Goal: Task Accomplishment & Management: Complete application form

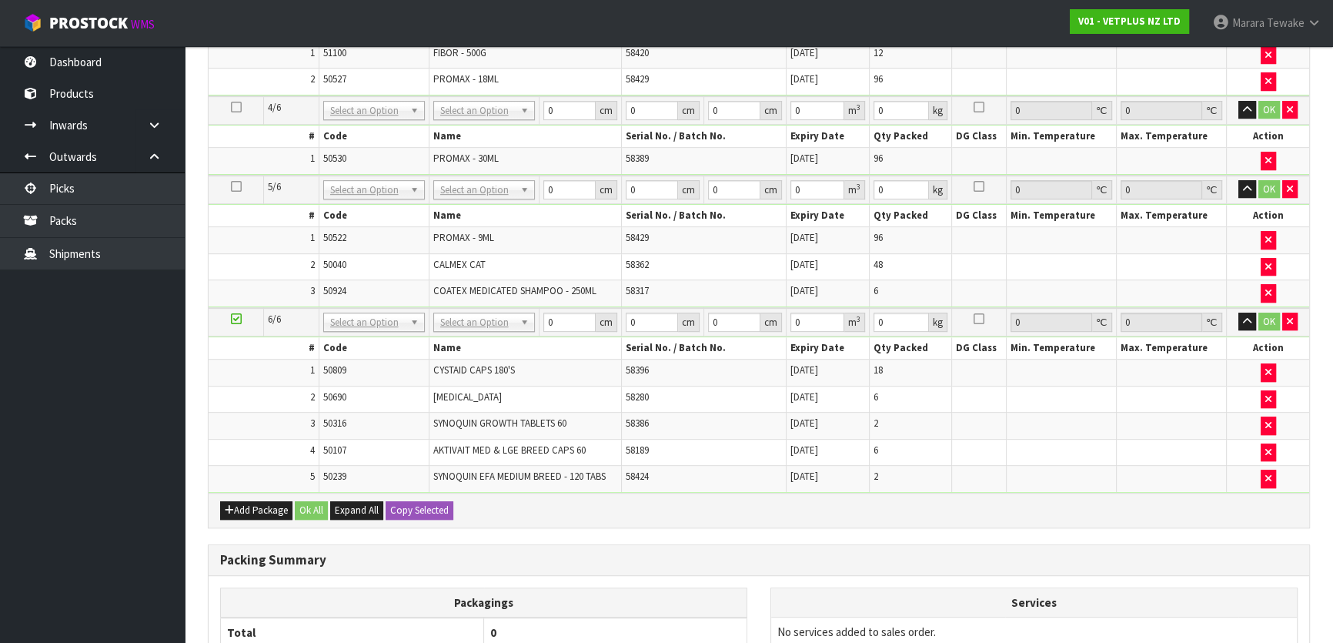
scroll to position [1129, 0]
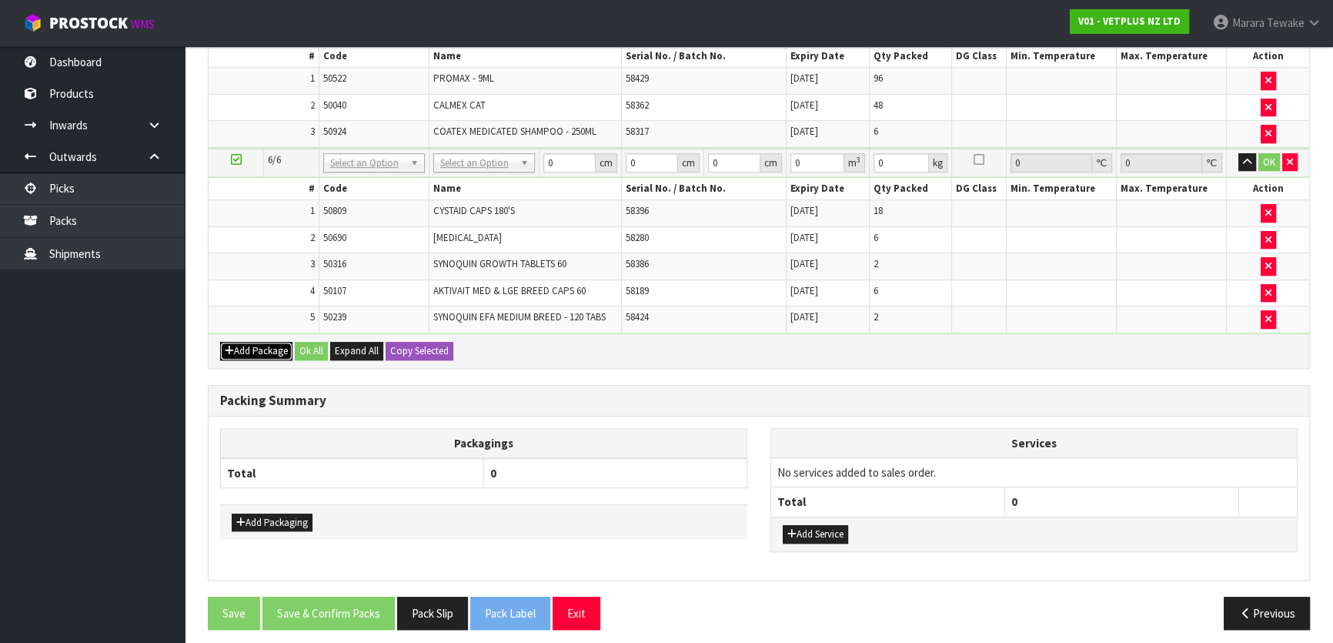
click at [275, 346] on button "Add Package" at bounding box center [256, 351] width 72 height 18
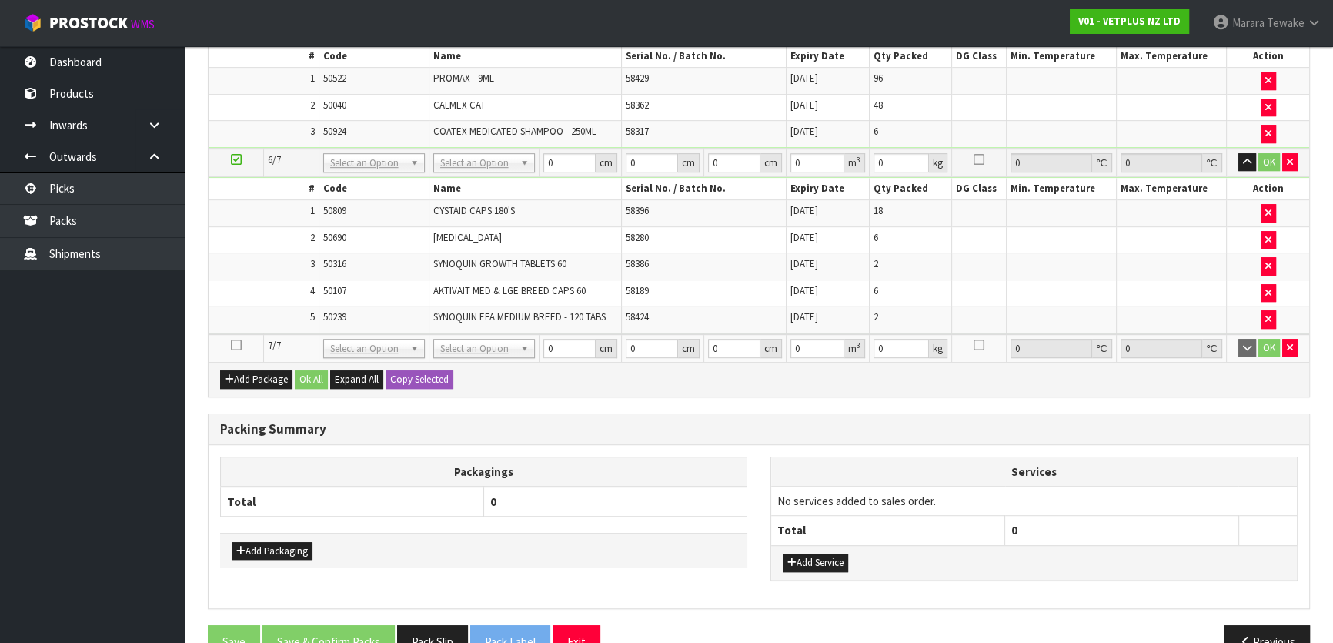
click at [239, 345] on icon at bounding box center [236, 345] width 11 height 1
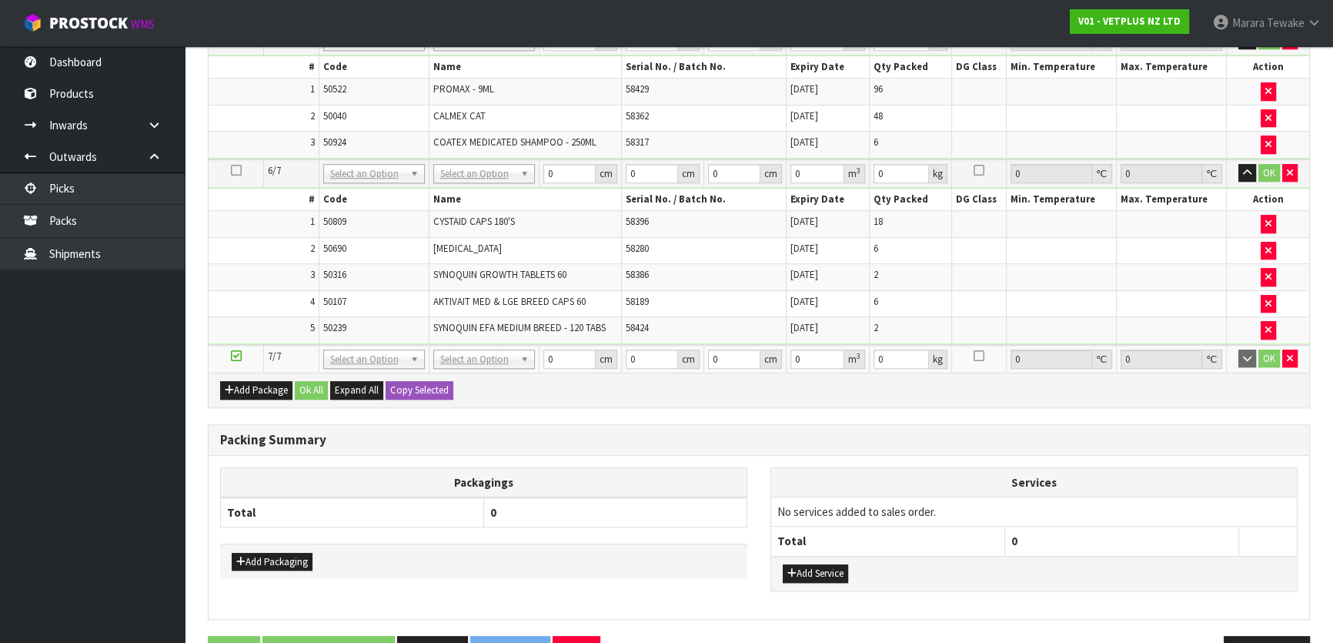
scroll to position [1157, 0]
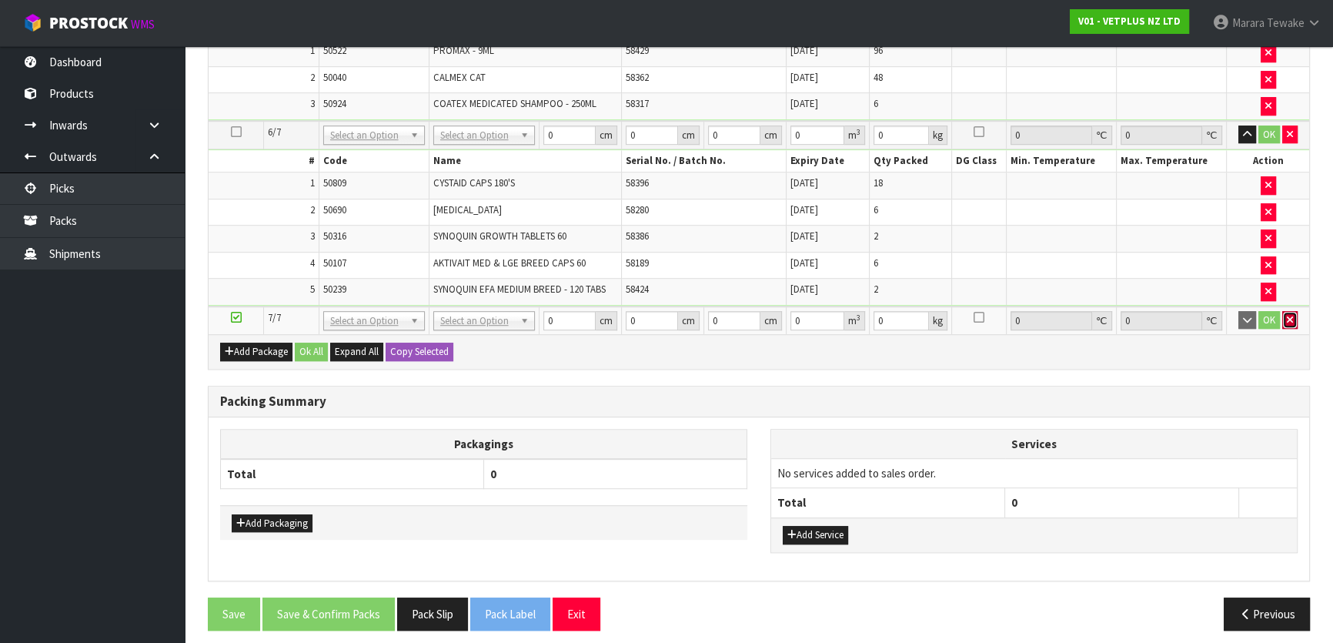
click at [1290, 315] on icon "button" at bounding box center [1290, 320] width 6 height 10
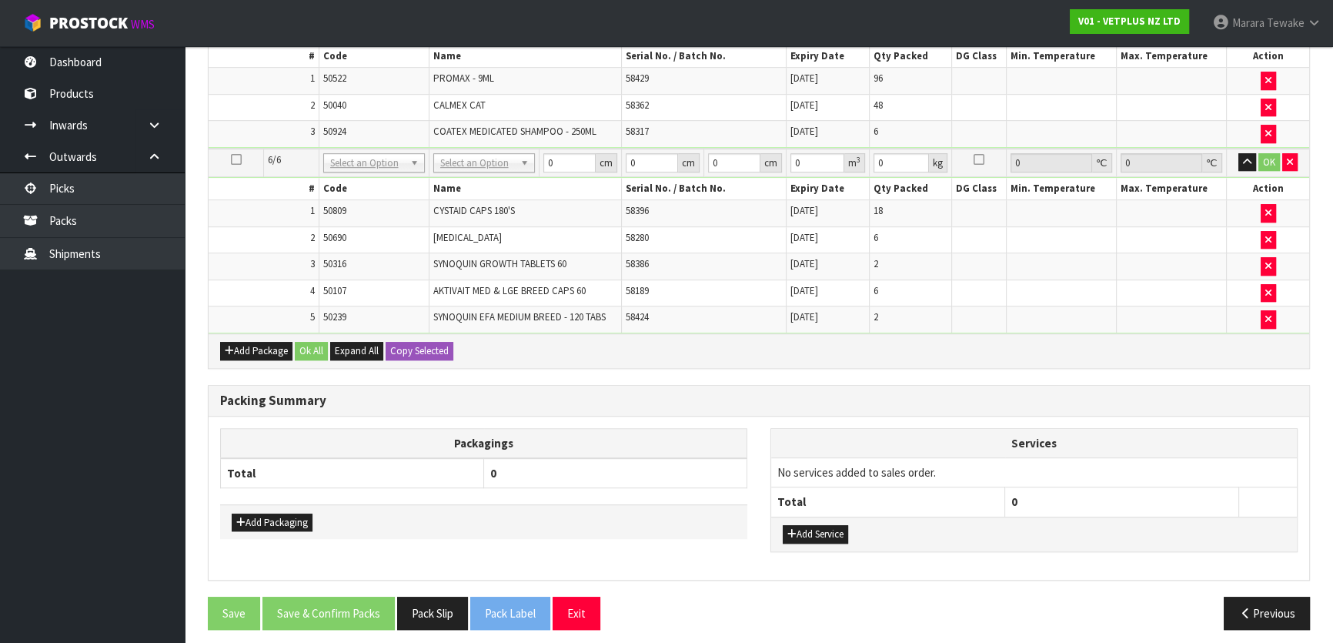
click at [233, 159] on icon at bounding box center [236, 159] width 11 height 1
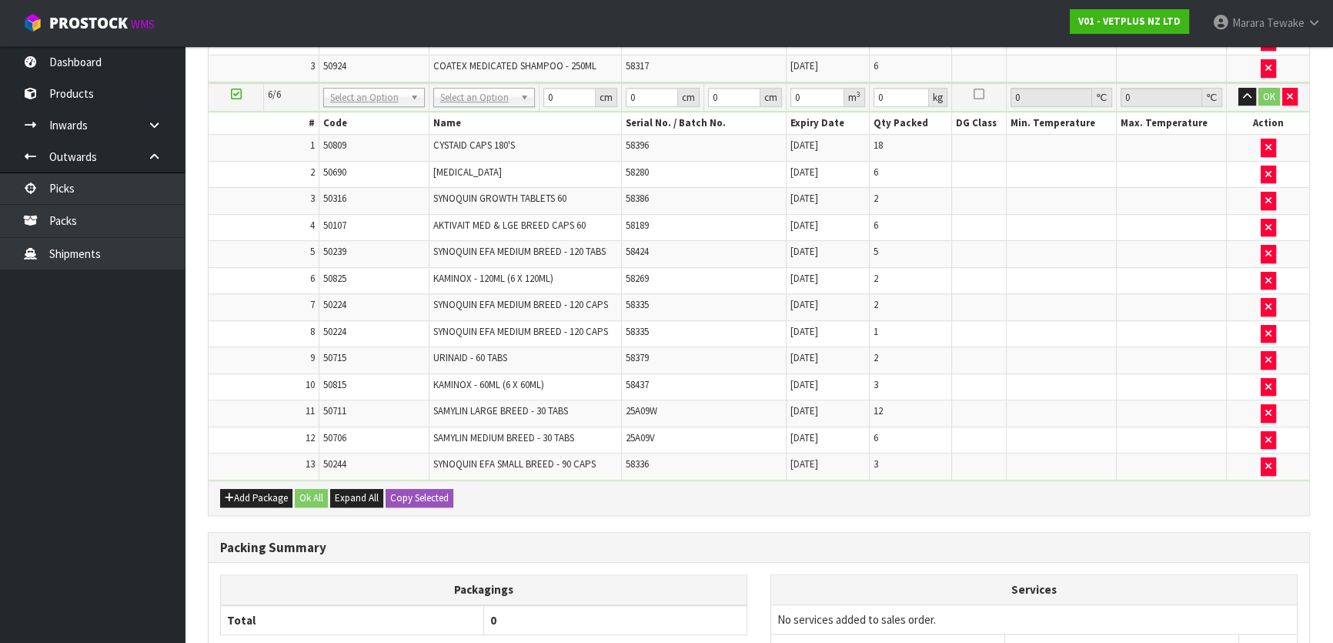
scroll to position [979, 0]
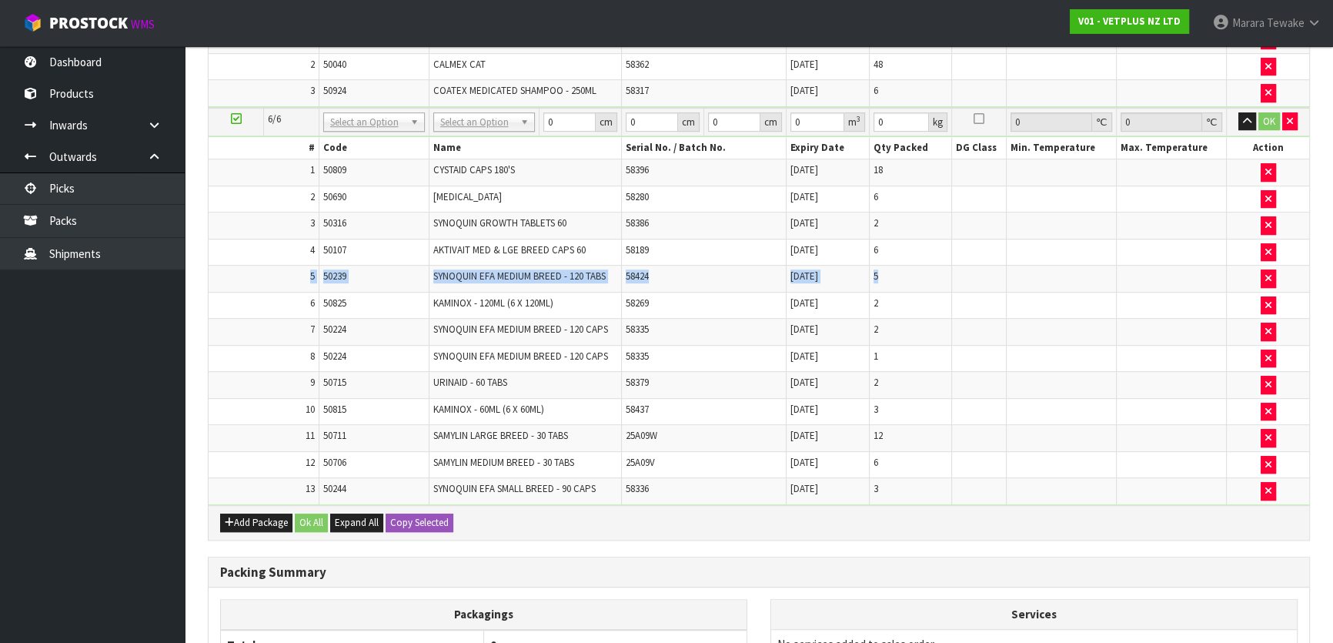
drag, startPoint x: 301, startPoint y: 269, endPoint x: 893, endPoint y: 269, distance: 591.8
click at [893, 269] on tr "5 50239 SYNOQUIN EFA MEDIUM BREED - 120 TABS 58424 [DATE] 5" at bounding box center [759, 278] width 1100 height 27
click at [249, 513] on button "Add Package" at bounding box center [256, 522] width 72 height 18
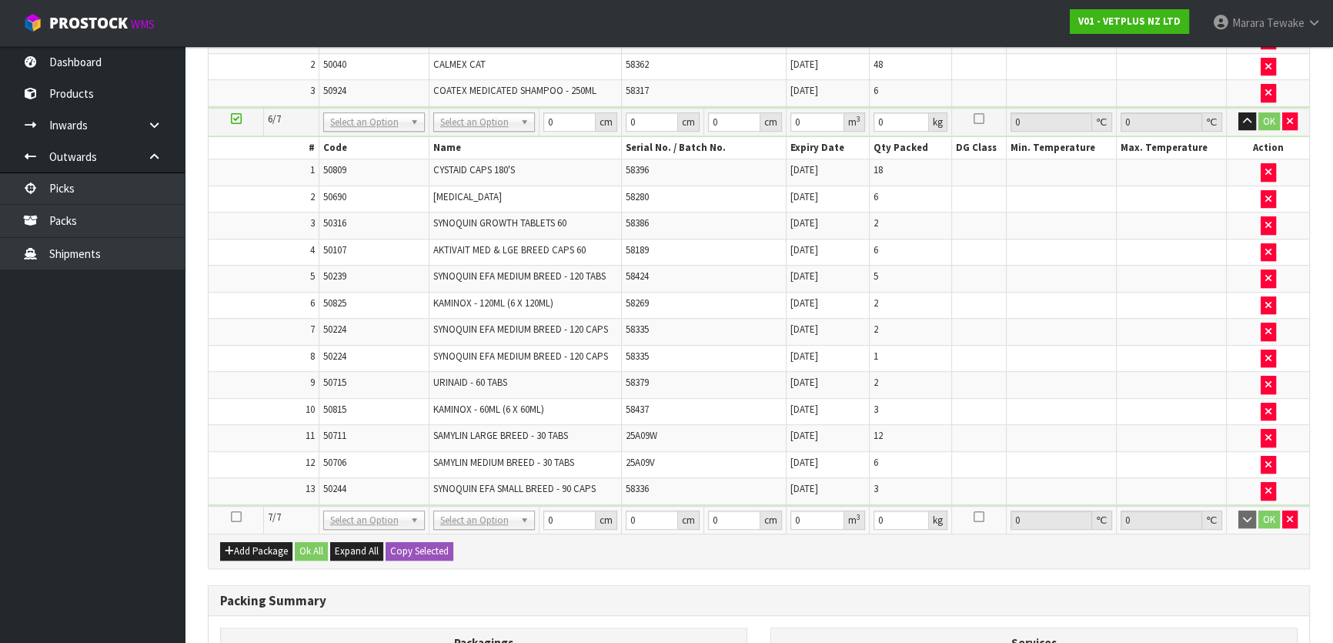
click at [235, 516] on icon at bounding box center [236, 516] width 11 height 1
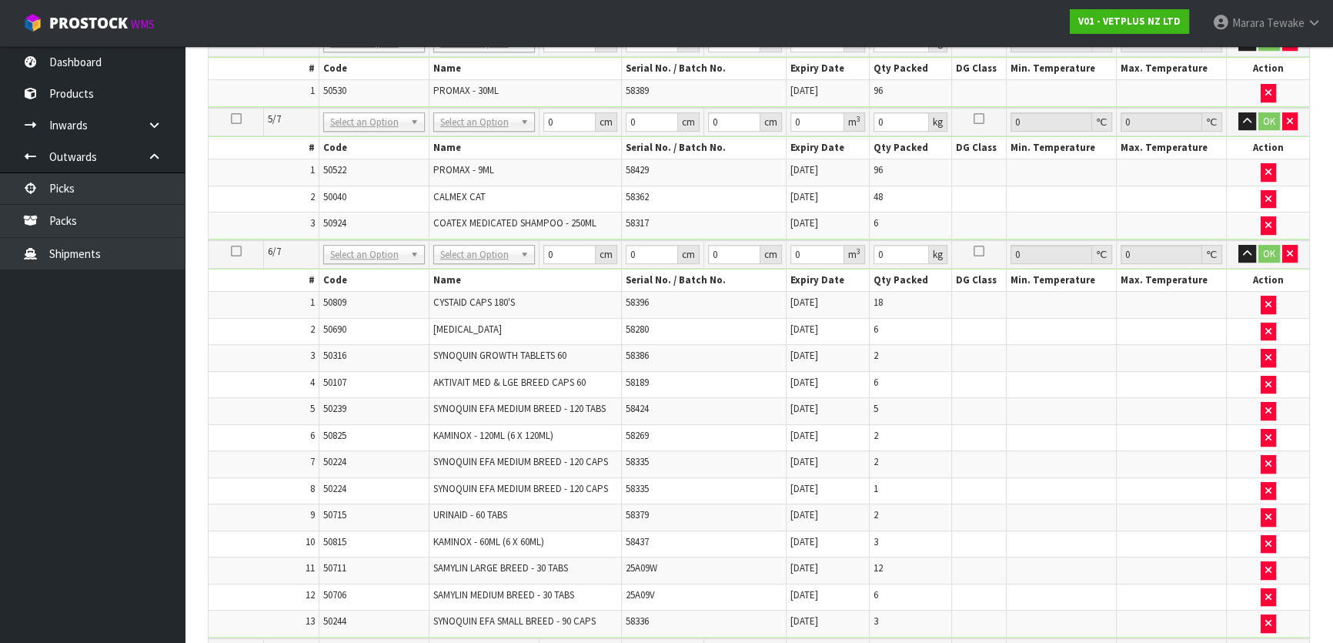
scroll to position [1119, 0]
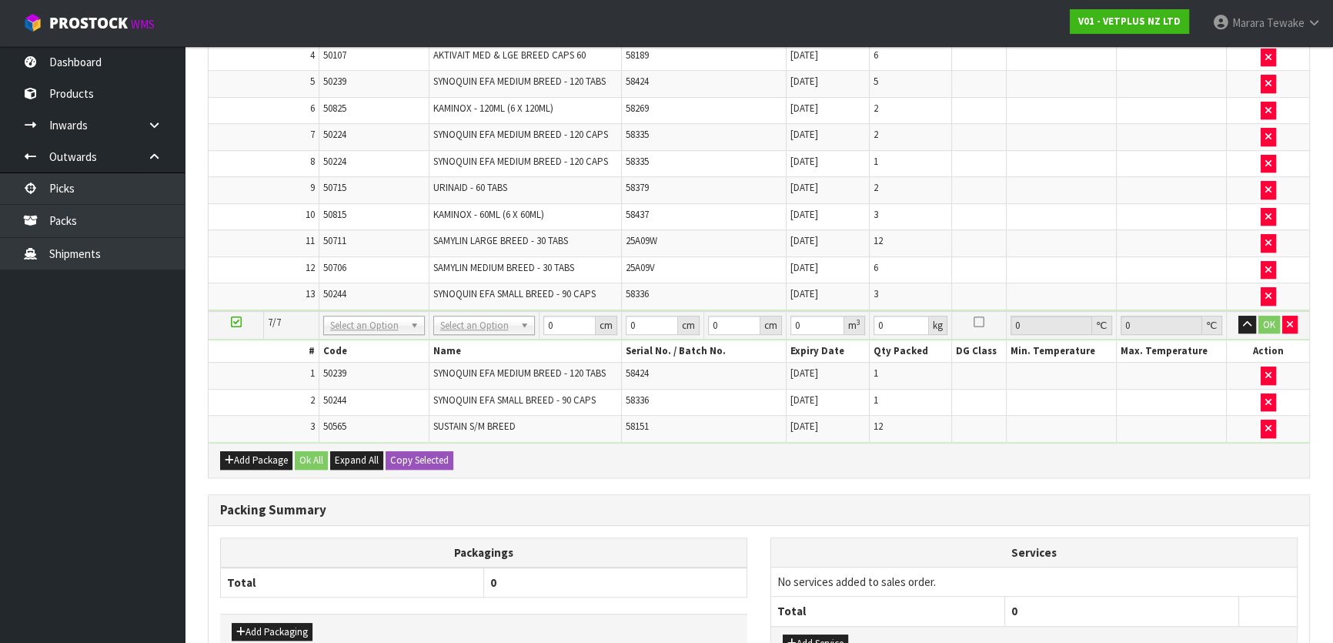
click at [237, 322] on icon at bounding box center [236, 322] width 11 height 1
click at [236, 322] on icon at bounding box center [236, 322] width 11 height 1
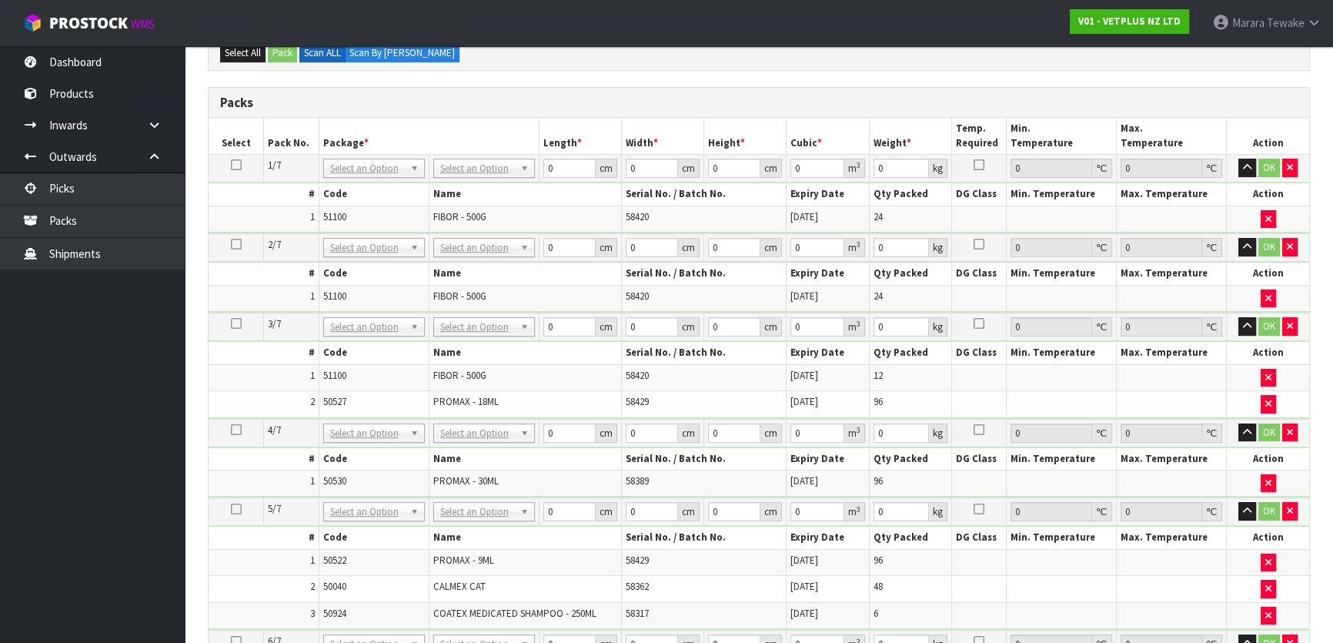
scroll to position [360, 0]
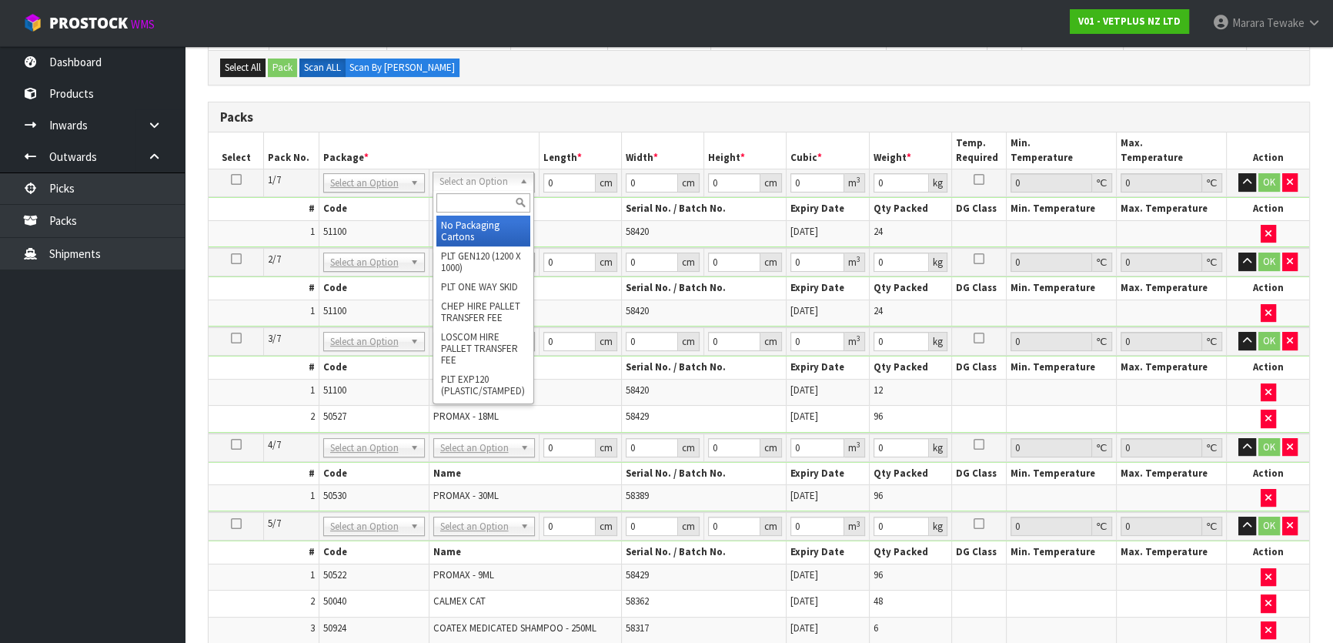
click at [469, 194] on input "text" at bounding box center [483, 202] width 94 height 19
type input "CTN9"
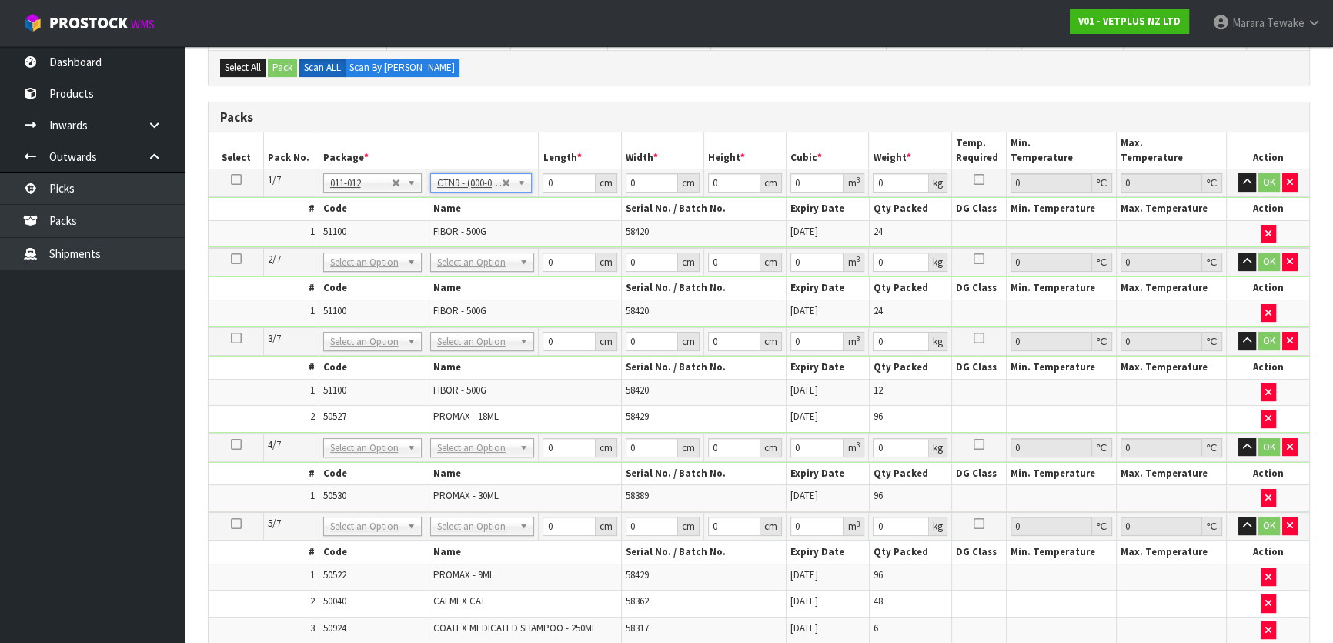
type input "51"
type input "38"
type input "58.5"
type input "0.113373"
type input "14.12"
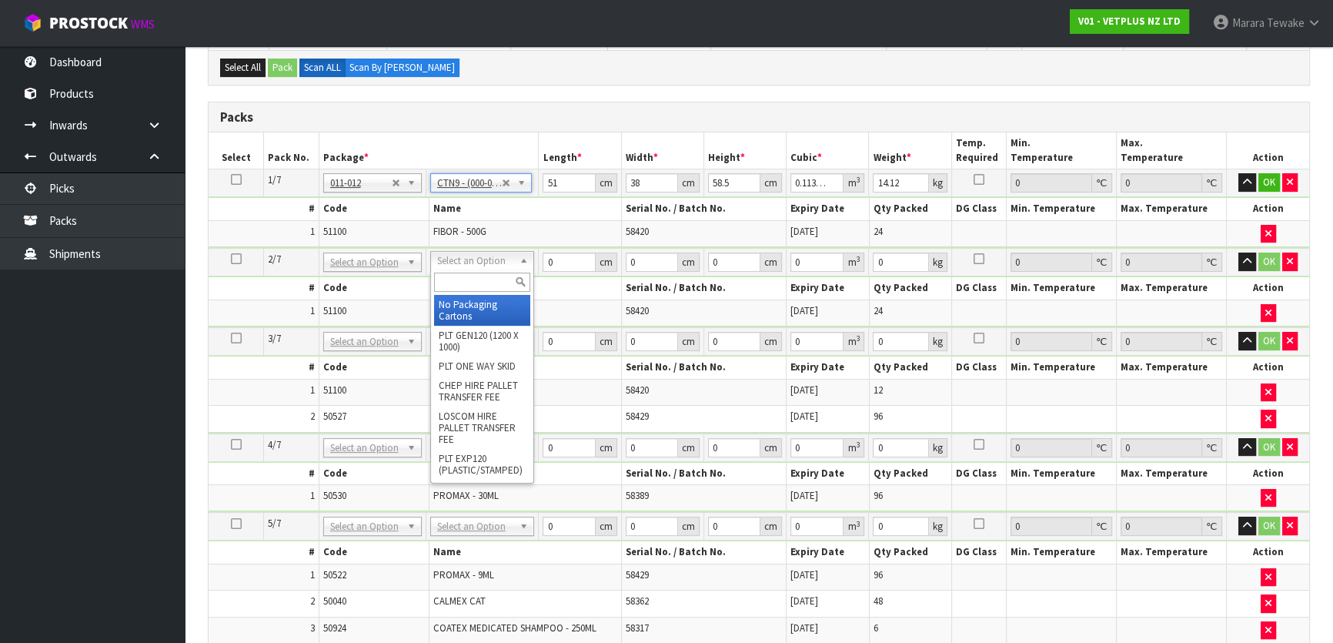
click at [497, 289] on input "text" at bounding box center [482, 281] width 96 height 19
type input "CTN9"
type input "2"
type input "51"
type input "38"
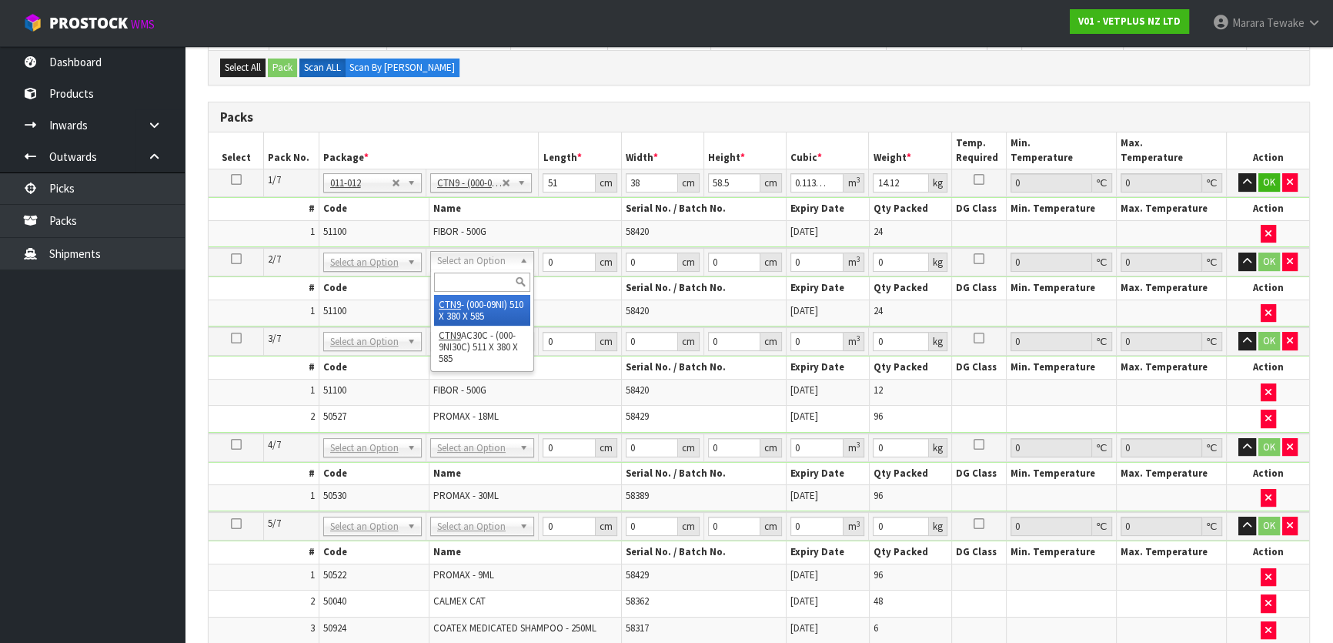
type input "58.5"
type input "0.113373"
type input "14.12"
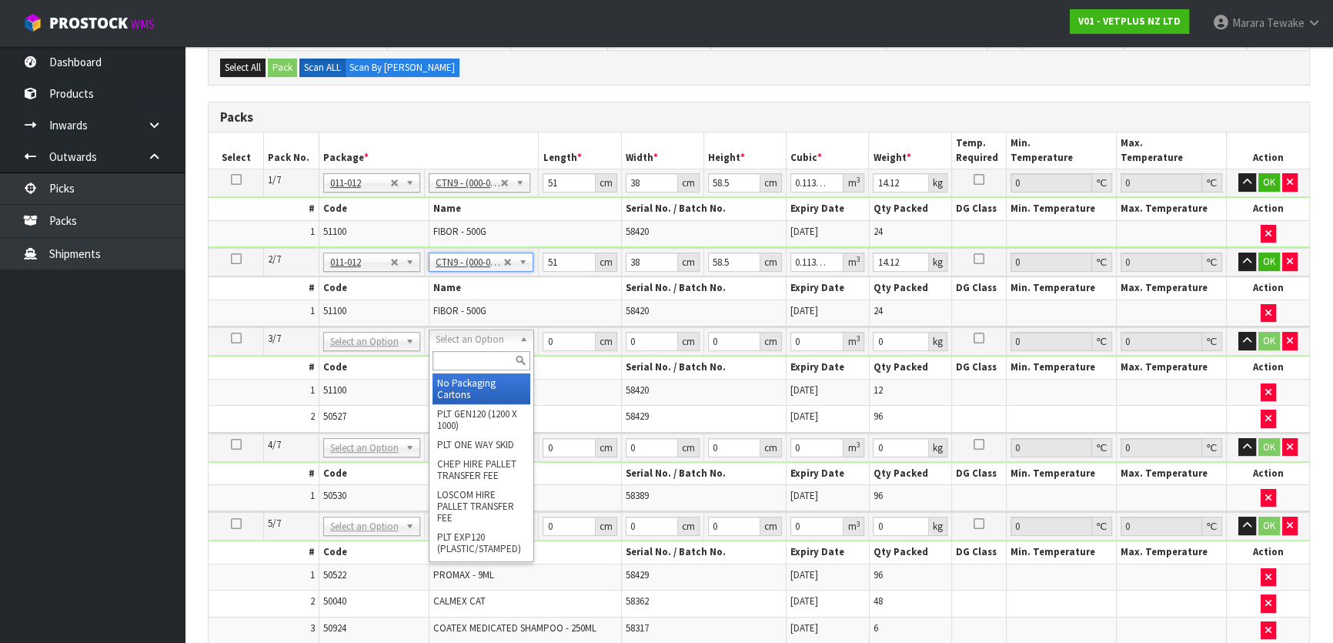
click at [457, 361] on input "text" at bounding box center [481, 360] width 98 height 19
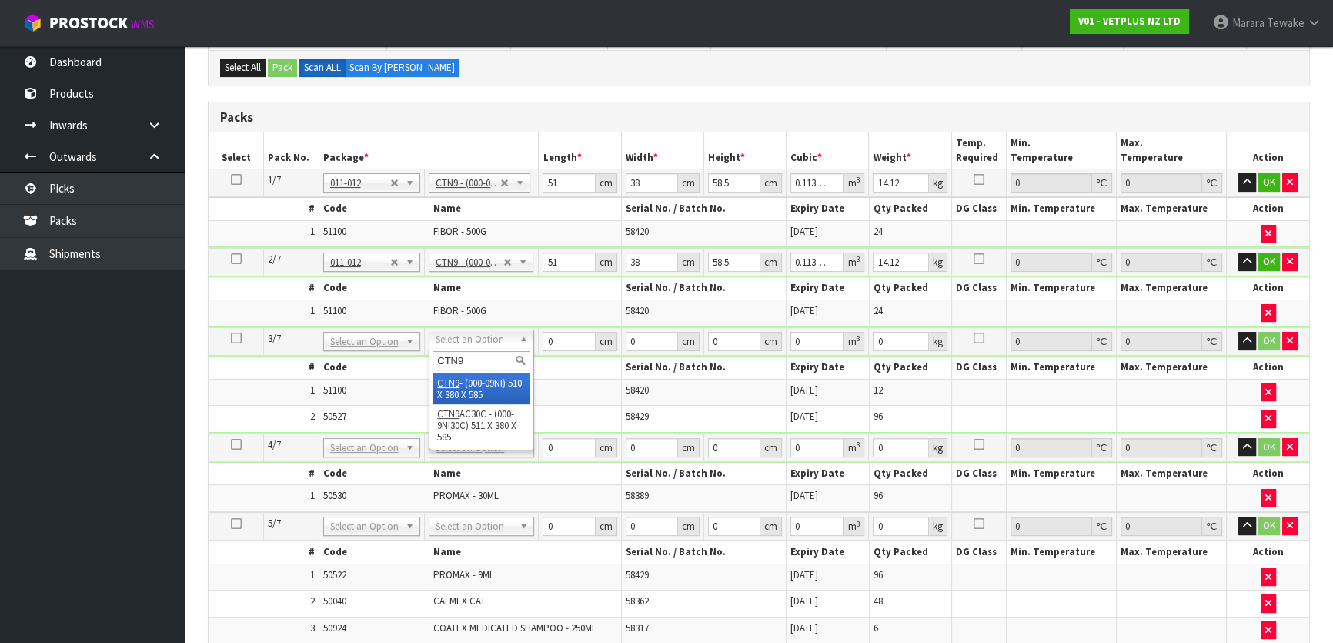
type input "CTN9"
type input "3"
type input "51"
type input "38"
type input "58.5"
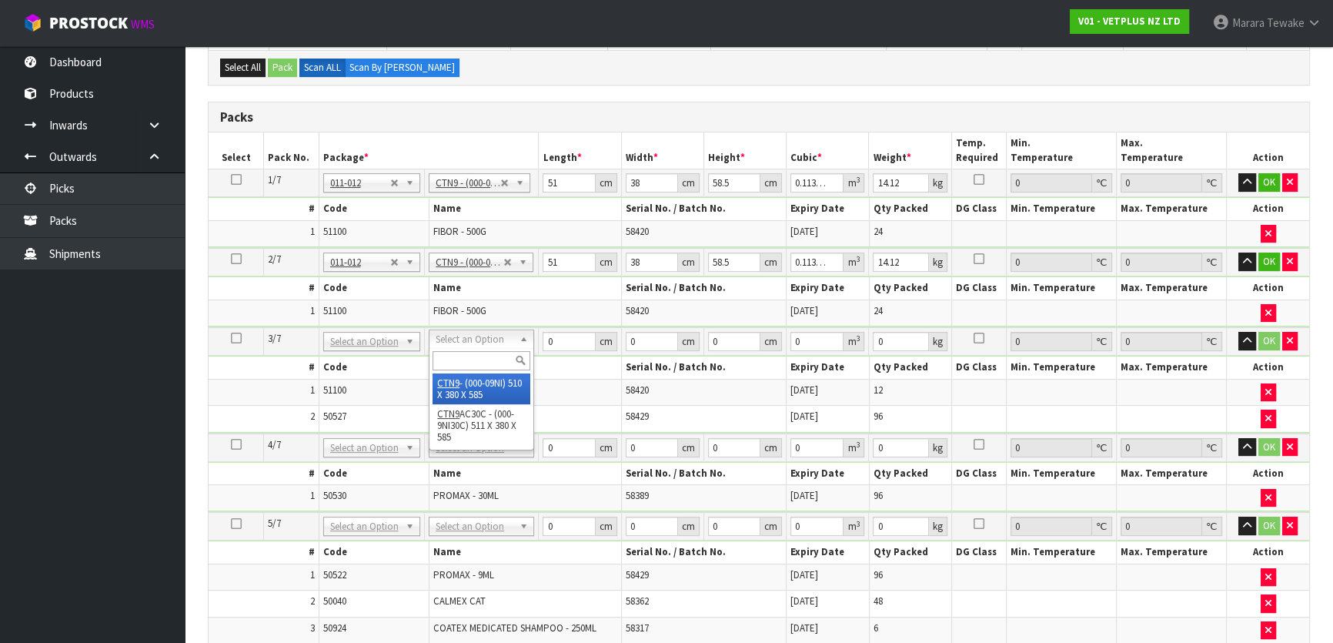
type input "0.113373"
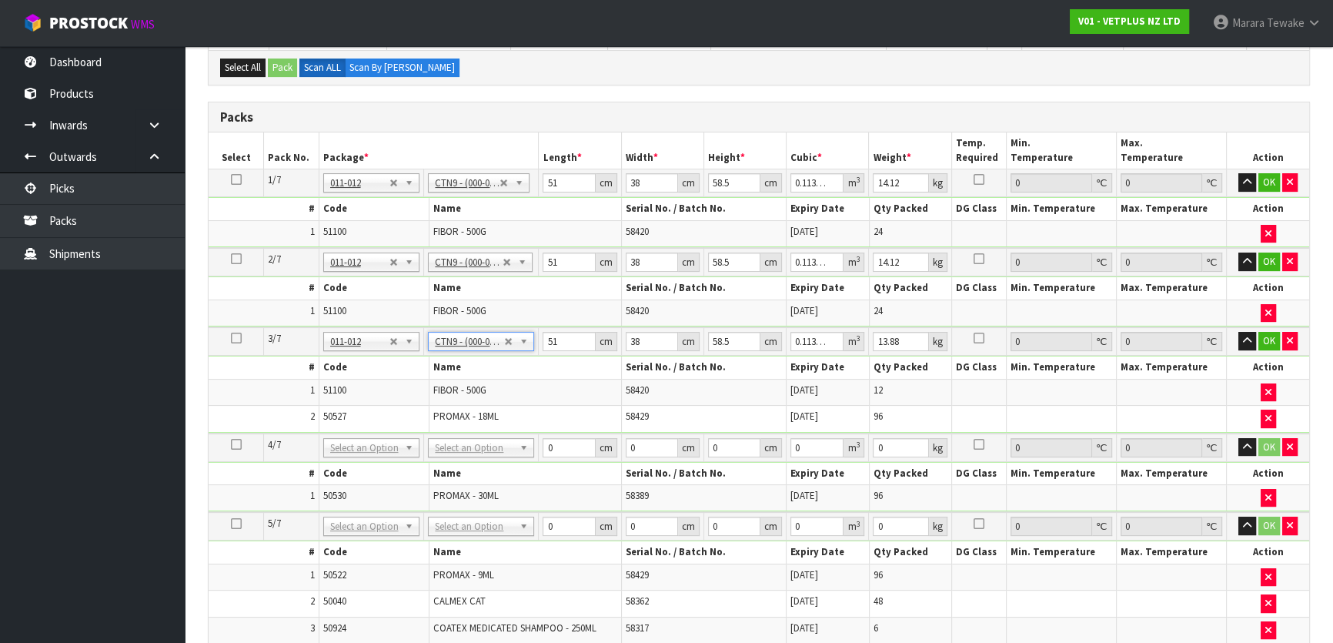
click at [238, 179] on icon at bounding box center [236, 179] width 11 height 1
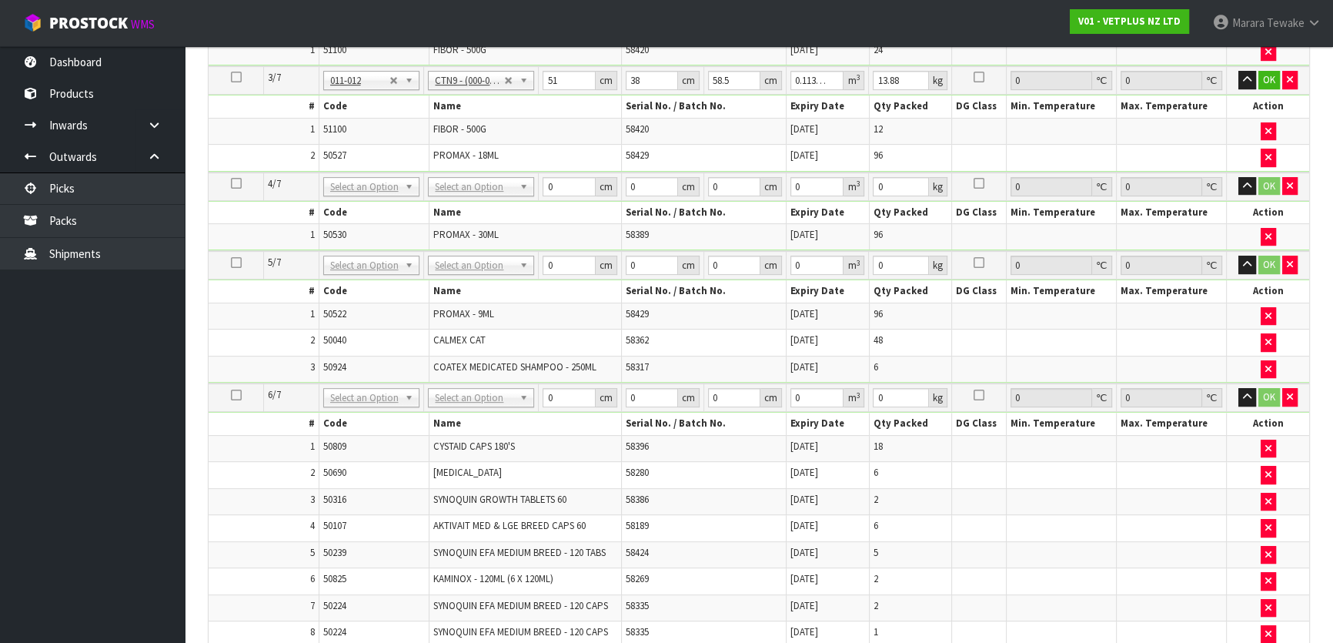
scroll to position [920, 0]
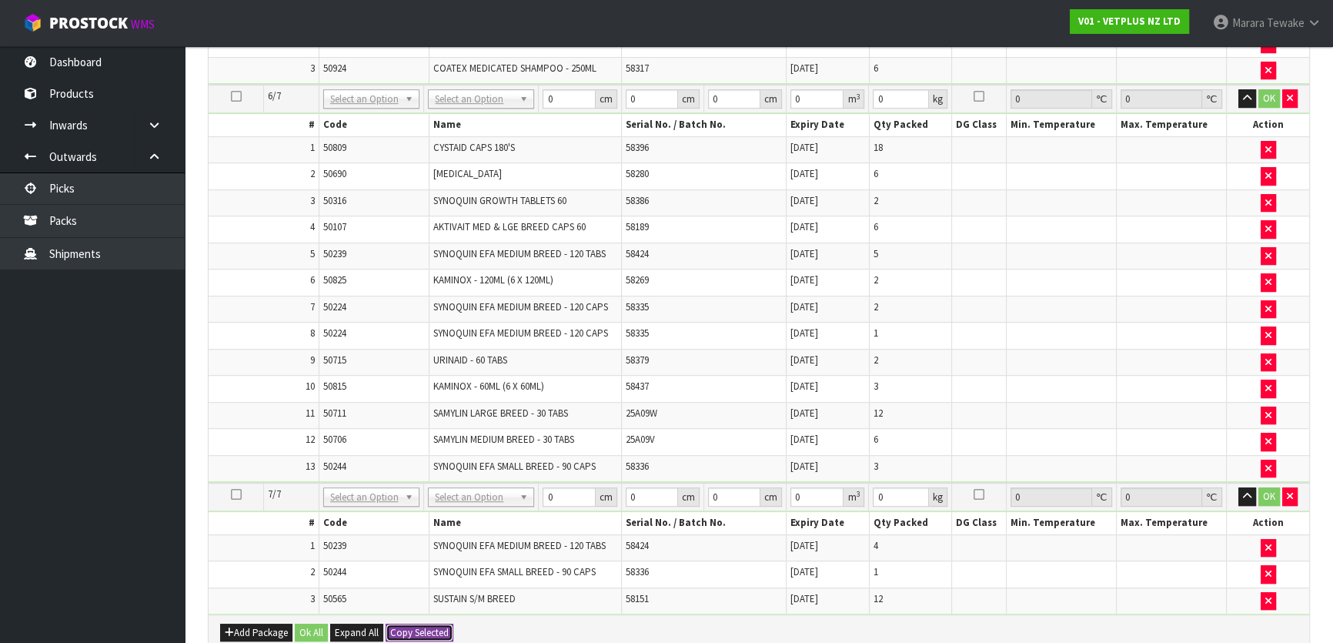
click at [415, 623] on button "Copy Selected" at bounding box center [420, 632] width 68 height 18
click at [415, 626] on span "Confirm" at bounding box center [407, 632] width 34 height 13
type input "14.12"
type input "51"
type input "38"
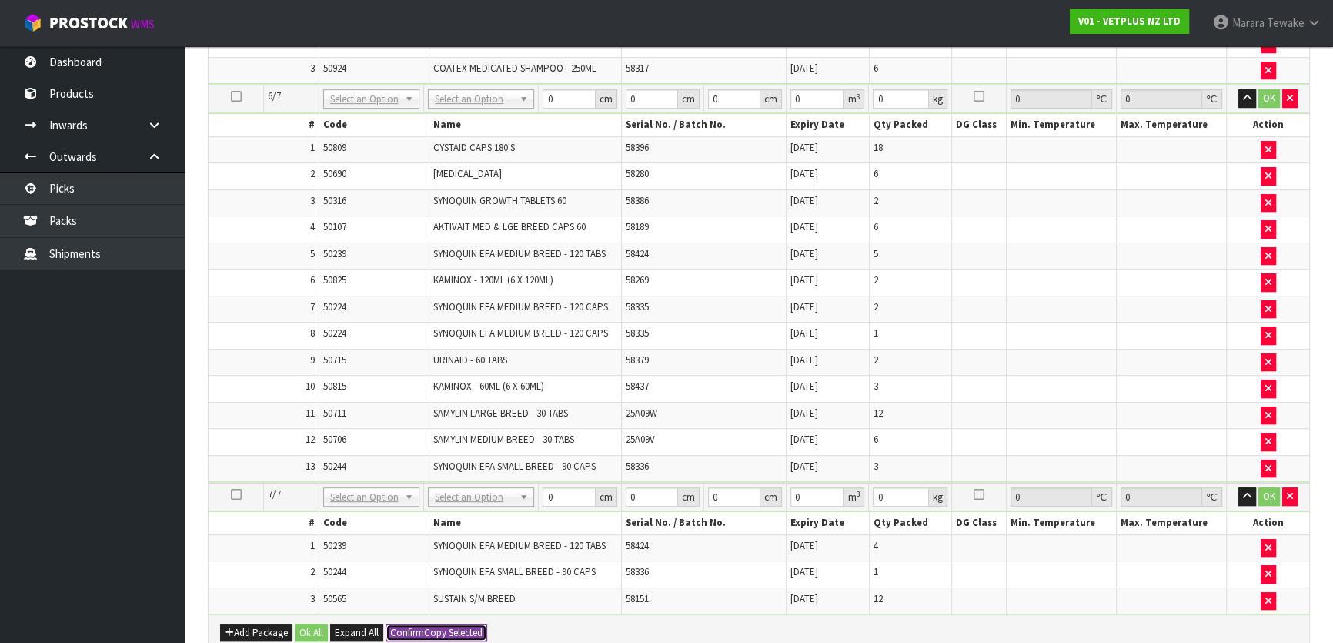
type input "58.5"
type input "0.113373"
type input "14.12"
type input "51"
type input "38"
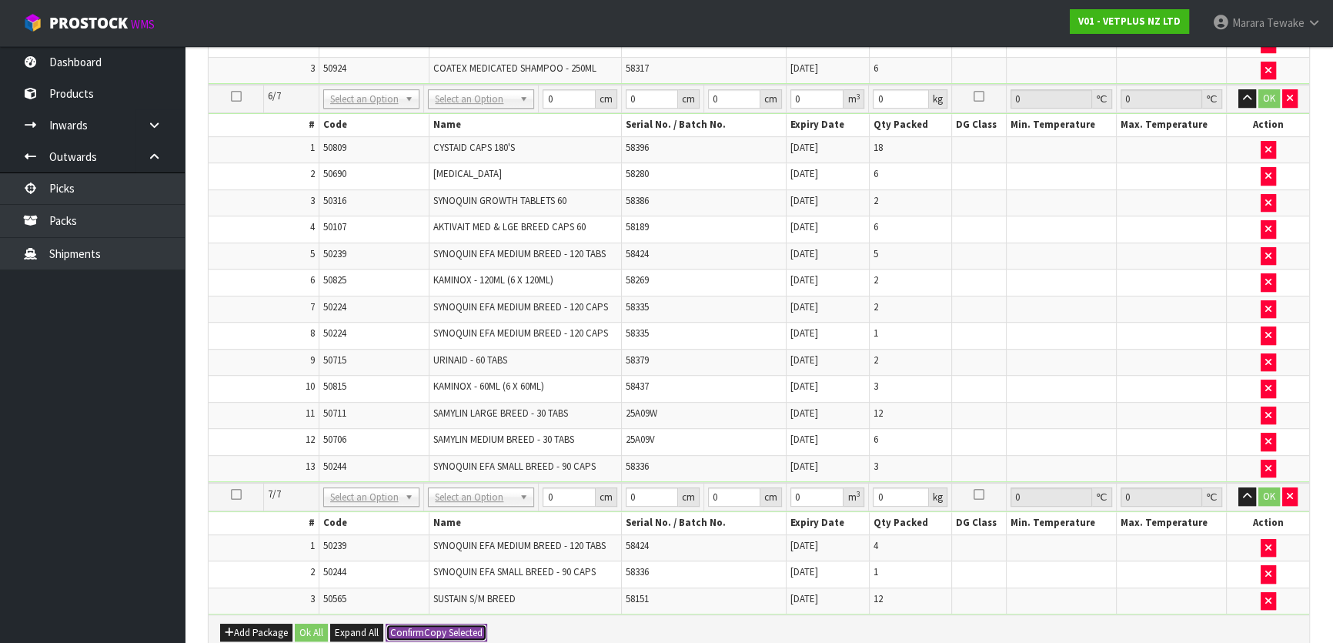
type input "58.5"
type input "0.113373"
type input "14.12"
type input "51"
type input "38"
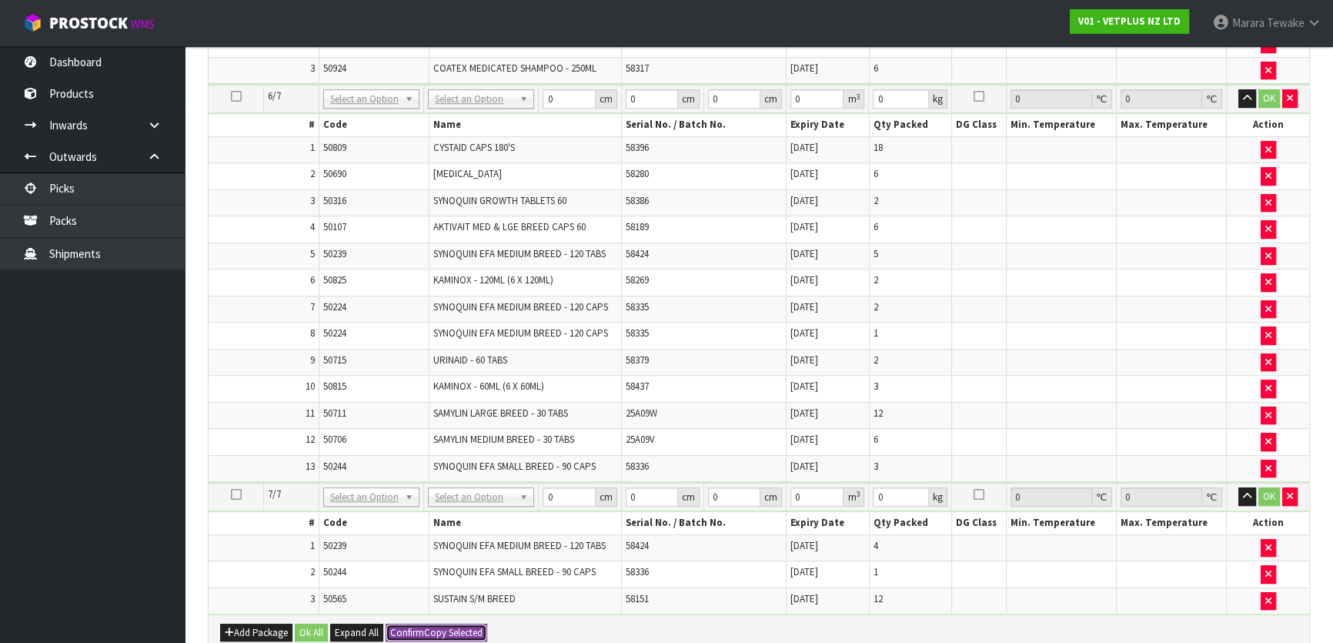
type input "58.5"
type input "0.113373"
type input "14.12"
type input "51"
type input "38"
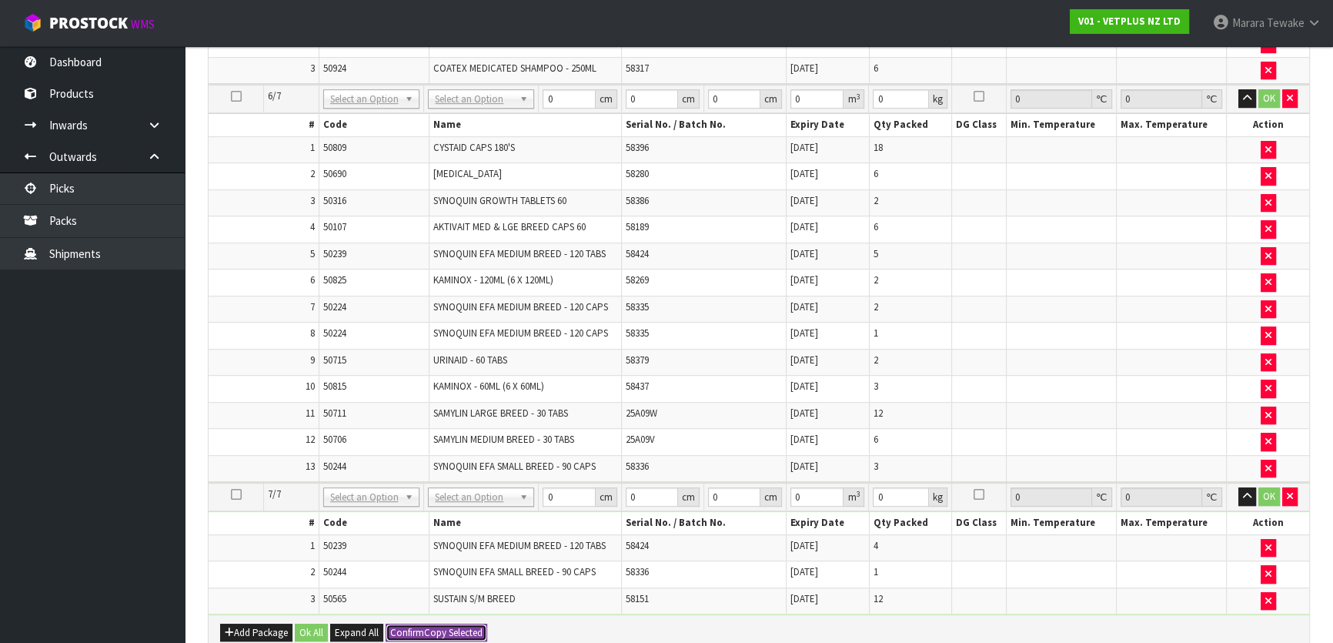
type input "58.5"
type input "0.113373"
type input "14.12"
type input "7"
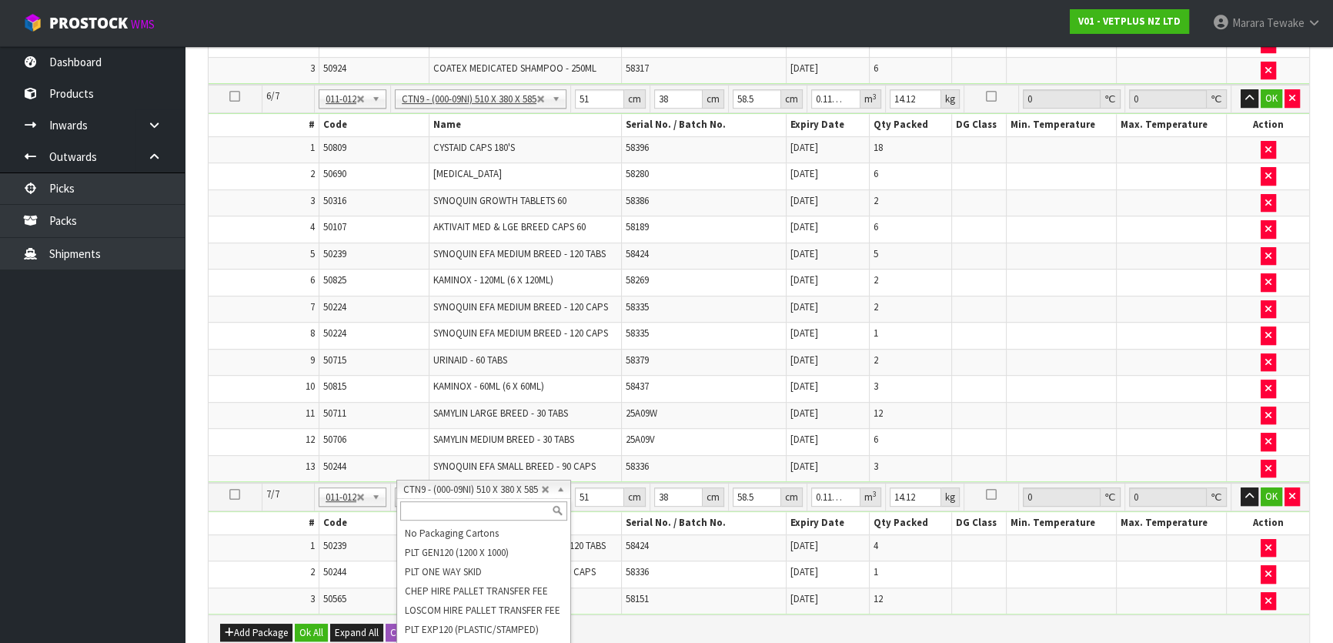
click at [452, 511] on input "text" at bounding box center [483, 510] width 167 height 19
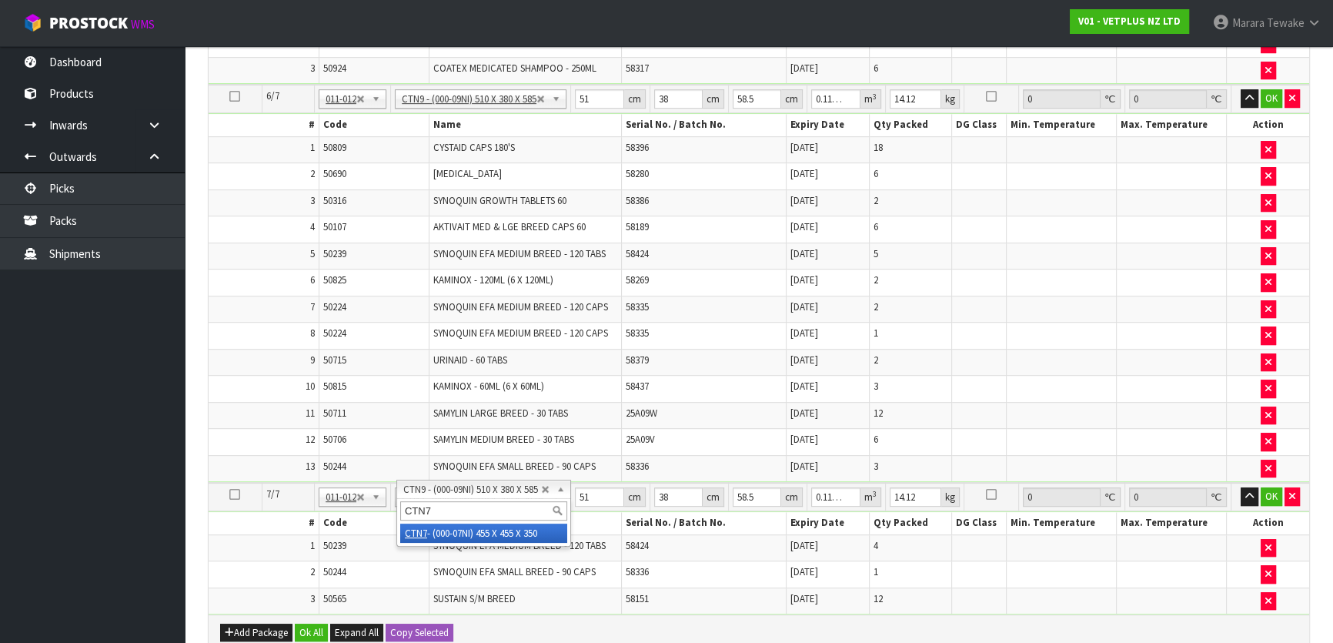
type input "CTN7"
type input "6"
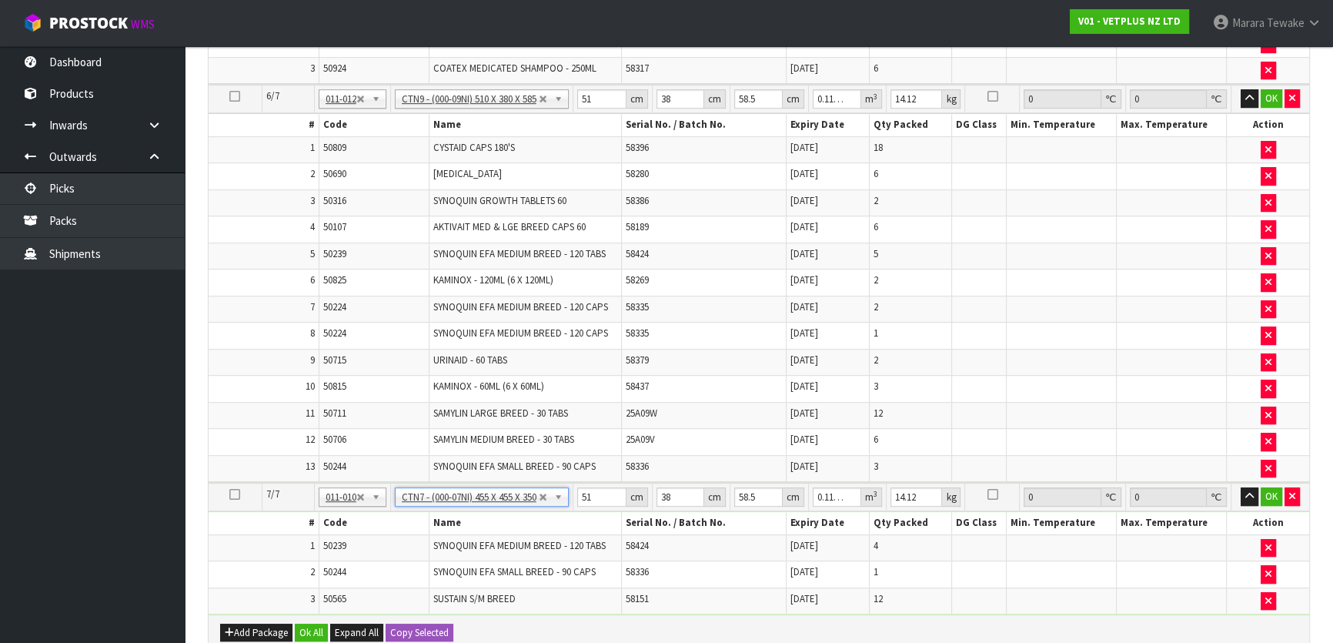
type input "45.5"
type input "35"
type input "0.072459"
type input "6.52"
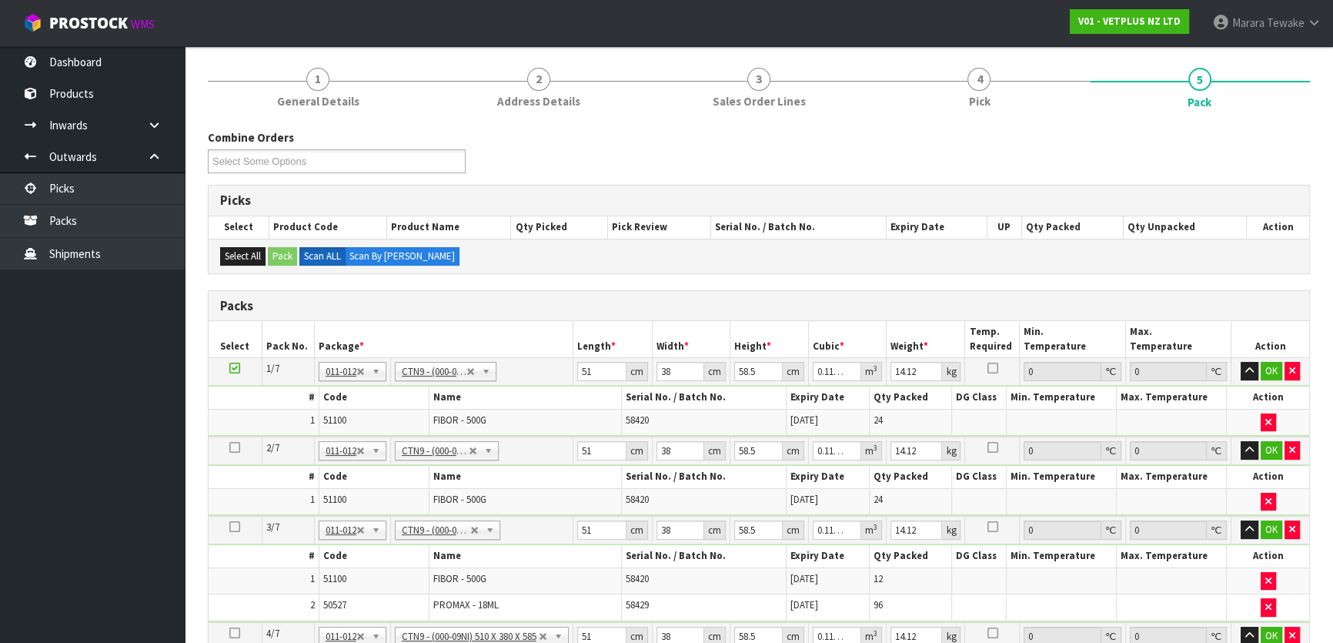
scroll to position [290, 0]
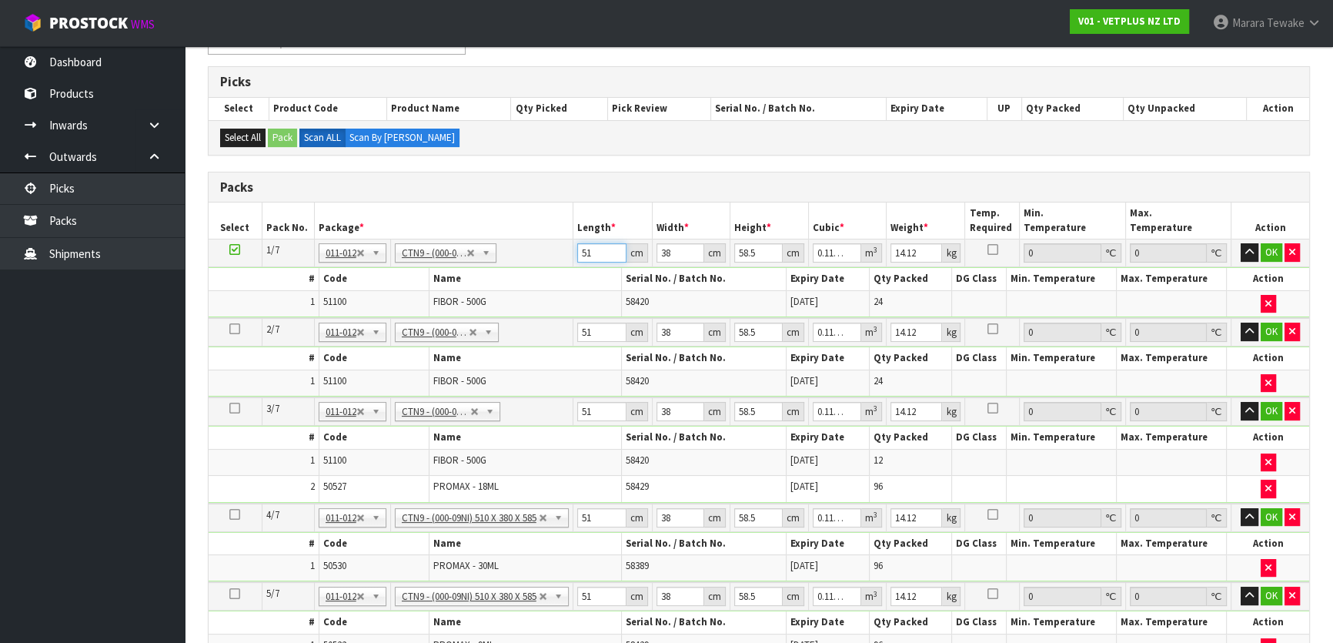
drag, startPoint x: 600, startPoint y: 254, endPoint x: 579, endPoint y: 256, distance: 20.9
click at [579, 256] on input "51" at bounding box center [601, 252] width 48 height 19
type input "5"
type input "0.011115"
type input "51"
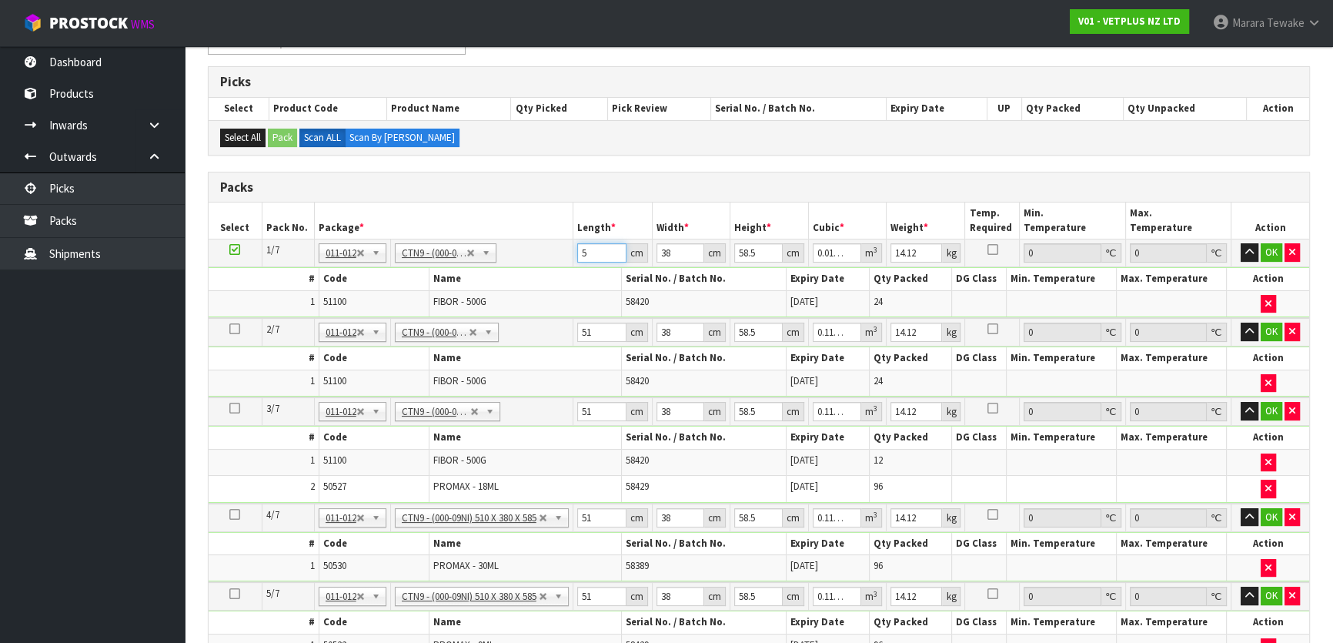
type input "0.113373"
type input "4"
type input "0.011934"
type input "40"
type input "0.11934"
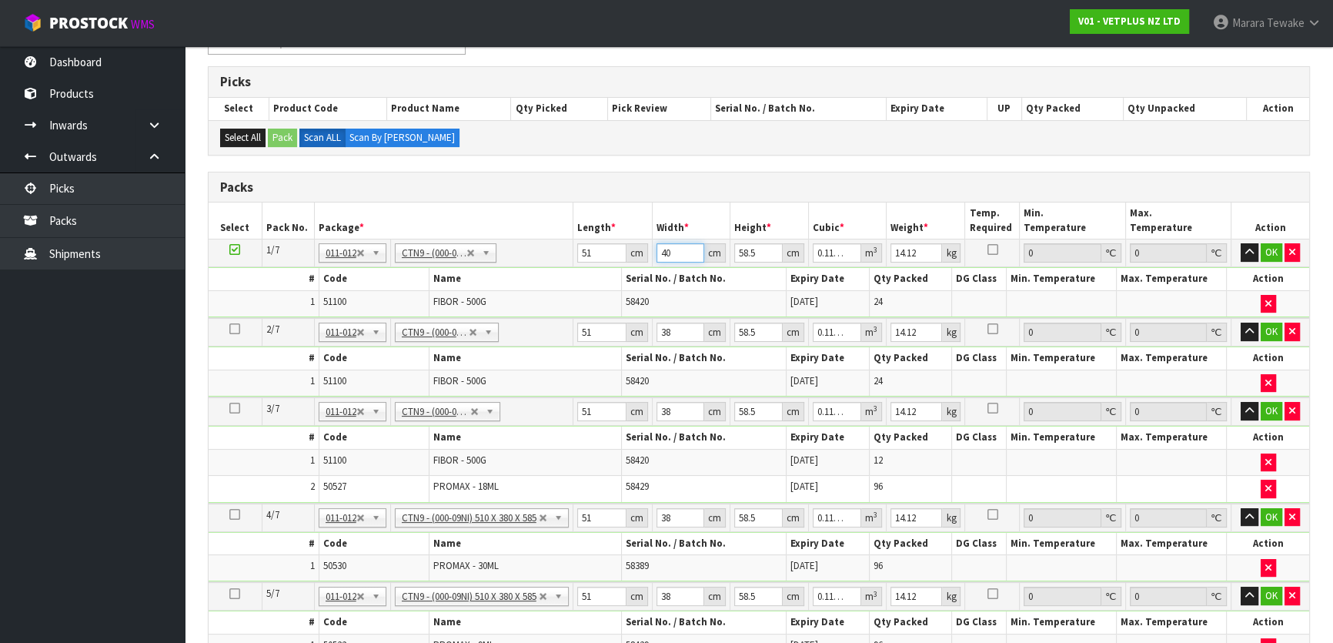
type input "40"
type input "3"
type input "0.00612"
type input "33"
type input "0.06732"
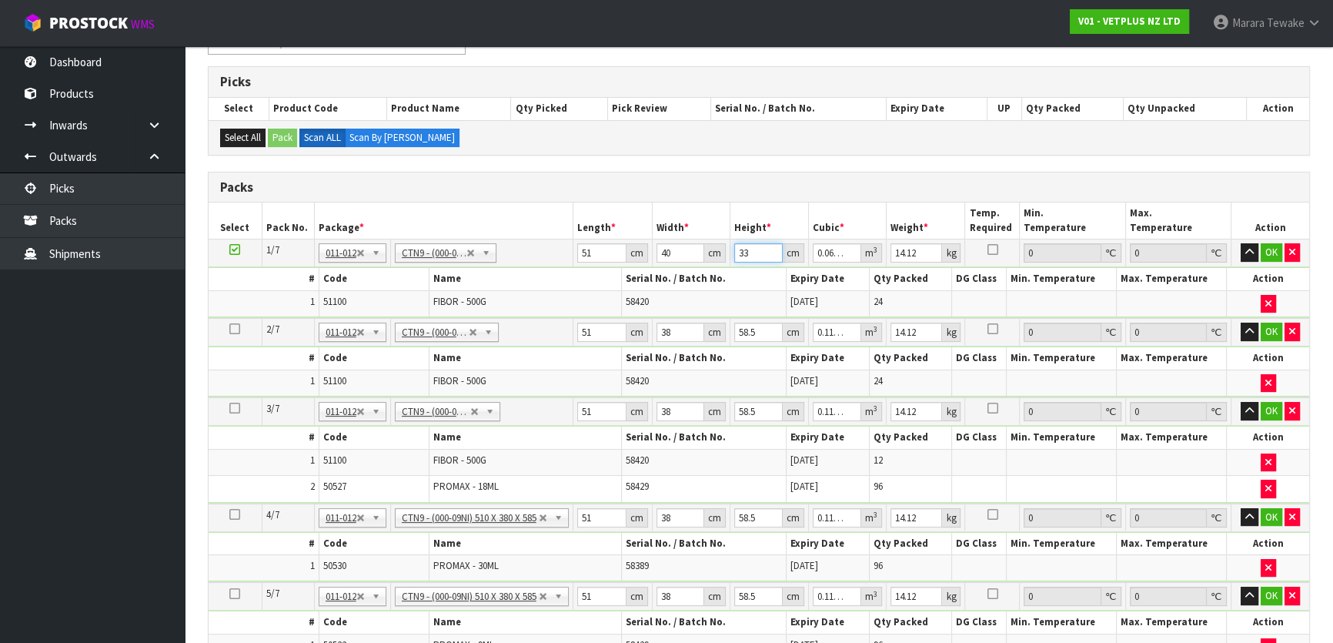
type input "33"
type input "15"
click at [1240, 243] on button "button" at bounding box center [1249, 252] width 18 height 18
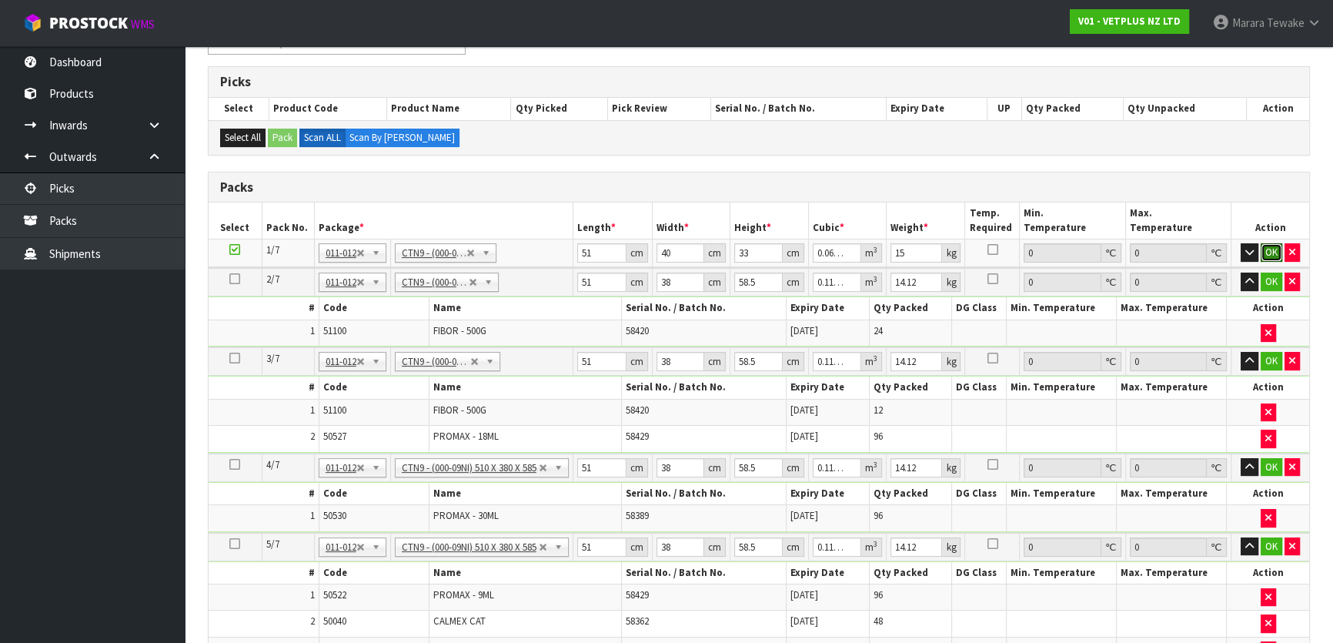
click button "OK" at bounding box center [1271, 252] width 22 height 18
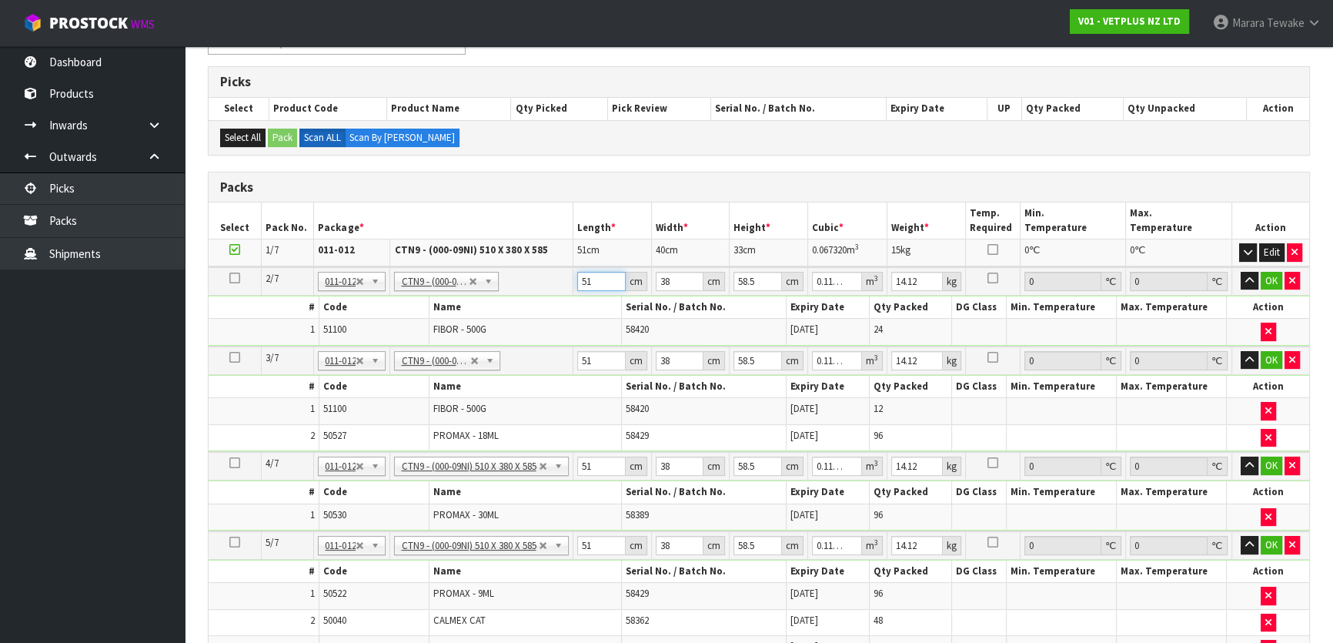
type input "5"
type input "0.011115"
type input "52"
type input "0.115596"
type input "52"
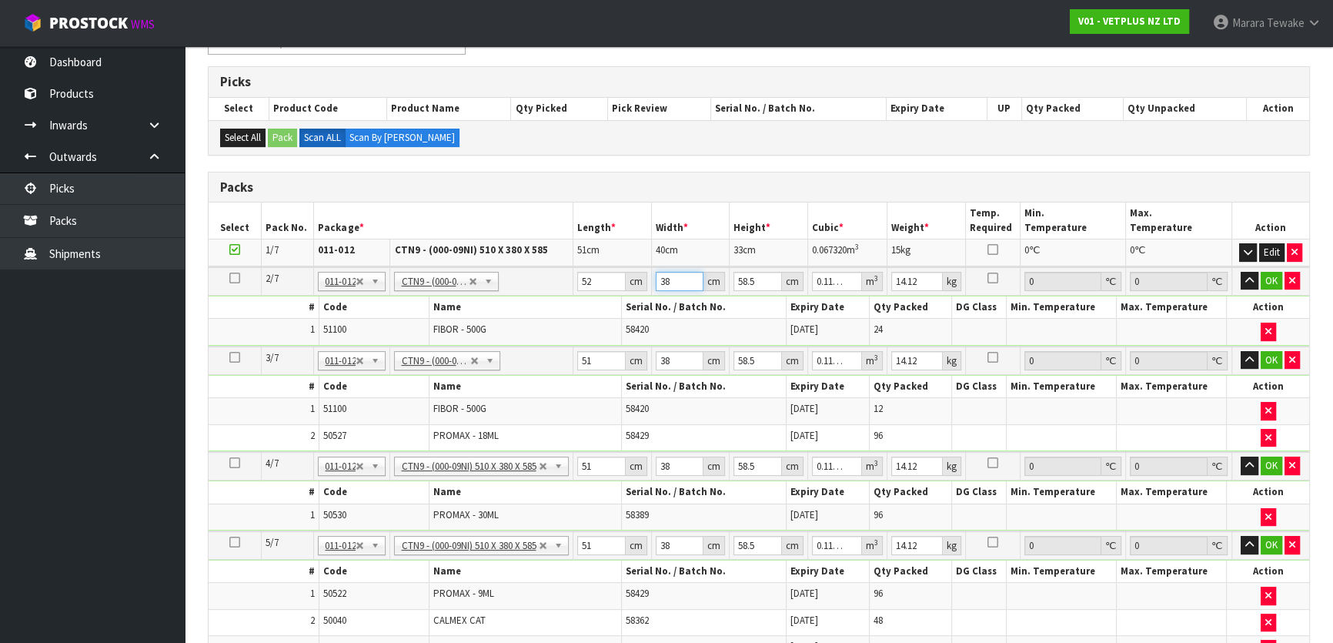
type input "4"
type input "0.012168"
type input "40"
type input "0.12168"
type input "40"
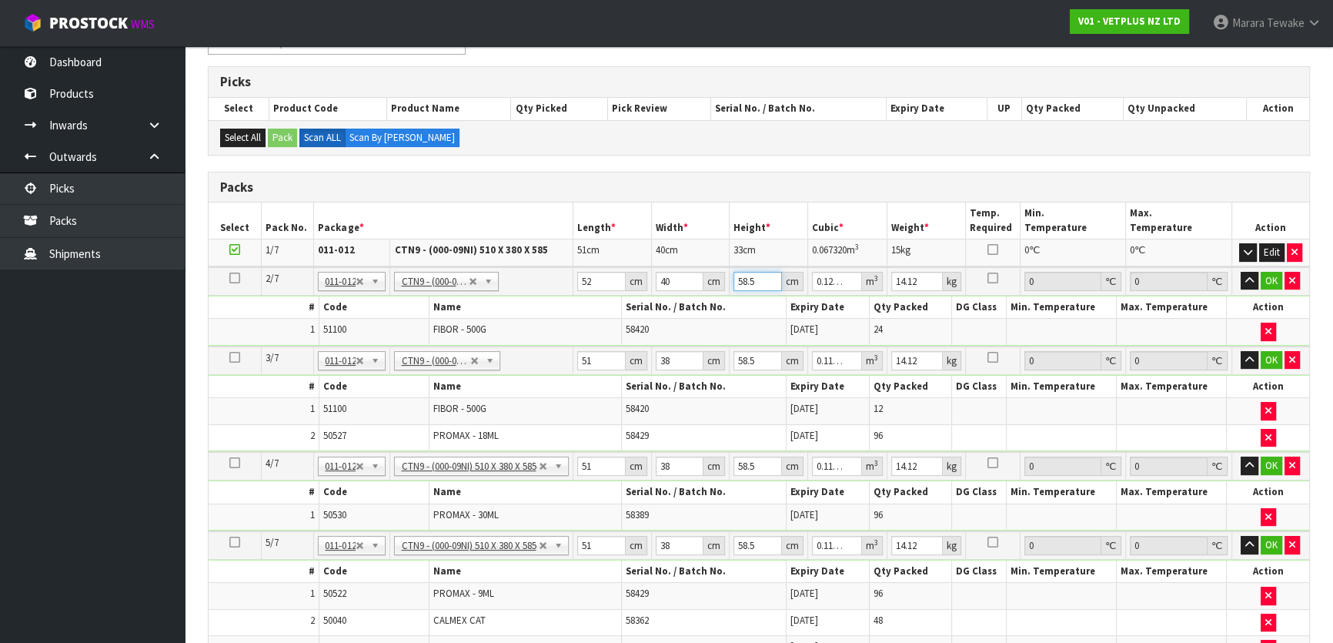
type input "3"
type input "0.00624"
type input "32"
type input "0.06656"
type input "32"
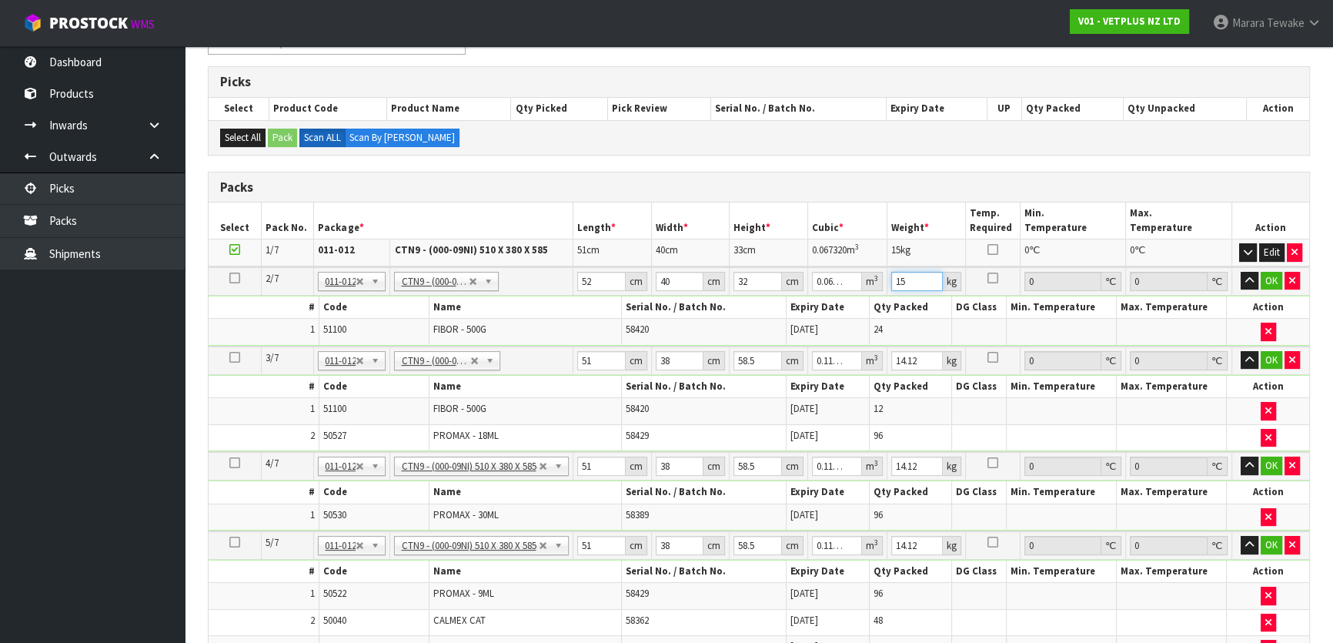
type input "15"
click at [1240, 272] on button "button" at bounding box center [1249, 281] width 18 height 18
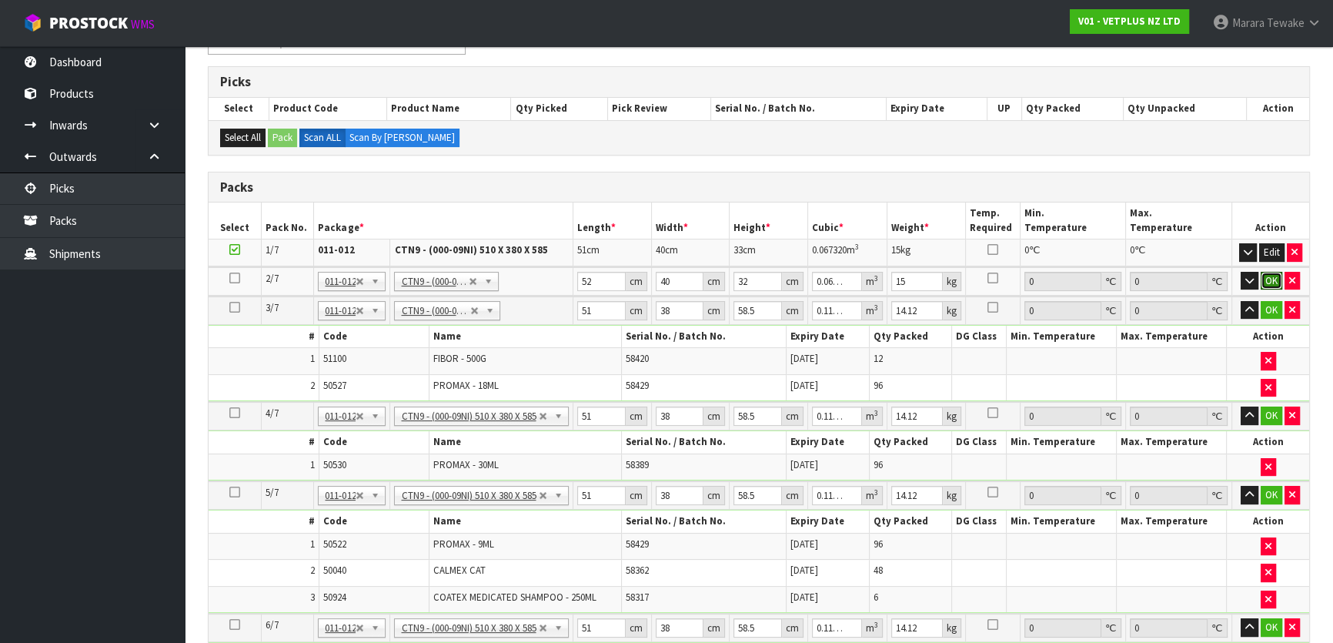
click button "OK" at bounding box center [1271, 281] width 22 height 18
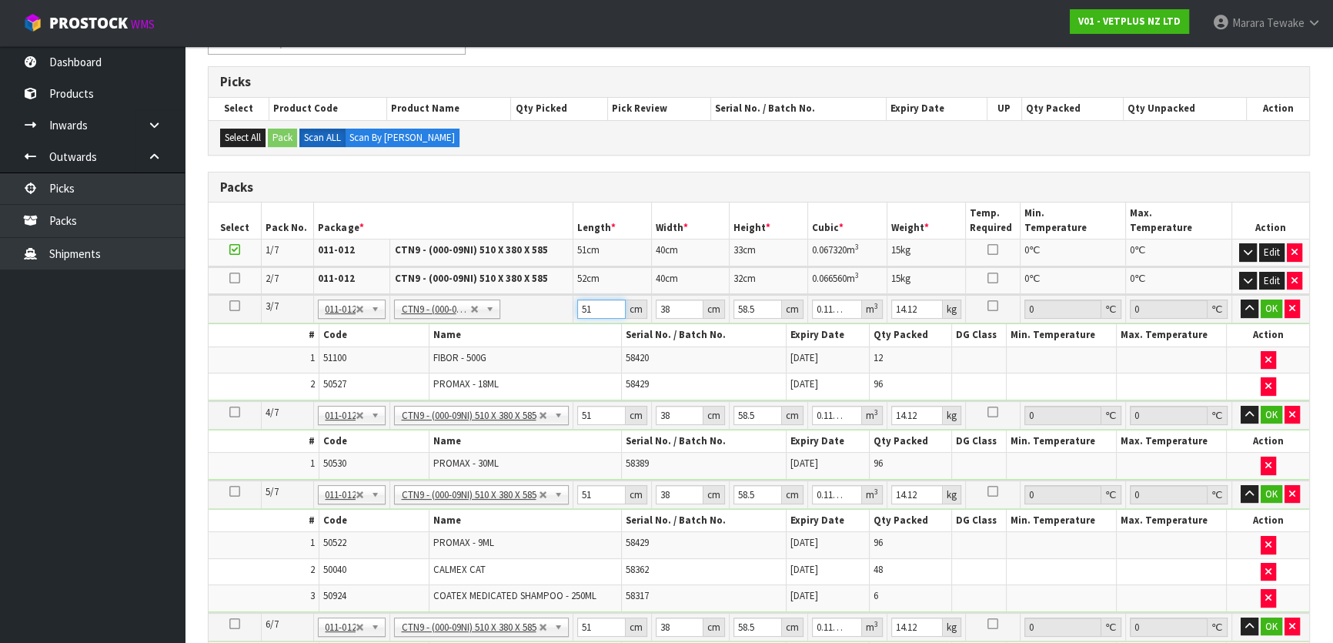
type input "5"
type input "0.011115"
type input "52"
type input "0.115596"
type input "52"
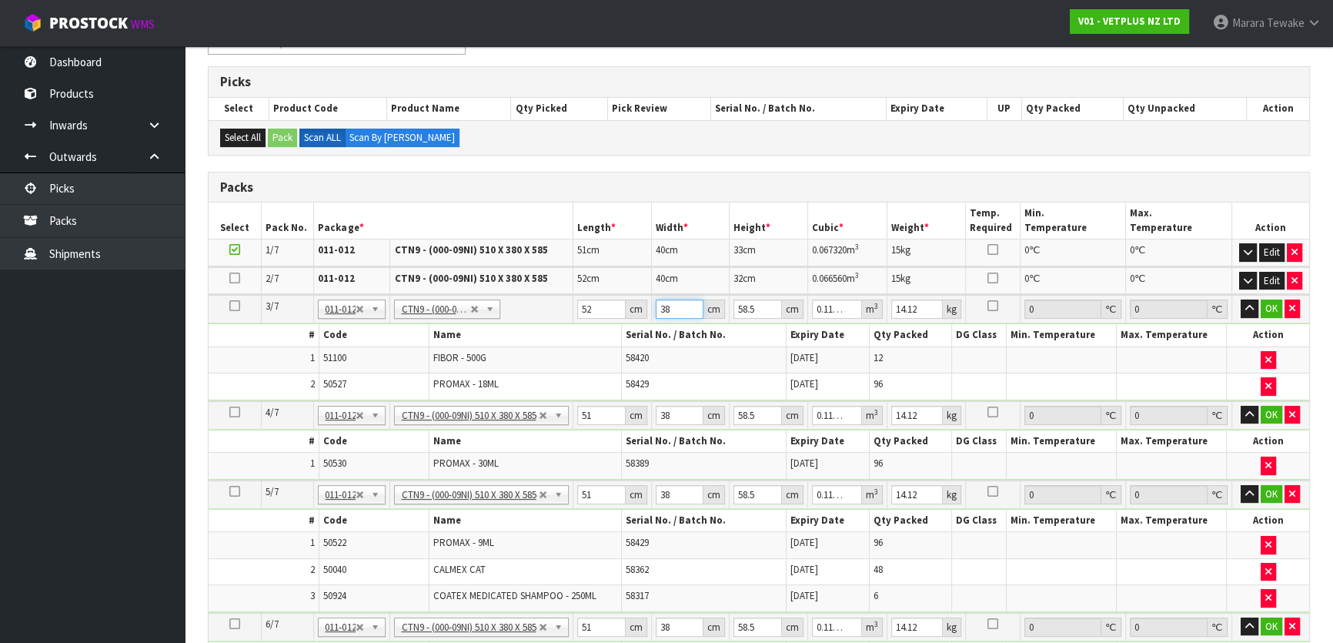
type input "4"
type input "0.012168"
type input "40"
type input "0.12168"
type input "40"
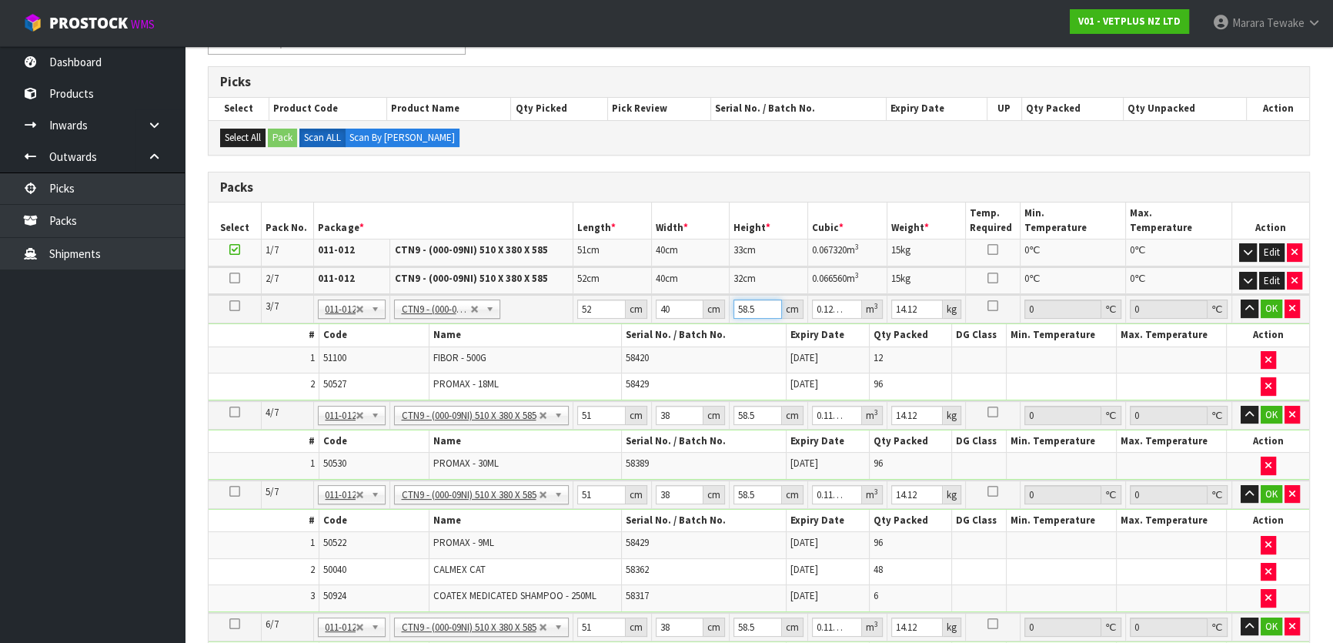
type input "4"
type input "0.00832"
type input "45"
type input "0.0936"
type input "45"
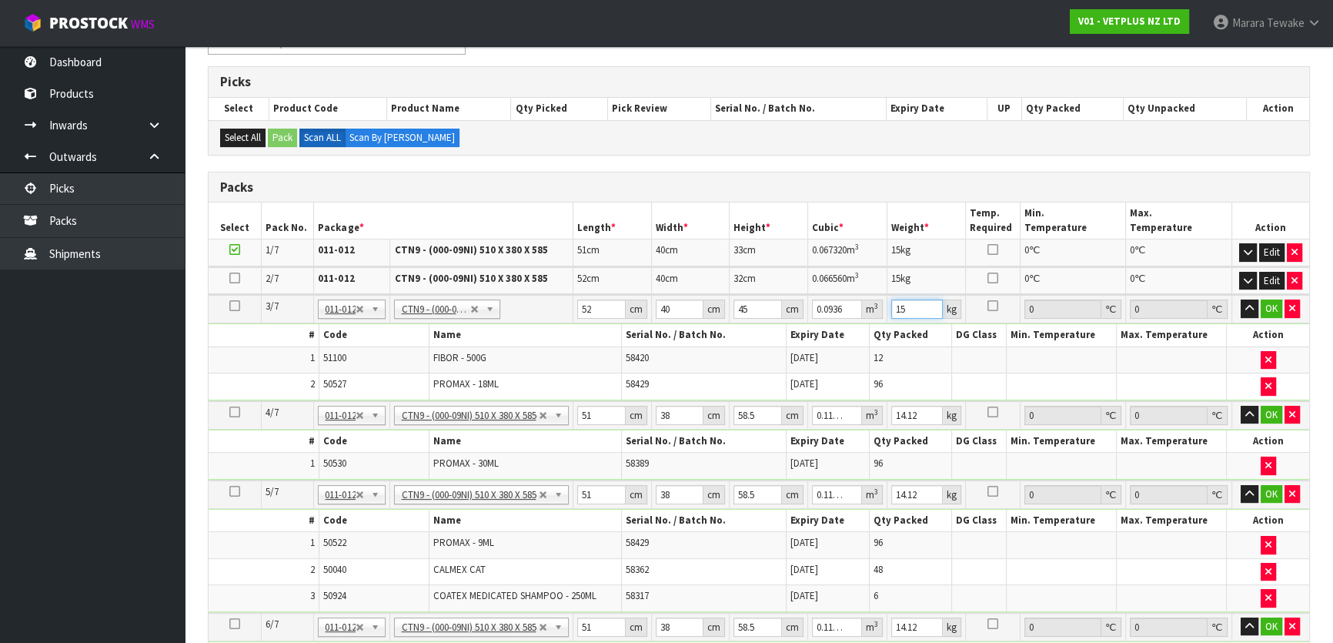
type input "15"
click at [1240, 299] on button "button" at bounding box center [1249, 308] width 18 height 18
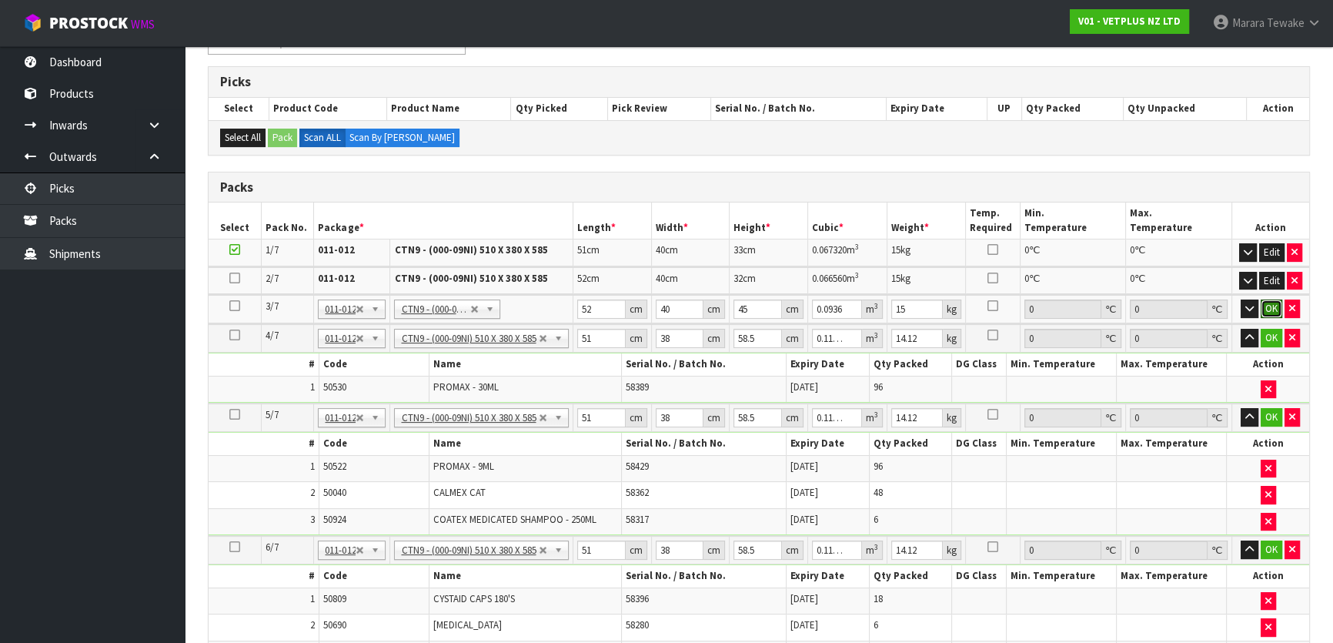
click button "OK" at bounding box center [1271, 308] width 22 height 18
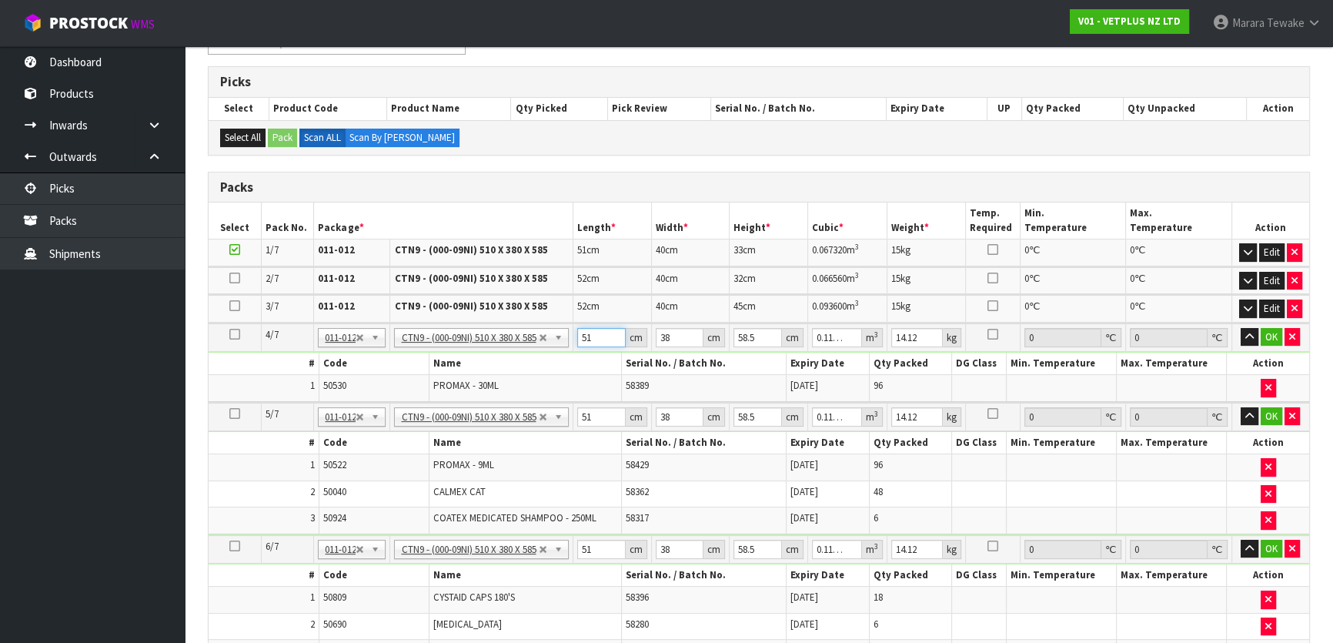
type input "5"
type input "0.011115"
type input "52"
type input "0.115596"
type input "52"
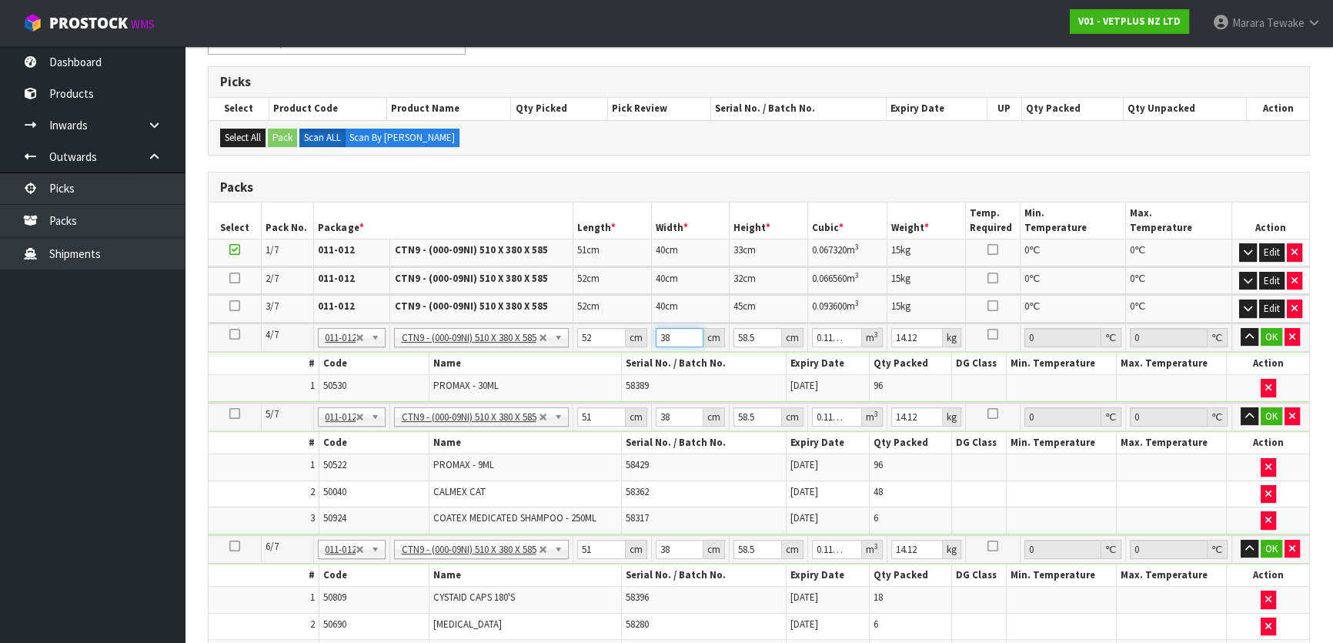
type input "3"
type input "0.009126"
type input "39"
type input "0.118638"
type input "39"
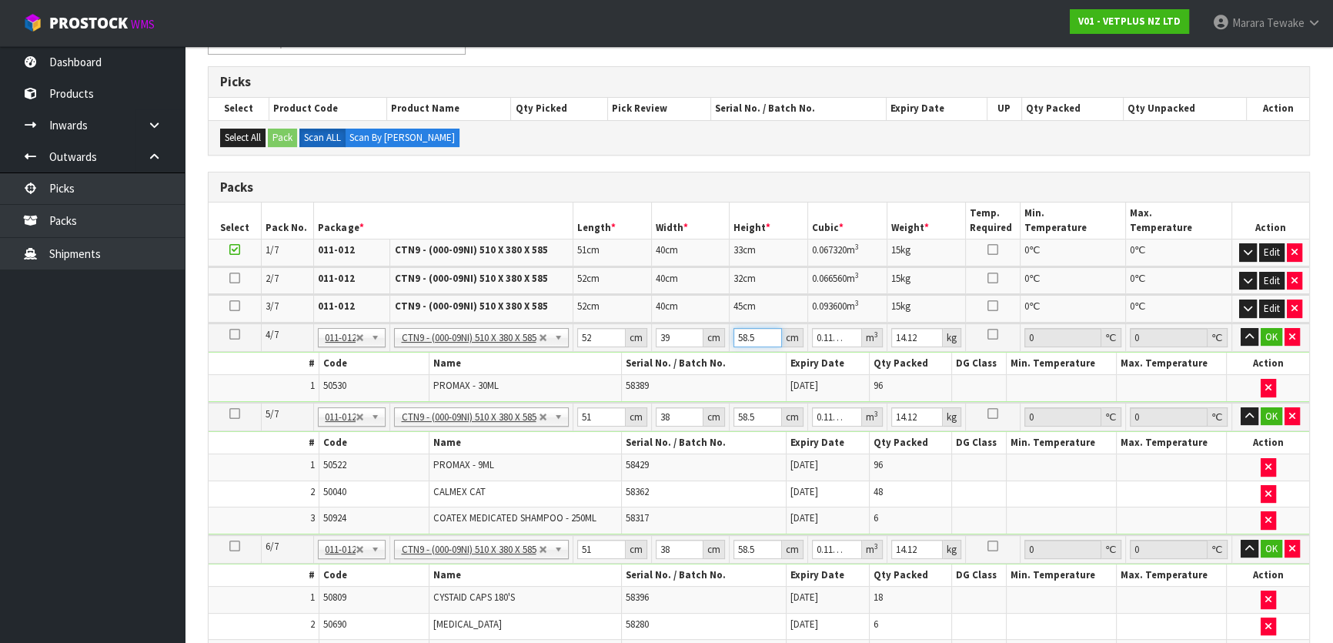
type input "5"
type input "0.01014"
type input "53"
type input "0.107484"
type input "53"
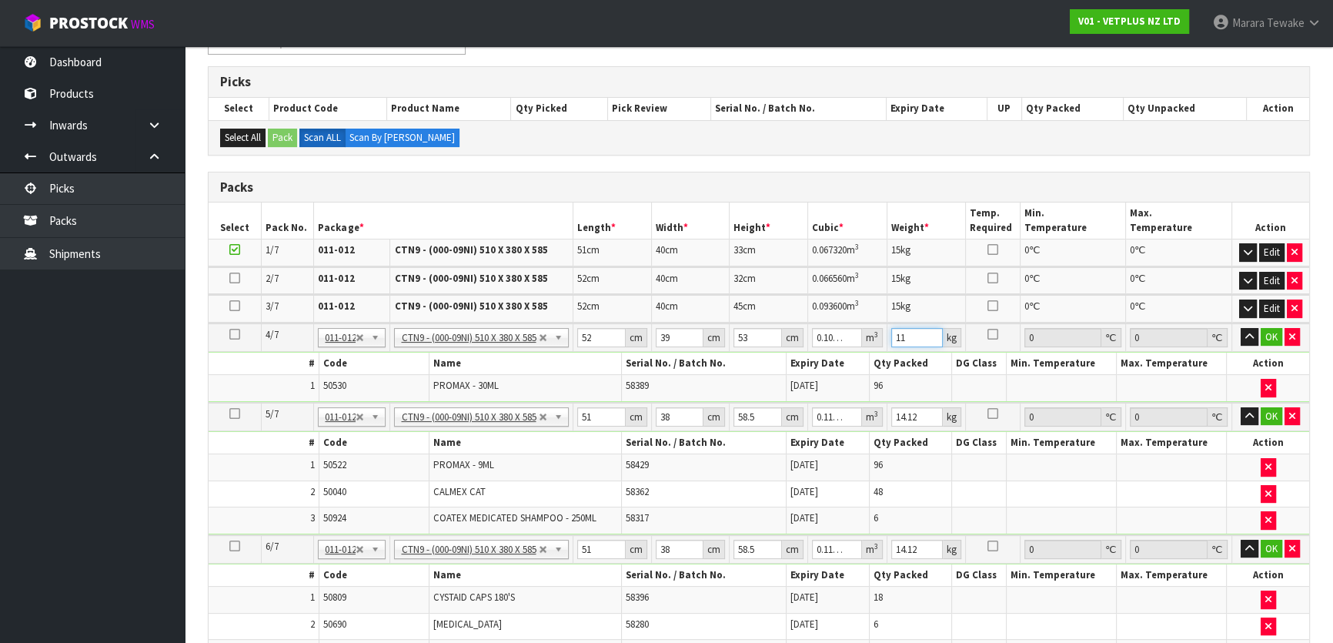
type input "11"
click at [1240, 328] on button "button" at bounding box center [1249, 337] width 18 height 18
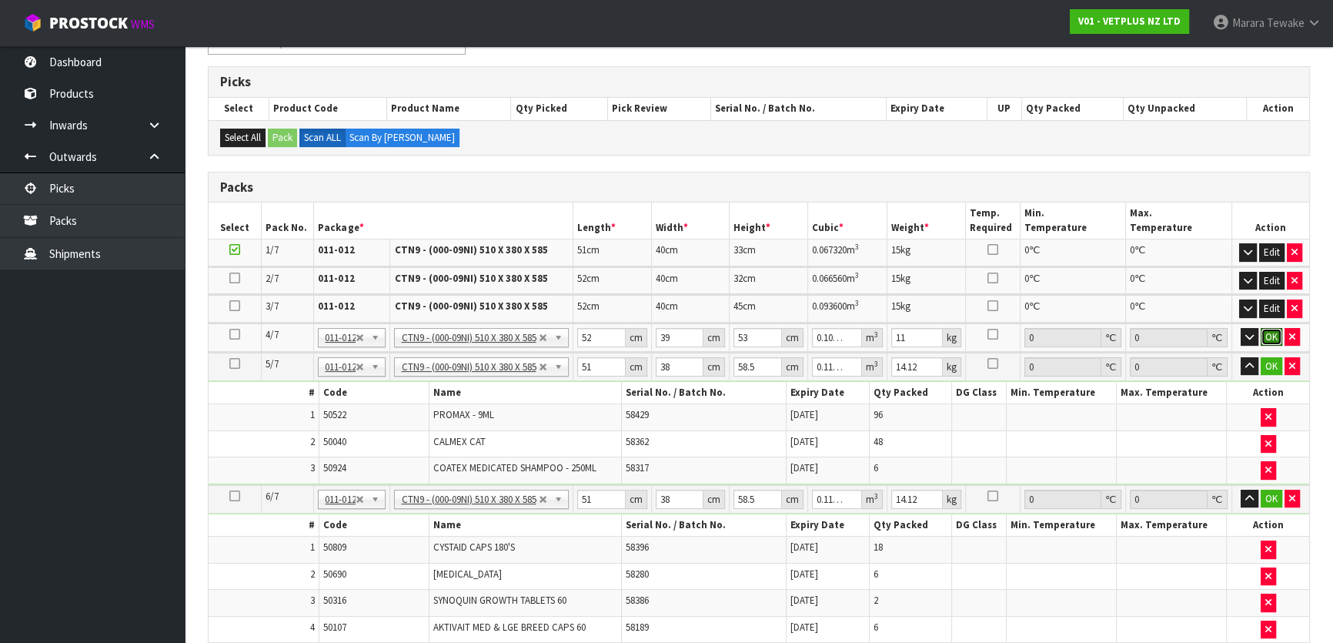
click button "OK" at bounding box center [1271, 337] width 22 height 18
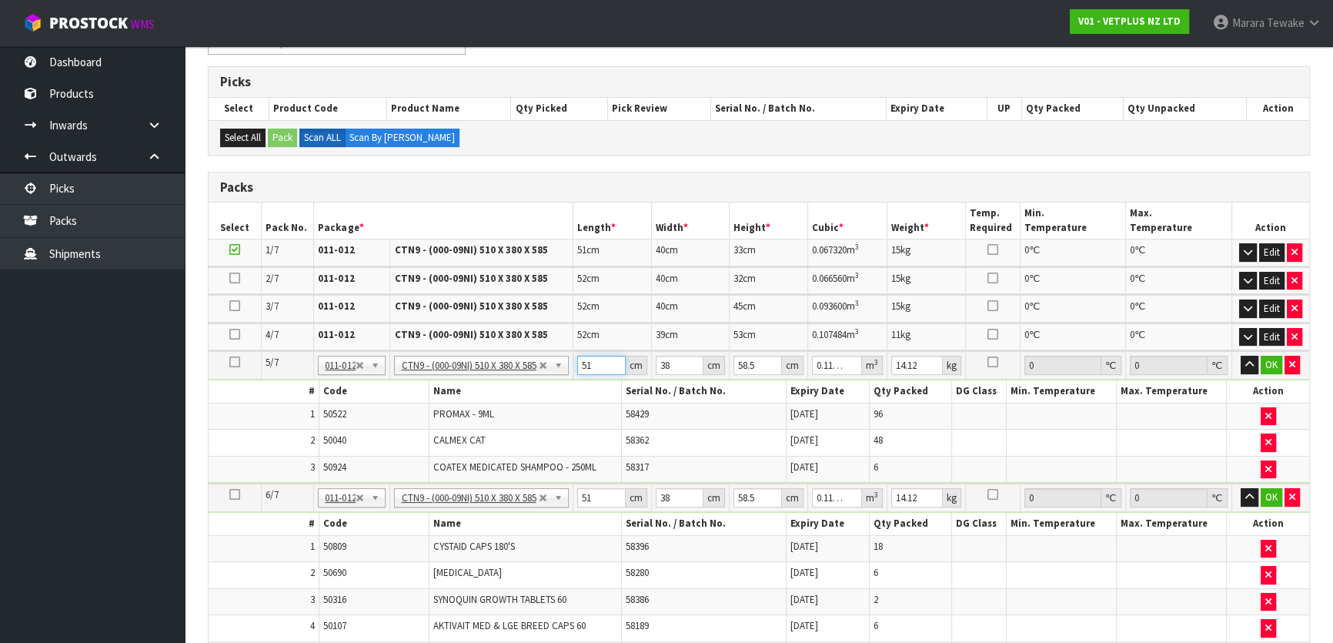
type input "5"
type input "0.011115"
type input "52"
type input "0.115596"
type input "52"
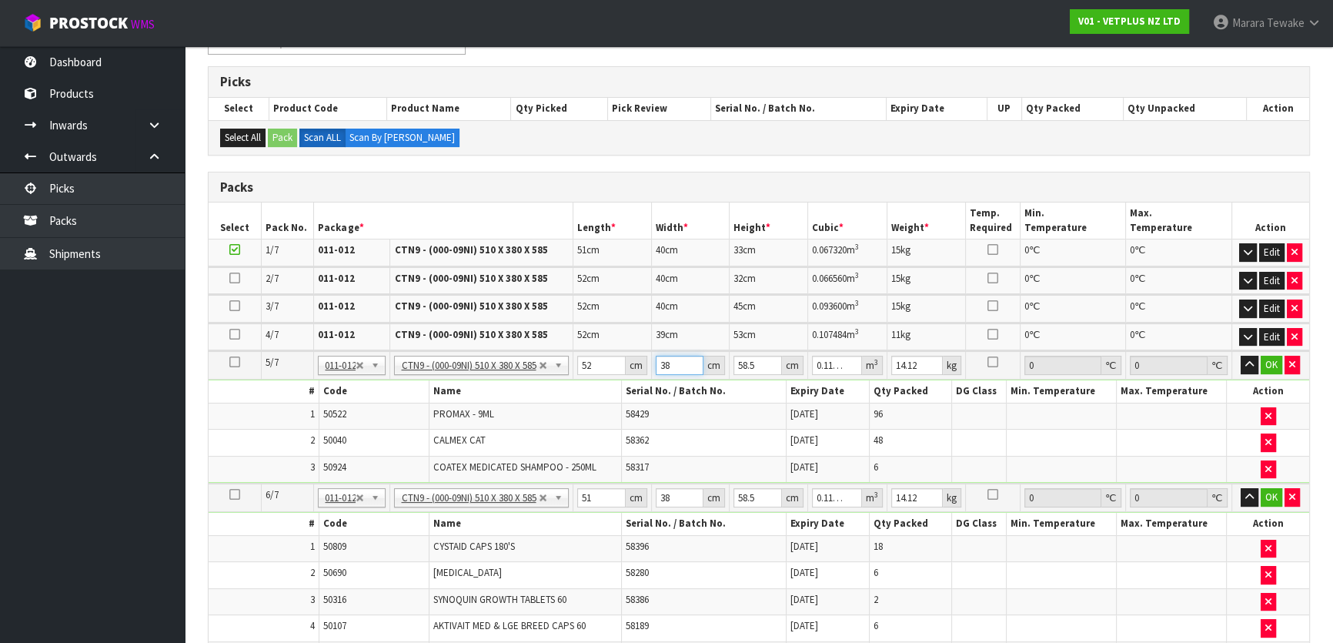
type input "4"
type input "0.012168"
type input "40"
type input "0.12168"
type input "40"
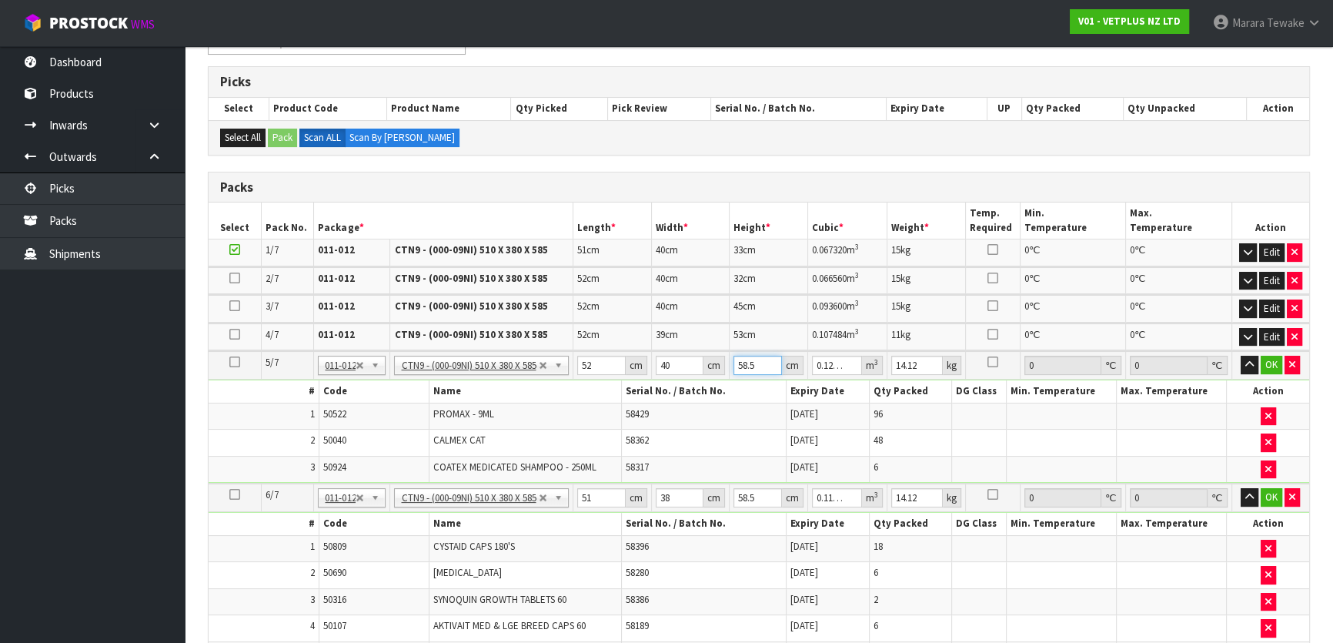
type input "3"
type input "0.00624"
type input "36"
type input "0.07488"
type input "36"
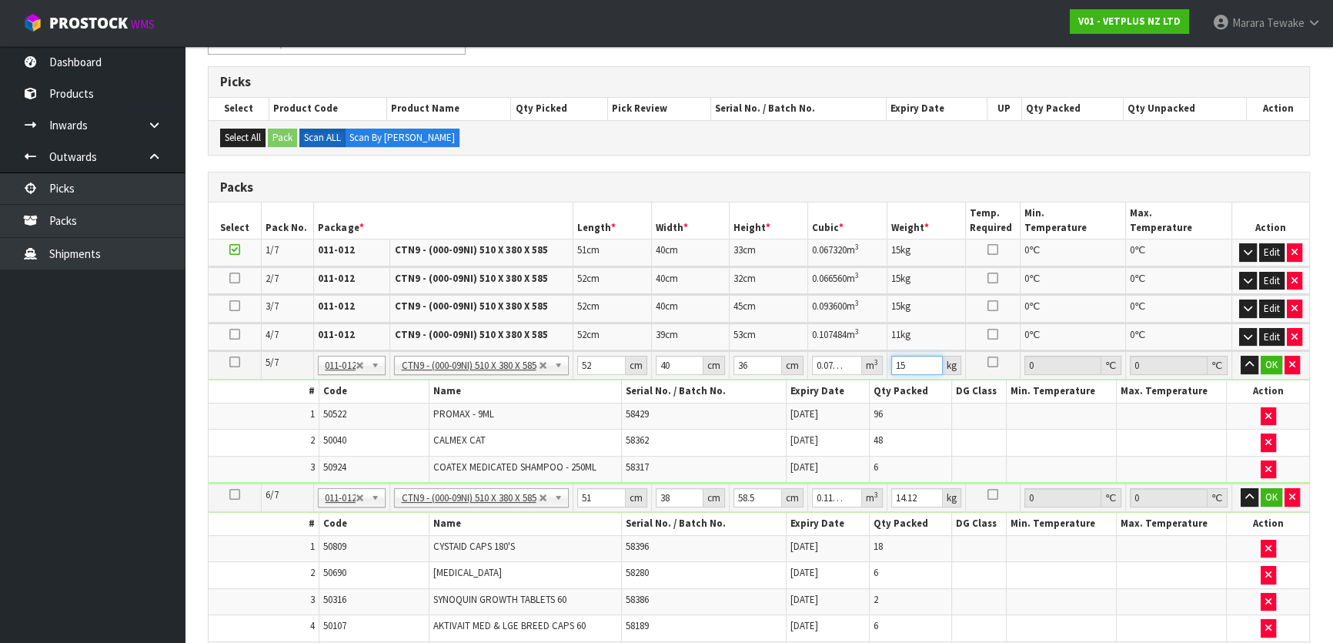
type input "15"
click at [1240, 356] on button "button" at bounding box center [1249, 365] width 18 height 18
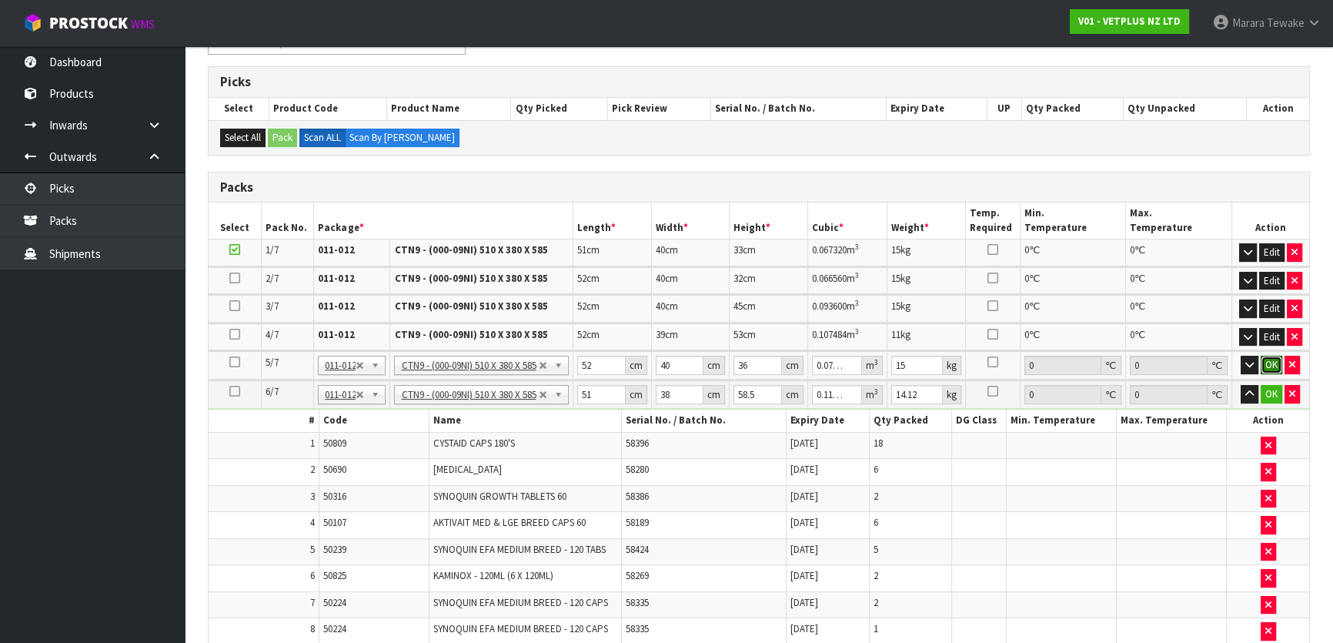
click button "OK" at bounding box center [1271, 365] width 22 height 18
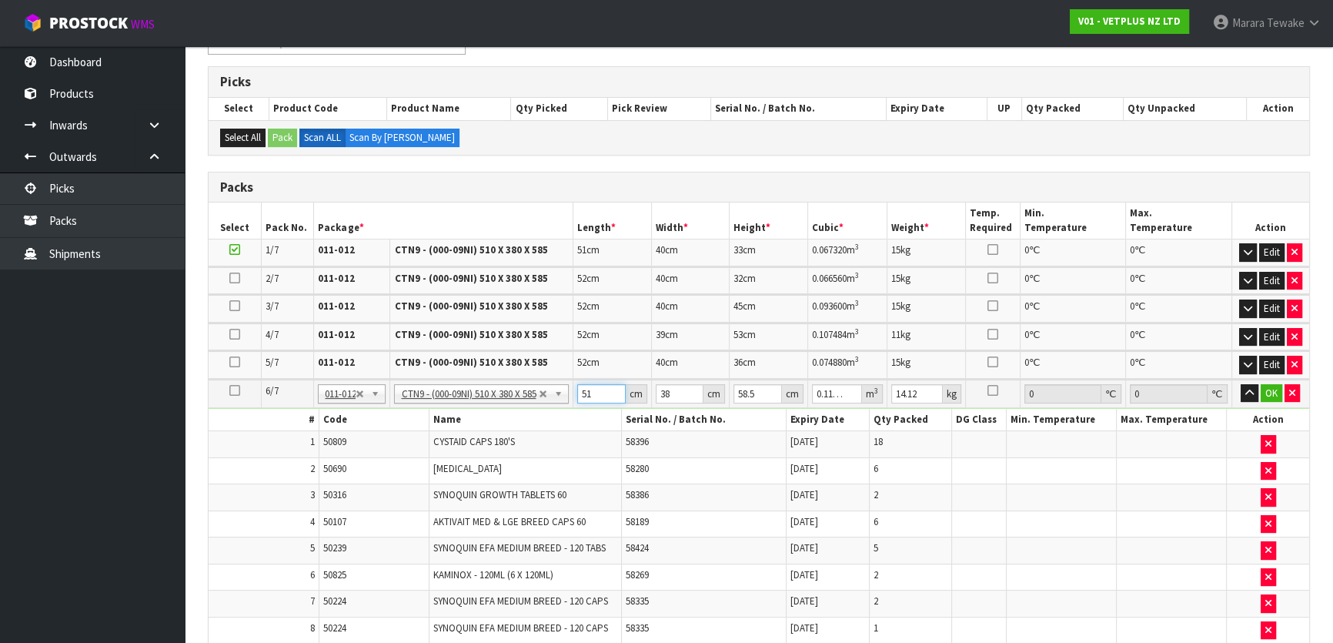
type input "5"
type input "0.011115"
type input "52"
type input "0.115596"
type input "52"
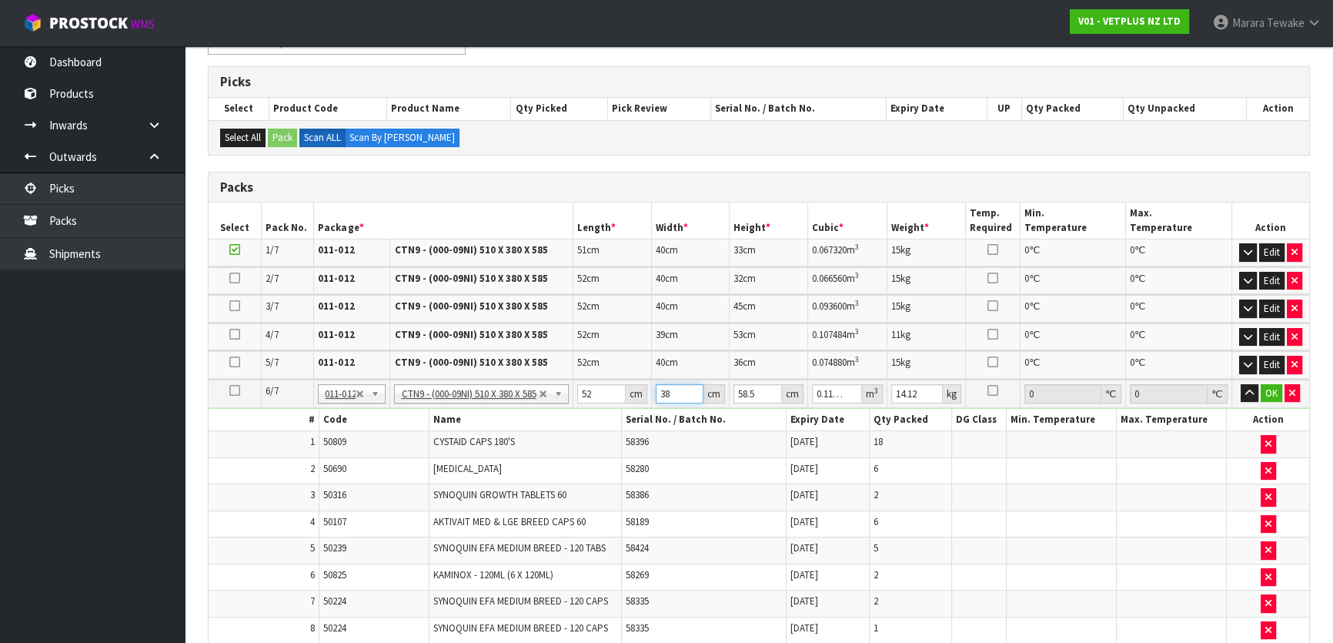
type input "4"
type input "0.012168"
type input "40"
type input "0.12168"
type input "40"
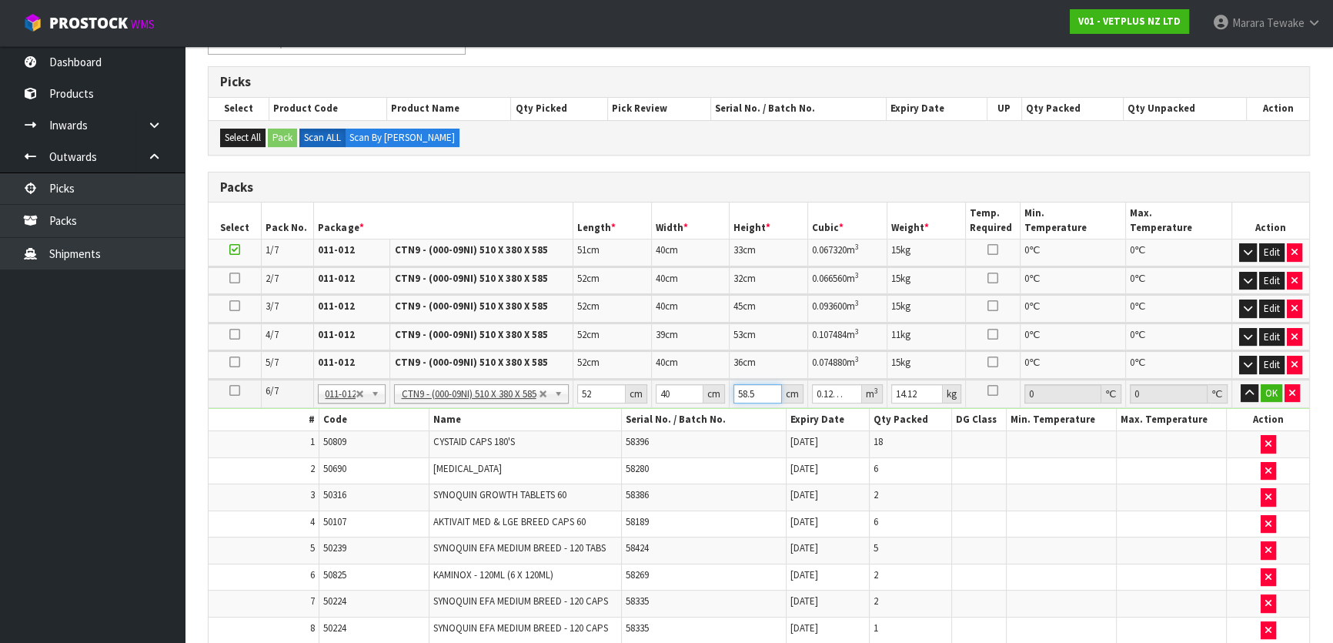
type input "5"
type input "0.0104"
type input "52"
type input "0.10816"
type input "52"
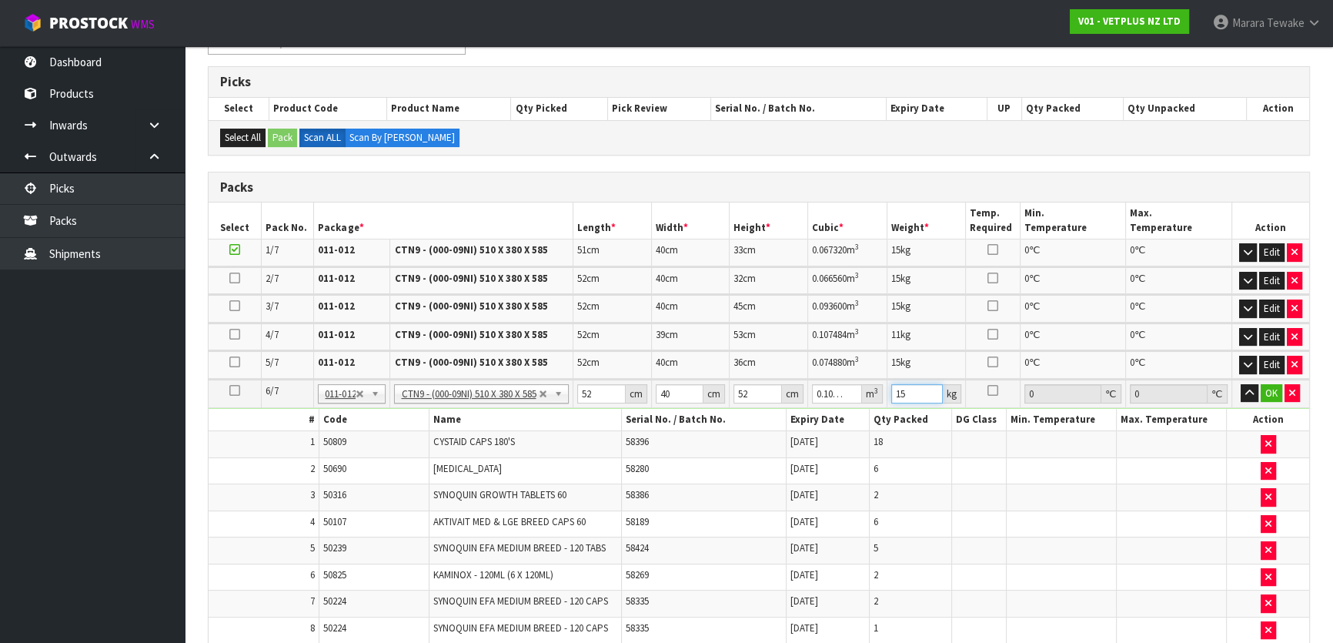
type input "15"
click at [1240, 384] on button "button" at bounding box center [1249, 393] width 18 height 18
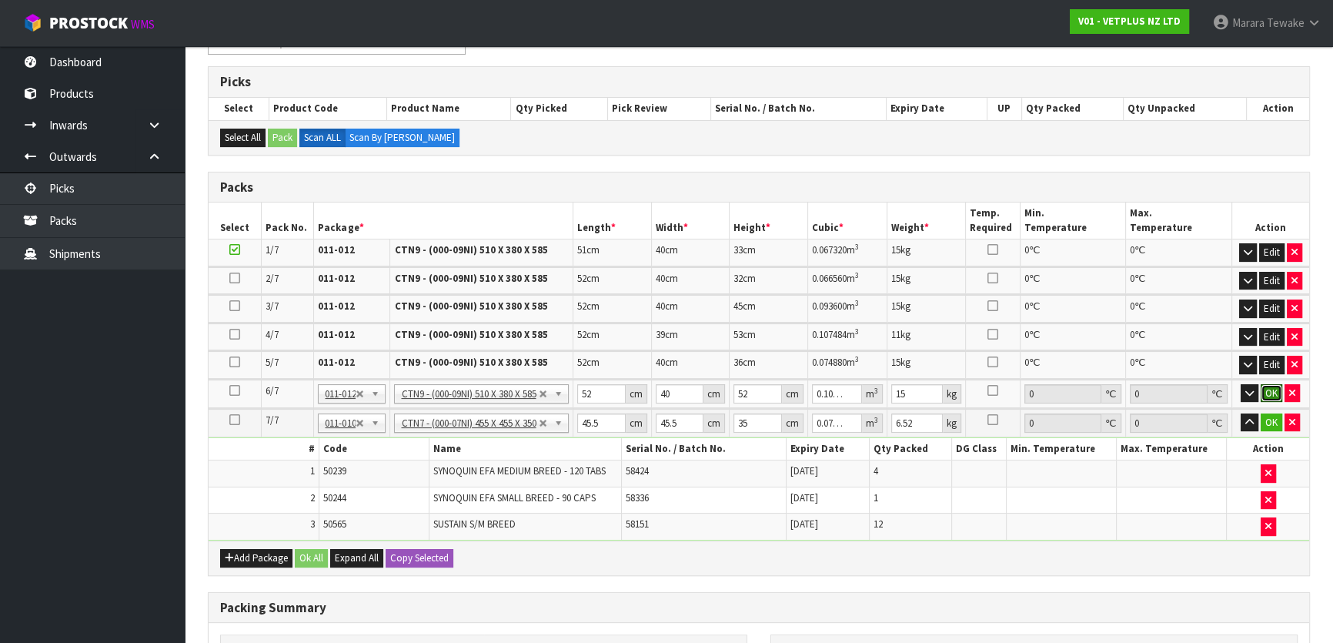
click button "OK" at bounding box center [1271, 393] width 22 height 18
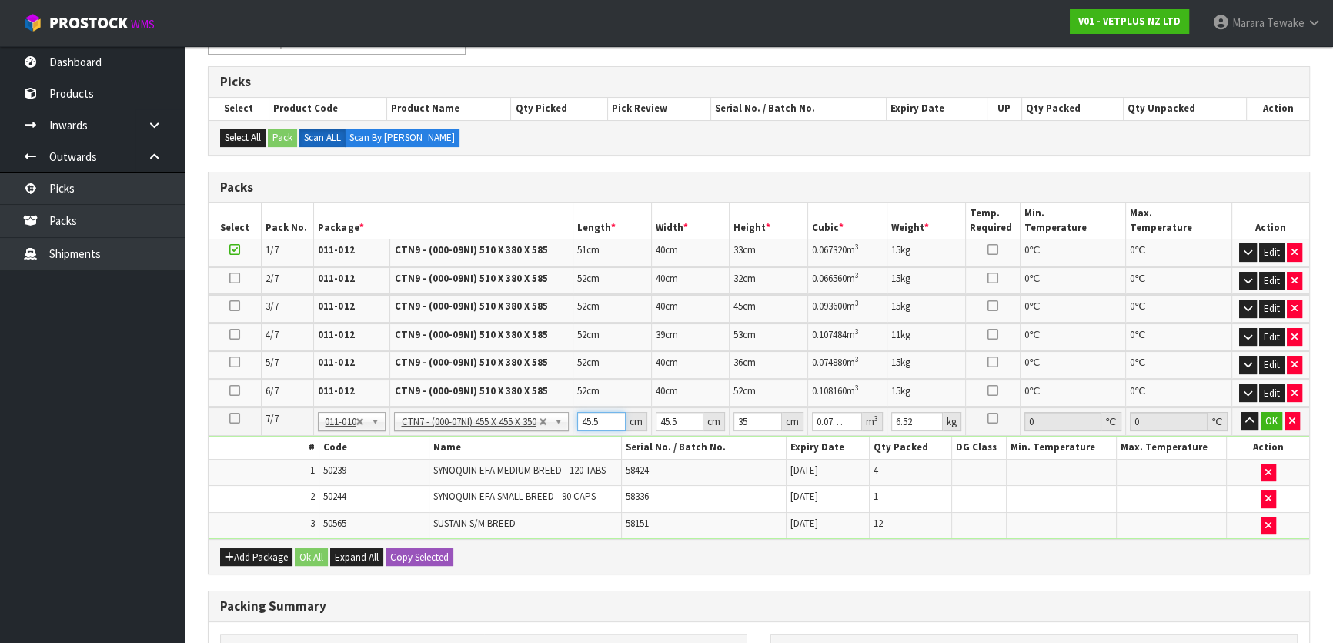
type input "4"
type input "0.00637"
type input "47"
type input "0.074847"
type input "47"
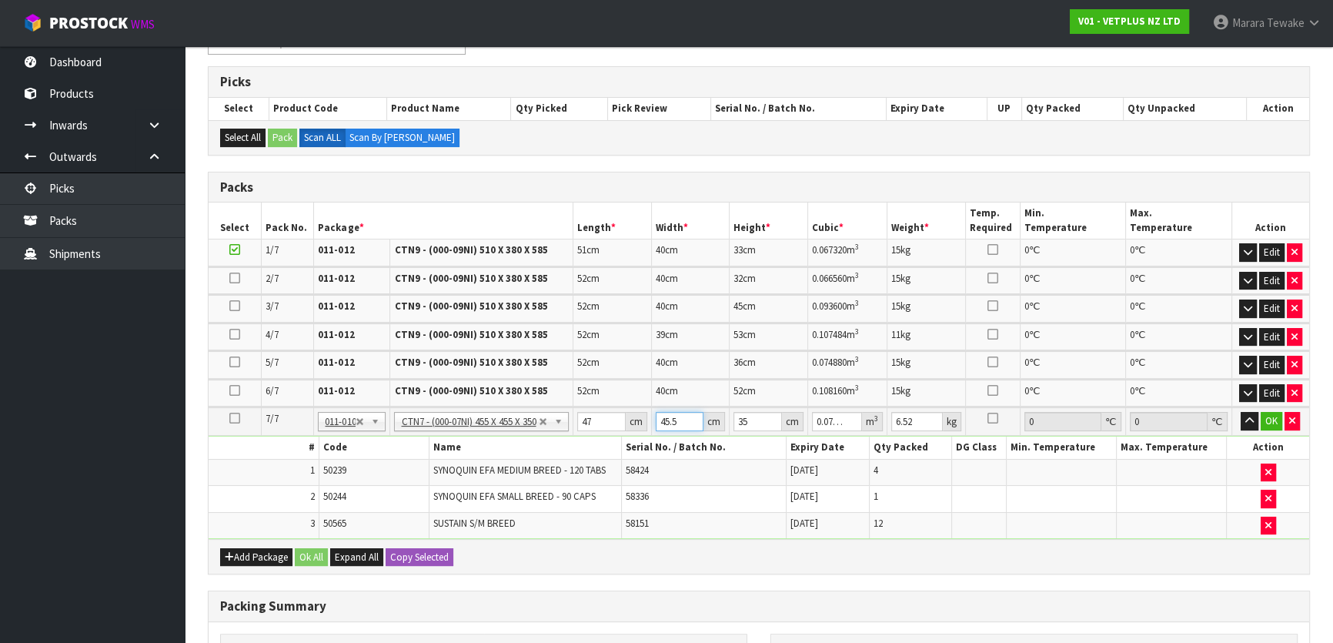
type input "4"
type input "0.00658"
type input "47"
type input "0.077315"
type input "47"
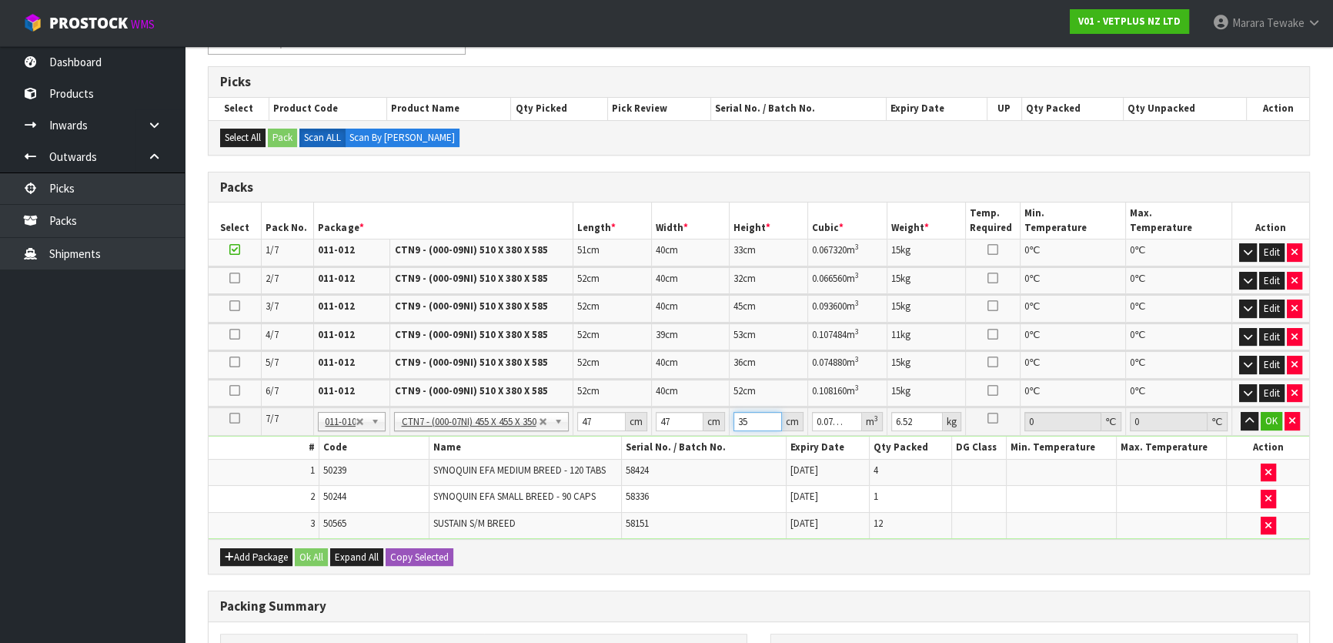
type input "1"
type input "0.002209"
type input "18"
type input "0.039762"
type input "18"
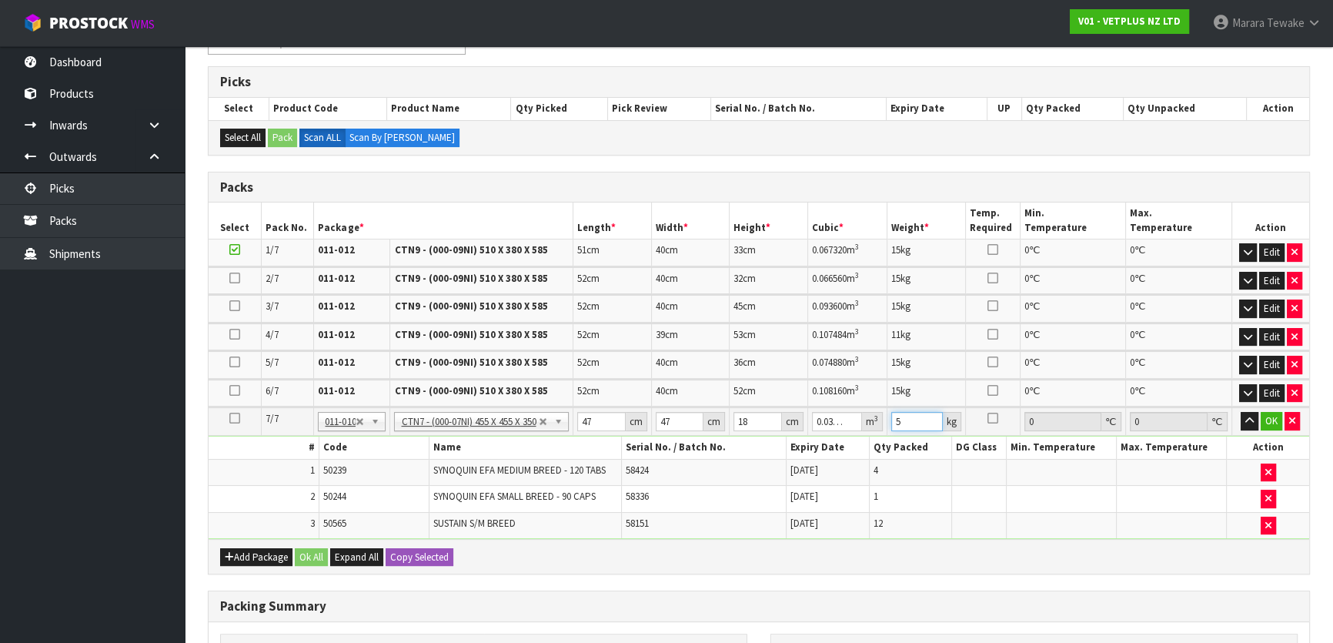
type input "5"
click at [1240, 412] on button "button" at bounding box center [1249, 421] width 18 height 18
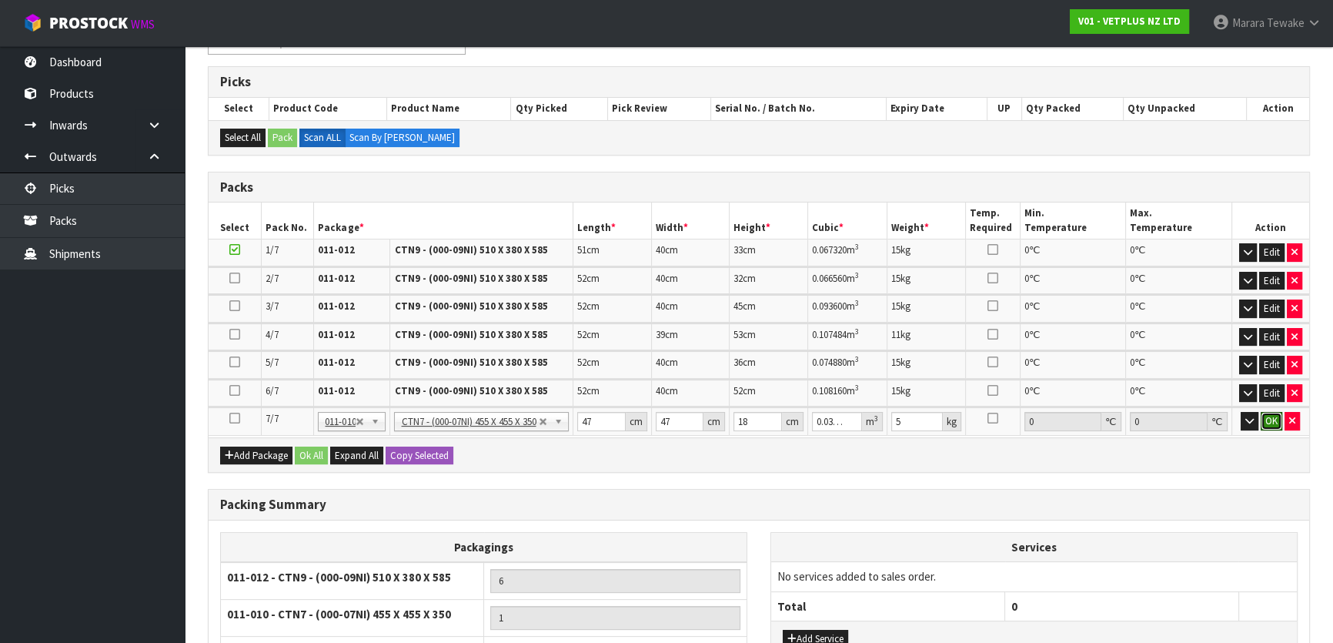
click button "OK" at bounding box center [1271, 421] width 22 height 18
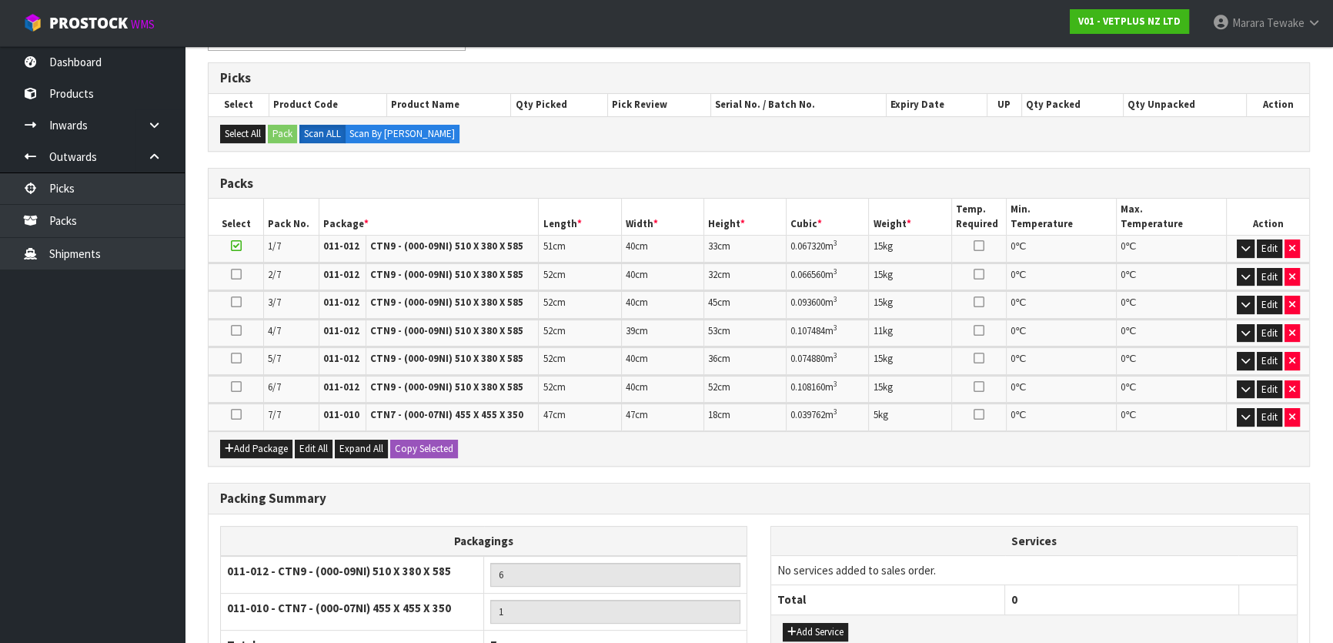
scroll to position [441, 0]
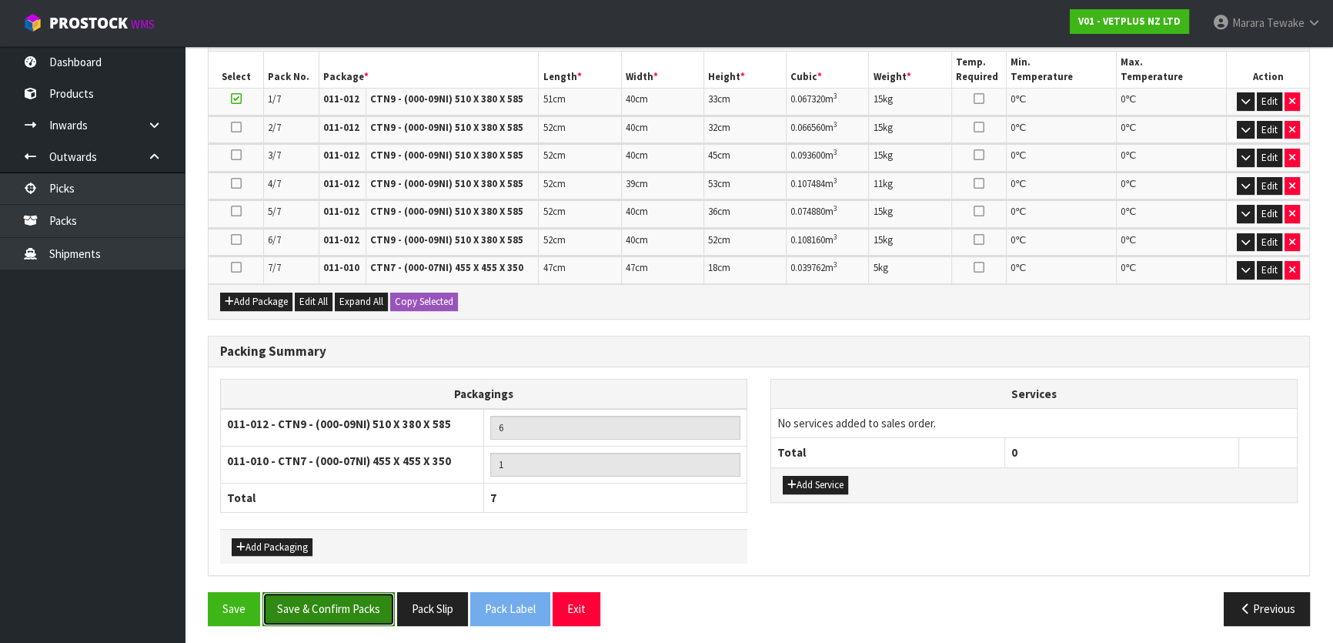
click at [329, 609] on button "Save & Confirm Packs" at bounding box center [328, 608] width 132 height 33
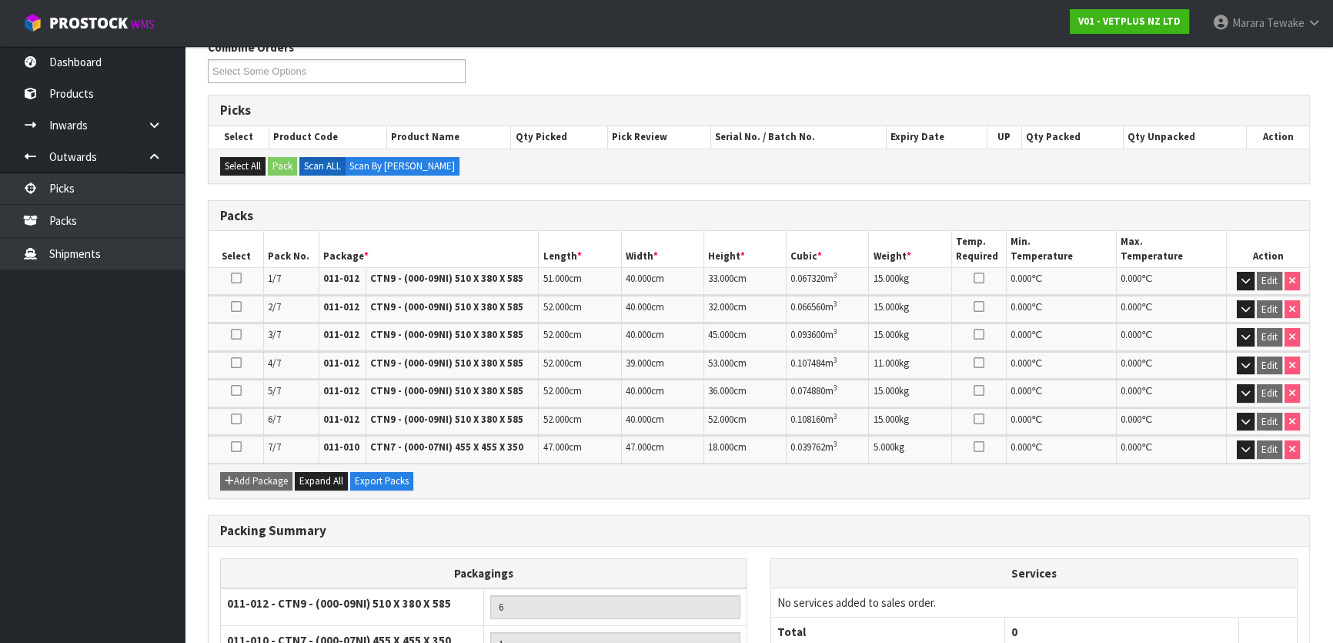
scroll to position [407, 0]
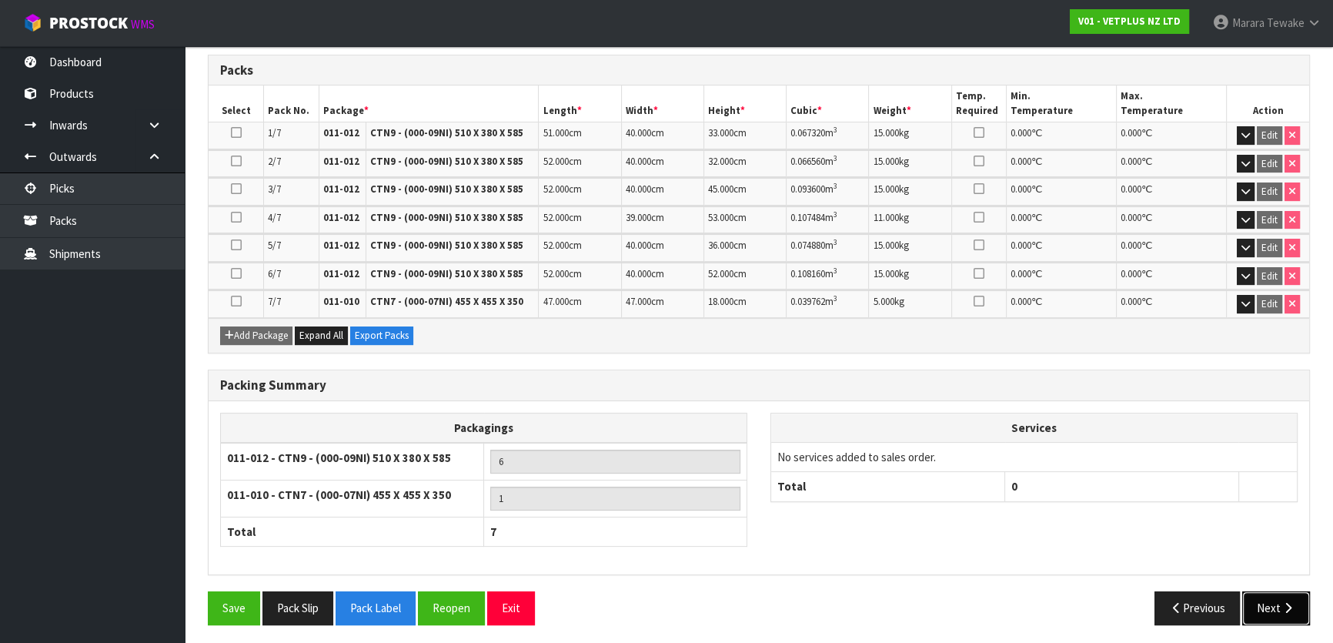
click at [1296, 600] on button "Next" at bounding box center [1276, 607] width 68 height 33
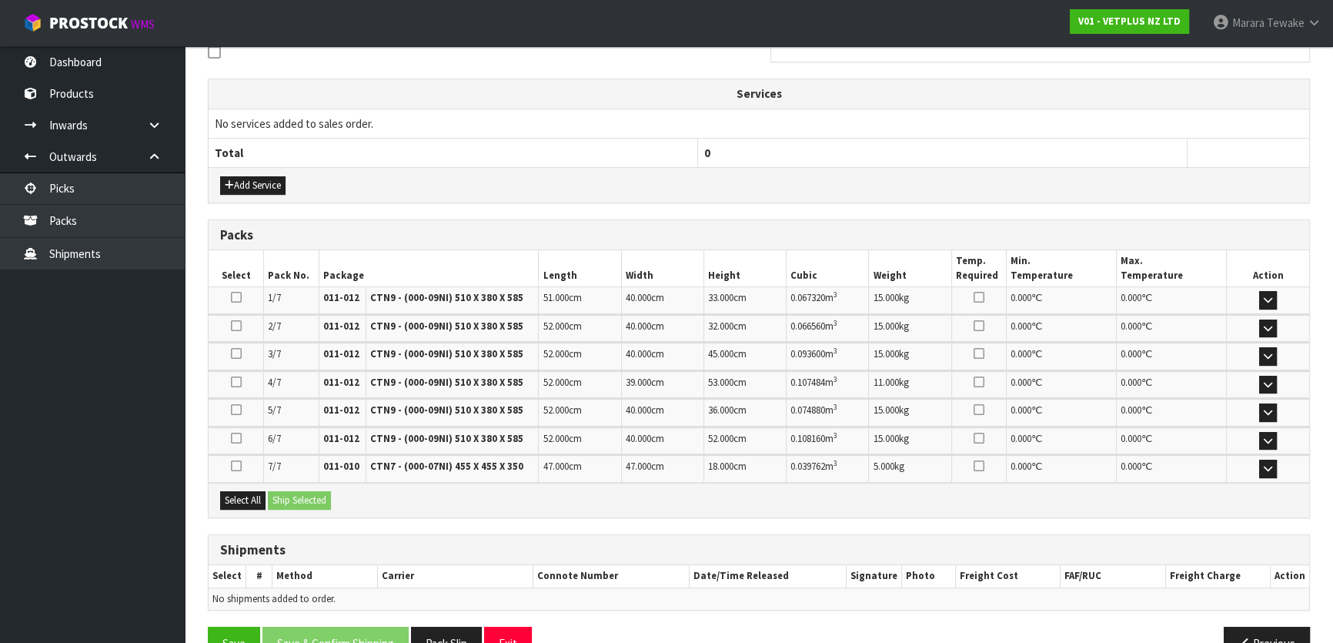
scroll to position [489, 0]
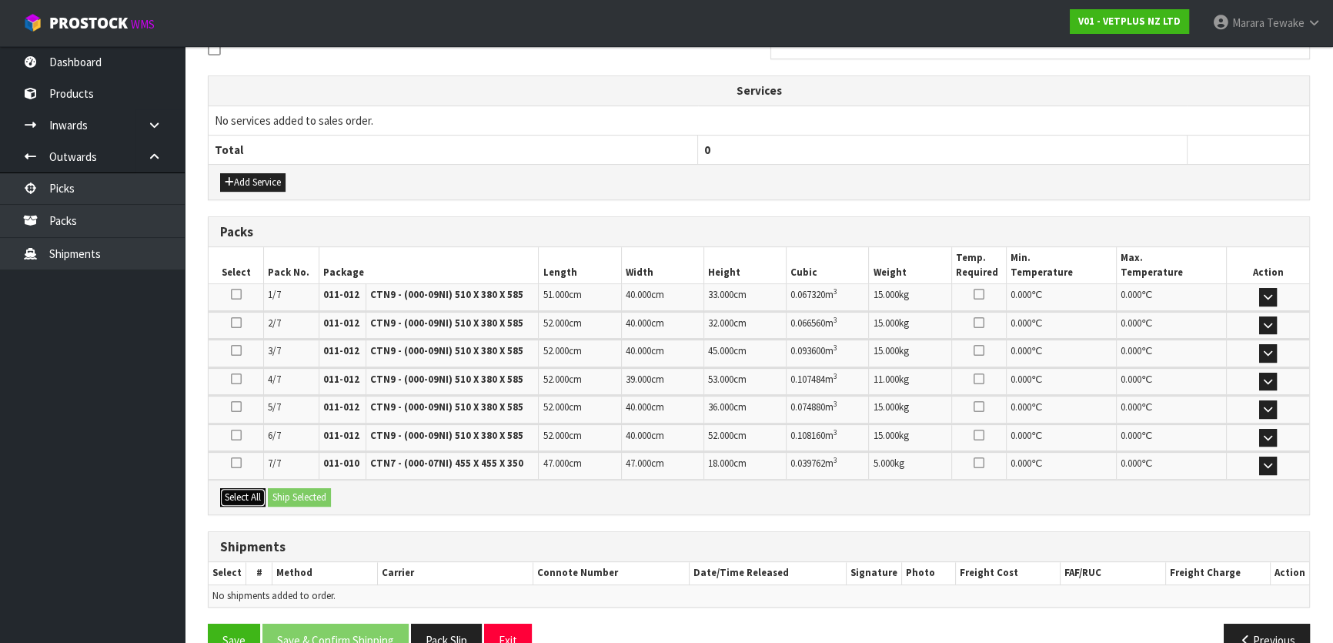
drag, startPoint x: 249, startPoint y: 492, endPoint x: 279, endPoint y: 491, distance: 30.1
click at [249, 492] on button "Select All" at bounding box center [242, 497] width 45 height 18
click at [308, 490] on button "Ship Selected" at bounding box center [299, 497] width 63 height 18
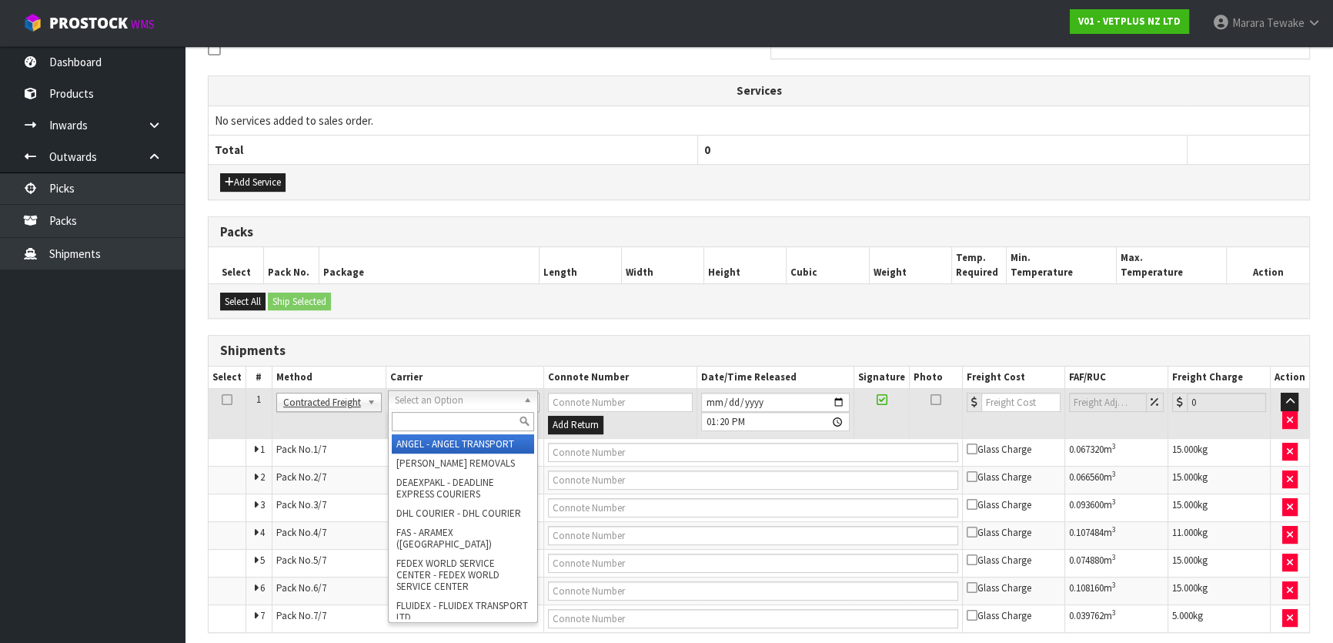
click at [422, 426] on input "text" at bounding box center [463, 421] width 142 height 19
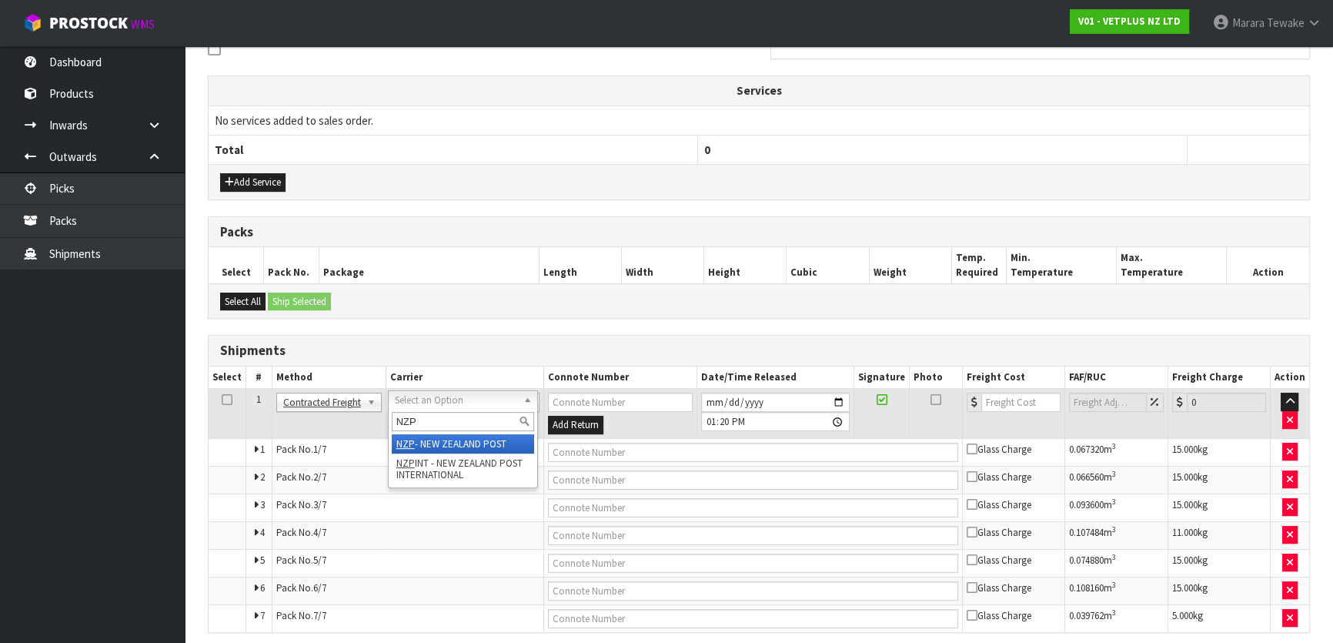
type input "NZP"
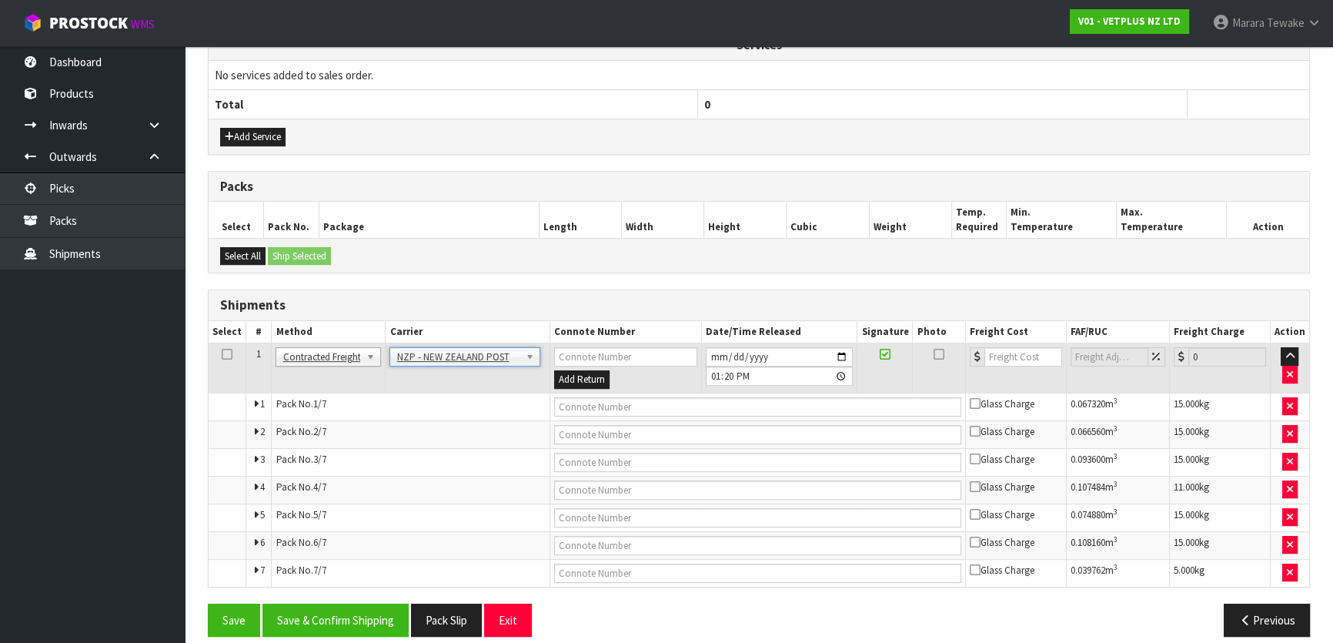
scroll to position [548, 0]
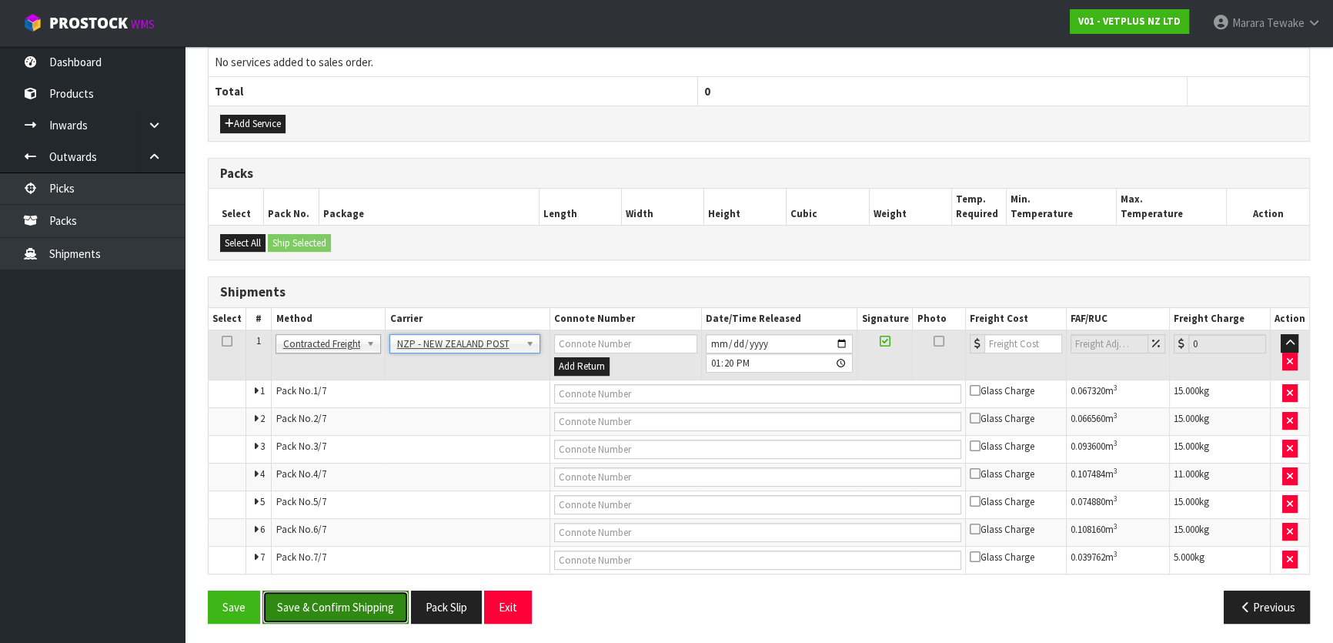
click at [371, 608] on button "Save & Confirm Shipping" at bounding box center [335, 606] width 146 height 33
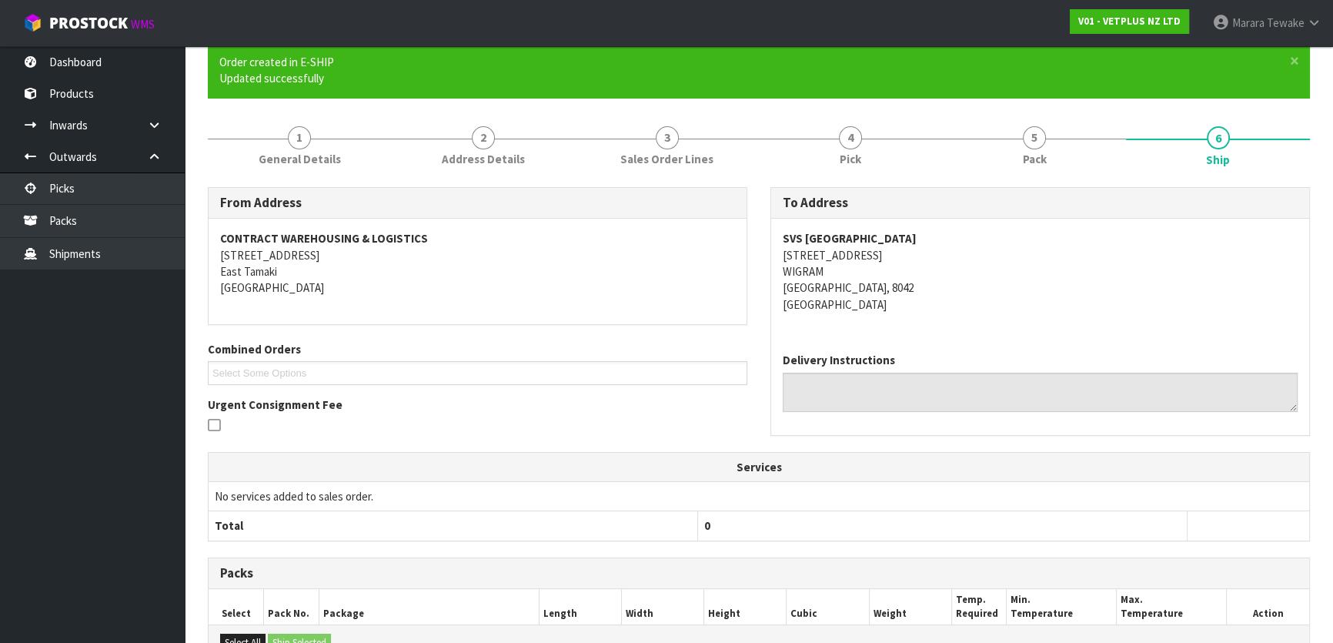
scroll to position [519, 0]
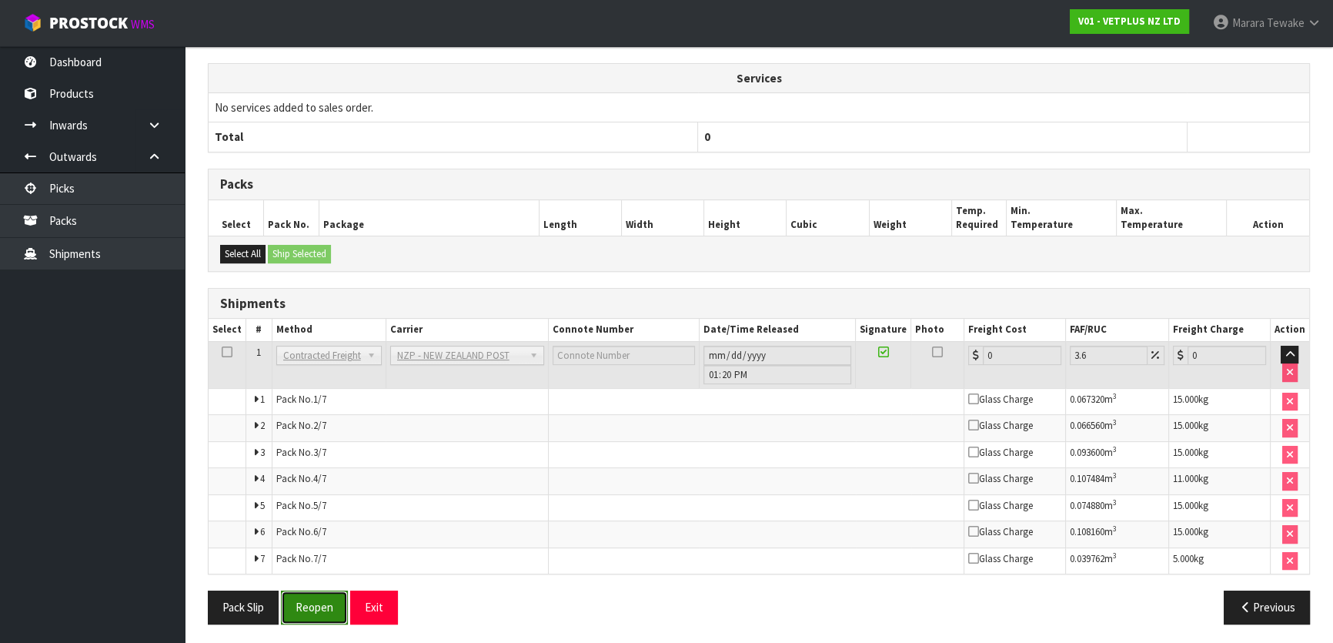
click at [311, 603] on button "Reopen" at bounding box center [314, 606] width 67 height 33
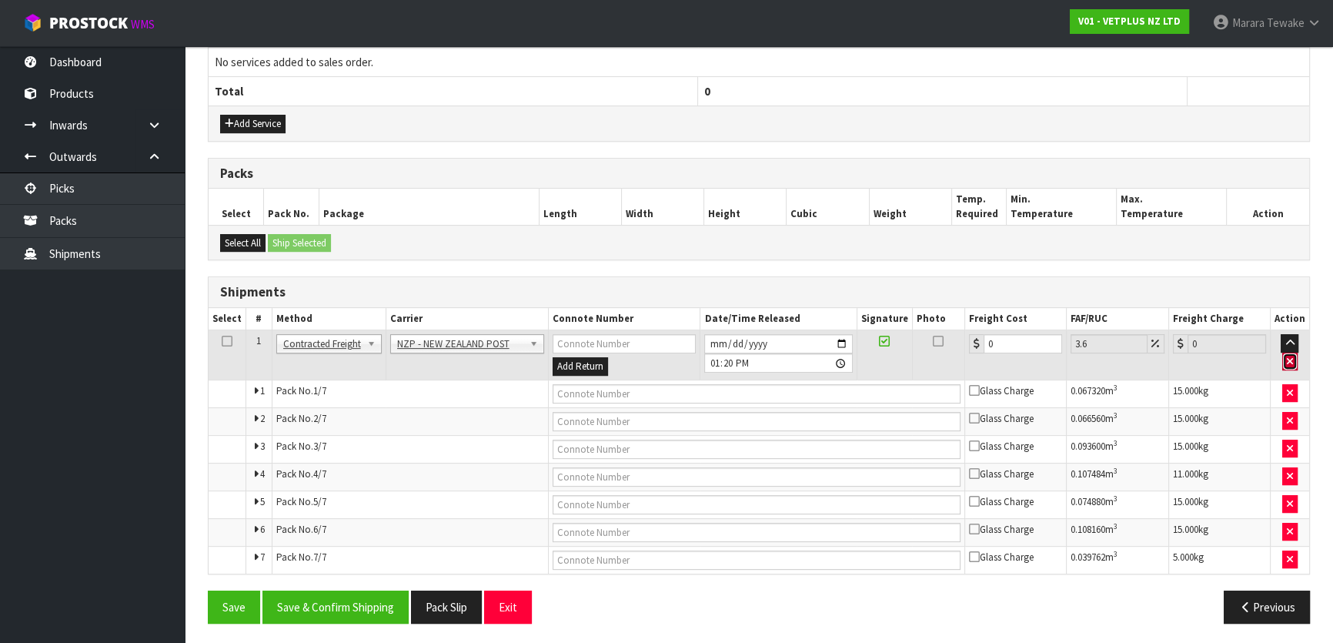
click at [1290, 357] on icon "button" at bounding box center [1290, 361] width 6 height 10
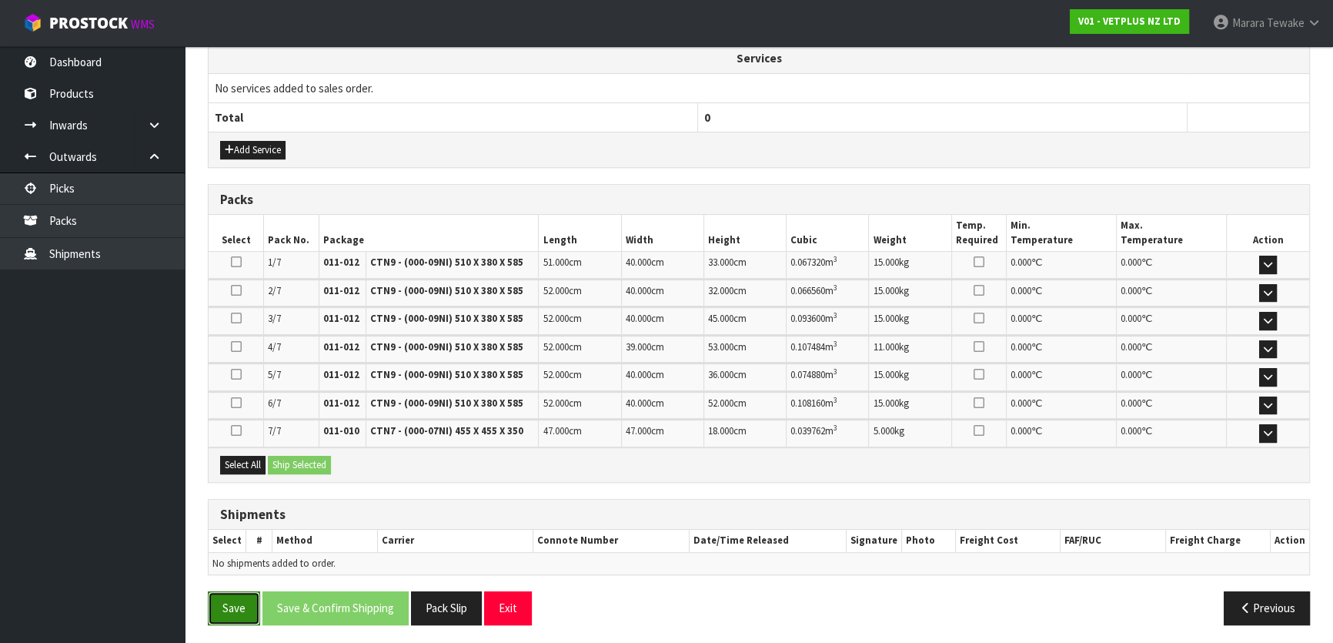
click at [231, 599] on button "Save" at bounding box center [234, 607] width 52 height 33
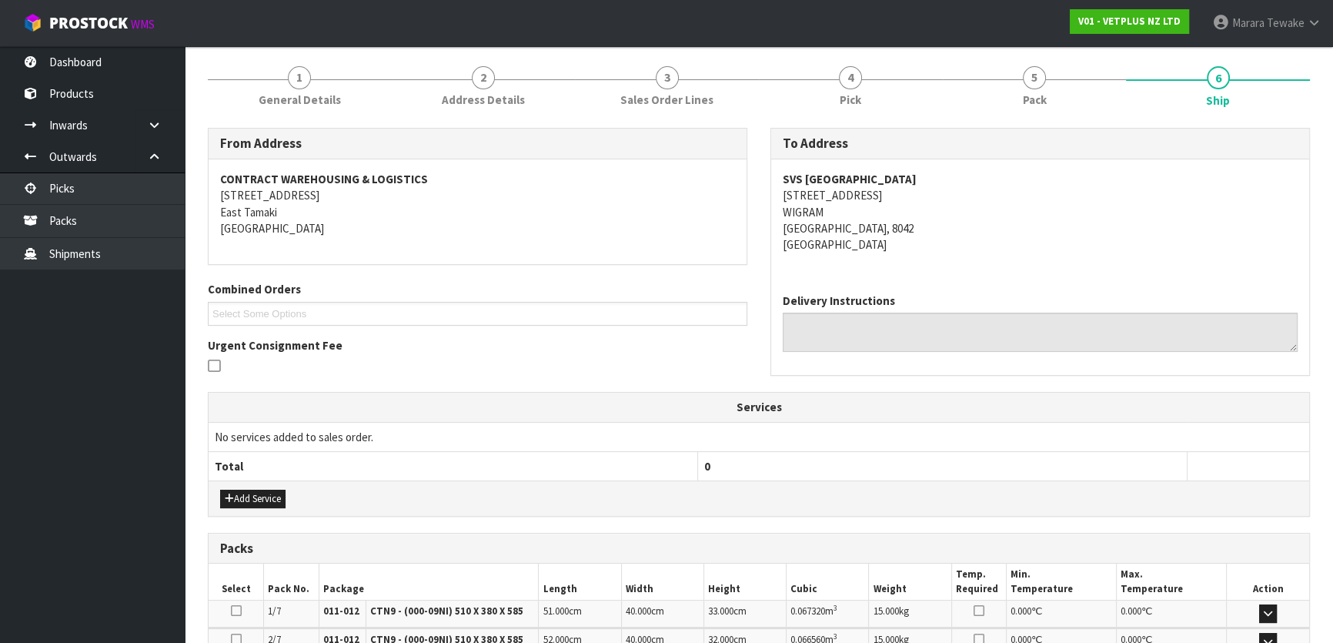
scroll to position [172, 0]
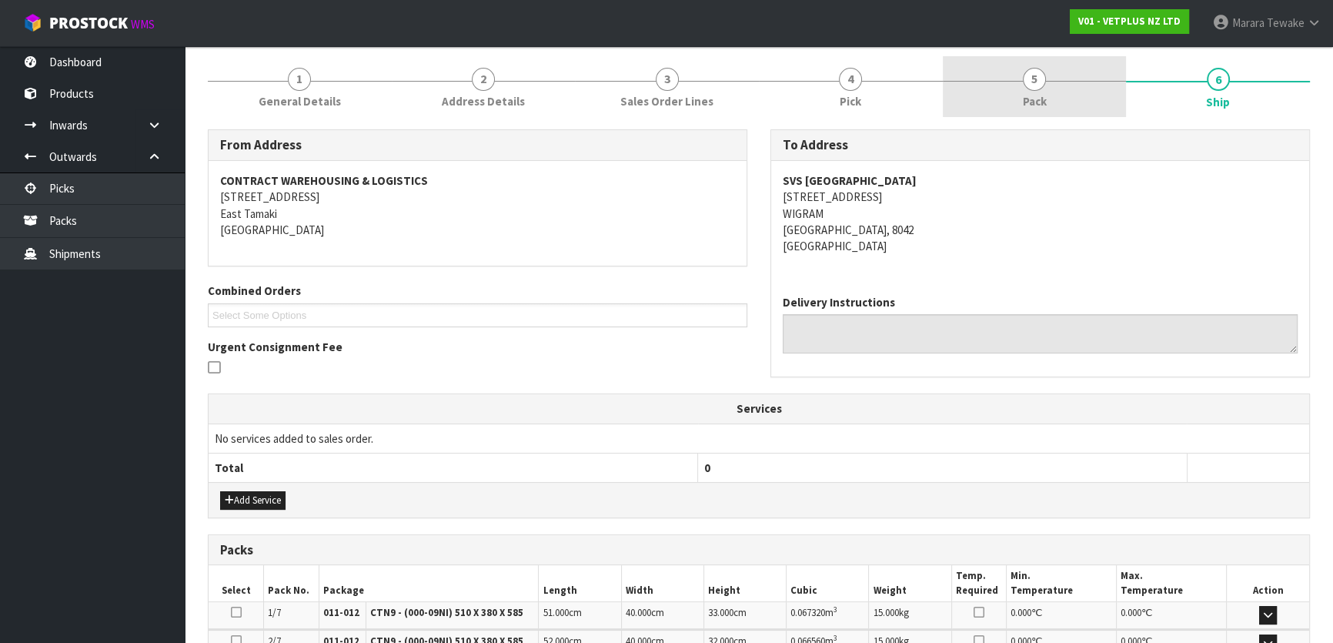
click at [1057, 82] on link "5 Pack" at bounding box center [1035, 86] width 184 height 61
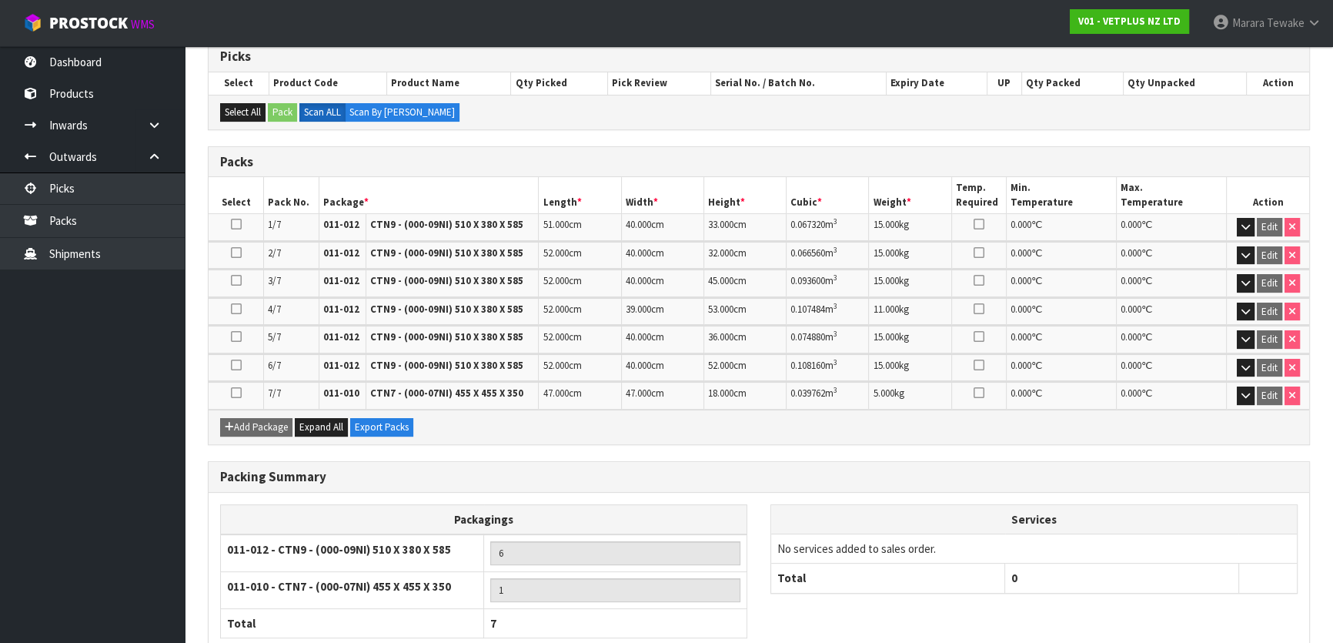
scroll to position [407, 0]
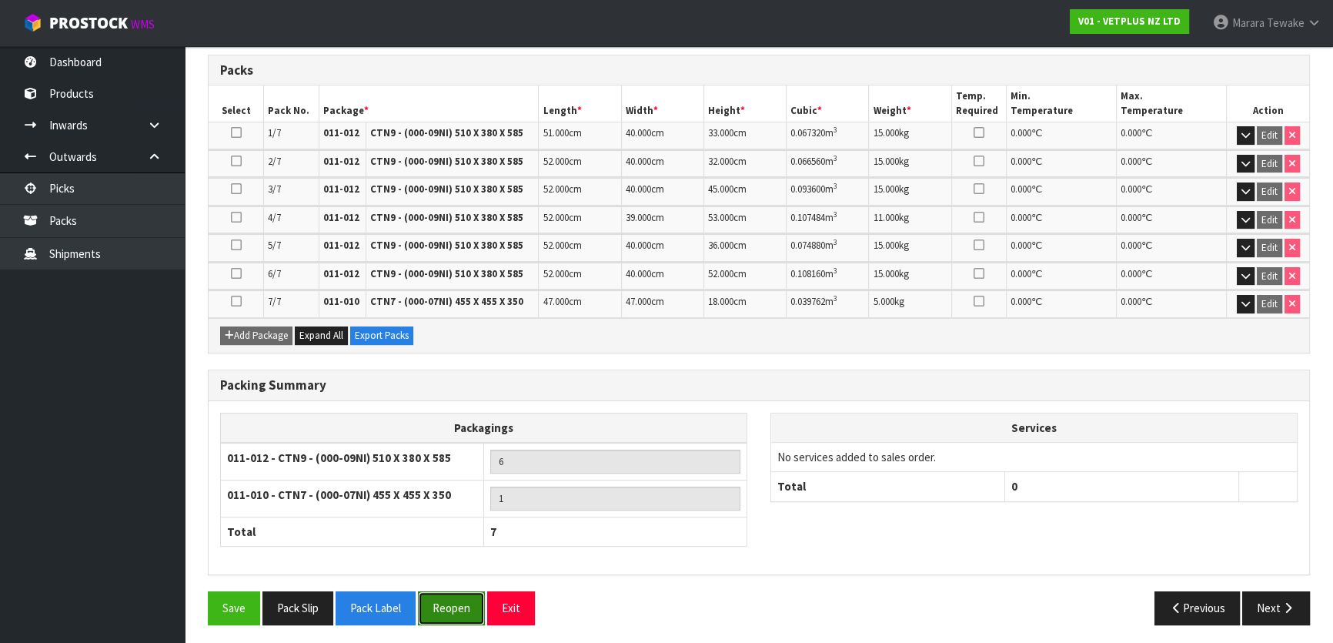
click at [441, 592] on button "Reopen" at bounding box center [451, 607] width 67 height 33
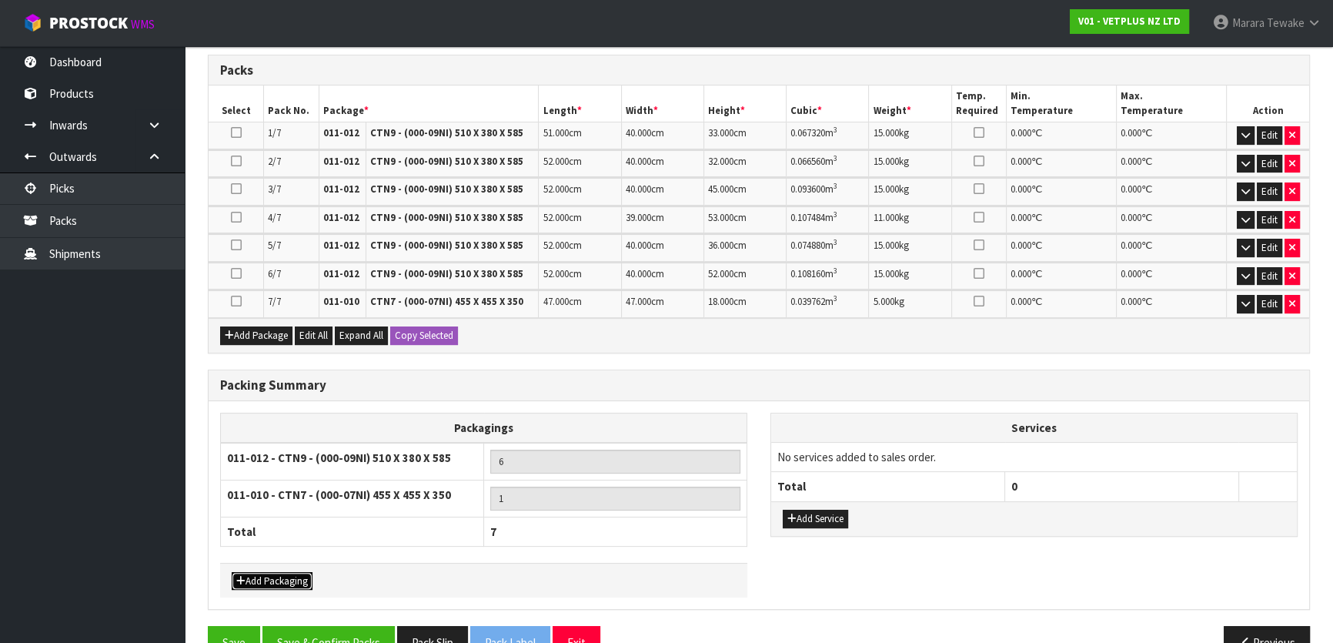
click at [272, 574] on button "Add Packaging" at bounding box center [272, 581] width 81 height 18
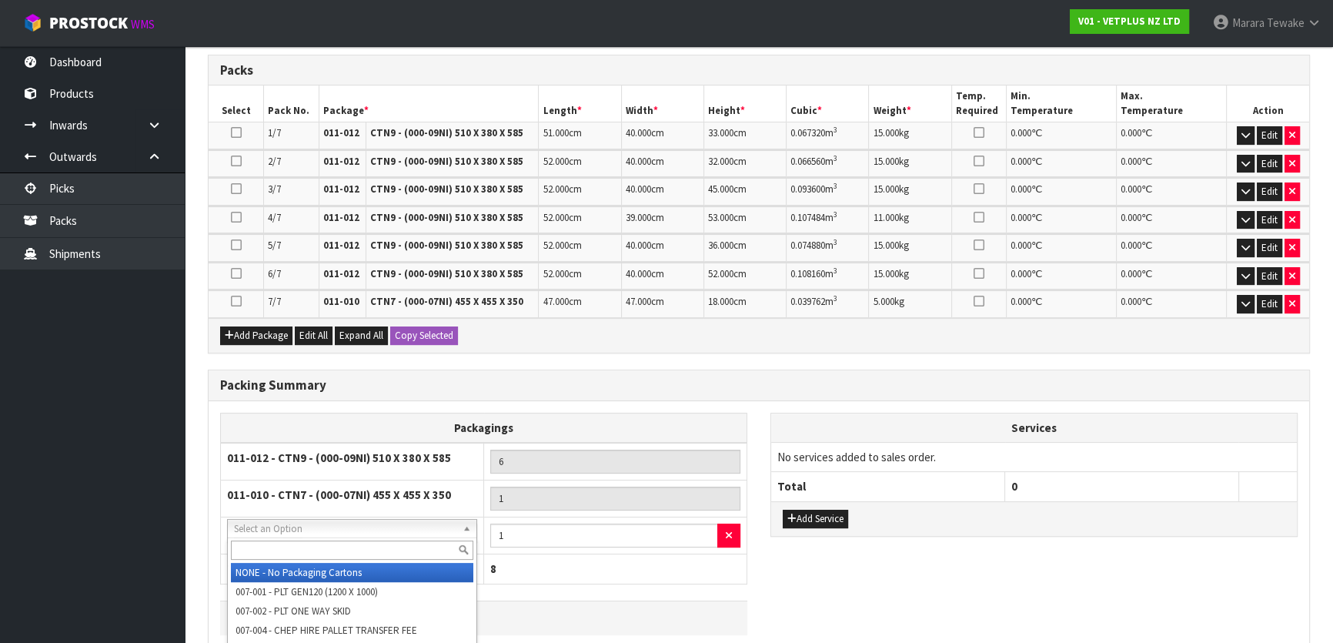
click at [307, 547] on input "text" at bounding box center [352, 549] width 242 height 19
type input "A4"
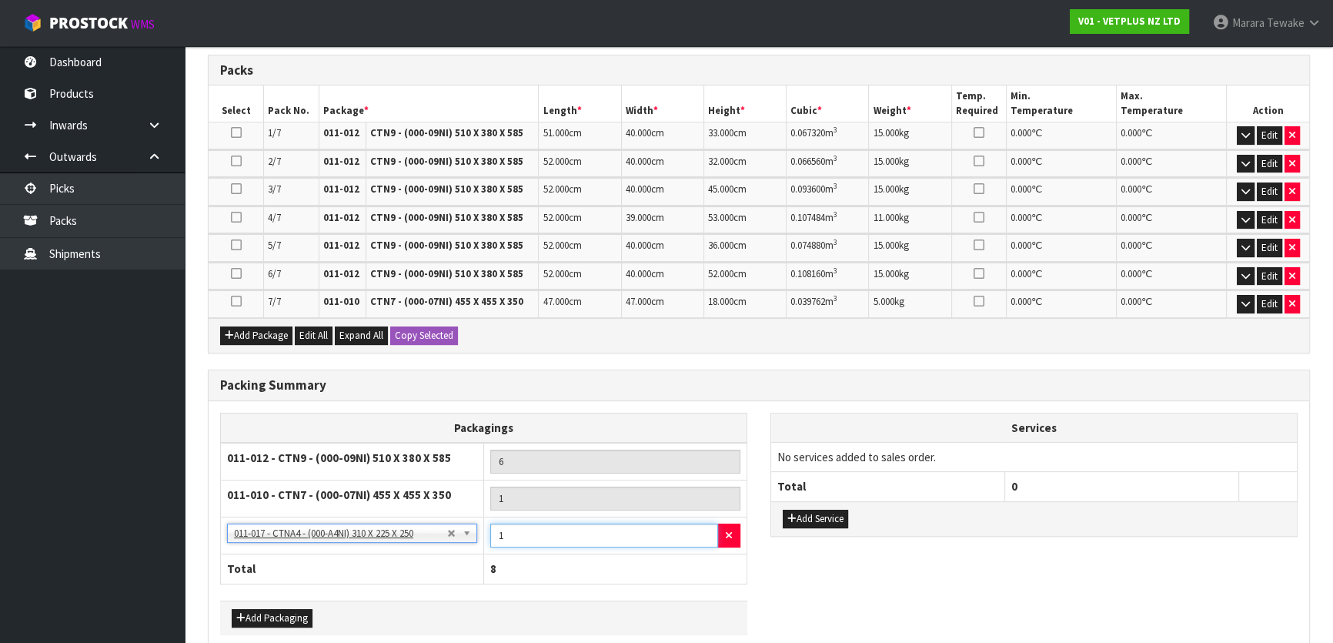
drag, startPoint x: 516, startPoint y: 531, endPoint x: 500, endPoint y: 518, distance: 20.2
click at [499, 523] on input "1" at bounding box center [604, 535] width 228 height 24
type input "2"
click at [259, 613] on button "Add Packaging" at bounding box center [272, 618] width 81 height 18
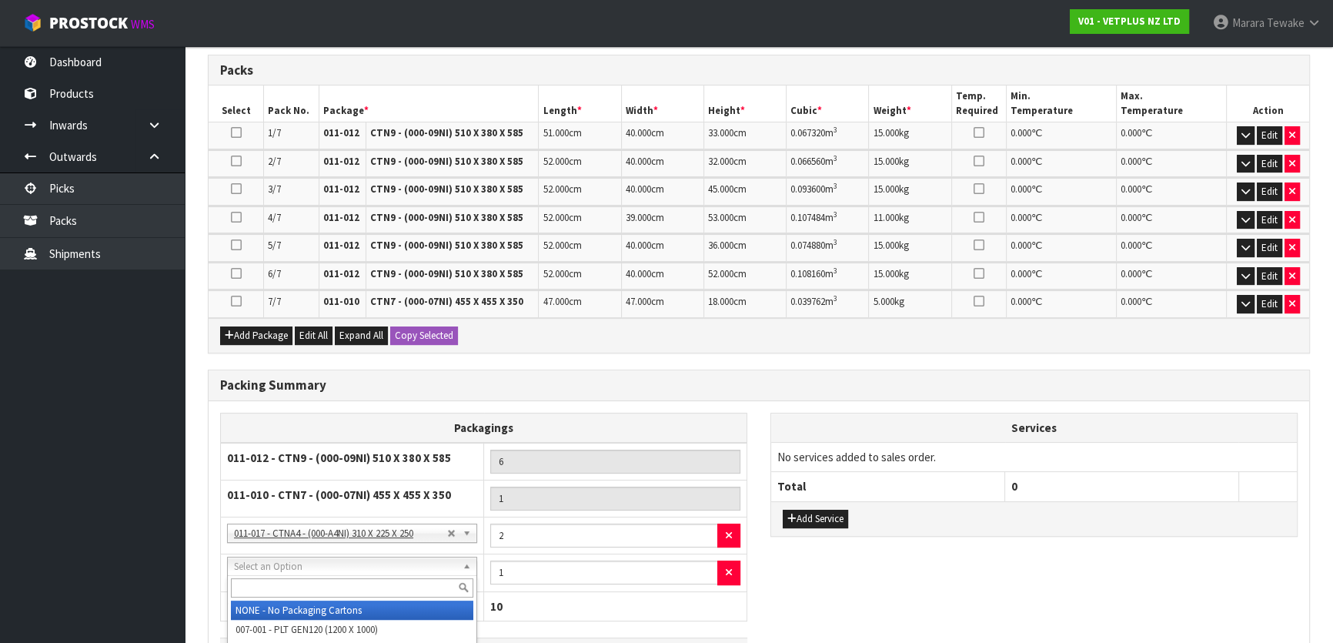
click at [272, 585] on input "text" at bounding box center [352, 587] width 242 height 19
type input "OC"
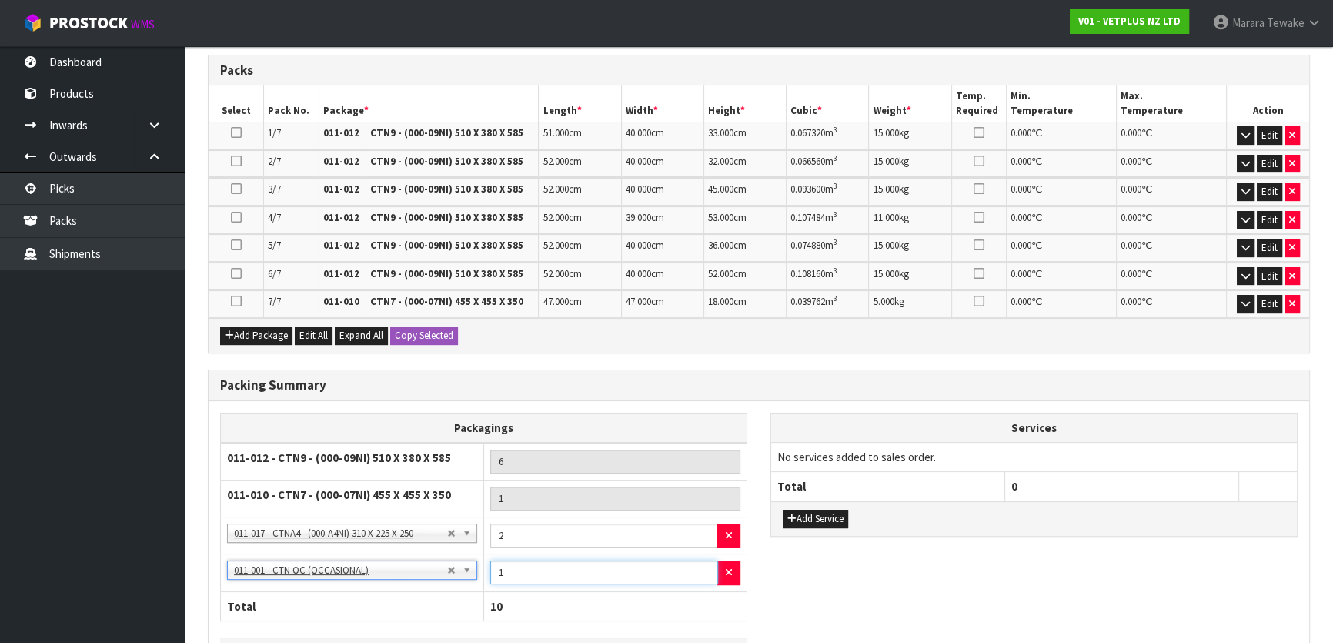
drag, startPoint x: 502, startPoint y: 569, endPoint x: 496, endPoint y: 556, distance: 15.2
click at [493, 560] on input "1" at bounding box center [604, 572] width 228 height 24
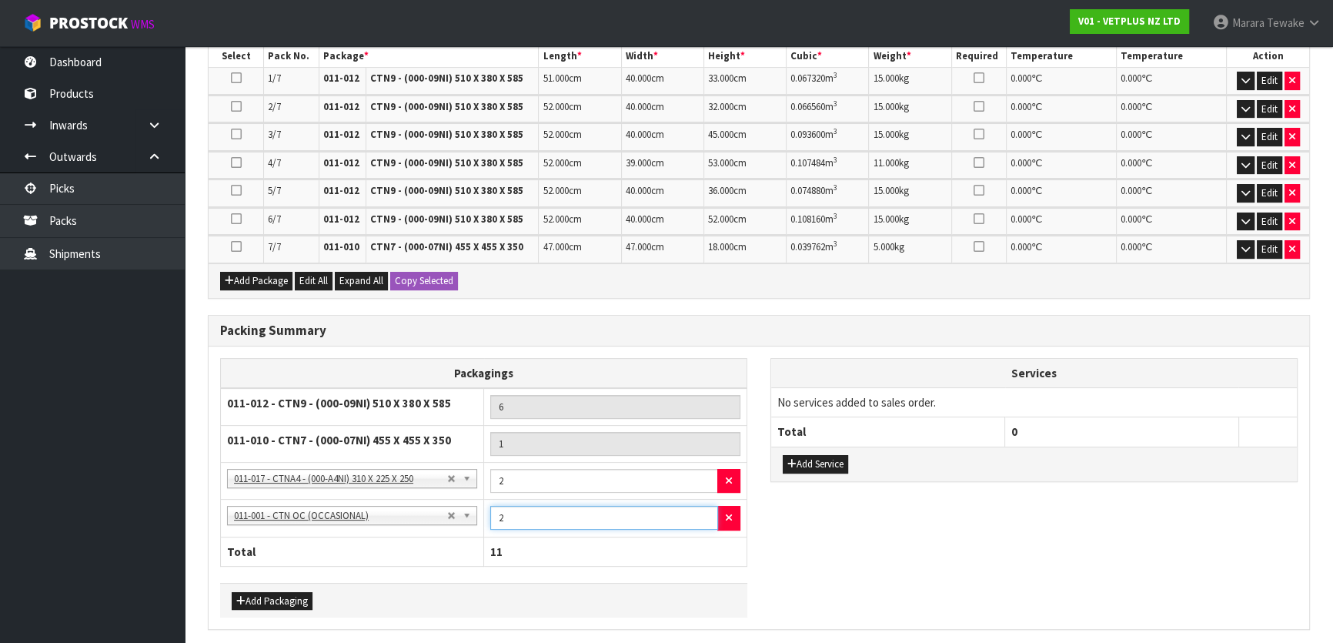
scroll to position [516, 0]
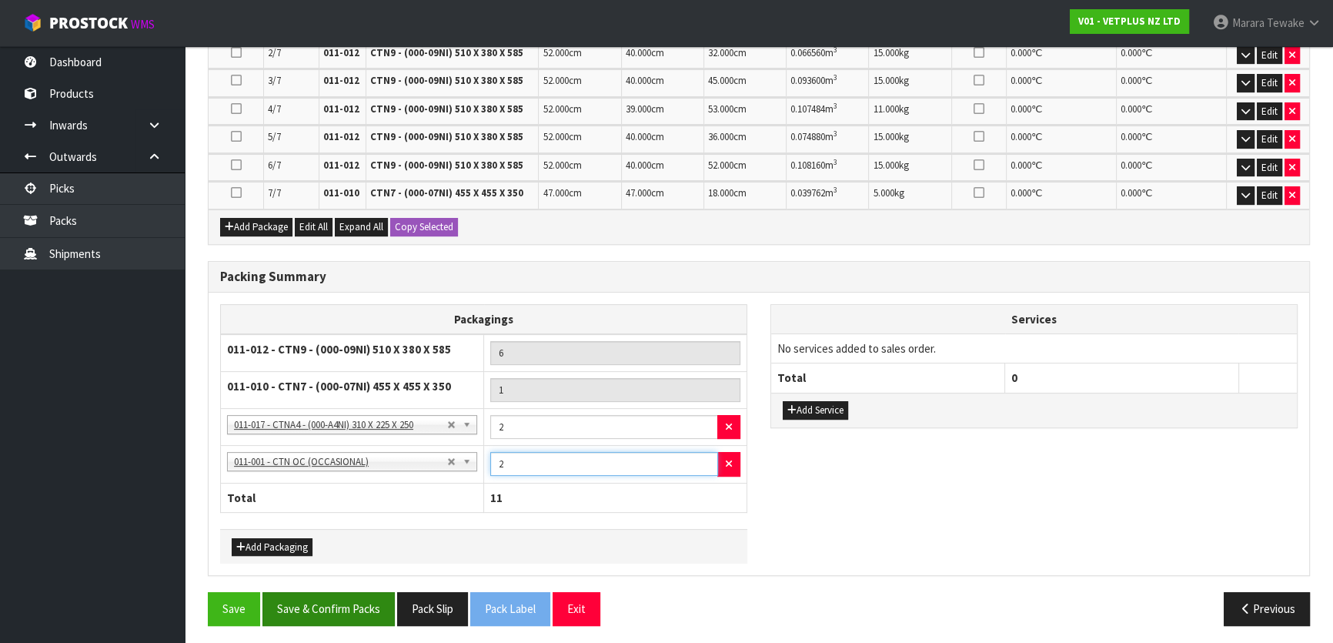
type input "2"
click at [320, 602] on button "Save & Confirm Packs" at bounding box center [328, 608] width 132 height 33
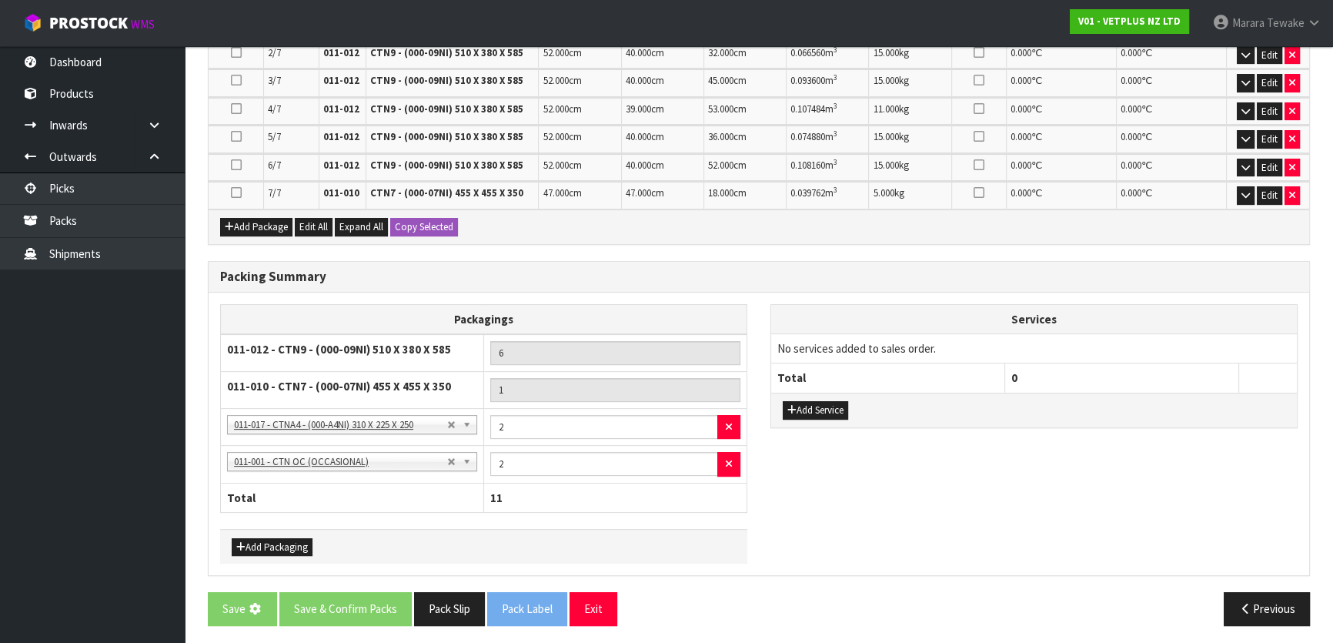
scroll to position [0, 0]
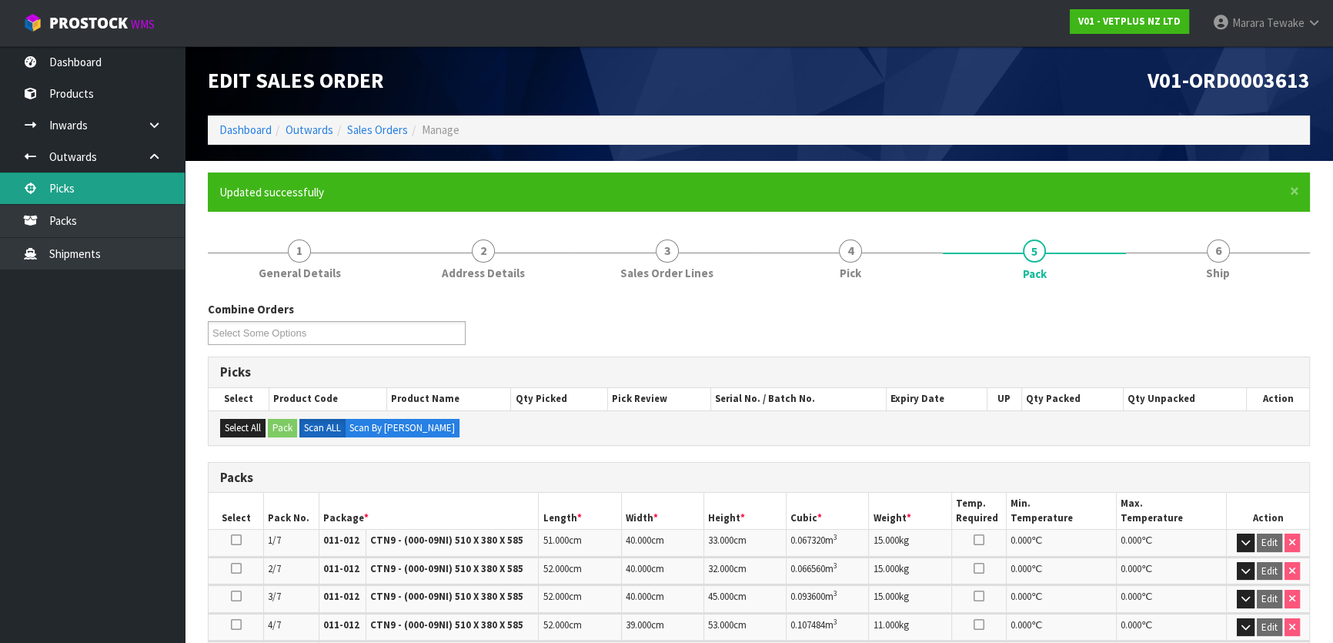
click at [148, 172] on link "Picks" at bounding box center [92, 188] width 185 height 32
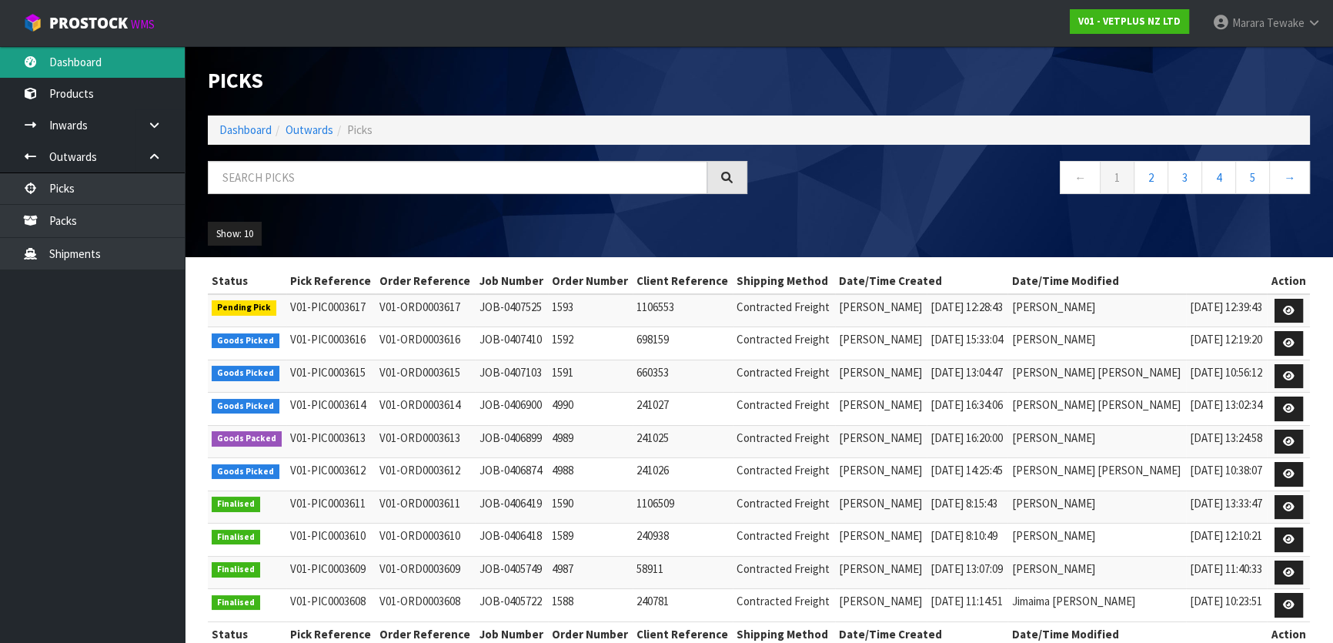
click at [135, 65] on link "Dashboard" at bounding box center [92, 62] width 185 height 32
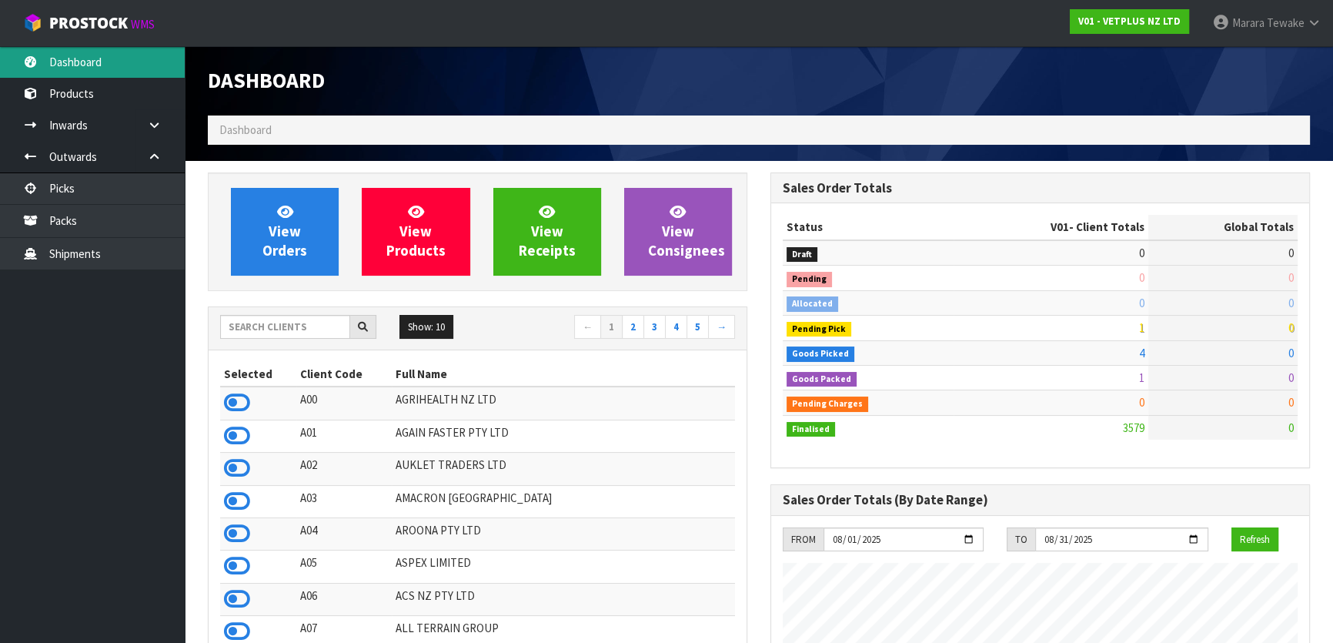
scroll to position [1164, 562]
click at [254, 321] on input "text" at bounding box center [285, 327] width 130 height 24
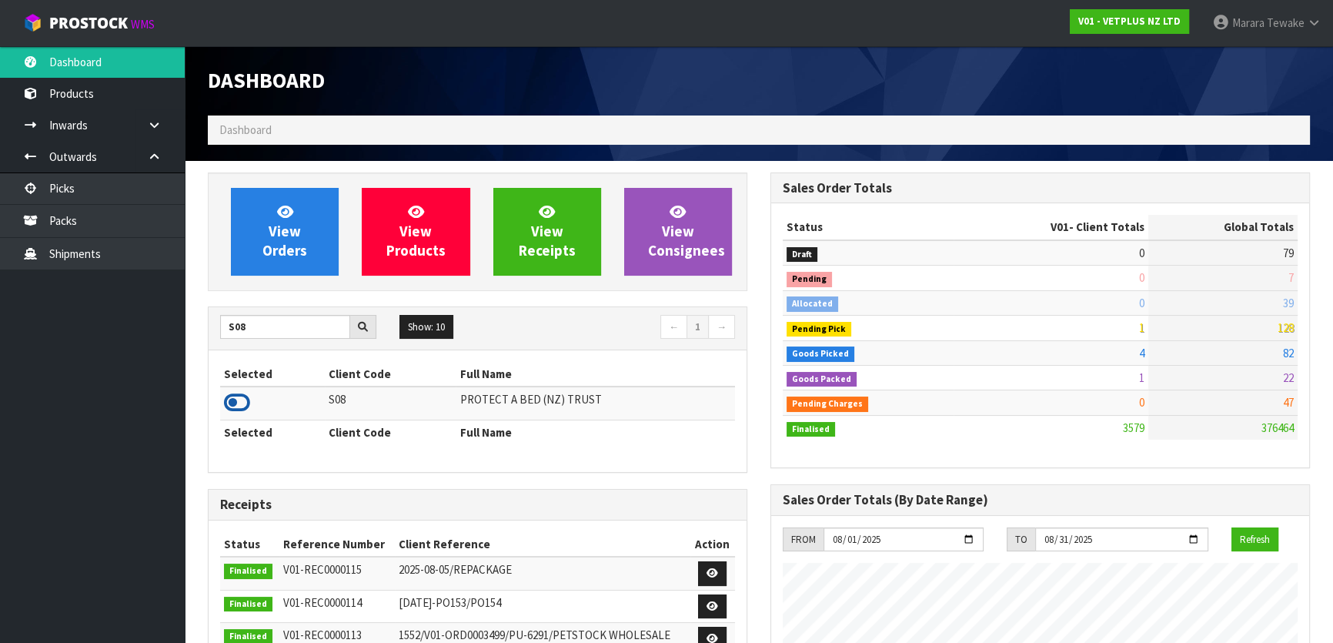
click at [235, 402] on icon at bounding box center [237, 402] width 26 height 23
drag, startPoint x: 269, startPoint y: 326, endPoint x: 180, endPoint y: 302, distance: 92.4
click at [181, 303] on body "Toggle navigation ProStock WMS S08 - PROTECT A BED (NZ) TRUST Marara Tewake Log…" at bounding box center [666, 321] width 1333 height 643
click at [232, 401] on icon at bounding box center [237, 402] width 26 height 23
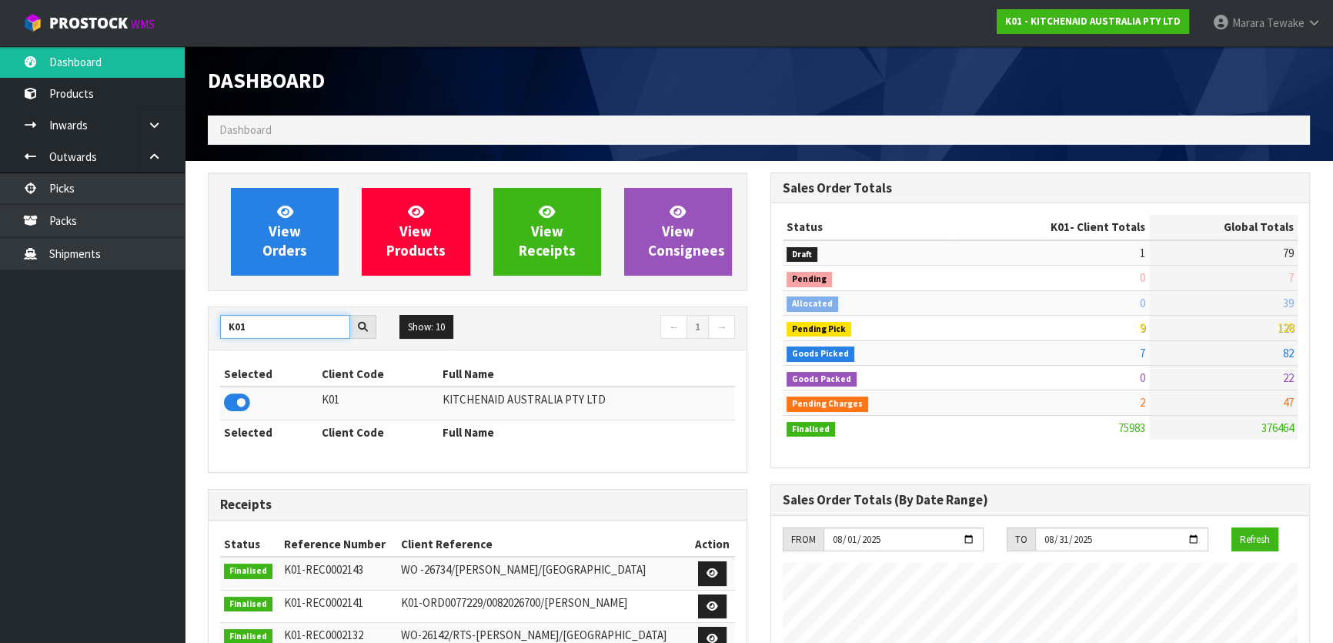
drag, startPoint x: 262, startPoint y: 329, endPoint x: 209, endPoint y: 302, distance: 58.5
click at [209, 302] on div "View Orders View Products View Receipts View Consignees K01 Show: 10 5 10 25 50…" at bounding box center [477, 622] width 563 height 901
click at [282, 336] on input "K01" at bounding box center [285, 327] width 130 height 24
click at [230, 401] on icon at bounding box center [237, 402] width 26 height 23
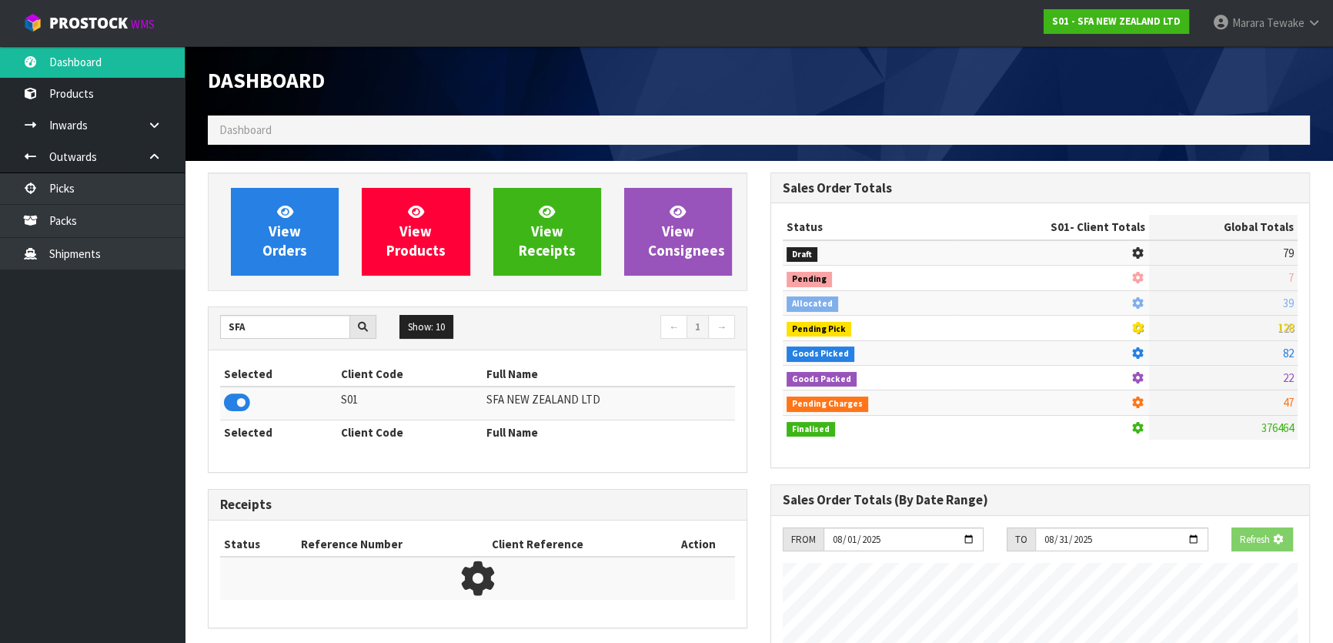
scroll to position [1164, 562]
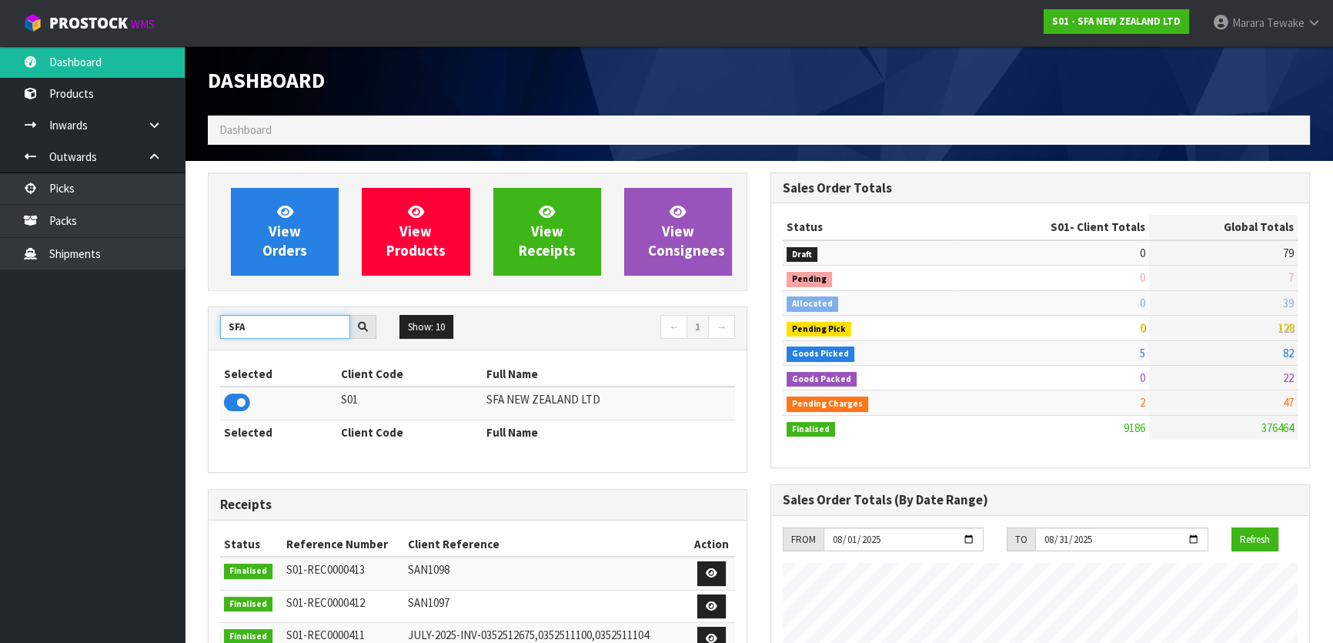
drag, startPoint x: 249, startPoint y: 328, endPoint x: 214, endPoint y: 302, distance: 42.9
click at [215, 307] on div "SFA Show: 10 5 10 25 50 ← 1 →" at bounding box center [478, 328] width 538 height 43
type input "S08"
click at [230, 399] on icon at bounding box center [237, 402] width 26 height 23
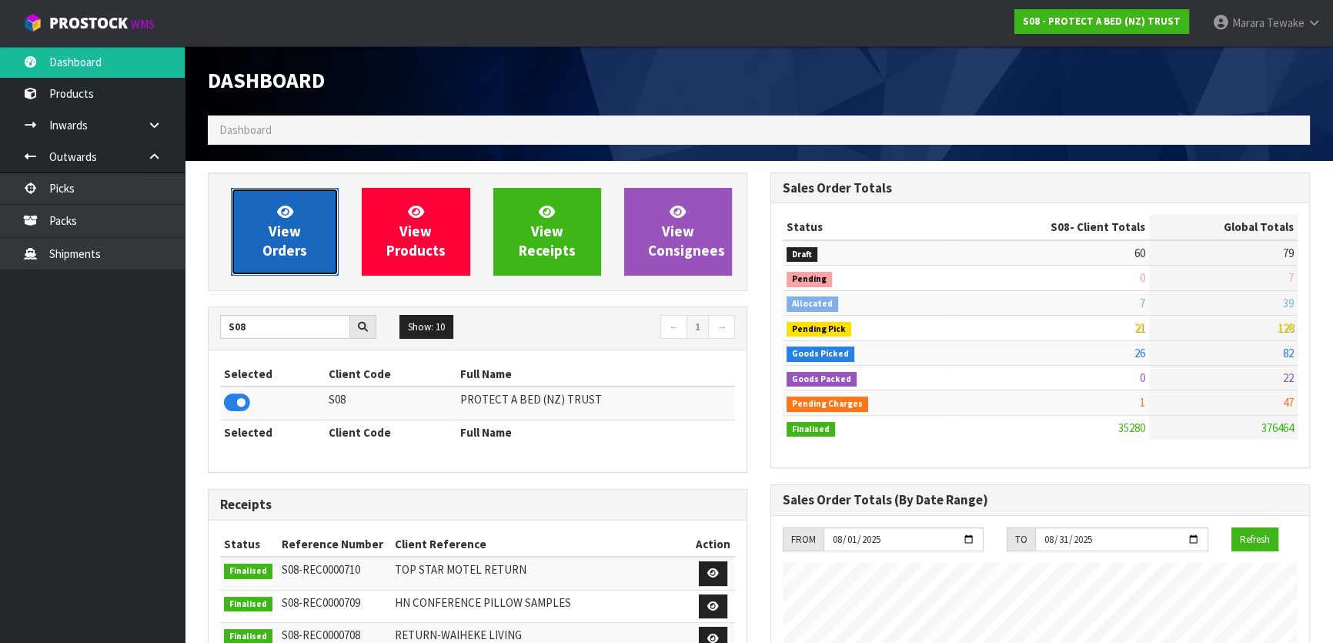
click at [277, 239] on span "View Orders" at bounding box center [284, 231] width 45 height 58
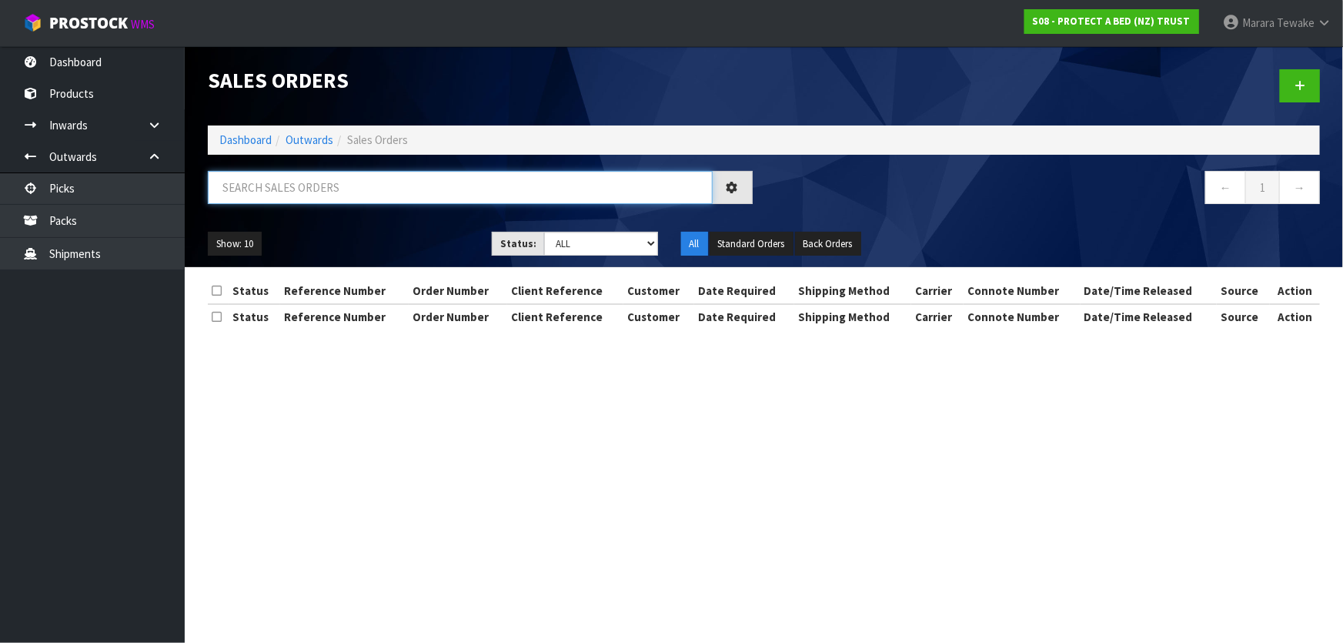
click at [259, 186] on input "text" at bounding box center [460, 187] width 505 height 33
type input "JOB-0407315"
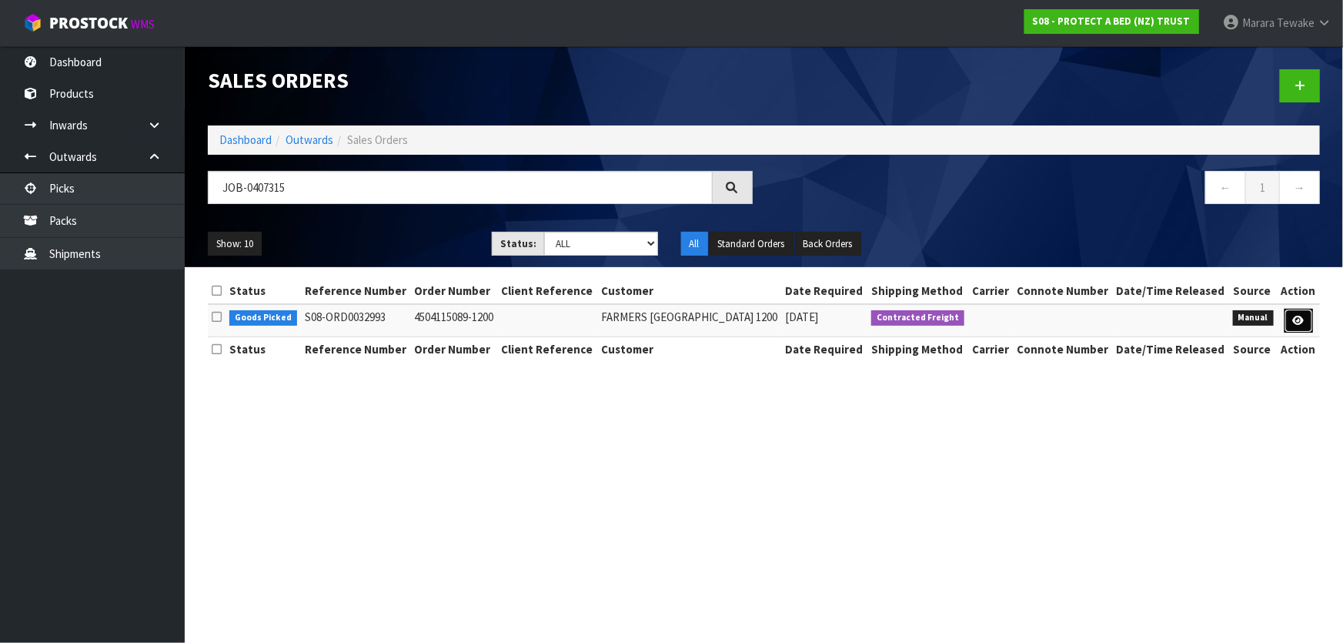
click at [1287, 319] on link at bounding box center [1298, 321] width 28 height 25
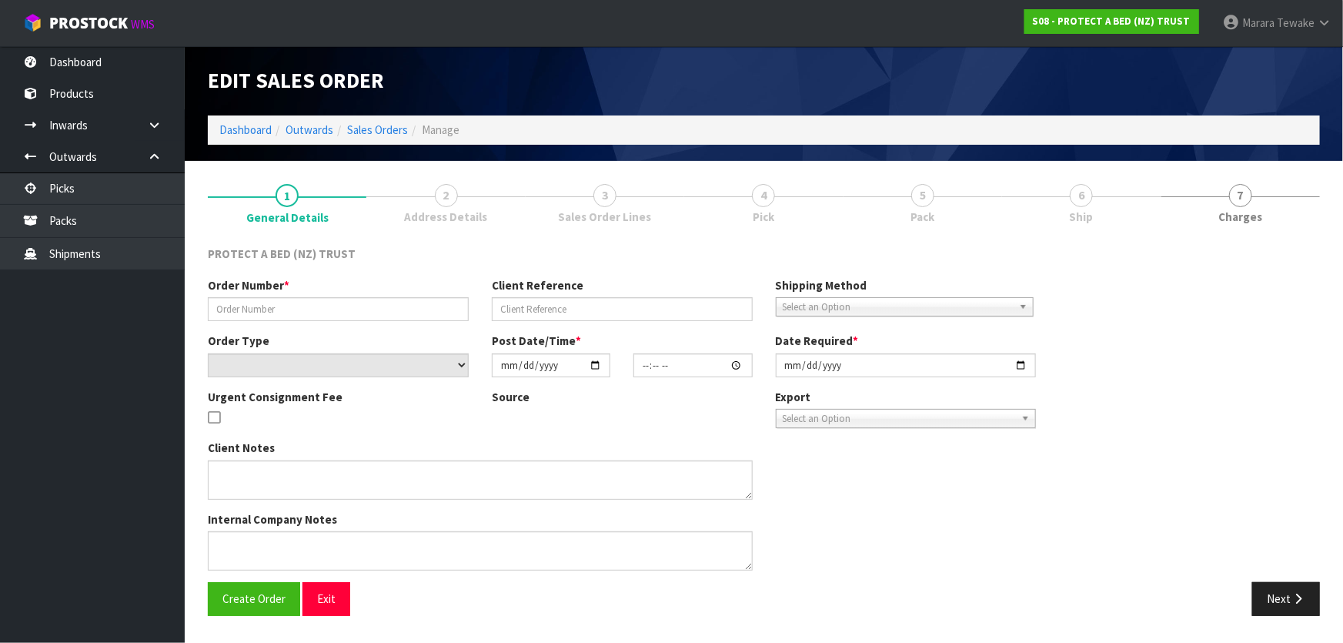
type input "4504115089-1200"
select select "number:0"
type input "[DATE]"
type input "11:20:00.000"
type input "[DATE]"
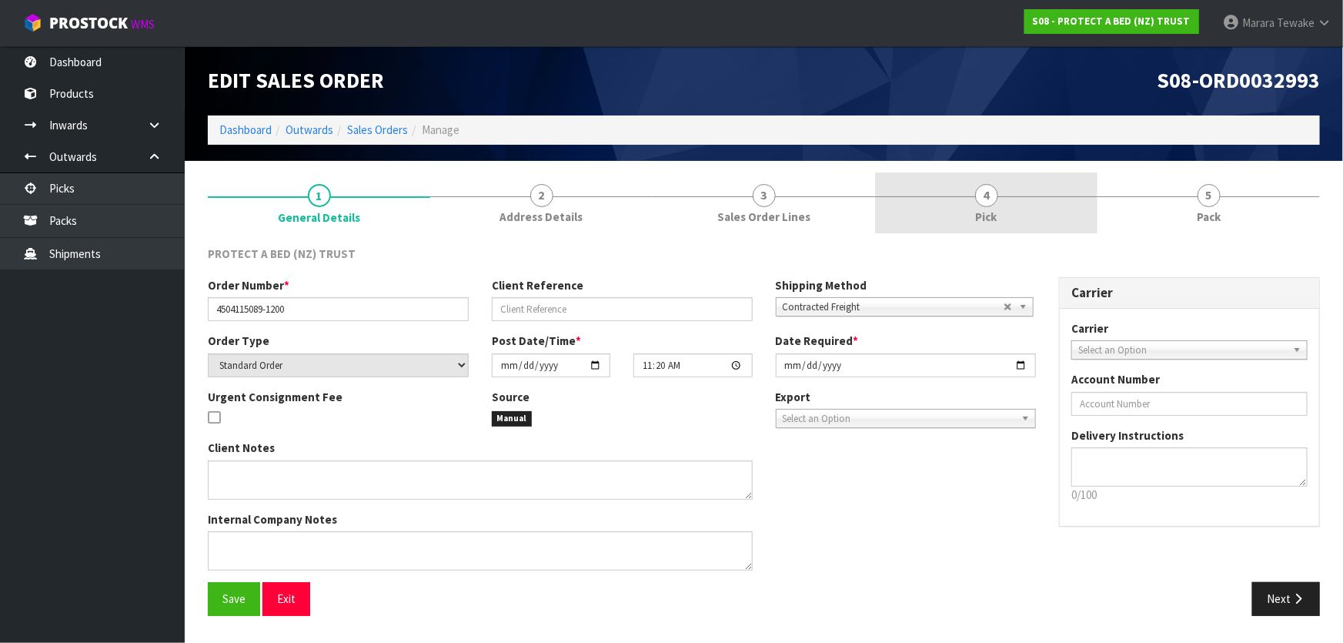
click at [977, 200] on span "4" at bounding box center [986, 195] width 23 height 23
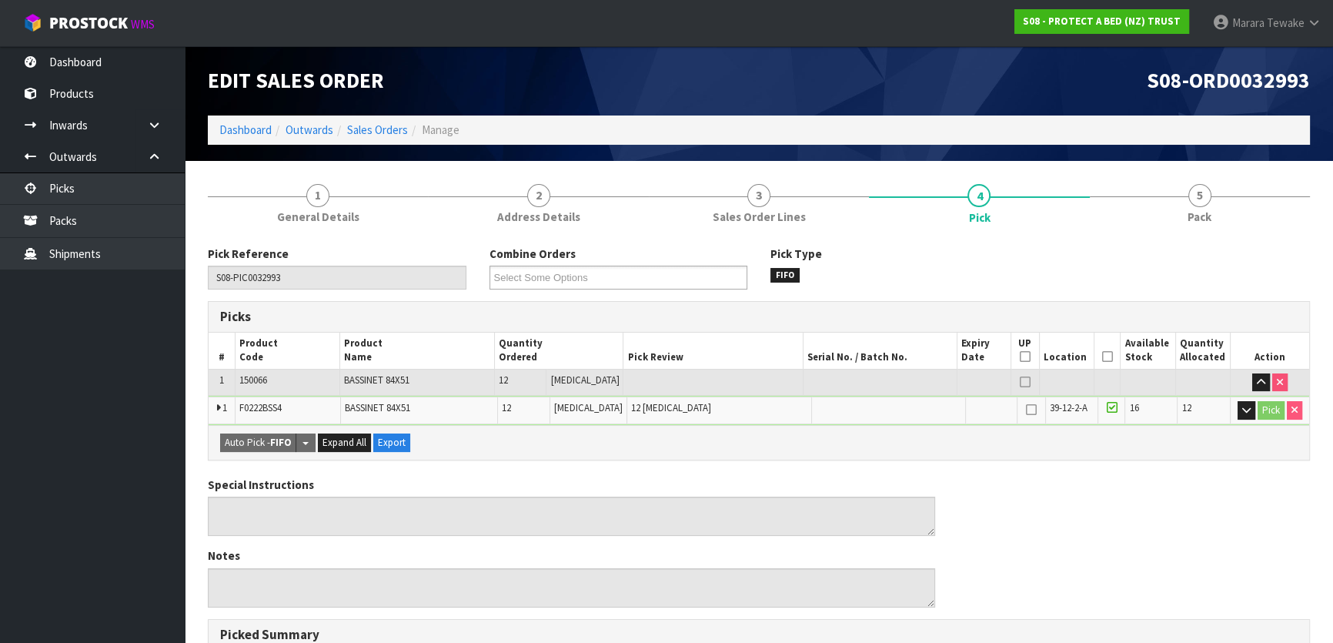
click at [1102, 356] on icon at bounding box center [1107, 356] width 11 height 1
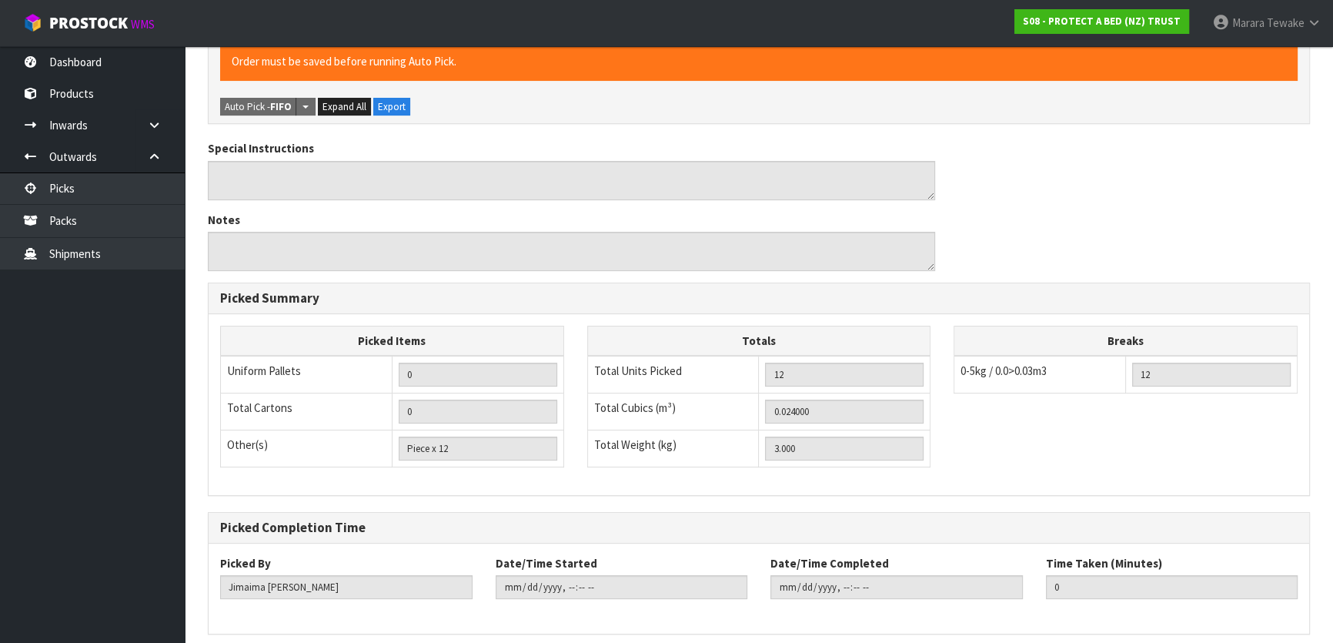
scroll to position [452, 0]
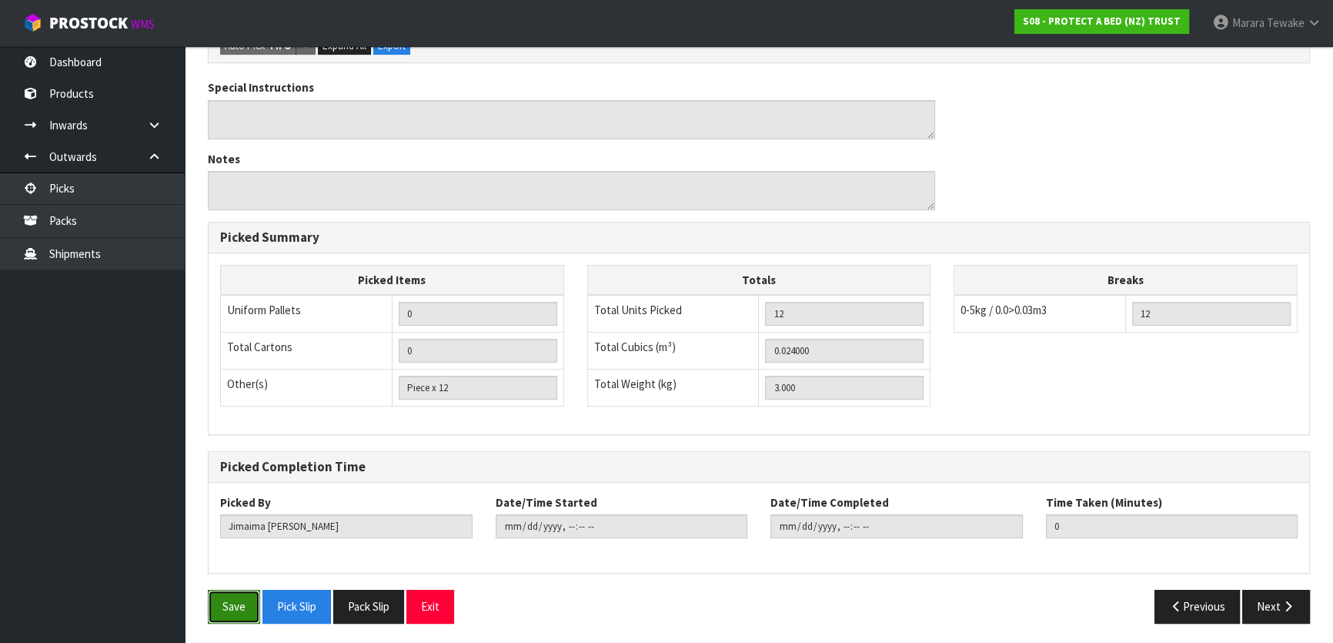
click at [230, 609] on button "Save" at bounding box center [234, 605] width 52 height 33
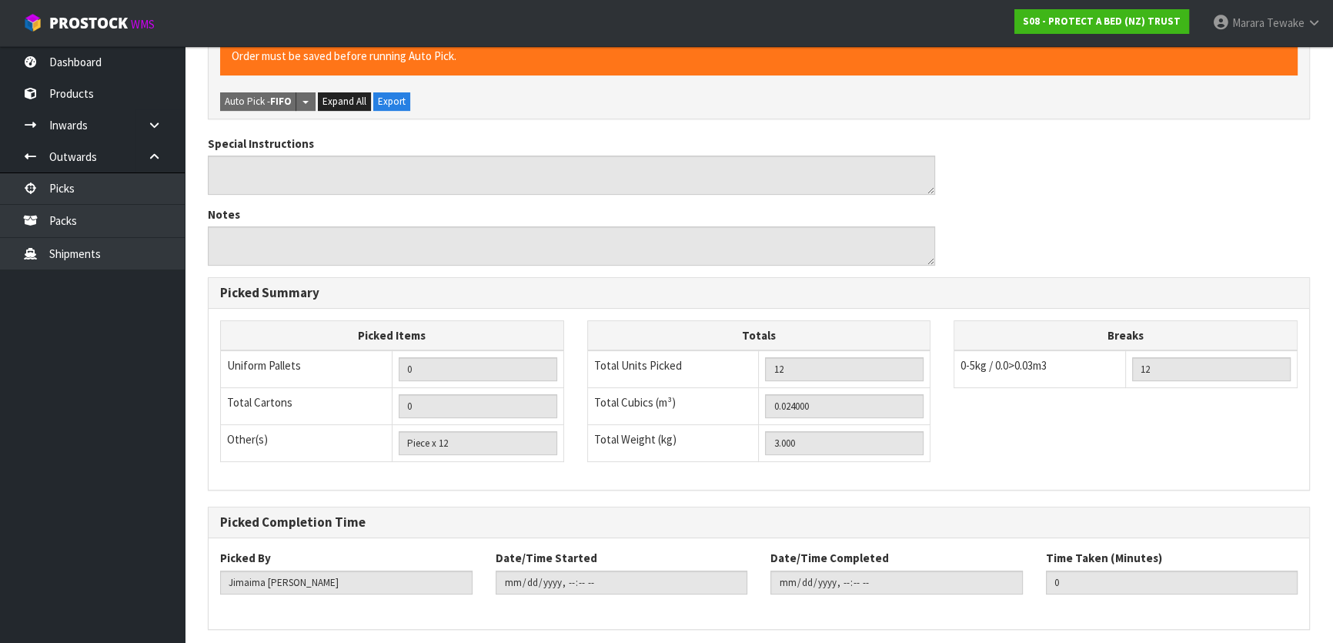
scroll to position [0, 0]
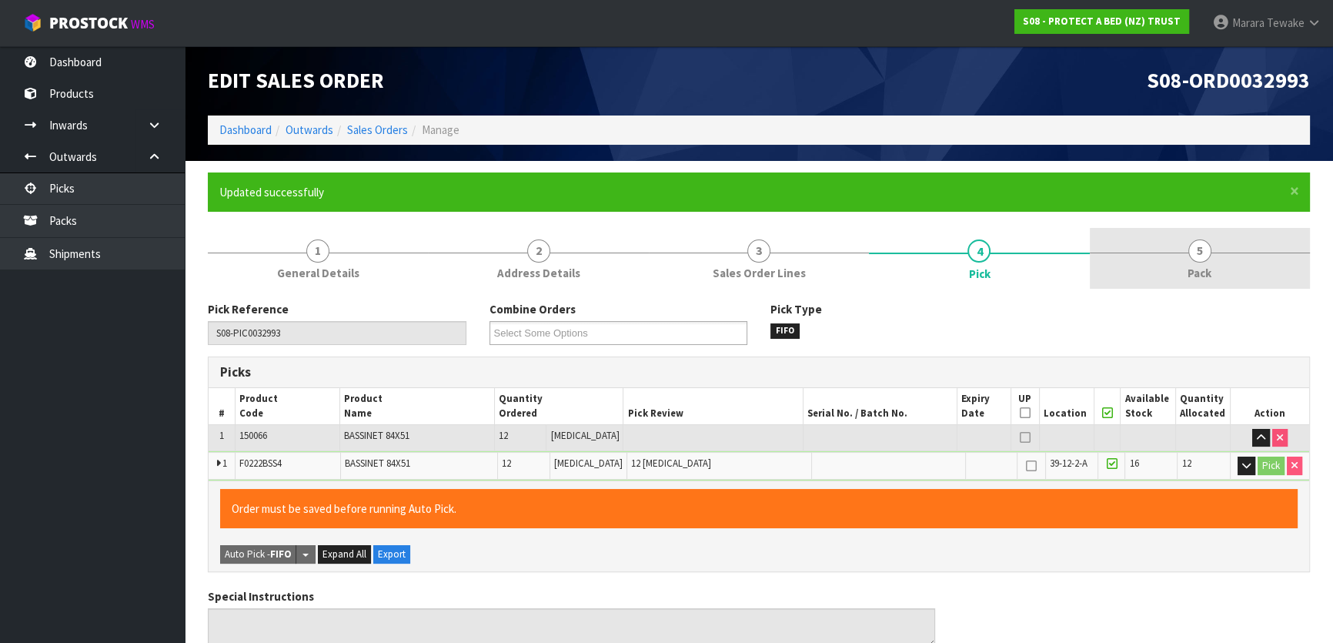
type input "[PERSON_NAME]"
type input "[DATE]T13:52:37"
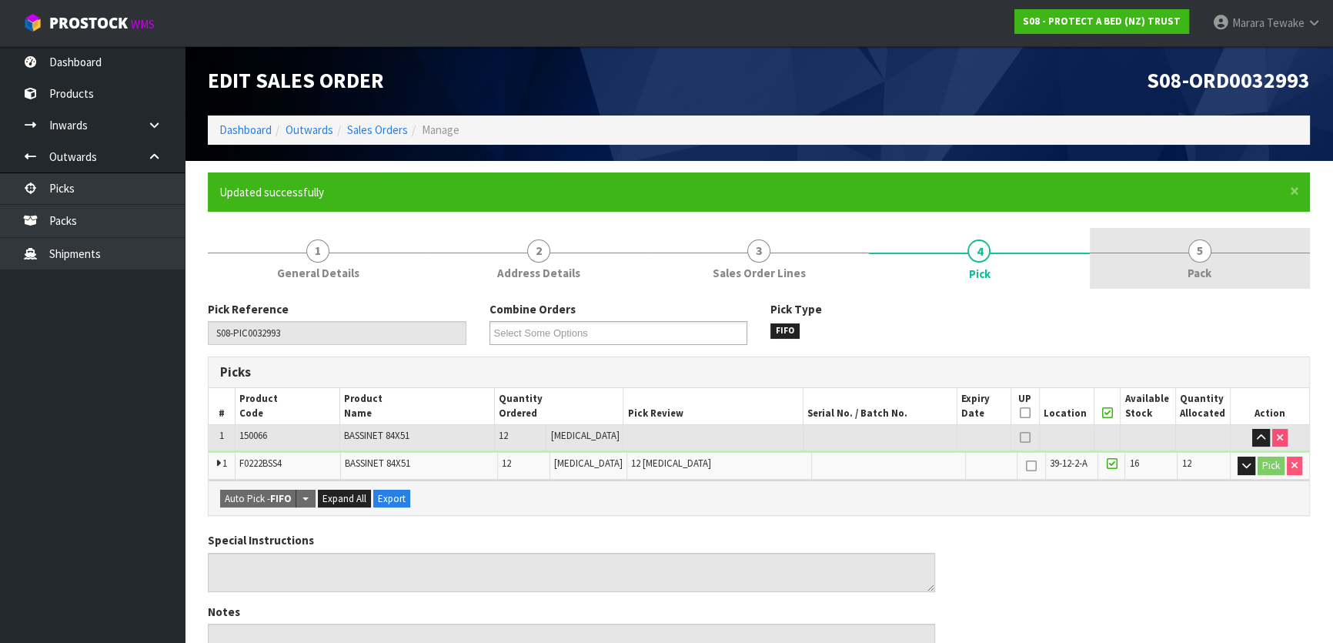
click at [1207, 259] on link "5 Pack" at bounding box center [1200, 258] width 220 height 61
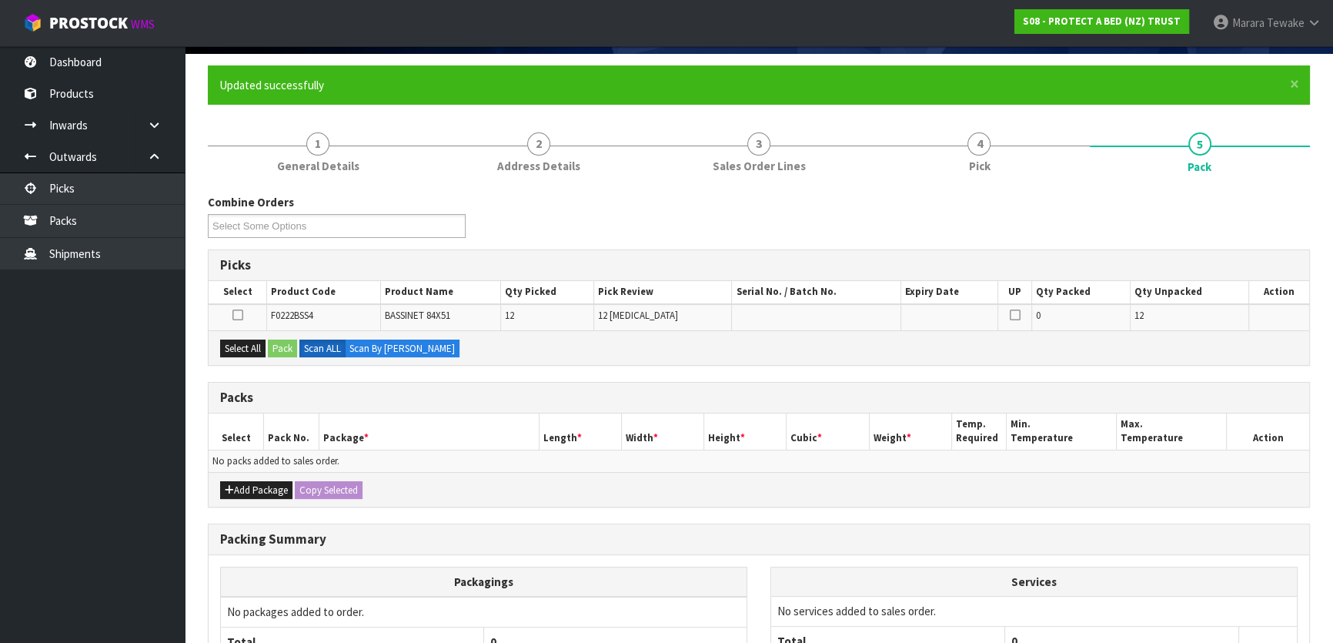
scroll to position [253, 0]
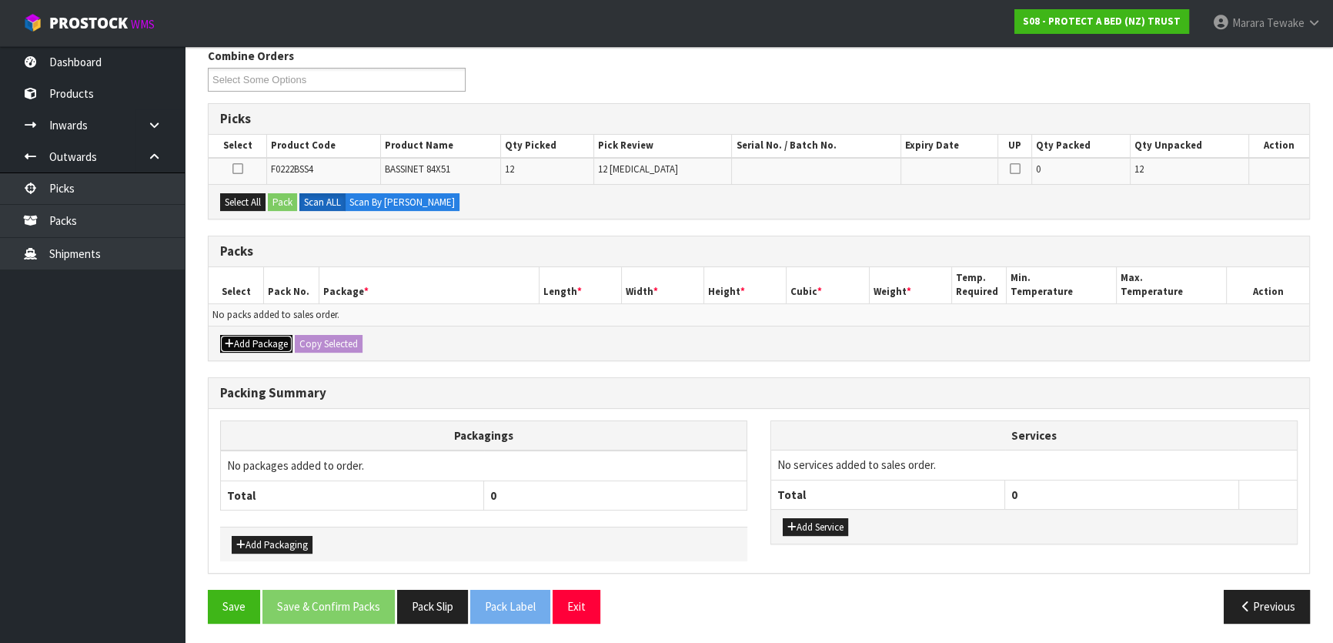
click at [233, 344] on button "Add Package" at bounding box center [256, 344] width 72 height 18
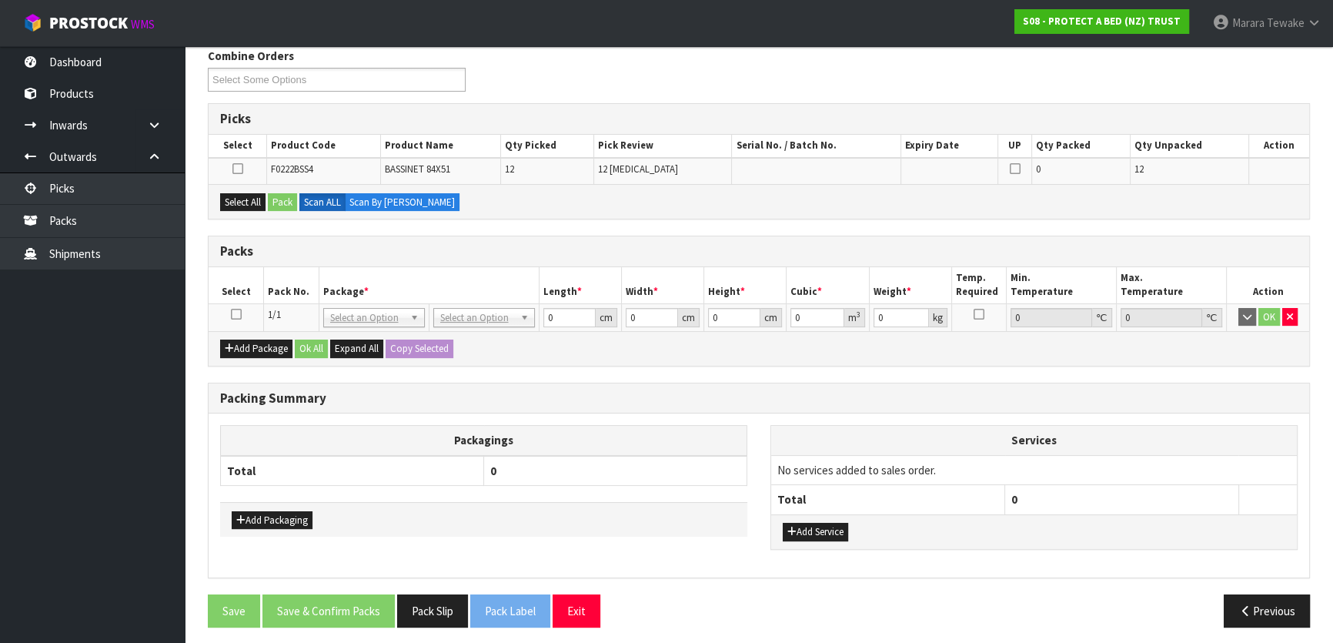
click at [235, 314] on icon at bounding box center [236, 314] width 11 height 1
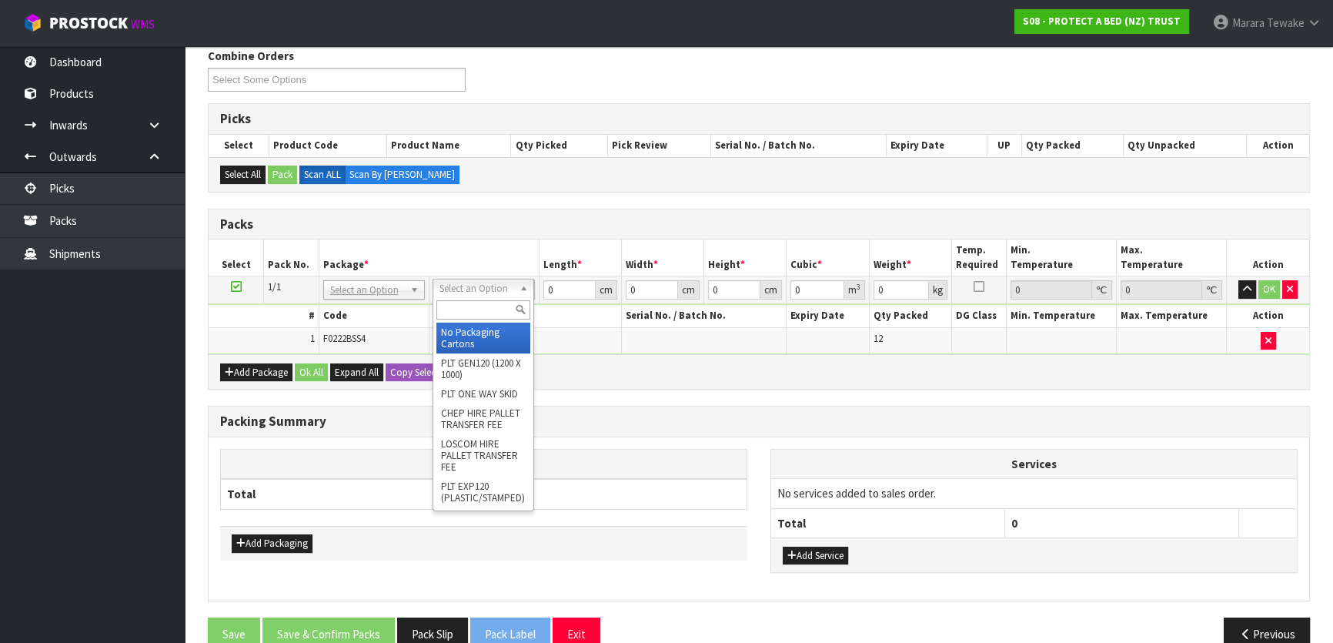
click at [466, 310] on input "text" at bounding box center [483, 309] width 94 height 19
type input "OC"
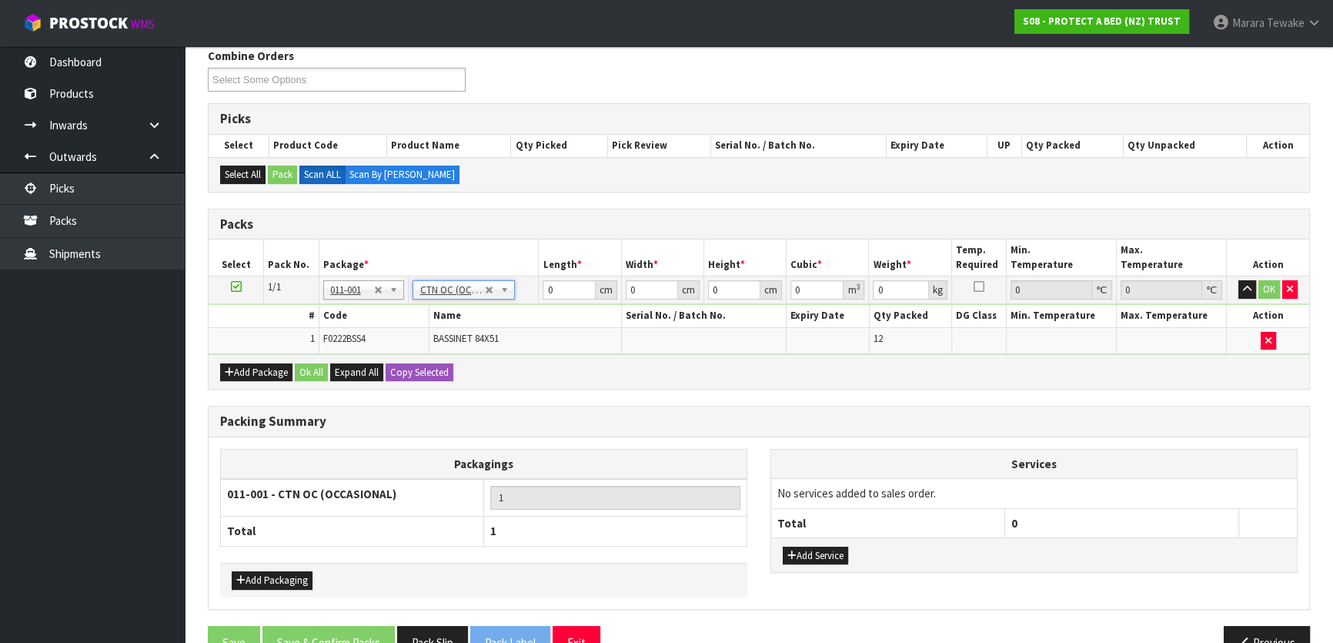
type input "3"
drag, startPoint x: 559, startPoint y: 289, endPoint x: 530, endPoint y: 277, distance: 31.7
click at [540, 285] on td "0 cm" at bounding box center [580, 290] width 82 height 28
type input "47"
type input "27"
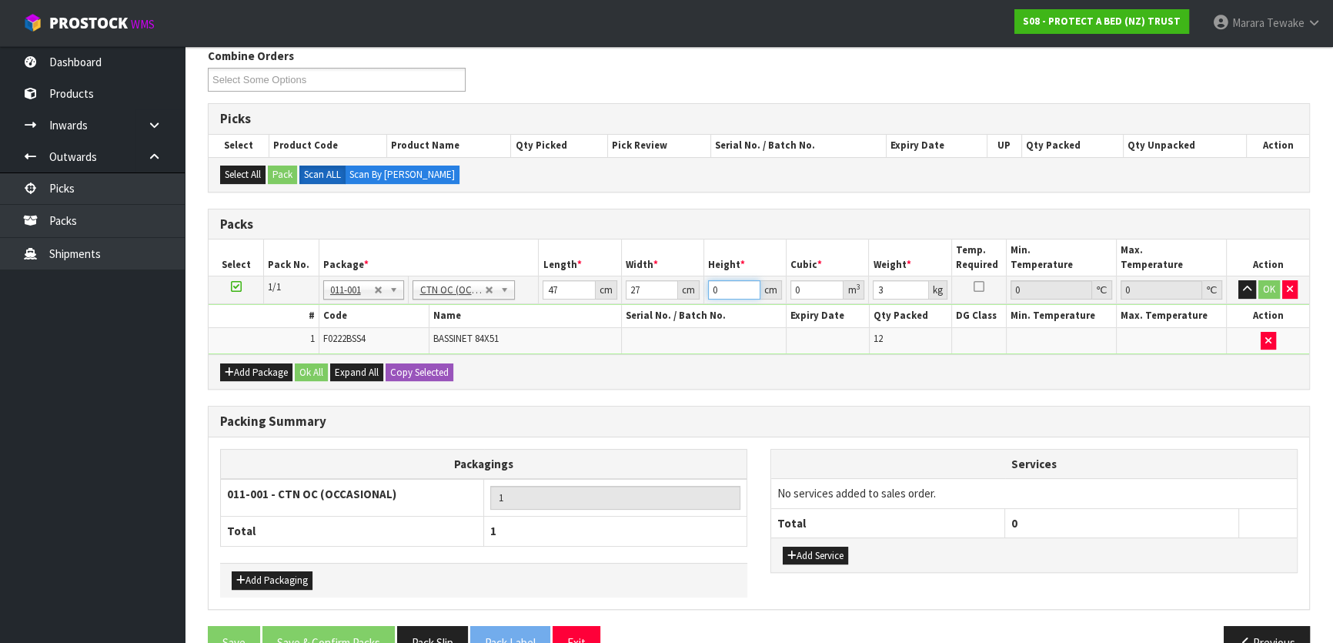
type input "2"
type input "0.002538"
type input "28"
type input "0.035532"
type input "28"
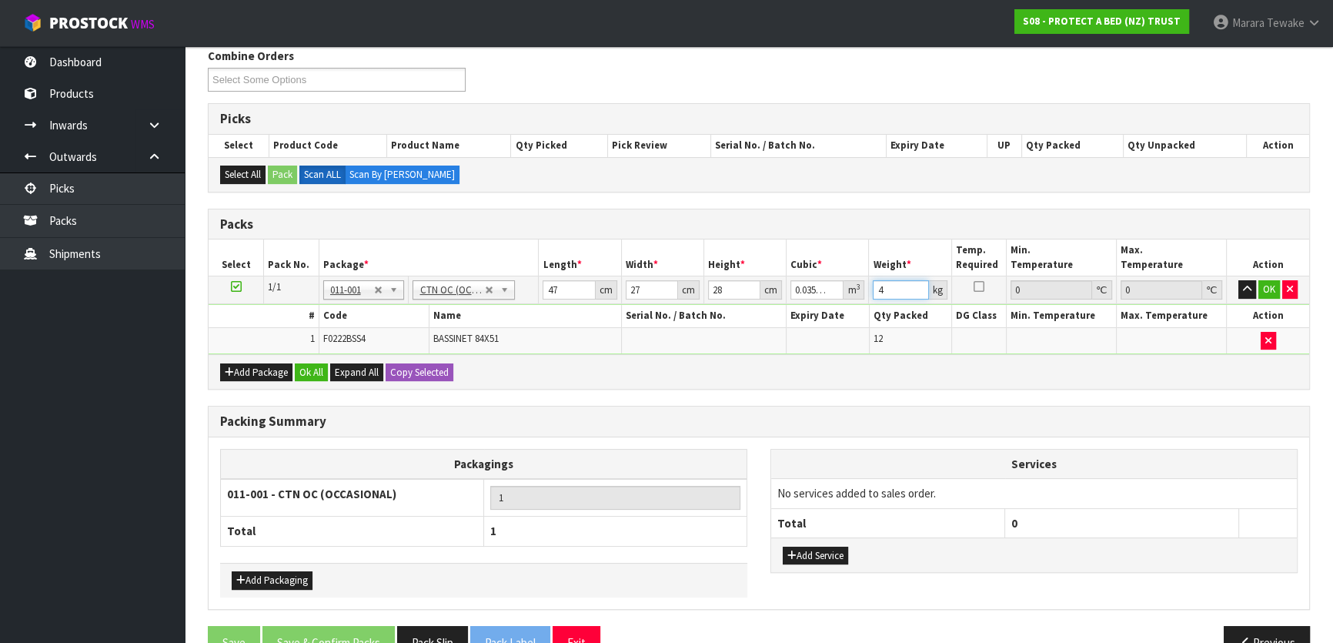
type input "4"
click button "OK" at bounding box center [1269, 289] width 22 height 18
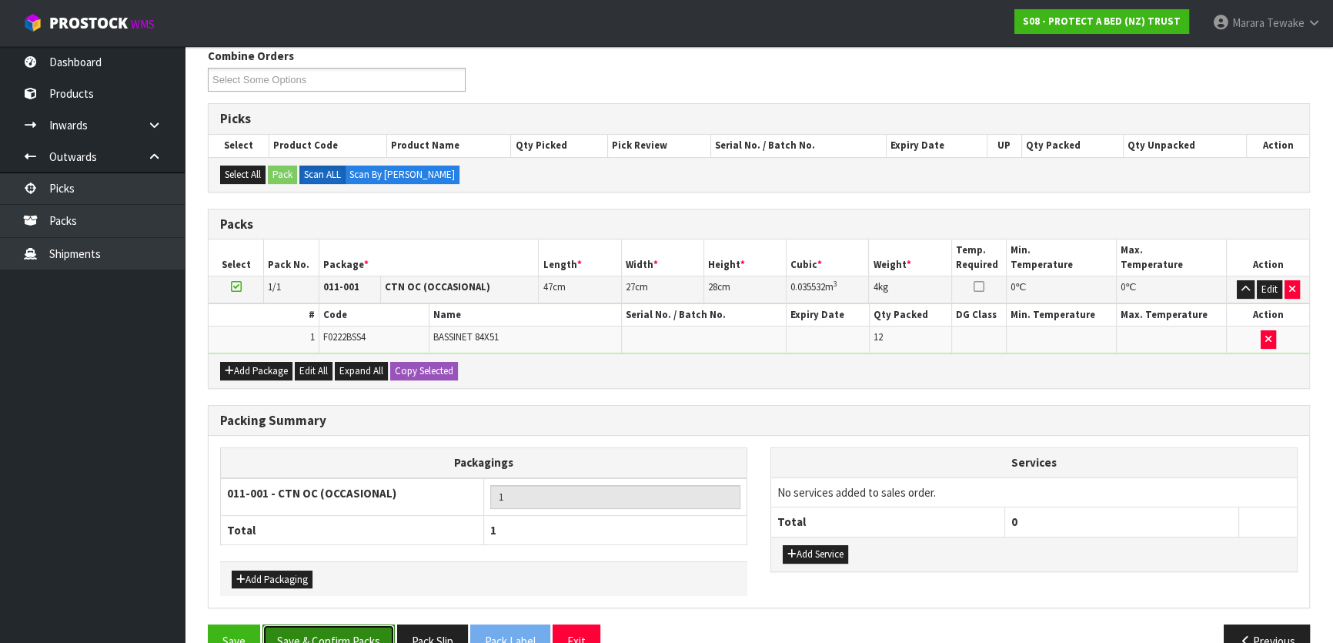
click at [364, 624] on button "Save & Confirm Packs" at bounding box center [328, 640] width 132 height 33
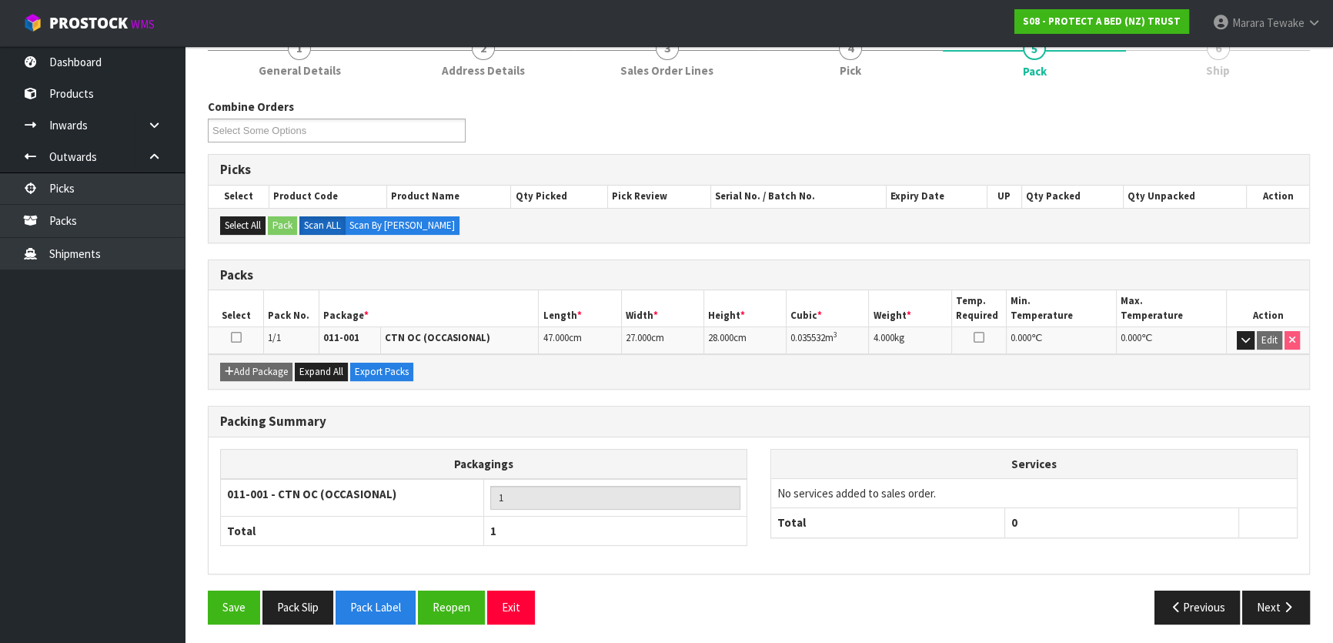
scroll to position [203, 0]
click at [1266, 608] on button "Next" at bounding box center [1276, 605] width 68 height 33
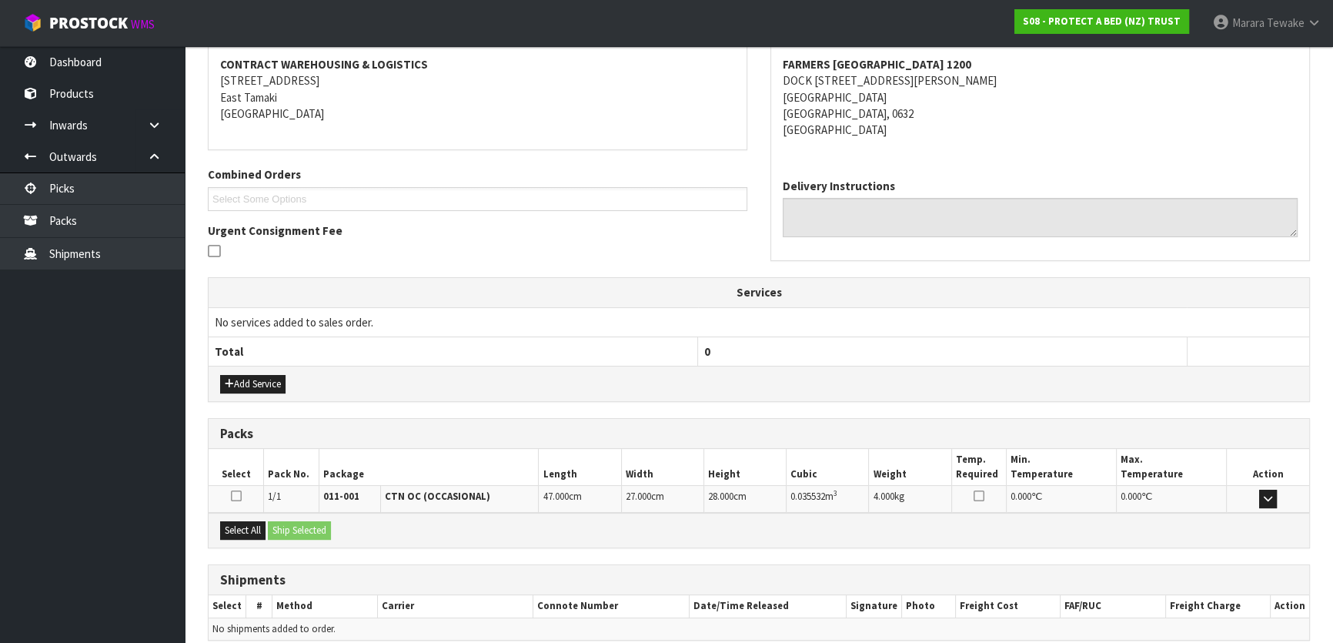
scroll to position [355, 0]
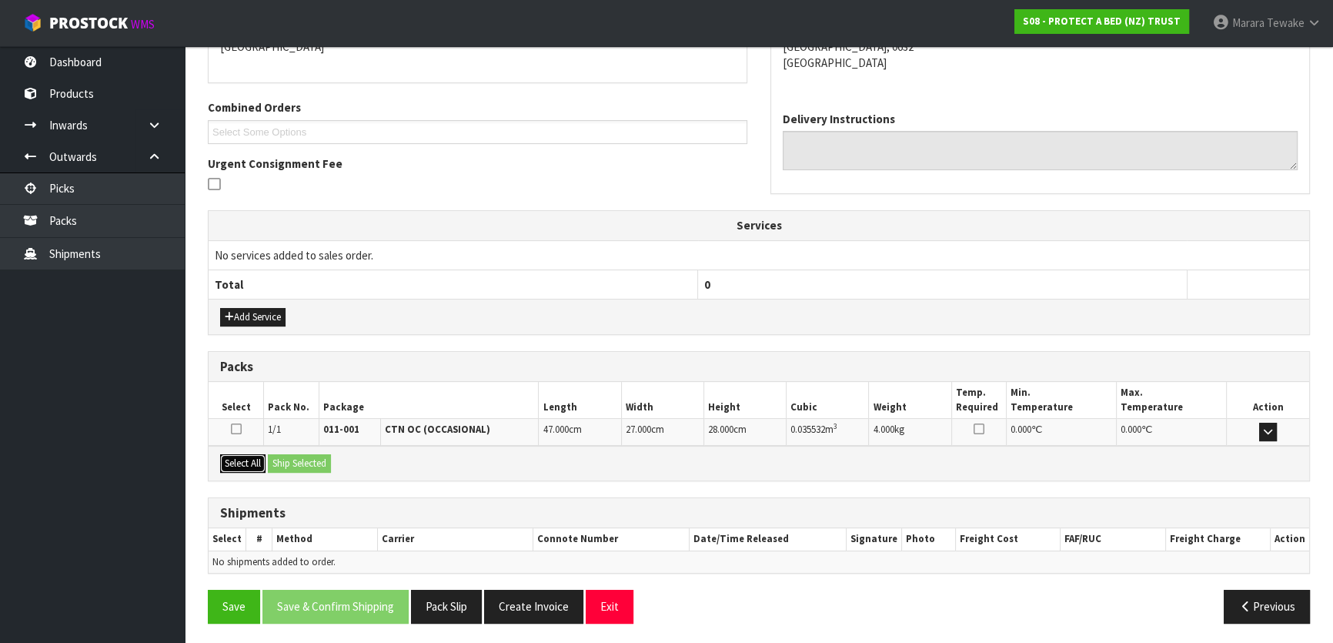
click at [239, 462] on button "Select All" at bounding box center [242, 463] width 45 height 18
click at [289, 464] on button "Ship Selected" at bounding box center [299, 463] width 63 height 18
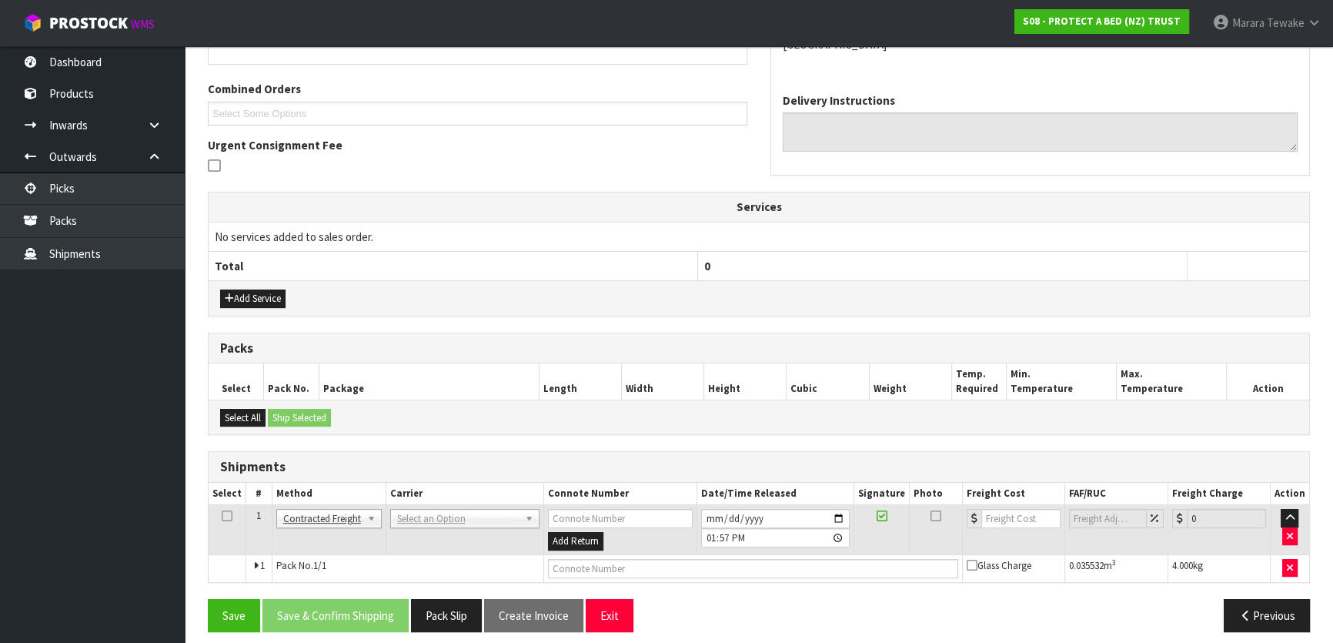
scroll to position [382, 0]
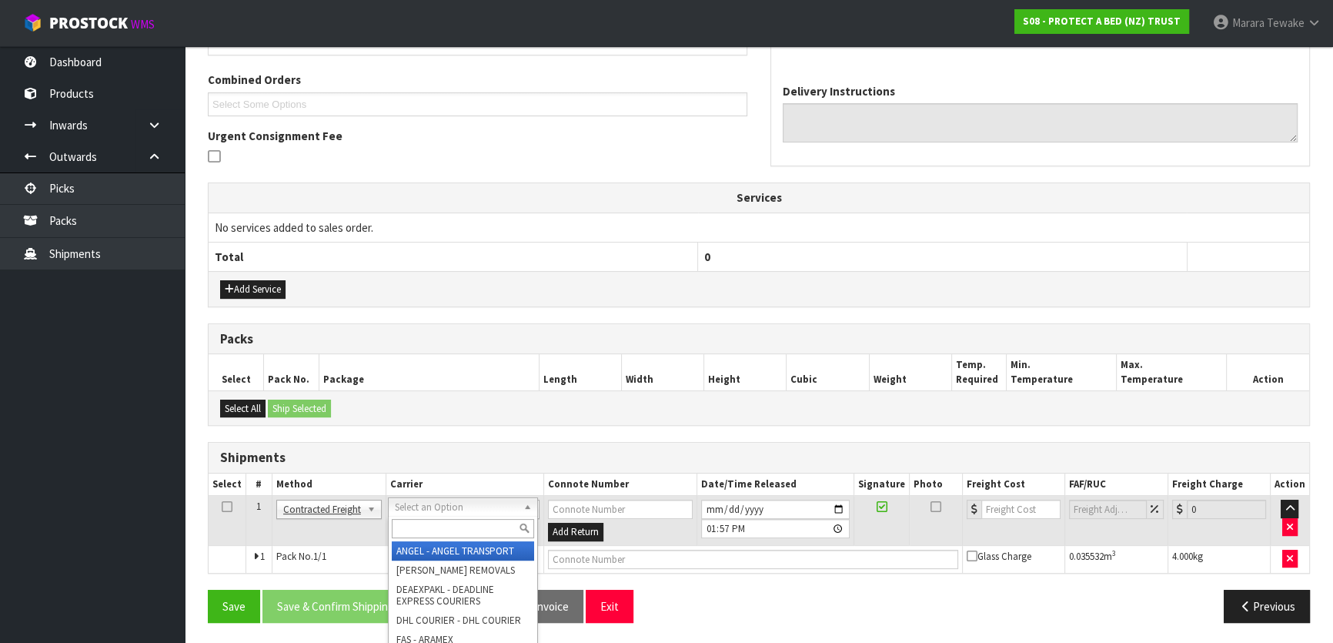
click at [419, 523] on input "text" at bounding box center [463, 528] width 142 height 19
type input "NZP"
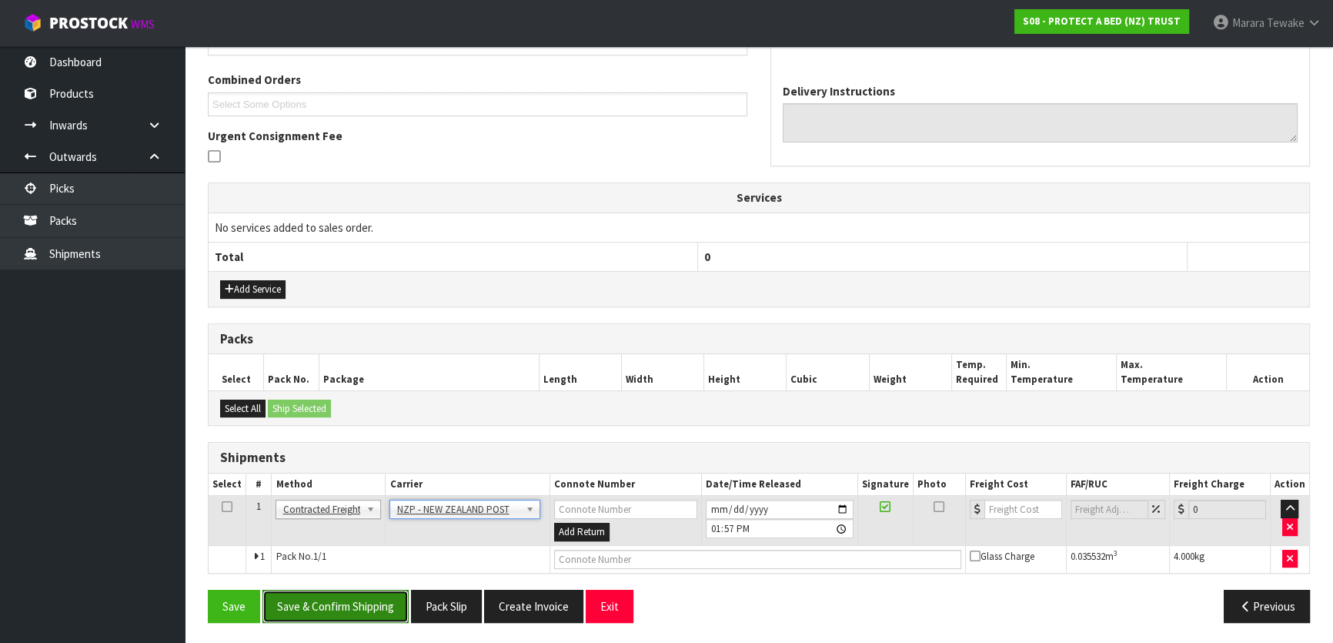
click at [378, 603] on button "Save & Confirm Shipping" at bounding box center [335, 605] width 146 height 33
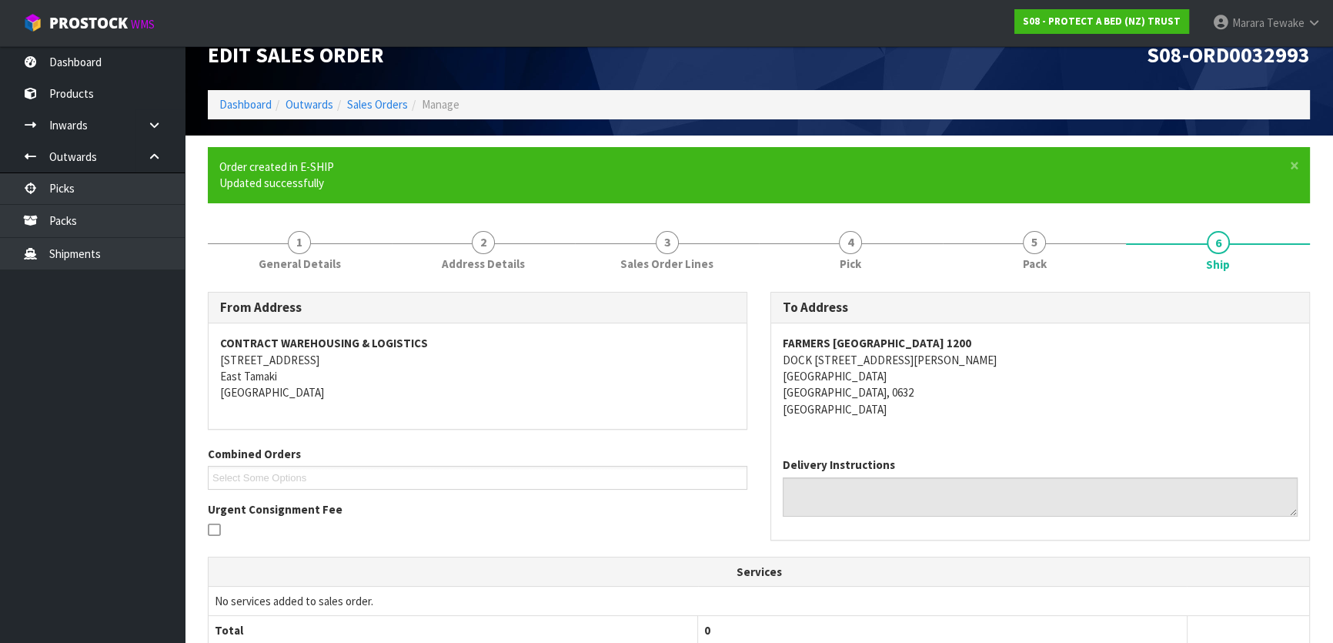
scroll to position [361, 0]
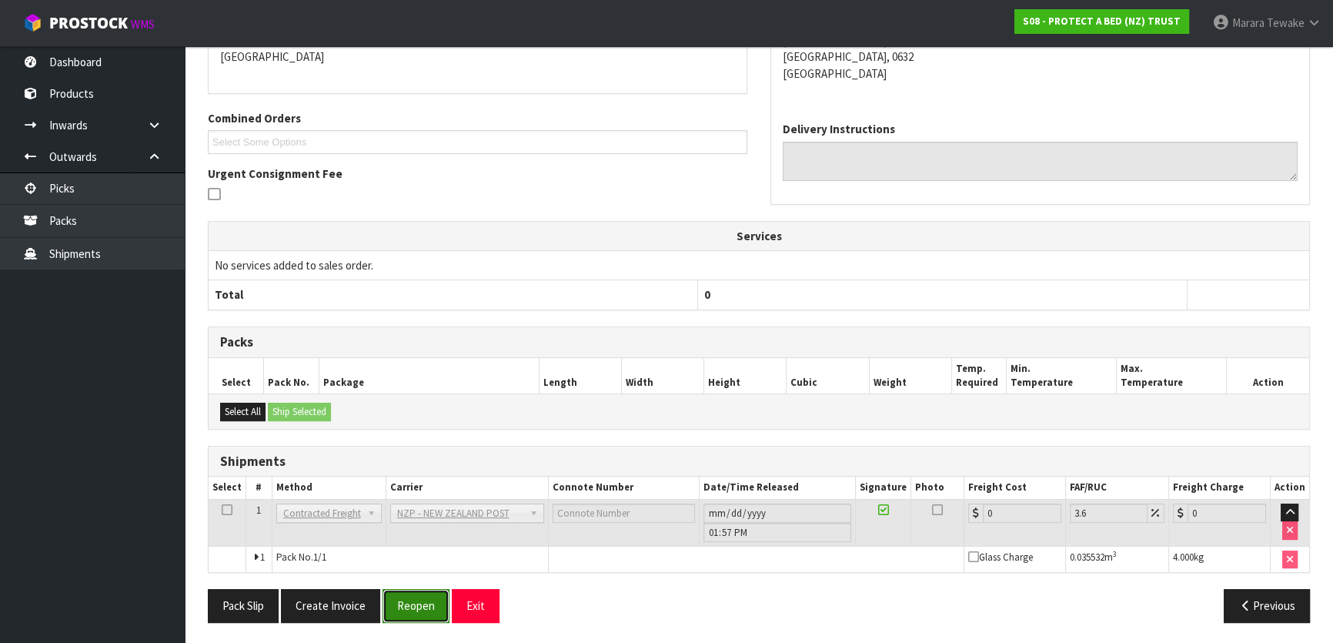
click at [416, 607] on button "Reopen" at bounding box center [415, 605] width 67 height 33
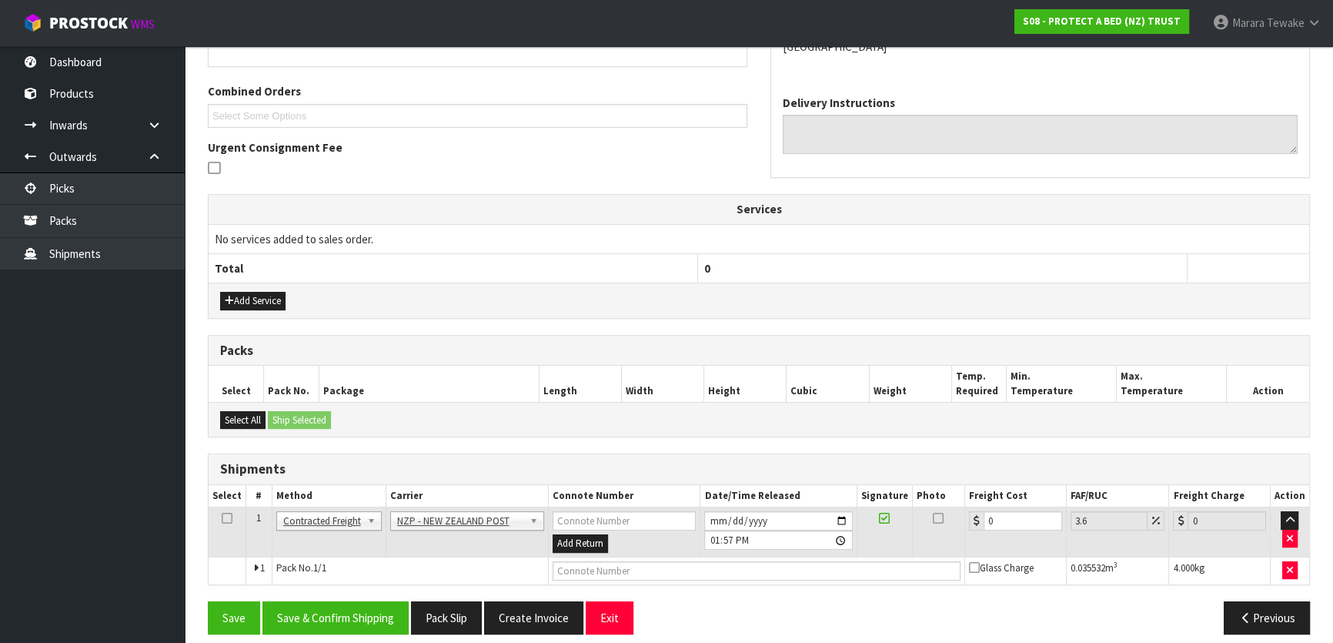
scroll to position [382, 0]
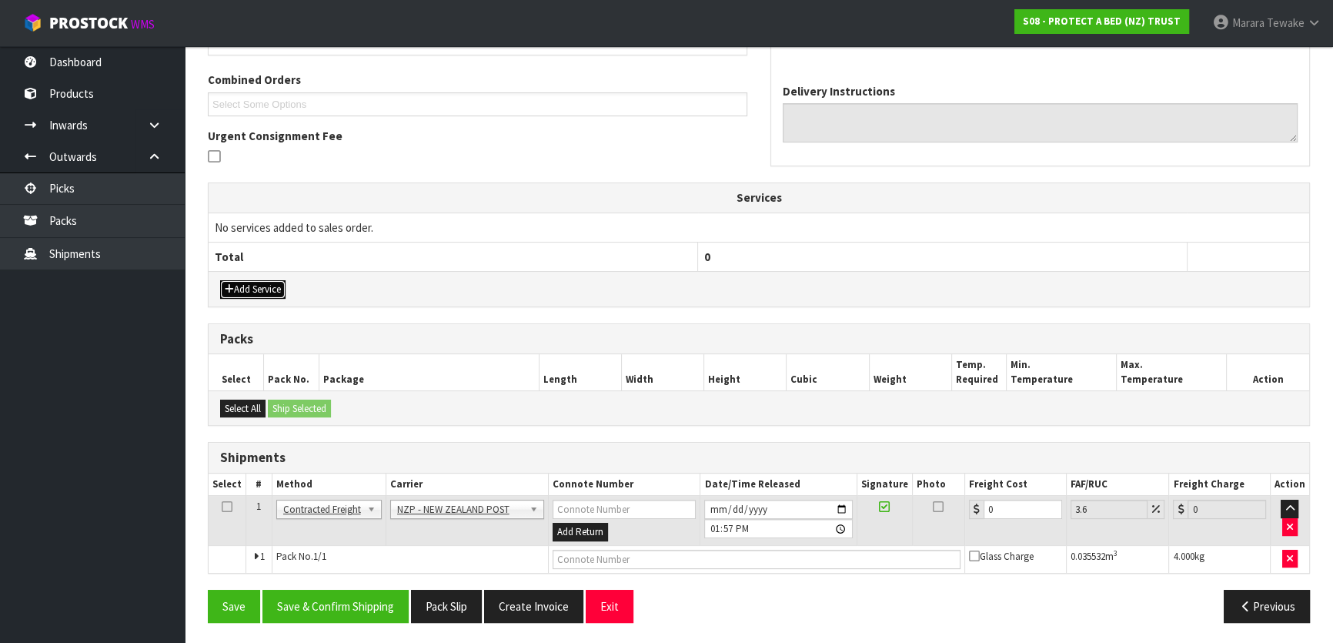
click at [242, 285] on button "Add Service" at bounding box center [252, 289] width 65 height 18
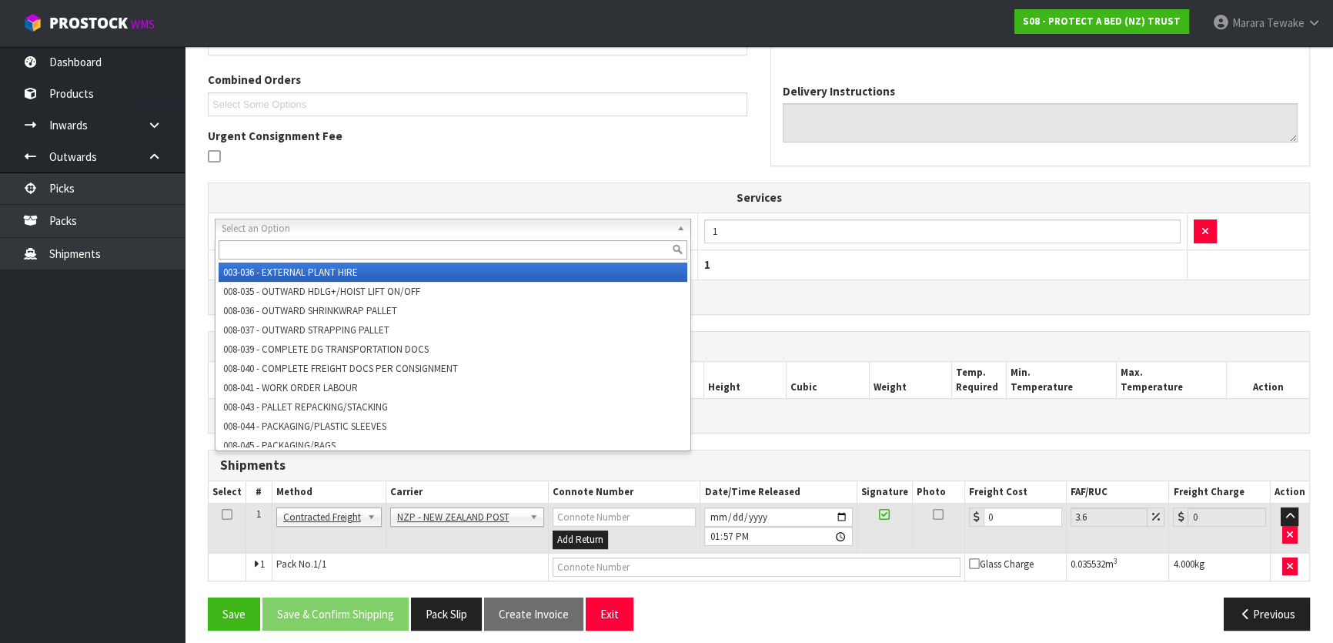
click at [293, 250] on input "text" at bounding box center [453, 249] width 469 height 19
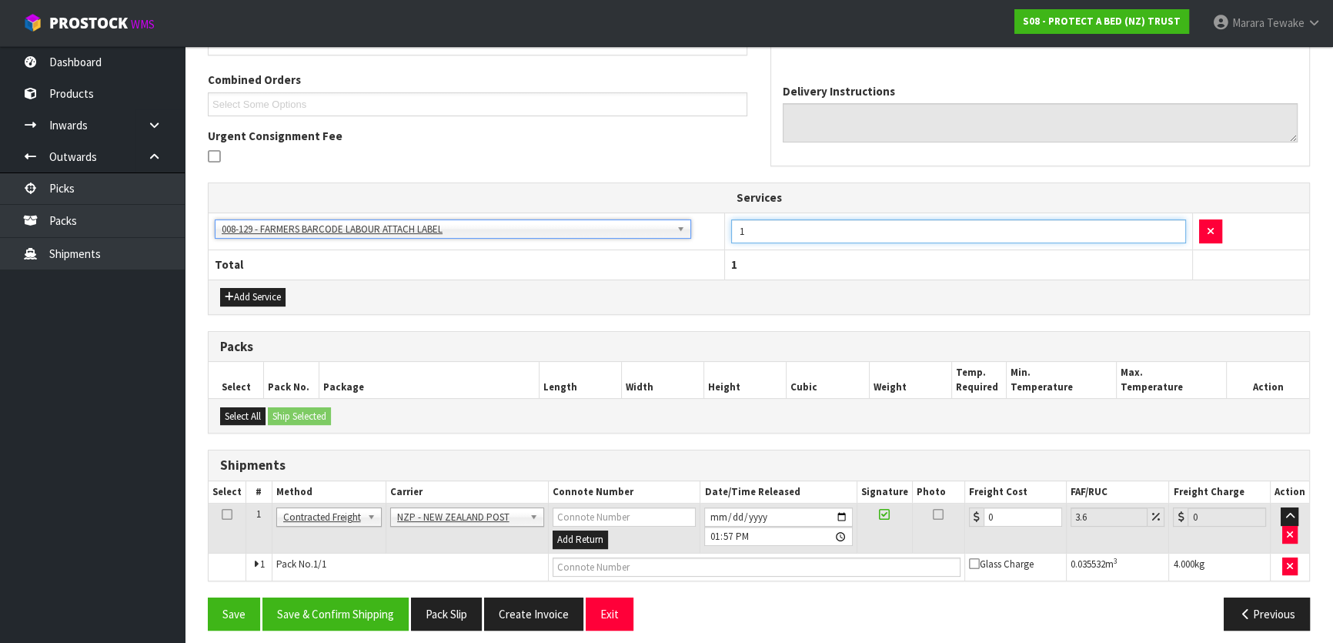
click at [780, 232] on input "1" at bounding box center [958, 231] width 454 height 24
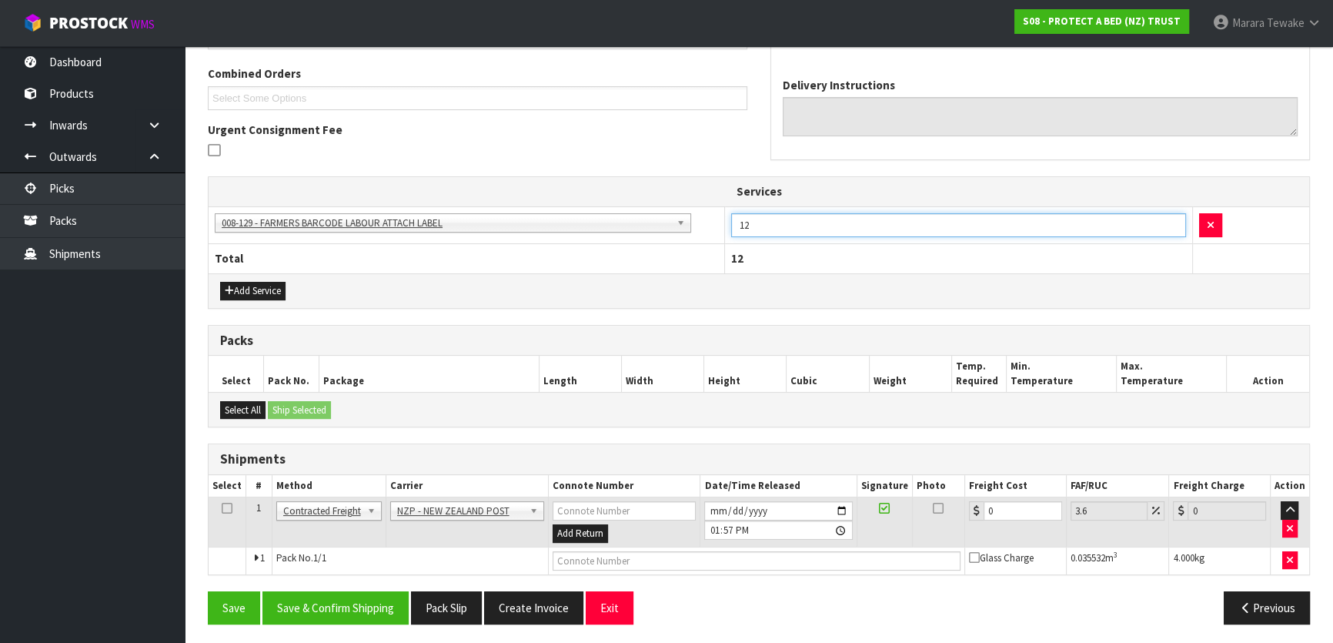
scroll to position [390, 0]
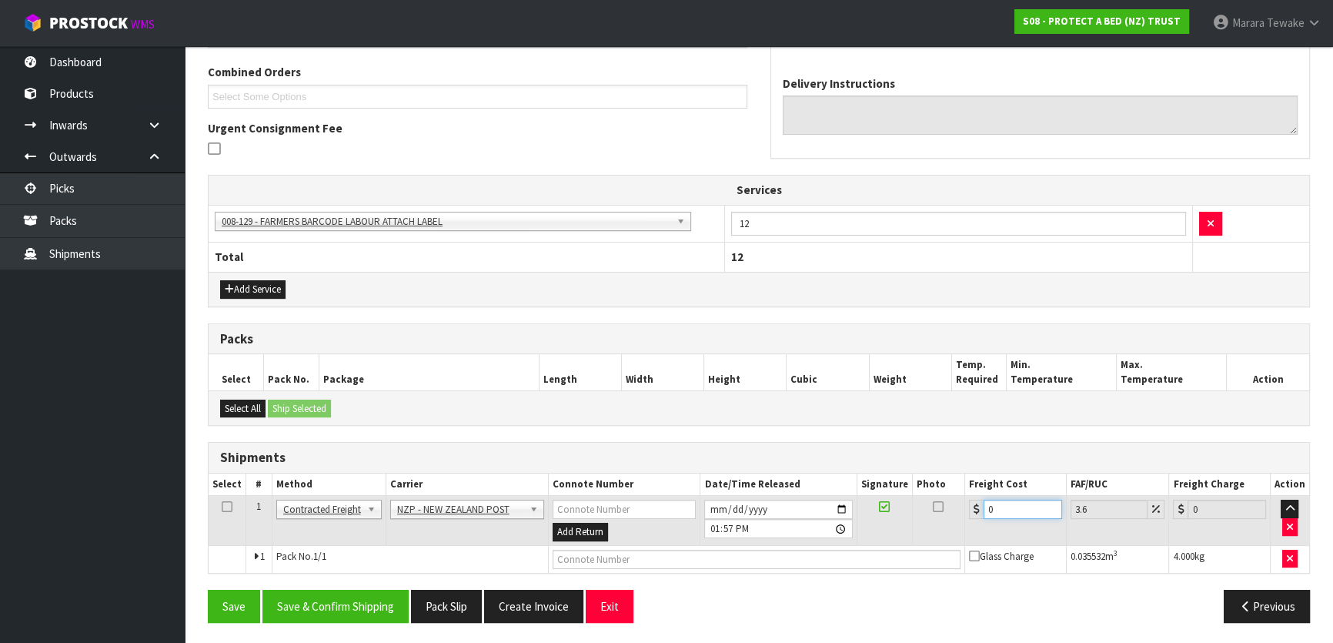
drag, startPoint x: 986, startPoint y: 506, endPoint x: 947, endPoint y: 461, distance: 59.4
click at [966, 489] on table "Select # Method Carrier Connote Number Date/Time Released Signature Photo Freig…" at bounding box center [759, 522] width 1100 height 99
click at [359, 599] on button "Save & Confirm Shipping" at bounding box center [335, 605] width 146 height 33
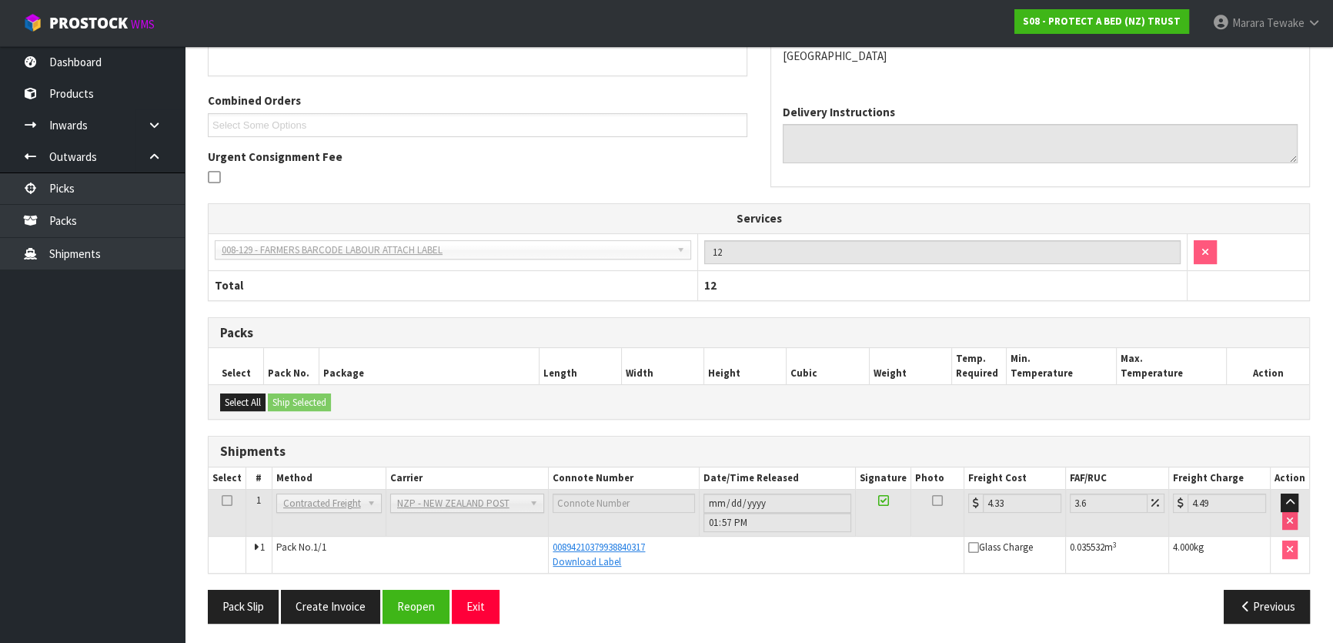
scroll to position [0, 0]
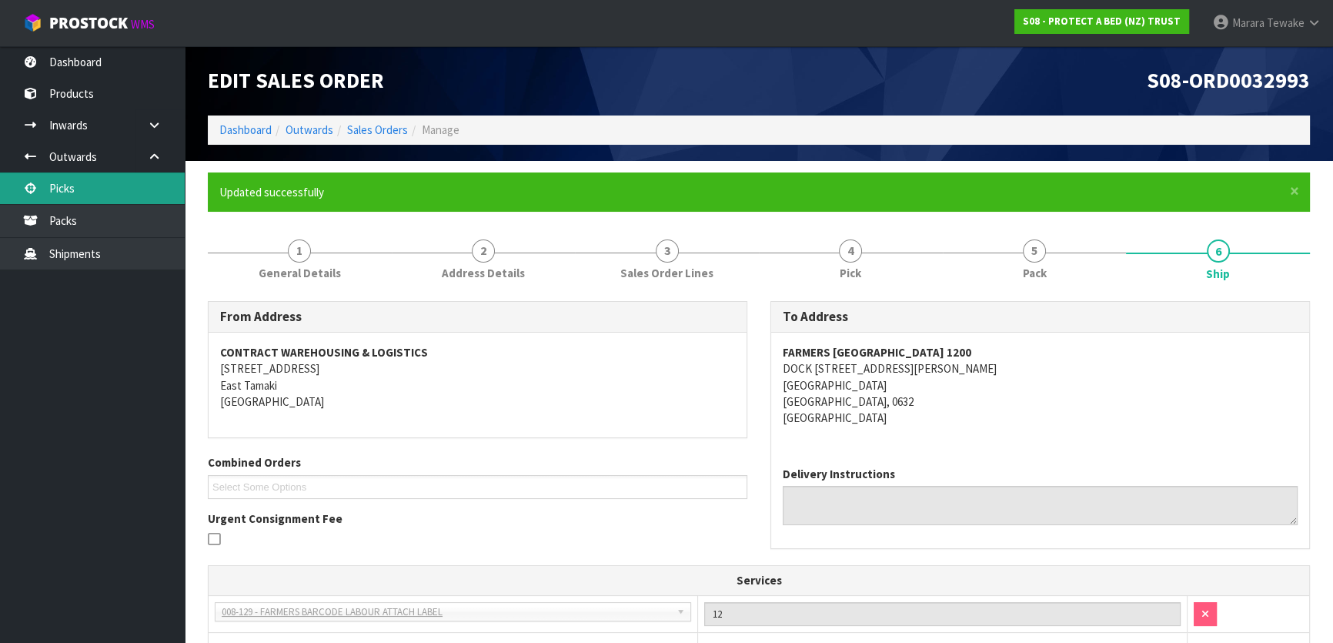
click at [149, 181] on link "Picks" at bounding box center [92, 188] width 185 height 32
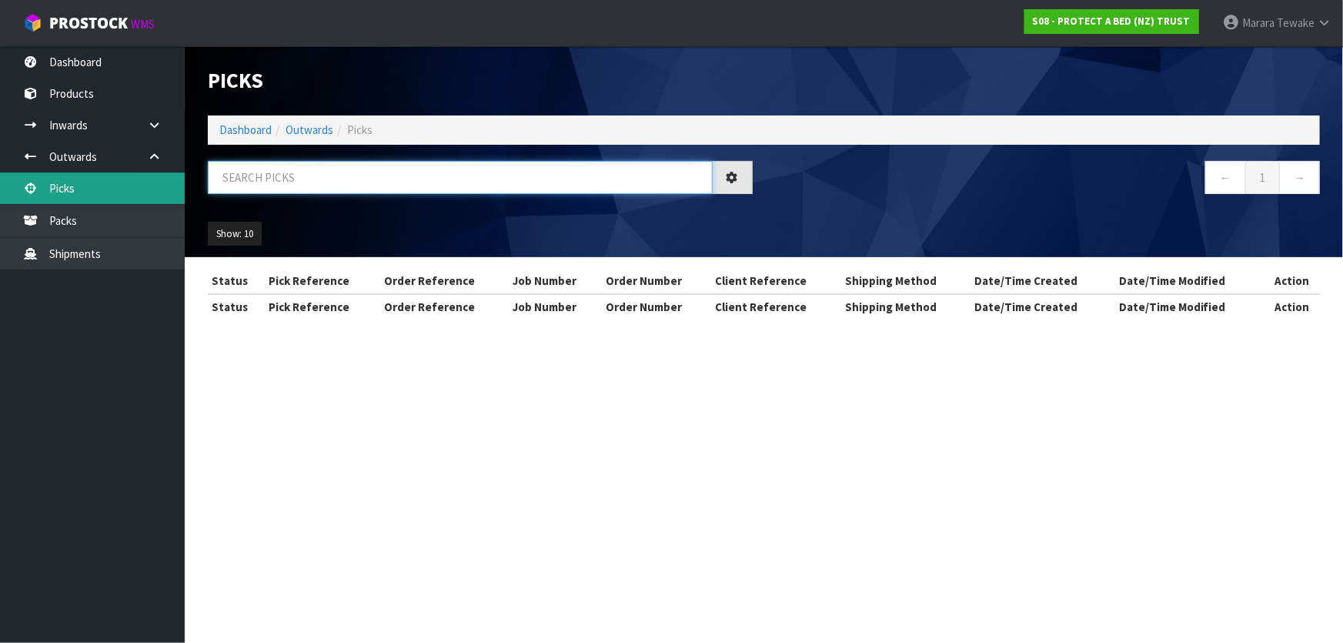
click at [238, 168] on input "text" at bounding box center [460, 177] width 505 height 33
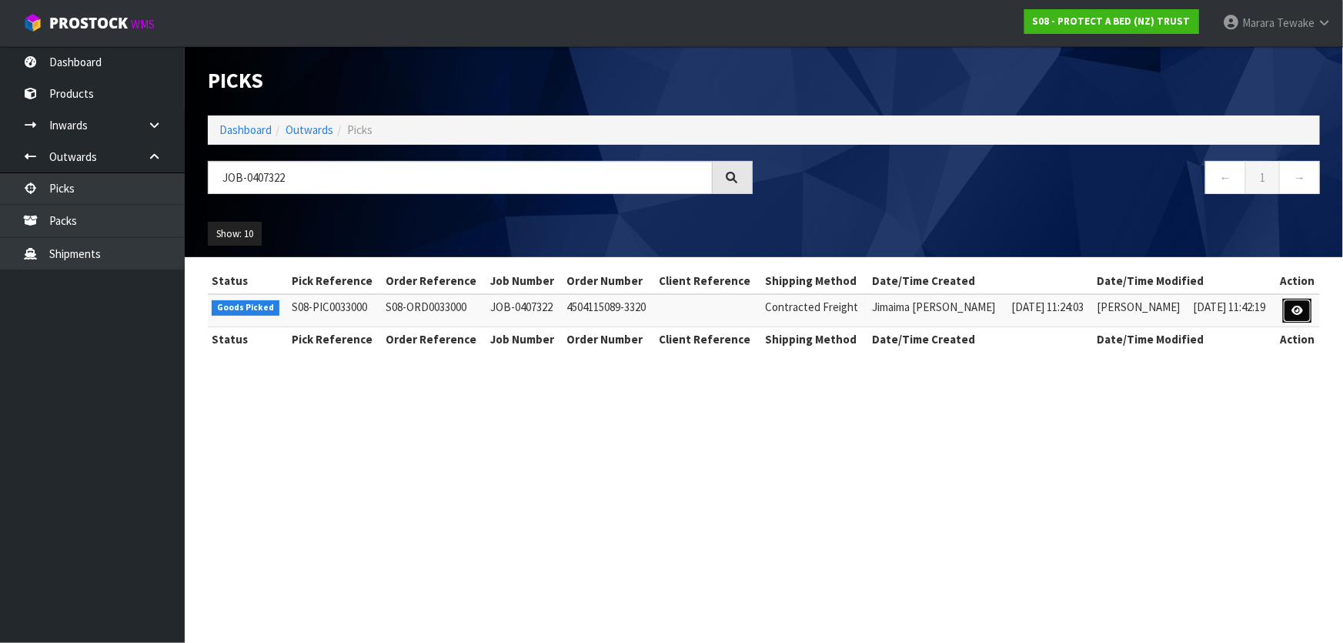
click at [1298, 299] on link at bounding box center [1297, 311] width 28 height 25
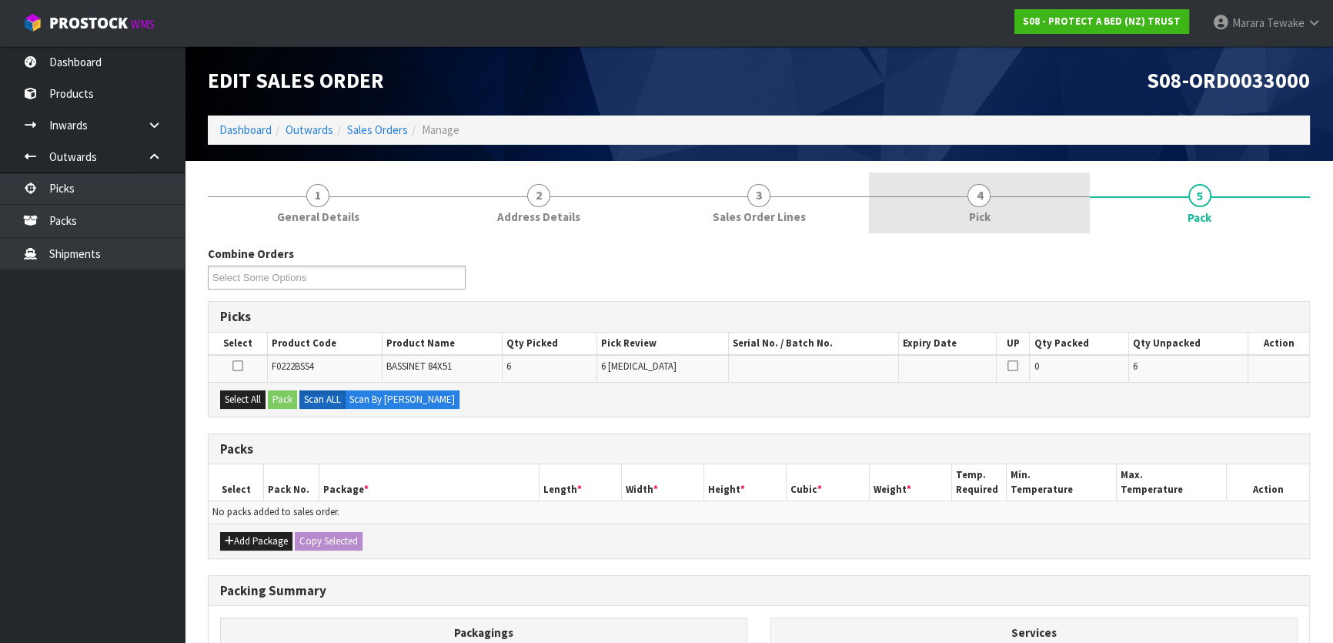
click at [999, 215] on link "4 Pick" at bounding box center [979, 202] width 220 height 61
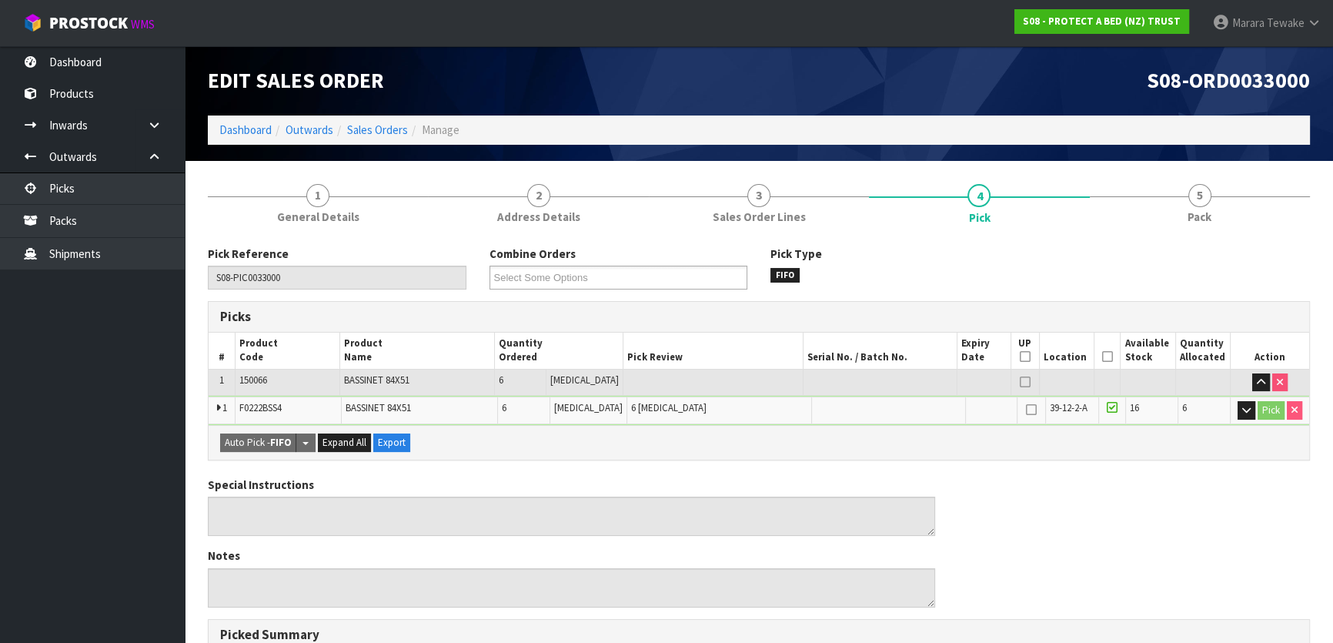
click at [1102, 356] on icon at bounding box center [1107, 356] width 11 height 1
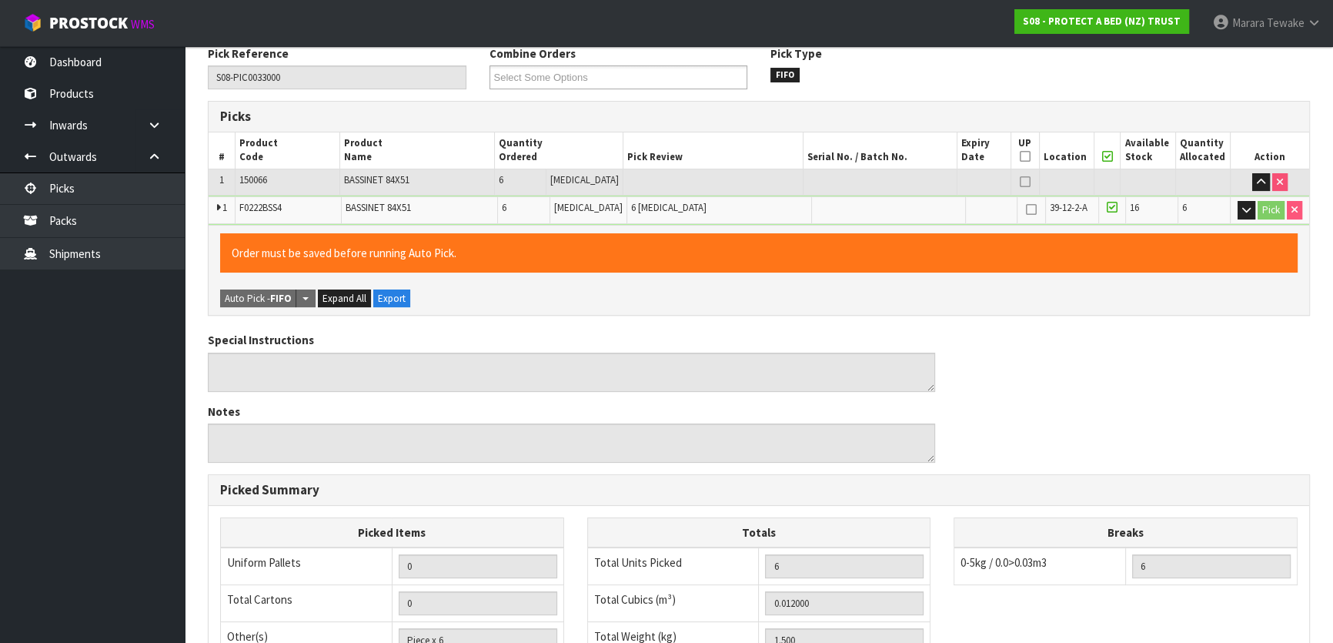
scroll to position [452, 0]
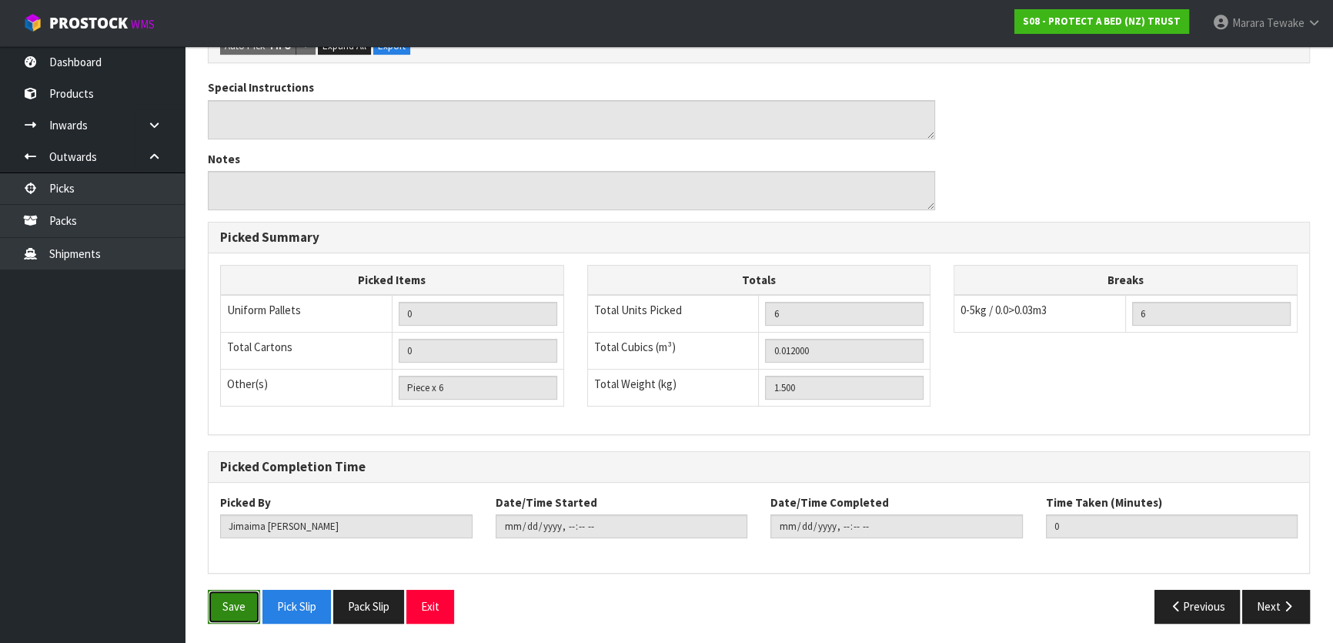
click at [220, 599] on button "Save" at bounding box center [234, 605] width 52 height 33
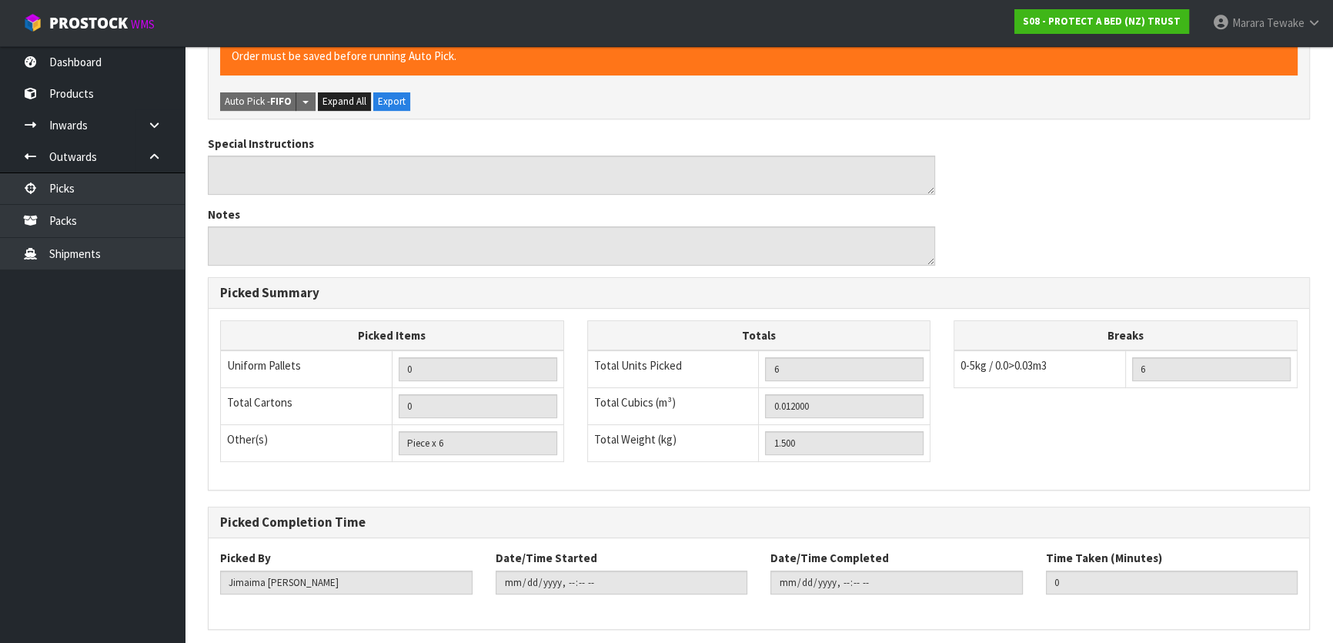
scroll to position [0, 0]
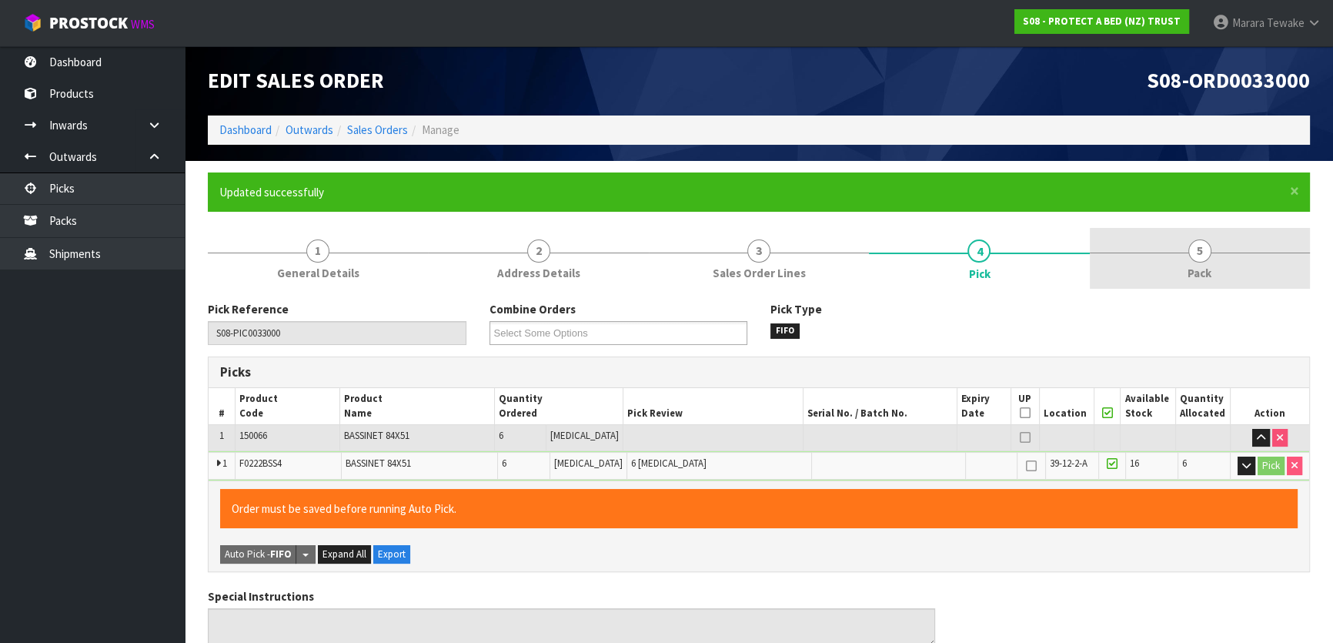
click at [1220, 254] on link "5 Pack" at bounding box center [1200, 258] width 220 height 61
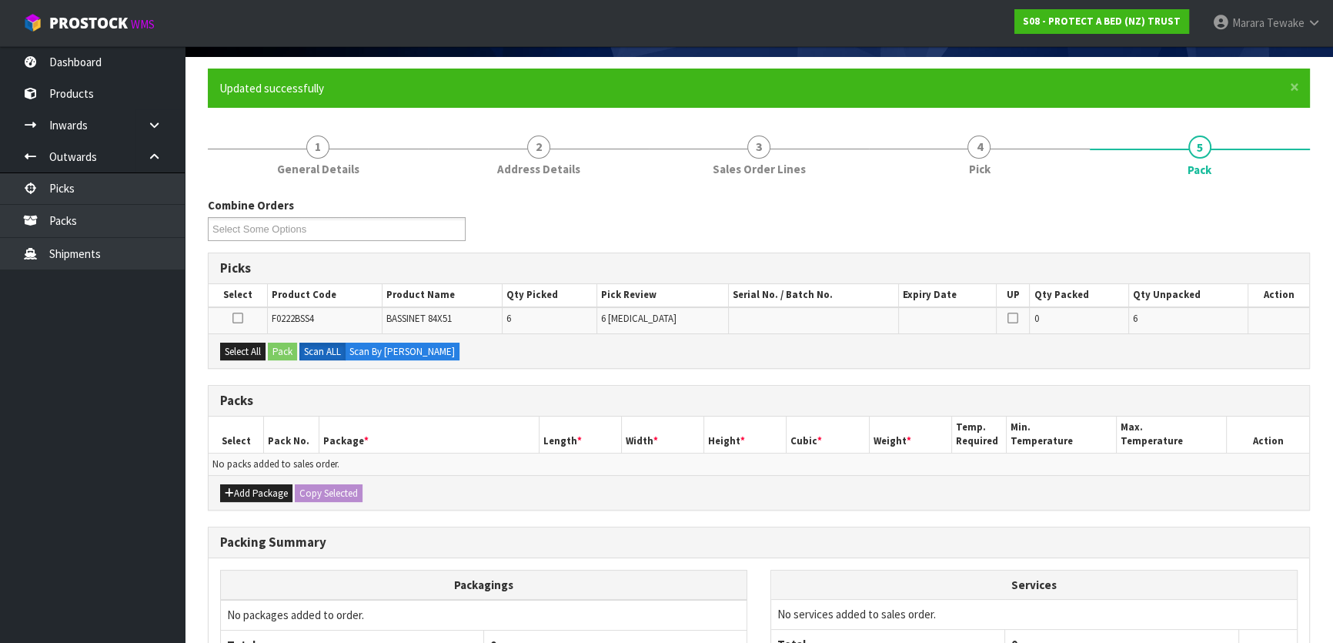
scroll to position [209, 0]
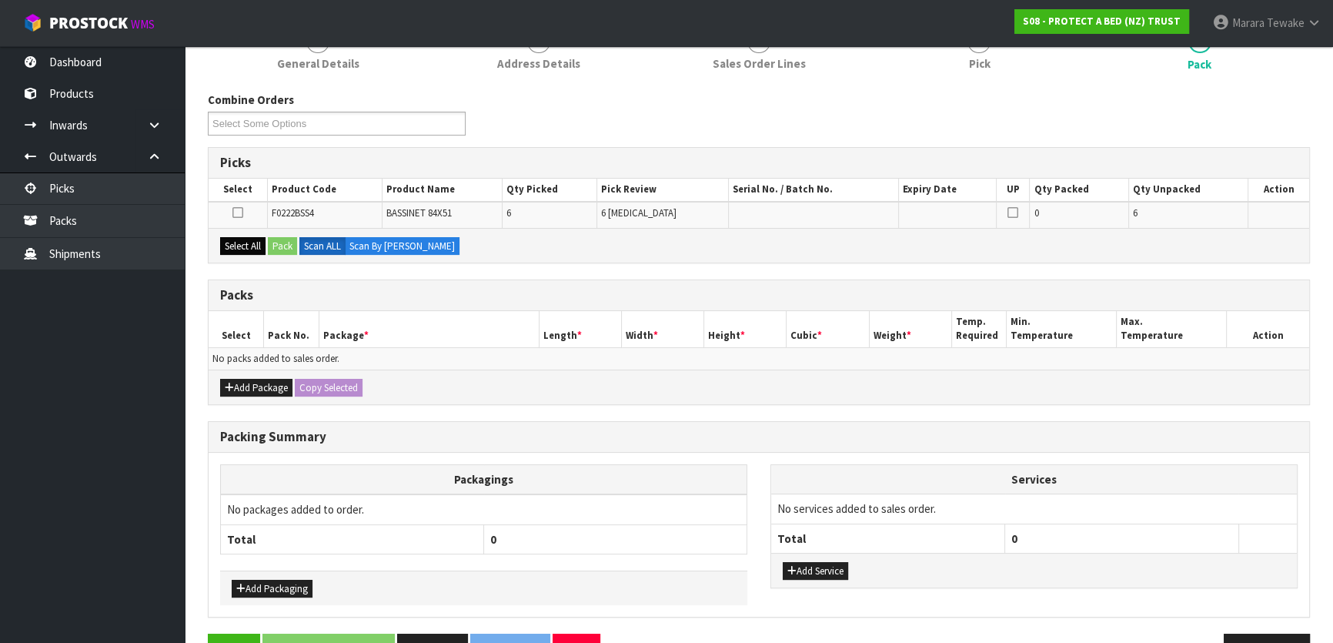
drag, startPoint x: 239, startPoint y: 232, endPoint x: 262, endPoint y: 245, distance: 25.5
click at [242, 235] on div "Select All Pack Scan ALL Scan By [PERSON_NAME]" at bounding box center [759, 245] width 1100 height 35
drag, startPoint x: 239, startPoint y: 255, endPoint x: 258, endPoint y: 248, distance: 20.7
click at [241, 254] on div "Select All Pack Scan ALL Scan By [PERSON_NAME]" at bounding box center [759, 245] width 1100 height 35
drag, startPoint x: 256, startPoint y: 244, endPoint x: 267, endPoint y: 242, distance: 10.9
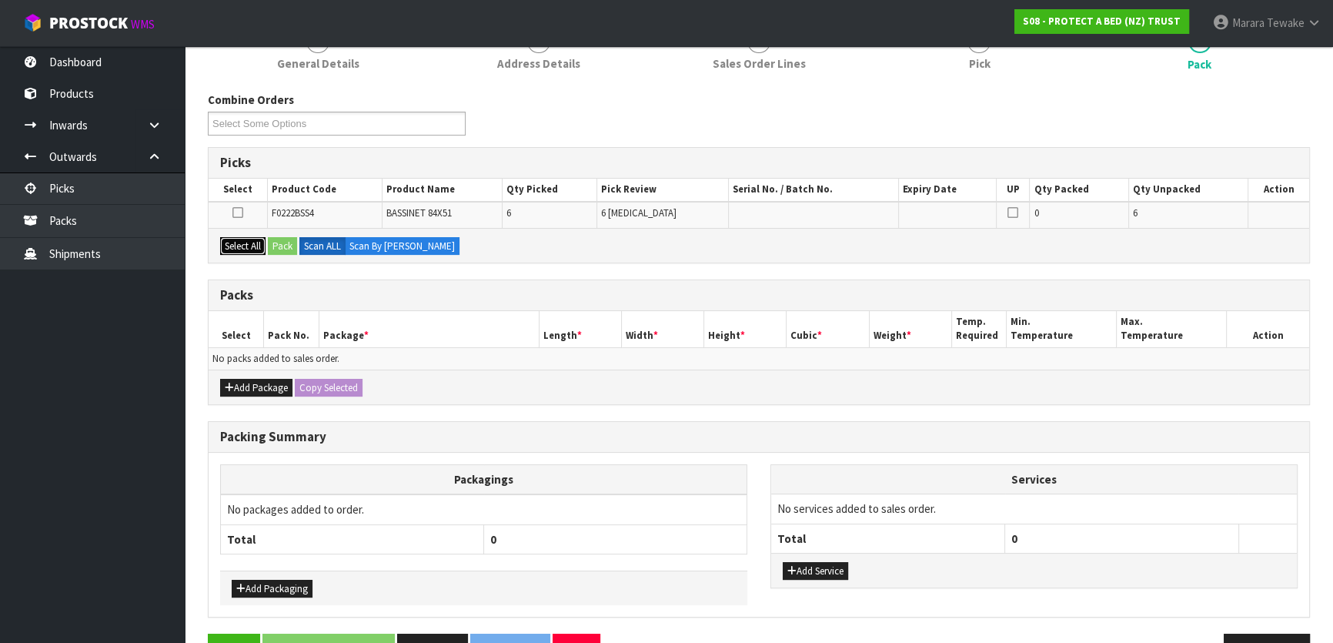
click at [258, 243] on button "Select All" at bounding box center [242, 246] width 45 height 18
click at [279, 245] on button "Pack" at bounding box center [282, 246] width 29 height 18
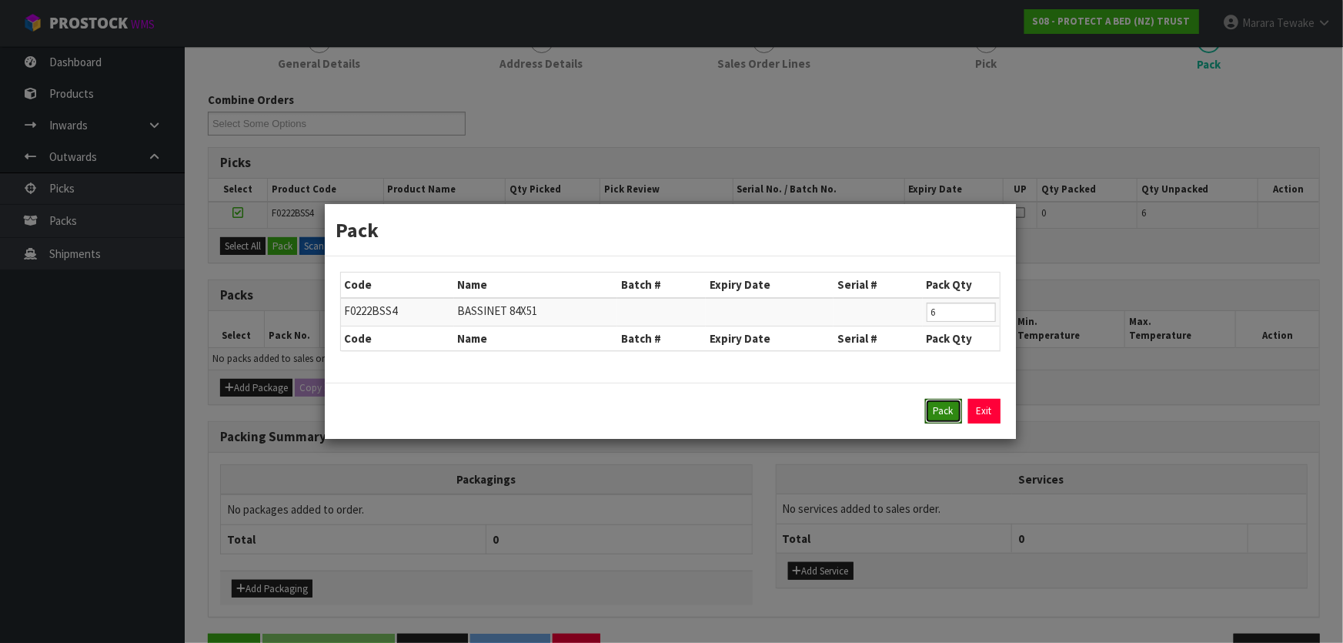
drag, startPoint x: 947, startPoint y: 411, endPoint x: 908, endPoint y: 408, distance: 38.6
click at [947, 412] on button "Pack" at bounding box center [943, 411] width 37 height 25
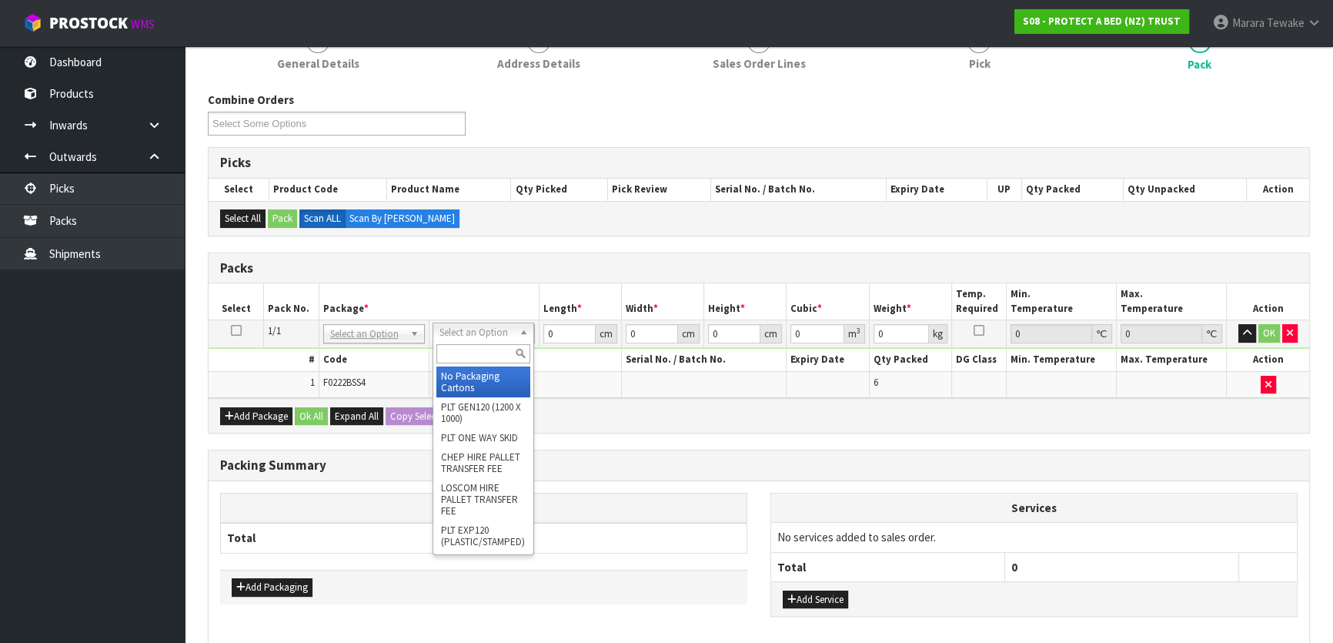
drag, startPoint x: 459, startPoint y: 334, endPoint x: 454, endPoint y: 355, distance: 21.3
click at [454, 356] on input "text" at bounding box center [483, 353] width 94 height 19
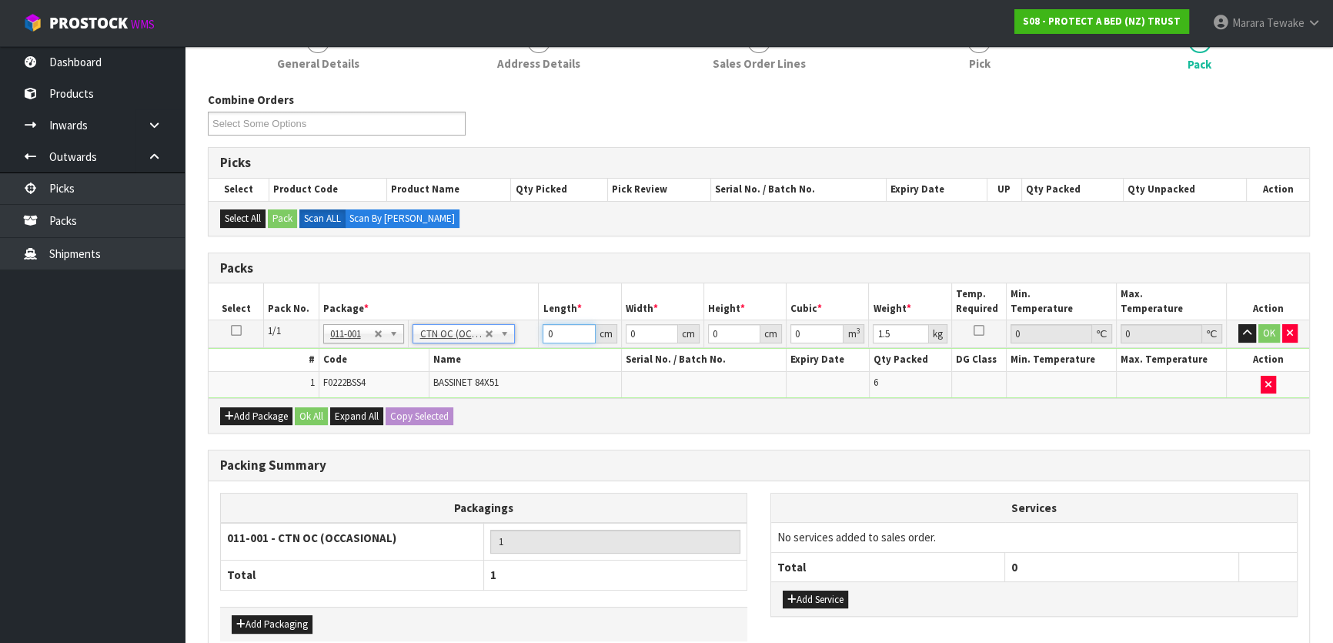
drag, startPoint x: 556, startPoint y: 330, endPoint x: 533, endPoint y: 315, distance: 27.7
click at [535, 320] on tr "1/1 NONE 007-001 007-002 007-004 007-009 007-013 007-014 007-015 007-017 007-01…" at bounding box center [759, 334] width 1100 height 28
click at [1238, 324] on button "button" at bounding box center [1247, 333] width 18 height 18
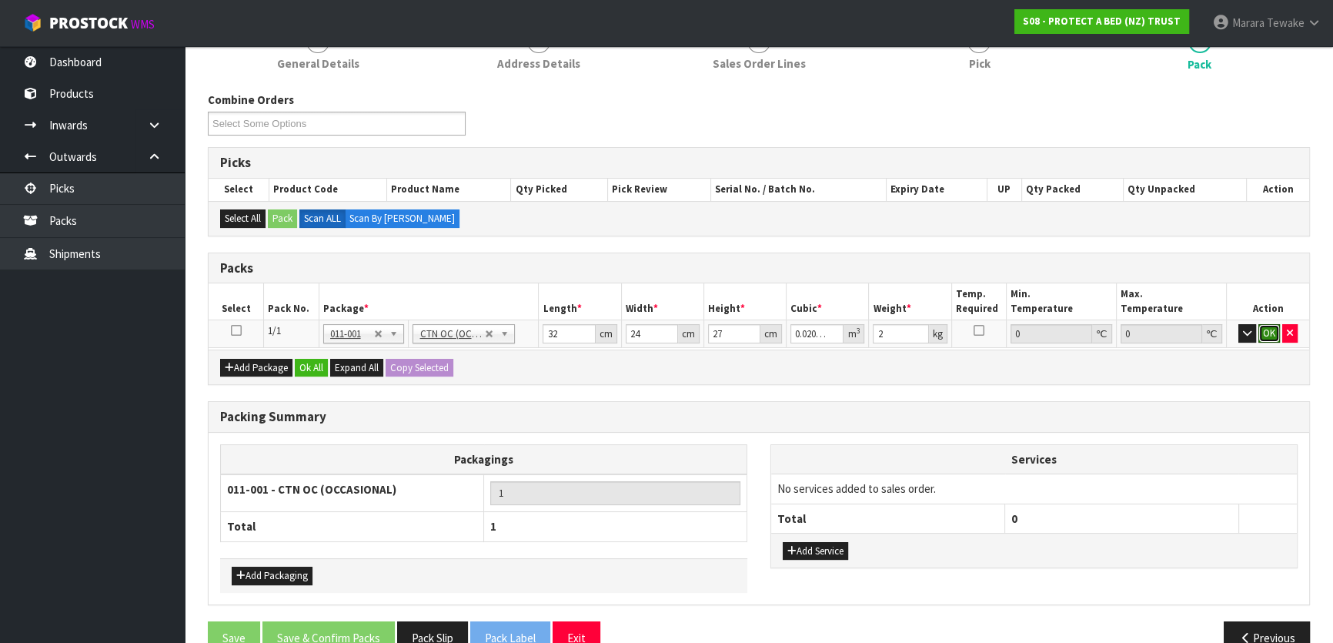
click button "OK" at bounding box center [1269, 333] width 22 height 18
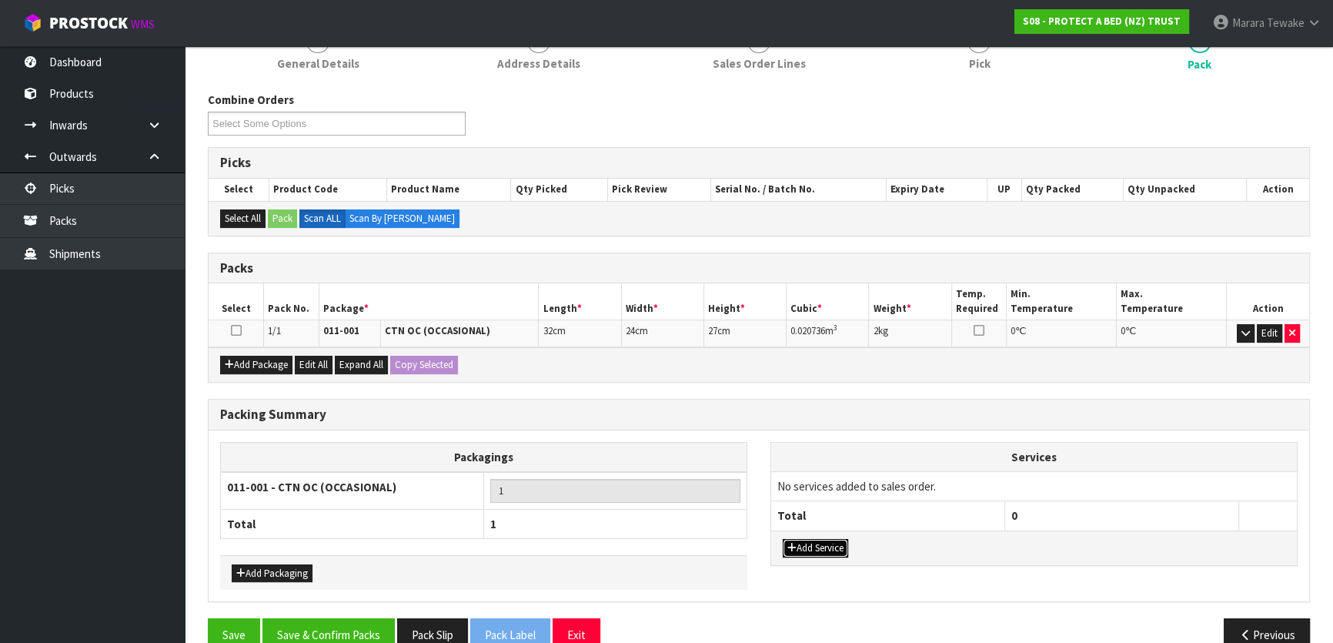
click at [827, 545] on button "Add Service" at bounding box center [815, 548] width 65 height 18
click at [834, 493] on td "003-036 - EXTERNAL PLANT HIRE 008-035 - OUTWARD HDLG+/HOIST LIFT ON/OFF 008-036…" at bounding box center [888, 490] width 234 height 38
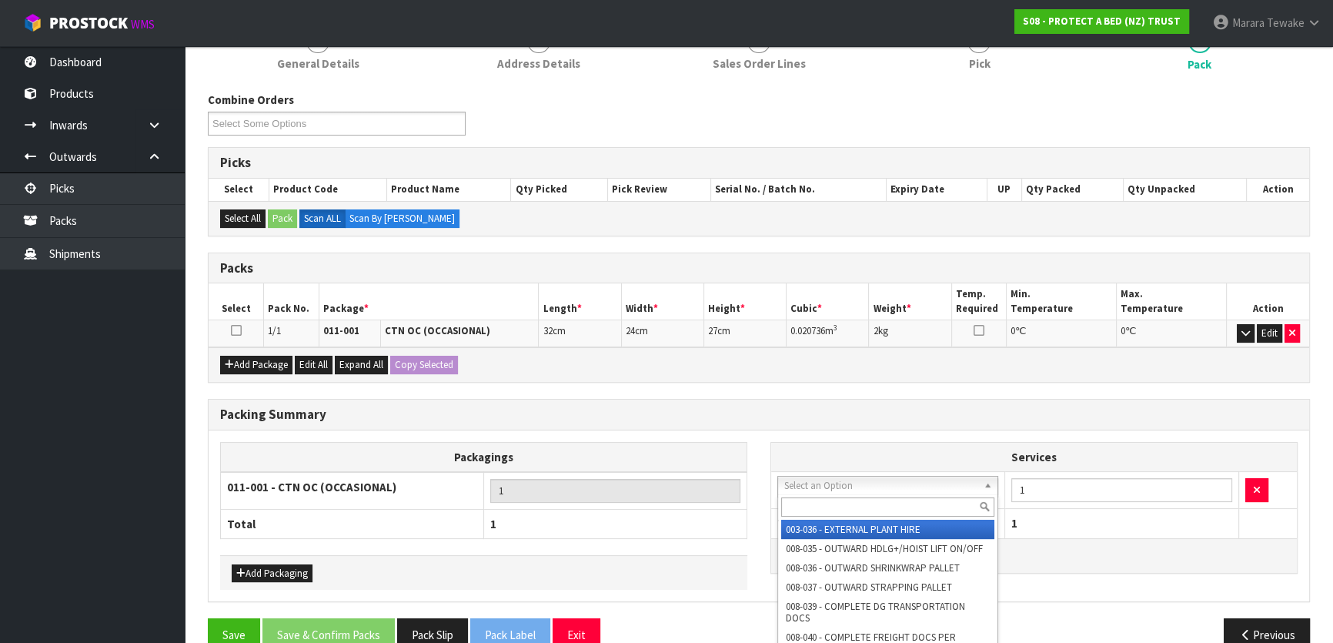
click at [851, 499] on input "text" at bounding box center [887, 506] width 213 height 19
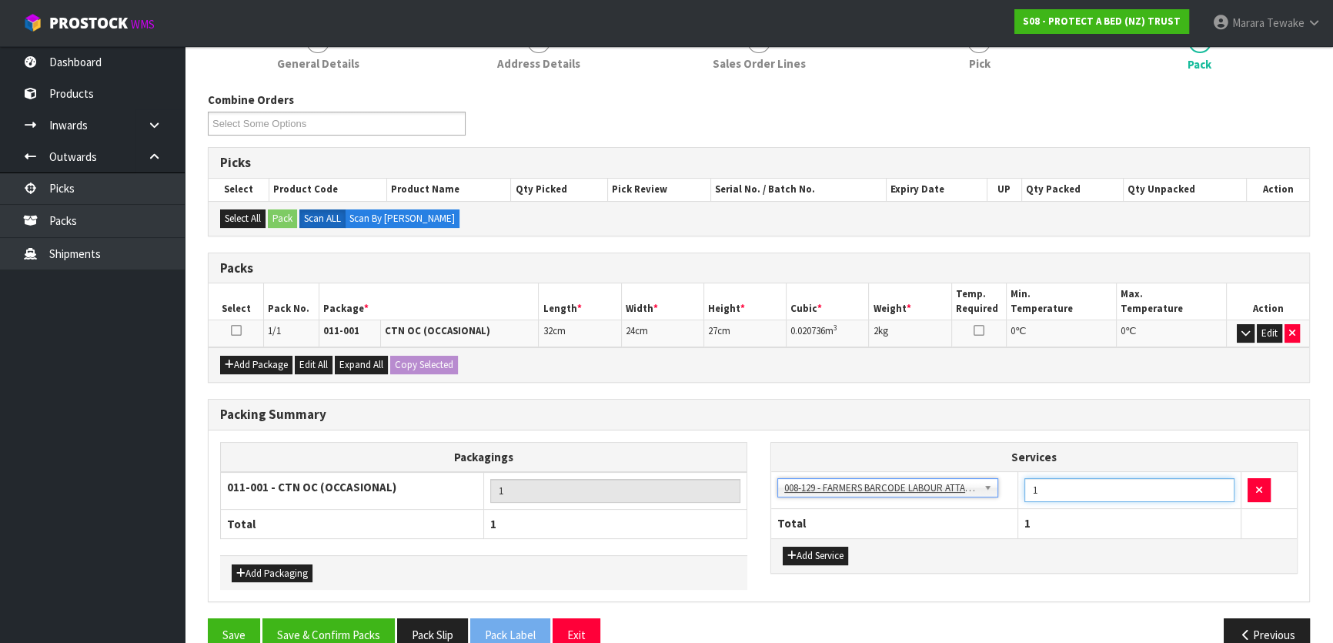
drag, startPoint x: 1056, startPoint y: 491, endPoint x: 1013, endPoint y: 492, distance: 43.1
click at [1013, 492] on tr "003-036 - EXTERNAL PLANT HIRE 008-035 - OUTWARD HDLG+/HOIST LIFT ON/OFF 008-036…" at bounding box center [1034, 490] width 526 height 38
click at [365, 623] on button "Save & Confirm Packs" at bounding box center [328, 634] width 132 height 33
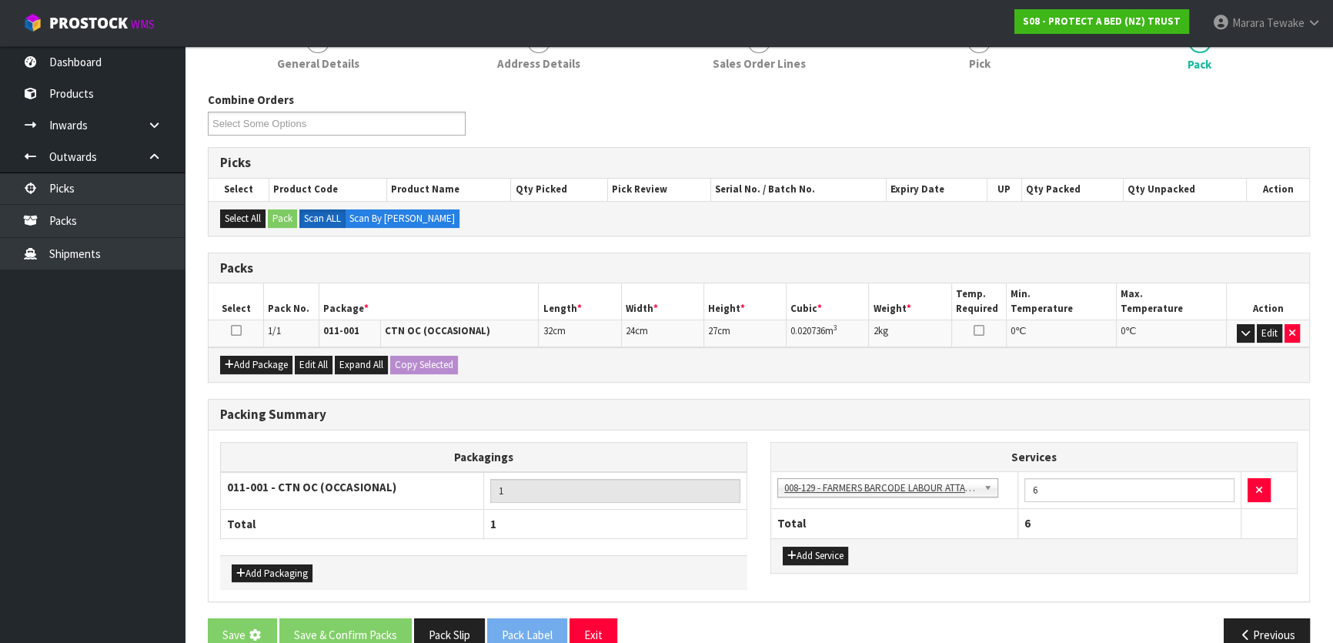
scroll to position [0, 0]
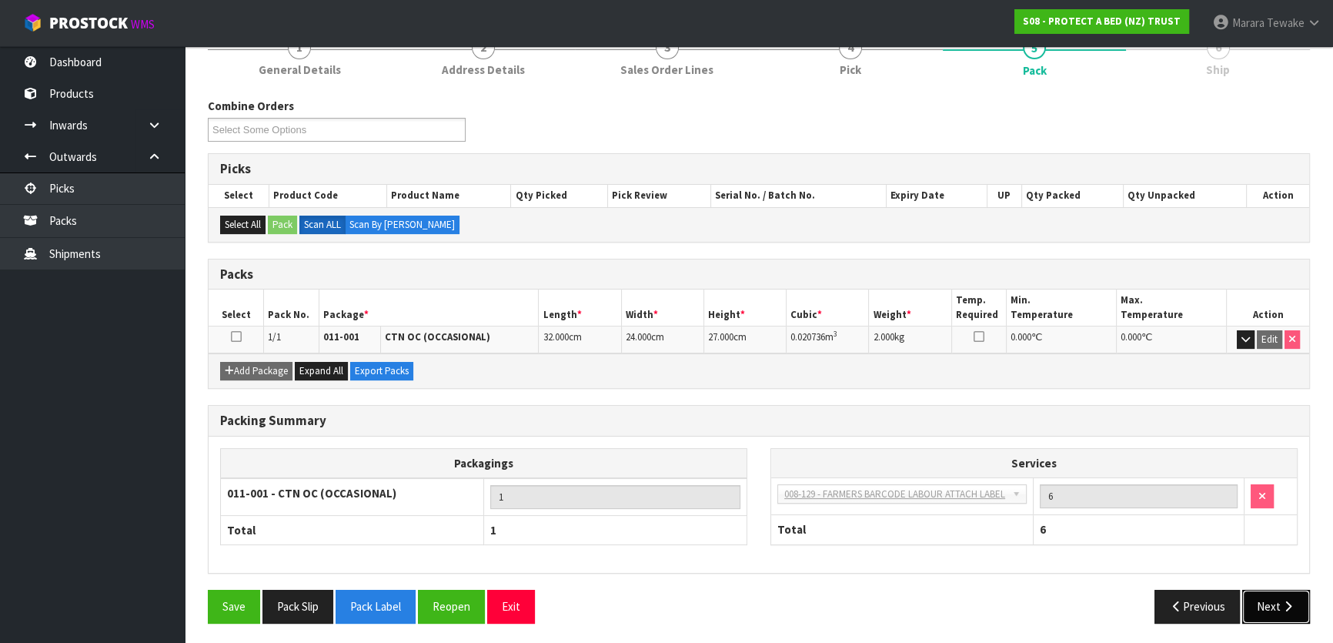
click at [1276, 602] on button "Next" at bounding box center [1276, 605] width 68 height 33
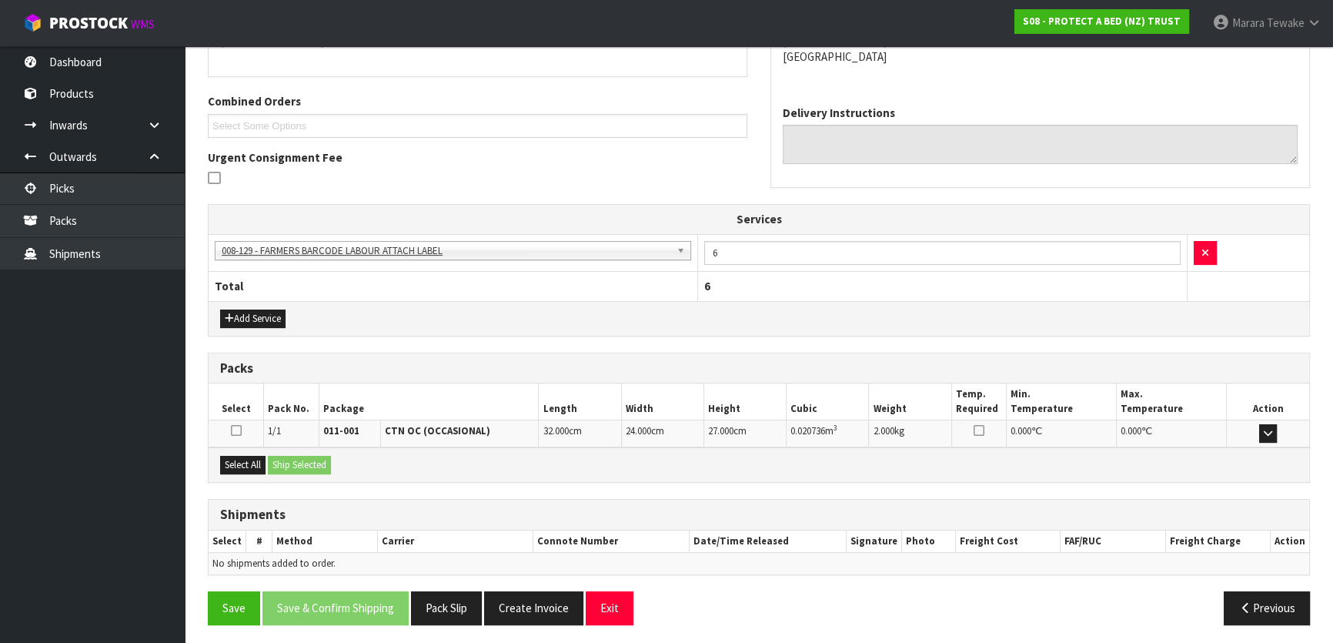
scroll to position [362, 0]
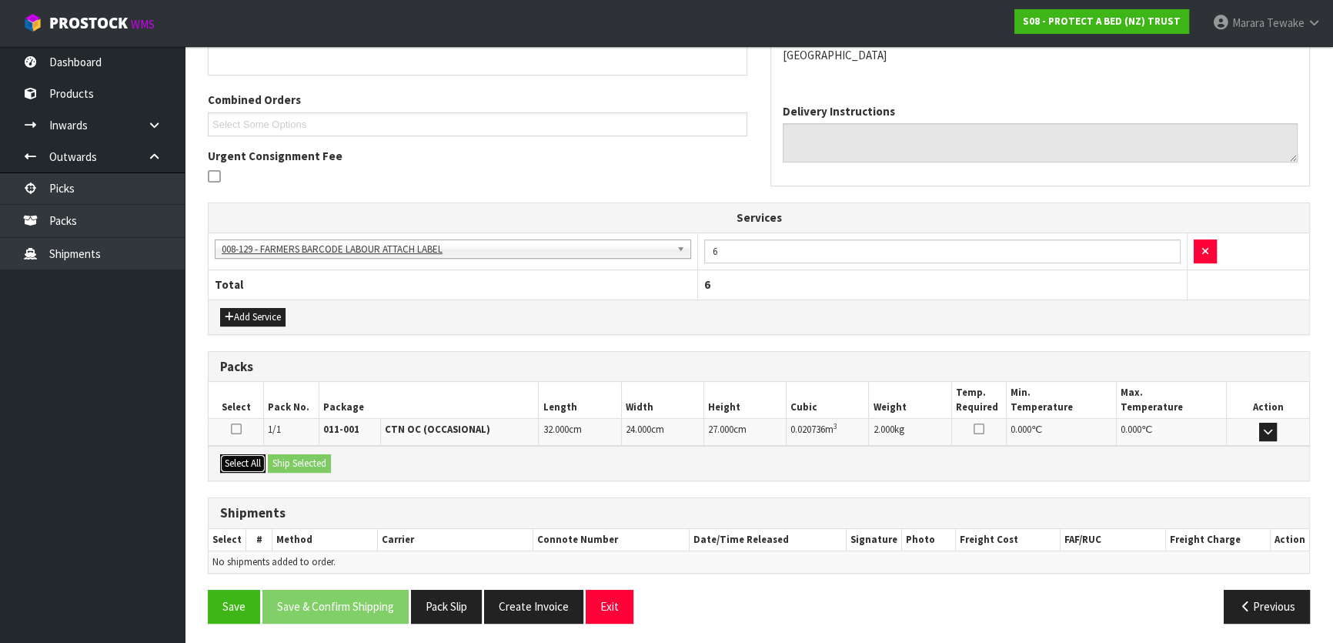
click at [242, 464] on button "Select All" at bounding box center [242, 463] width 45 height 18
click at [309, 463] on button "Ship Selected" at bounding box center [299, 463] width 63 height 18
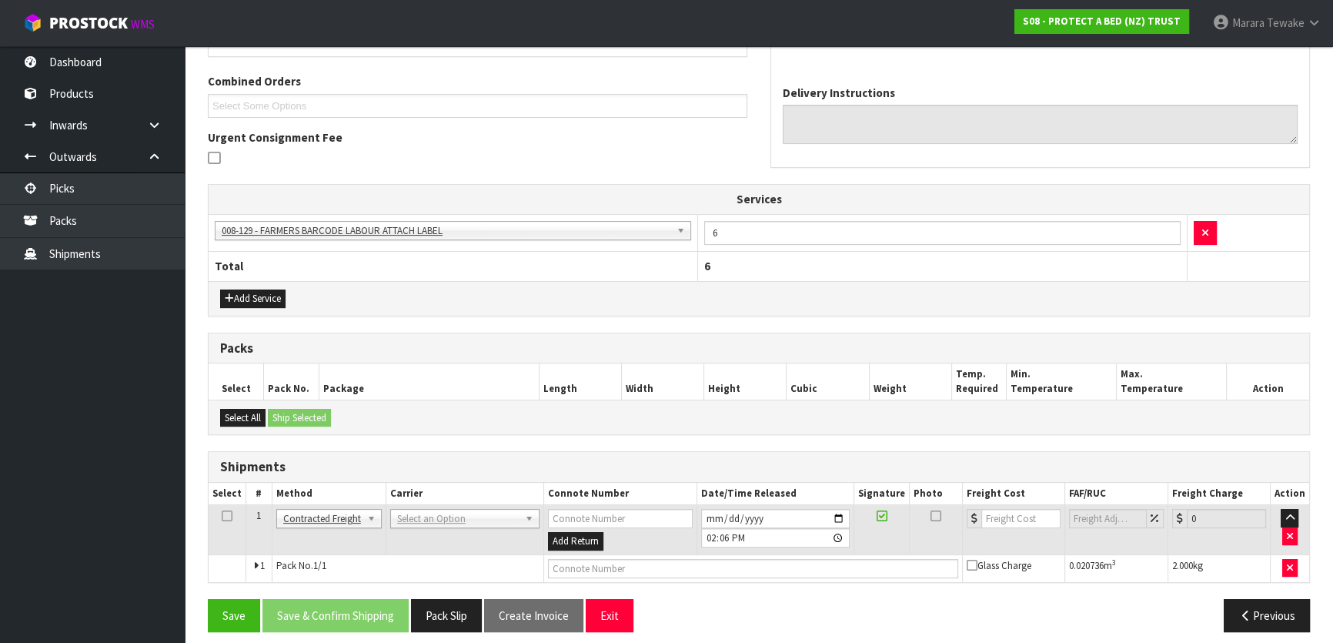
scroll to position [390, 0]
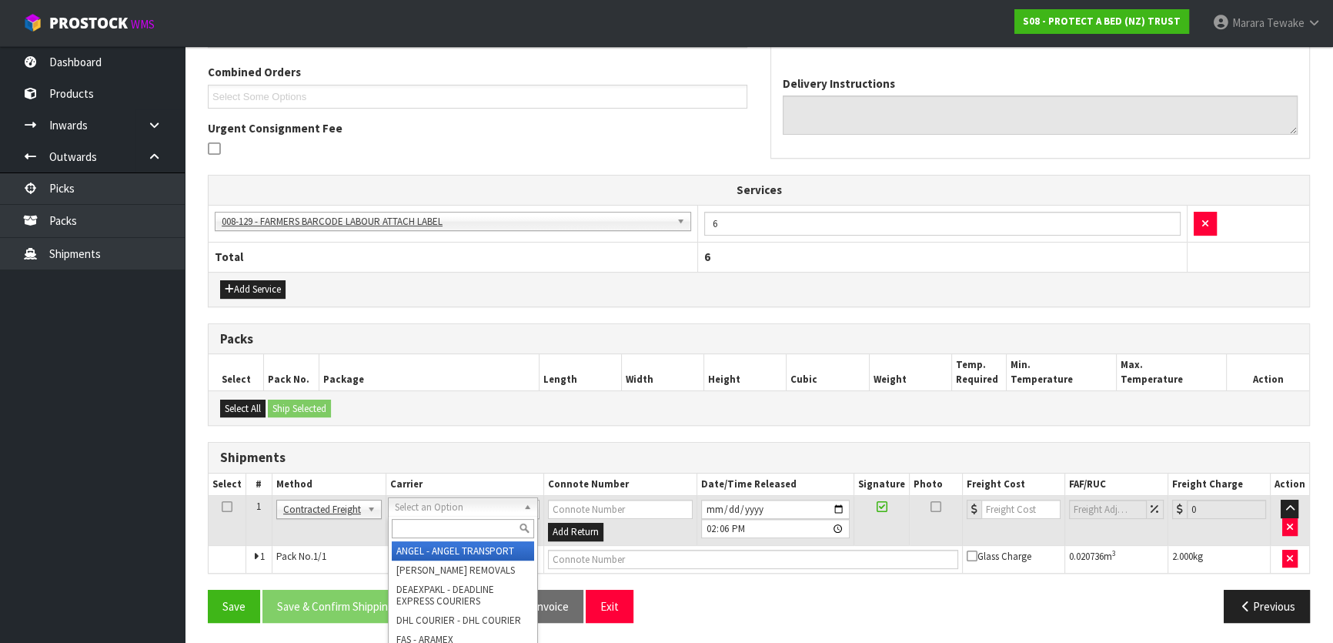
click at [429, 528] on input "text" at bounding box center [463, 528] width 142 height 19
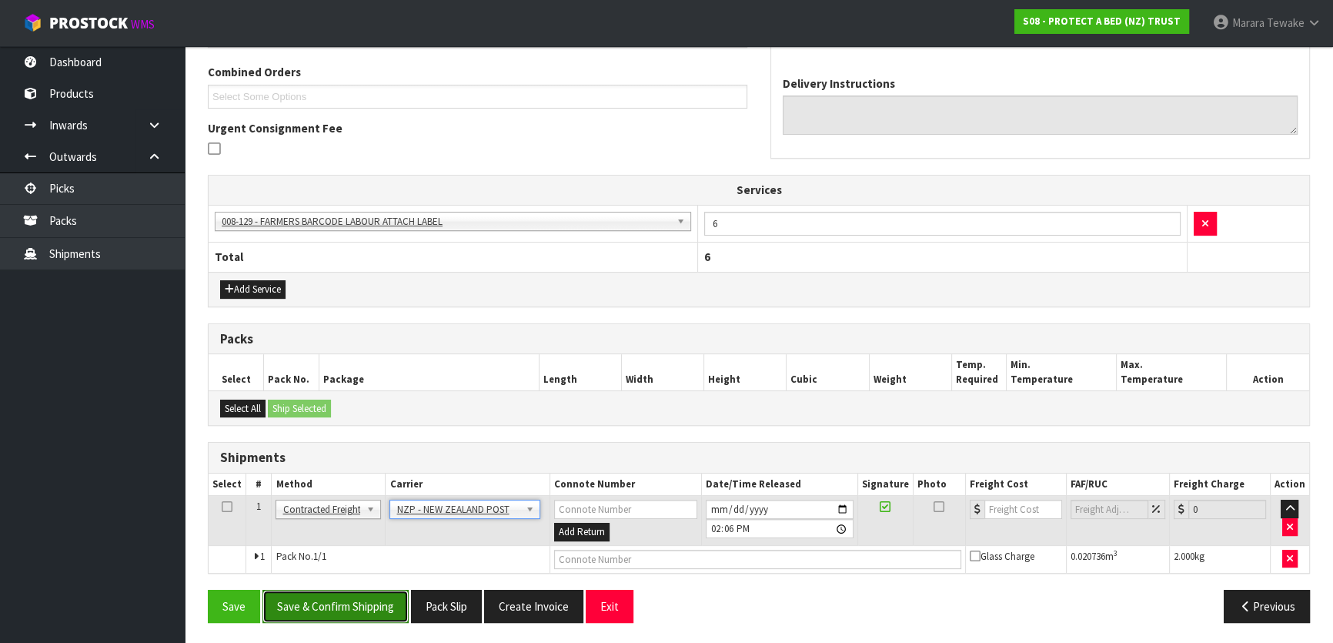
click at [384, 592] on button "Save & Confirm Shipping" at bounding box center [335, 605] width 146 height 33
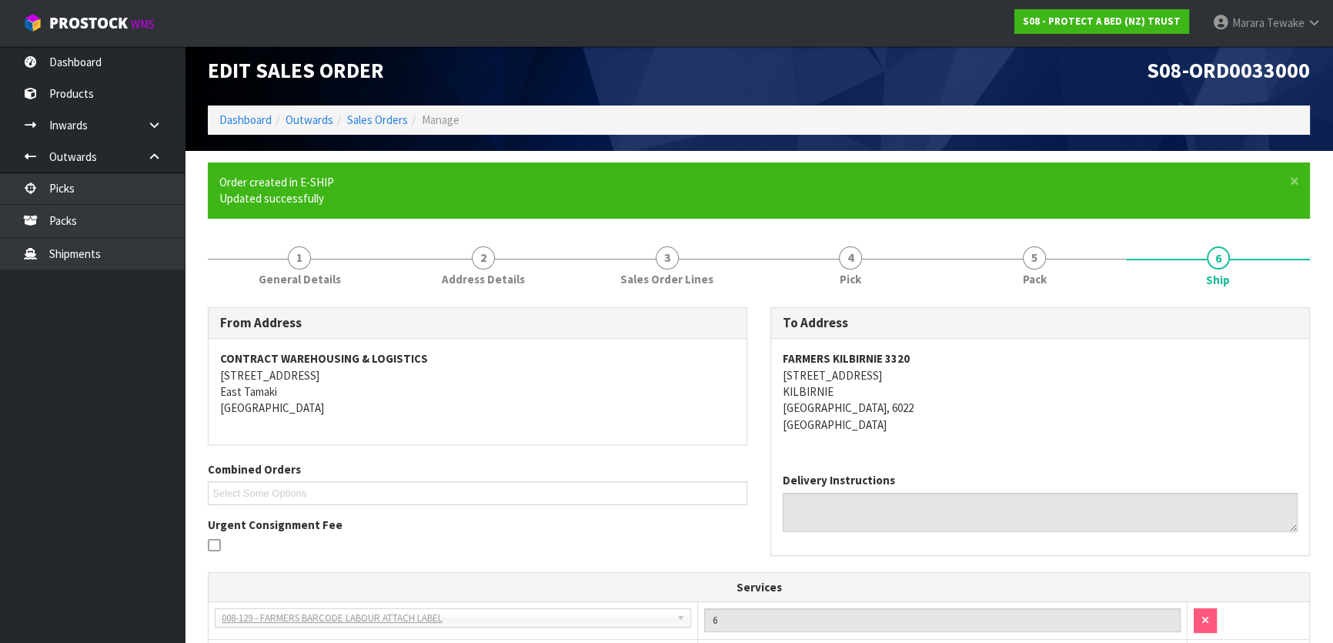
scroll to position [369, 0]
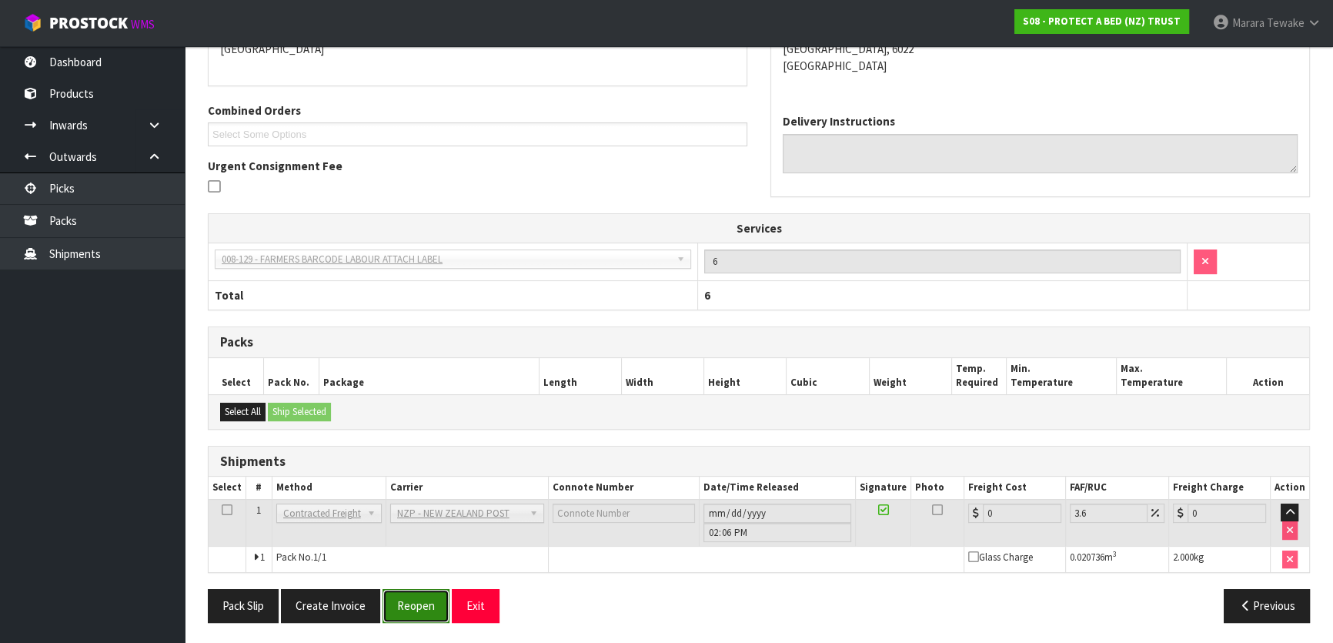
click at [412, 603] on button "Reopen" at bounding box center [415, 605] width 67 height 33
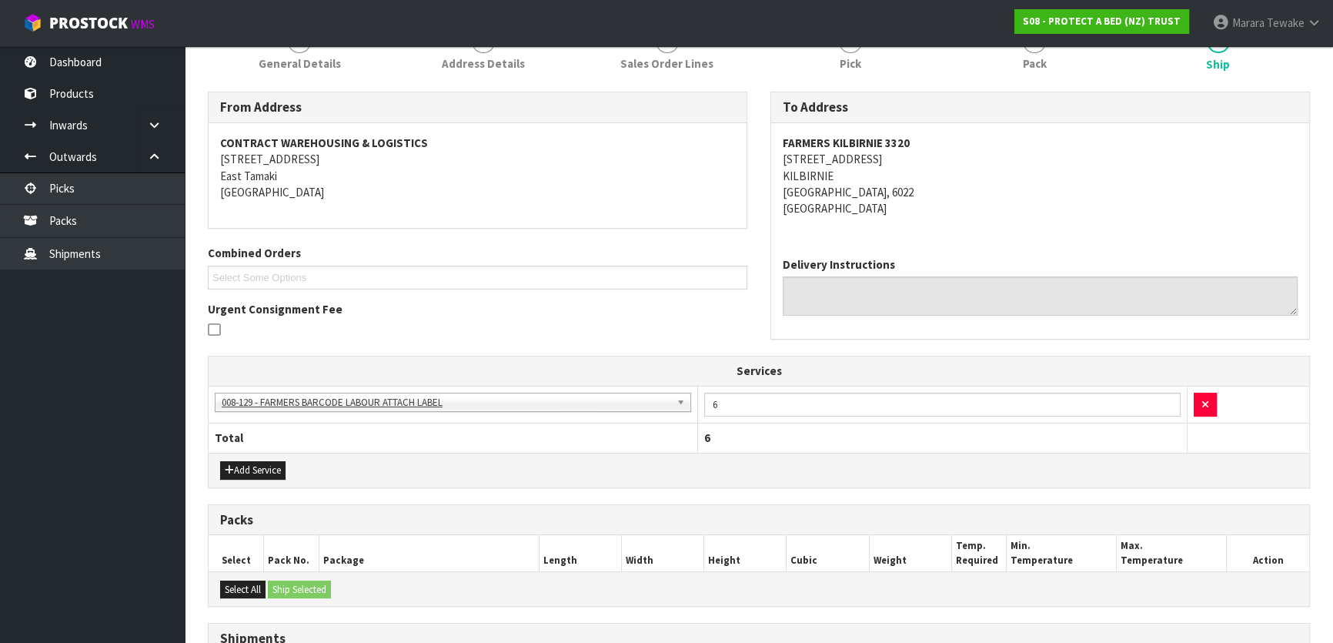
scroll to position [390, 0]
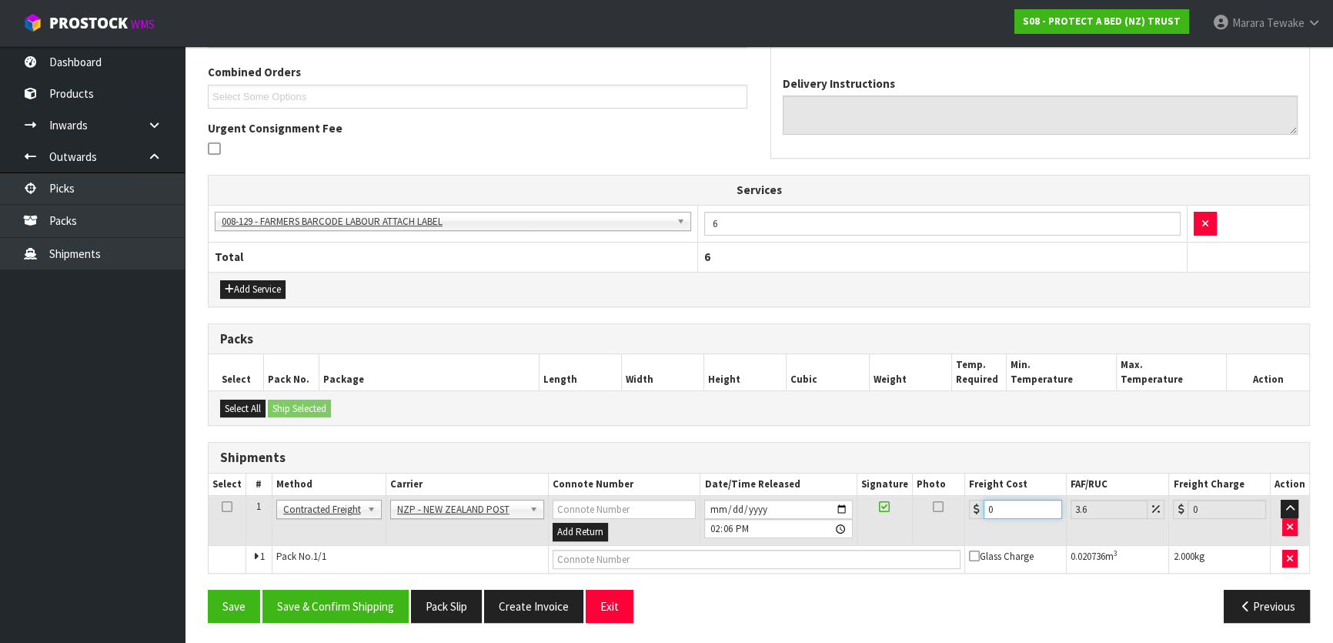
drag, startPoint x: 996, startPoint y: 508, endPoint x: 978, endPoint y: 494, distance: 22.5
click at [979, 499] on div "0" at bounding box center [1015, 508] width 93 height 19
click at [383, 602] on button "Save & Confirm Shipping" at bounding box center [335, 605] width 146 height 33
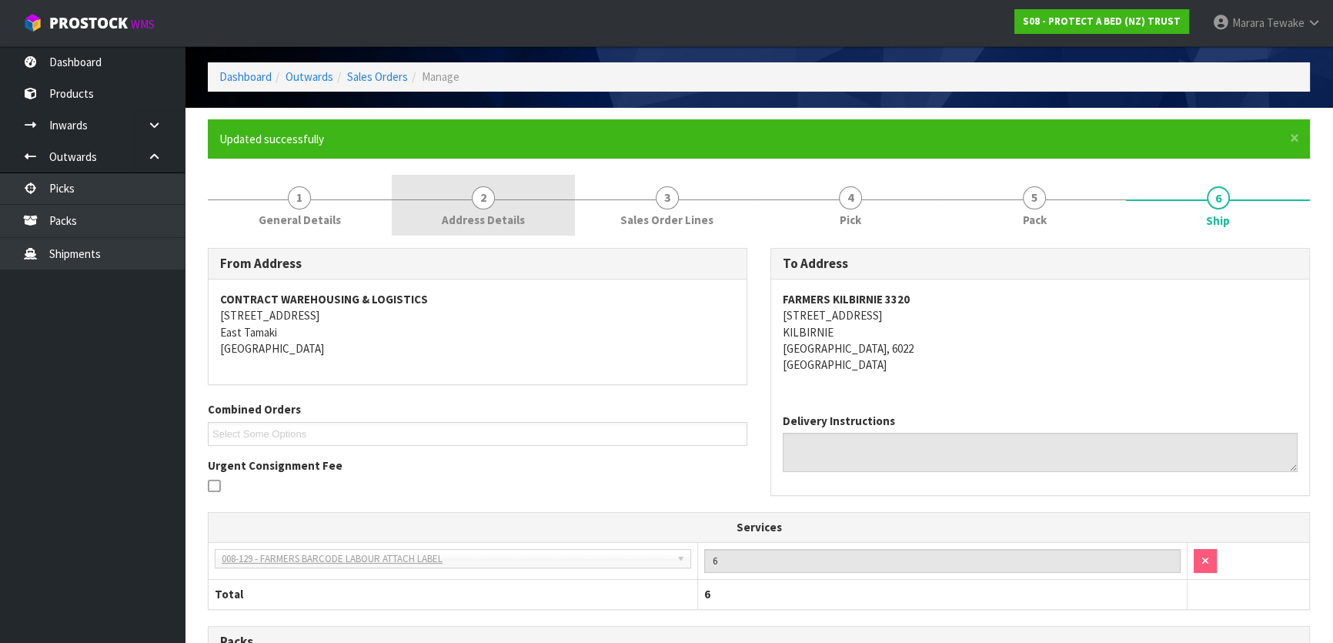
scroll to position [0, 0]
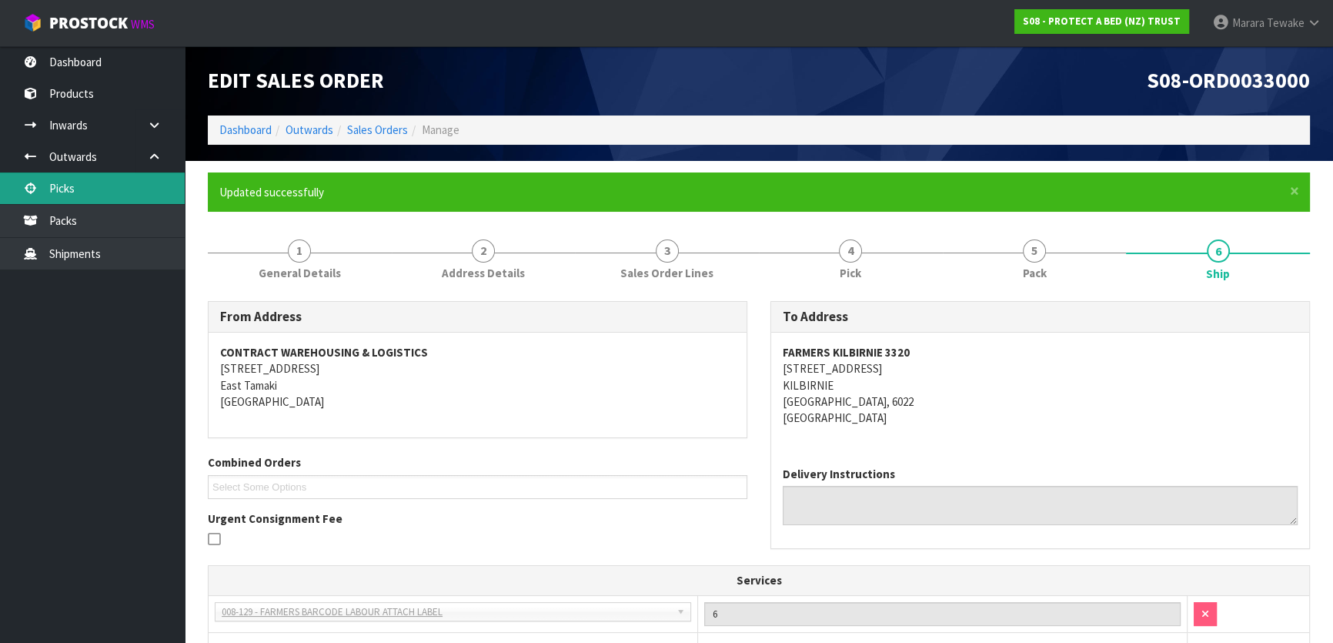
click at [128, 191] on link "Picks" at bounding box center [92, 188] width 185 height 32
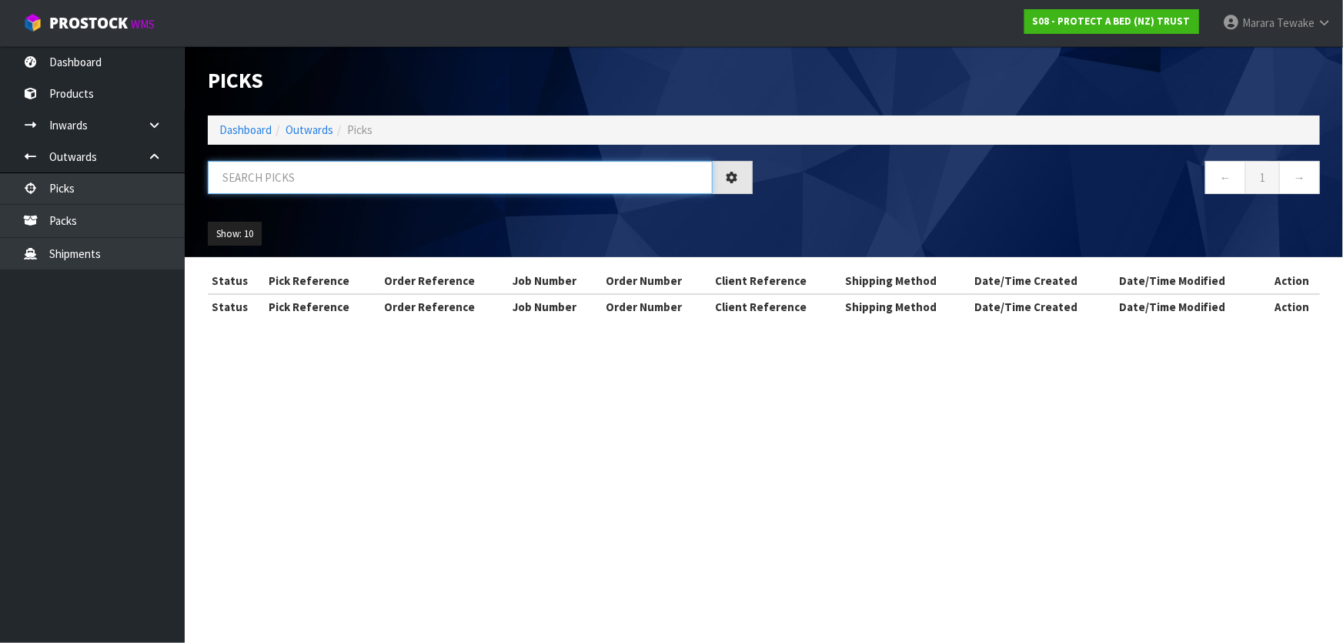
click at [313, 186] on input "text" at bounding box center [460, 177] width 505 height 33
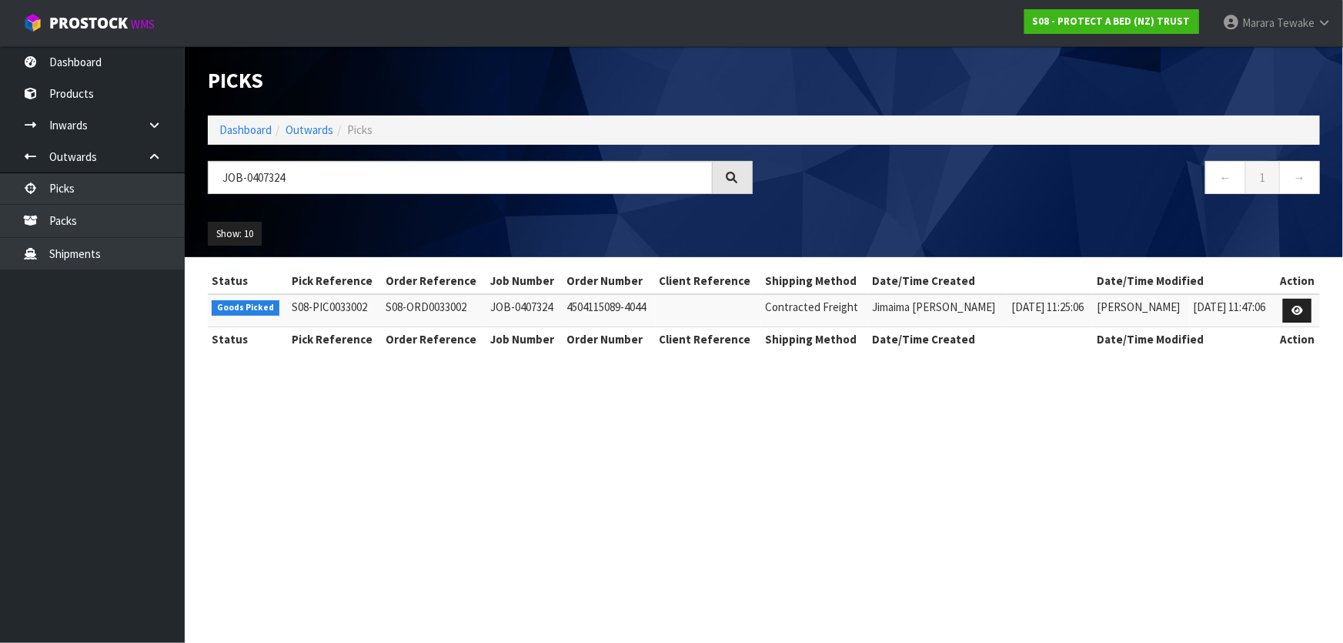
click at [1280, 307] on td at bounding box center [1296, 310] width 45 height 33
click at [1297, 319] on link at bounding box center [1297, 311] width 28 height 25
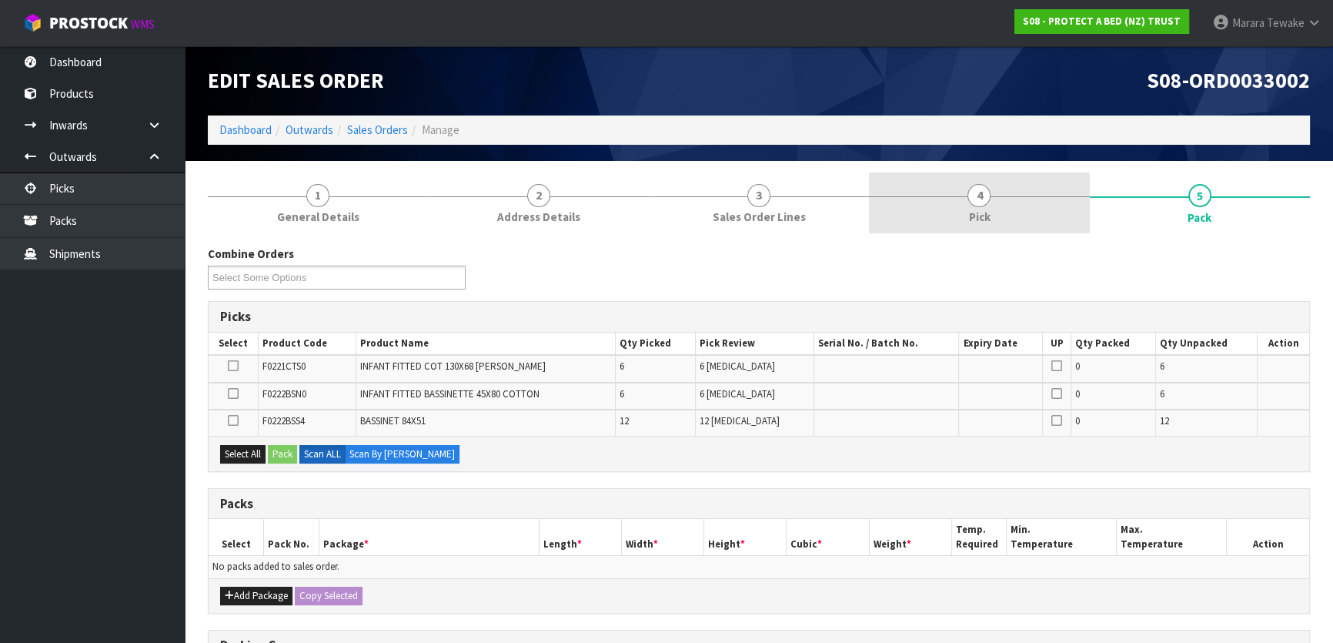
click at [1019, 215] on link "4 Pick" at bounding box center [979, 202] width 220 height 61
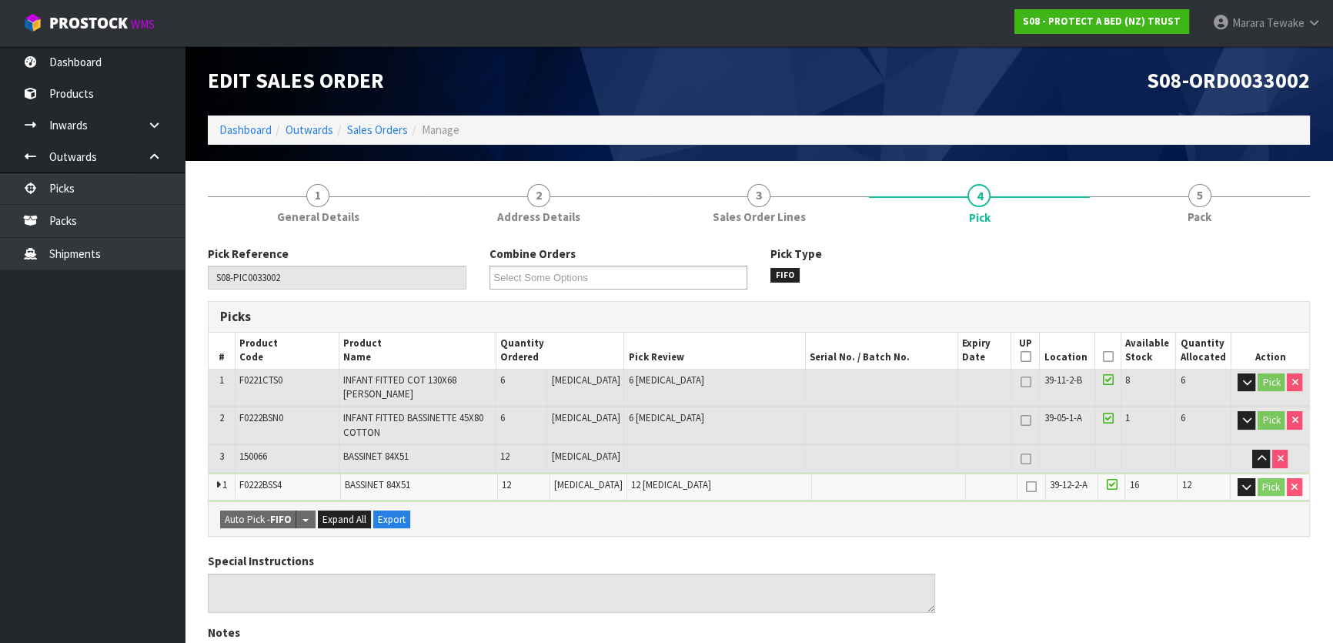
click at [1104, 356] on icon at bounding box center [1107, 356] width 11 height 1
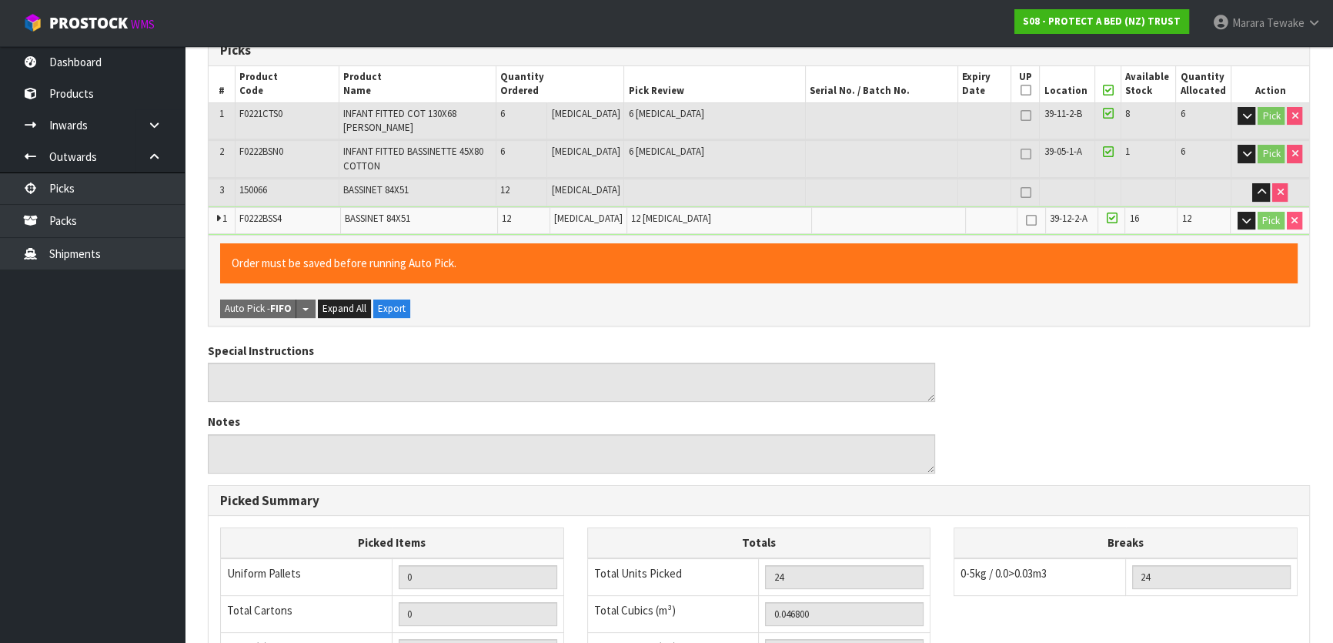
scroll to position [529, 0]
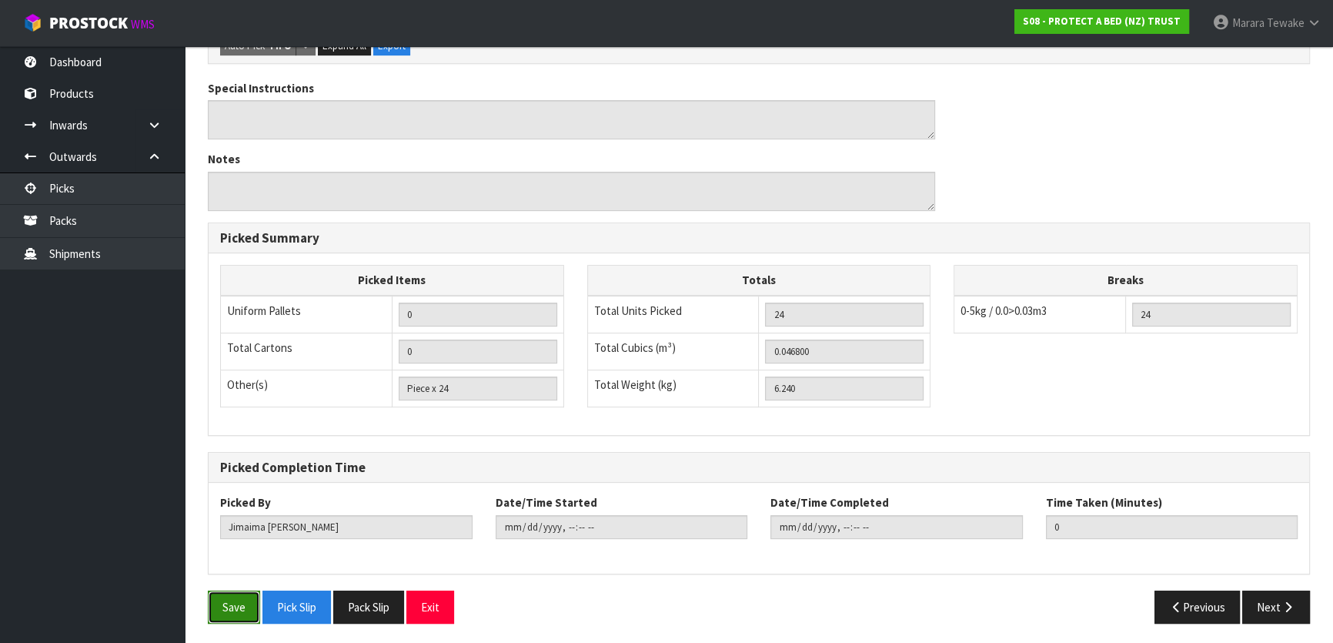
click at [244, 612] on button "Save" at bounding box center [234, 606] width 52 height 33
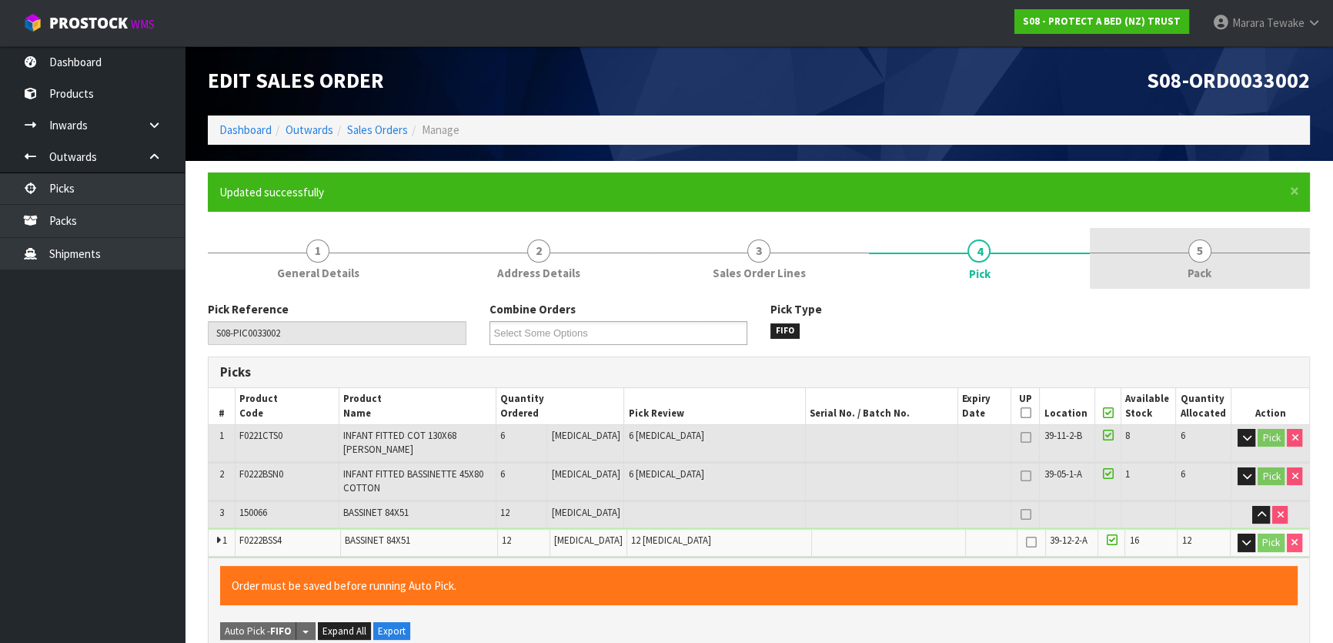
click at [1207, 268] on span "Pack" at bounding box center [1199, 273] width 24 height 16
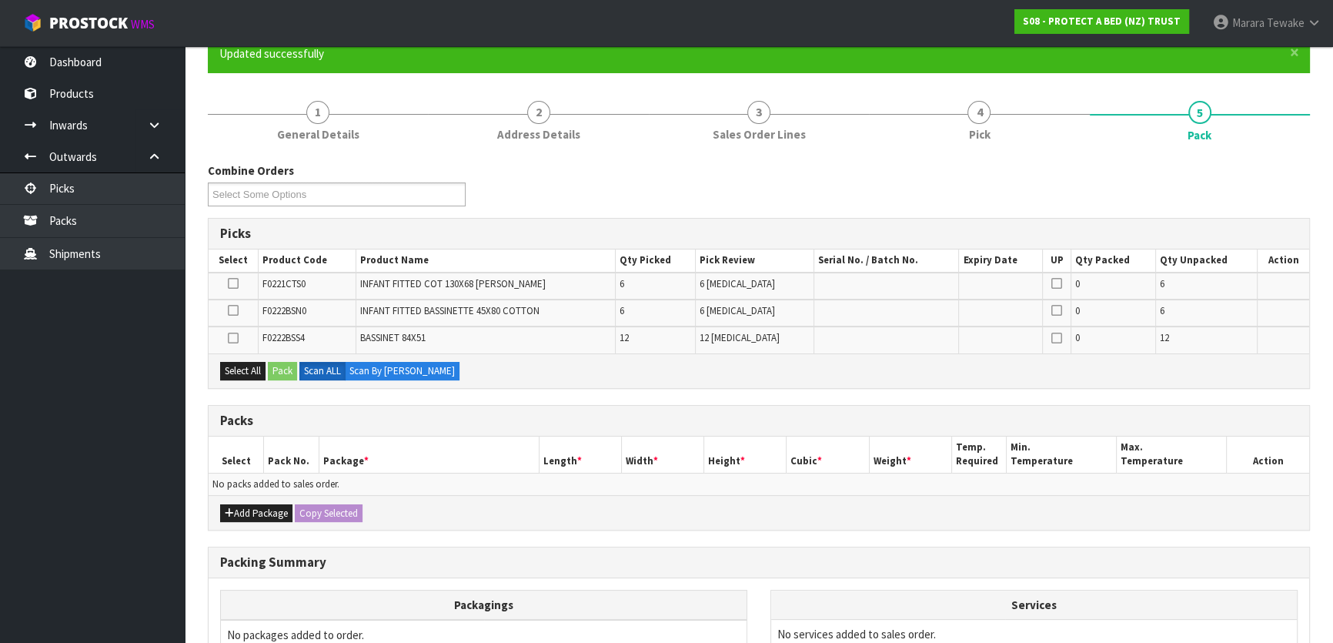
scroll to position [139, 0]
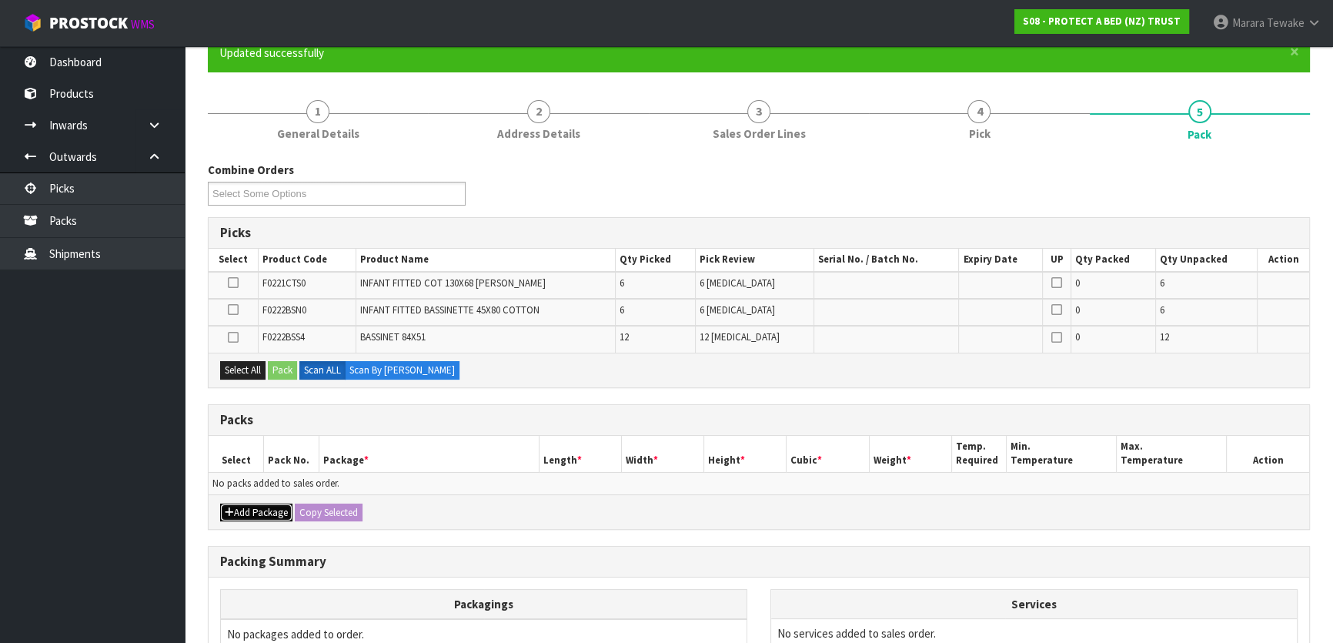
click at [254, 514] on button "Add Package" at bounding box center [256, 512] width 72 height 18
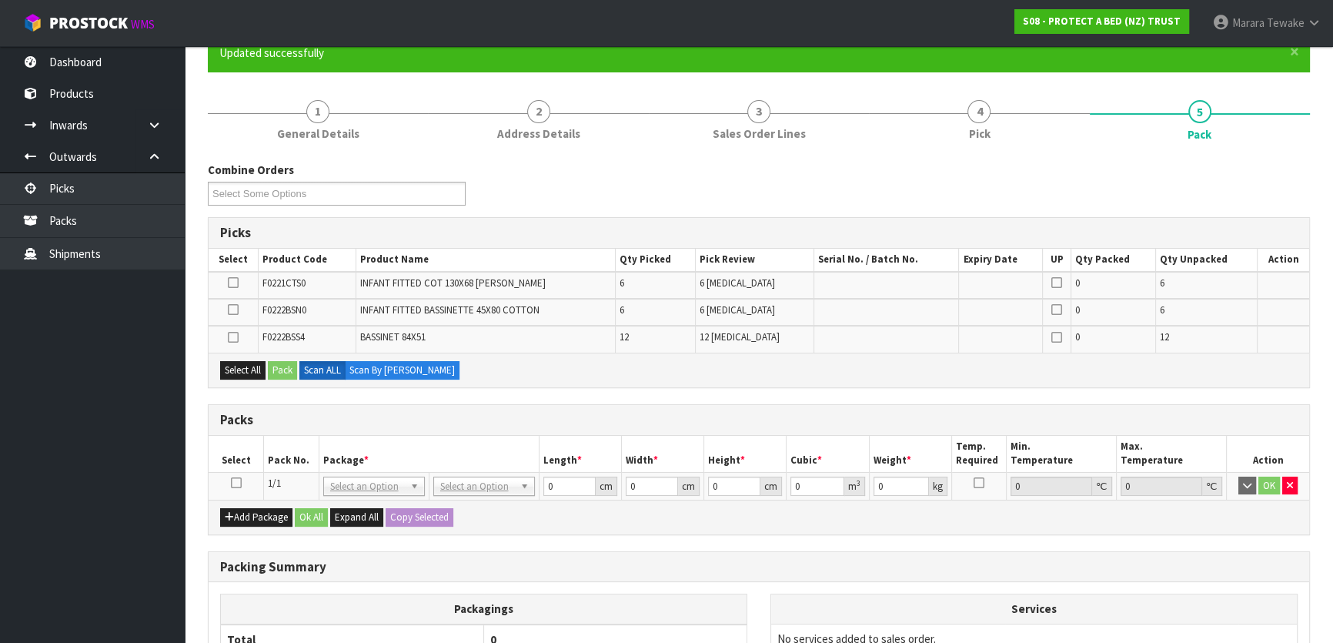
click at [232, 482] on icon at bounding box center [236, 482] width 11 height 1
drag, startPoint x: 255, startPoint y: 378, endPoint x: 272, endPoint y: 372, distance: 17.8
click at [255, 377] on div "Select All Pack Scan ALL Scan By [PERSON_NAME]" at bounding box center [759, 369] width 1100 height 35
drag, startPoint x: 240, startPoint y: 369, endPoint x: 262, endPoint y: 368, distance: 21.6
click at [243, 369] on button "Select All" at bounding box center [242, 370] width 45 height 18
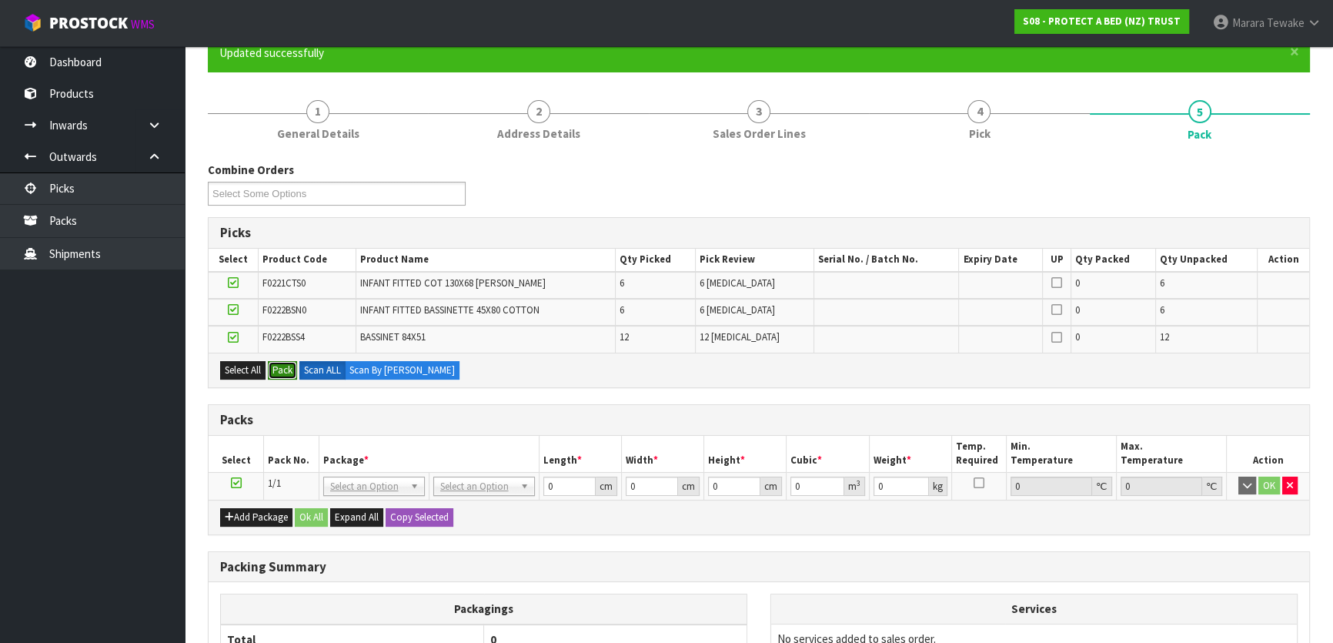
click at [271, 369] on button "Pack" at bounding box center [282, 370] width 29 height 18
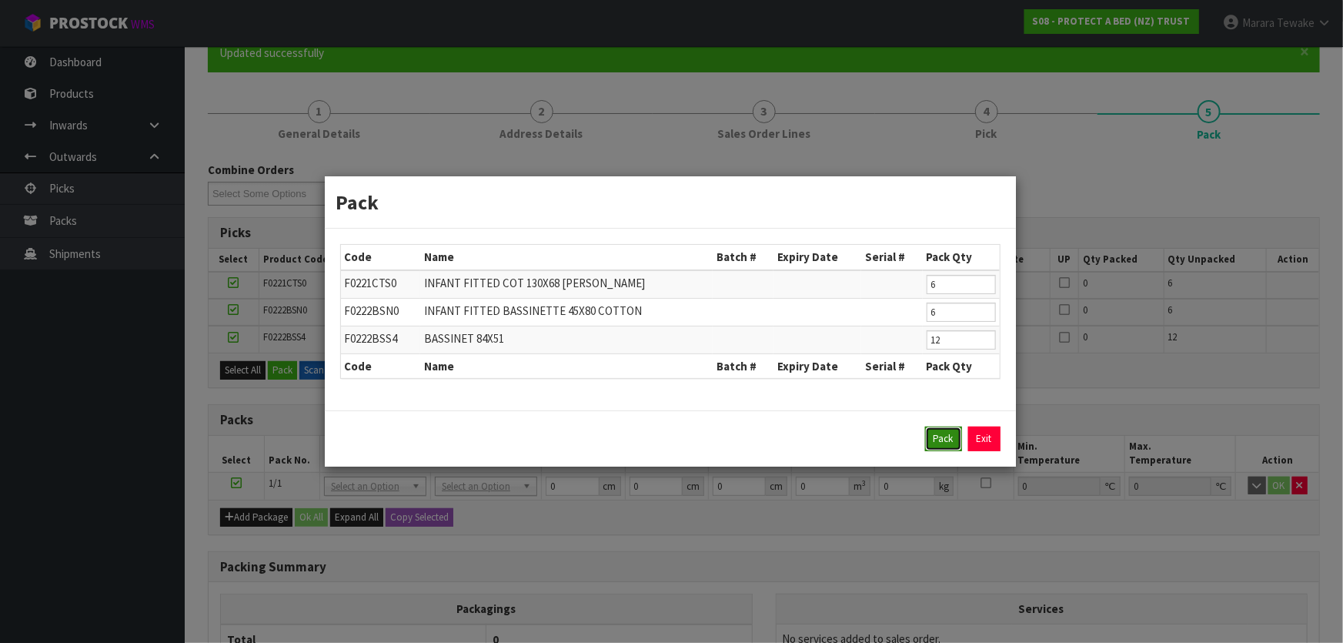
click at [928, 446] on button "Pack" at bounding box center [943, 438] width 37 height 25
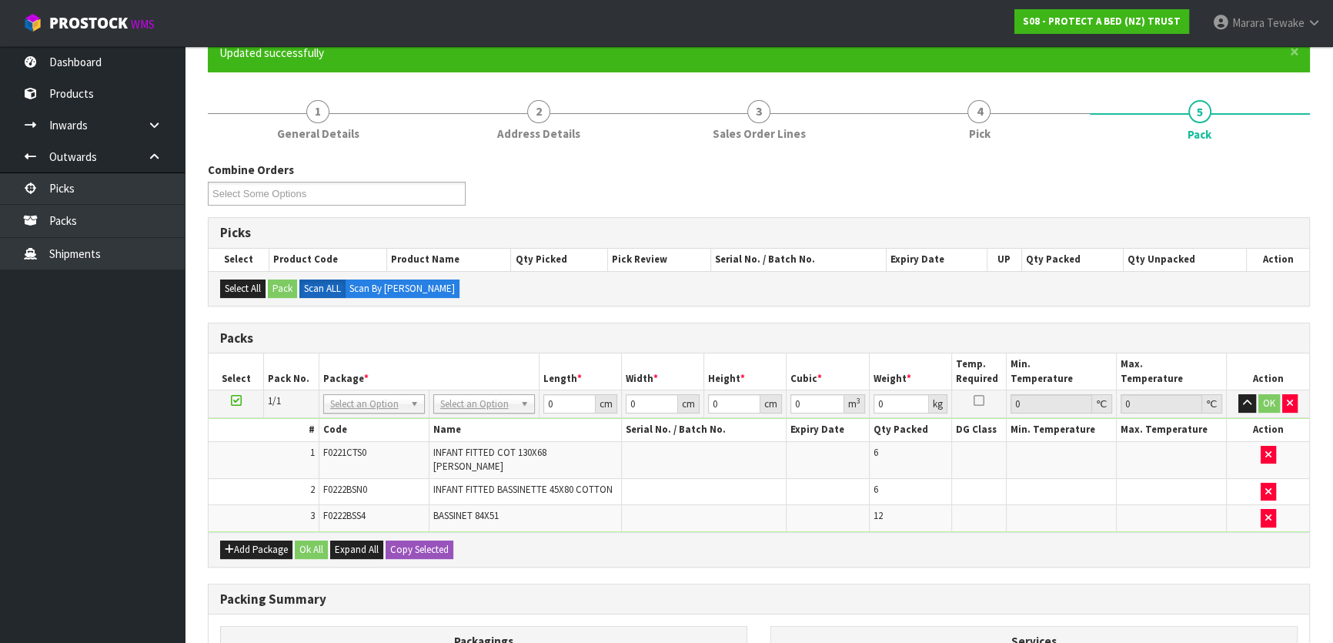
click at [468, 412] on td "No Packaging Cartons PLT GEN120 (1200 X 1000) PLT ONE WAY SKID CHEP HIRE PALLET…" at bounding box center [484, 404] width 110 height 28
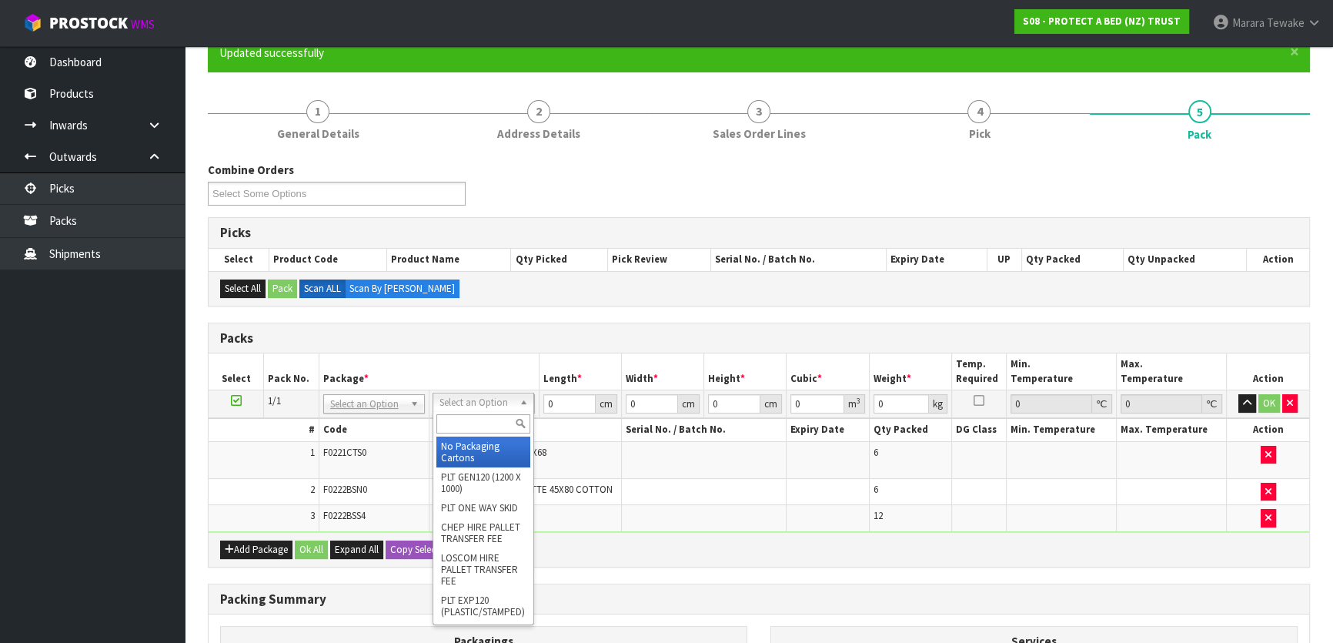
click at [462, 422] on input "text" at bounding box center [483, 423] width 94 height 19
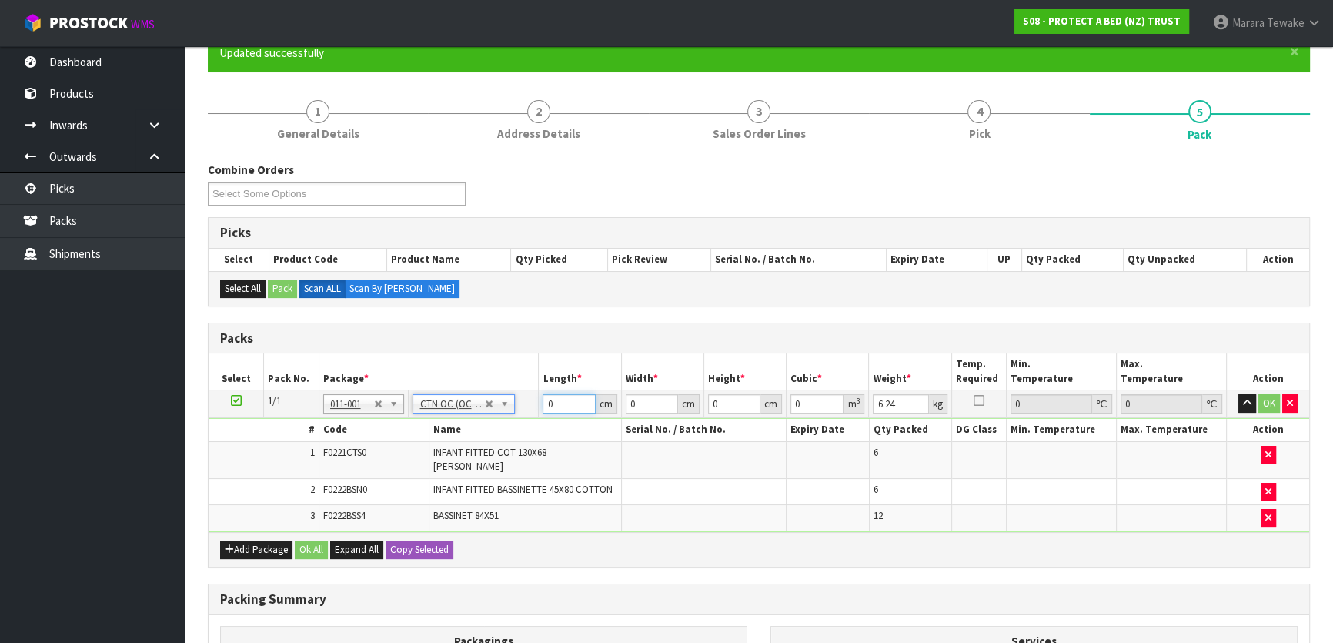
drag, startPoint x: 559, startPoint y: 402, endPoint x: 525, endPoint y: 369, distance: 48.4
click at [526, 372] on table "Select Pack No. Package * Length * Width * Height * Cubic * Weight * Temp. Requ…" at bounding box center [759, 442] width 1100 height 178
click at [1238, 394] on button "button" at bounding box center [1247, 403] width 18 height 18
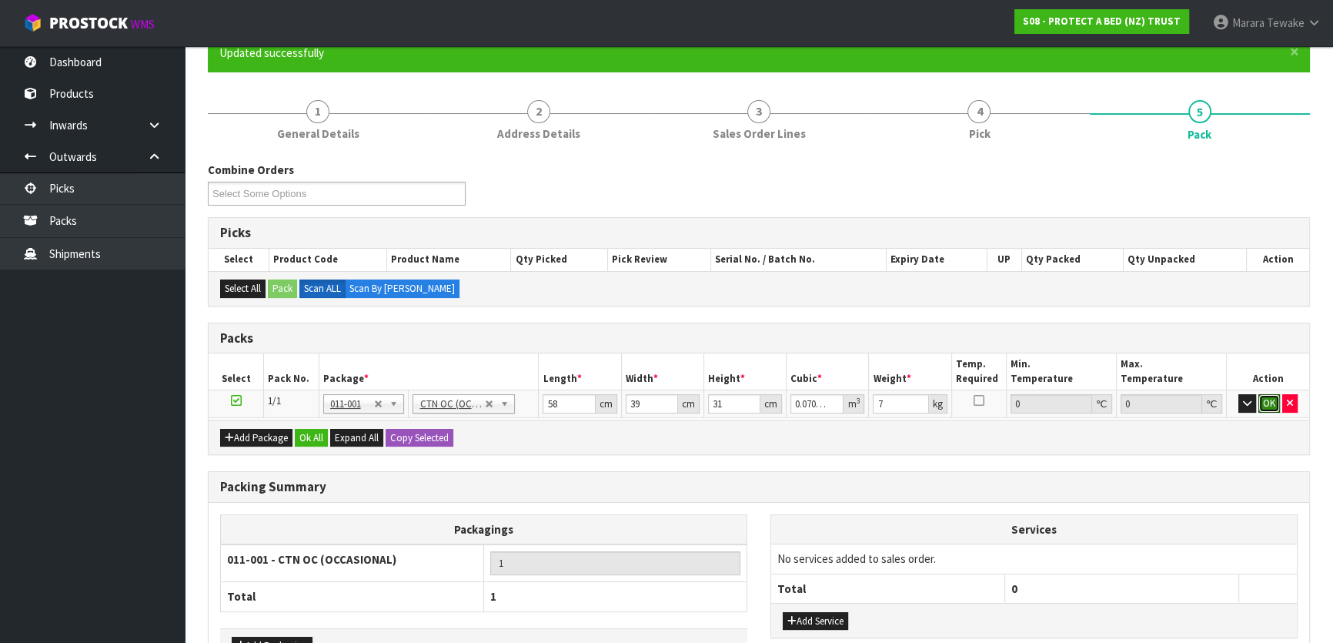
click button "OK" at bounding box center [1269, 403] width 22 height 18
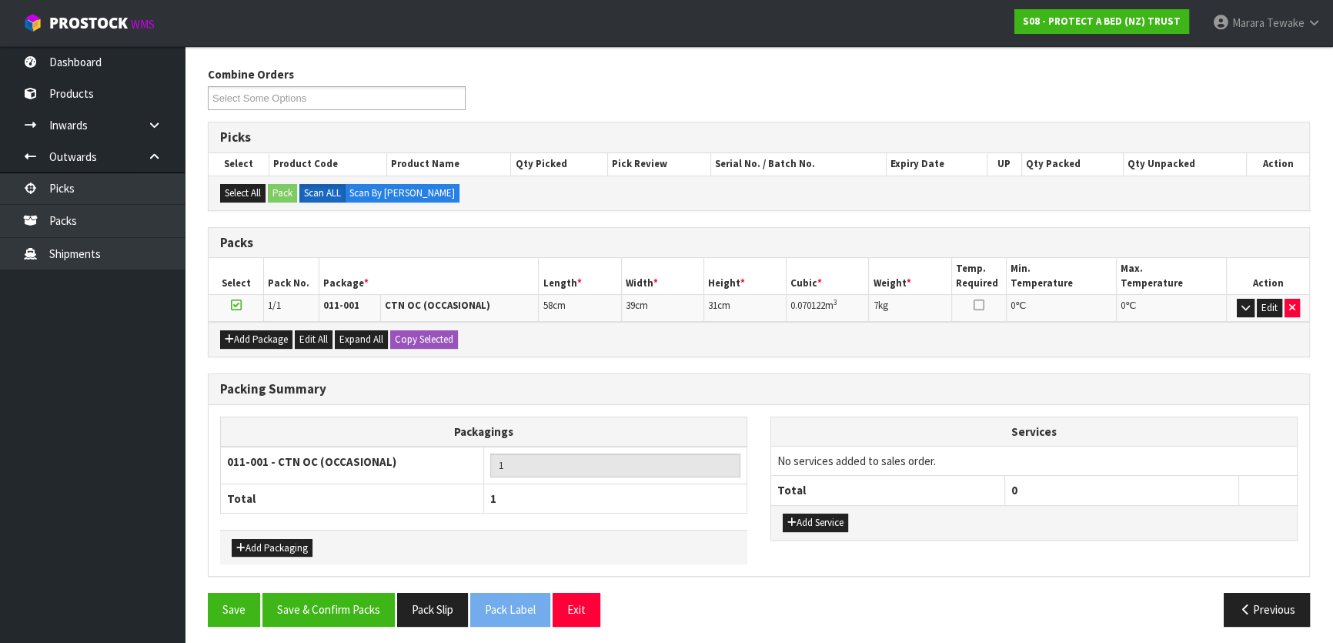
scroll to position [238, 0]
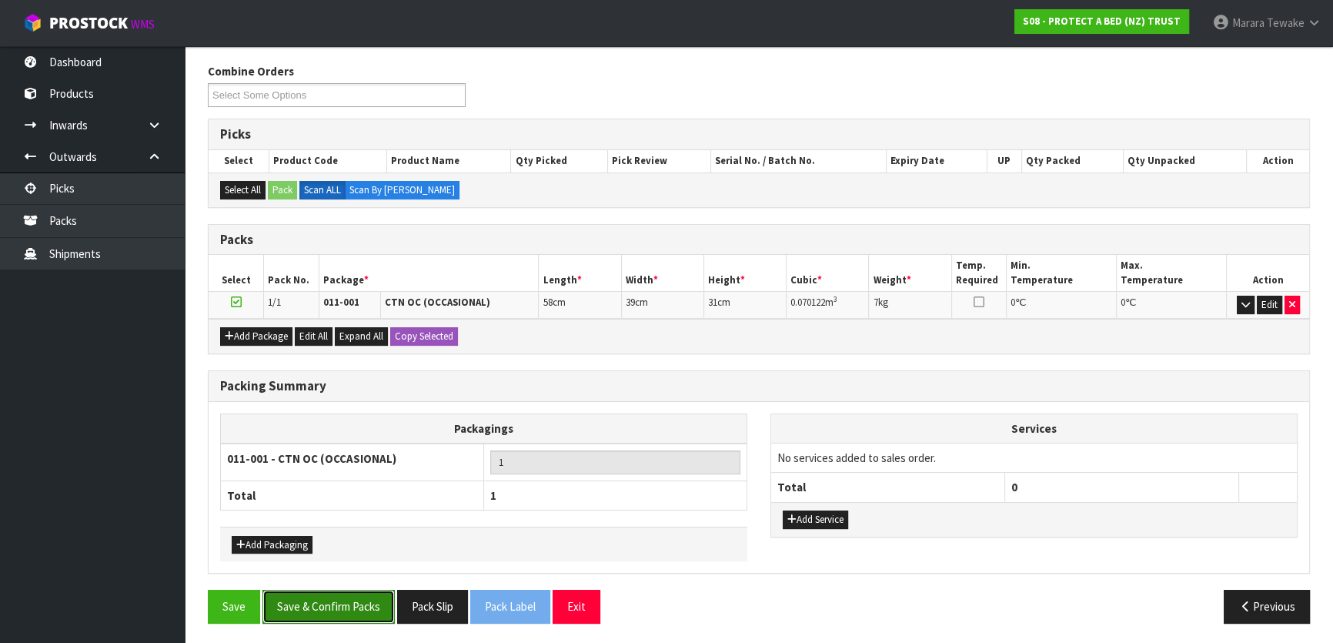
click at [384, 599] on button "Save & Confirm Packs" at bounding box center [328, 605] width 132 height 33
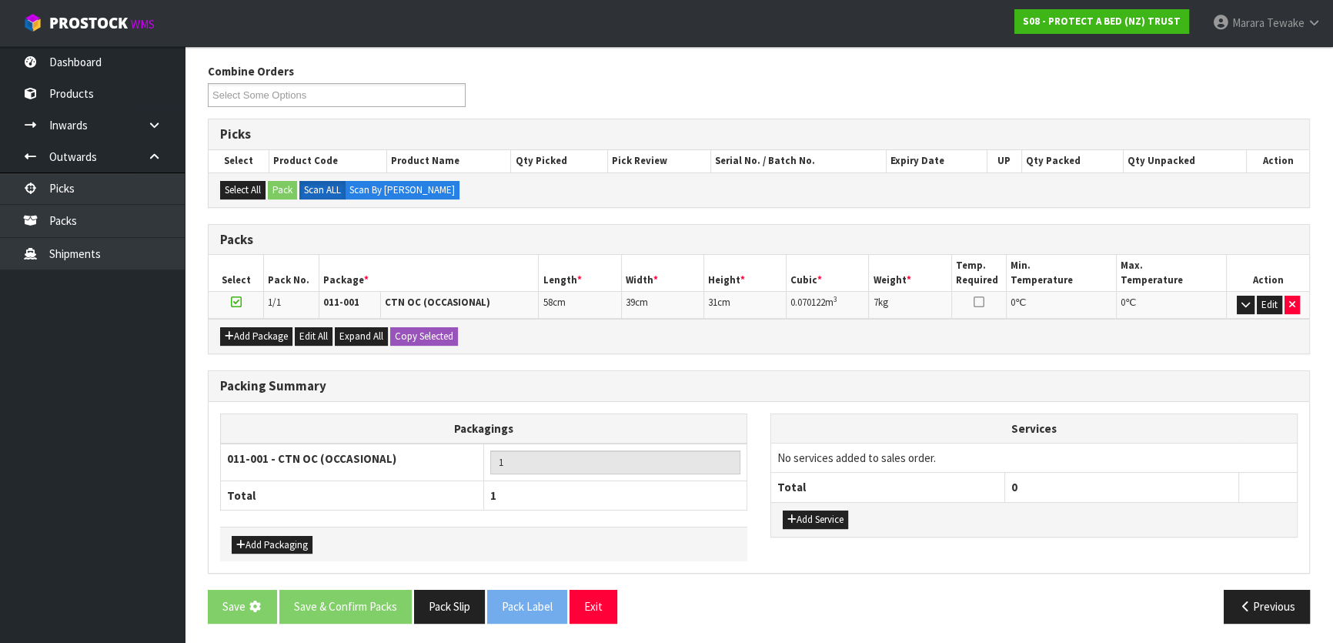
scroll to position [0, 0]
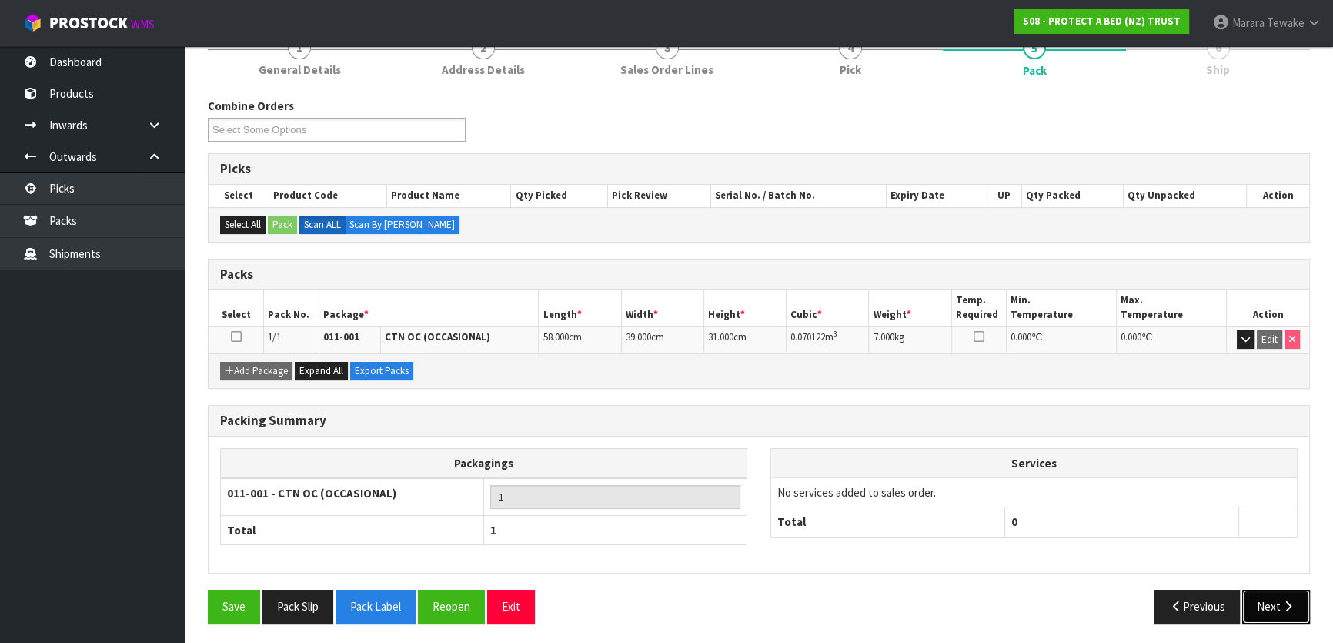
click at [1294, 601] on button "Next" at bounding box center [1276, 605] width 68 height 33
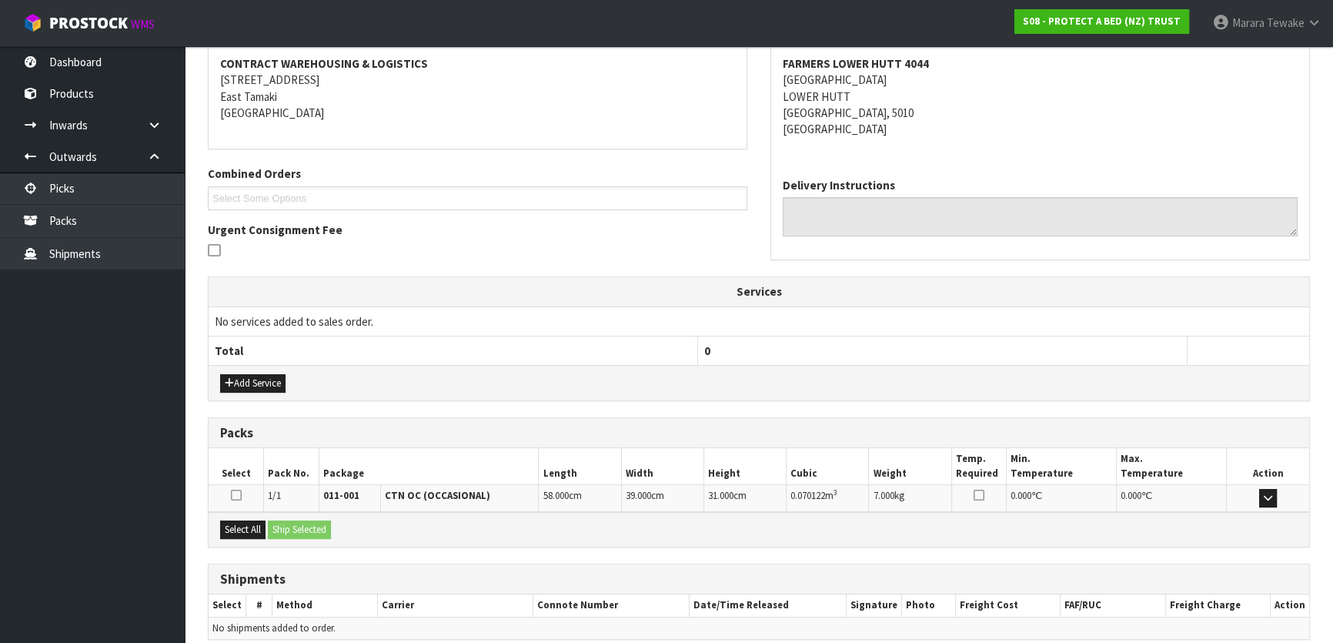
scroll to position [355, 0]
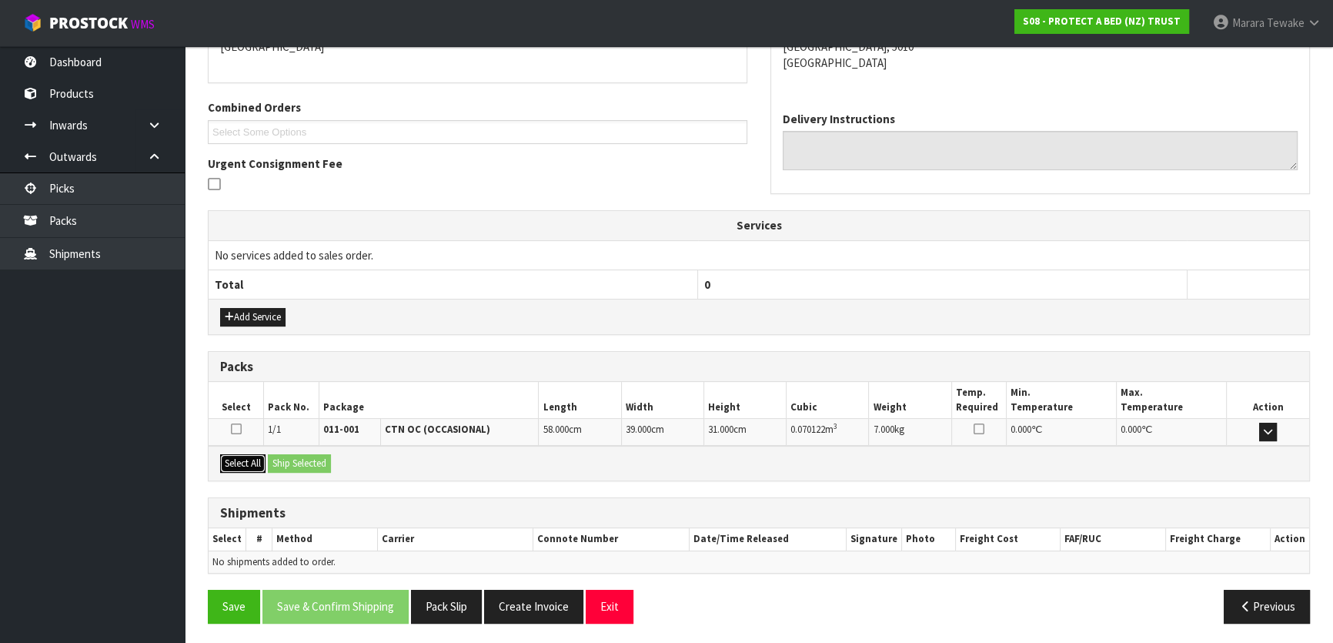
click at [253, 461] on button "Select All" at bounding box center [242, 463] width 45 height 18
click at [302, 460] on button "Ship Selected" at bounding box center [299, 463] width 63 height 18
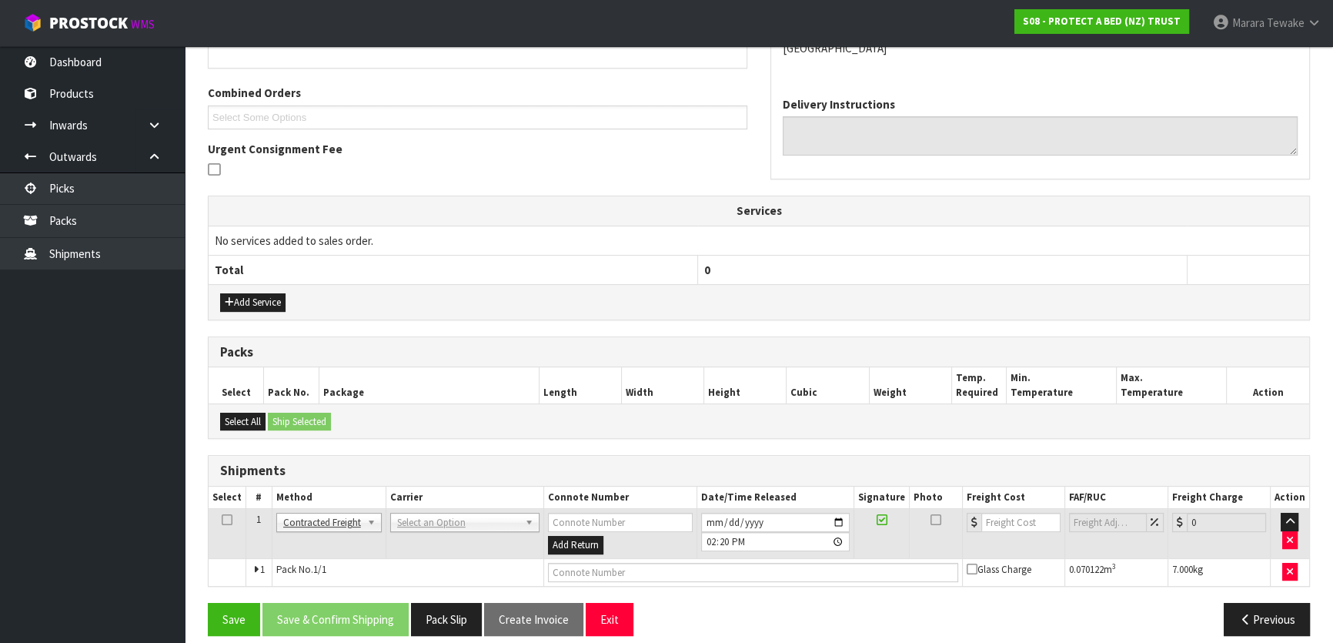
scroll to position [382, 0]
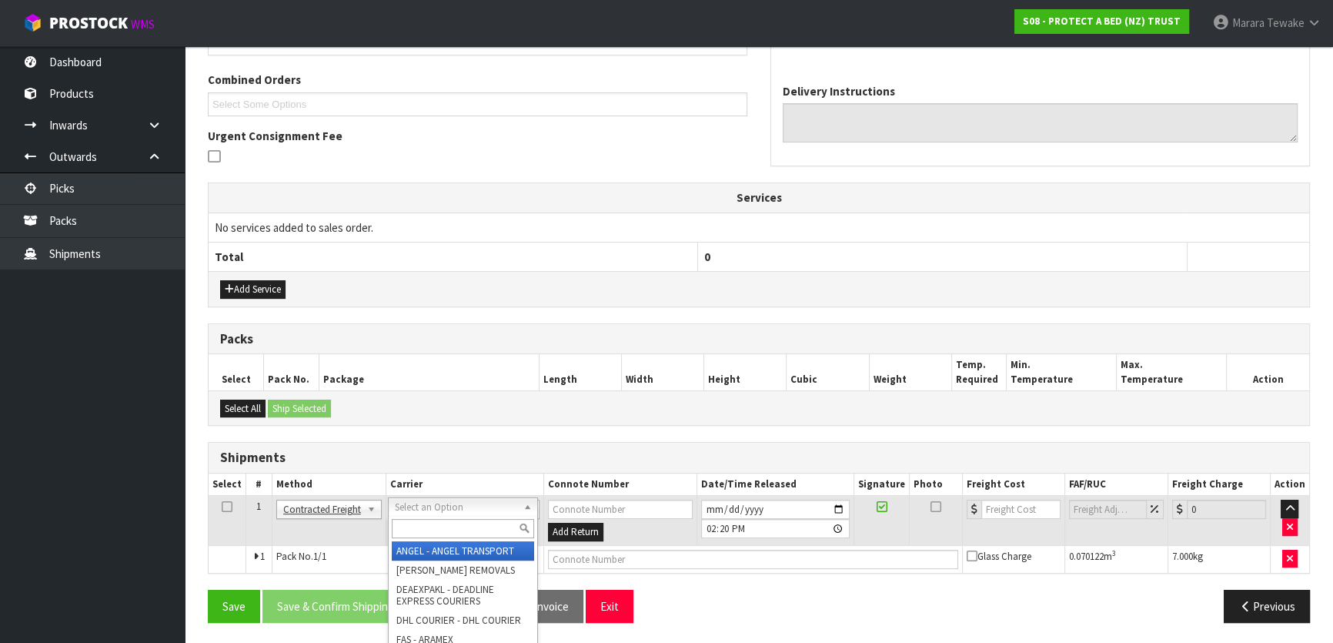
click at [444, 525] on input "text" at bounding box center [463, 528] width 142 height 19
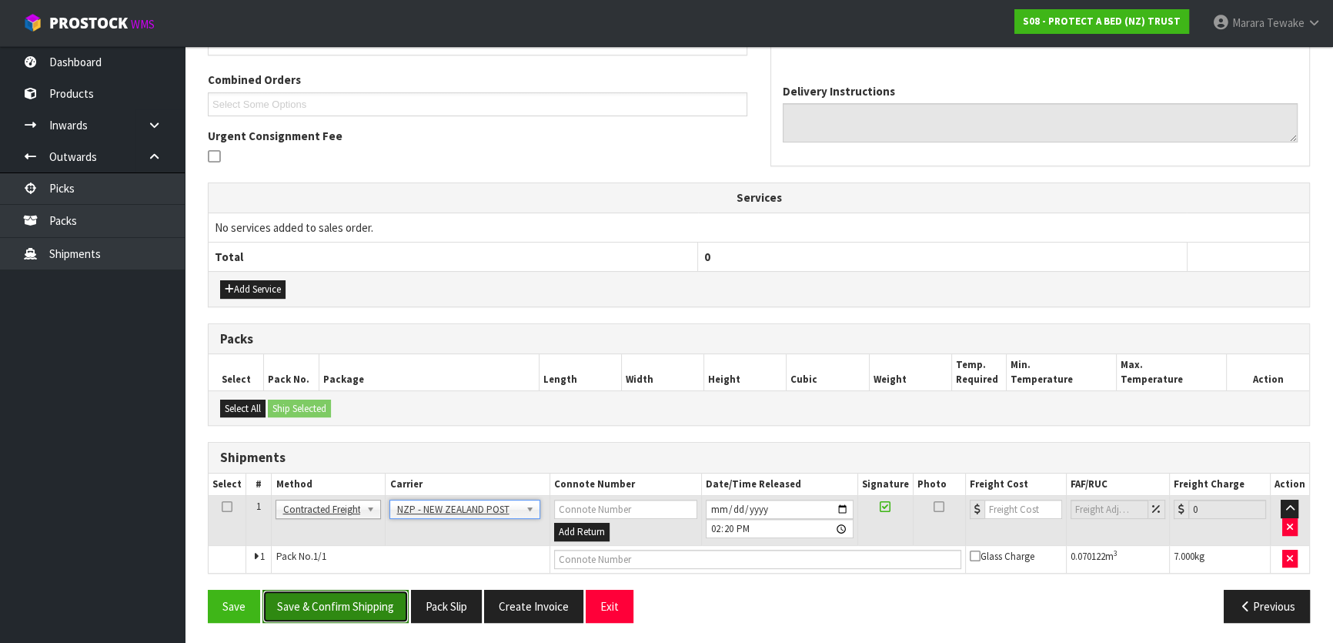
click at [369, 599] on button "Save & Confirm Shipping" at bounding box center [335, 605] width 146 height 33
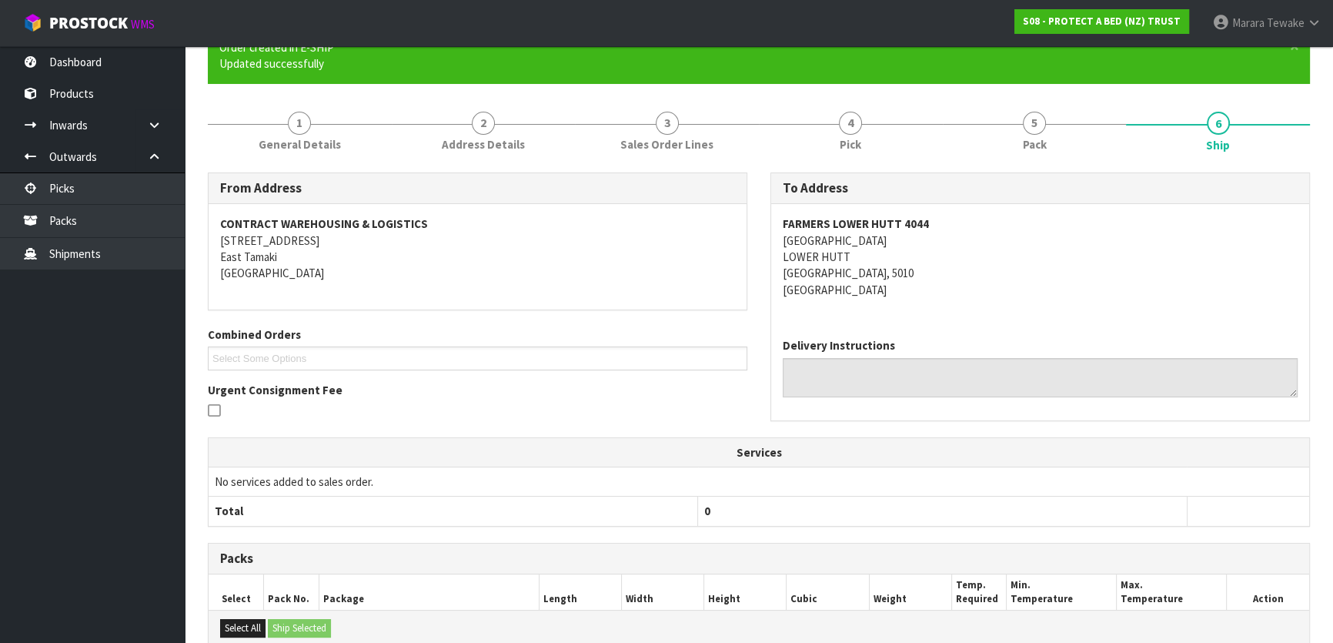
scroll to position [361, 0]
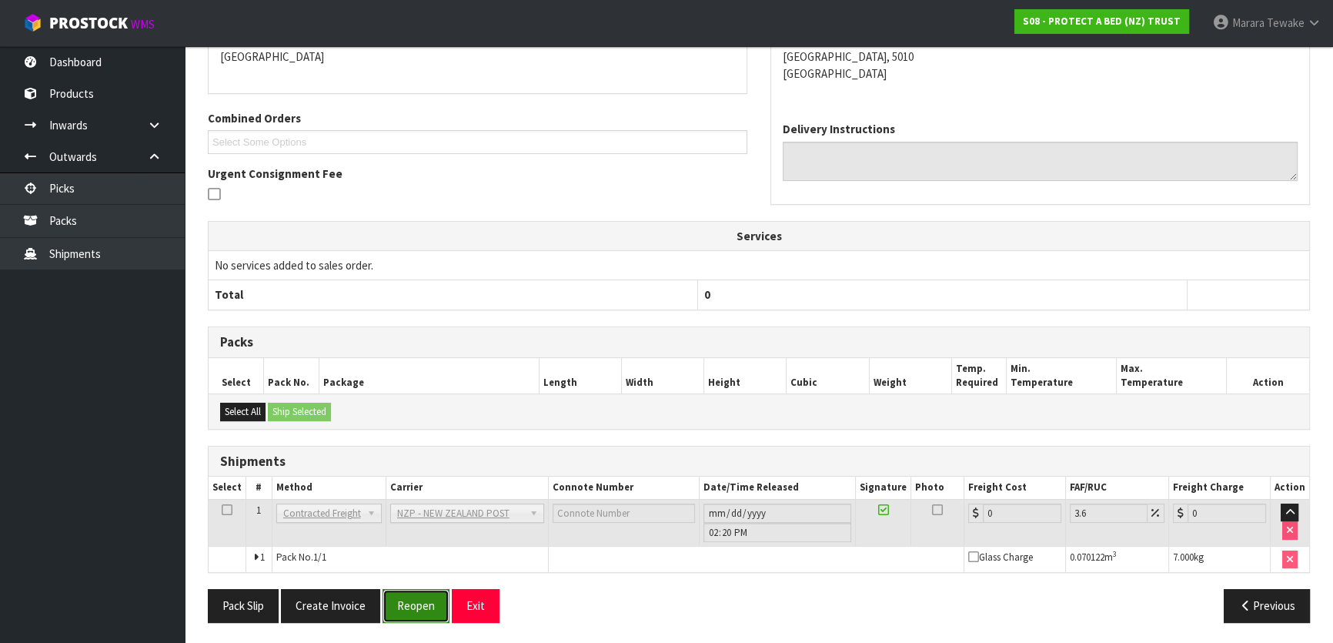
click at [406, 593] on button "Reopen" at bounding box center [415, 605] width 67 height 33
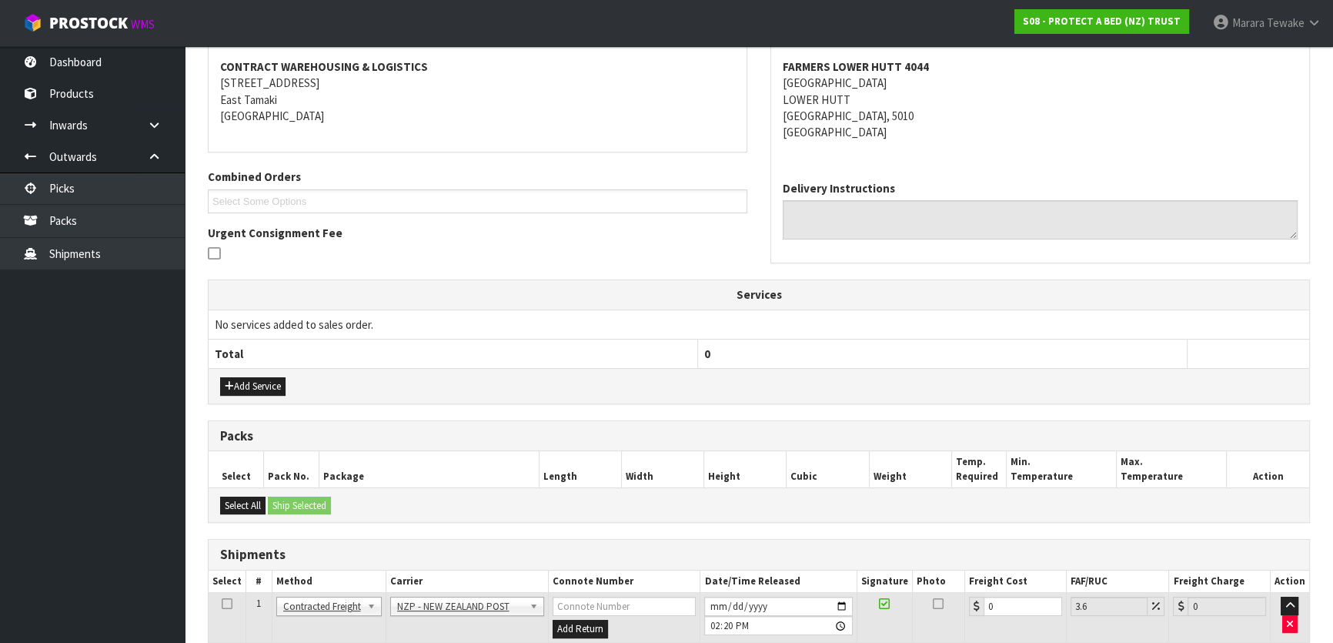
scroll to position [382, 0]
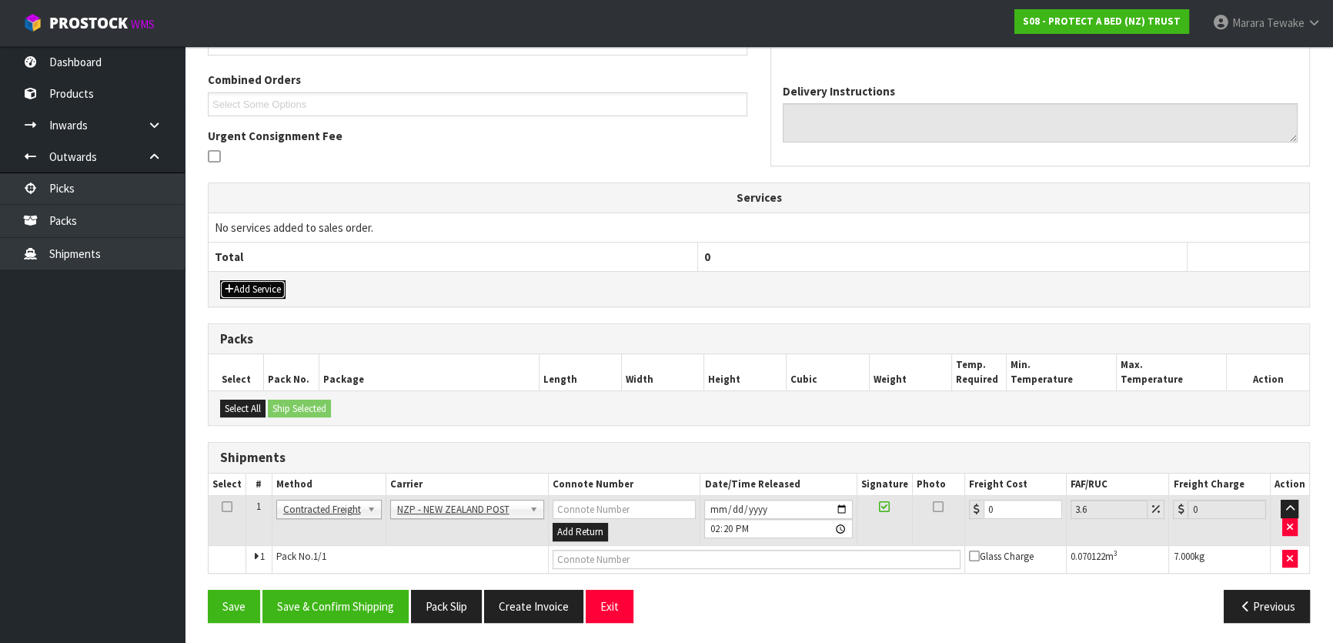
drag, startPoint x: 275, startPoint y: 285, endPoint x: 295, endPoint y: 249, distance: 41.0
click at [275, 282] on button "Add Service" at bounding box center [252, 289] width 65 height 18
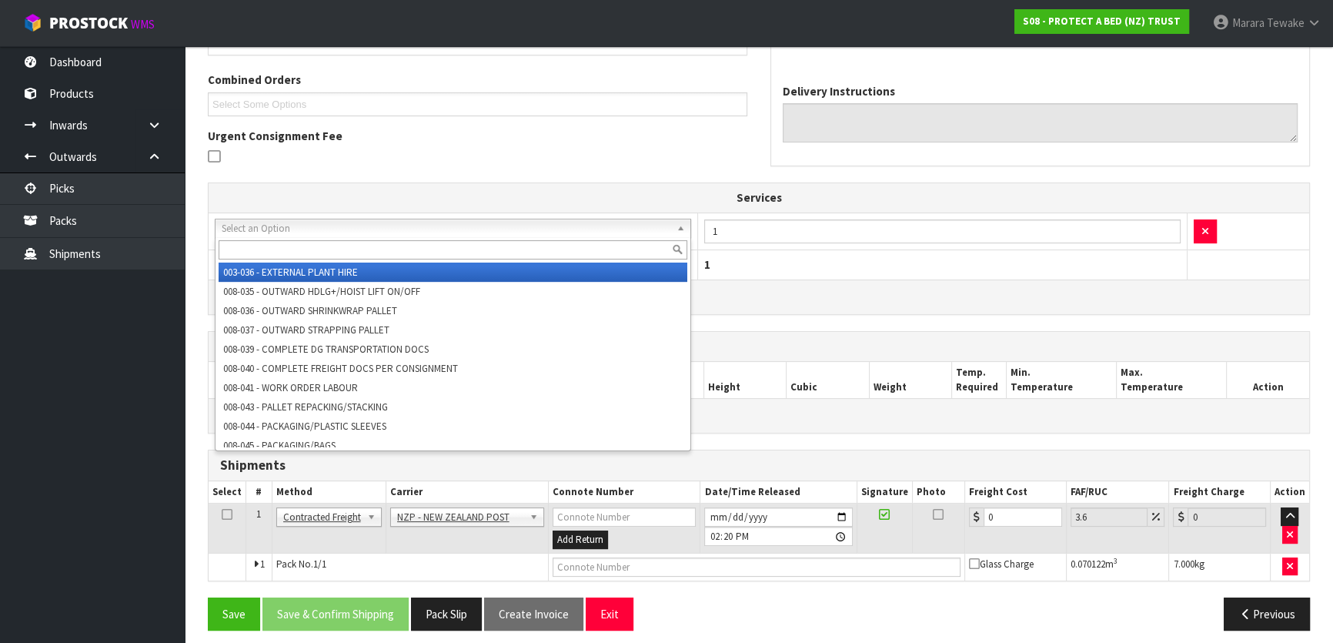
click at [302, 246] on input "text" at bounding box center [453, 249] width 469 height 19
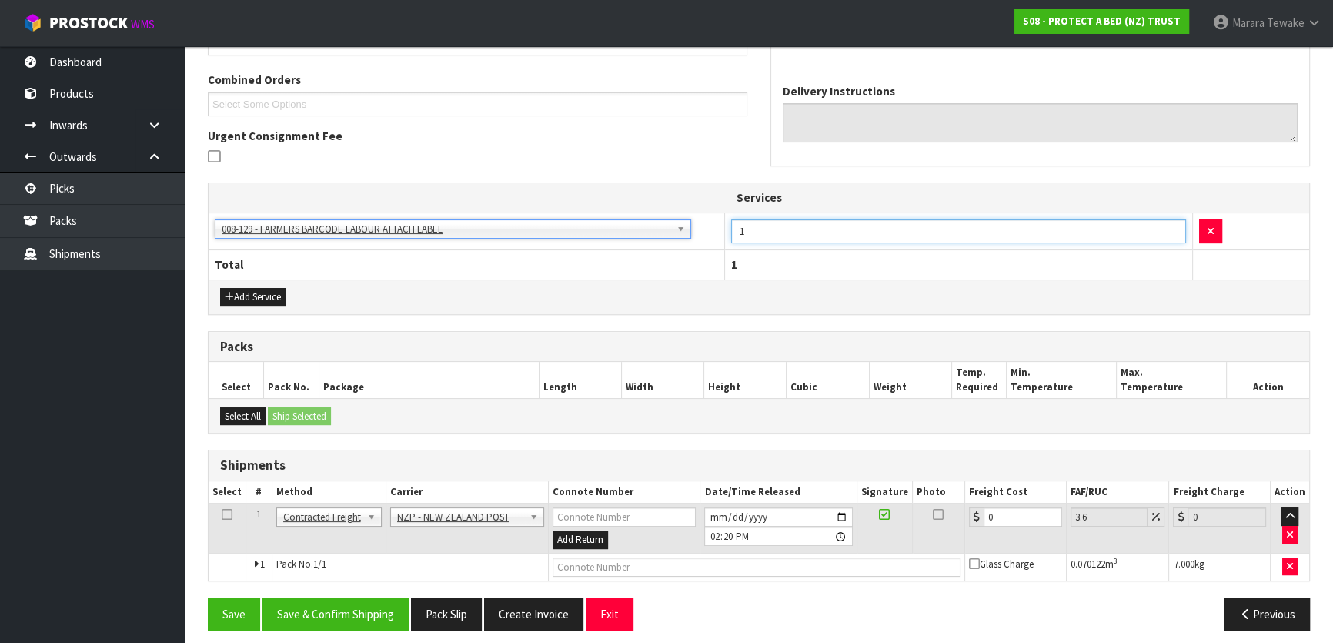
drag, startPoint x: 765, startPoint y: 229, endPoint x: 728, endPoint y: 218, distance: 38.5
click at [709, 222] on tr "003-036 - EXTERNAL PLANT HIRE 008-035 - OUTWARD HDLG+/HOIST LIFT ON/OFF 008-036…" at bounding box center [759, 231] width 1100 height 38
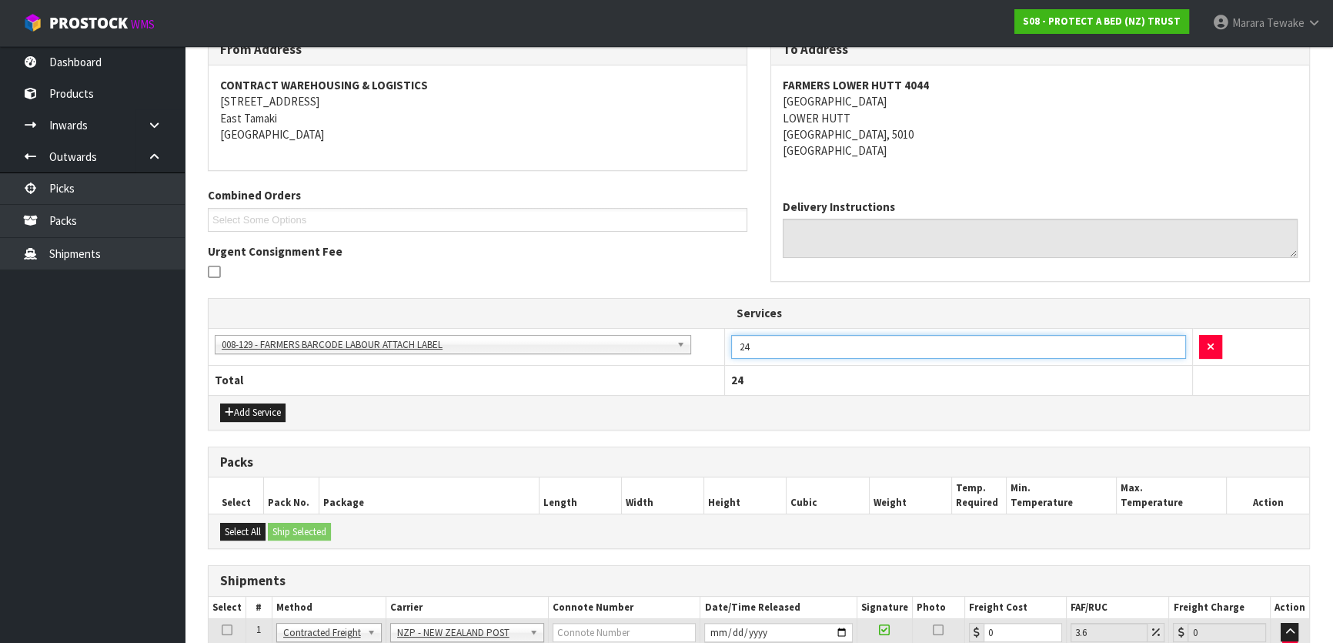
scroll to position [390, 0]
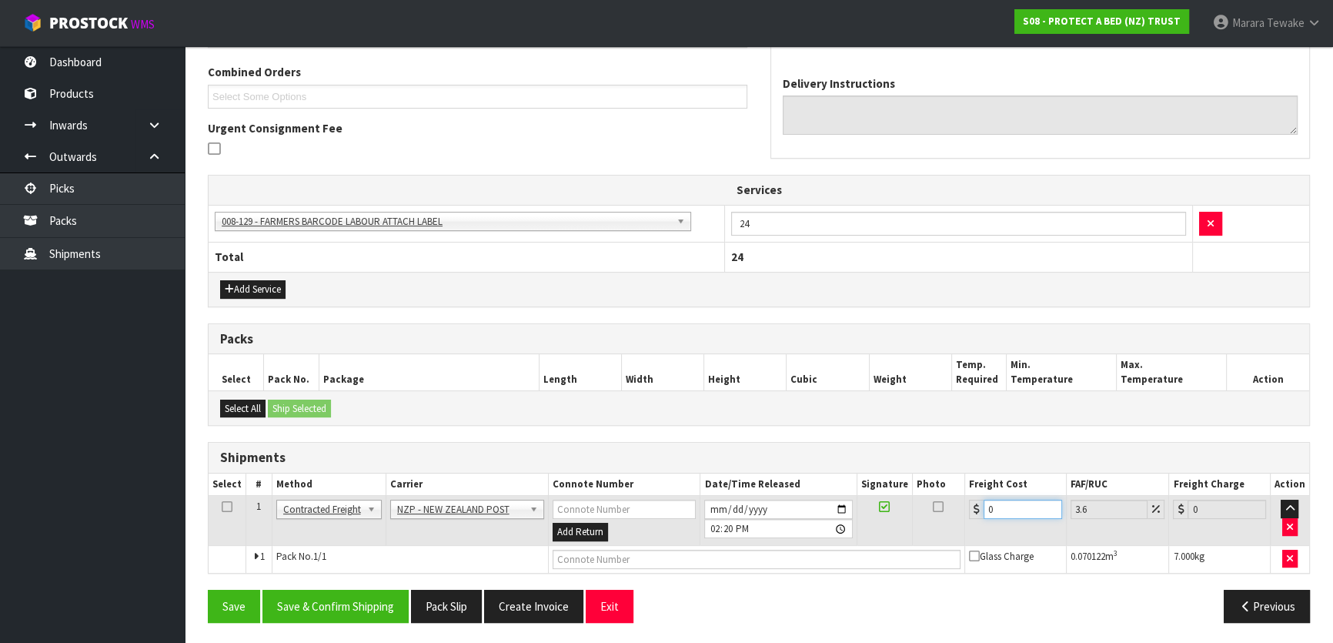
drag, startPoint x: 1008, startPoint y: 508, endPoint x: 963, endPoint y: 489, distance: 49.0
click at [963, 489] on table "Select # Method Carrier Connote Number Date/Time Released Signature Photo Freig…" at bounding box center [759, 522] width 1100 height 99
drag, startPoint x: 349, startPoint y: 596, endPoint x: 338, endPoint y: 588, distance: 14.3
click at [349, 597] on button "Save & Confirm Shipping" at bounding box center [335, 605] width 146 height 33
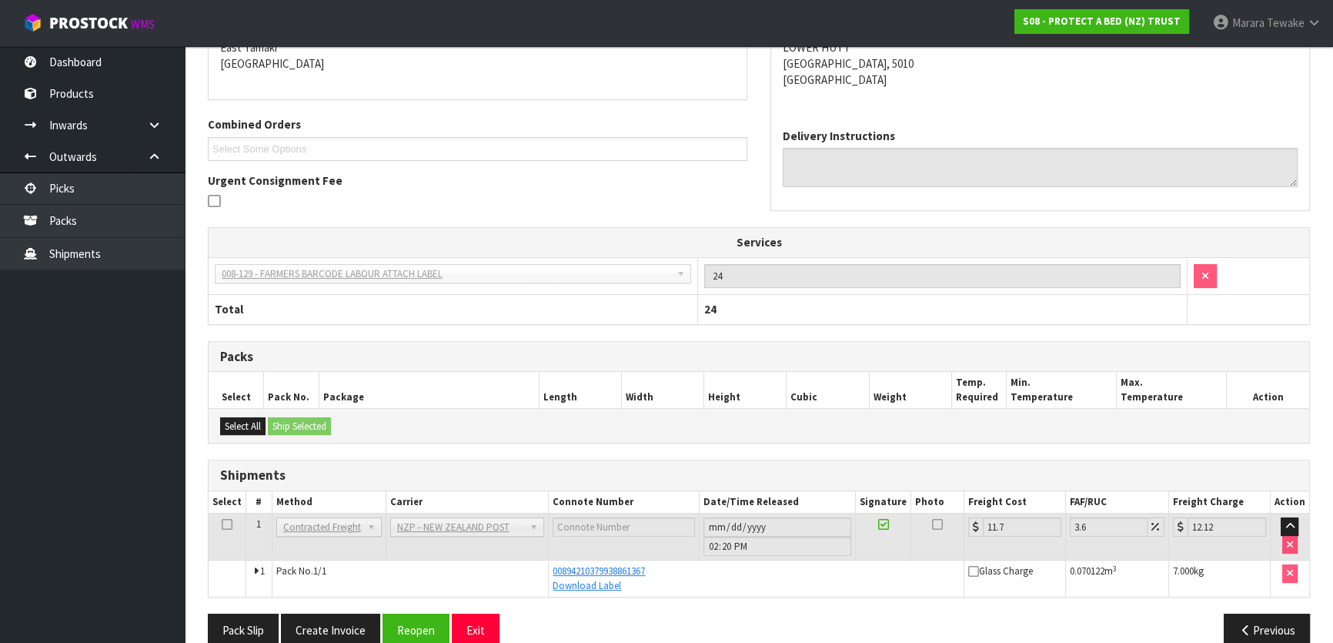
scroll to position [362, 0]
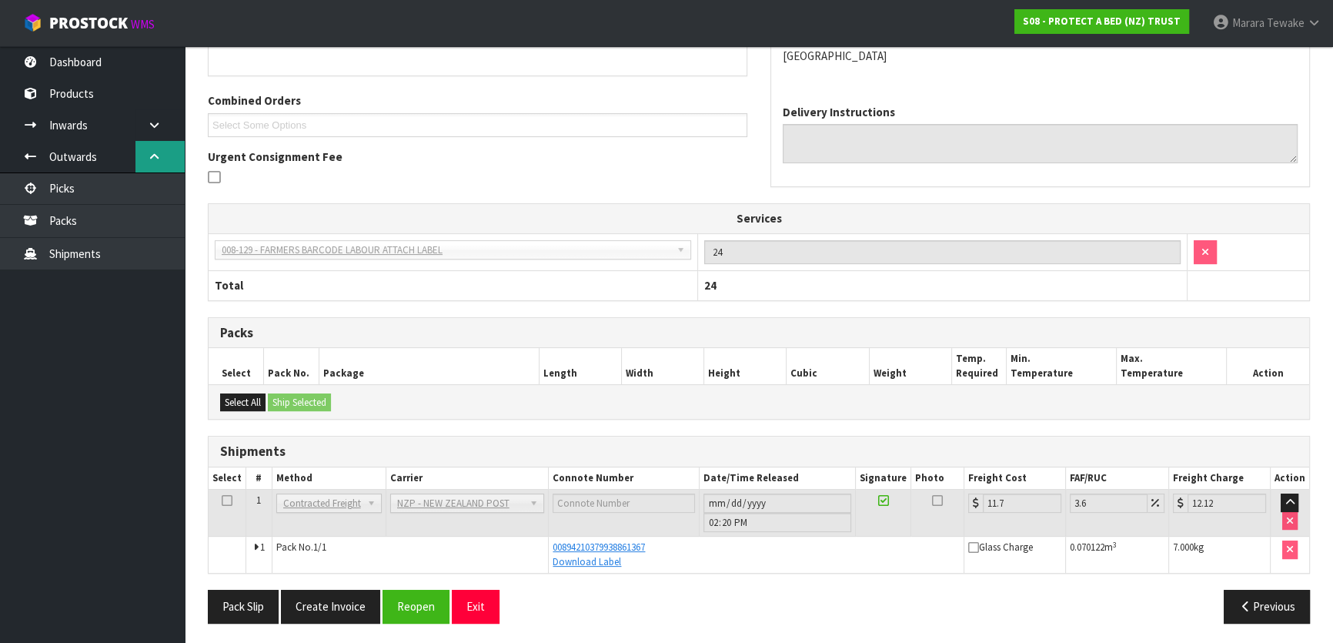
click at [154, 172] on link at bounding box center [159, 157] width 49 height 32
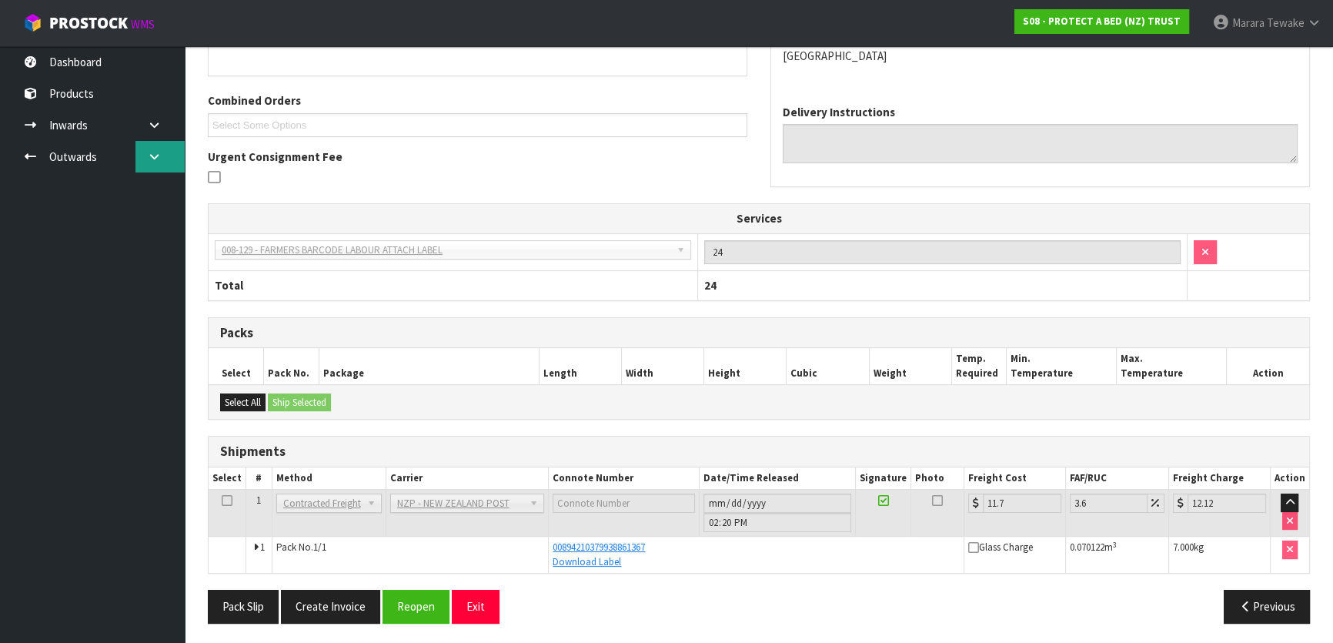
click at [162, 160] on link at bounding box center [159, 157] width 49 height 32
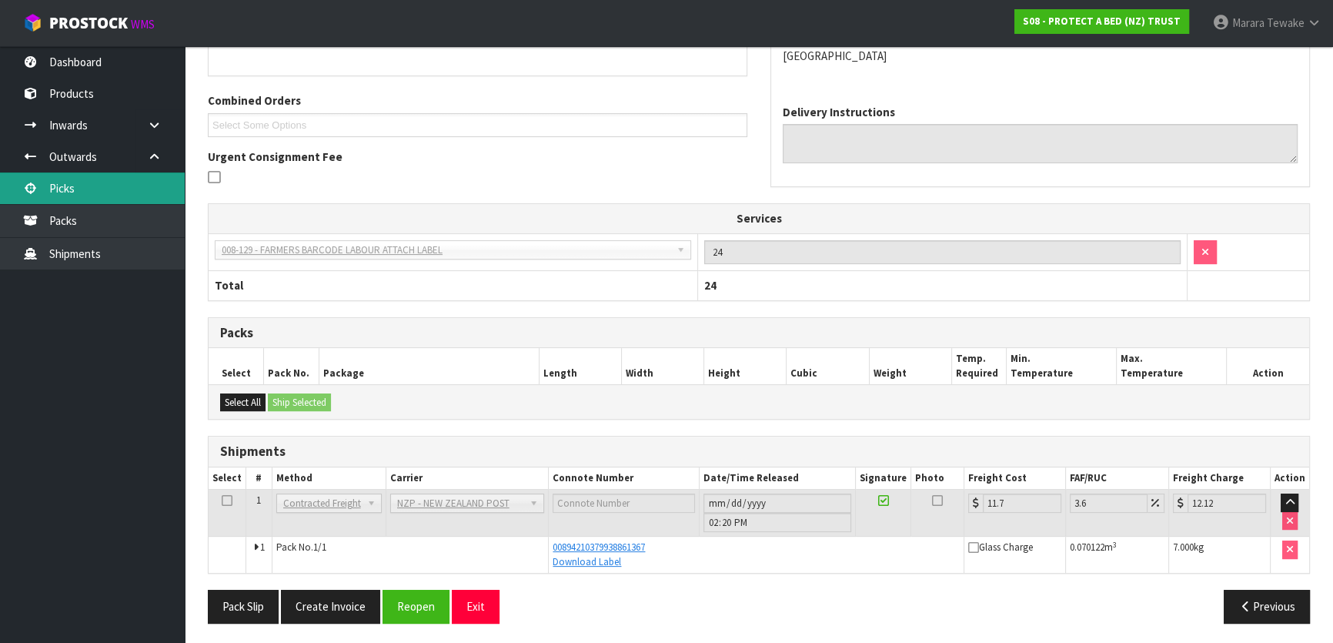
click at [155, 185] on link "Picks" at bounding box center [92, 188] width 185 height 32
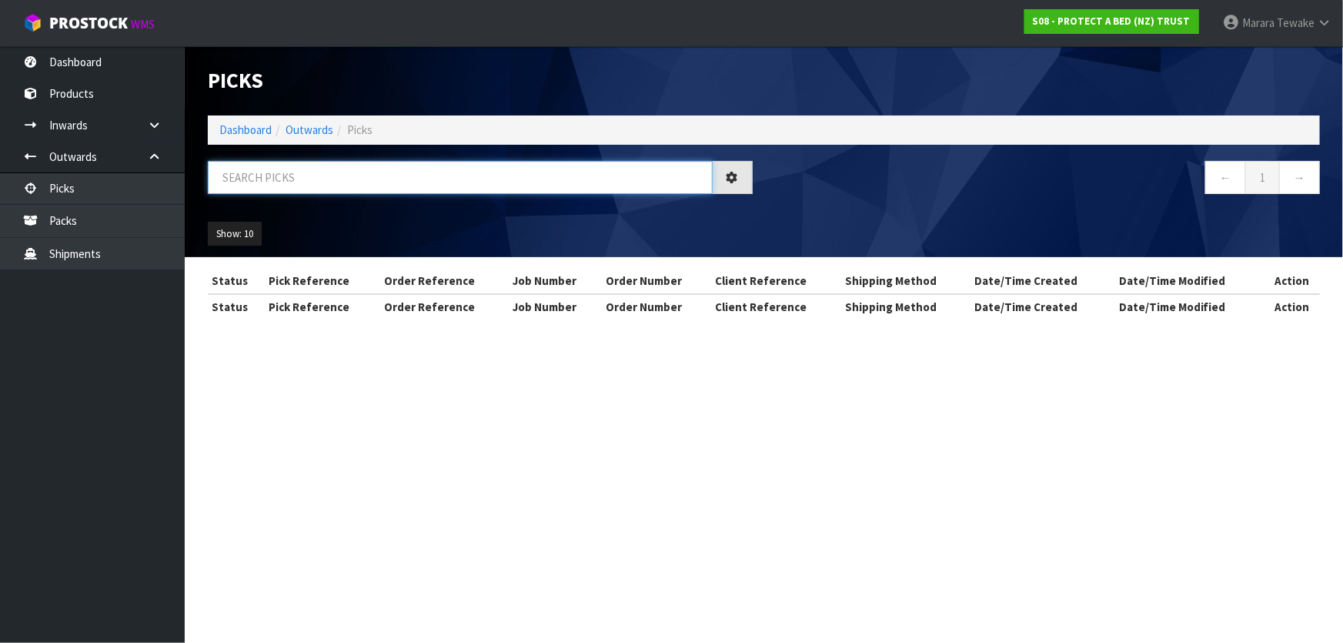
click at [309, 183] on input "text" at bounding box center [460, 177] width 505 height 33
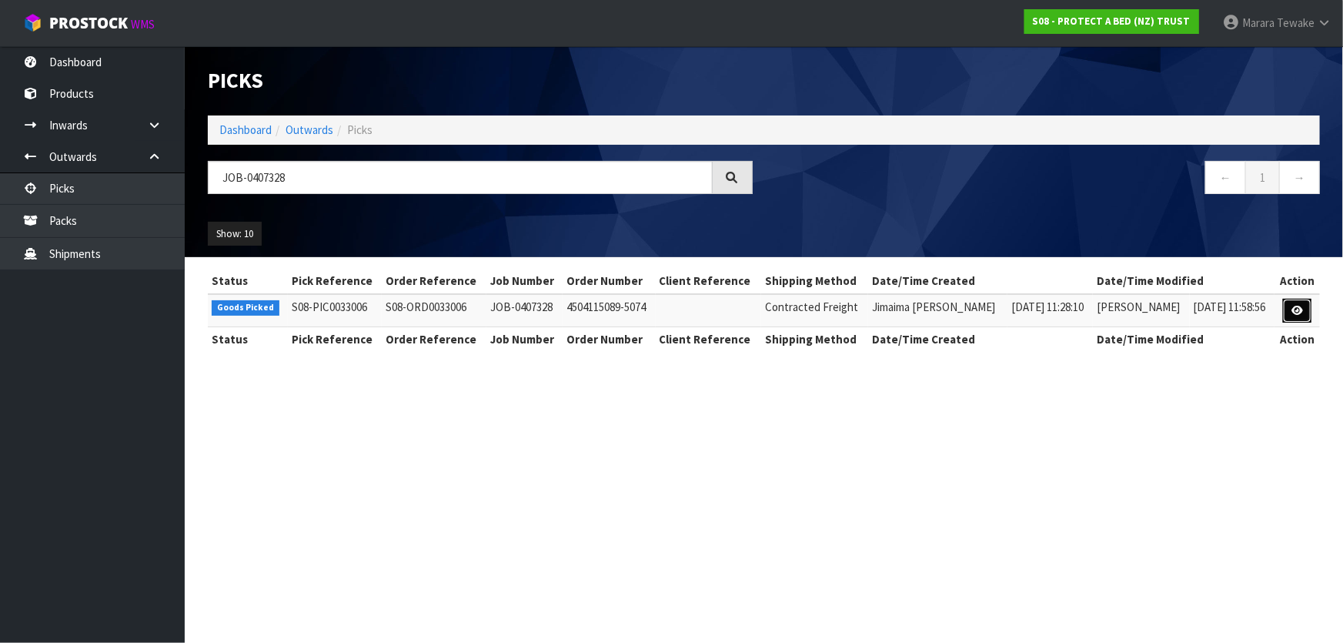
click at [1300, 306] on icon at bounding box center [1297, 311] width 12 height 10
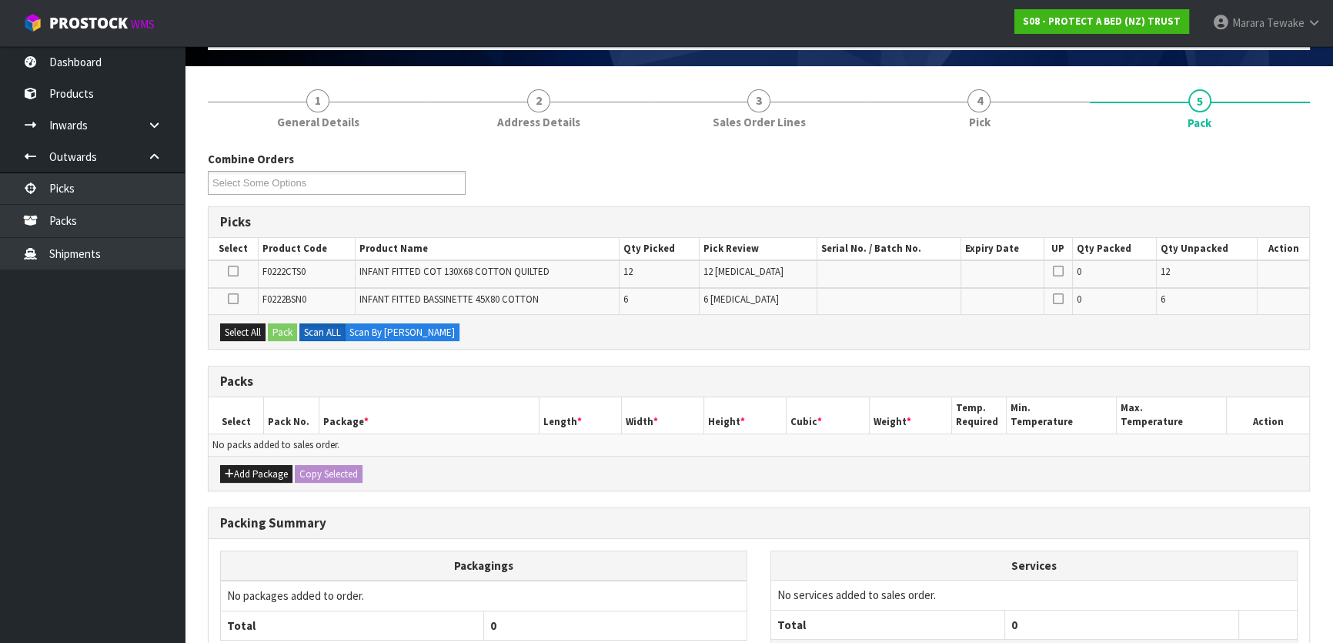
scroll to position [224, 0]
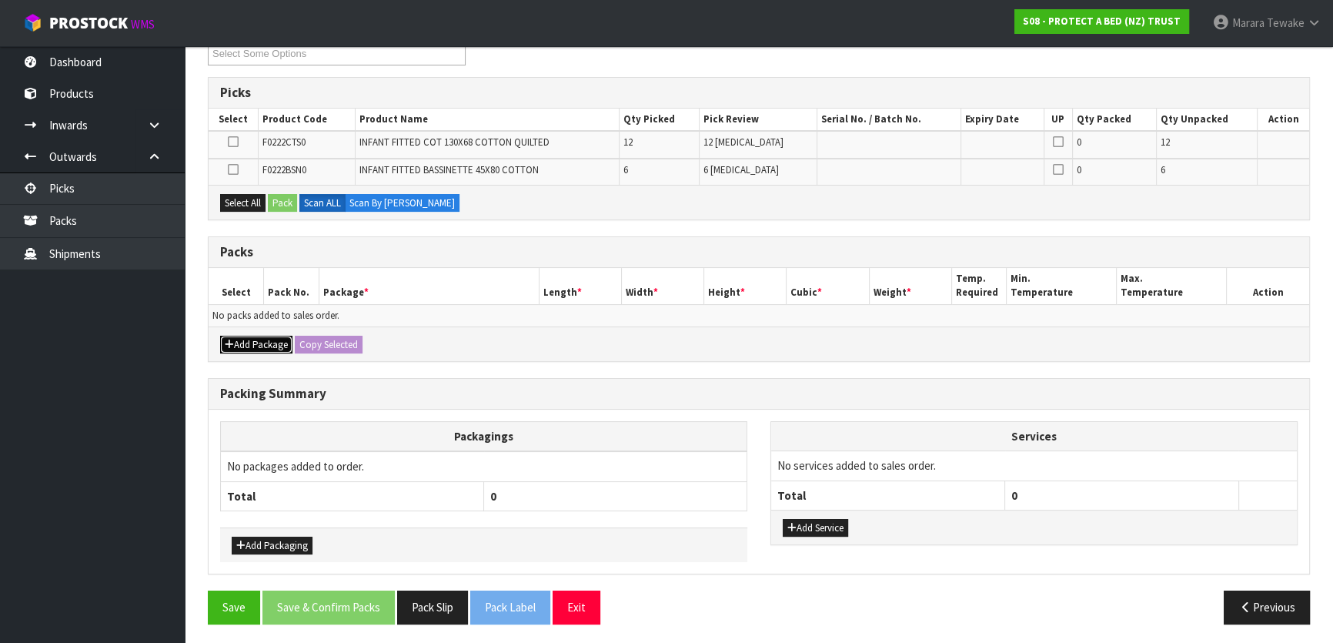
click at [256, 338] on button "Add Package" at bounding box center [256, 345] width 72 height 18
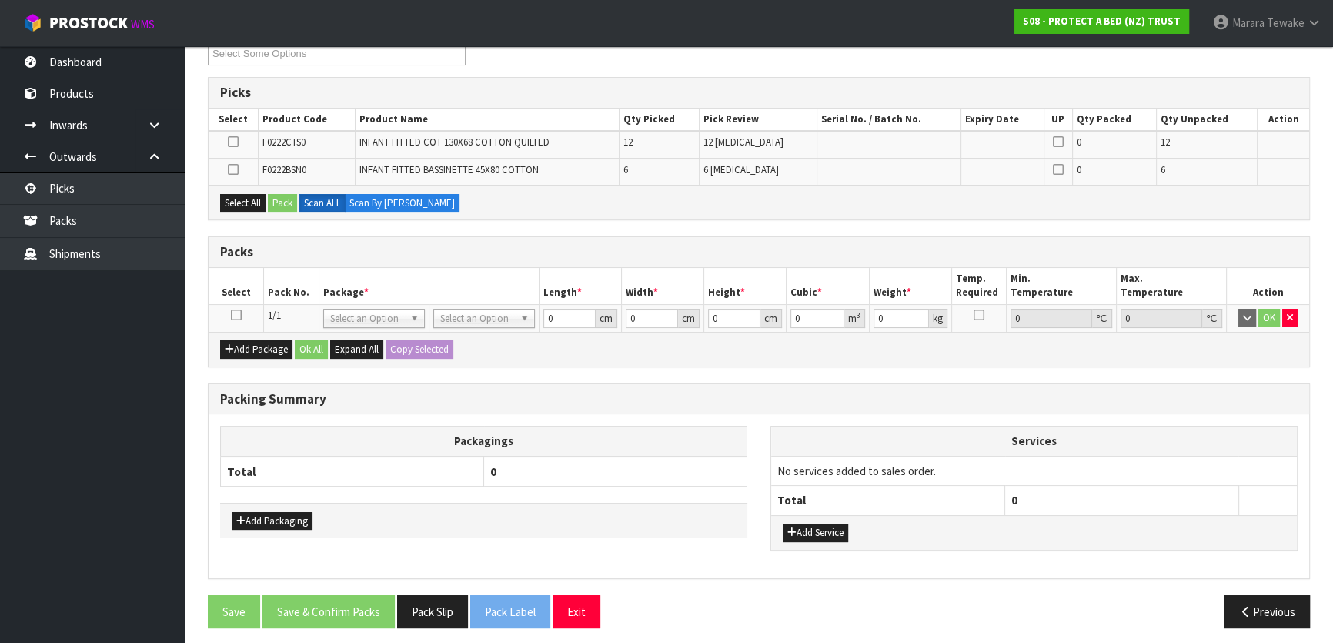
click at [231, 315] on icon at bounding box center [236, 315] width 11 height 1
click at [250, 202] on button "Select All" at bounding box center [242, 203] width 45 height 18
click at [283, 199] on button "Pack" at bounding box center [282, 203] width 29 height 18
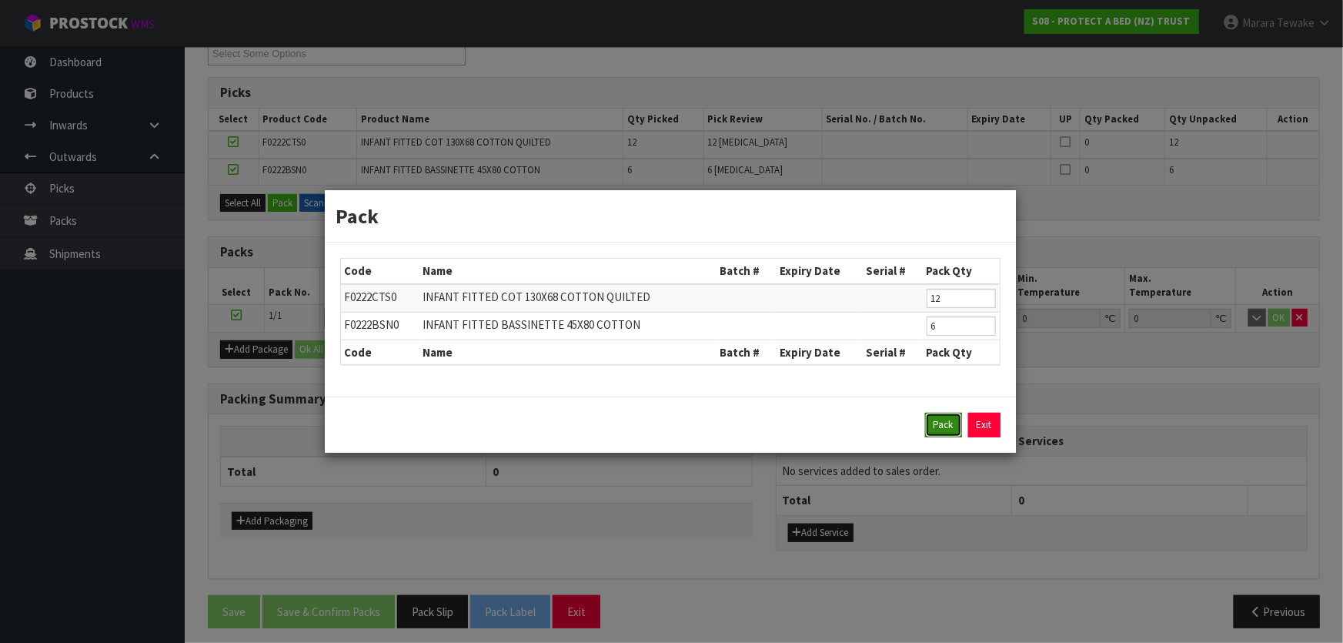
click at [949, 421] on button "Pack" at bounding box center [943, 424] width 37 height 25
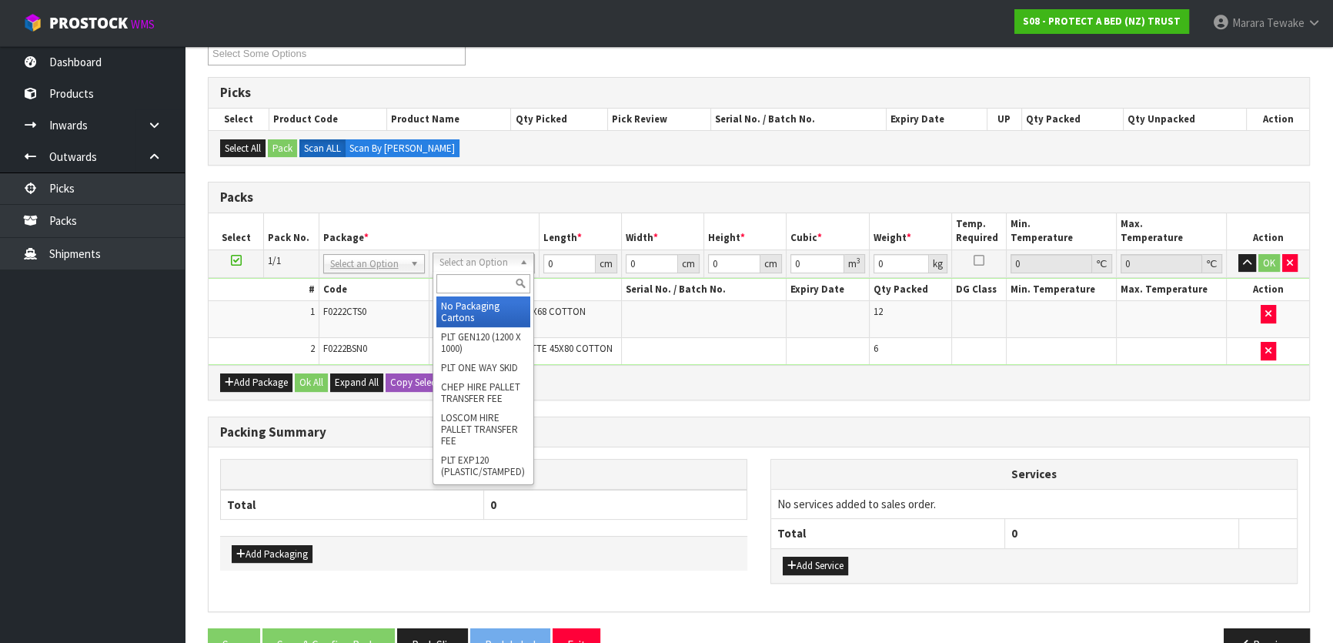
click at [472, 274] on input "text" at bounding box center [483, 283] width 94 height 19
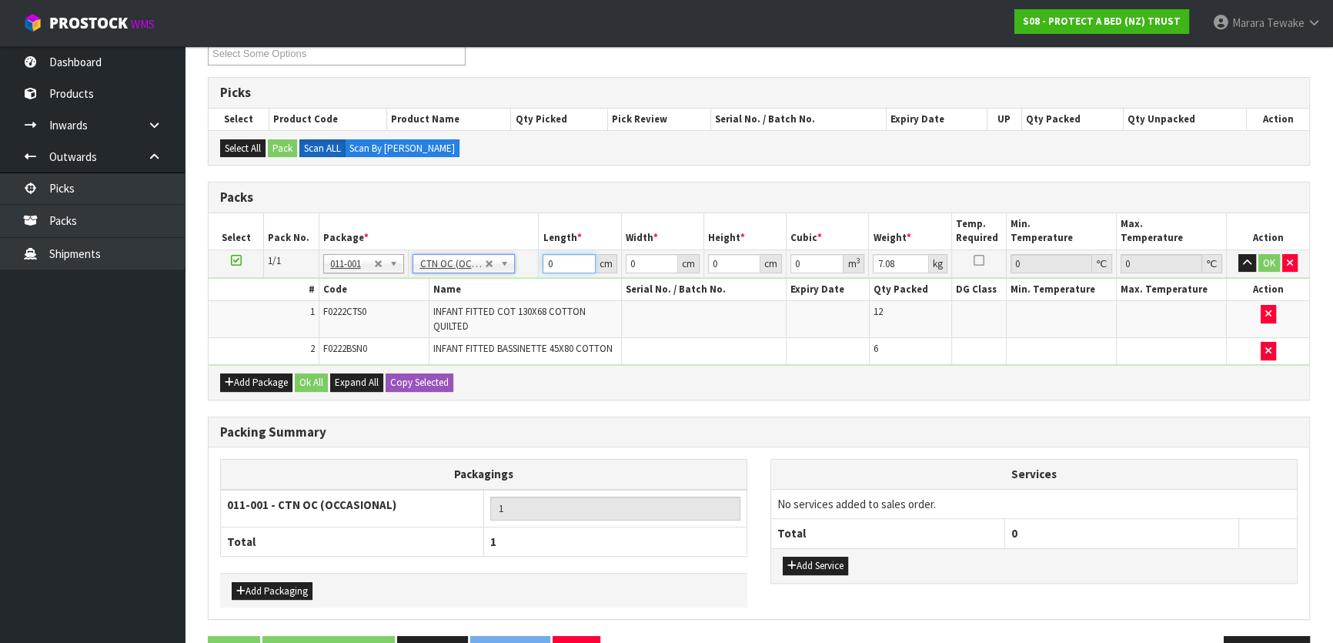
drag, startPoint x: 559, startPoint y: 260, endPoint x: 539, endPoint y: 224, distance: 41.3
click at [539, 235] on table "Select Pack No. Package * Length * Width * Height * Cubic * Weight * Temp. Requ…" at bounding box center [759, 289] width 1100 height 152
click at [1238, 254] on button "button" at bounding box center [1247, 263] width 18 height 18
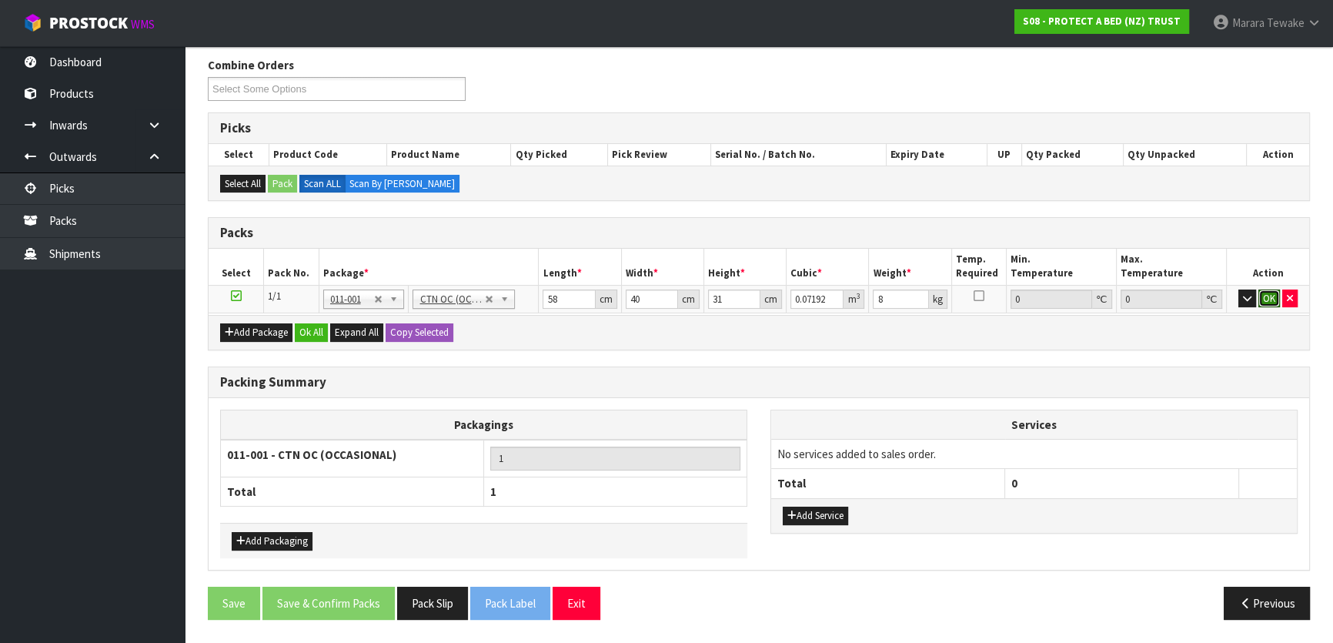
click button "OK" at bounding box center [1269, 298] width 22 height 18
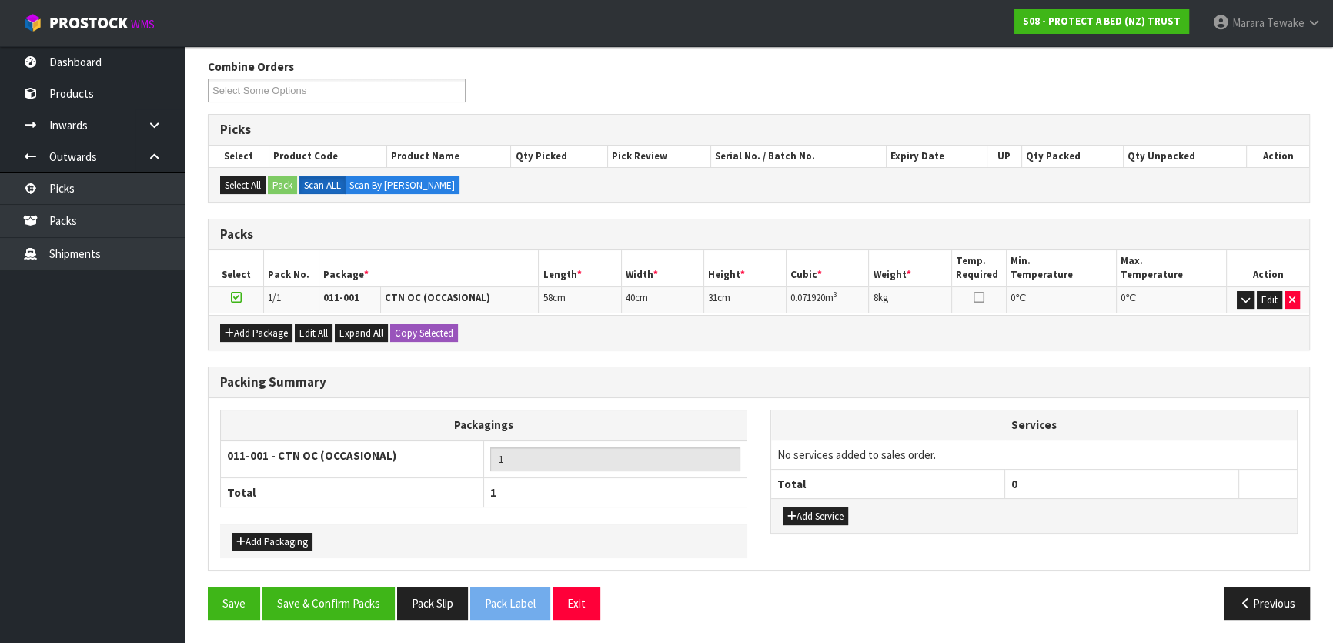
scroll to position [182, 0]
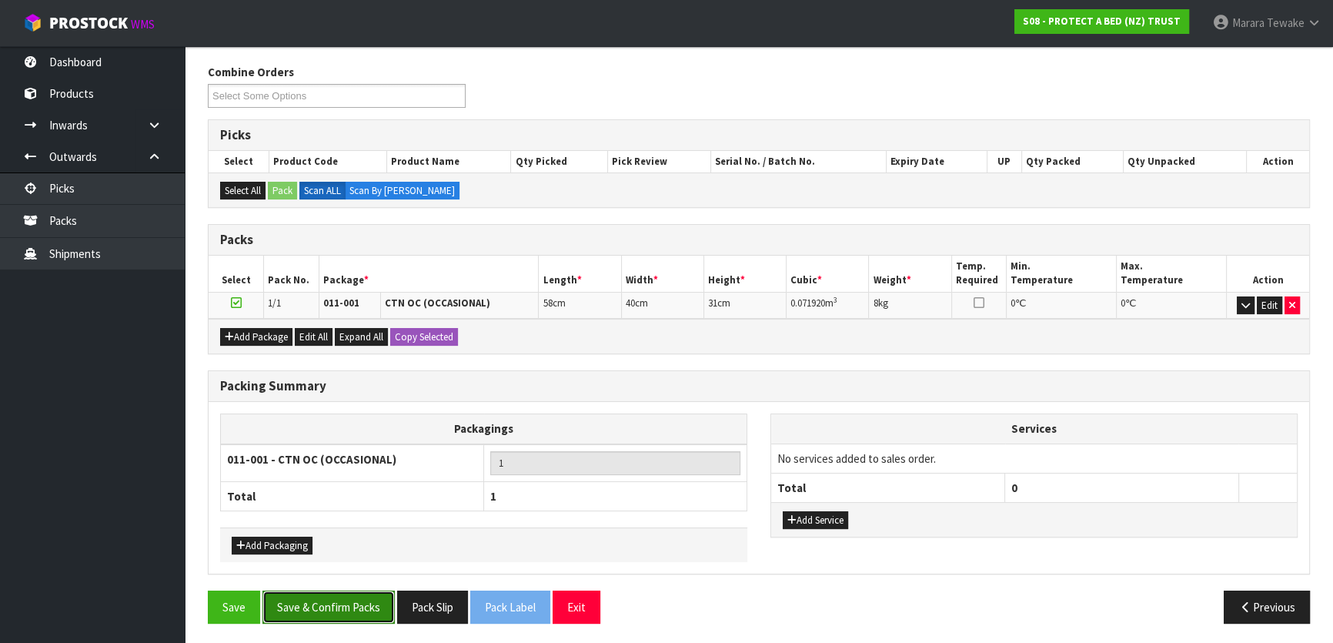
click at [316, 603] on button "Save & Confirm Packs" at bounding box center [328, 606] width 132 height 33
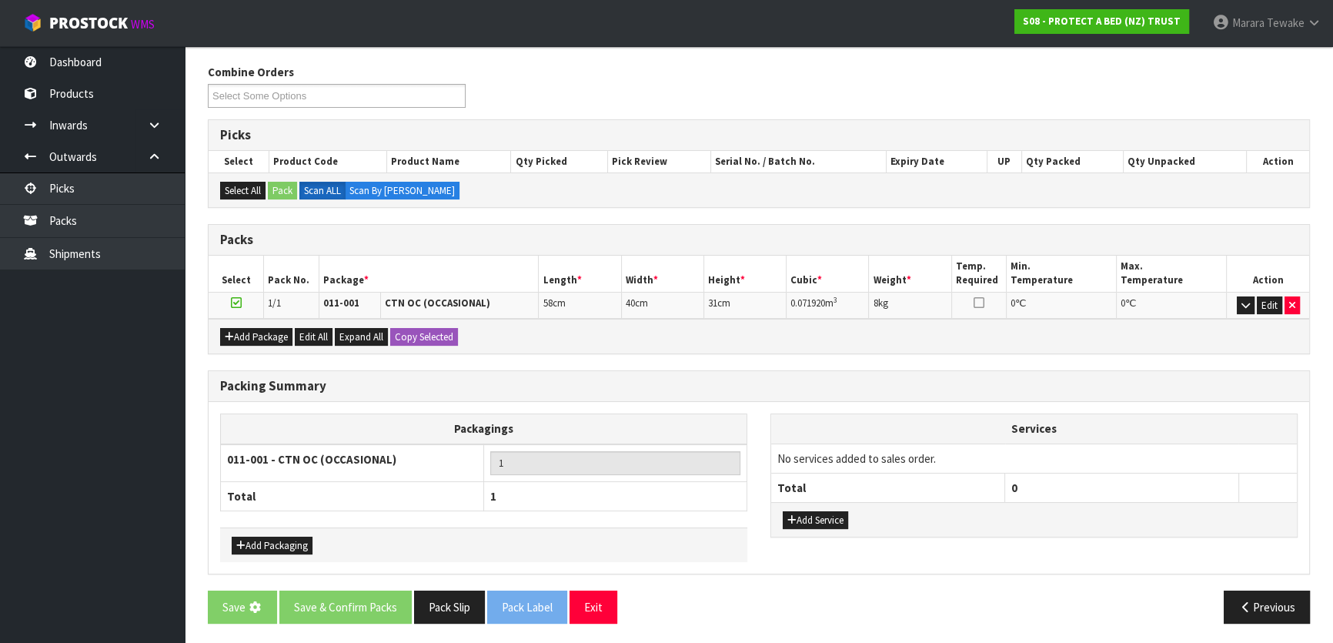
scroll to position [0, 0]
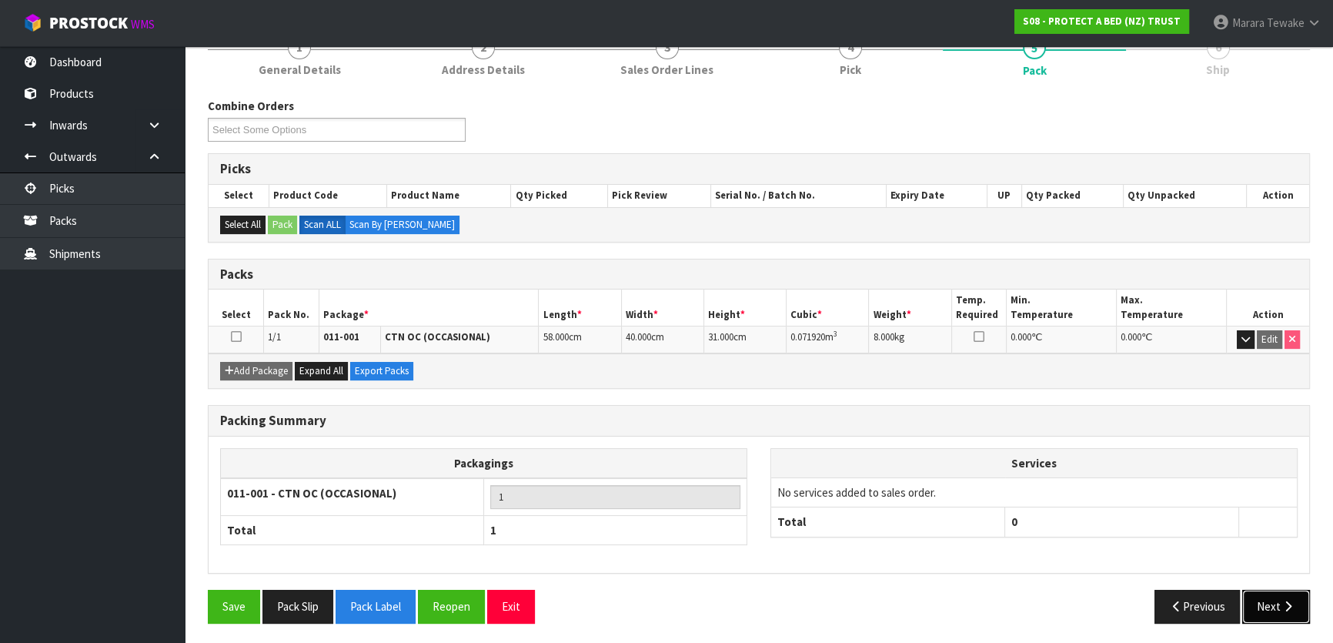
click at [1277, 605] on button "Next" at bounding box center [1276, 605] width 68 height 33
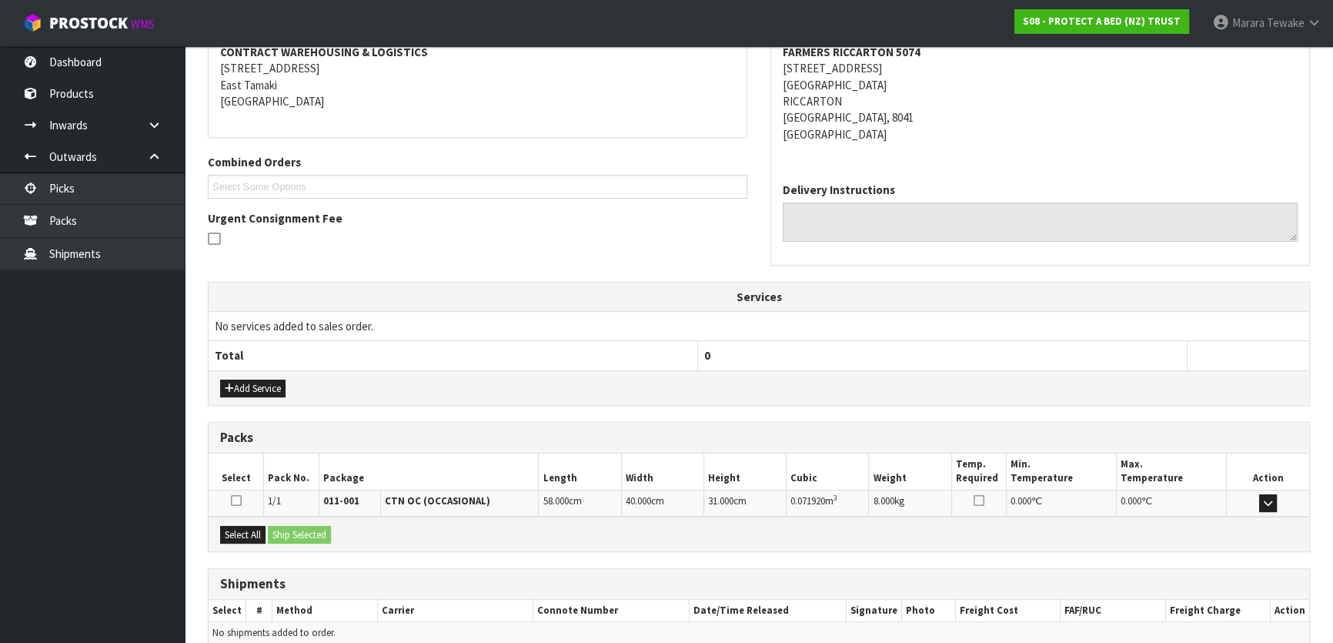
scroll to position [371, 0]
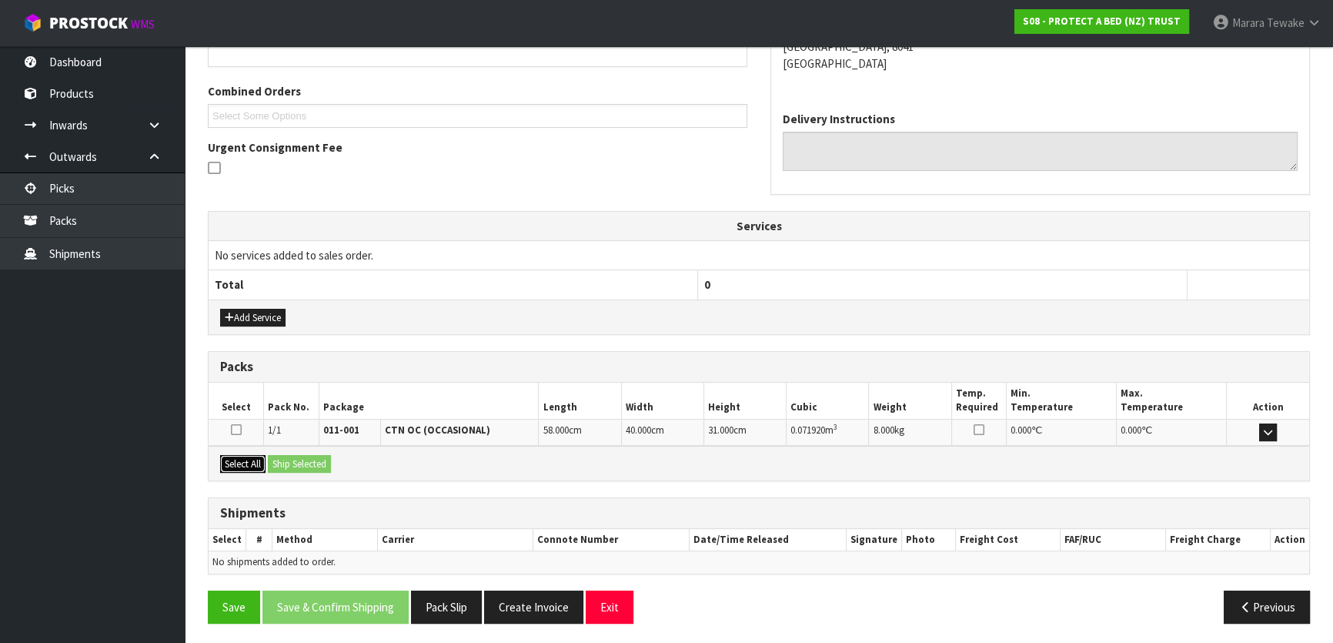
click at [259, 455] on button "Select All" at bounding box center [242, 464] width 45 height 18
click at [295, 459] on button "Ship Selected" at bounding box center [299, 464] width 63 height 18
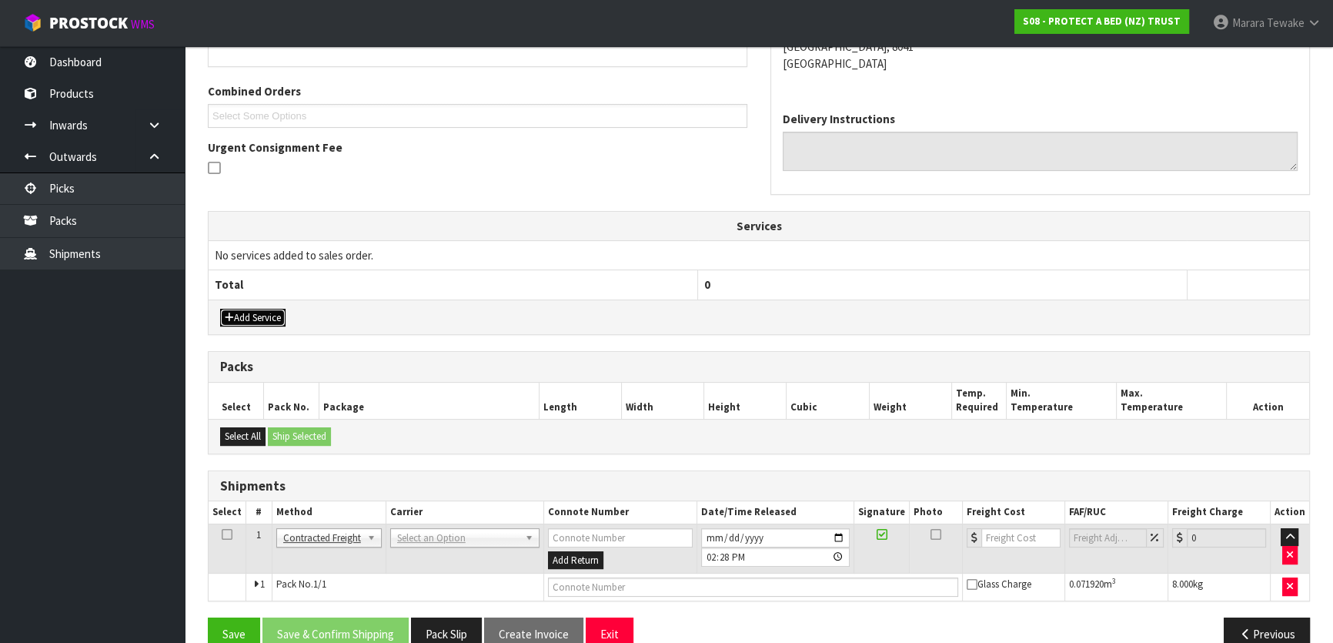
drag, startPoint x: 269, startPoint y: 309, endPoint x: 277, endPoint y: 304, distance: 9.4
click at [275, 306] on div "Add Service" at bounding box center [759, 316] width 1100 height 35
click at [263, 316] on button "Add Service" at bounding box center [252, 318] width 65 height 18
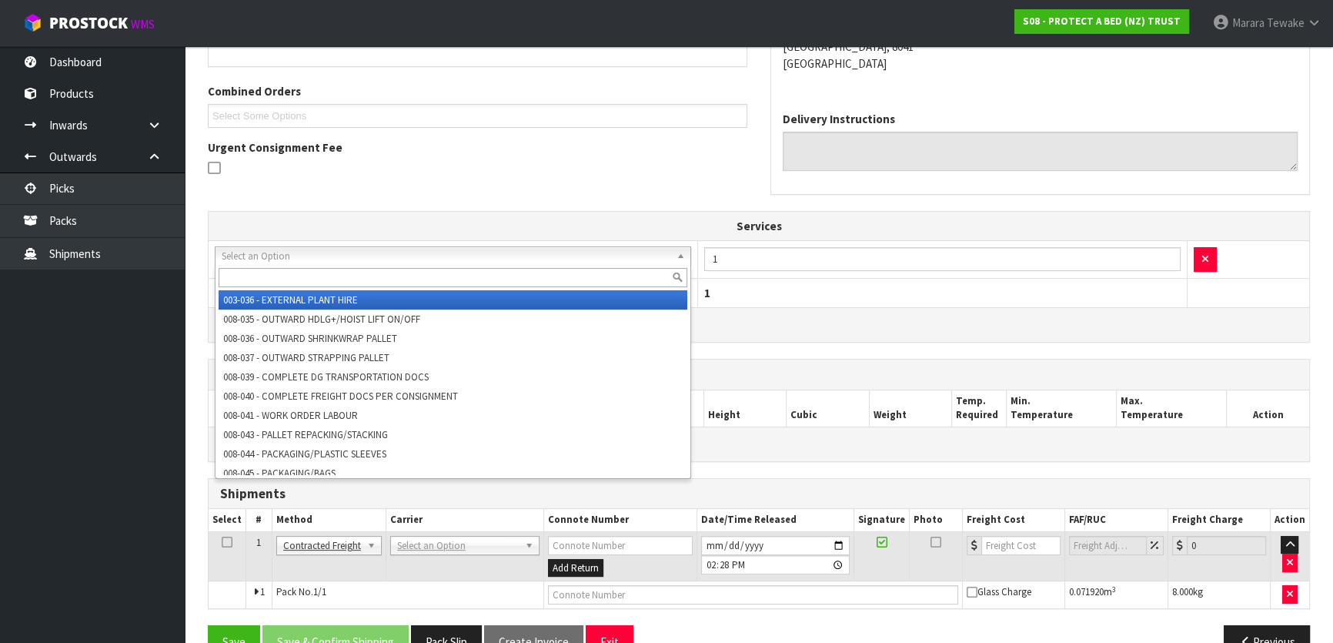
click at [326, 279] on input "text" at bounding box center [453, 277] width 469 height 19
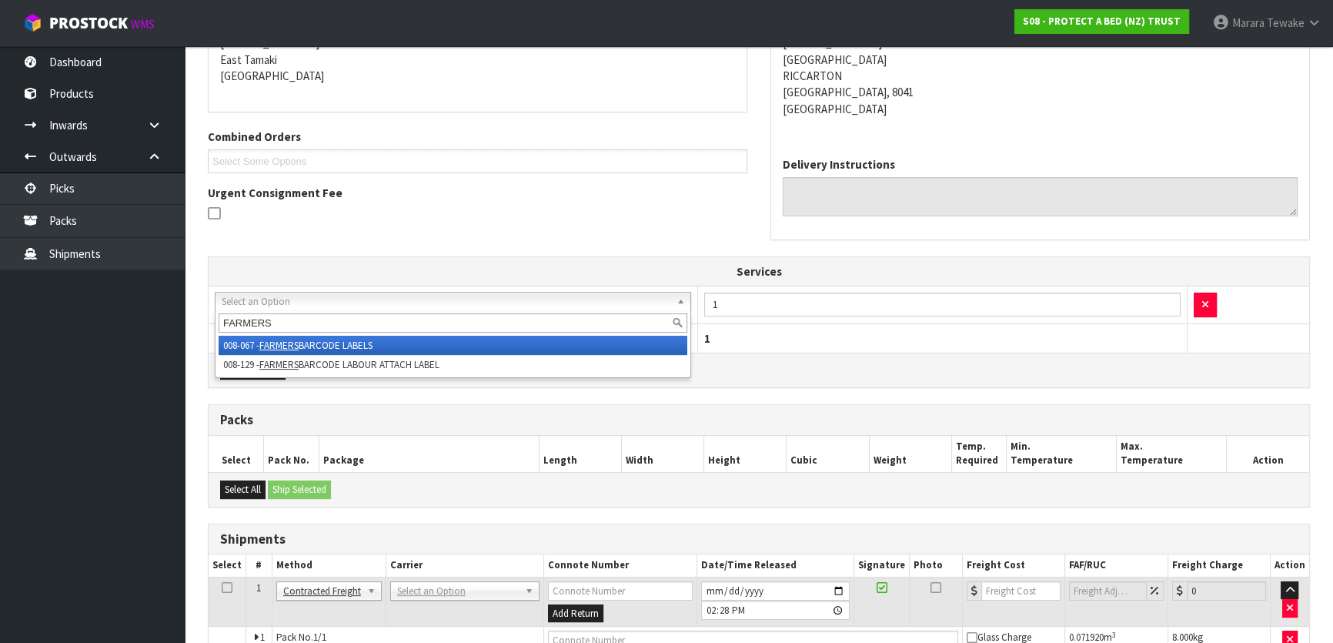
scroll to position [301, 0]
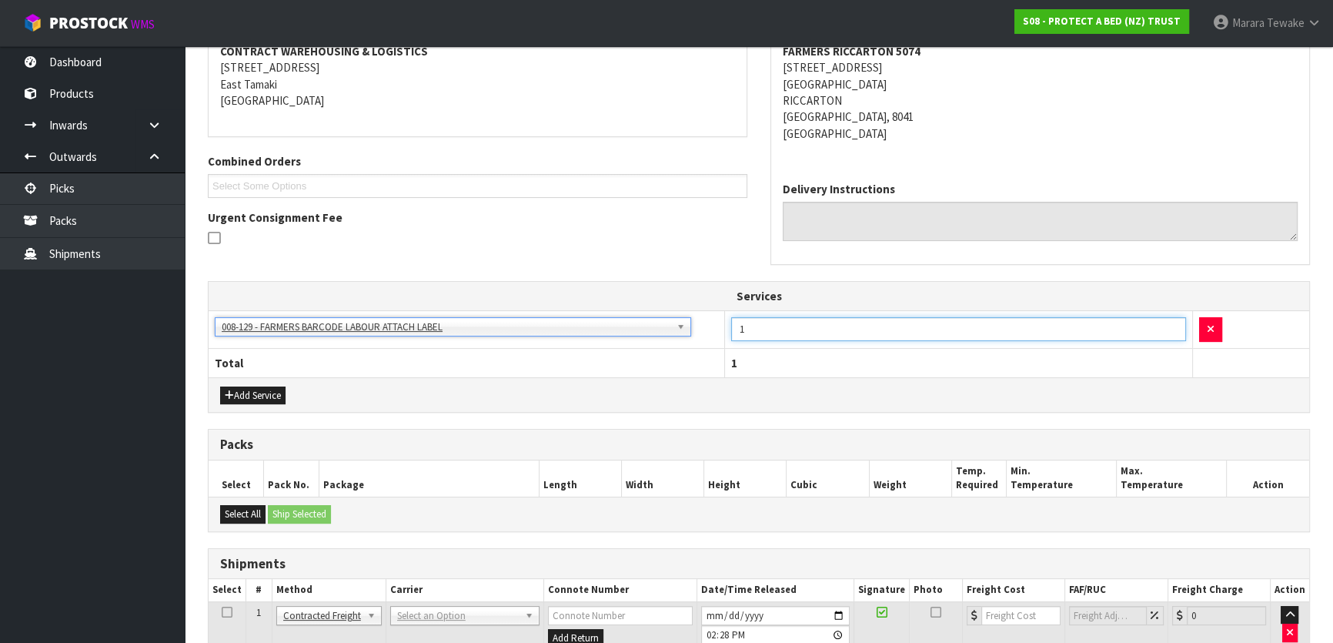
drag, startPoint x: 735, startPoint y: 322, endPoint x: 737, endPoint y: 308, distance: 14.0
click at [731, 315] on td "1" at bounding box center [958, 330] width 467 height 38
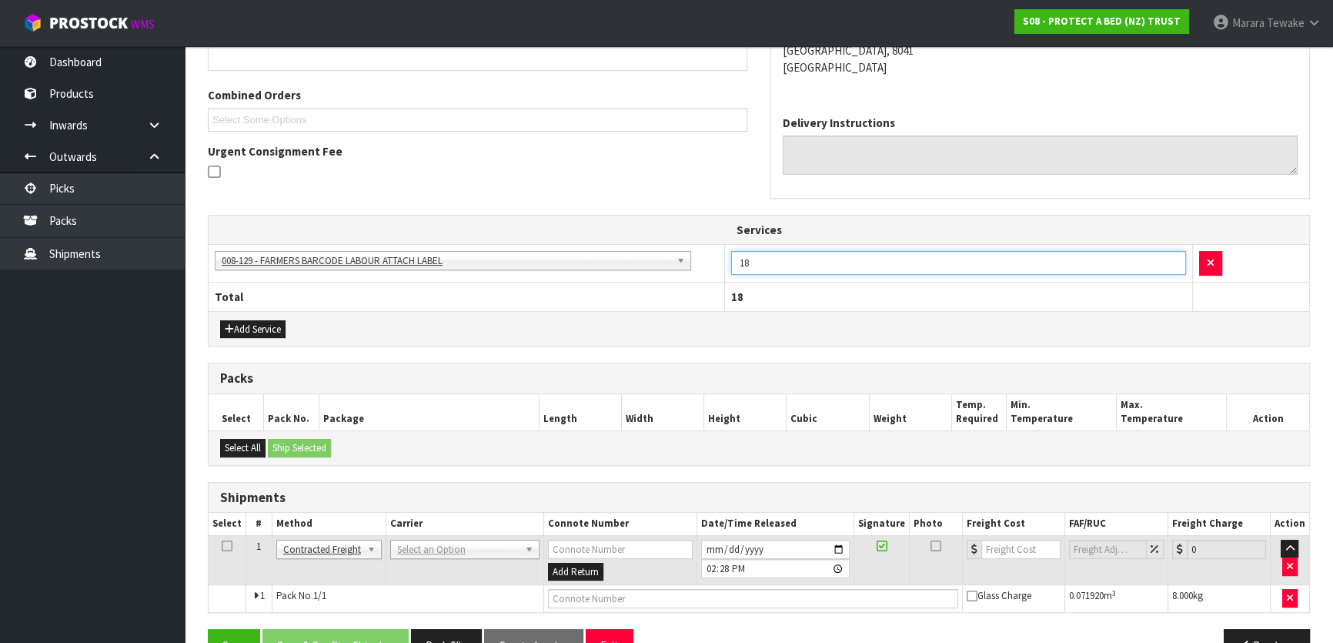
scroll to position [406, 0]
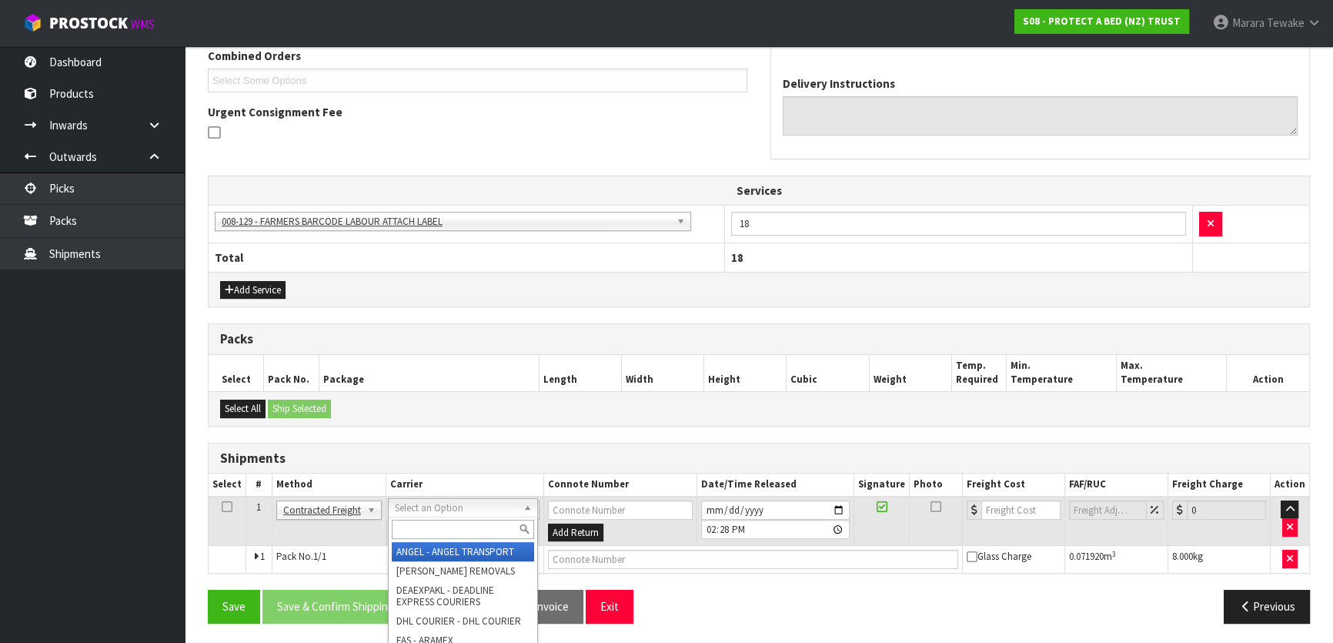
click at [486, 529] on input "text" at bounding box center [463, 528] width 142 height 19
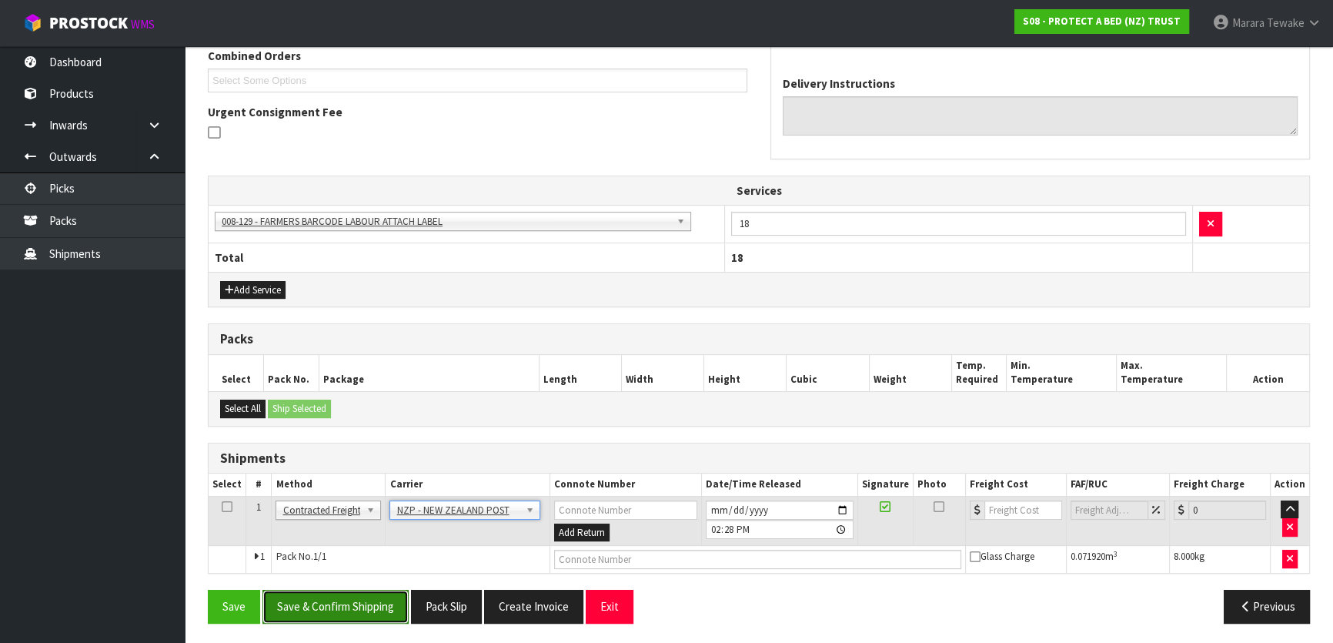
click at [348, 606] on button "Save & Confirm Shipping" at bounding box center [335, 605] width 146 height 33
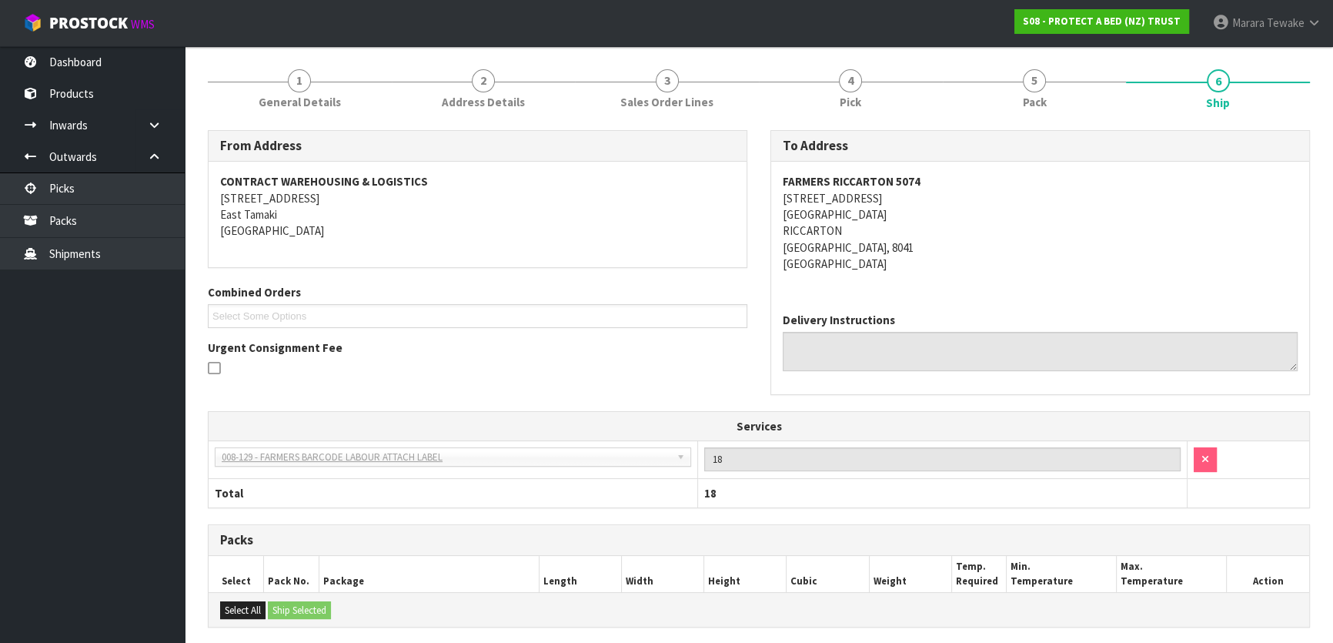
scroll to position [385, 0]
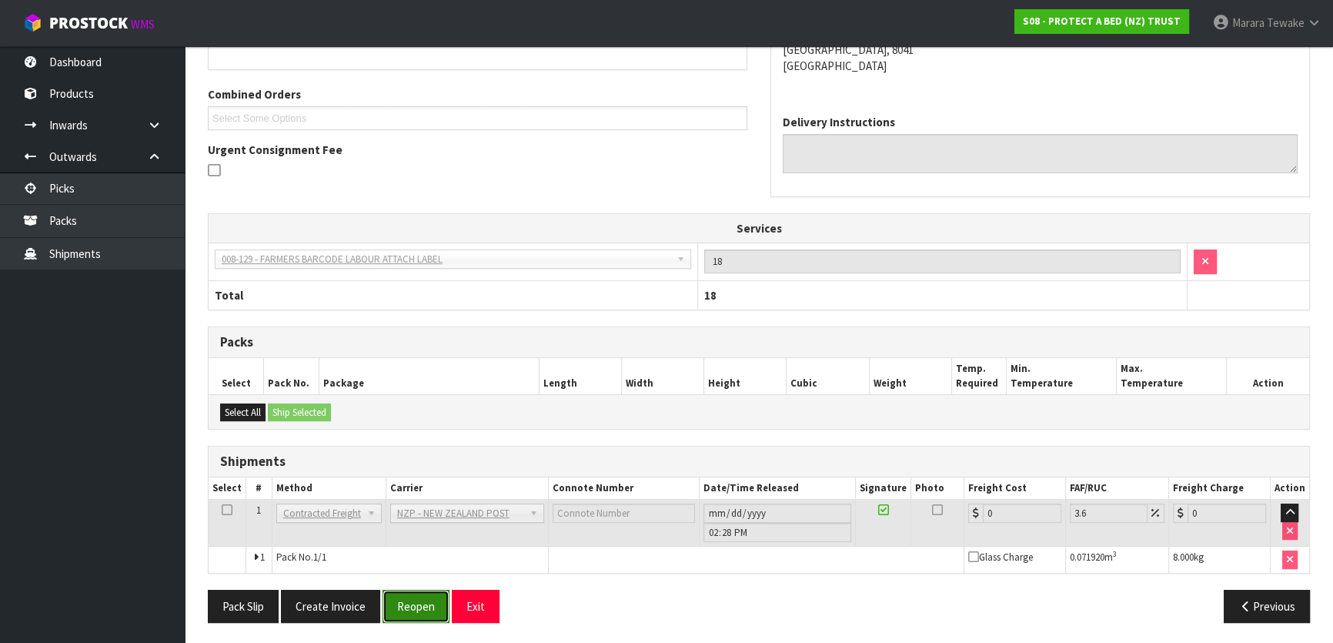
click at [416, 601] on button "Reopen" at bounding box center [415, 605] width 67 height 33
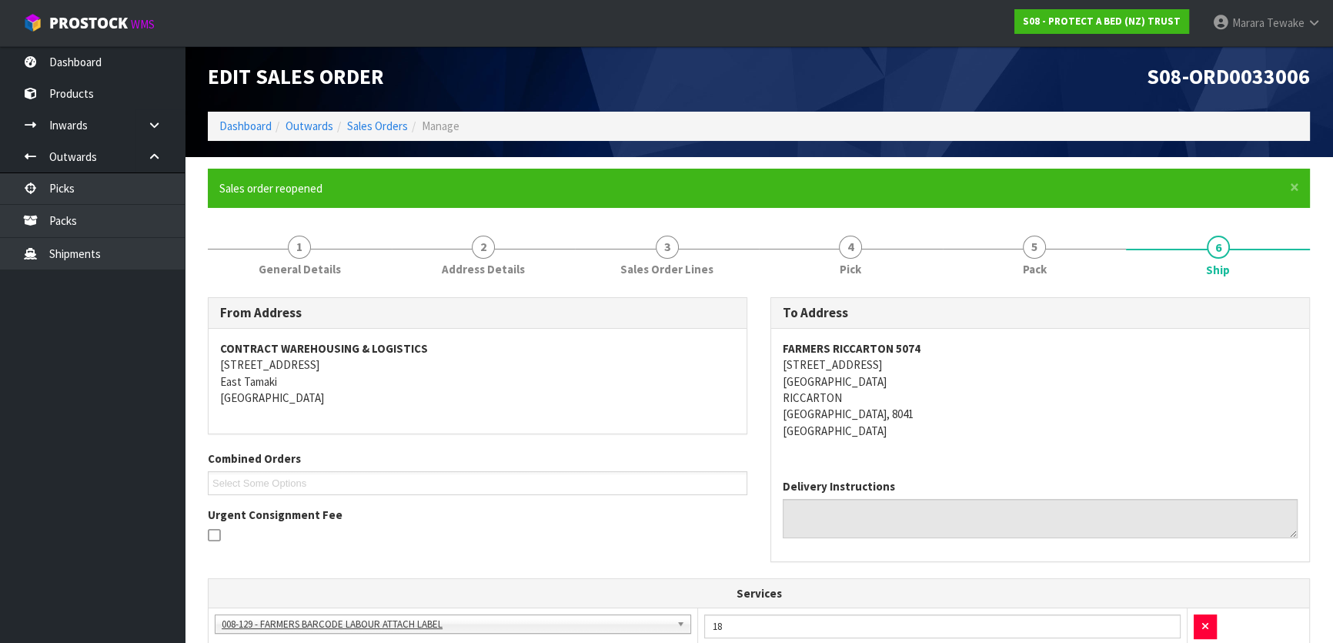
scroll to position [406, 0]
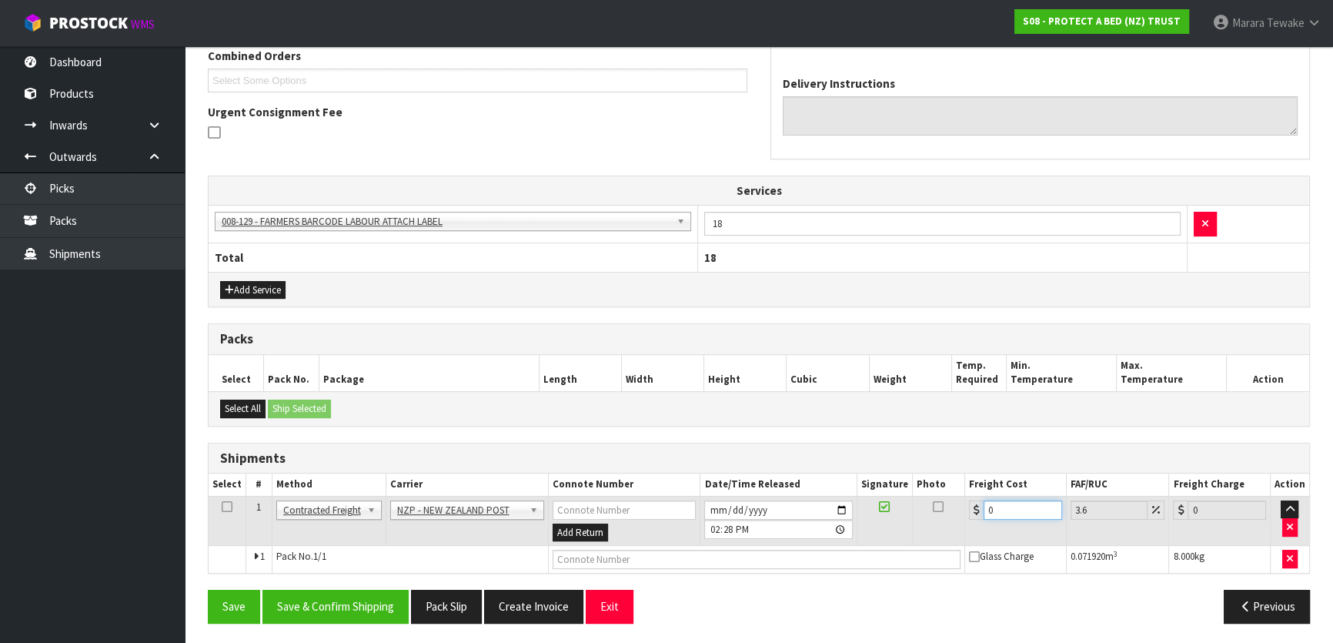
drag, startPoint x: 981, startPoint y: 502, endPoint x: 950, endPoint y: 473, distance: 42.5
click at [950, 481] on table "Select # Method Carrier Connote Number Date/Time Released Signature Photo Freig…" at bounding box center [759, 522] width 1100 height 99
click at [371, 602] on button "Save & Confirm Shipping" at bounding box center [335, 605] width 146 height 33
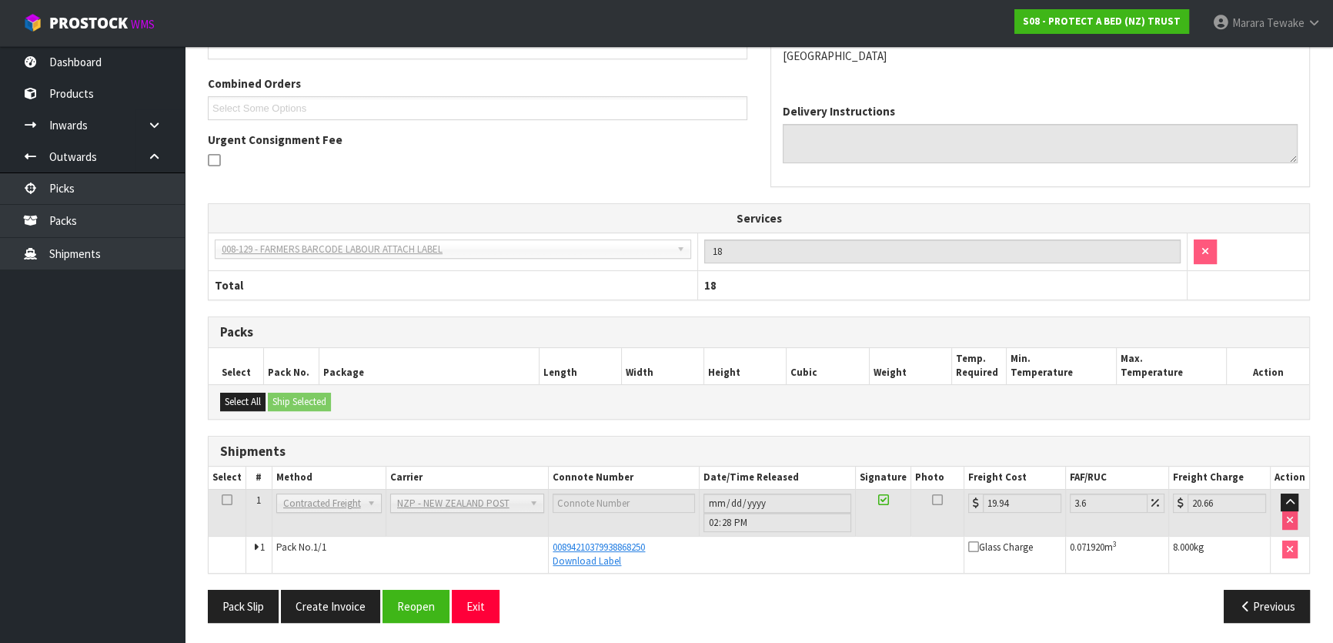
scroll to position [0, 0]
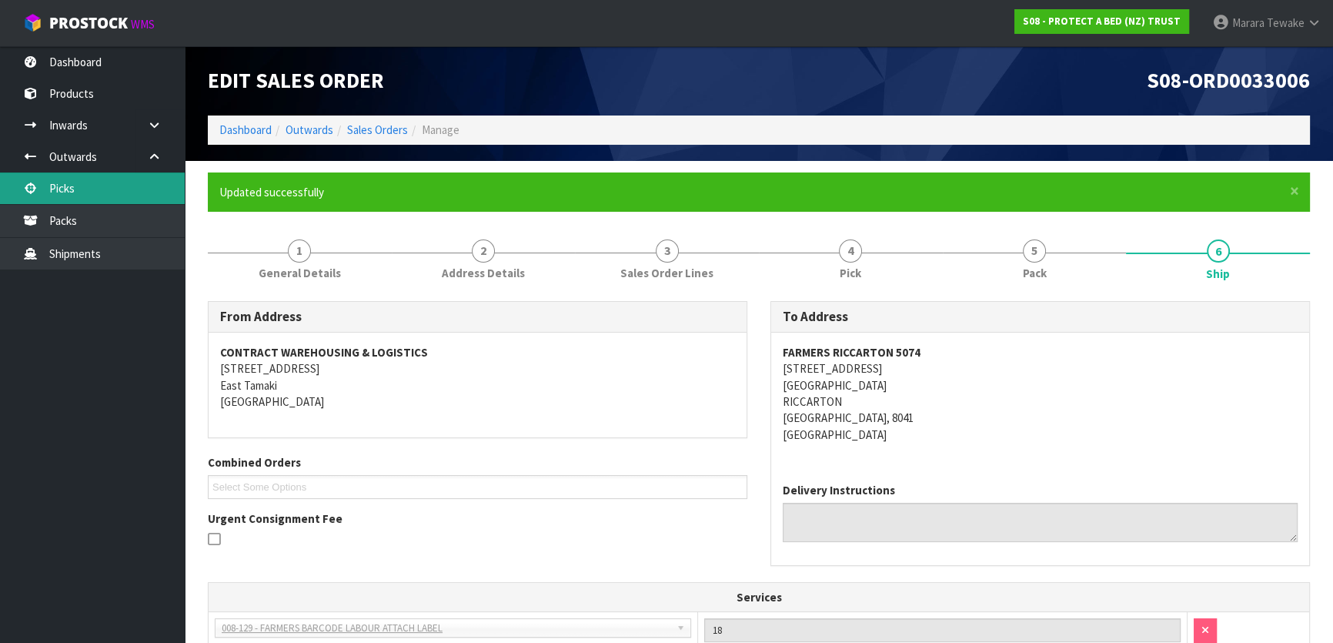
click at [119, 182] on link "Picks" at bounding box center [92, 188] width 185 height 32
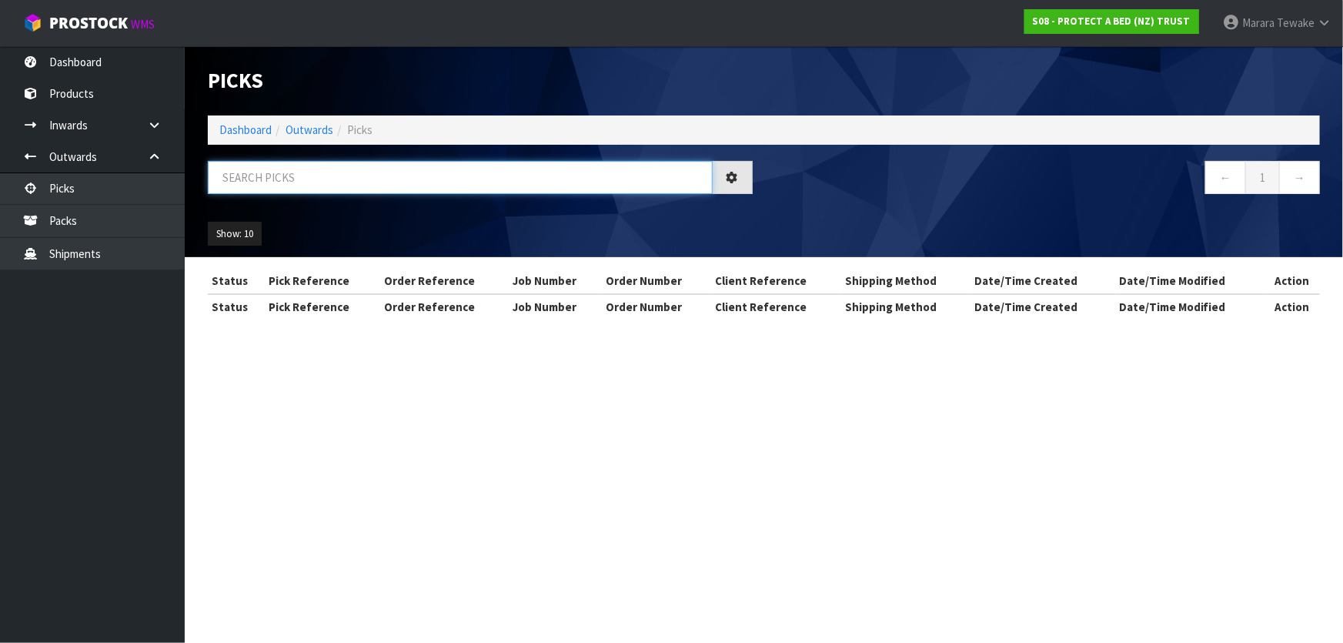
click at [254, 173] on input "text" at bounding box center [460, 177] width 505 height 33
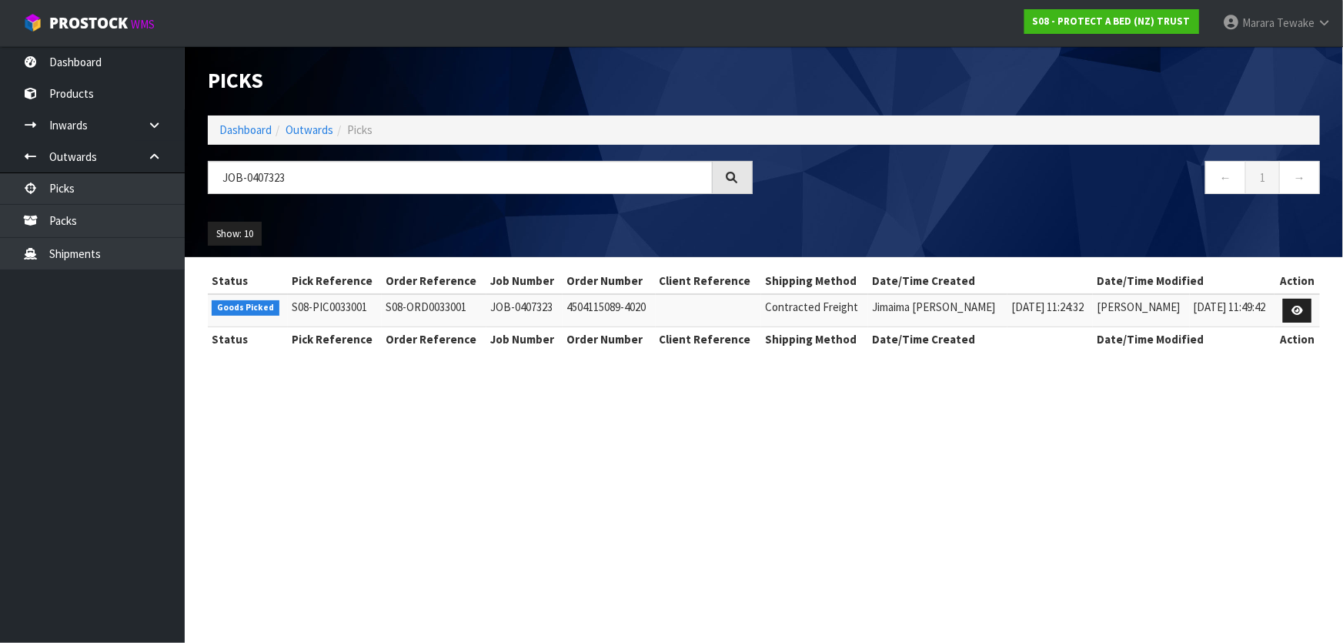
click at [1278, 319] on td at bounding box center [1296, 310] width 45 height 33
click at [1293, 316] on link at bounding box center [1297, 311] width 28 height 25
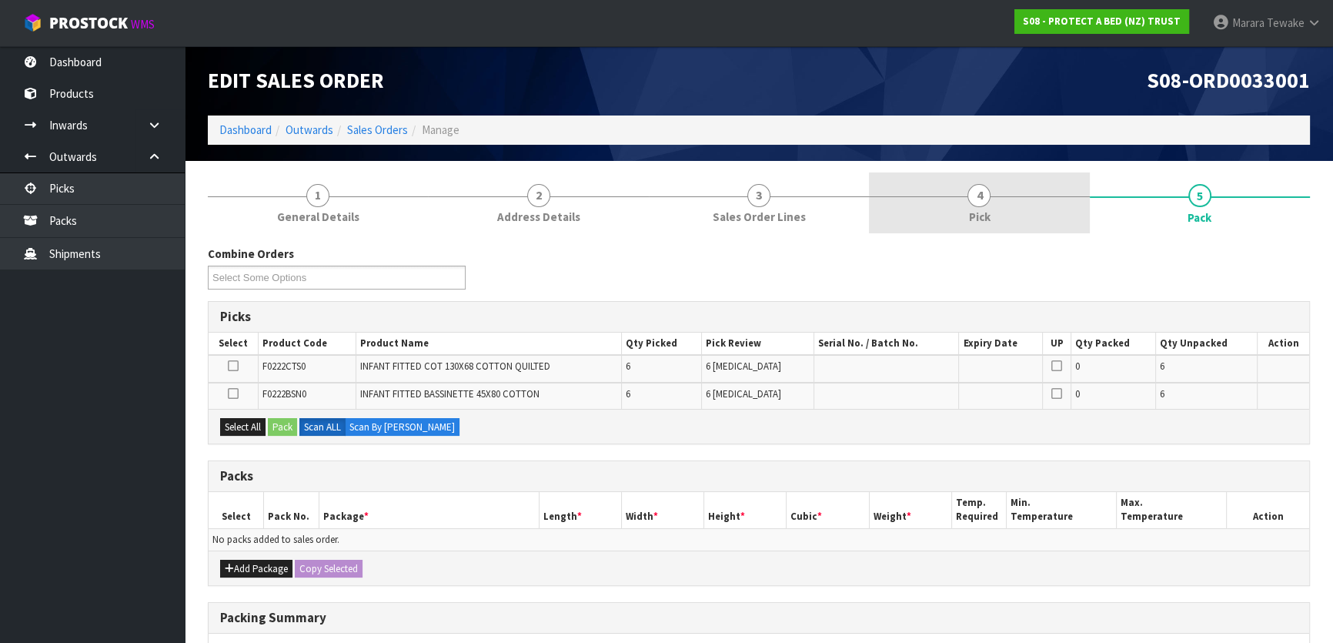
click at [980, 228] on link "4 Pick" at bounding box center [979, 202] width 220 height 61
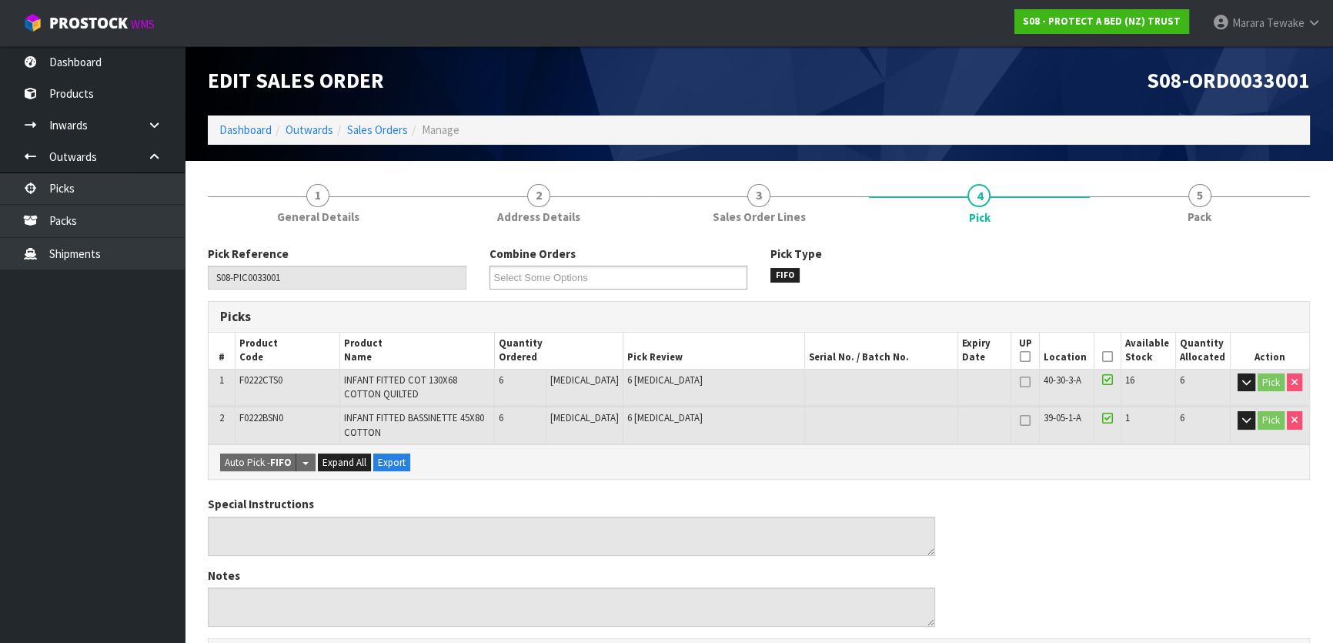
click at [1102, 356] on icon at bounding box center [1107, 356] width 11 height 1
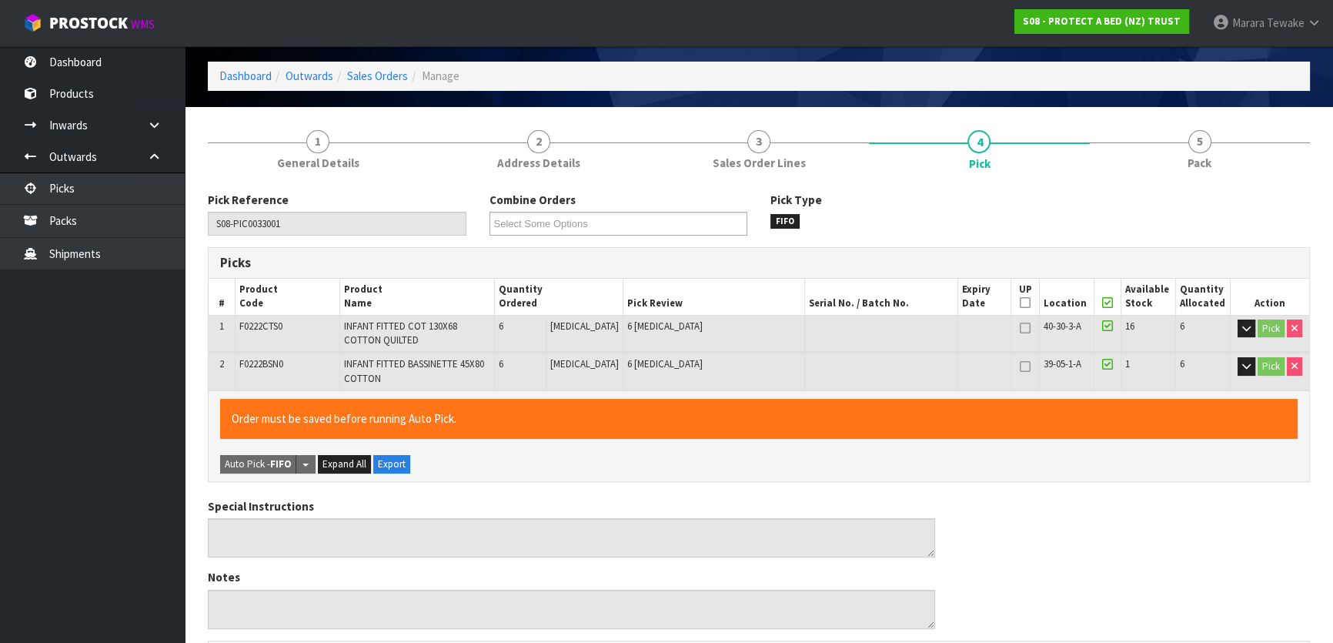
scroll to position [472, 0]
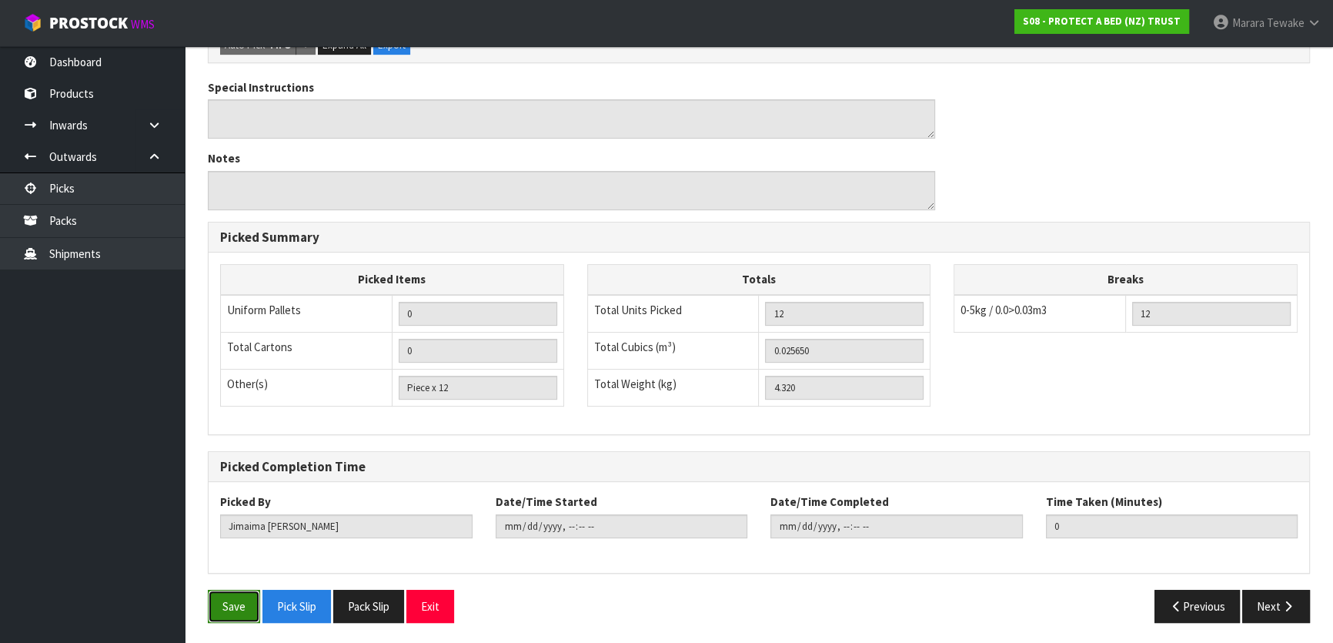
click at [237, 605] on button "Save" at bounding box center [234, 605] width 52 height 33
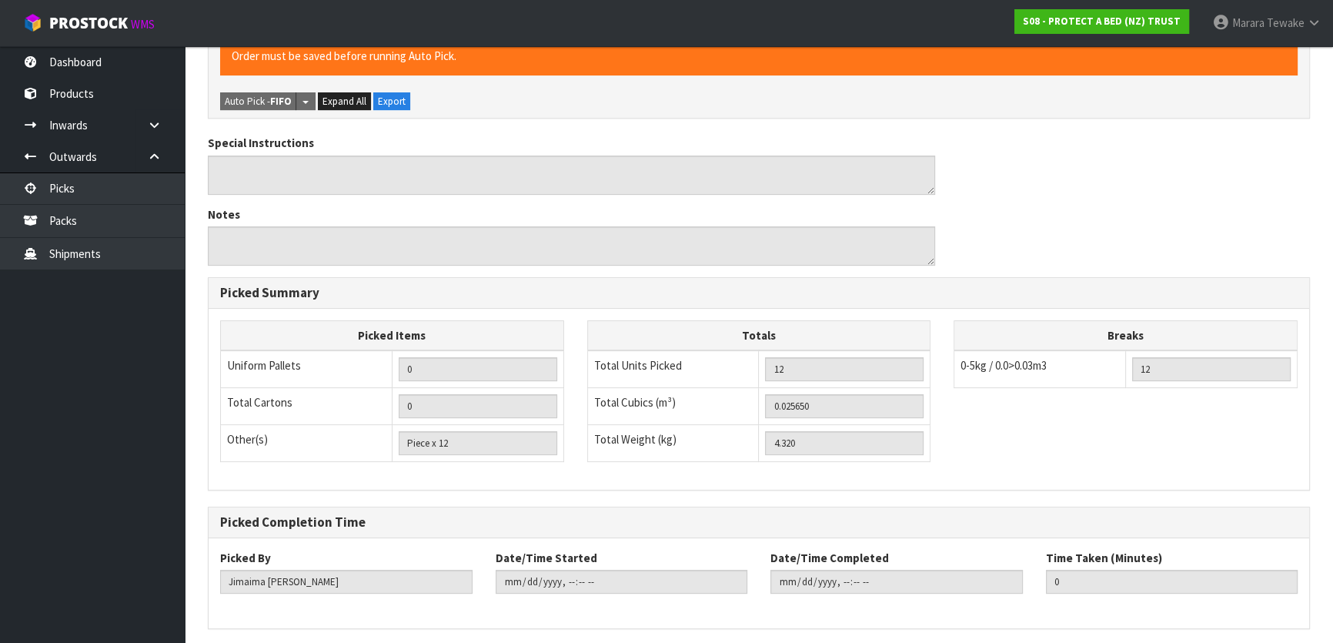
scroll to position [0, 0]
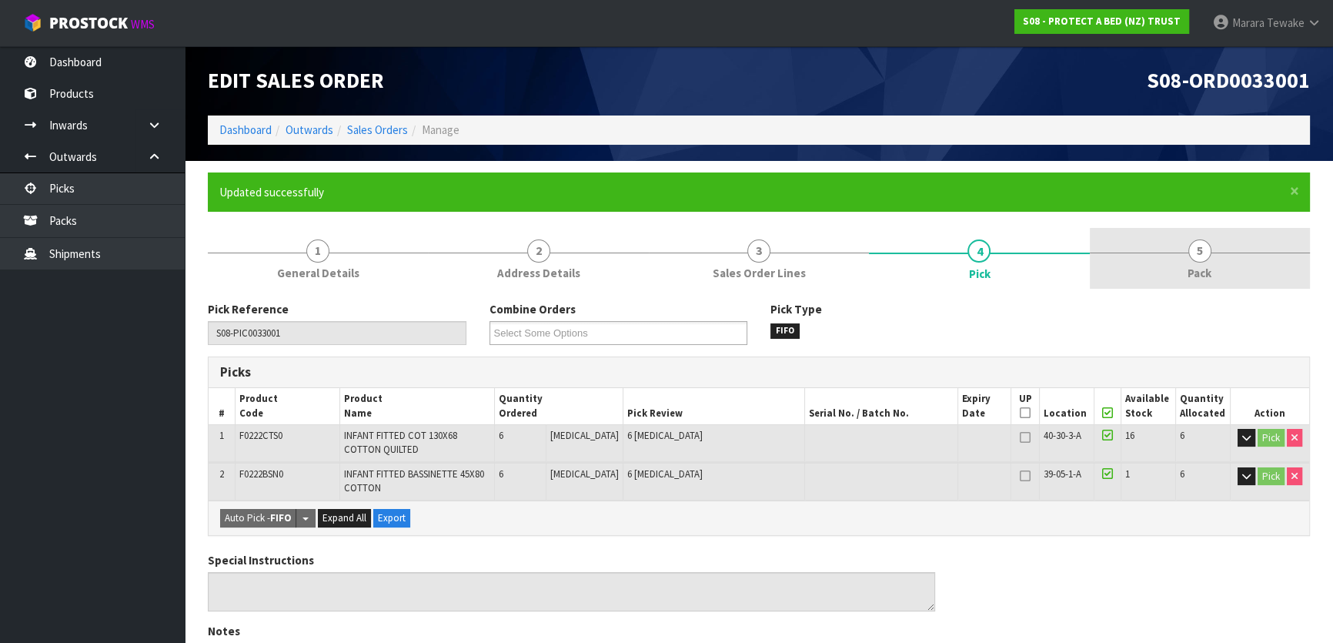
click at [1182, 265] on link "5 Pack" at bounding box center [1200, 258] width 220 height 61
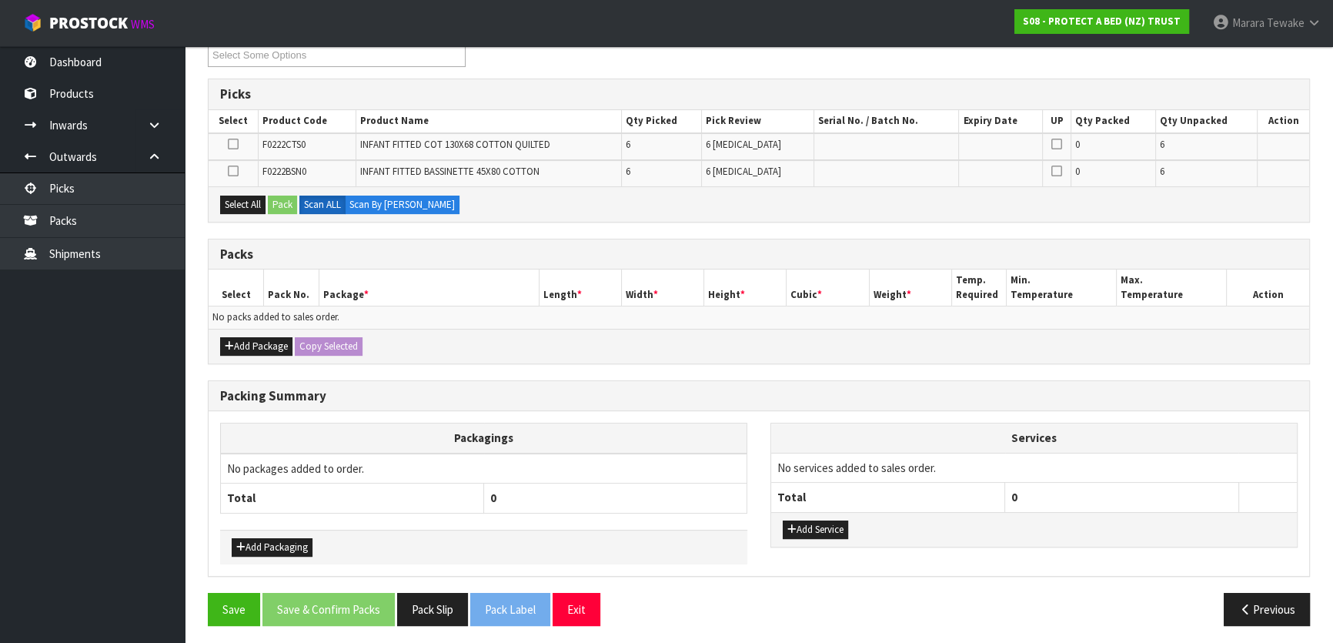
scroll to position [279, 0]
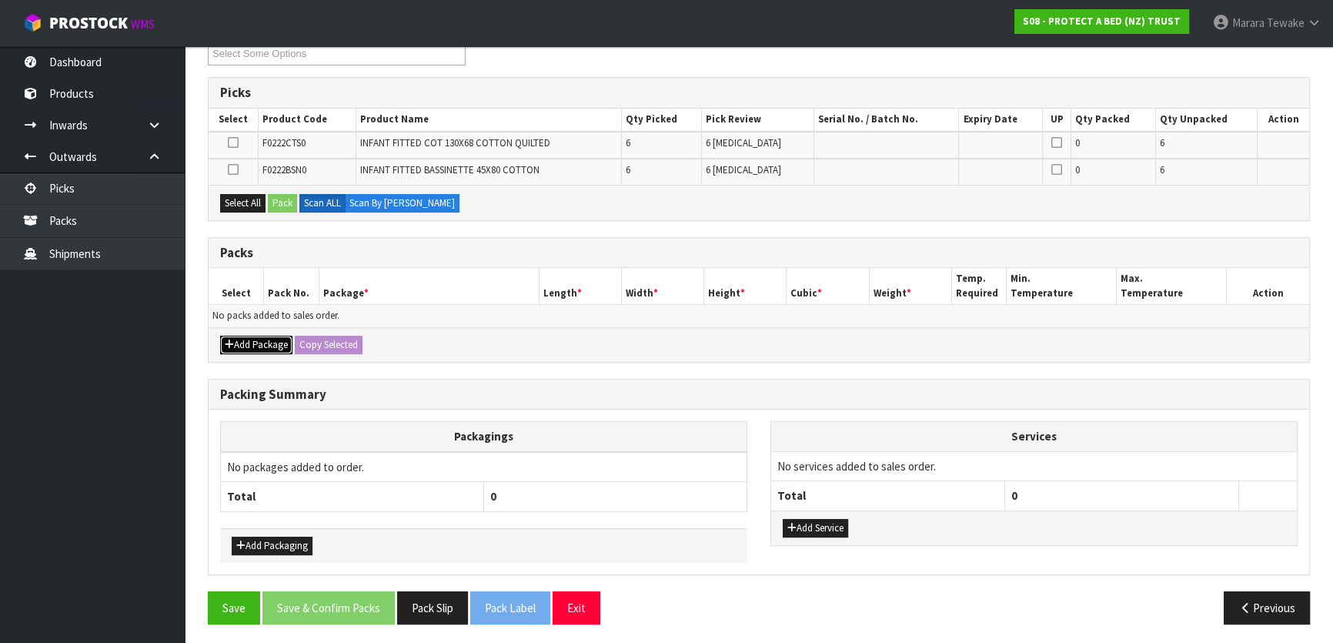
click at [272, 341] on button "Add Package" at bounding box center [256, 345] width 72 height 18
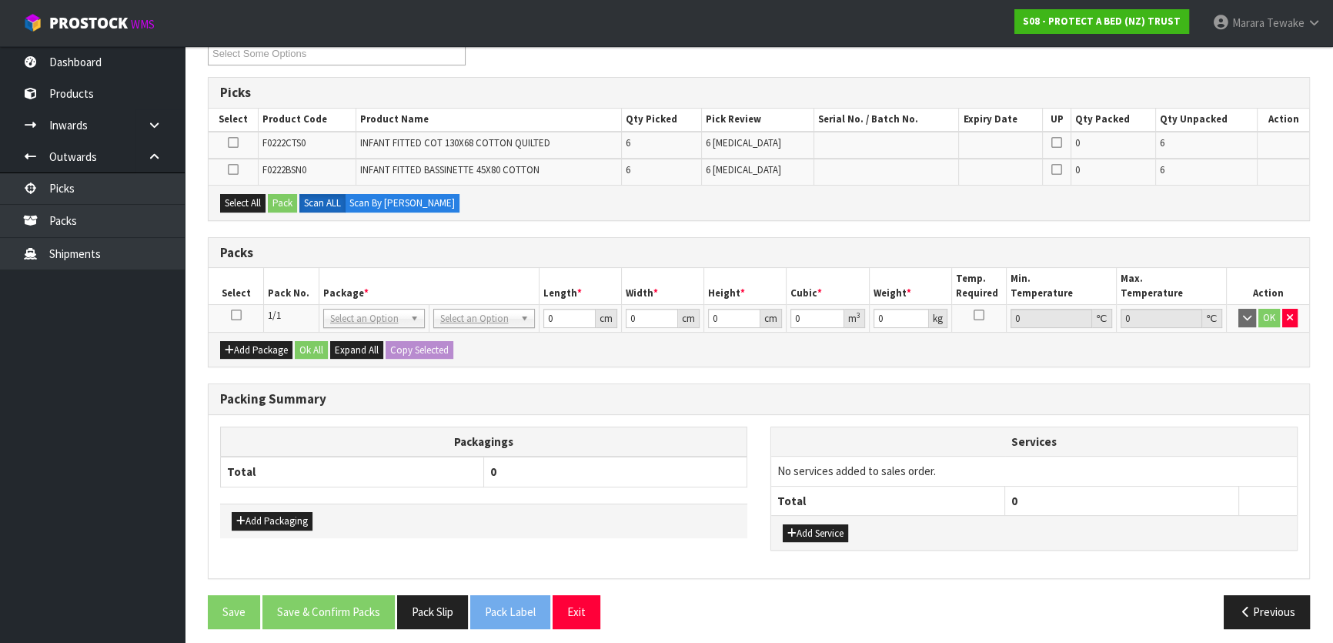
click at [233, 315] on icon at bounding box center [236, 315] width 11 height 1
click at [248, 208] on div "Select All Pack Scan ALL Scan By [PERSON_NAME]" at bounding box center [759, 202] width 1100 height 35
drag, startPoint x: 254, startPoint y: 202, endPoint x: 277, endPoint y: 200, distance: 23.1
click at [254, 201] on button "Select All" at bounding box center [242, 203] width 45 height 18
click at [281, 200] on button "Pack" at bounding box center [282, 203] width 29 height 18
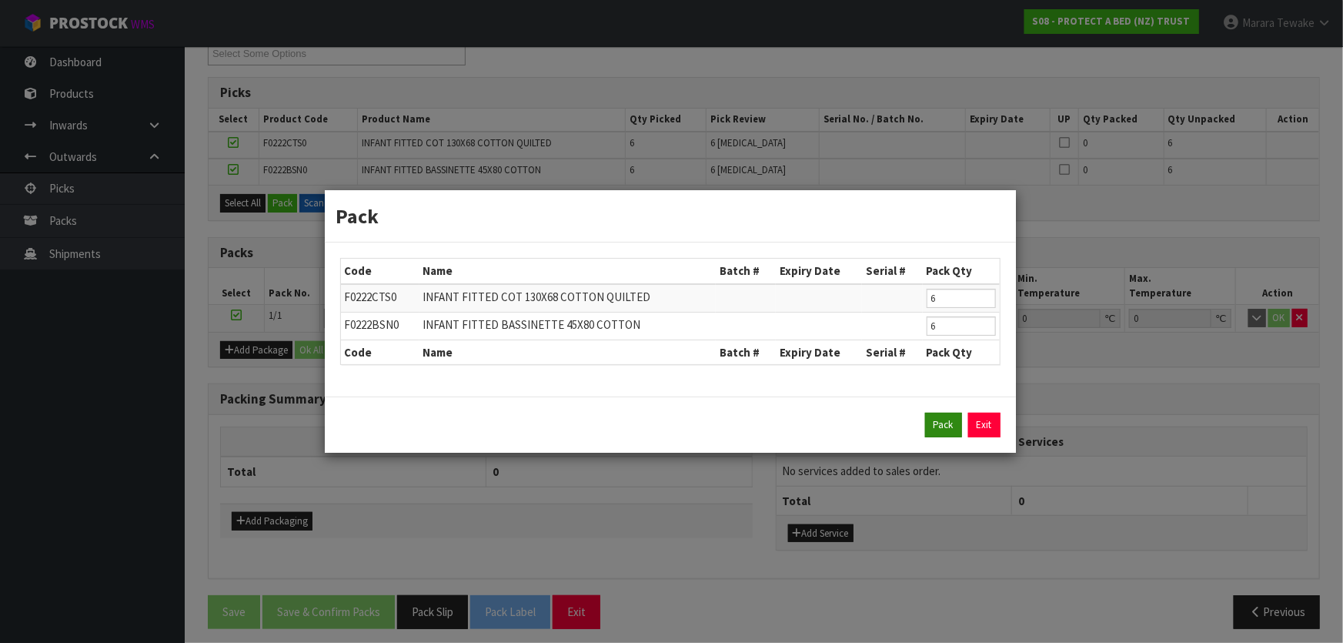
click at [938, 410] on div "Pack Exit" at bounding box center [670, 424] width 691 height 56
click at [939, 431] on button "Pack" at bounding box center [943, 424] width 37 height 25
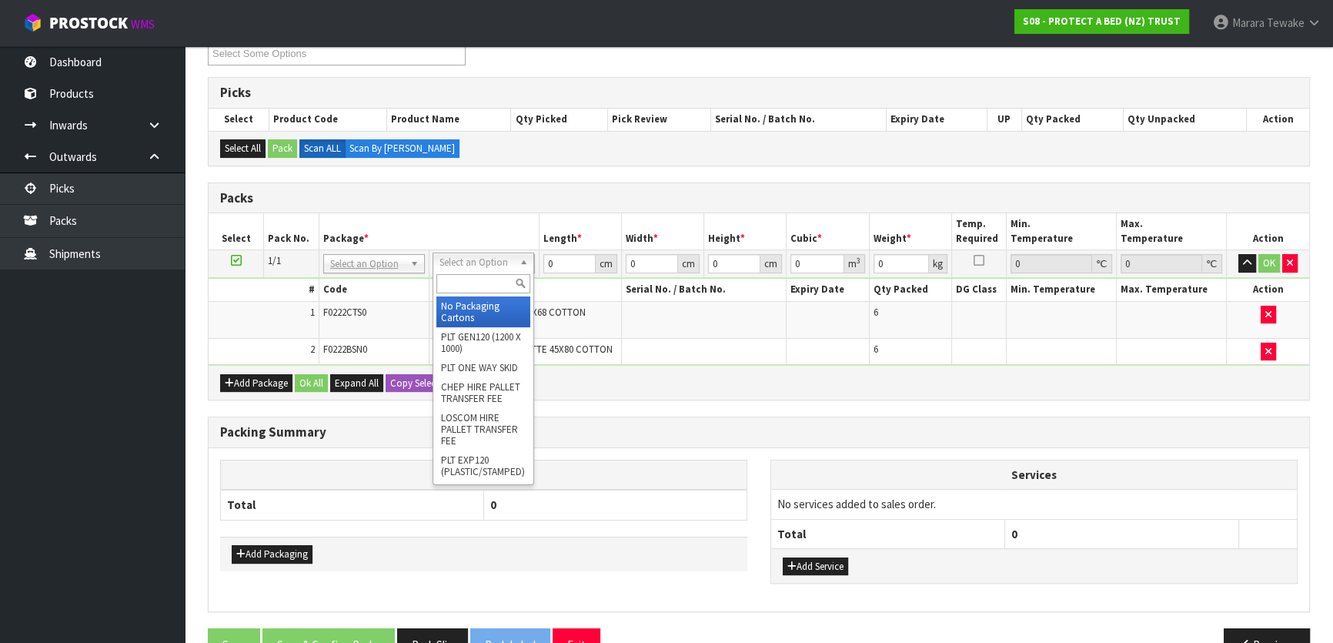
click at [458, 284] on input "text" at bounding box center [483, 283] width 94 height 19
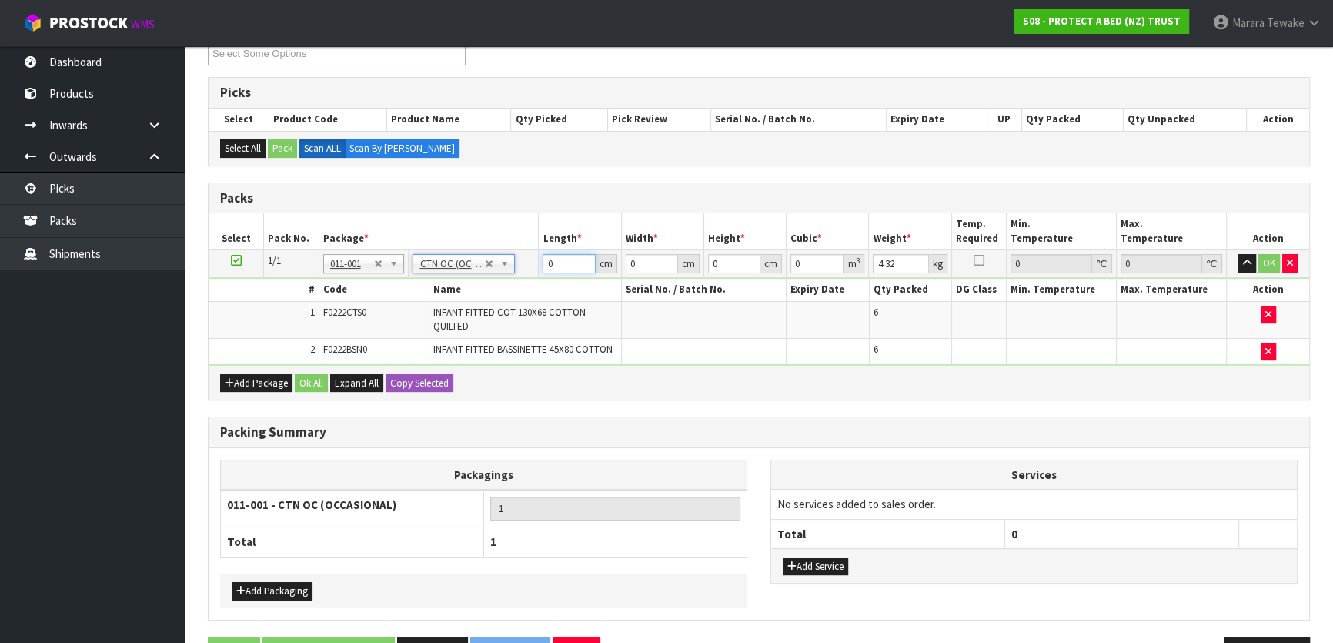
drag, startPoint x: 562, startPoint y: 269, endPoint x: 531, endPoint y: 250, distance: 35.9
click at [531, 255] on tr "1/1 NONE 007-001 007-002 007-004 007-009 007-013 007-014 007-015 007-017 007-01…" at bounding box center [759, 264] width 1100 height 28
click at [1238, 254] on button "button" at bounding box center [1247, 263] width 18 height 18
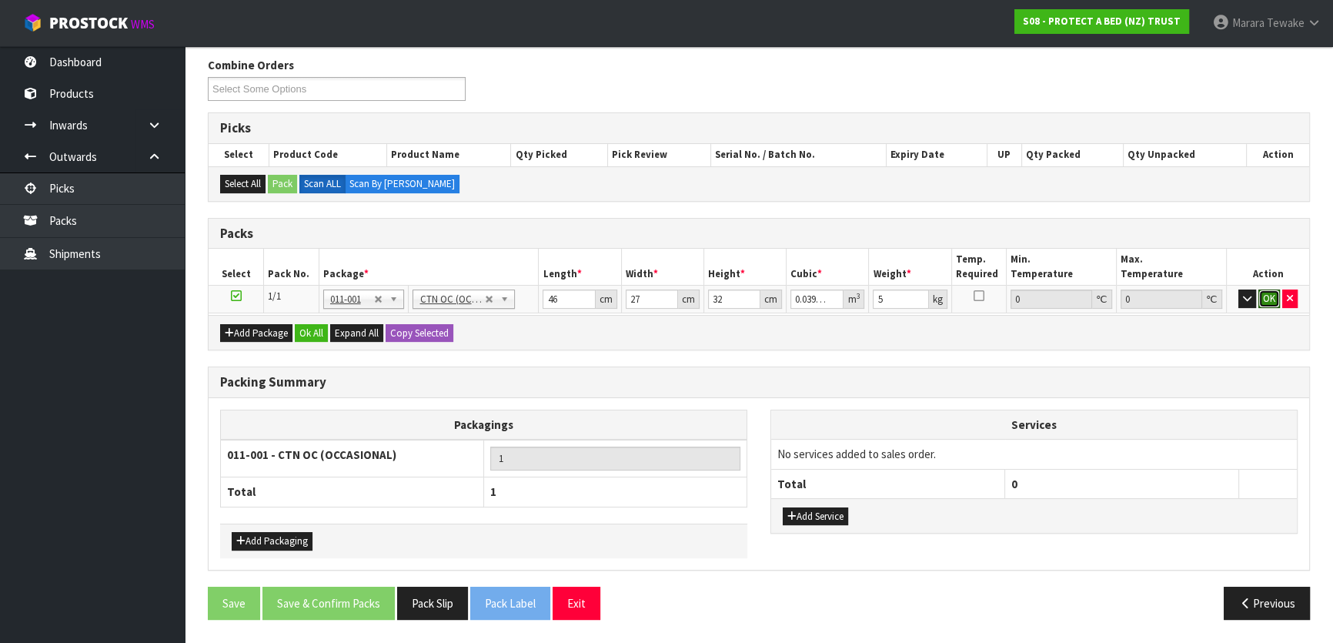
click button "OK" at bounding box center [1269, 298] width 22 height 18
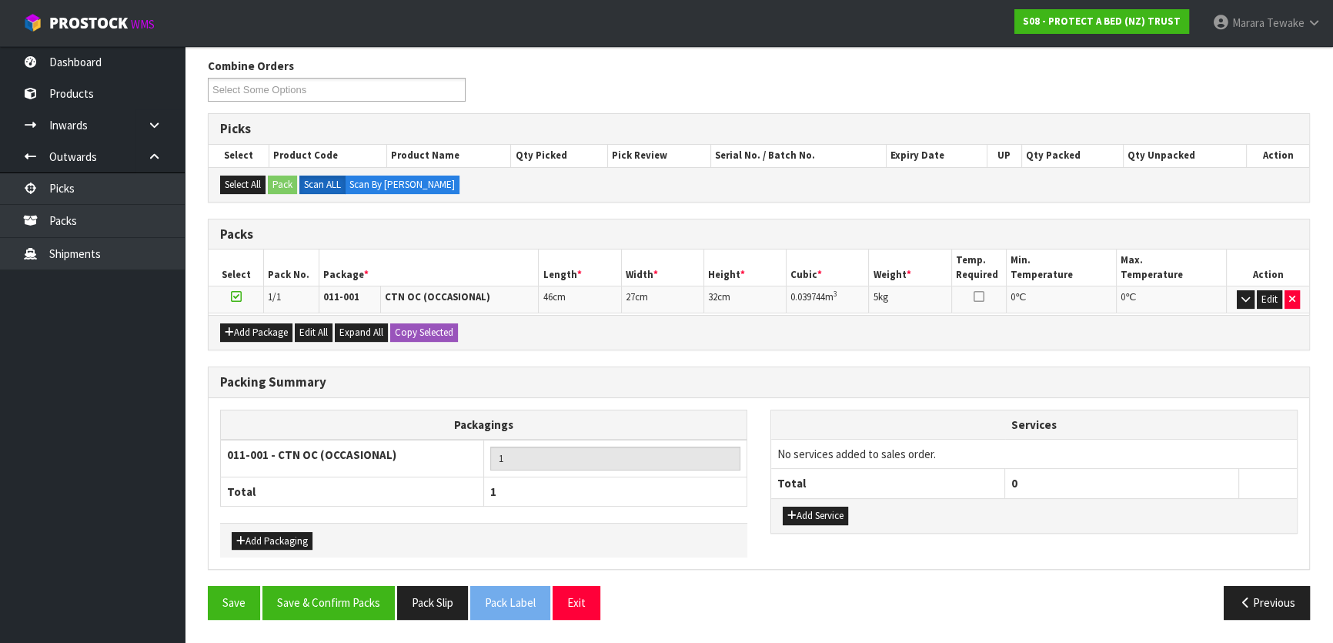
scroll to position [238, 0]
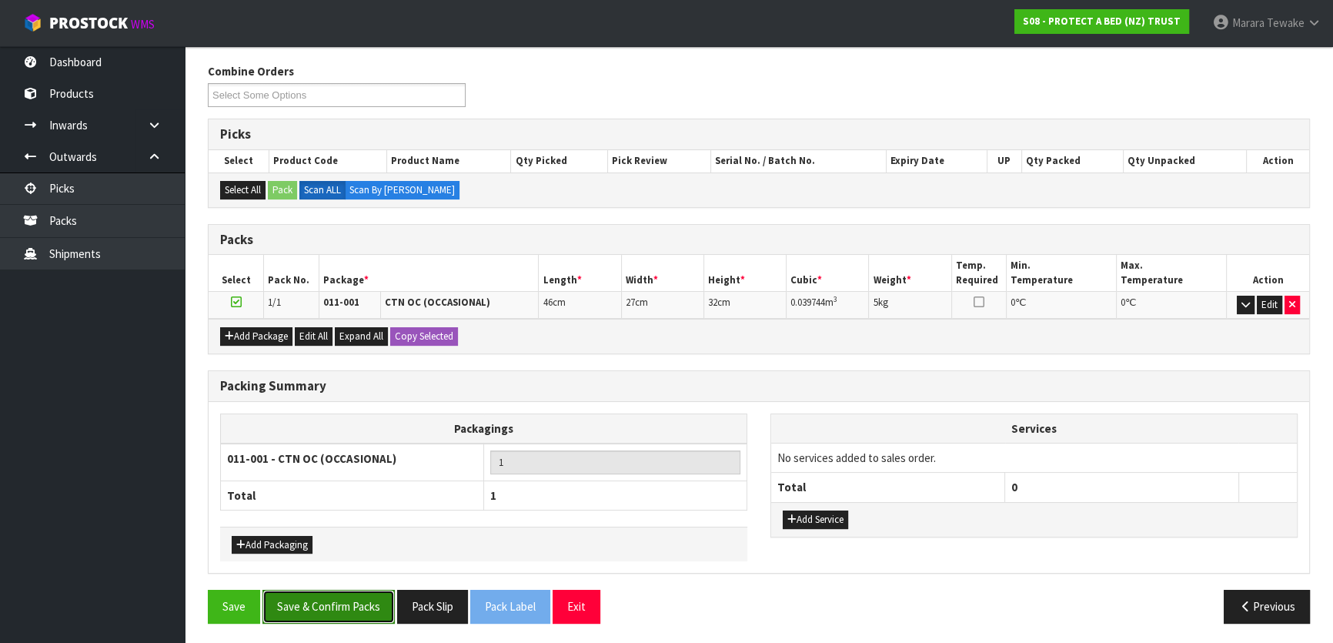
click at [351, 596] on button "Save & Confirm Packs" at bounding box center [328, 605] width 132 height 33
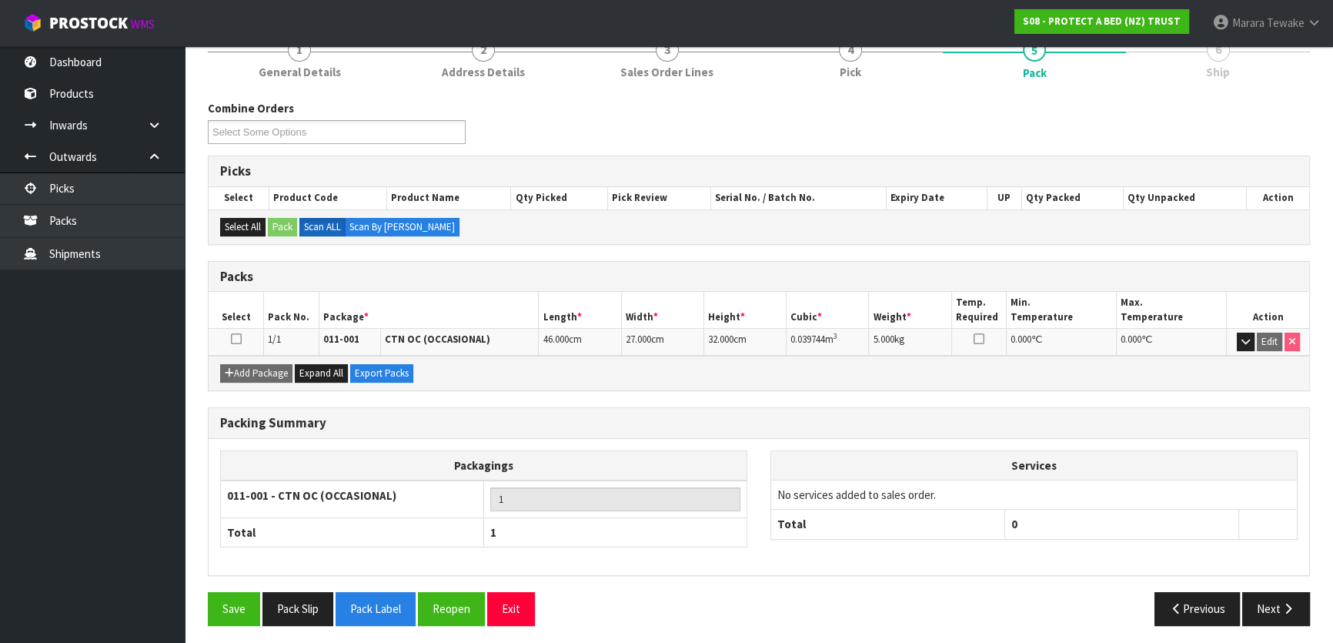
scroll to position [203, 0]
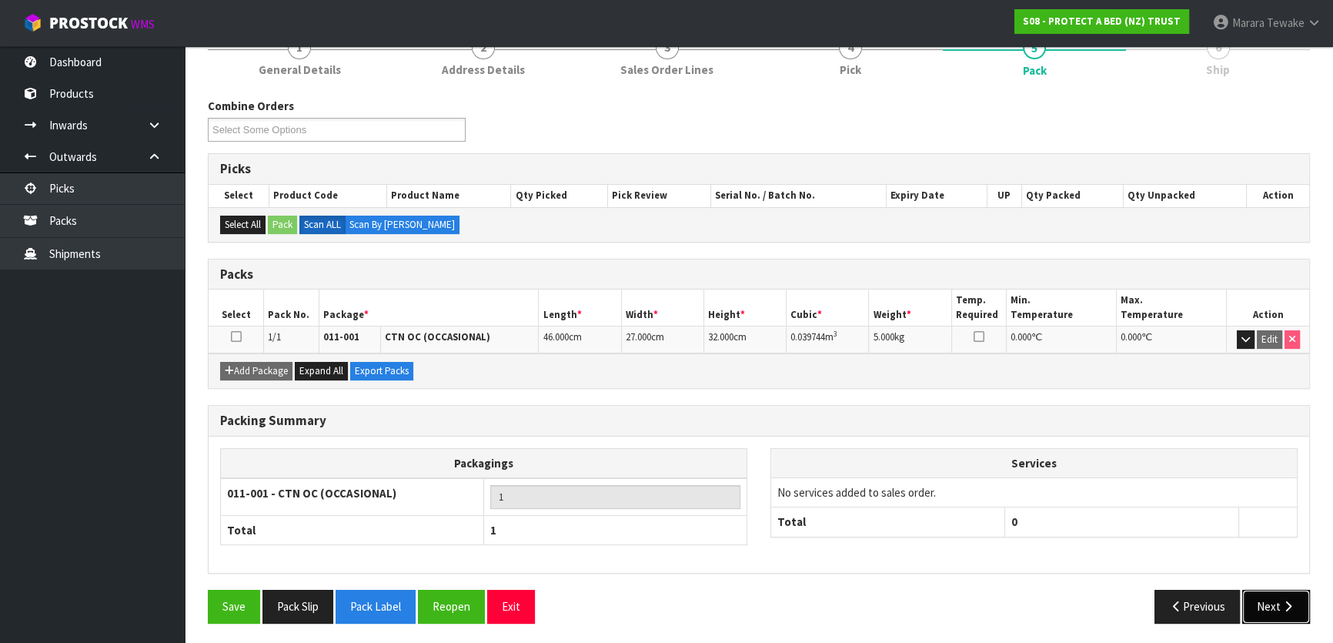
click at [1270, 606] on button "Next" at bounding box center [1276, 605] width 68 height 33
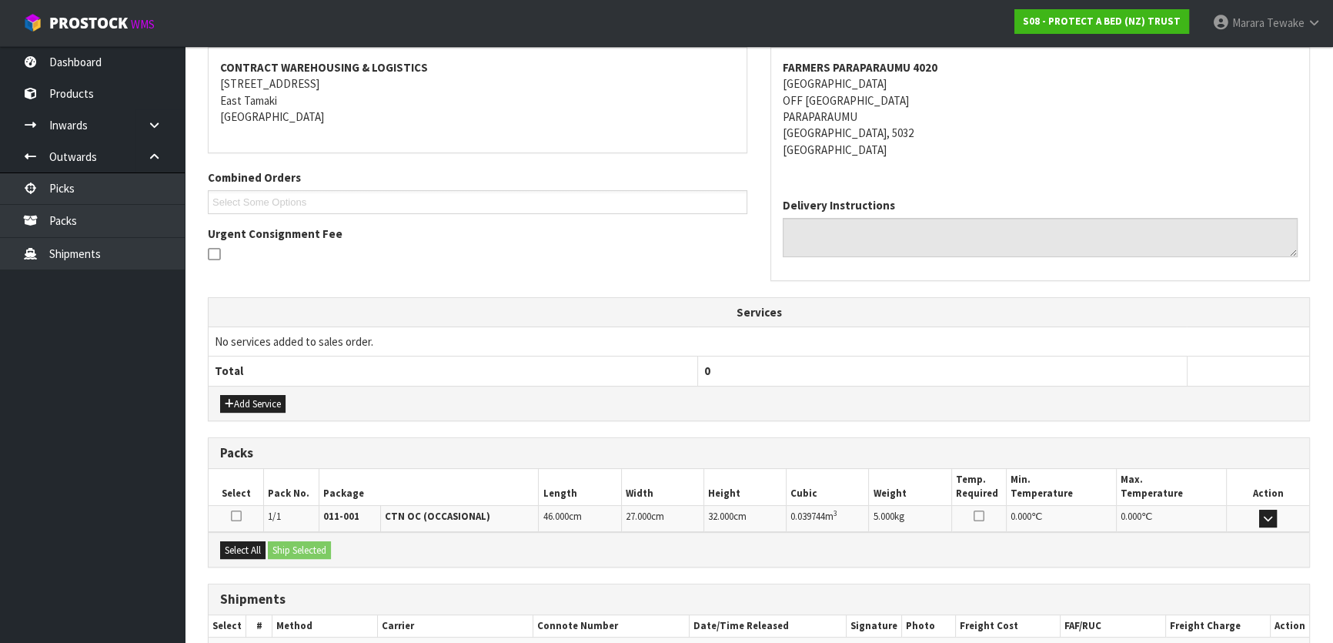
scroll to position [371, 0]
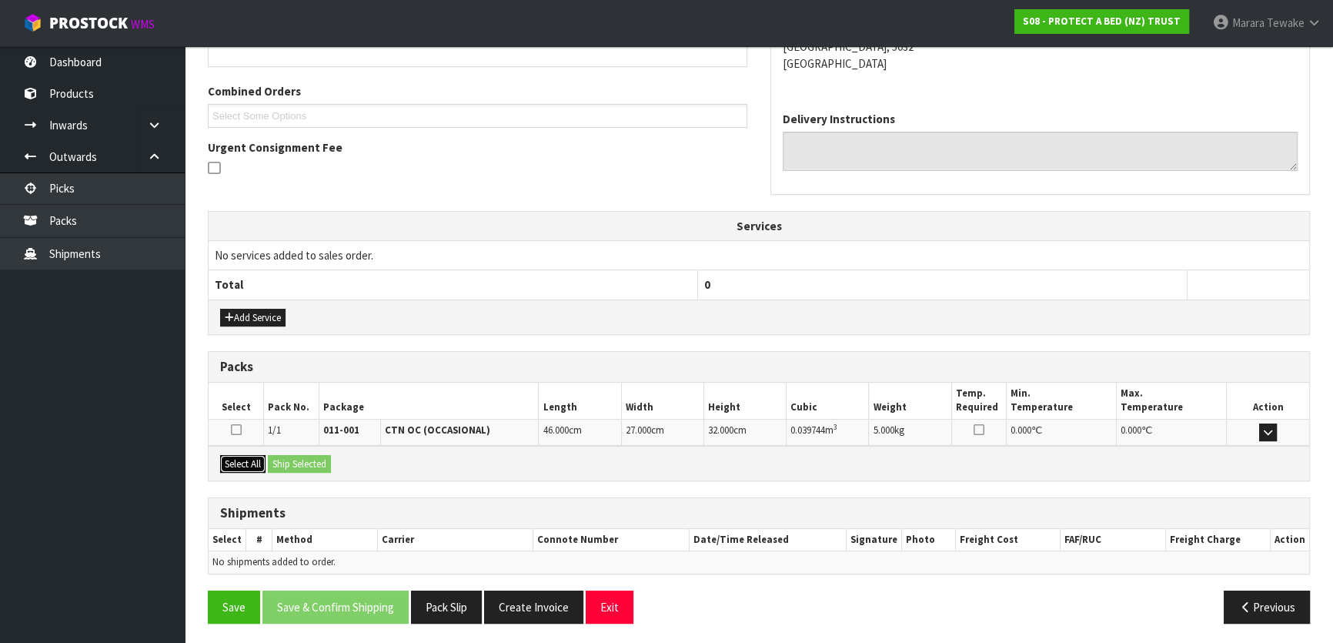
drag, startPoint x: 256, startPoint y: 462, endPoint x: 303, endPoint y: 458, distance: 47.1
click at [259, 460] on button "Select All" at bounding box center [242, 464] width 45 height 18
click at [303, 458] on button "Ship Selected" at bounding box center [299, 464] width 63 height 18
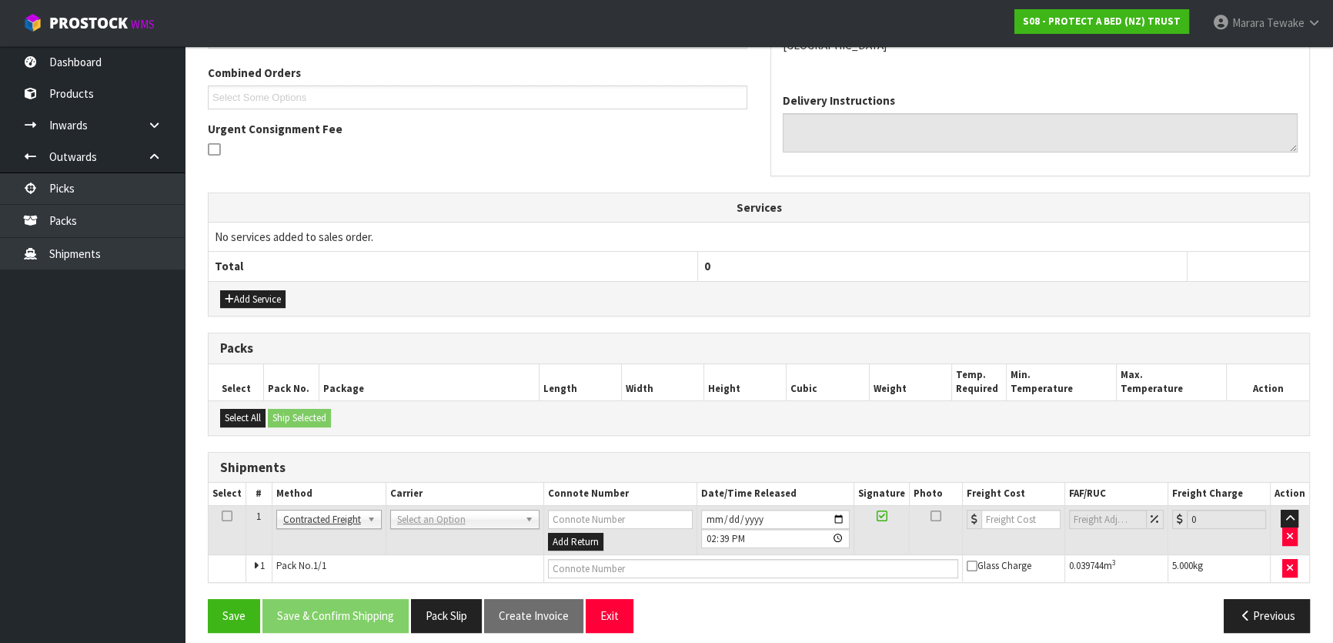
scroll to position [399, 0]
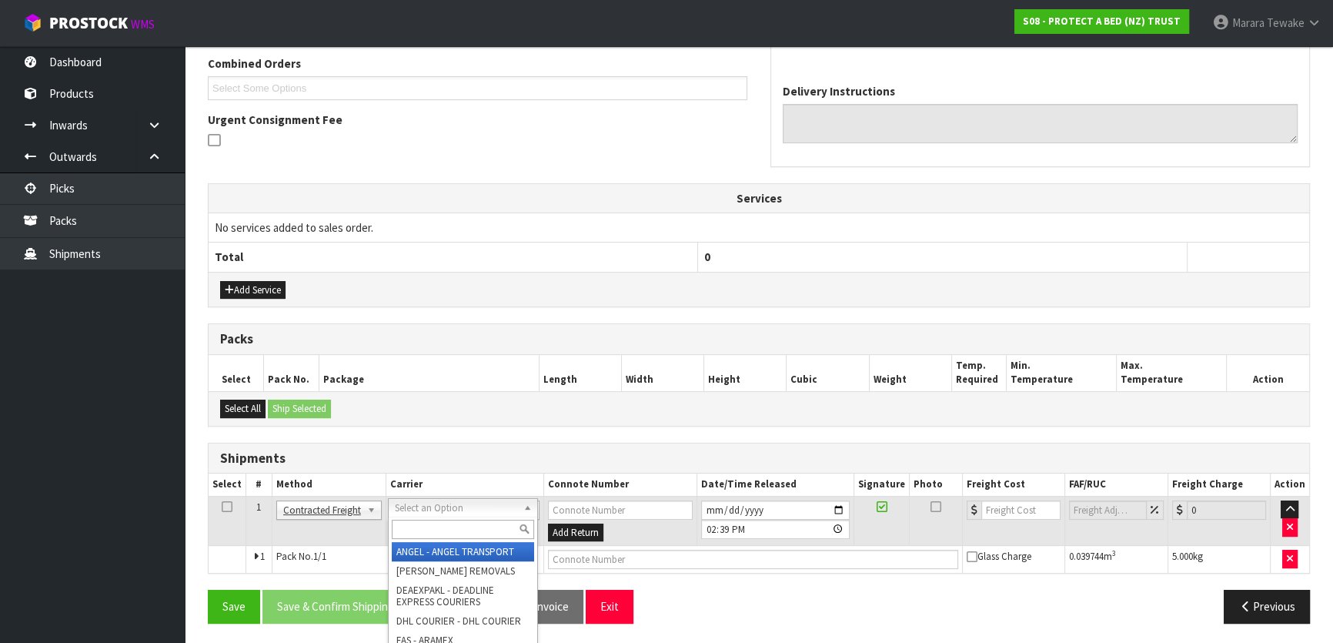
click at [442, 529] on input "text" at bounding box center [463, 528] width 142 height 19
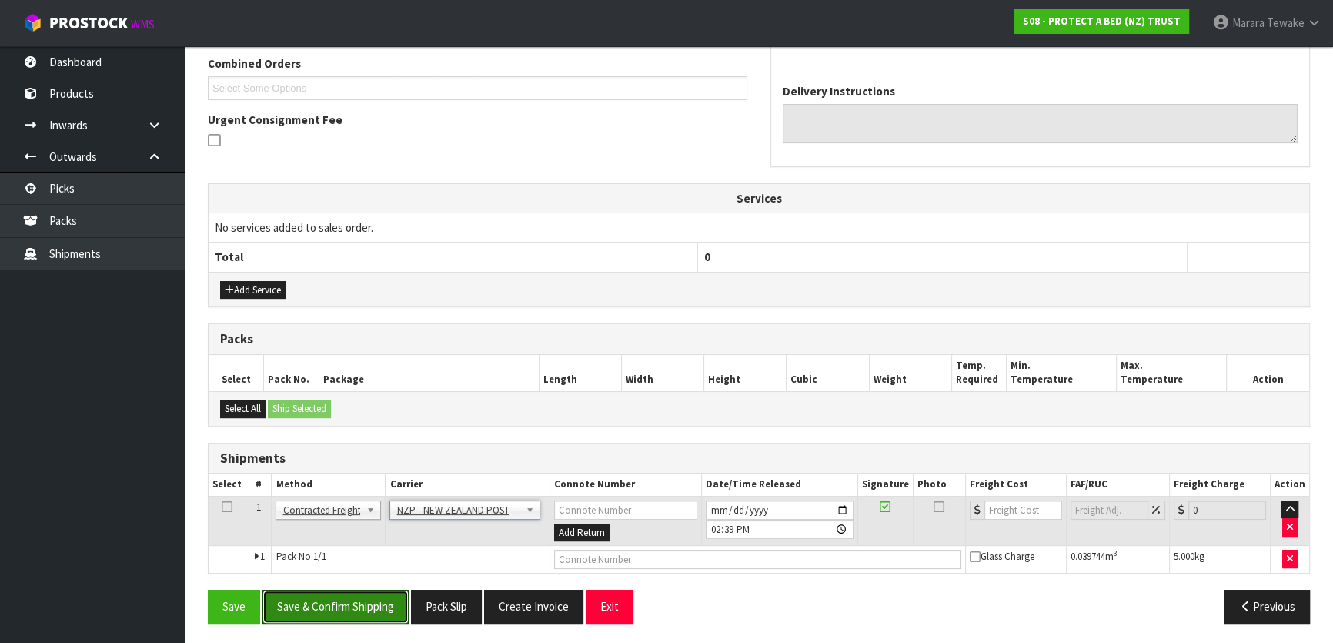
drag, startPoint x: 369, startPoint y: 593, endPoint x: 129, endPoint y: 556, distance: 242.9
click at [367, 593] on button "Save & Confirm Shipping" at bounding box center [335, 605] width 146 height 33
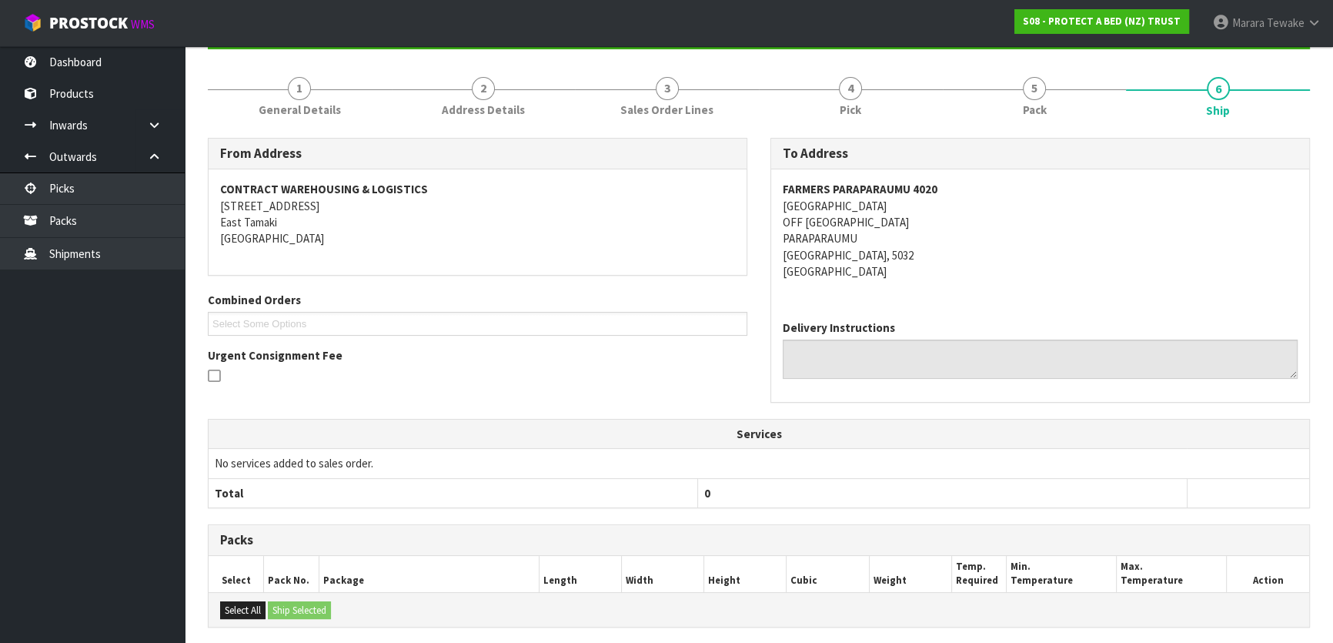
scroll to position [377, 0]
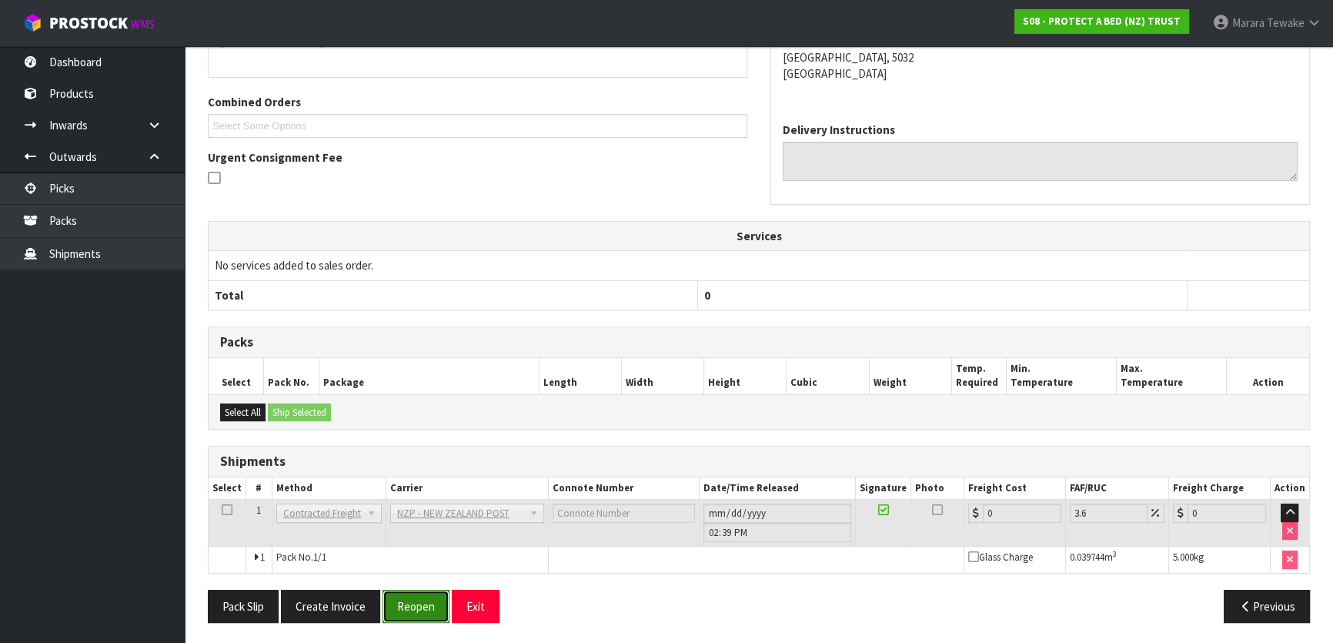
click at [409, 613] on button "Reopen" at bounding box center [415, 605] width 67 height 33
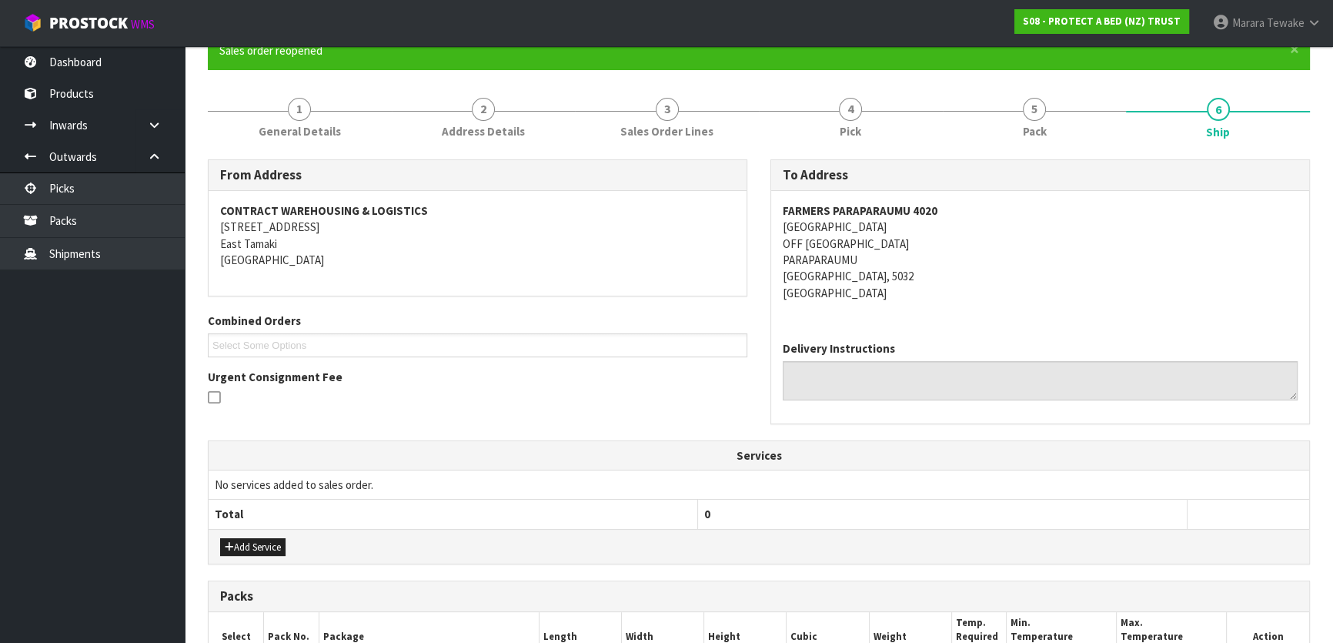
scroll to position [399, 0]
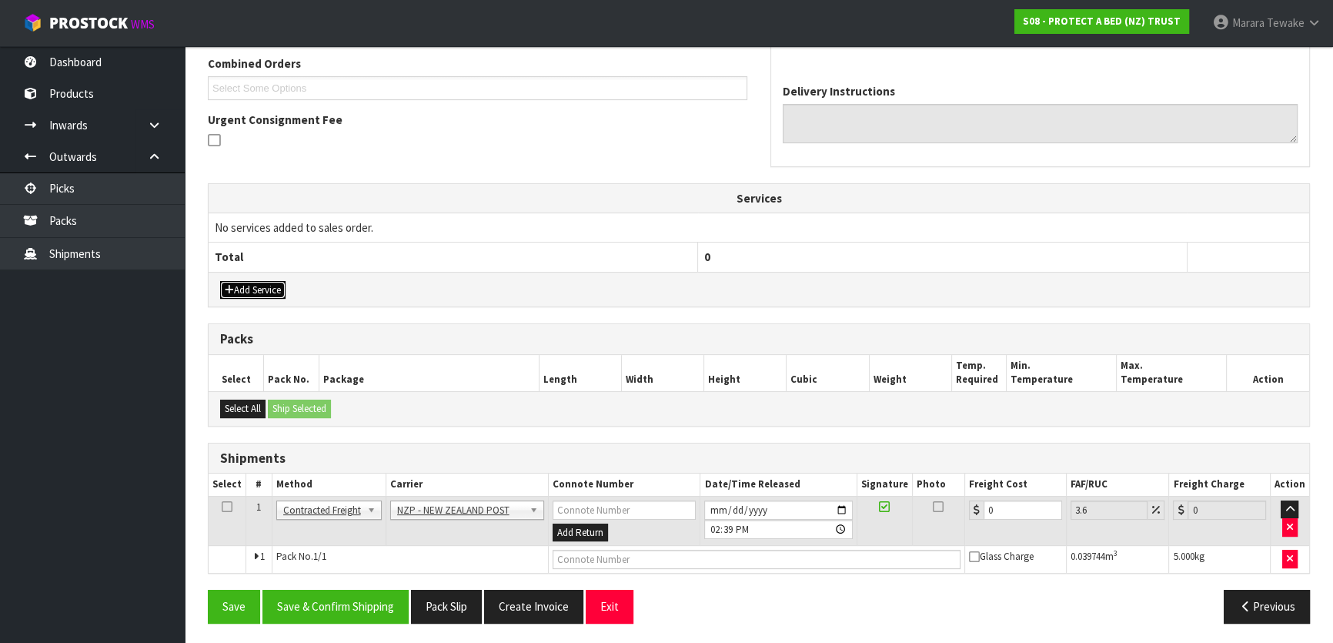
drag, startPoint x: 250, startPoint y: 285, endPoint x: 255, endPoint y: 278, distance: 8.8
click at [250, 285] on button "Add Service" at bounding box center [252, 290] width 65 height 18
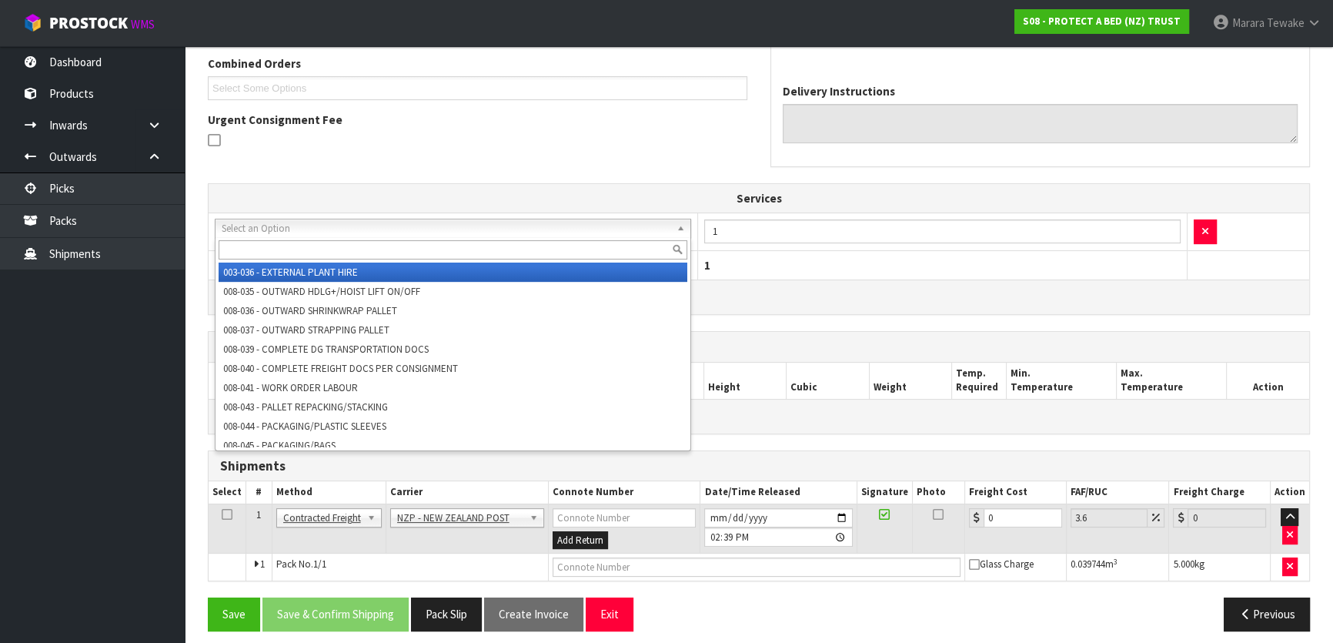
click at [297, 248] on input "text" at bounding box center [453, 249] width 469 height 19
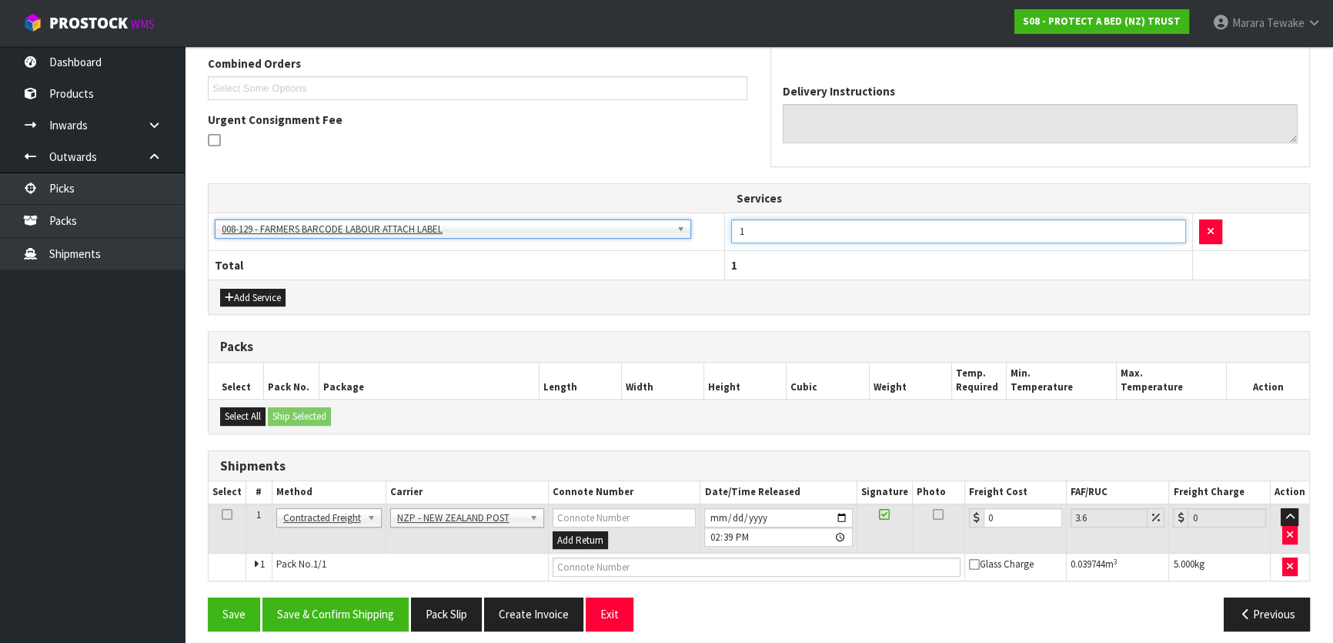
drag, startPoint x: 753, startPoint y: 233, endPoint x: 730, endPoint y: 204, distance: 37.3
click at [729, 214] on td "1" at bounding box center [958, 232] width 467 height 38
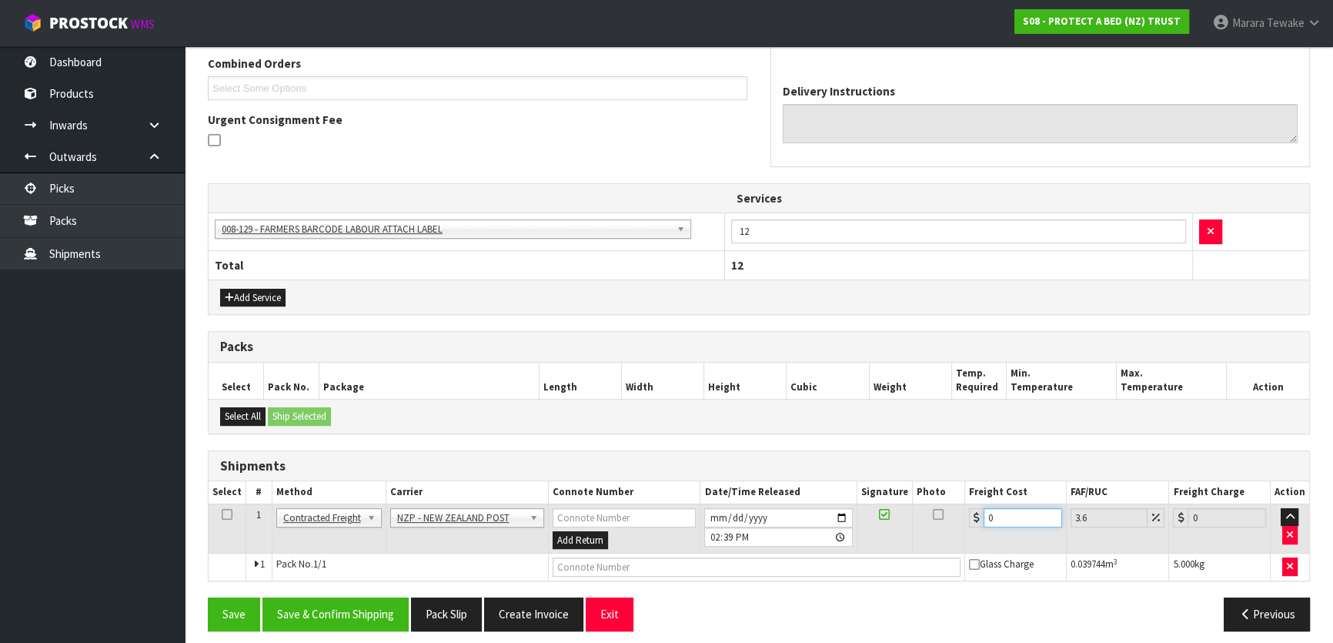
drag, startPoint x: 1000, startPoint y: 510, endPoint x: 947, endPoint y: 484, distance: 59.9
click at [947, 491] on table "Select # Method Carrier Connote Number Date/Time Released Signature Photo Freig…" at bounding box center [759, 530] width 1100 height 99
click at [336, 612] on button "Save & Confirm Shipping" at bounding box center [335, 613] width 146 height 33
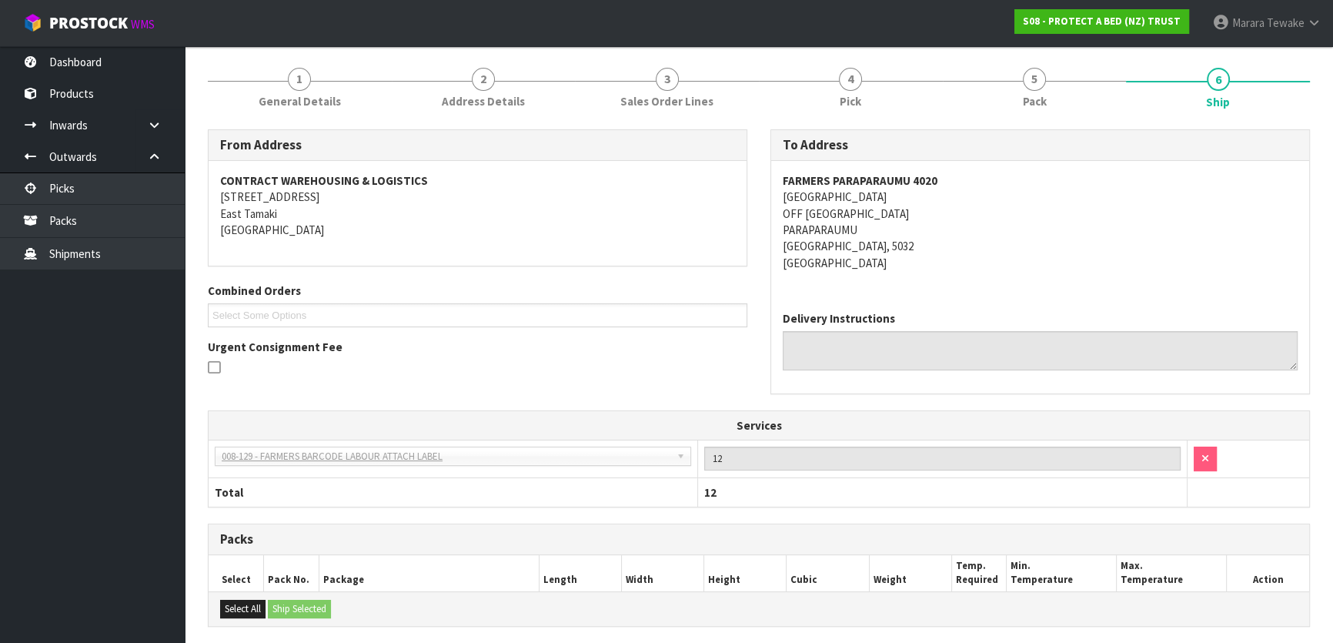
scroll to position [29, 0]
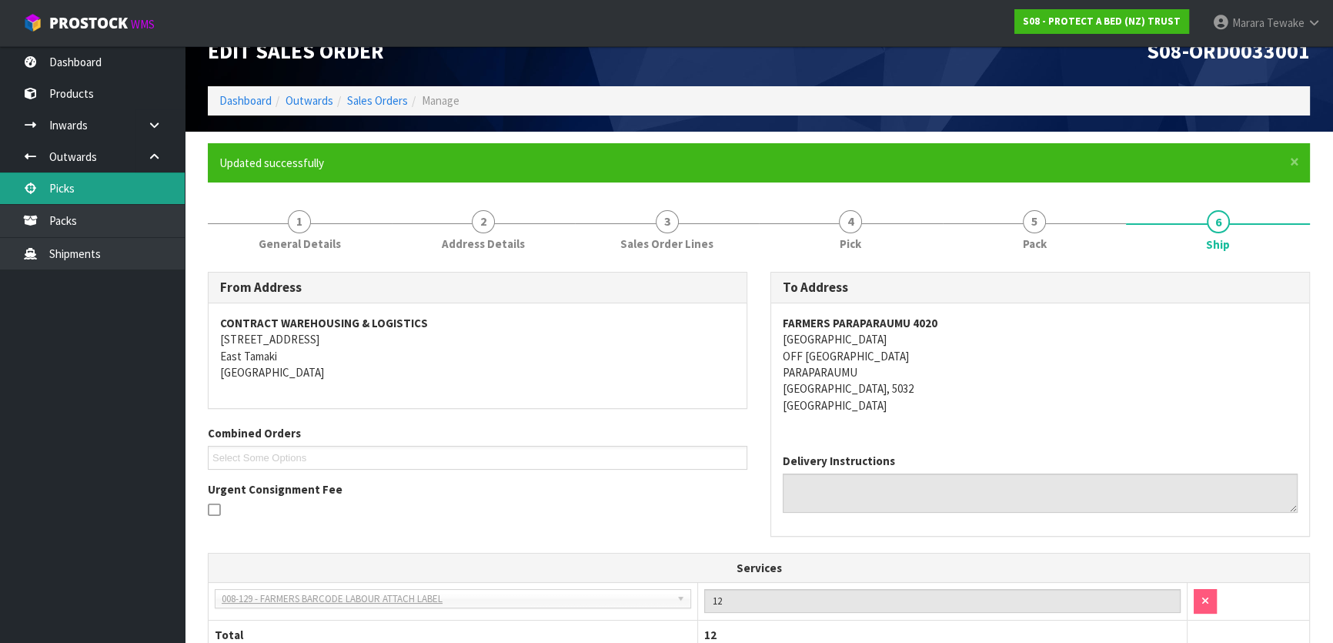
click at [105, 184] on link "Picks" at bounding box center [92, 188] width 185 height 32
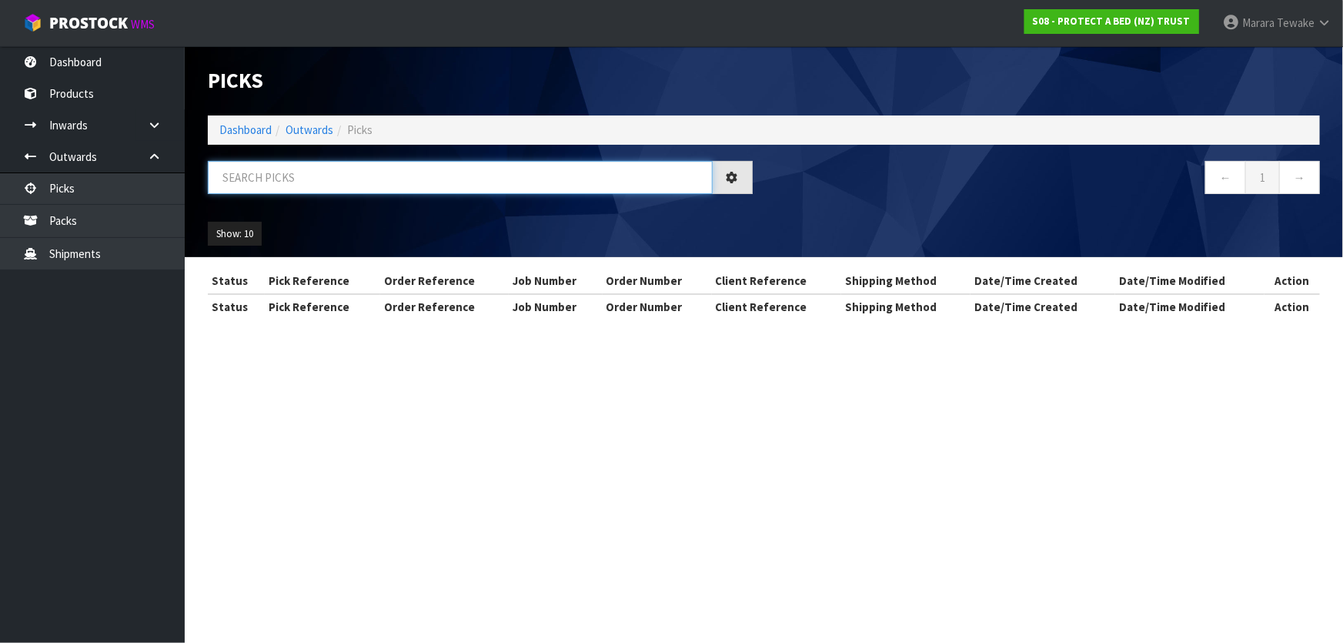
click at [246, 184] on input "text" at bounding box center [460, 177] width 505 height 33
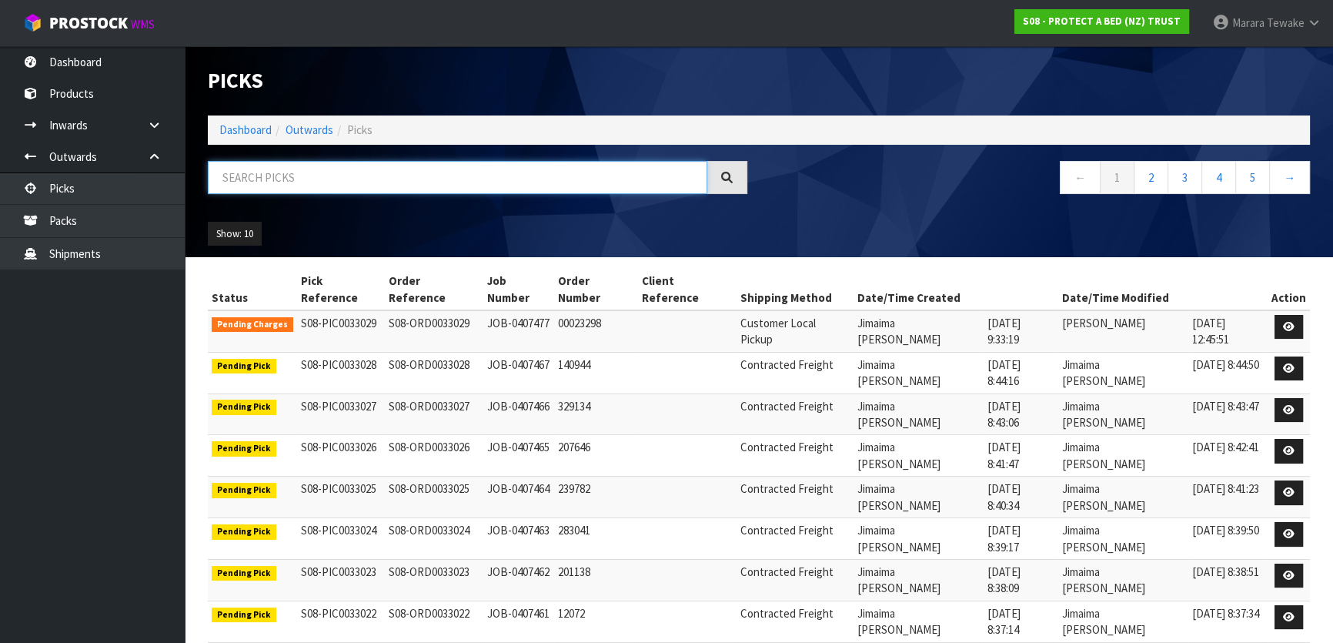
click at [321, 178] on input "text" at bounding box center [457, 177] width 499 height 33
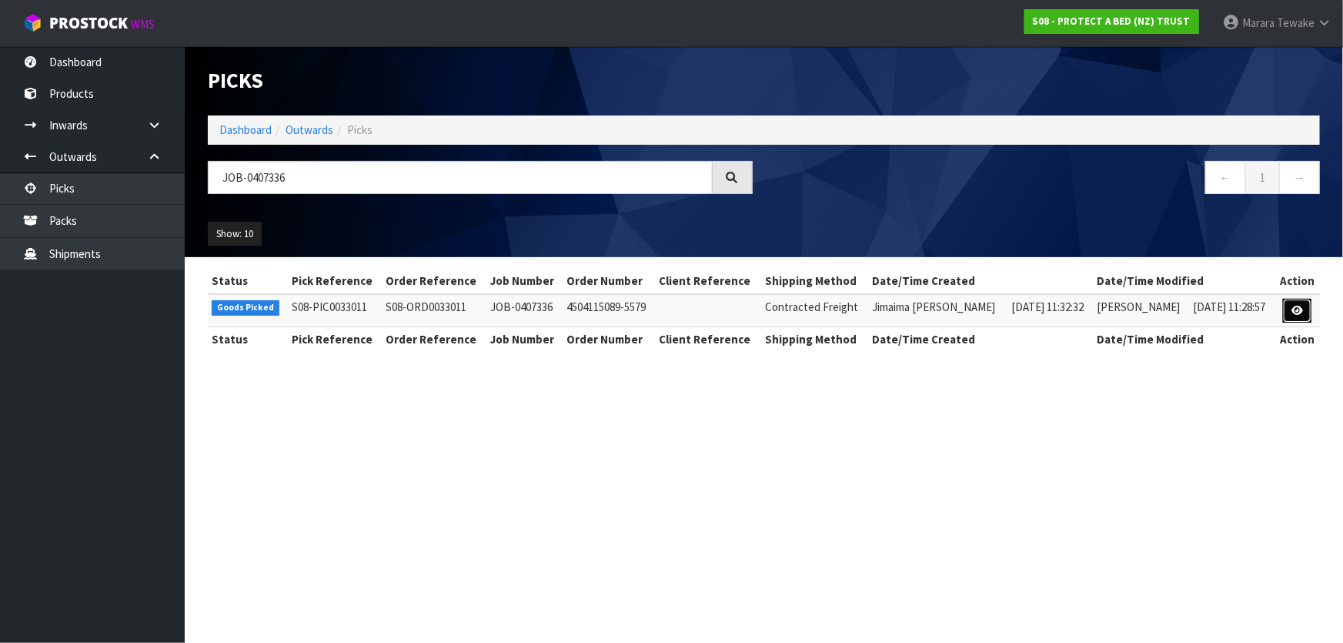
click at [1295, 309] on icon at bounding box center [1297, 311] width 12 height 10
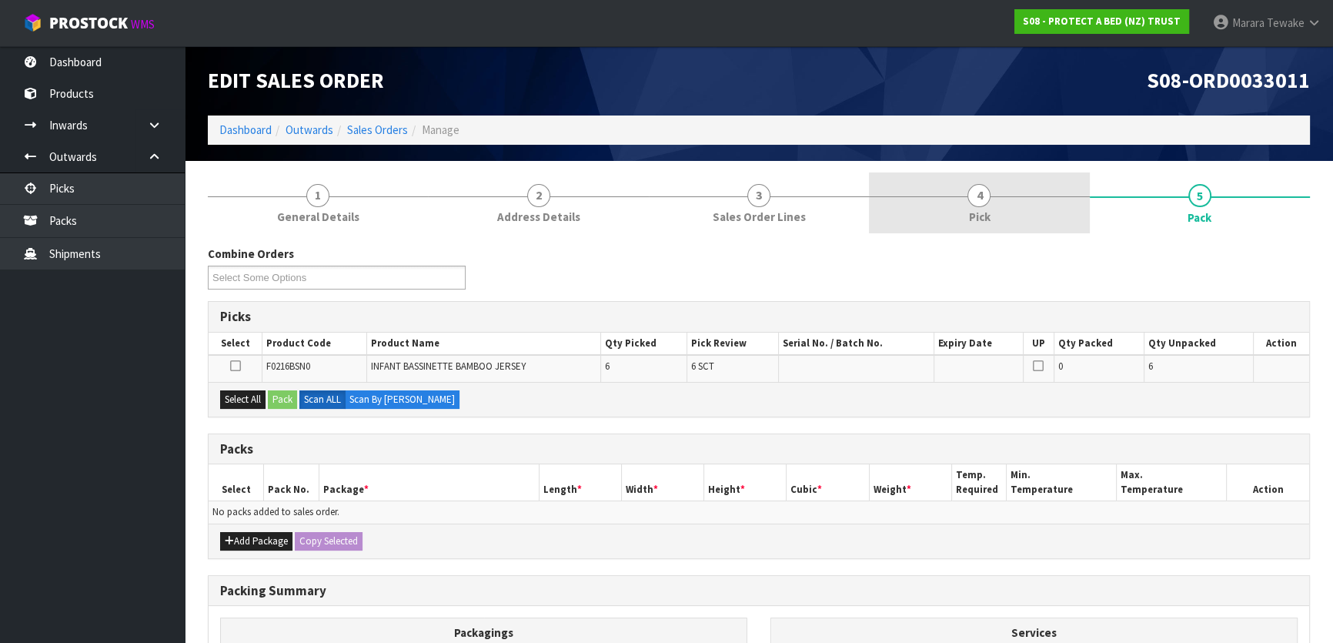
click at [976, 219] on span "Pick" at bounding box center [979, 217] width 22 height 16
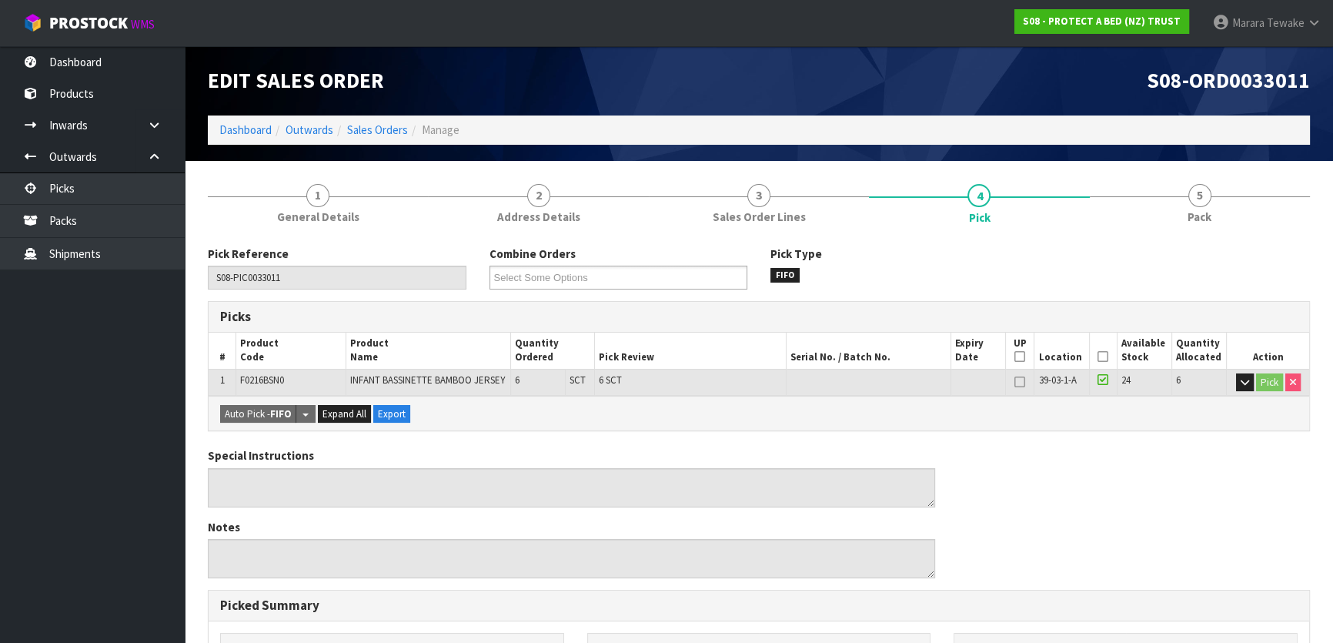
click at [1103, 356] on icon at bounding box center [1102, 356] width 11 height 1
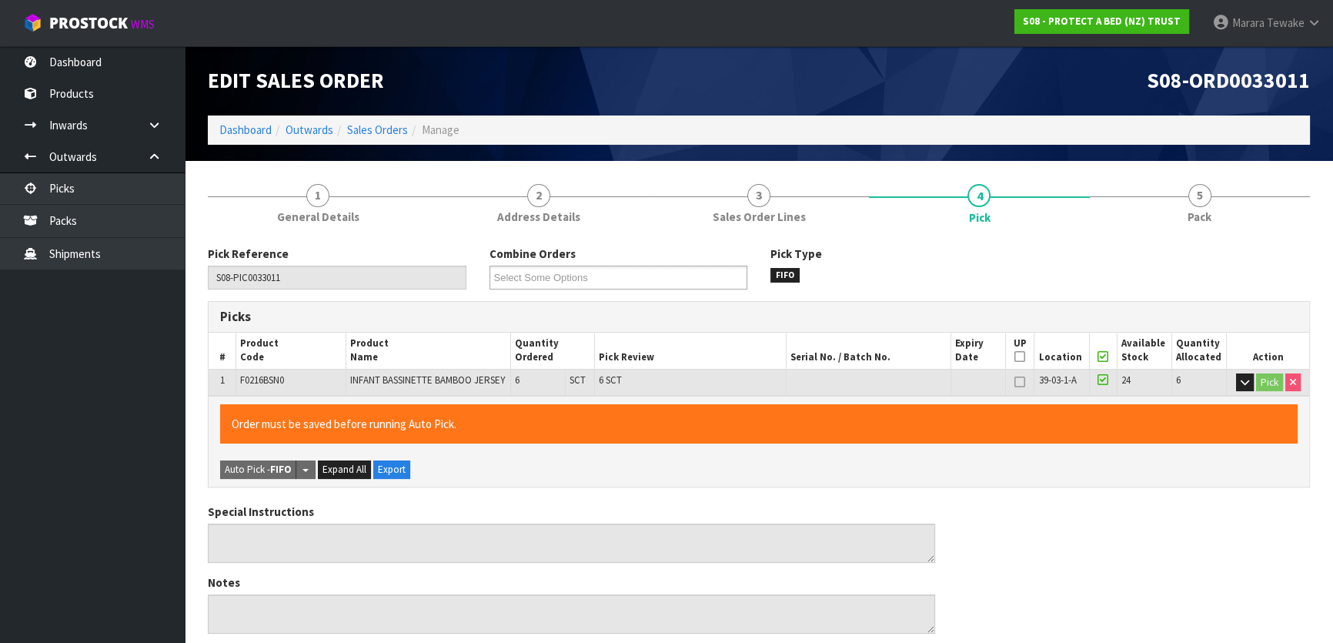
scroll to position [434, 0]
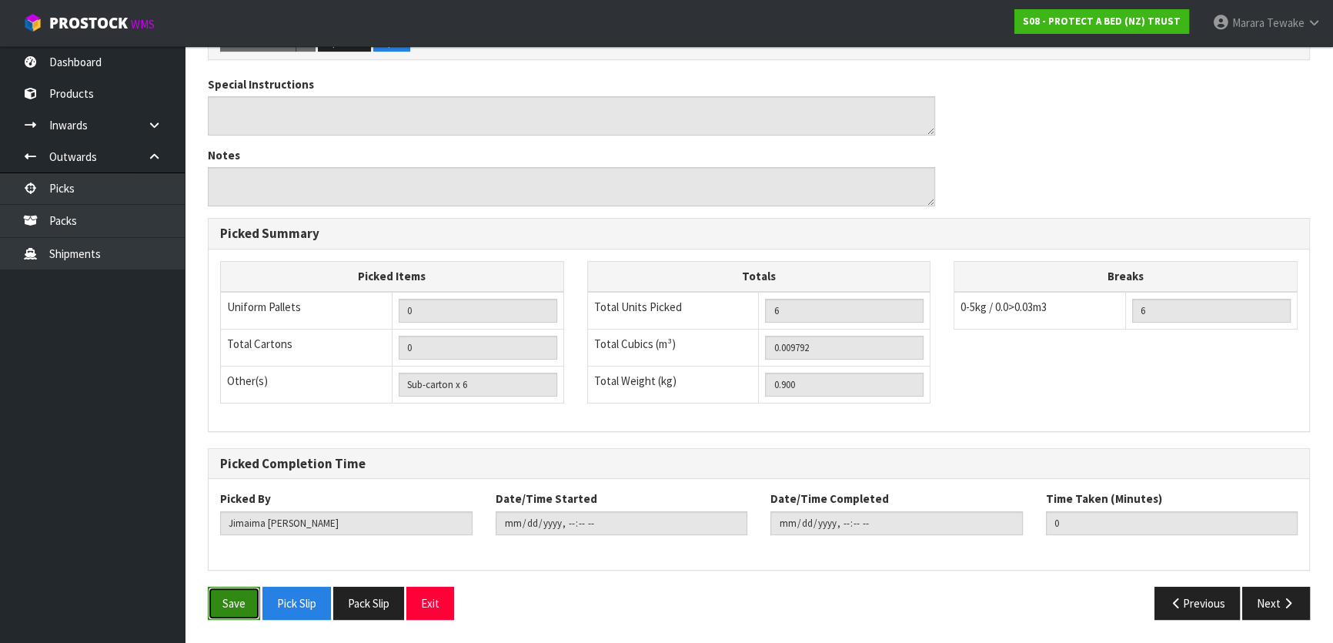
click at [242, 606] on button "Save" at bounding box center [234, 602] width 52 height 33
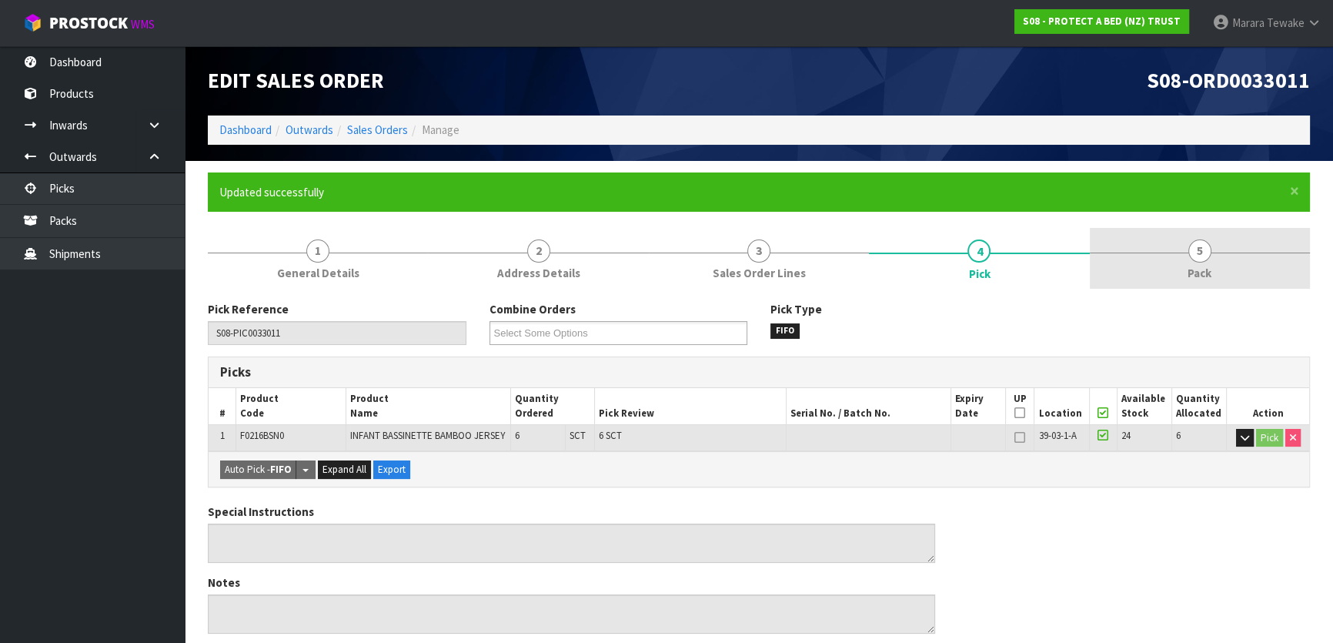
click at [1224, 259] on link "5 Pack" at bounding box center [1200, 258] width 220 height 61
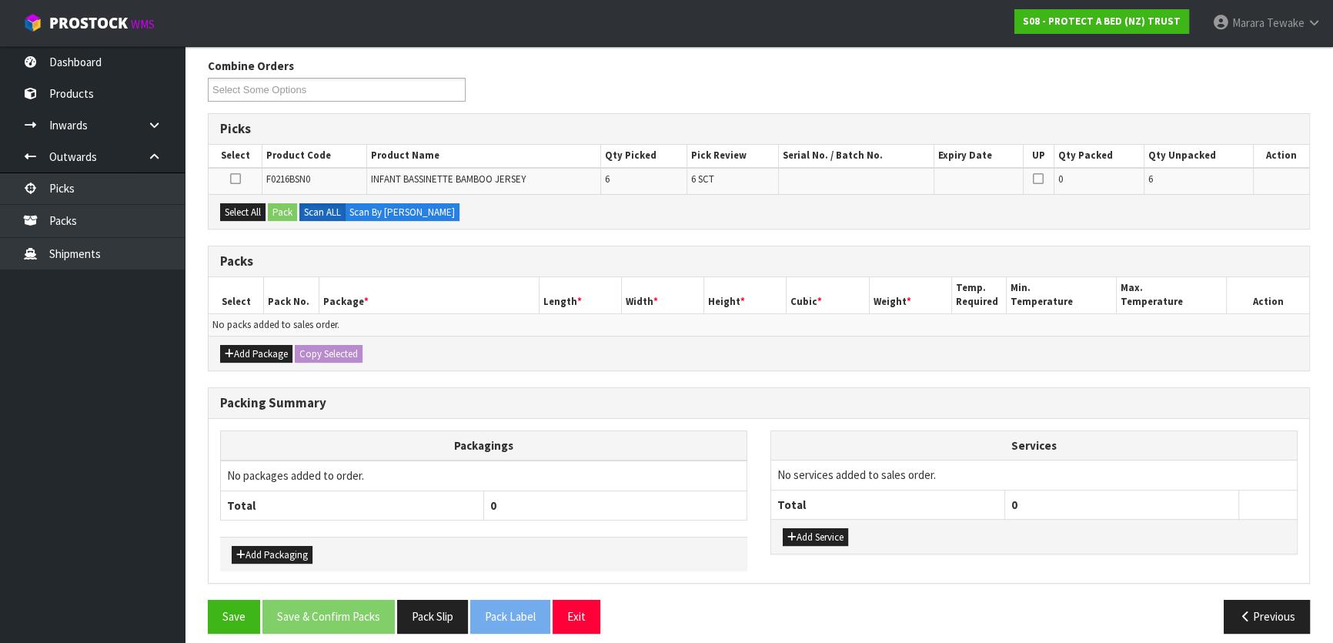
scroll to position [253, 0]
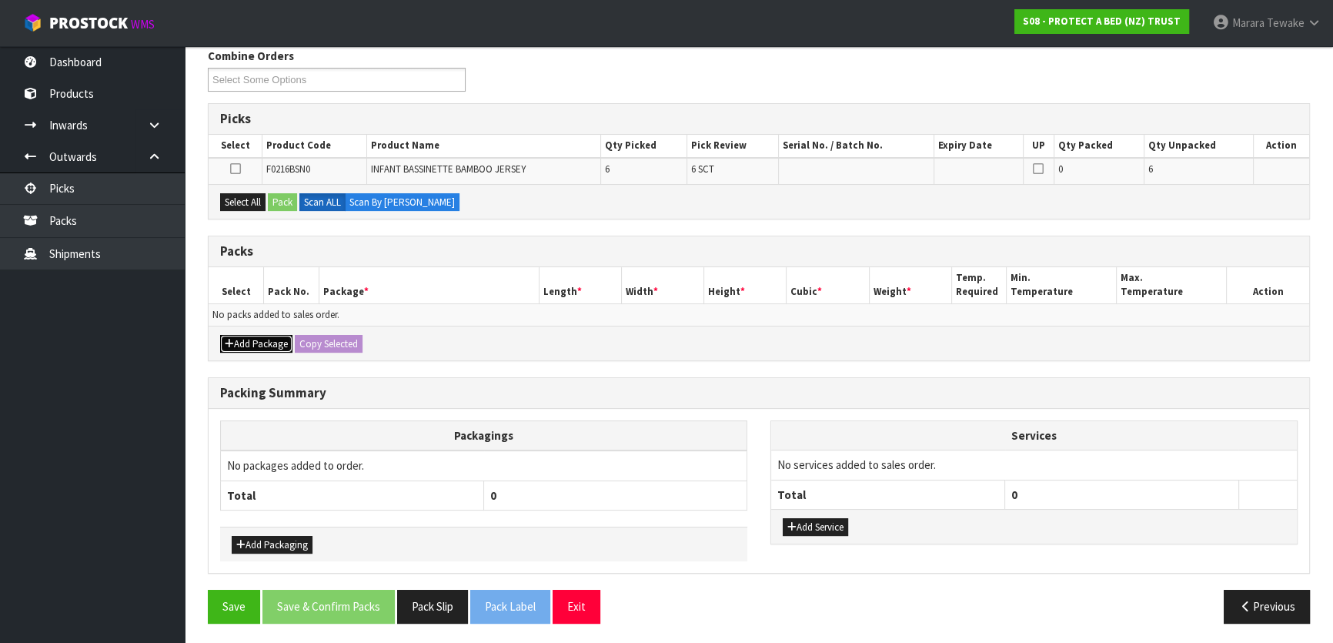
click at [254, 340] on button "Add Package" at bounding box center [256, 344] width 72 height 18
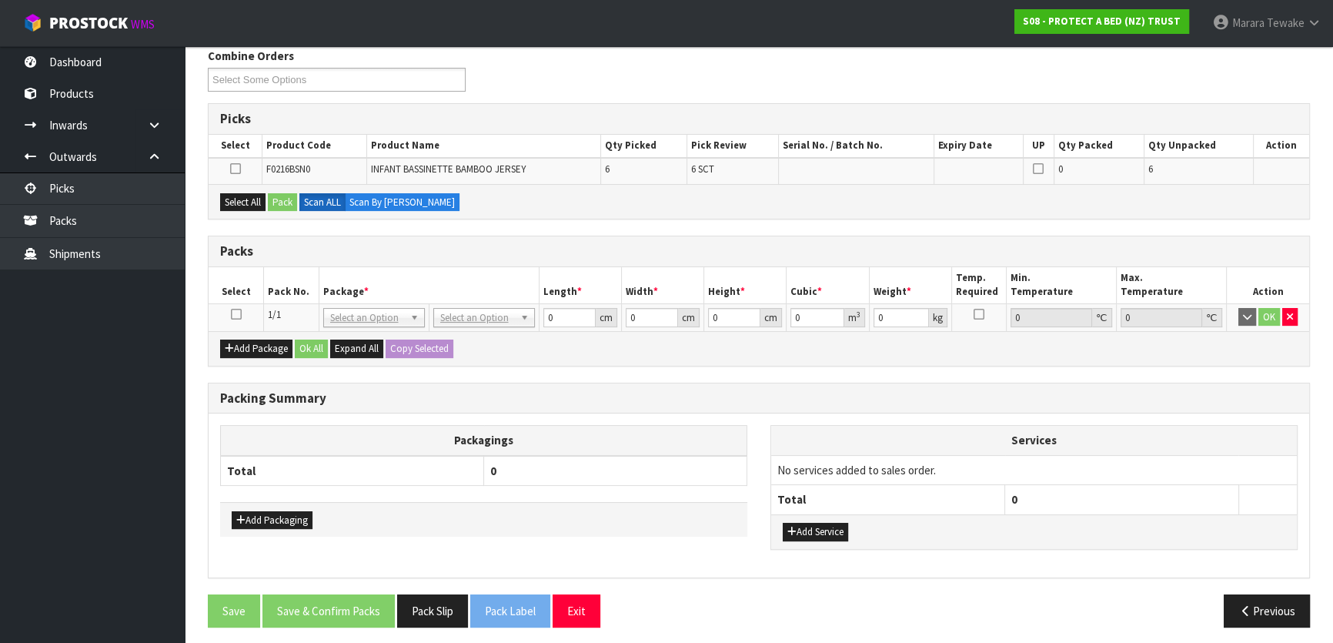
drag, startPoint x: 239, startPoint y: 314, endPoint x: 245, endPoint y: 291, distance: 23.9
click at [239, 314] on icon at bounding box center [236, 314] width 11 height 1
drag, startPoint x: 245, startPoint y: 202, endPoint x: 273, endPoint y: 194, distance: 29.5
click at [251, 200] on button "Select All" at bounding box center [242, 202] width 45 height 18
click at [273, 199] on button "Pack" at bounding box center [282, 202] width 29 height 18
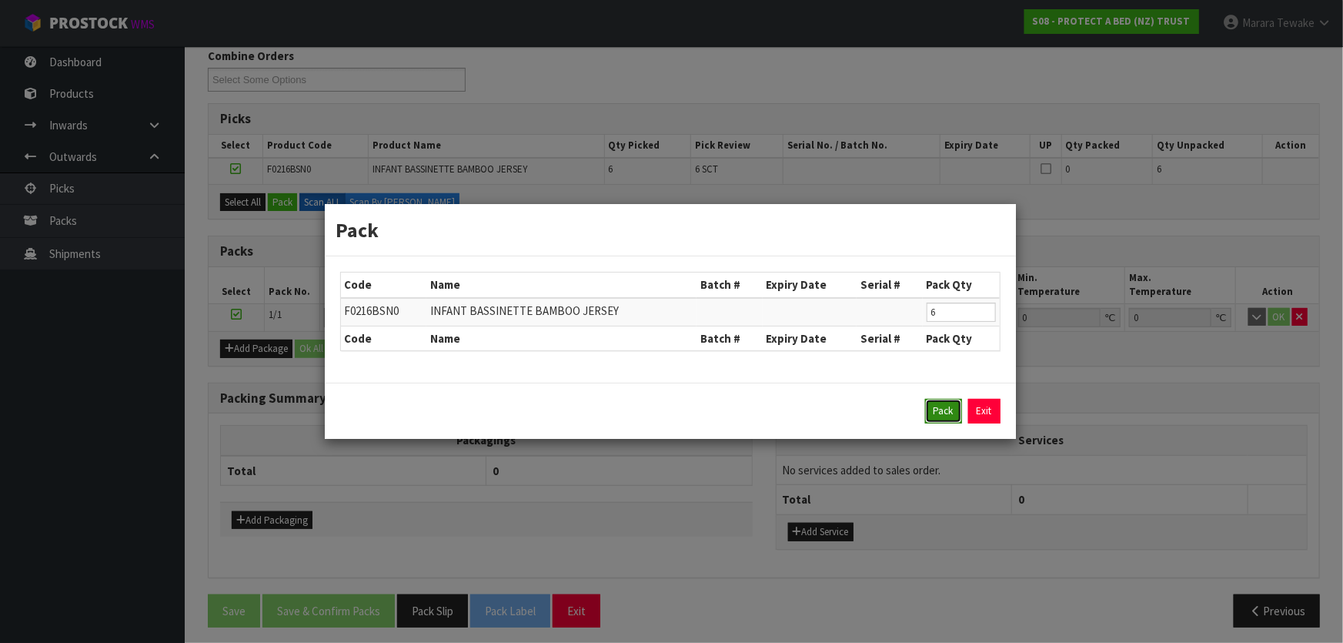
drag, startPoint x: 930, startPoint y: 409, endPoint x: 893, endPoint y: 406, distance: 36.4
click at [929, 409] on button "Pack" at bounding box center [943, 411] width 37 height 25
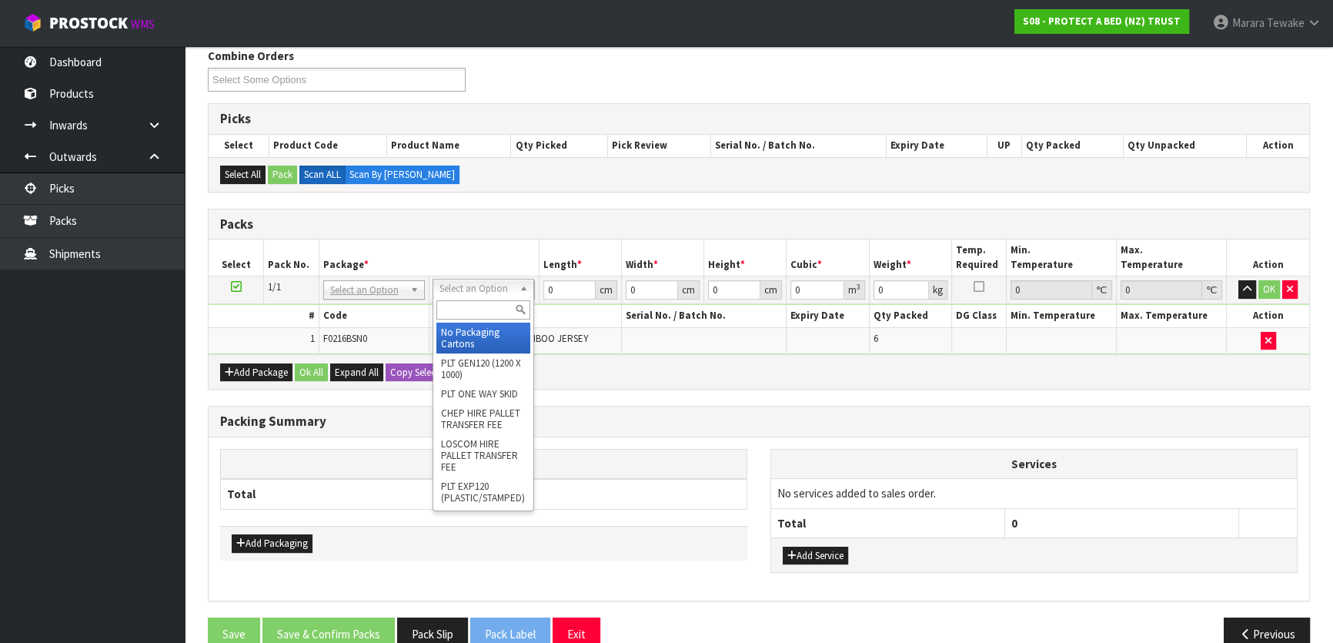
click at [467, 310] on input "text" at bounding box center [483, 309] width 94 height 19
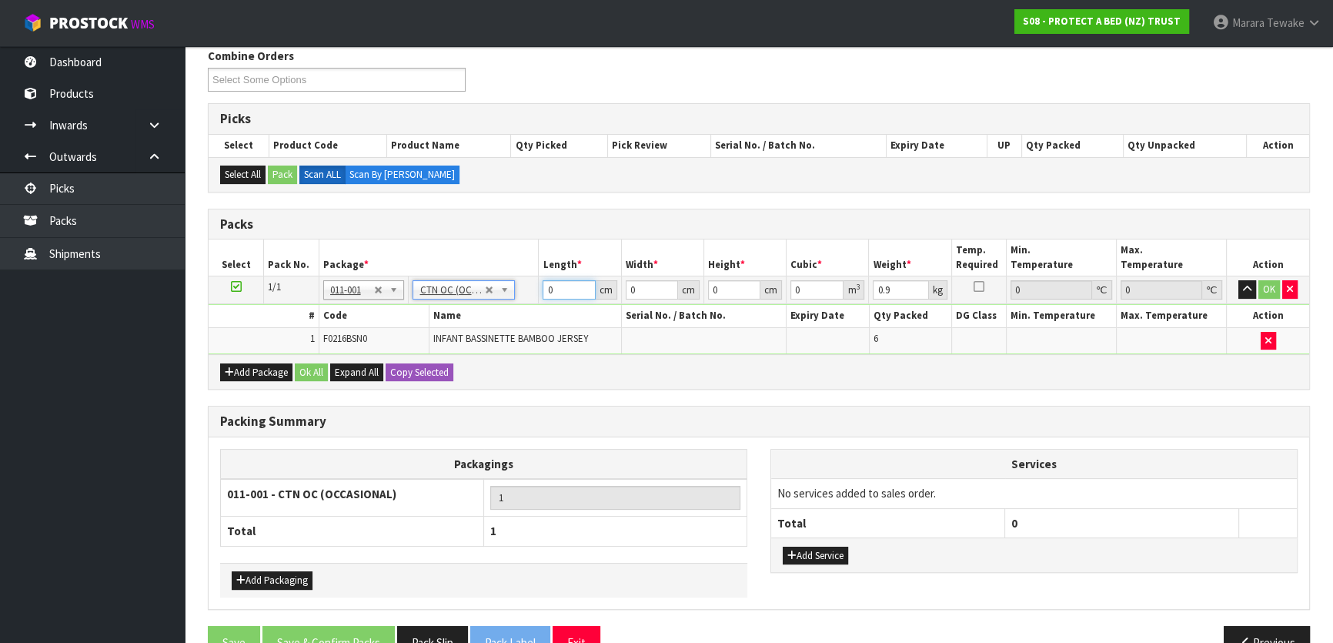
drag, startPoint x: 563, startPoint y: 292, endPoint x: 528, endPoint y: 258, distance: 49.0
click at [528, 260] on table "Select Pack No. Package * Length * Width * Height * Cubic * Weight * Temp. Requ…" at bounding box center [759, 296] width 1100 height 115
click at [1238, 280] on button "button" at bounding box center [1247, 289] width 18 height 18
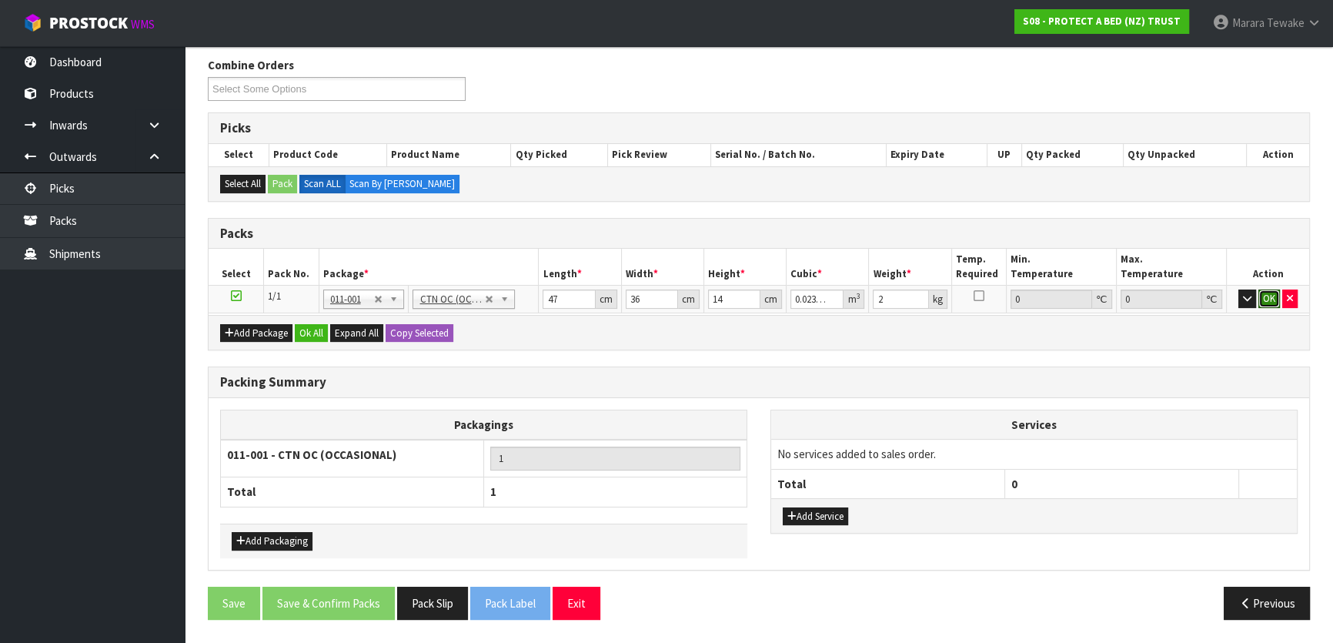
click button "OK" at bounding box center [1269, 298] width 22 height 18
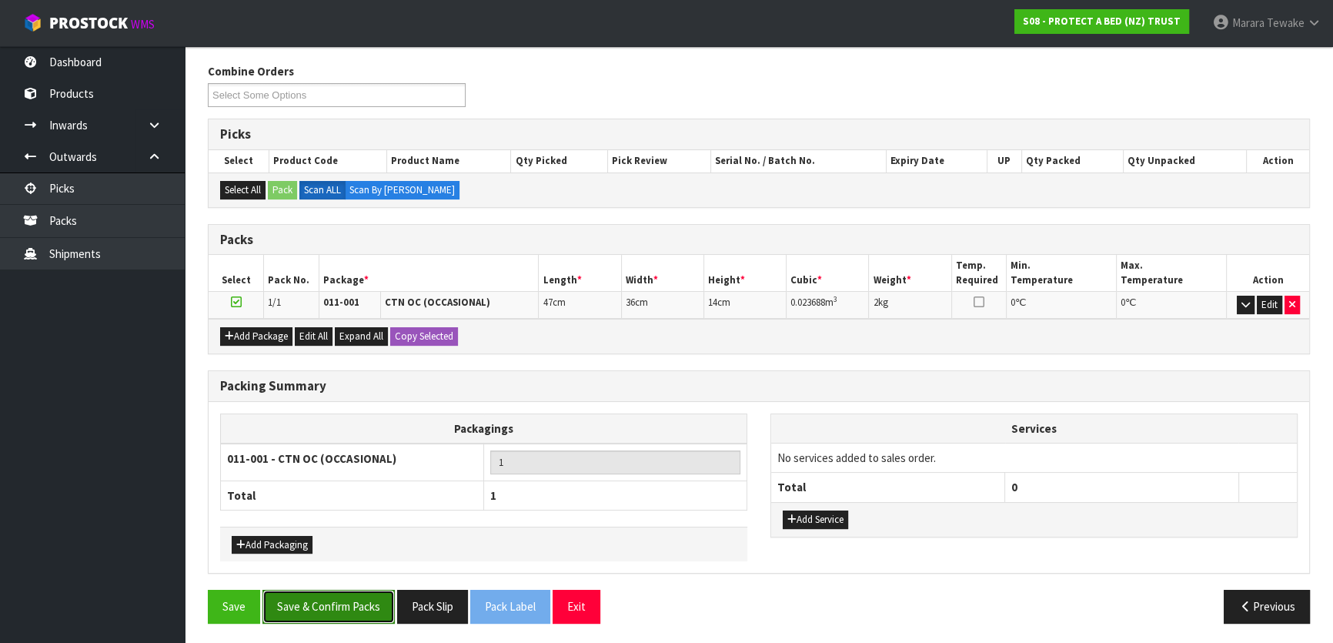
click at [332, 608] on button "Save & Confirm Packs" at bounding box center [328, 605] width 132 height 33
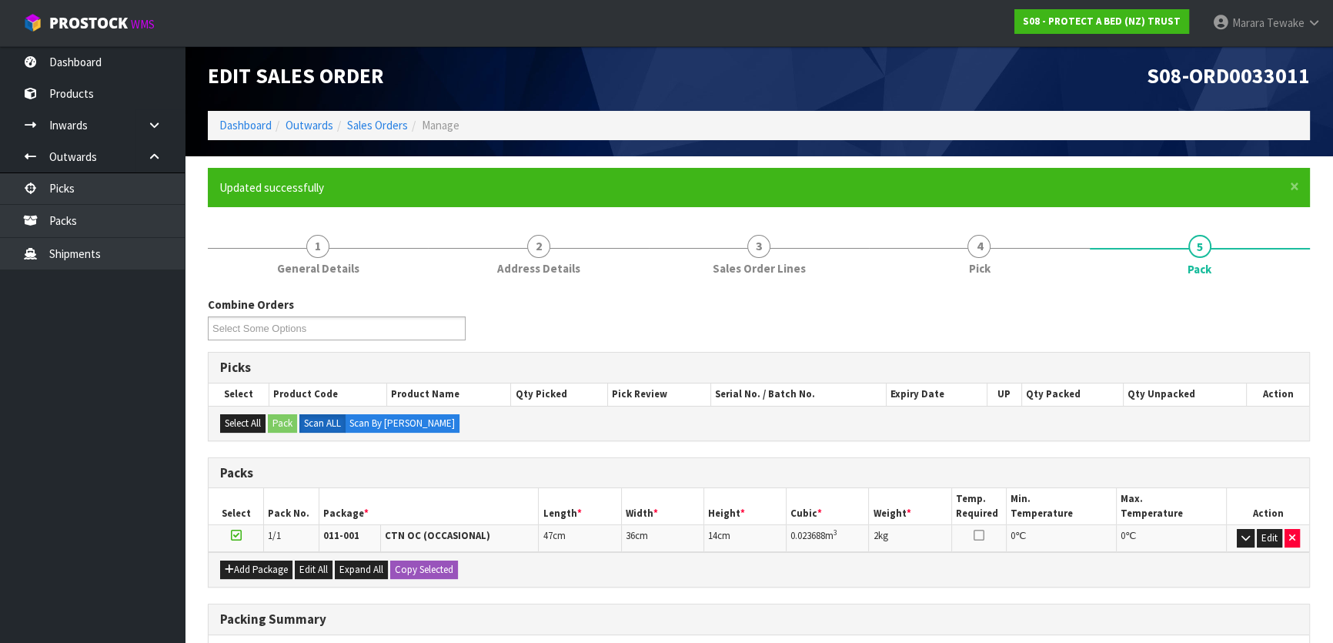
scroll to position [203, 0]
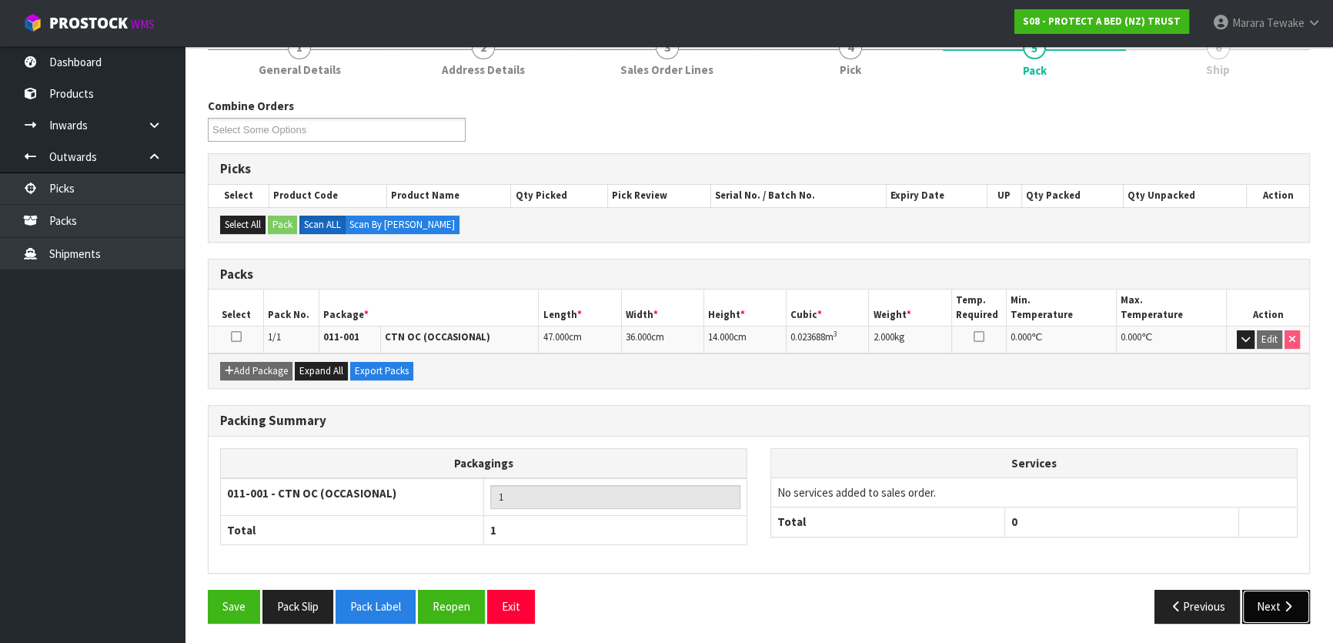
click at [1266, 600] on button "Next" at bounding box center [1276, 605] width 68 height 33
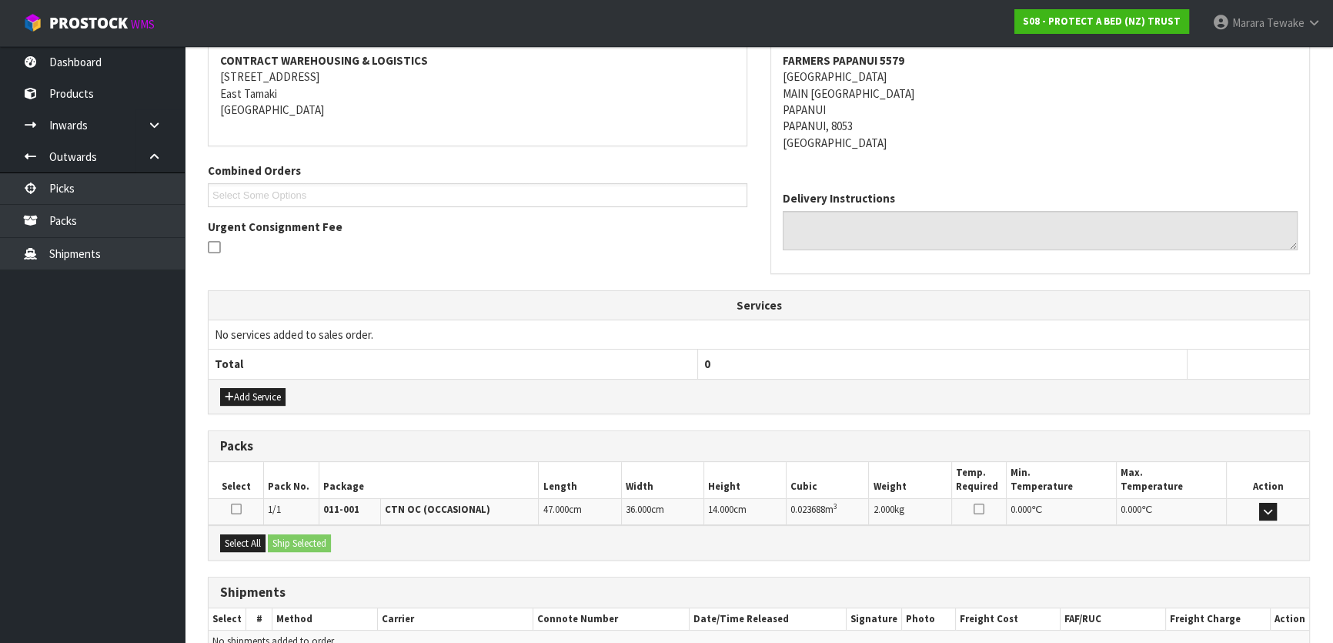
scroll to position [371, 0]
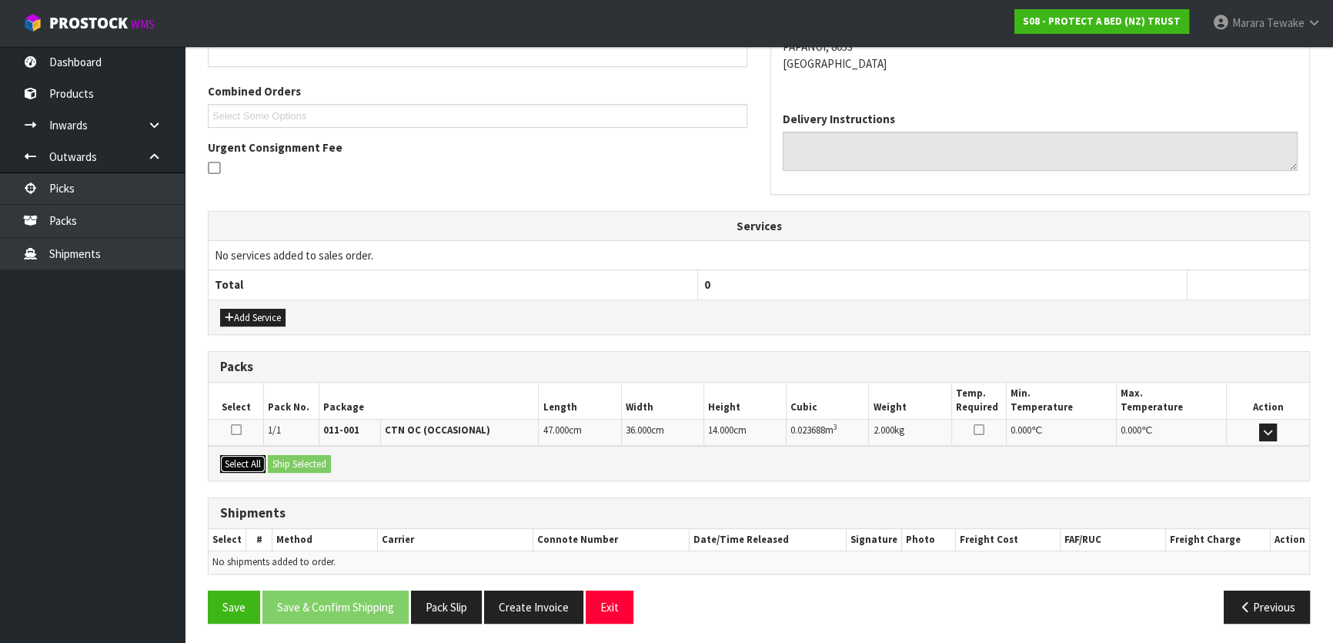
click at [255, 464] on button "Select All" at bounding box center [242, 464] width 45 height 18
click at [294, 462] on button "Ship Selected" at bounding box center [299, 464] width 63 height 18
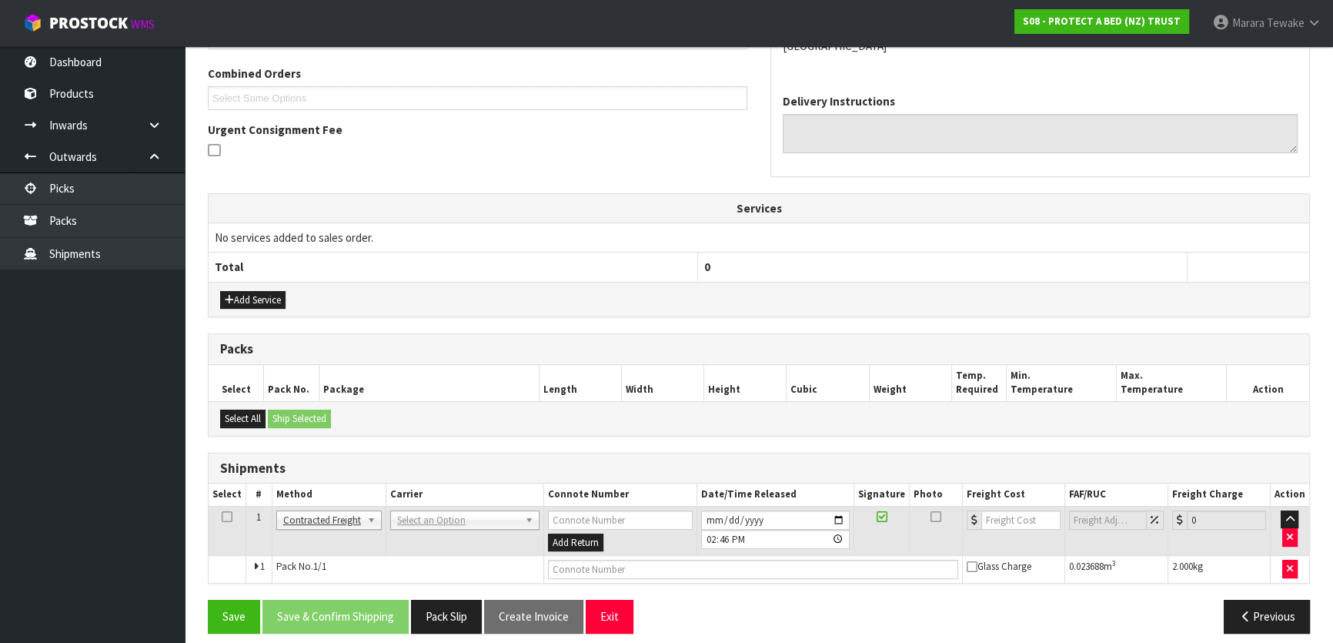
scroll to position [399, 0]
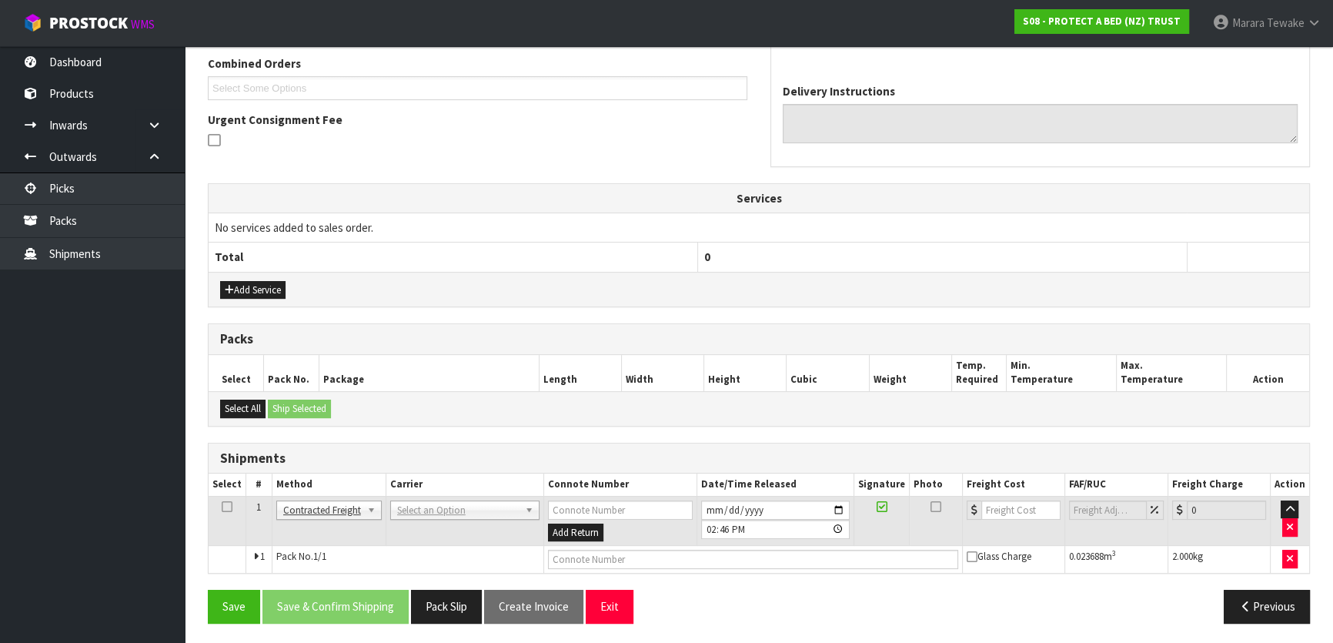
drag, startPoint x: 428, startPoint y: 513, endPoint x: 431, endPoint y: 523, distance: 10.5
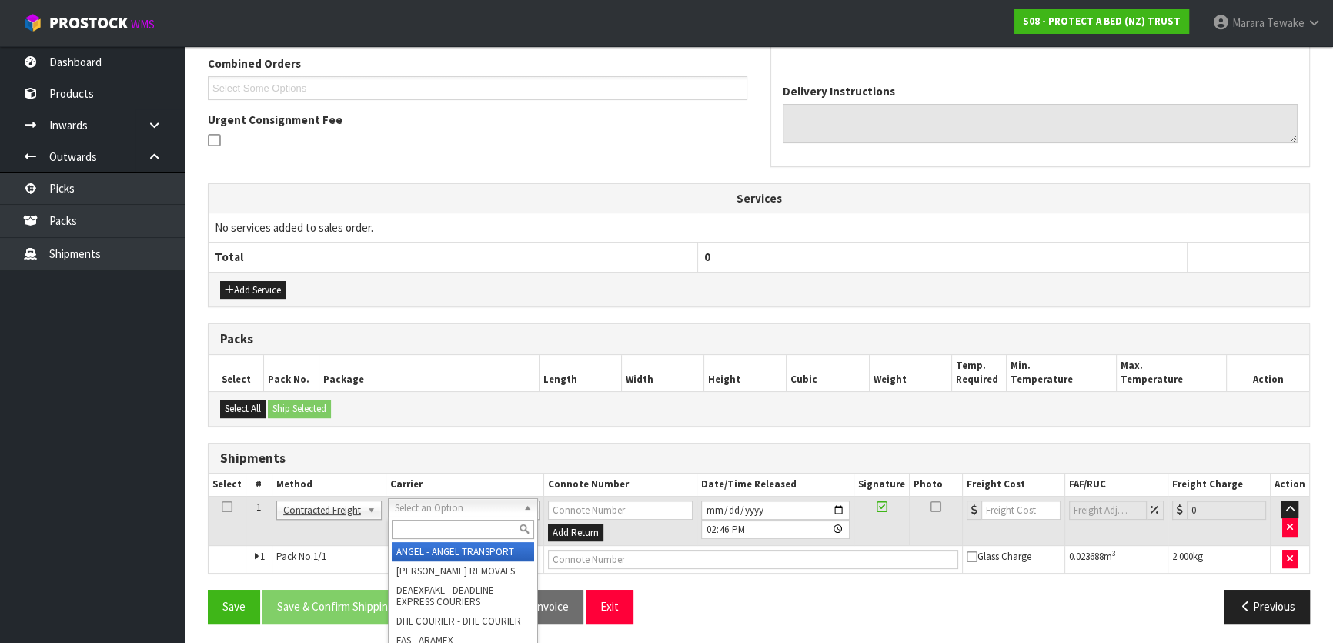
click at [432, 524] on input "text" at bounding box center [463, 528] width 142 height 19
drag, startPoint x: 442, startPoint y: 546, endPoint x: 416, endPoint y: 572, distance: 37.0
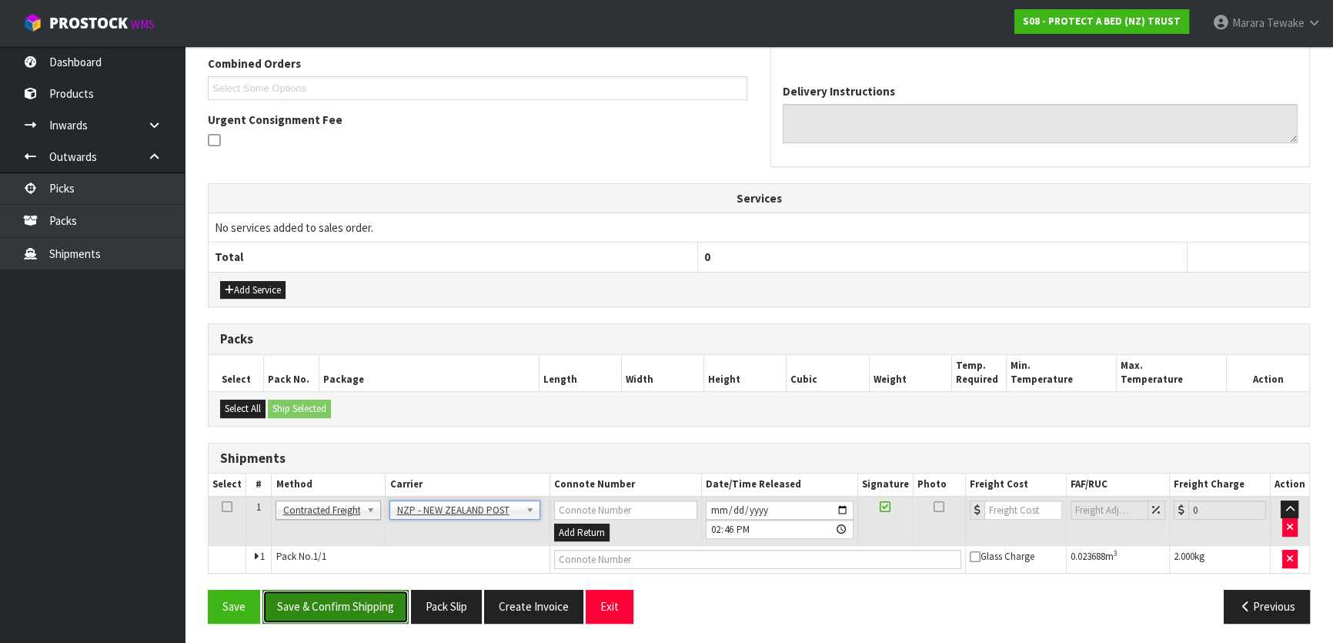
drag, startPoint x: 386, startPoint y: 596, endPoint x: 159, endPoint y: 530, distance: 235.5
click at [384, 596] on button "Save & Confirm Shipping" at bounding box center [335, 605] width 146 height 33
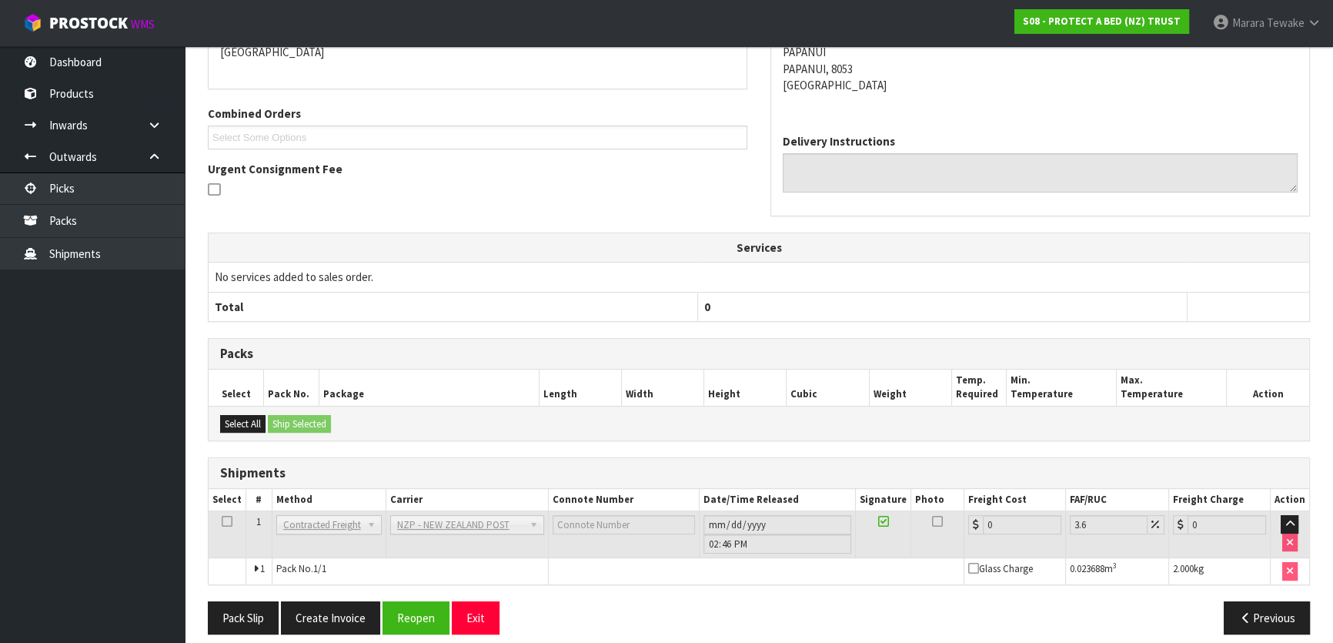
scroll to position [377, 0]
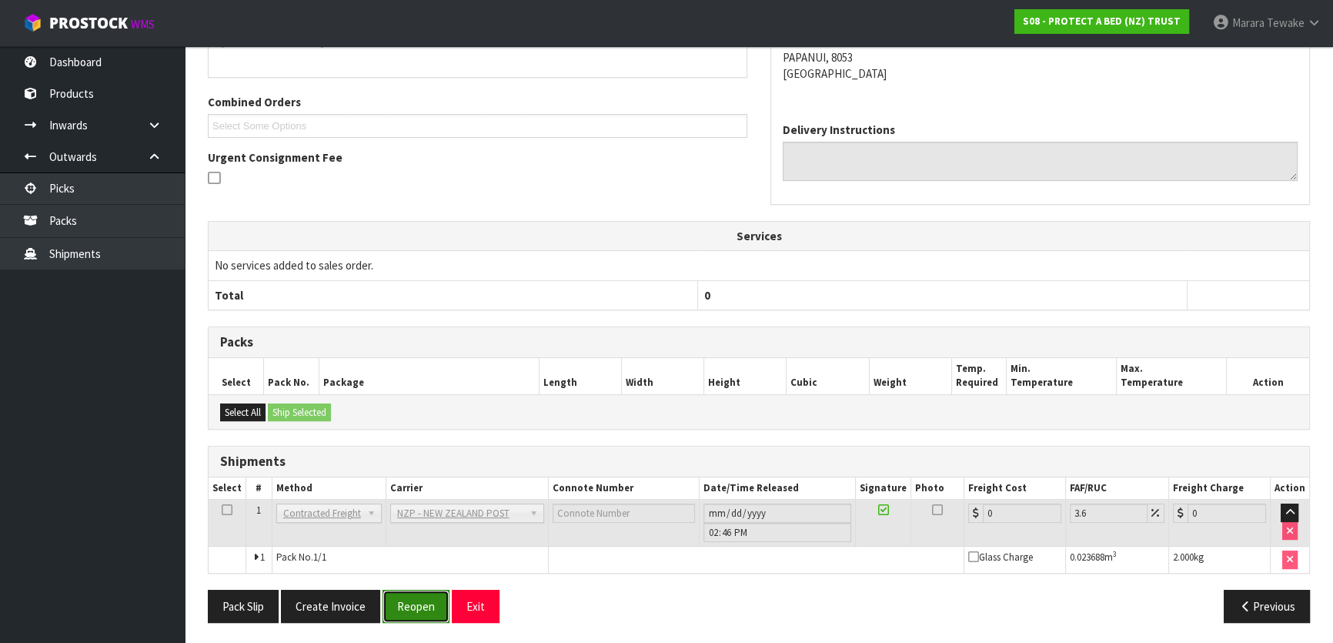
drag, startPoint x: 420, startPoint y: 592, endPoint x: 409, endPoint y: 589, distance: 11.0
click at [419, 591] on button "Reopen" at bounding box center [415, 605] width 67 height 33
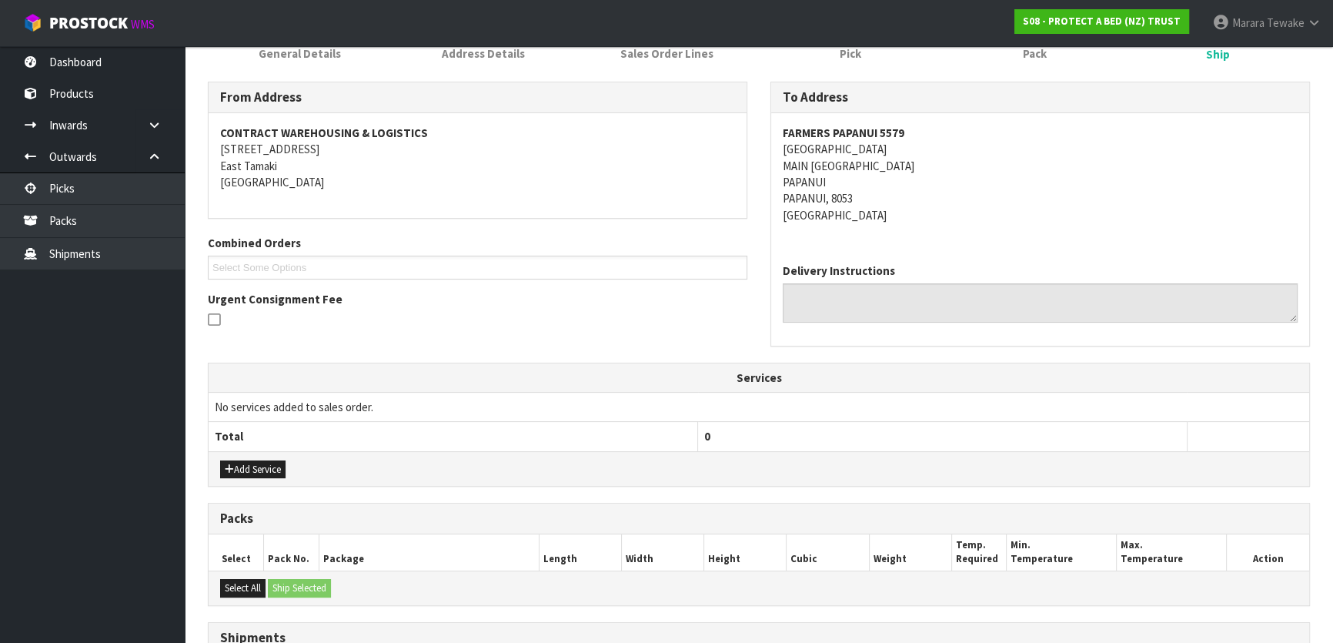
scroll to position [399, 0]
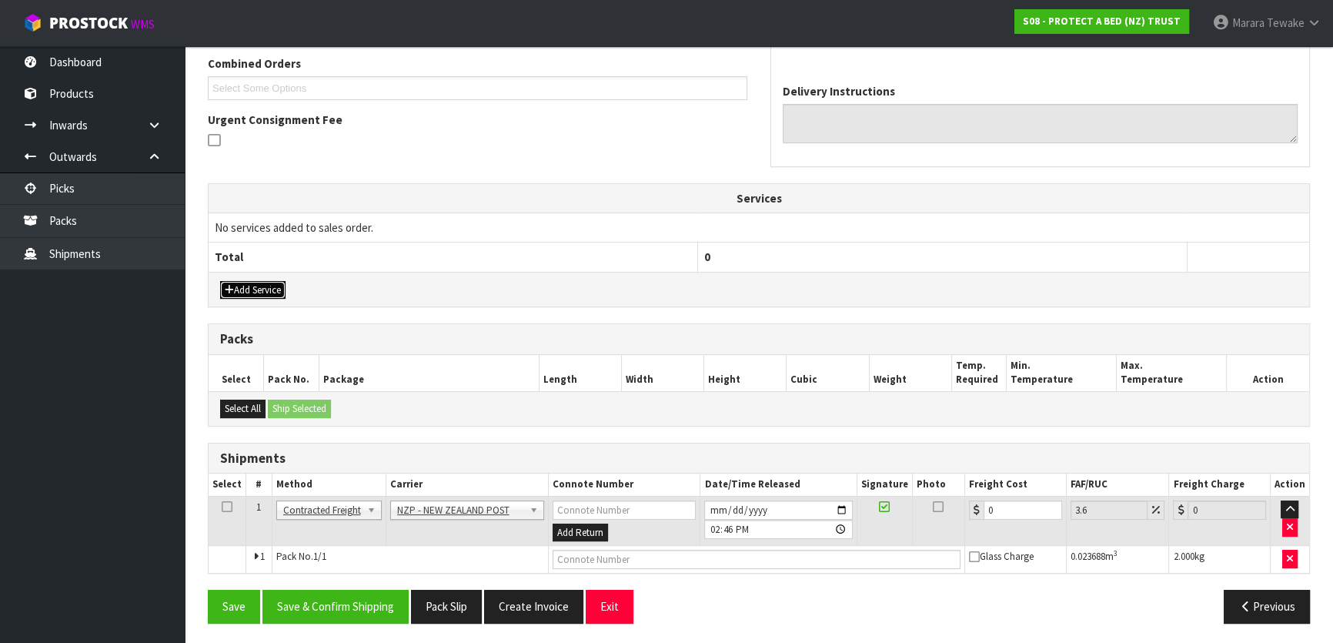
drag, startPoint x: 261, startPoint y: 289, endPoint x: 268, endPoint y: 277, distance: 14.1
click at [261, 289] on button "Add Service" at bounding box center [252, 290] width 65 height 18
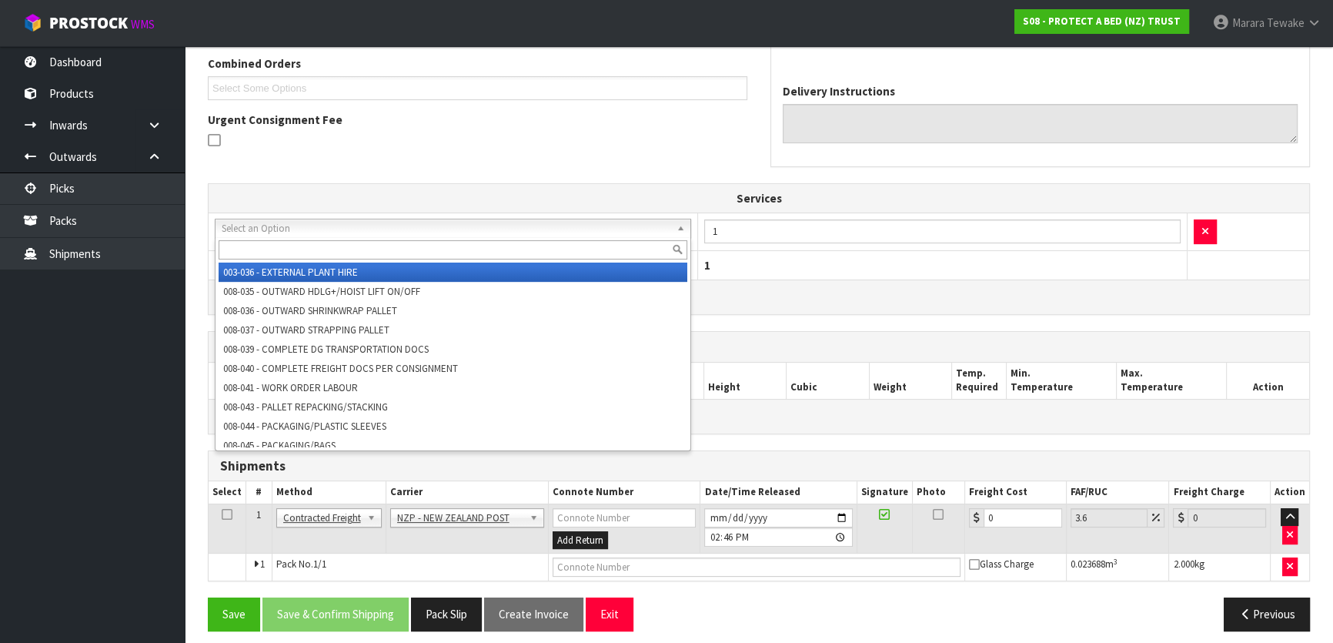
click at [278, 245] on input "text" at bounding box center [453, 249] width 469 height 19
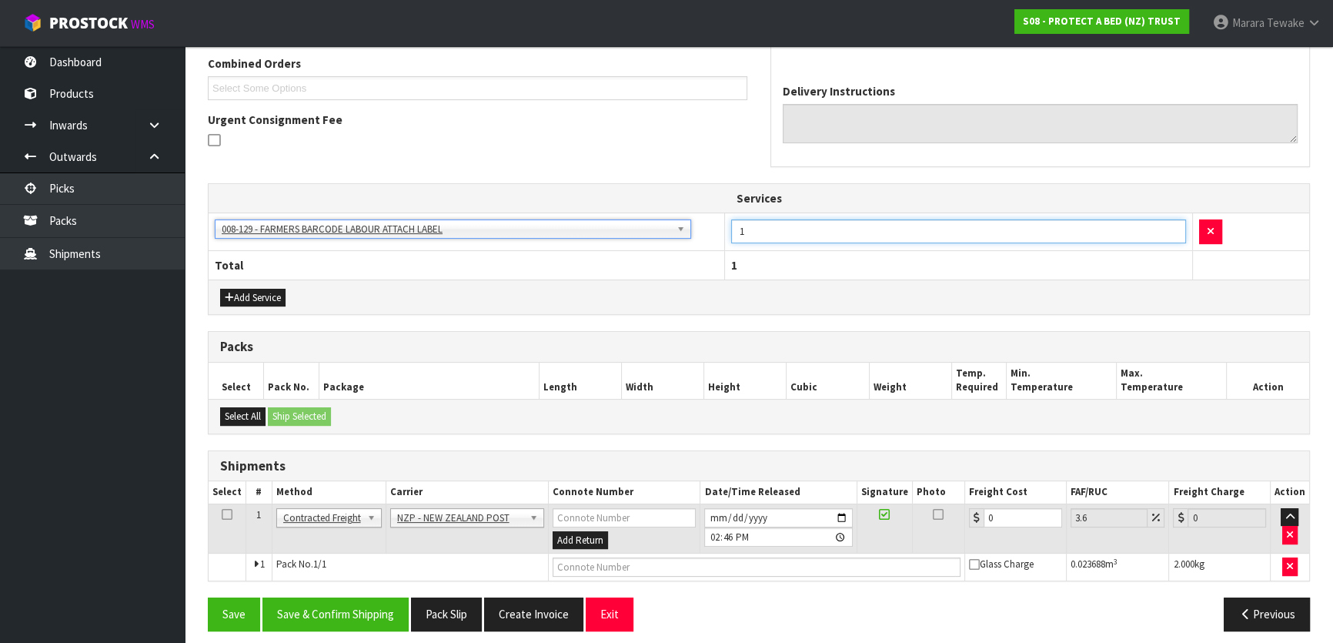
drag, startPoint x: 766, startPoint y: 235, endPoint x: 715, endPoint y: 204, distance: 59.4
click at [715, 205] on table "Services 003-036 - EXTERNAL PLANT HIRE 008-035 - OUTWARD HDLG+/HOIST LIFT ON/OF…" at bounding box center [759, 231] width 1100 height 95
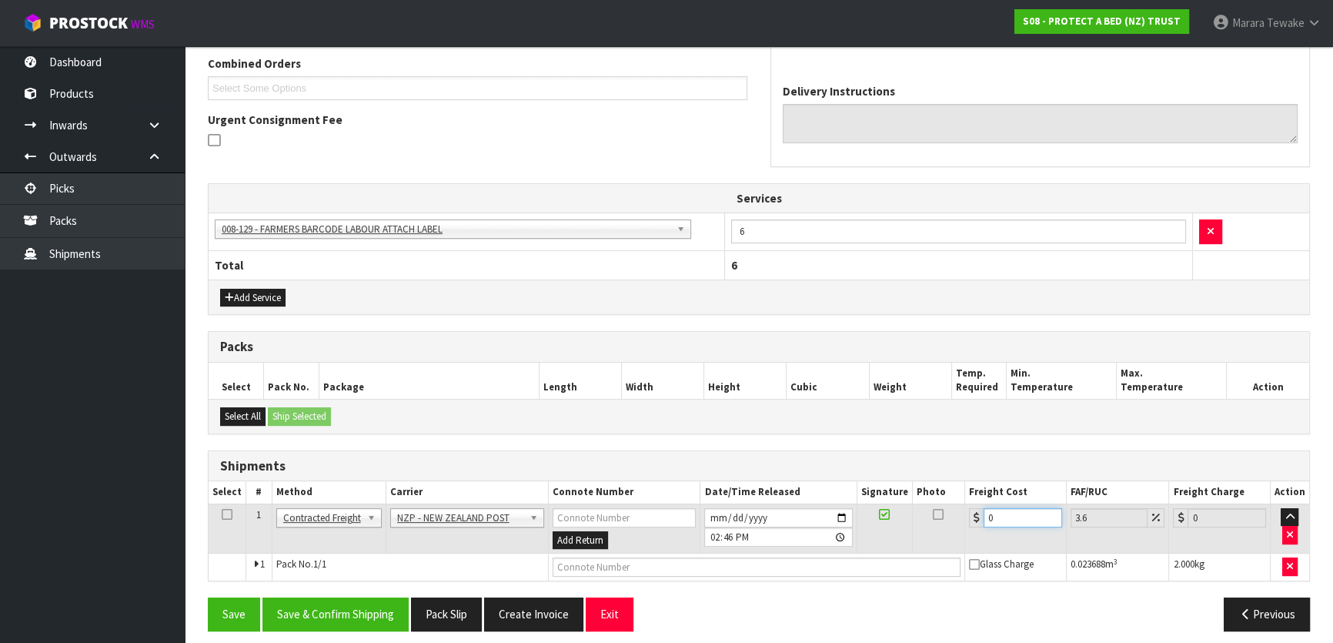
drag, startPoint x: 1007, startPoint y: 519, endPoint x: 952, endPoint y: 469, distance: 74.1
click at [954, 481] on table "Select # Method Carrier Connote Number Date/Time Released Signature Photo Freig…" at bounding box center [759, 530] width 1100 height 99
drag, startPoint x: 369, startPoint y: 619, endPoint x: 353, endPoint y: 606, distance: 20.8
click at [369, 618] on button "Save & Confirm Shipping" at bounding box center [335, 613] width 146 height 33
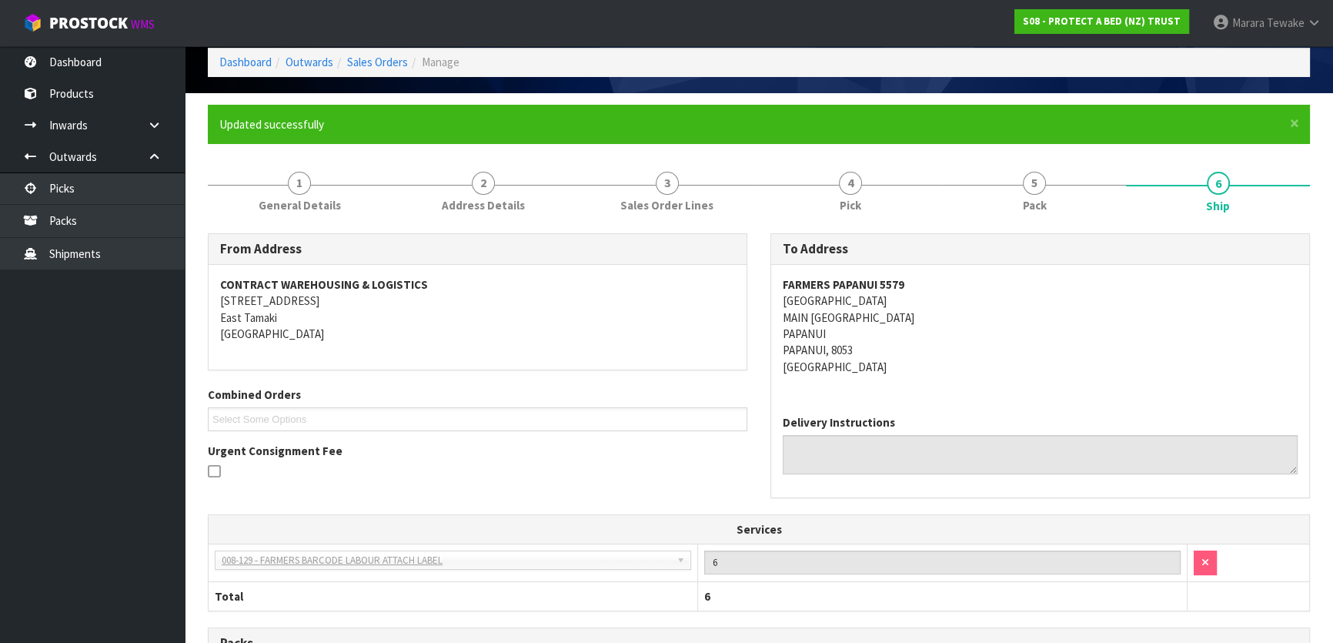
scroll to position [379, 0]
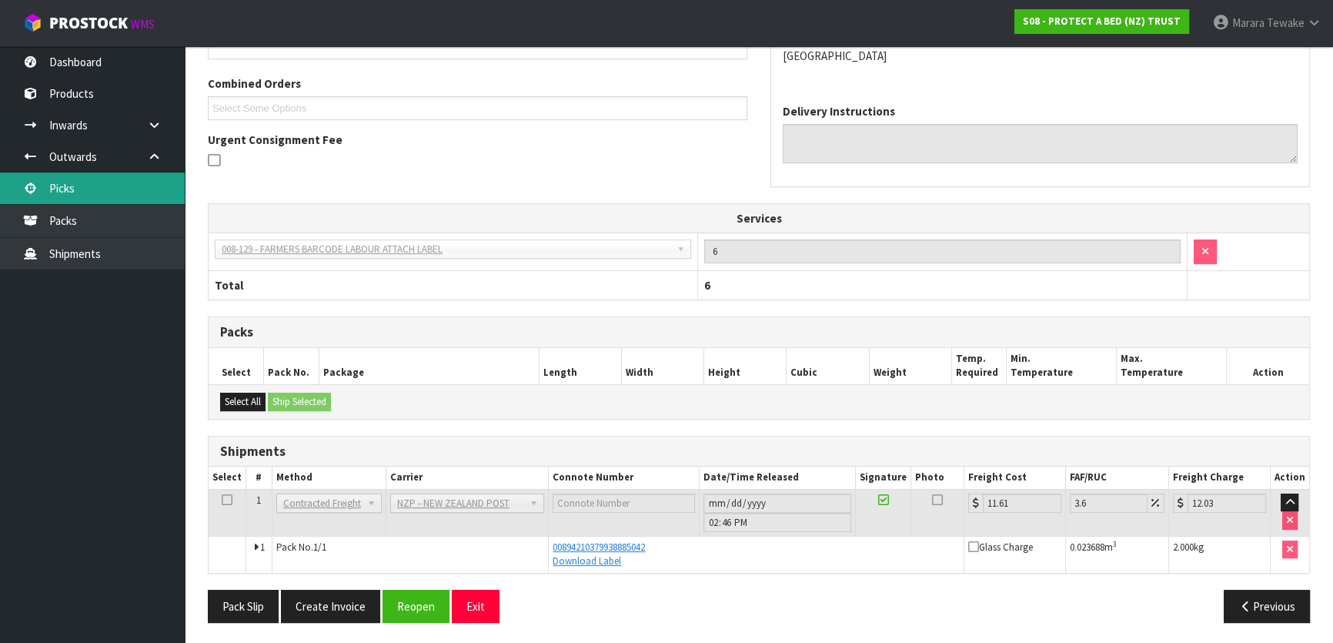
click at [153, 190] on link "Picks" at bounding box center [92, 188] width 185 height 32
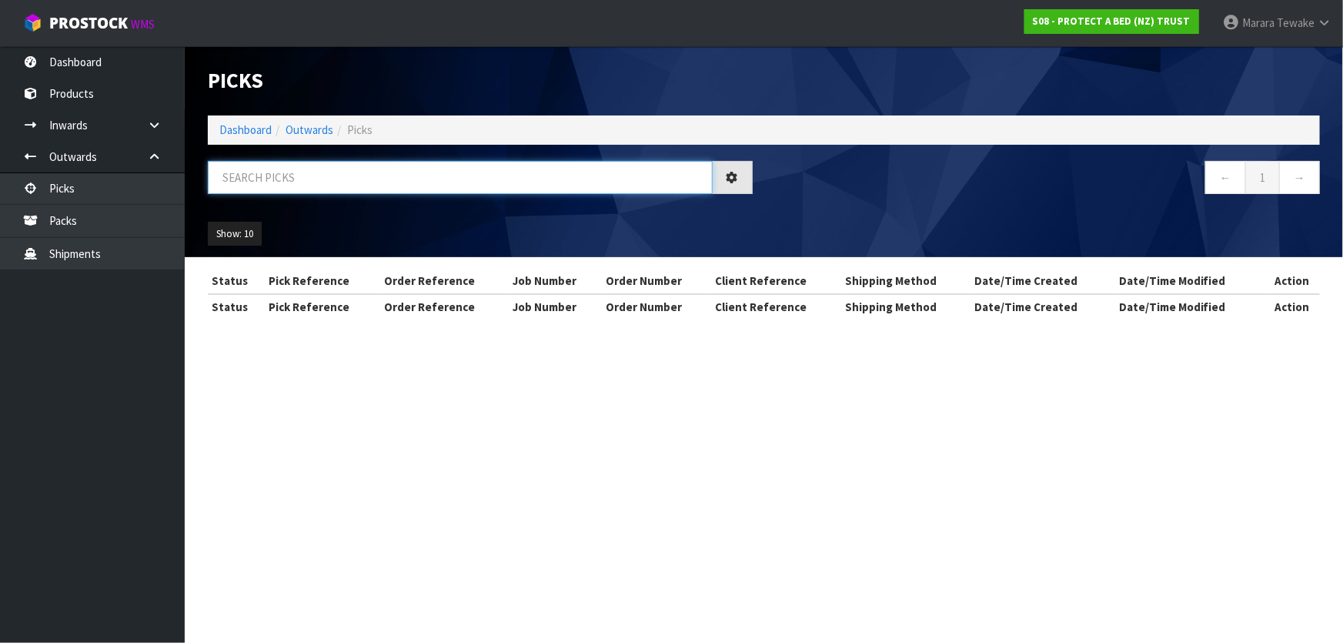
click at [265, 180] on input "text" at bounding box center [460, 177] width 505 height 33
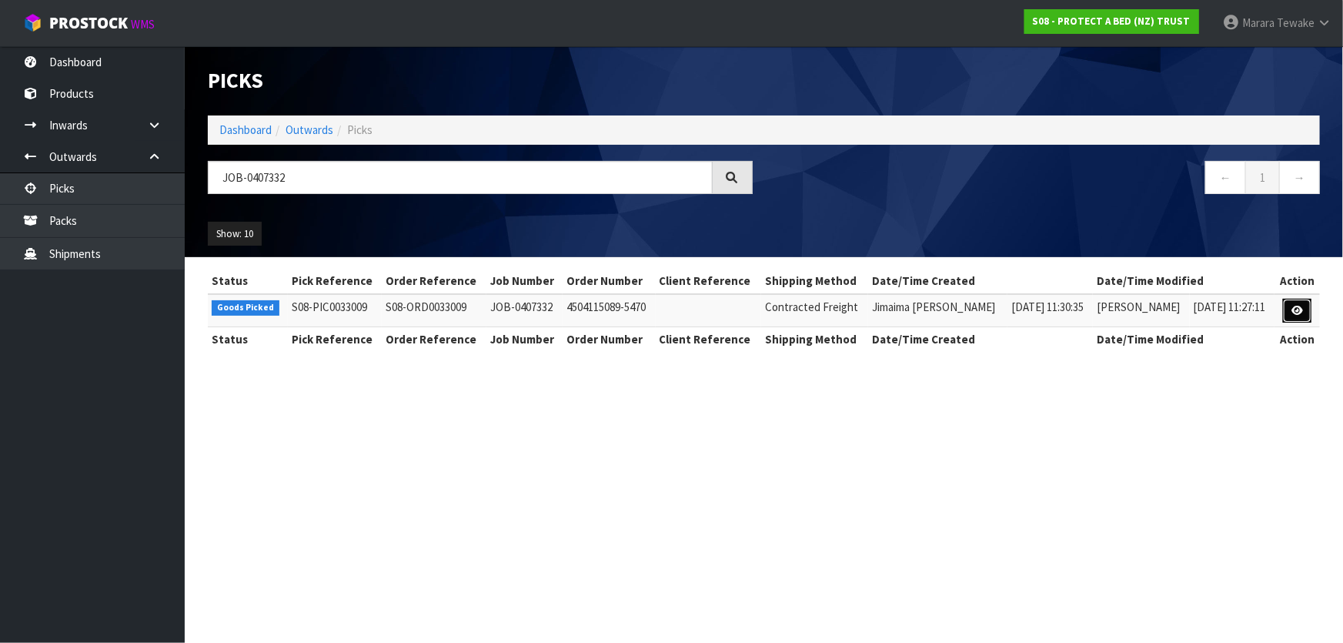
click at [1285, 310] on link at bounding box center [1297, 311] width 28 height 25
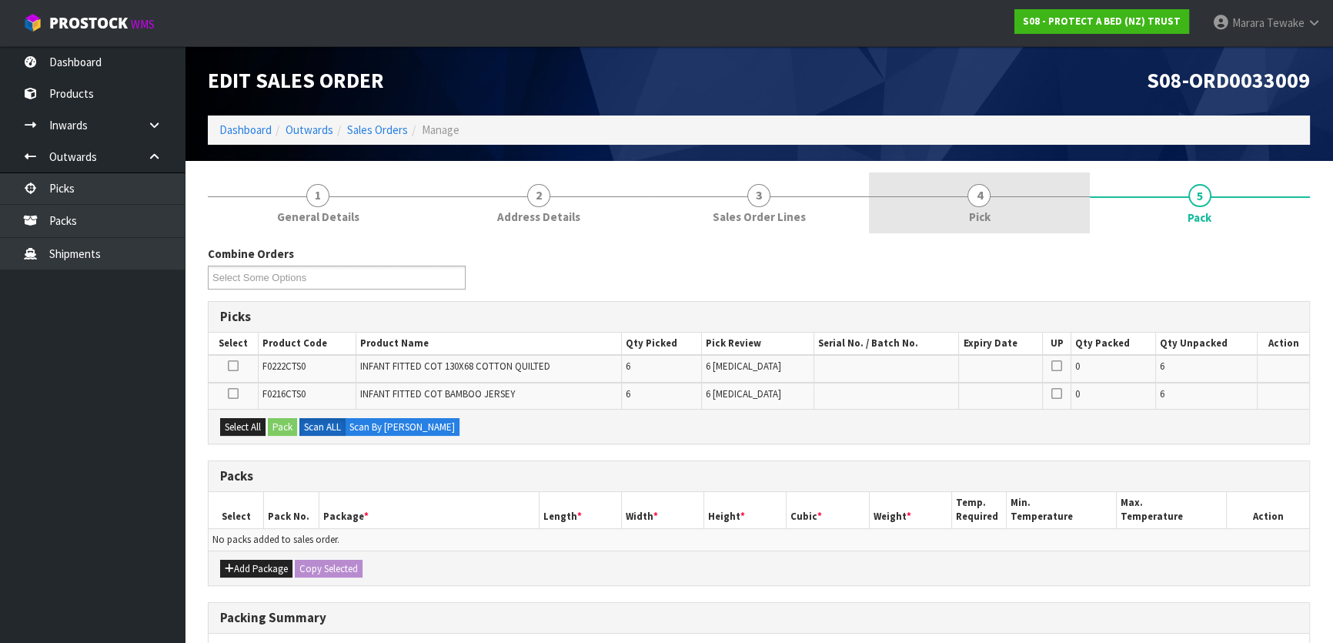
click at [1011, 221] on link "4 Pick" at bounding box center [979, 202] width 220 height 61
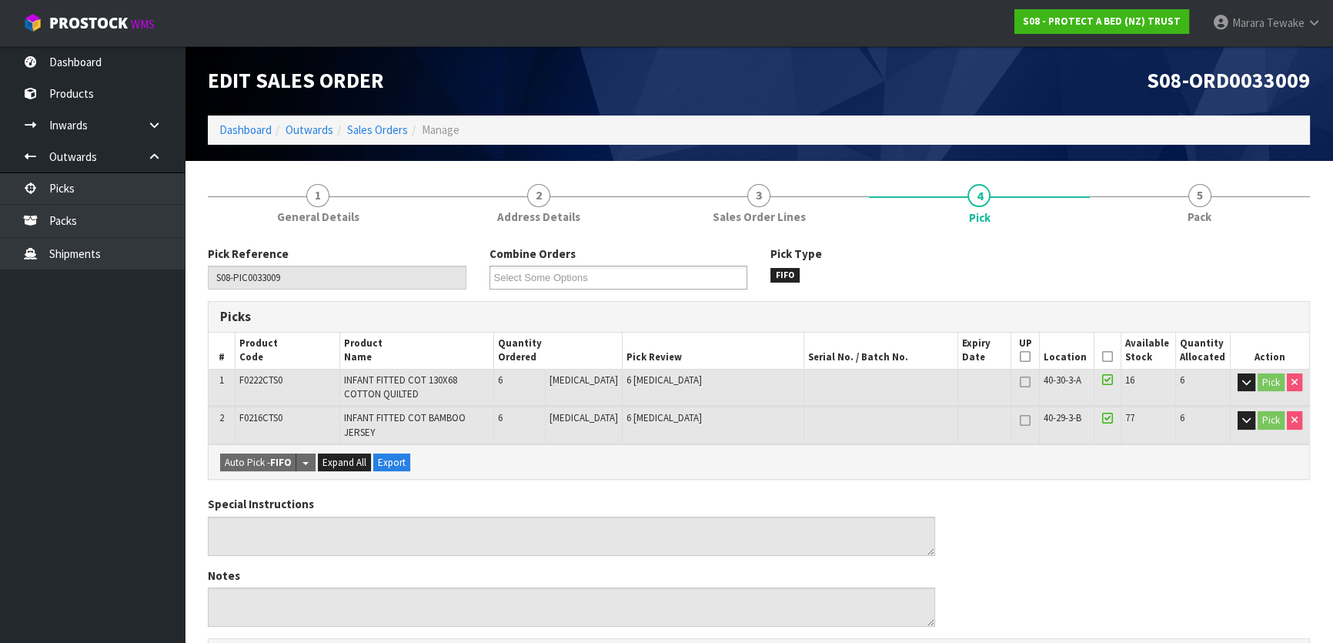
click at [1102, 356] on icon at bounding box center [1107, 356] width 11 height 1
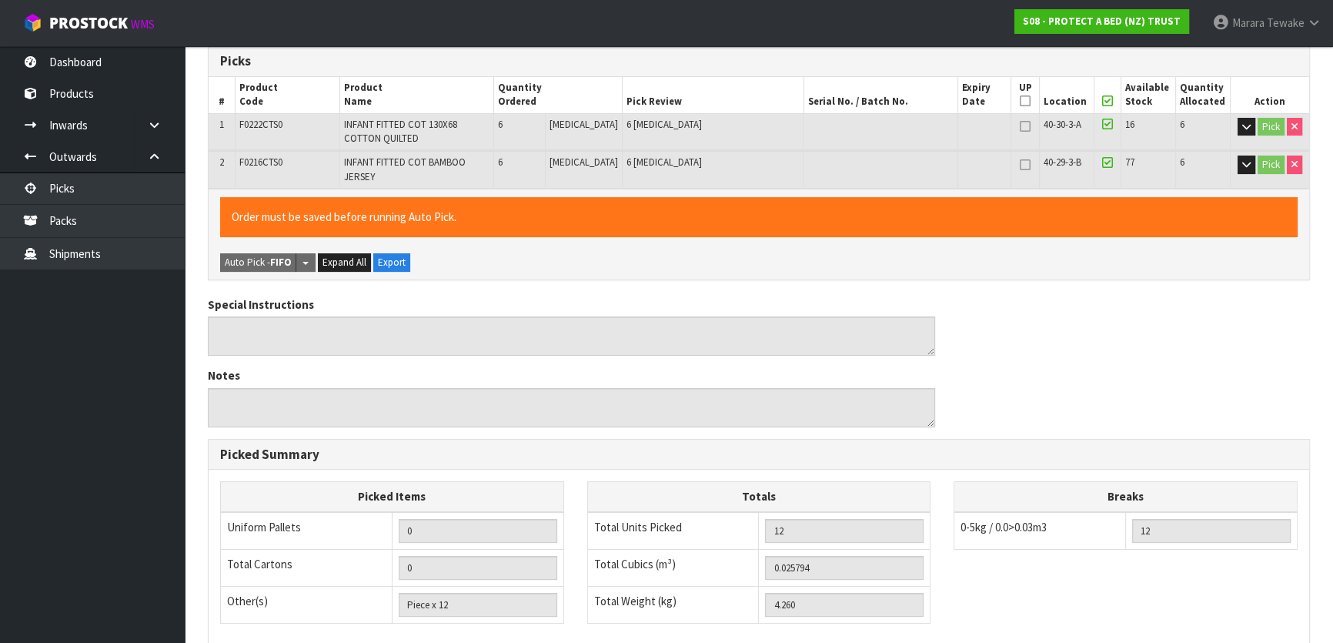
scroll to position [462, 0]
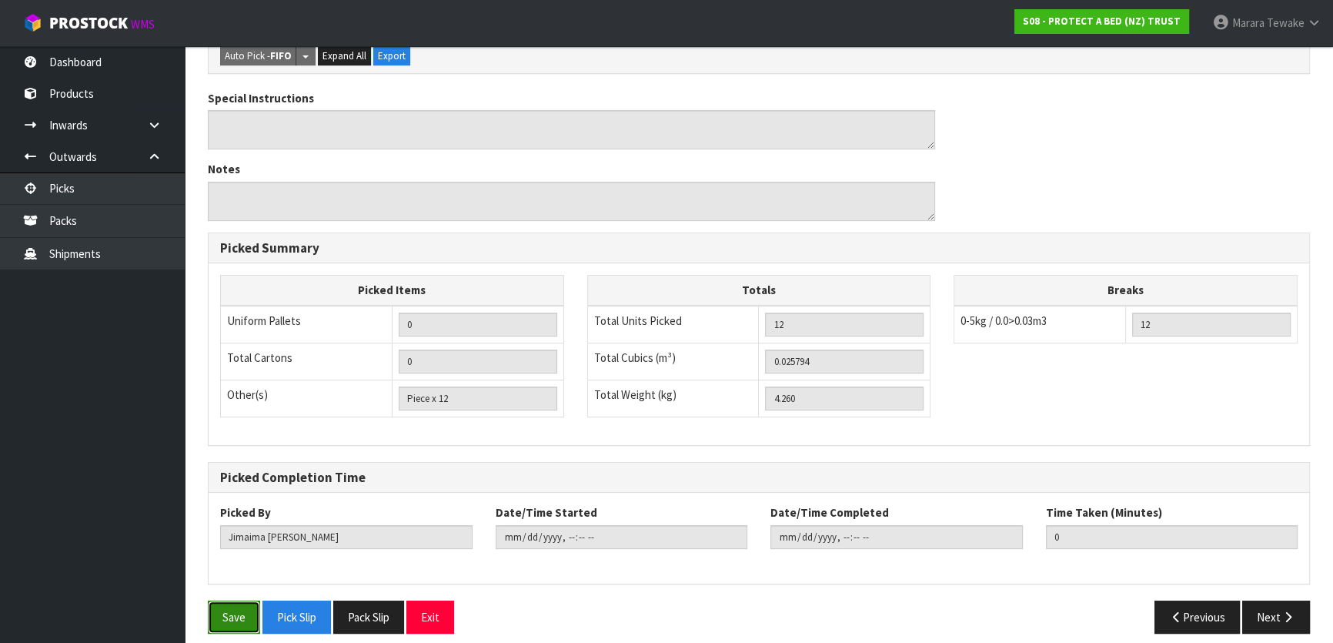
click at [229, 600] on button "Save" at bounding box center [234, 616] width 52 height 33
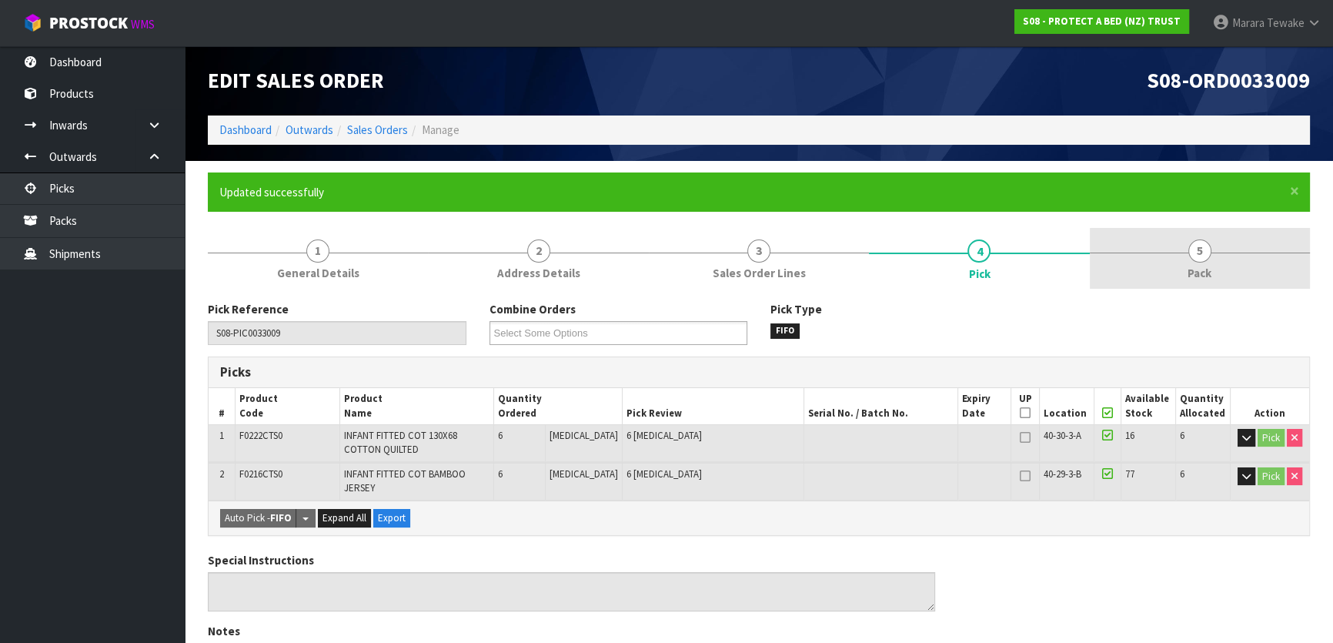
click at [1177, 254] on link "5 Pack" at bounding box center [1200, 258] width 220 height 61
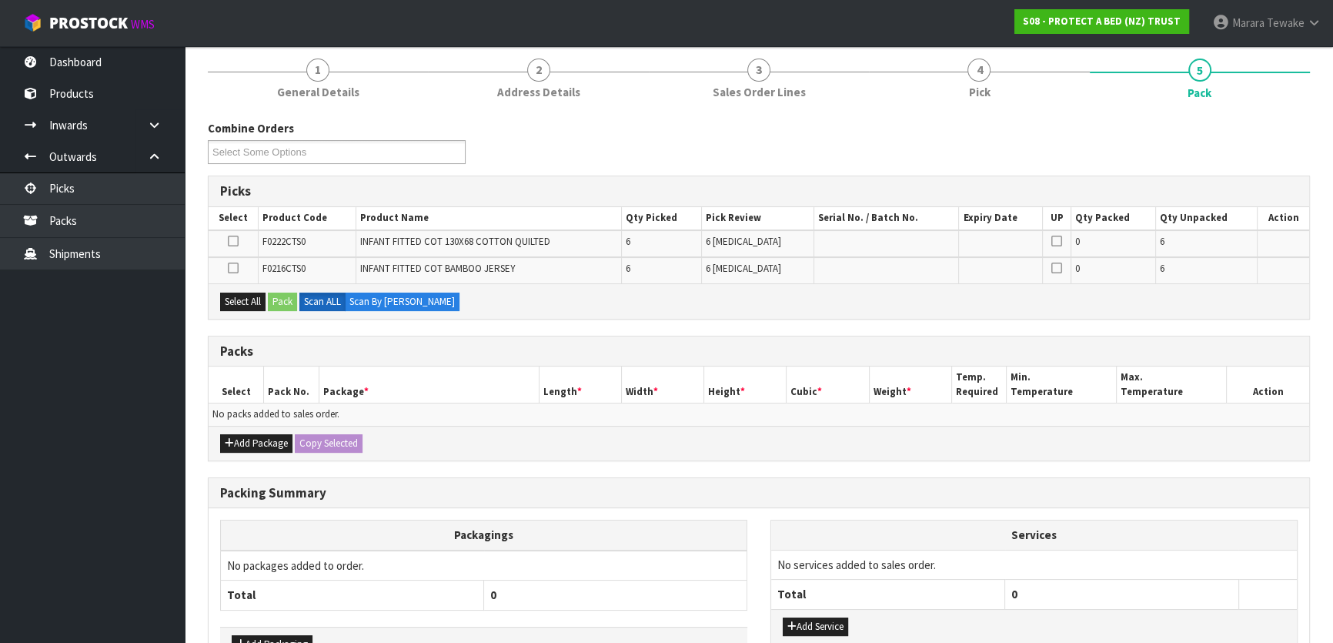
scroll to position [279, 0]
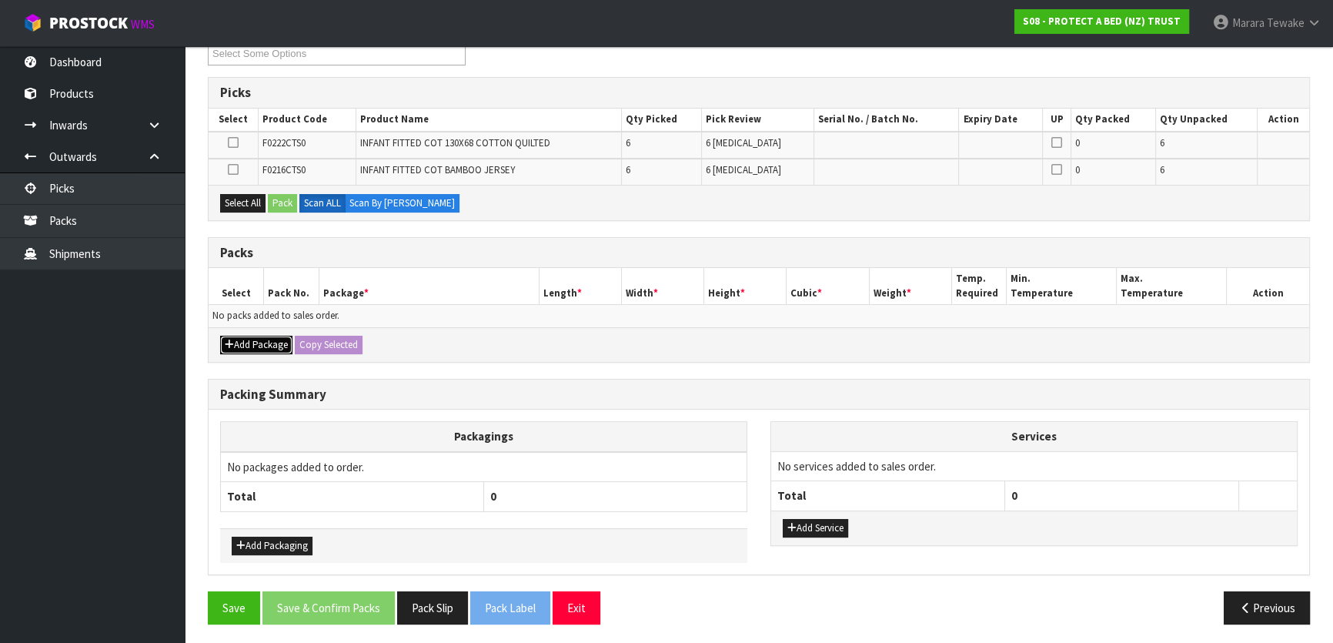
drag, startPoint x: 277, startPoint y: 338, endPoint x: 269, endPoint y: 337, distance: 7.7
click at [269, 337] on button "Add Package" at bounding box center [256, 345] width 72 height 18
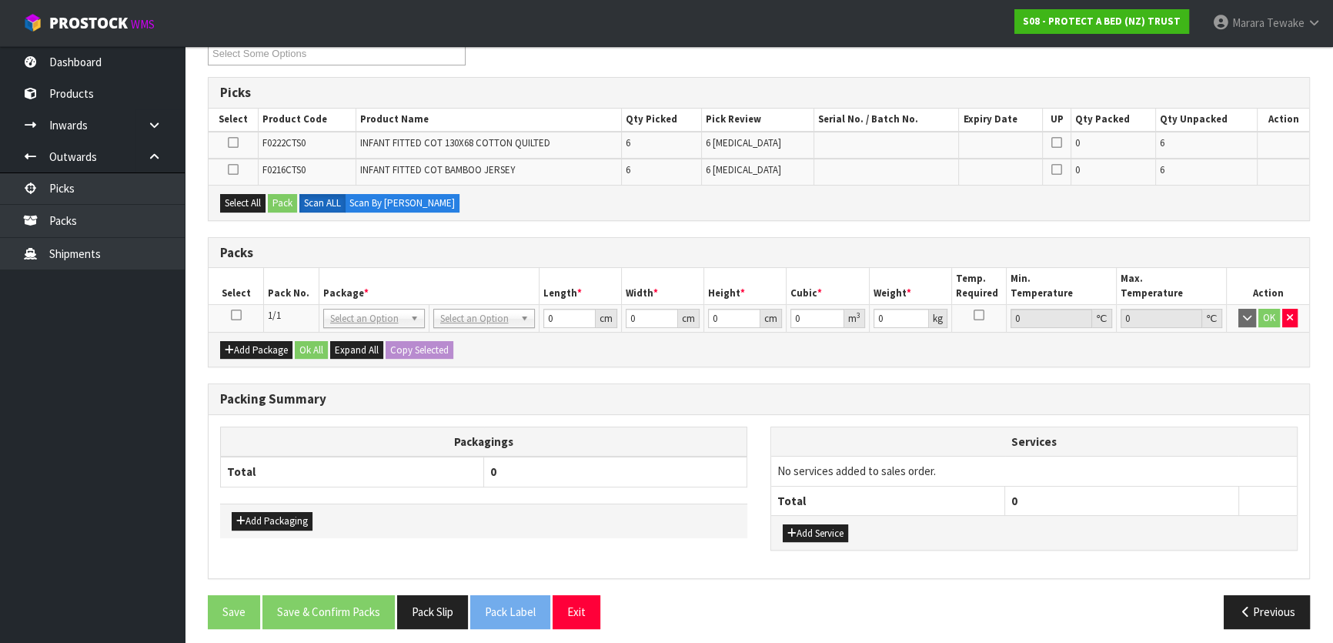
drag, startPoint x: 235, startPoint y: 319, endPoint x: 232, endPoint y: 307, distance: 11.9
click at [234, 316] on icon at bounding box center [236, 315] width 11 height 1
drag, startPoint x: 243, startPoint y: 212, endPoint x: 254, endPoint y: 201, distance: 15.8
click at [245, 211] on div "Select All Pack Scan ALL Scan By [PERSON_NAME]" at bounding box center [759, 202] width 1100 height 35
click at [252, 200] on button "Select All" at bounding box center [242, 203] width 45 height 18
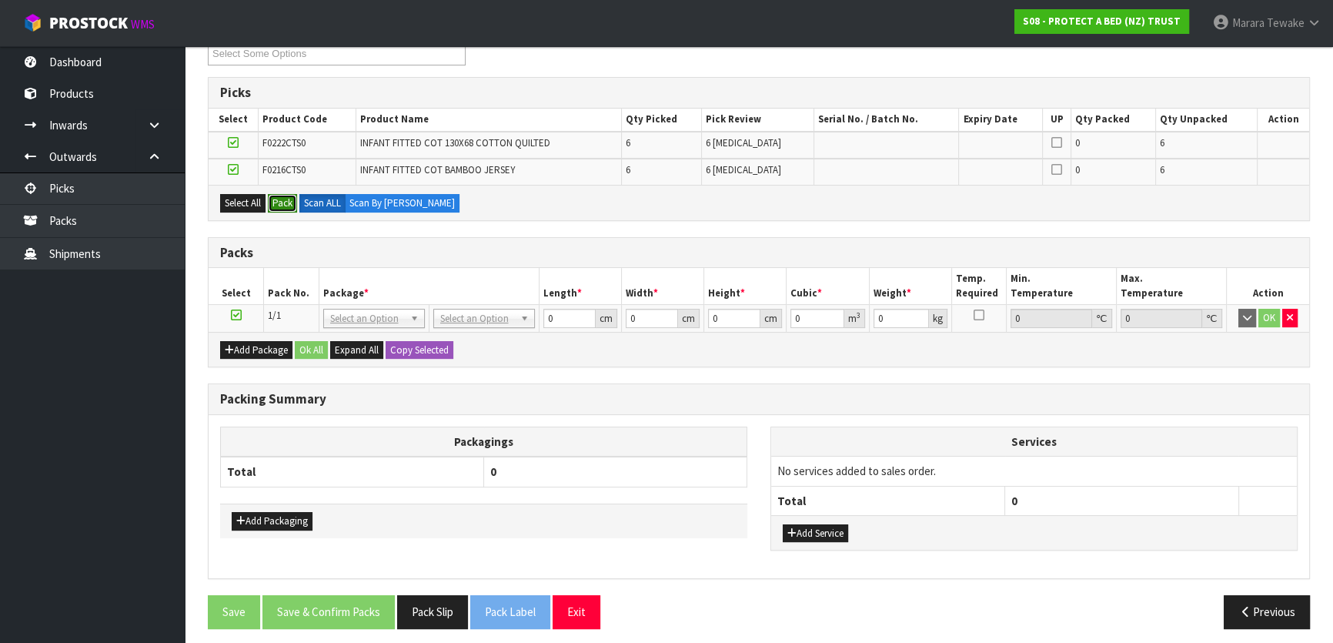
click at [286, 204] on button "Pack" at bounding box center [282, 203] width 29 height 18
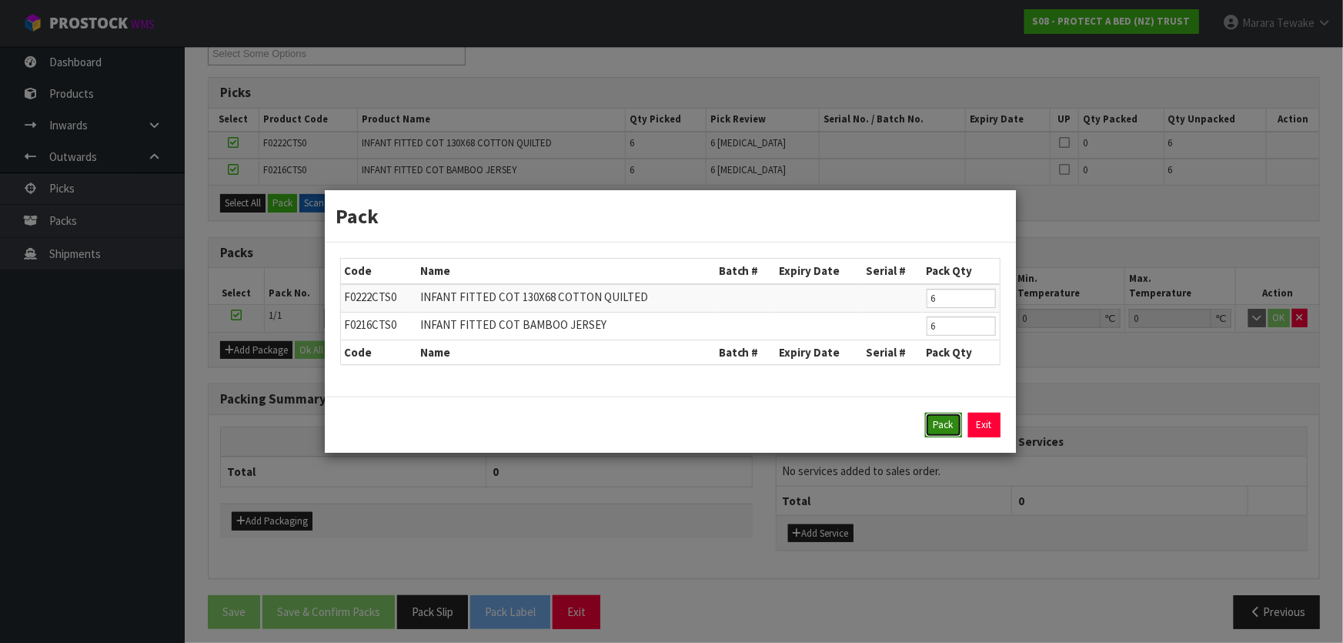
drag, startPoint x: 947, startPoint y: 429, endPoint x: 930, endPoint y: 423, distance: 17.3
click at [943, 427] on button "Pack" at bounding box center [943, 424] width 37 height 25
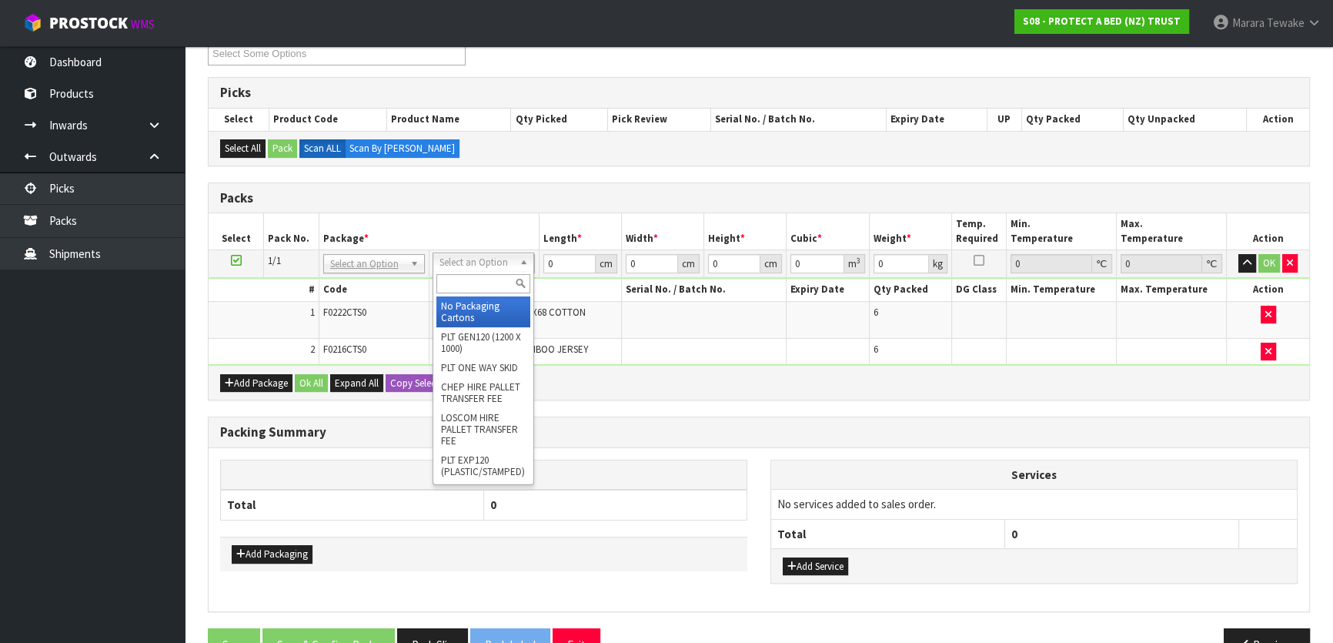
click at [479, 283] on input "text" at bounding box center [483, 283] width 94 height 19
drag, startPoint x: 496, startPoint y: 316, endPoint x: 527, endPoint y: 294, distance: 37.6
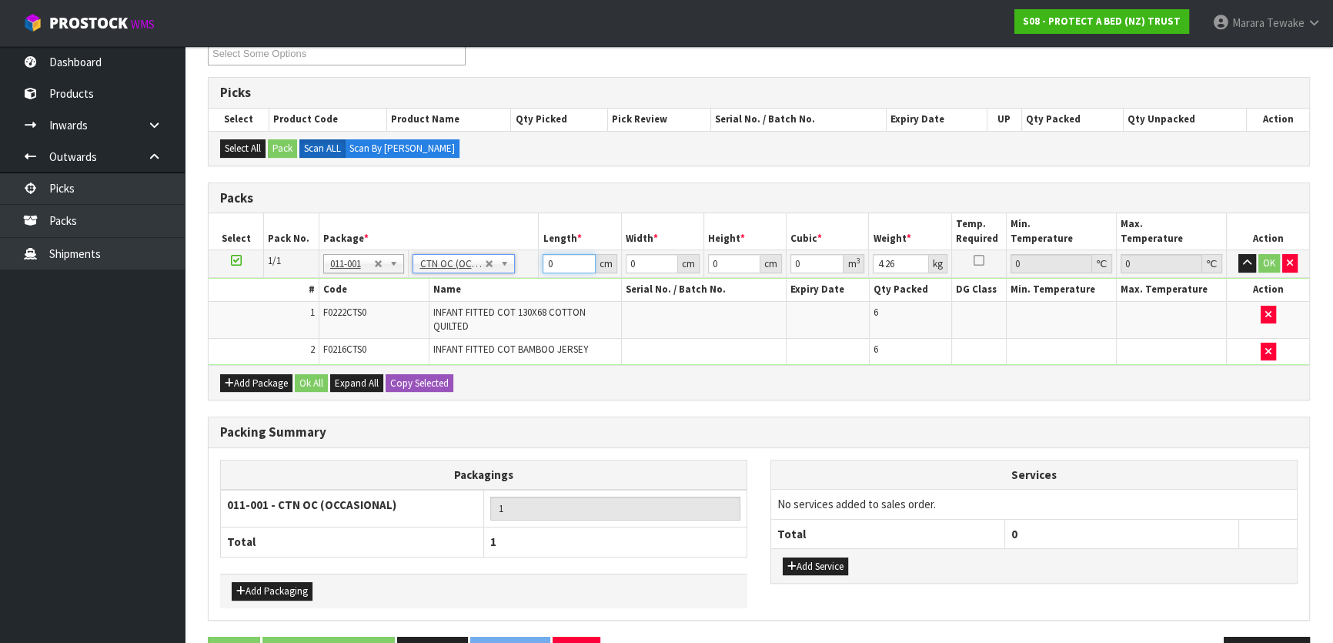
drag, startPoint x: 556, startPoint y: 265, endPoint x: 536, endPoint y: 225, distance: 44.7
click at [543, 246] on table "Select Pack No. Package * Length * Width * Height * Cubic * Weight * Temp. Requ…" at bounding box center [759, 289] width 1100 height 152
click at [1238, 254] on button "button" at bounding box center [1247, 263] width 18 height 18
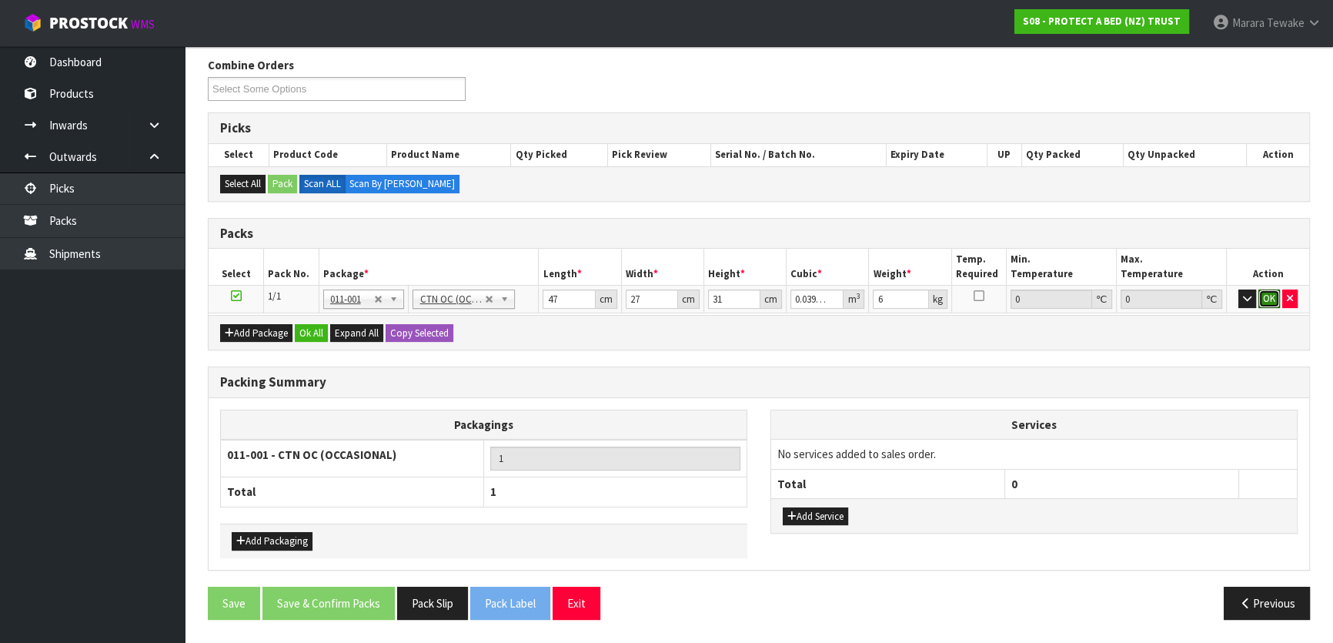
click button "OK" at bounding box center [1269, 298] width 22 height 18
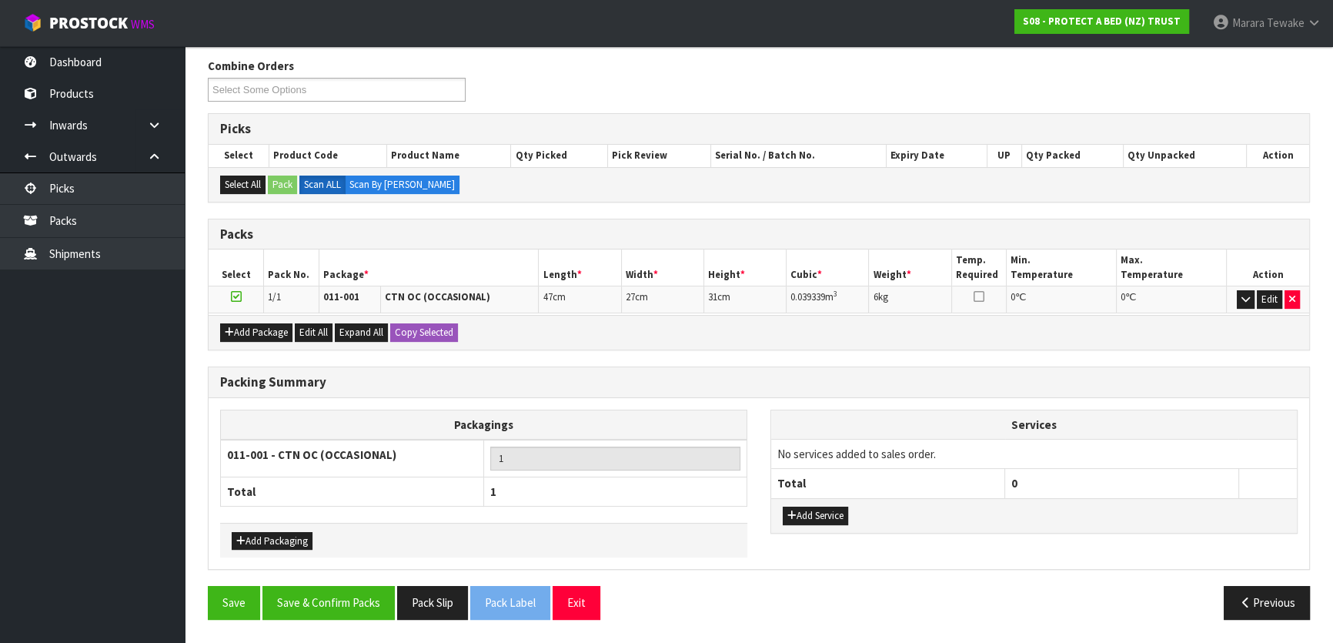
scroll to position [238, 0]
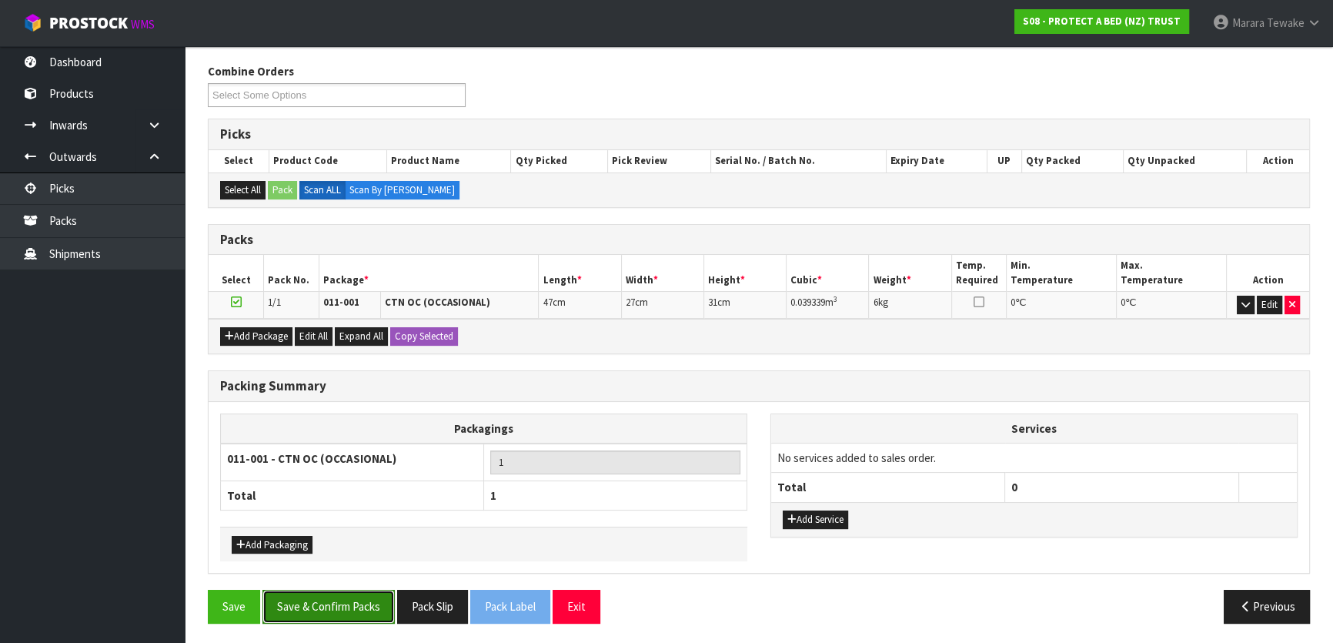
click at [322, 609] on button "Save & Confirm Packs" at bounding box center [328, 605] width 132 height 33
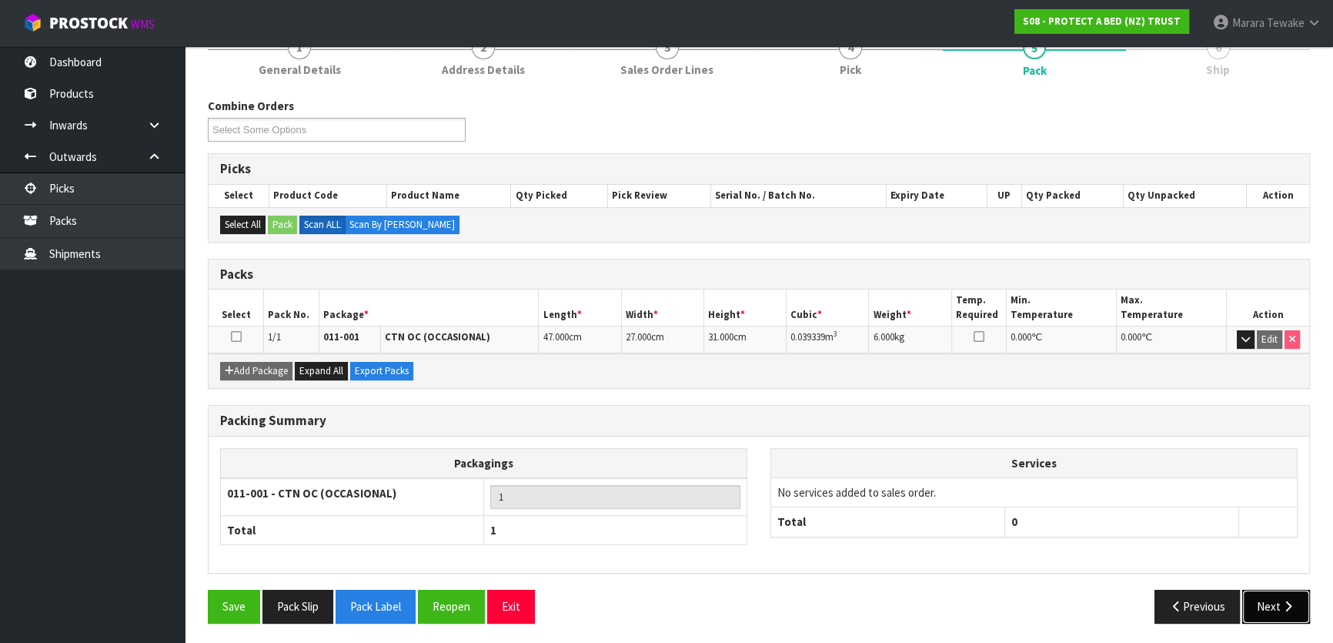
click at [1269, 608] on button "Next" at bounding box center [1276, 605] width 68 height 33
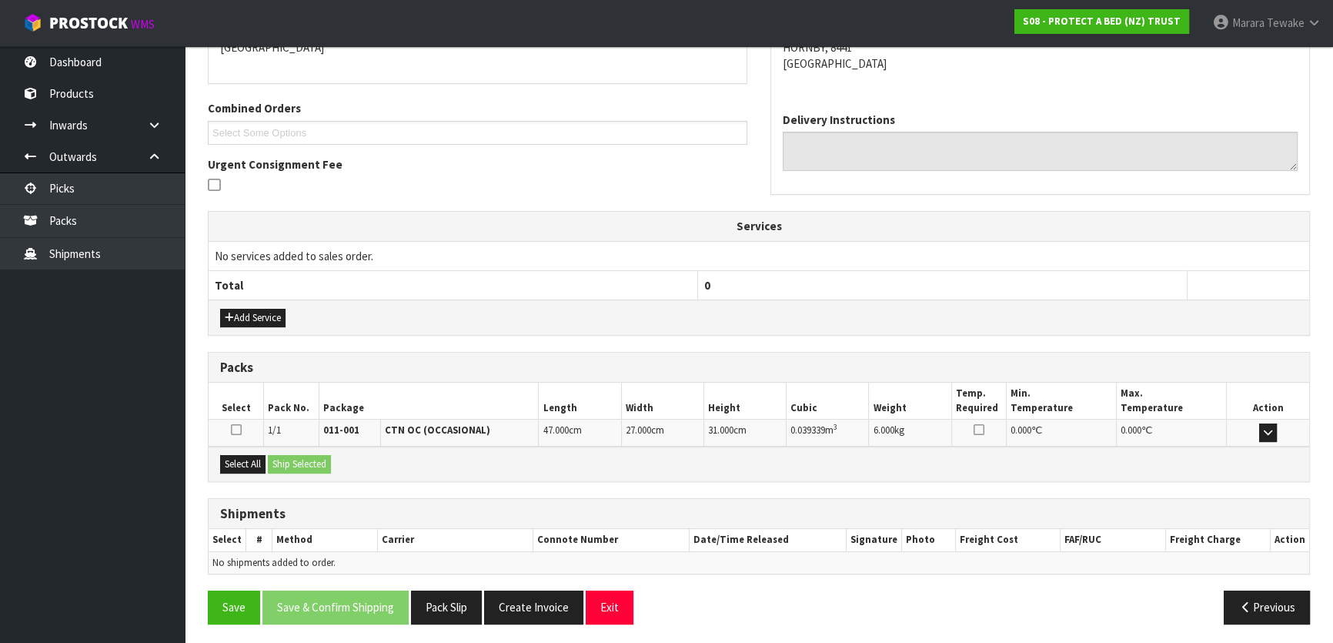
scroll to position [355, 0]
click at [239, 462] on button "Select All" at bounding box center [242, 463] width 45 height 18
click at [287, 462] on button "Ship Selected" at bounding box center [299, 463] width 63 height 18
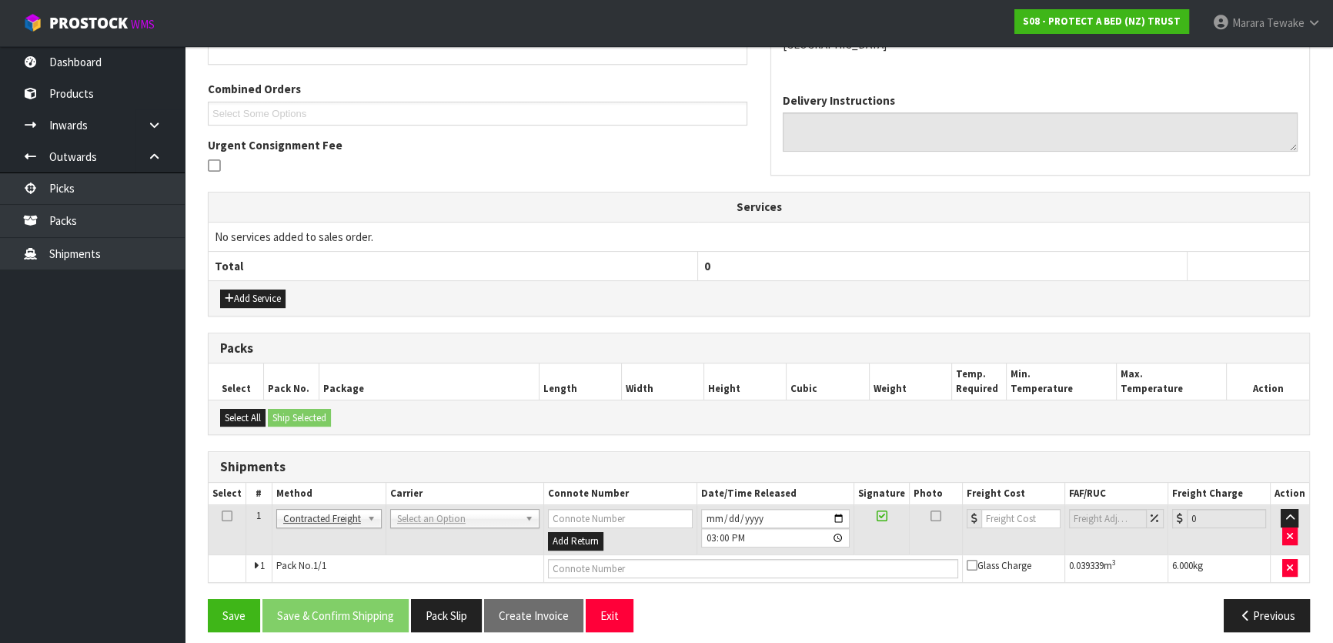
scroll to position [382, 0]
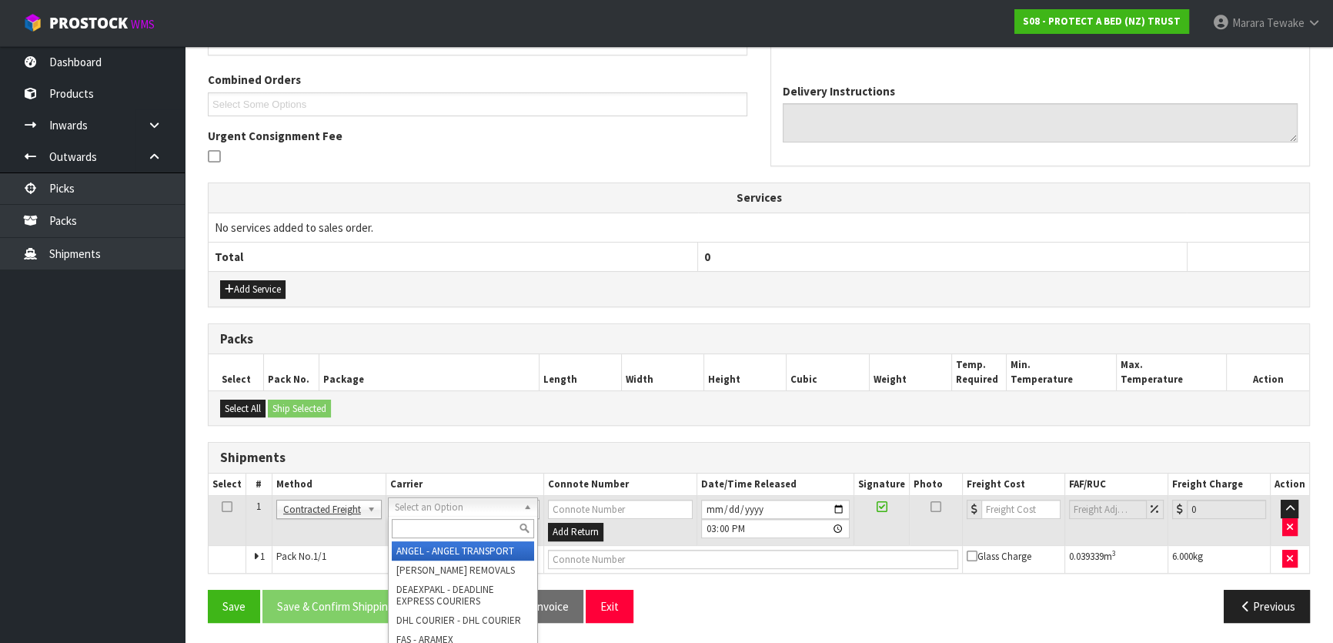
click at [455, 529] on input "text" at bounding box center [463, 528] width 142 height 19
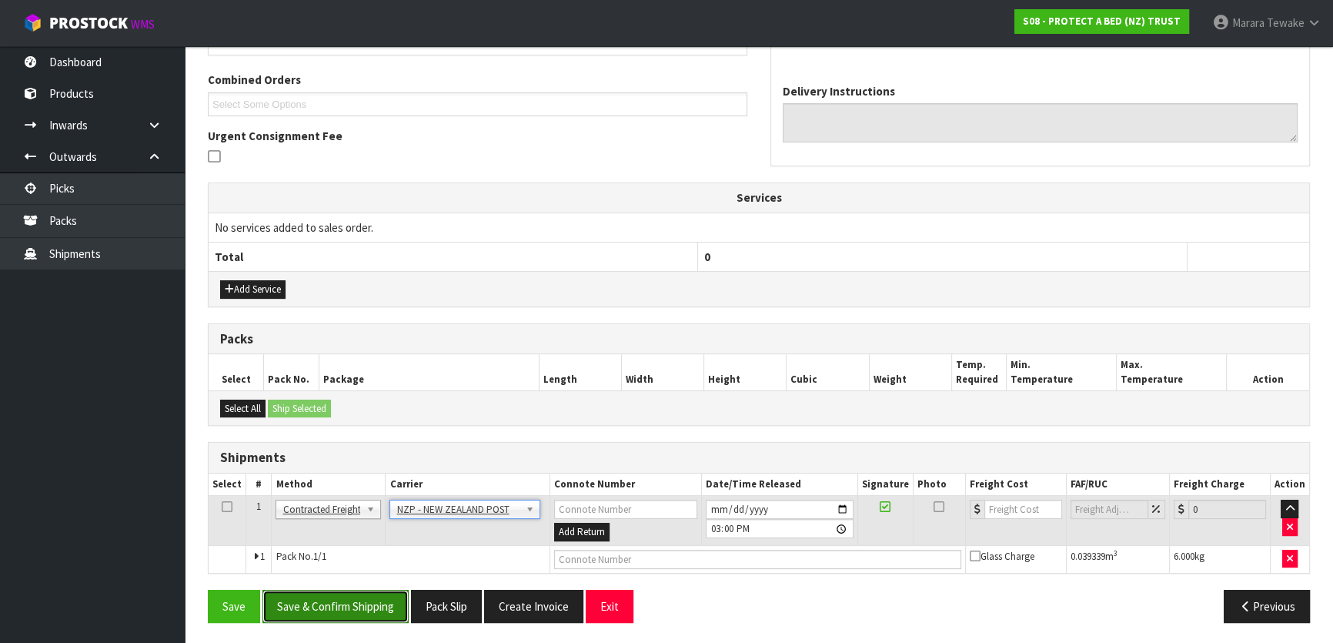
click at [319, 592] on button "Save & Confirm Shipping" at bounding box center [335, 605] width 146 height 33
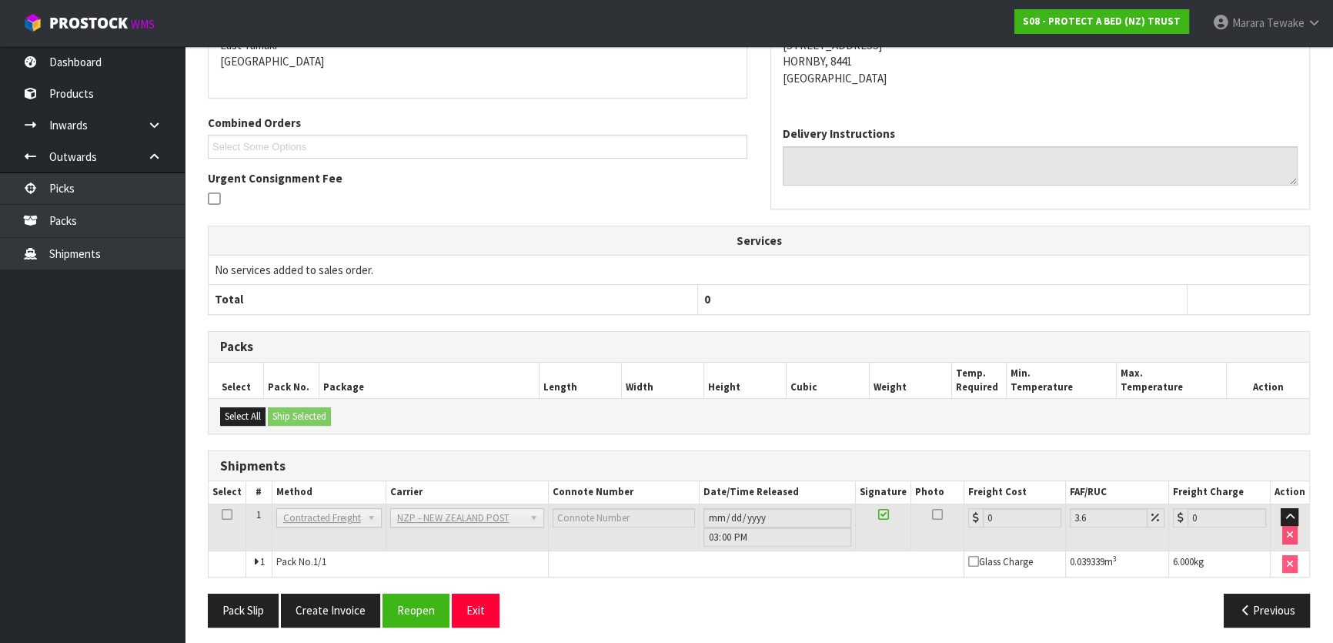
scroll to position [361, 0]
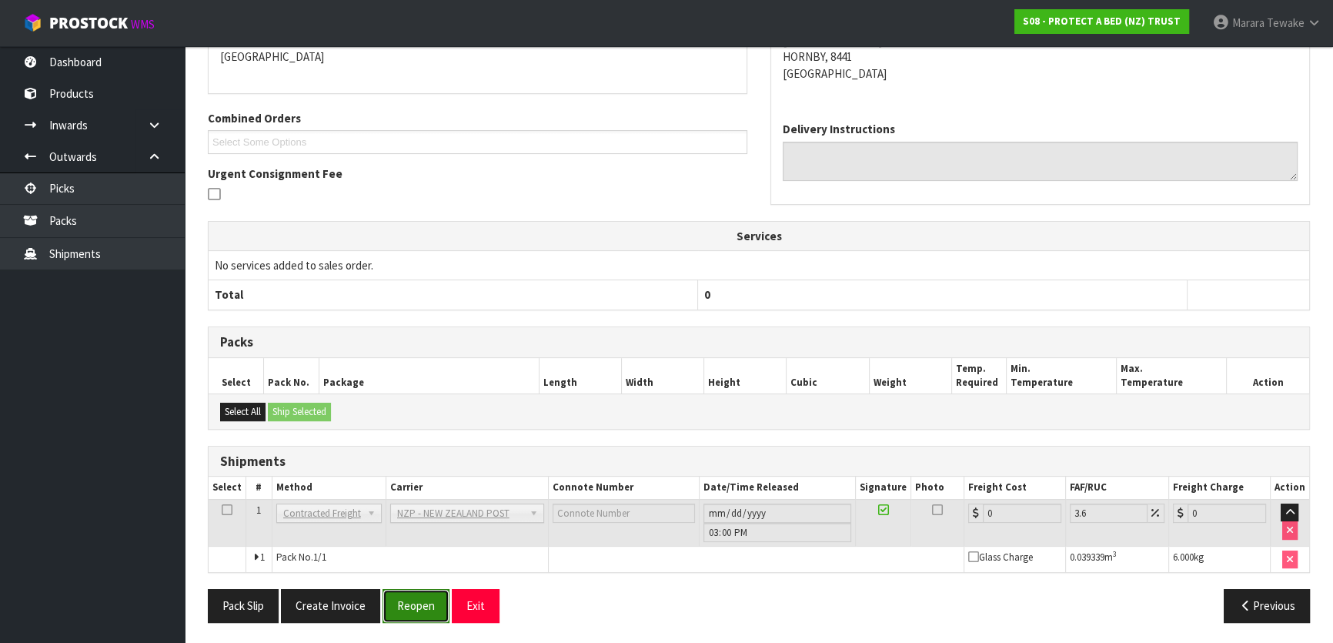
click at [416, 606] on button "Reopen" at bounding box center [415, 605] width 67 height 33
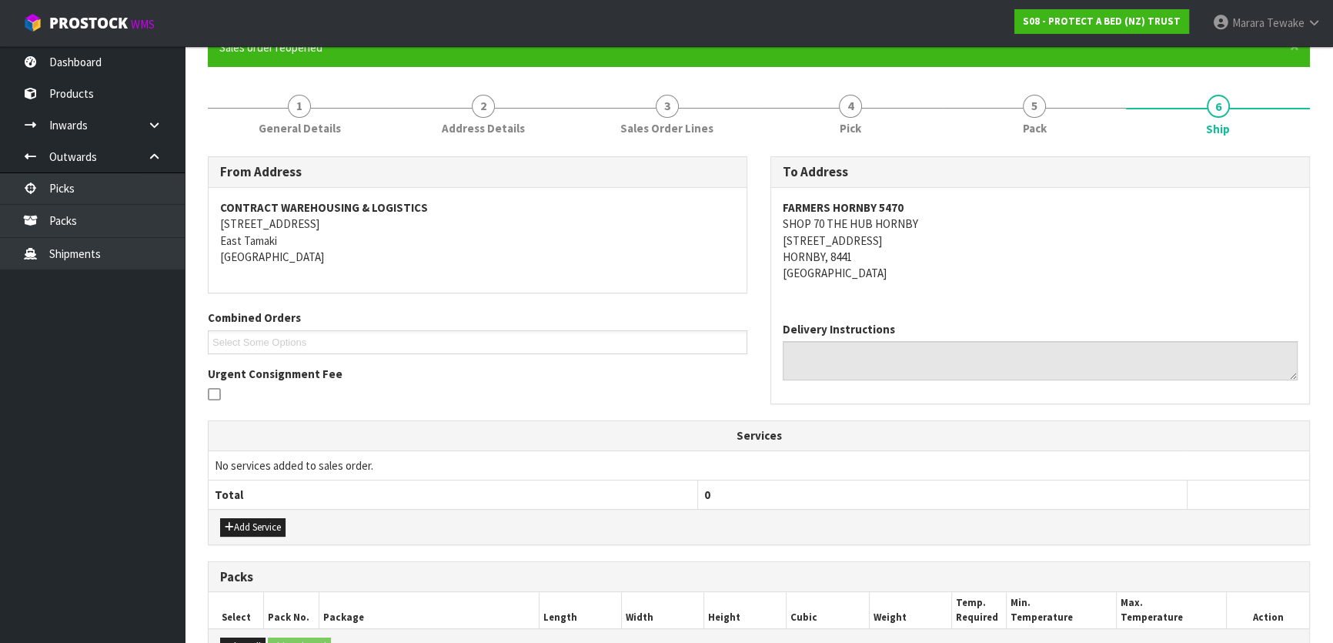
scroll to position [382, 0]
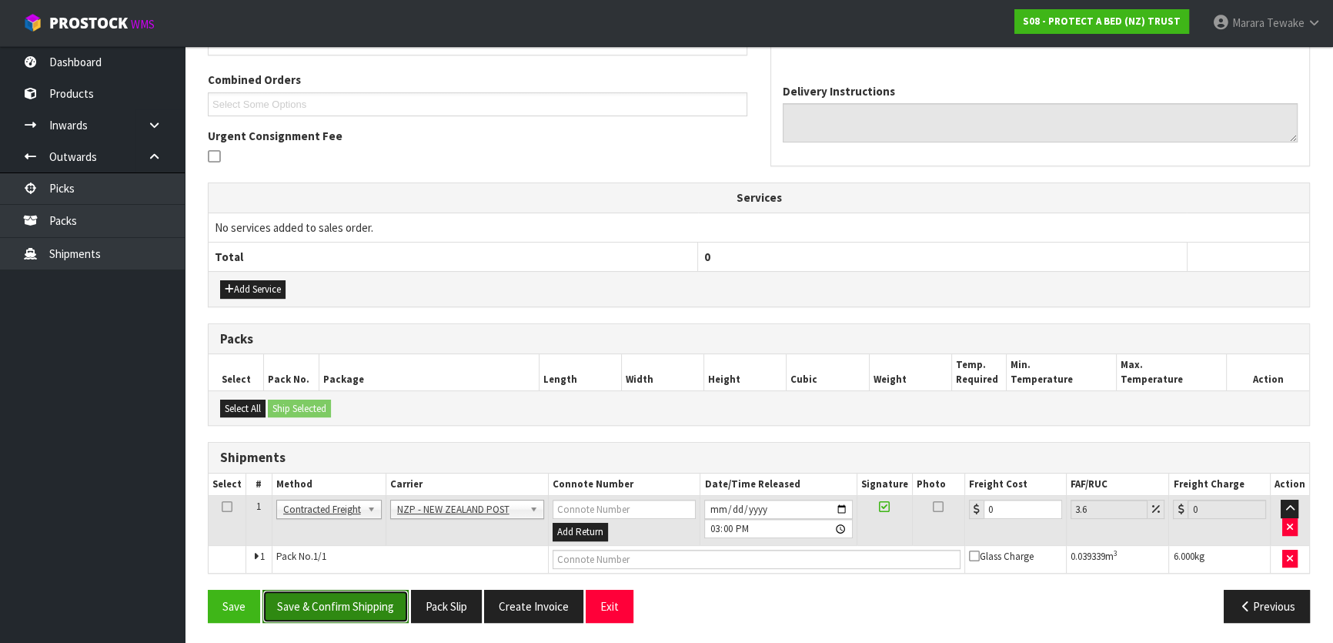
click at [355, 597] on button "Save & Confirm Shipping" at bounding box center [335, 605] width 146 height 33
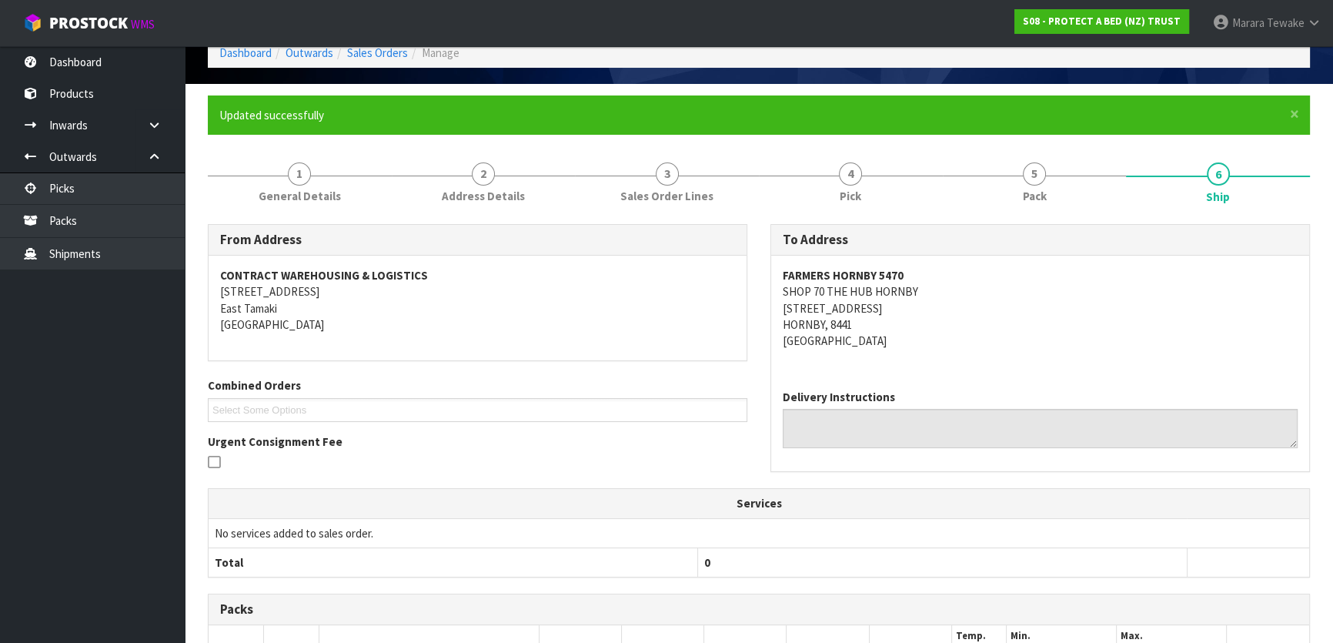
scroll to position [345, 0]
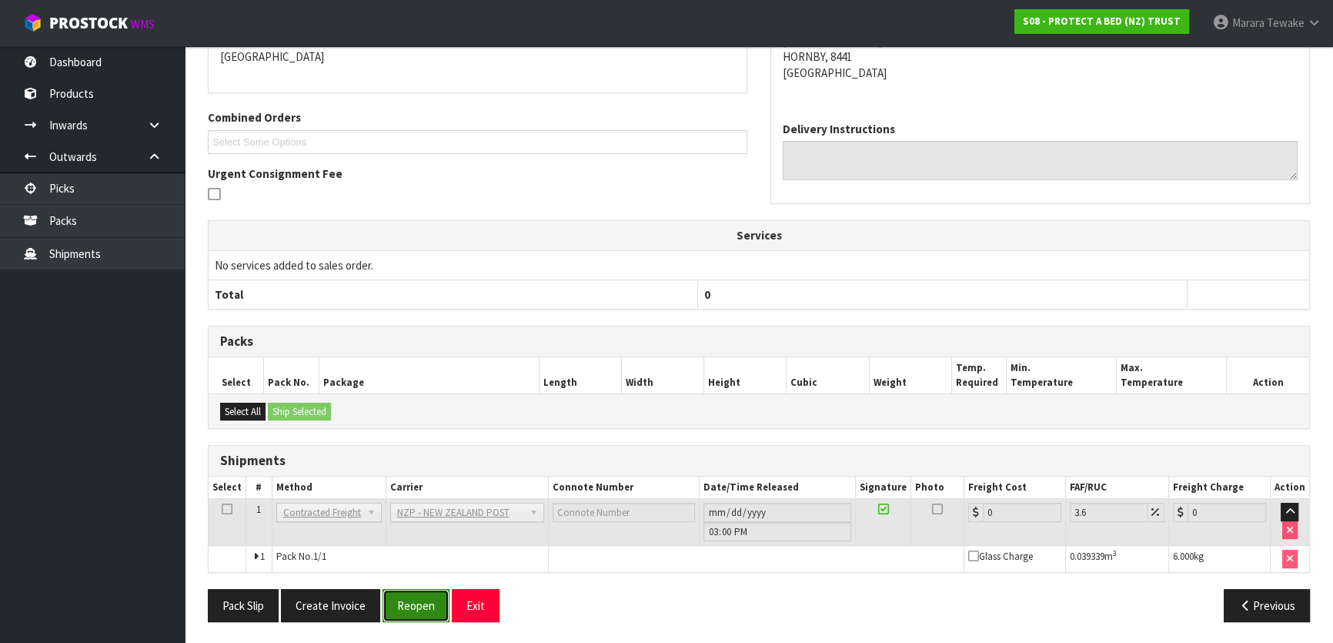
click at [420, 596] on button "Reopen" at bounding box center [415, 605] width 67 height 33
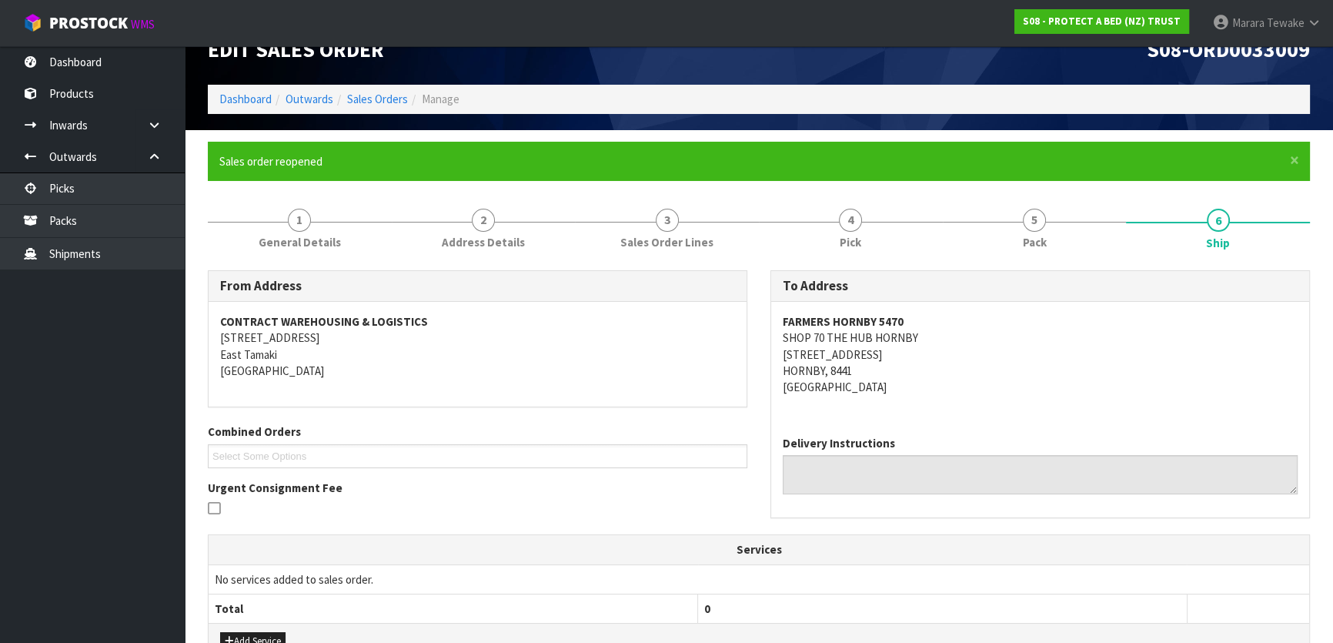
scroll to position [382, 0]
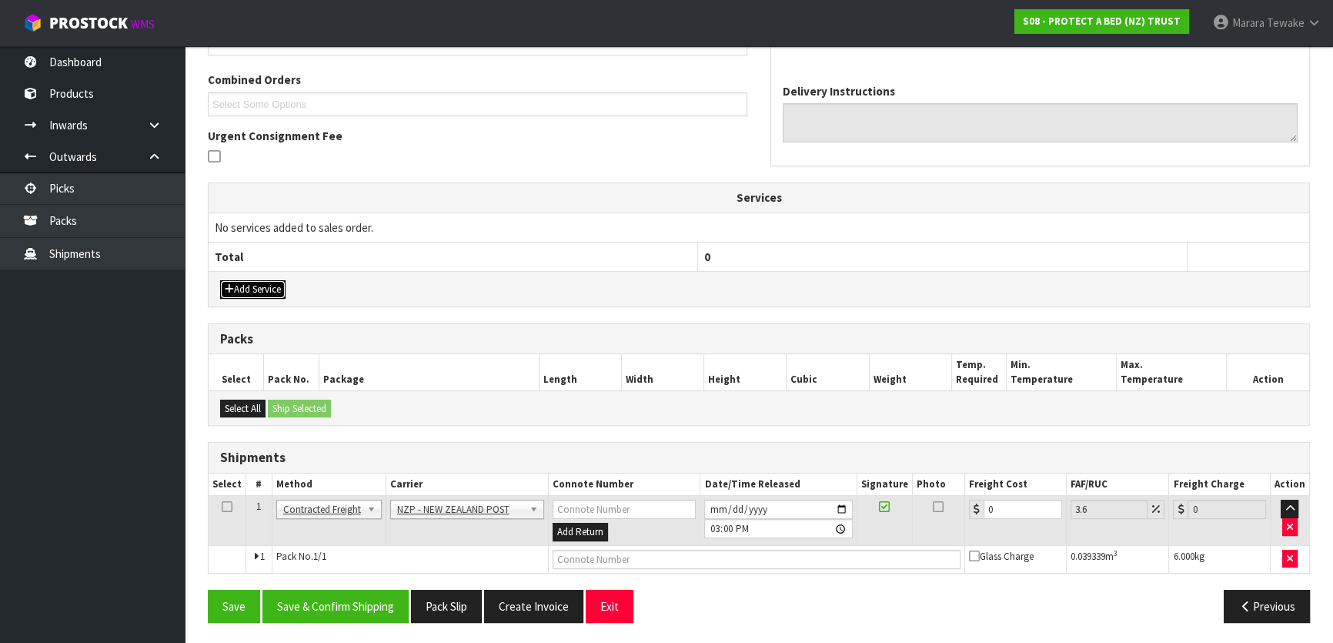
click at [246, 286] on button "Add Service" at bounding box center [252, 289] width 65 height 18
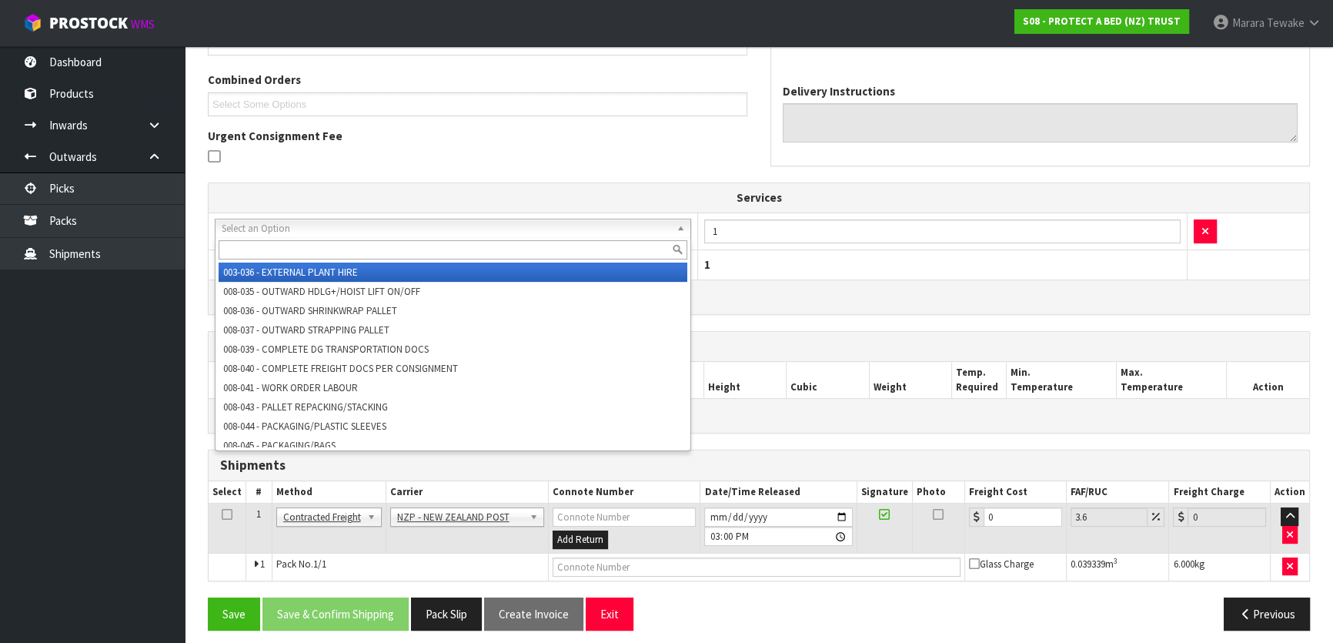
click at [319, 251] on input "text" at bounding box center [453, 249] width 469 height 19
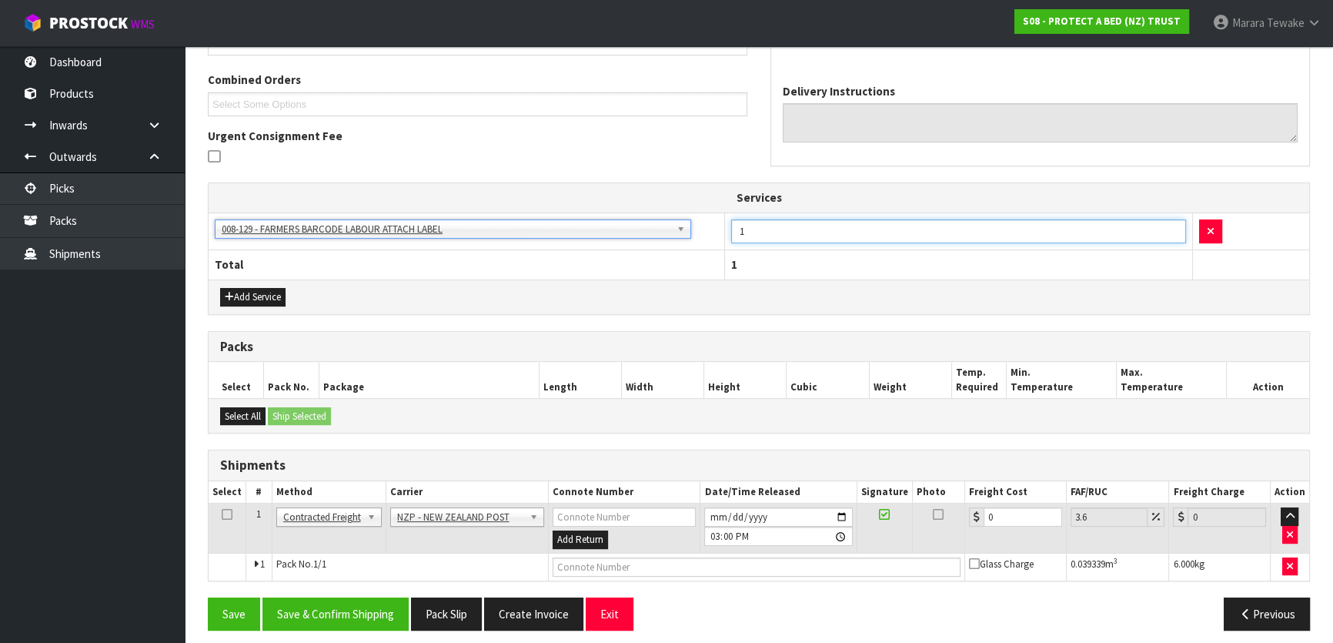
drag, startPoint x: 771, startPoint y: 222, endPoint x: 724, endPoint y: 209, distance: 48.7
click at [726, 212] on td "1" at bounding box center [958, 231] width 467 height 38
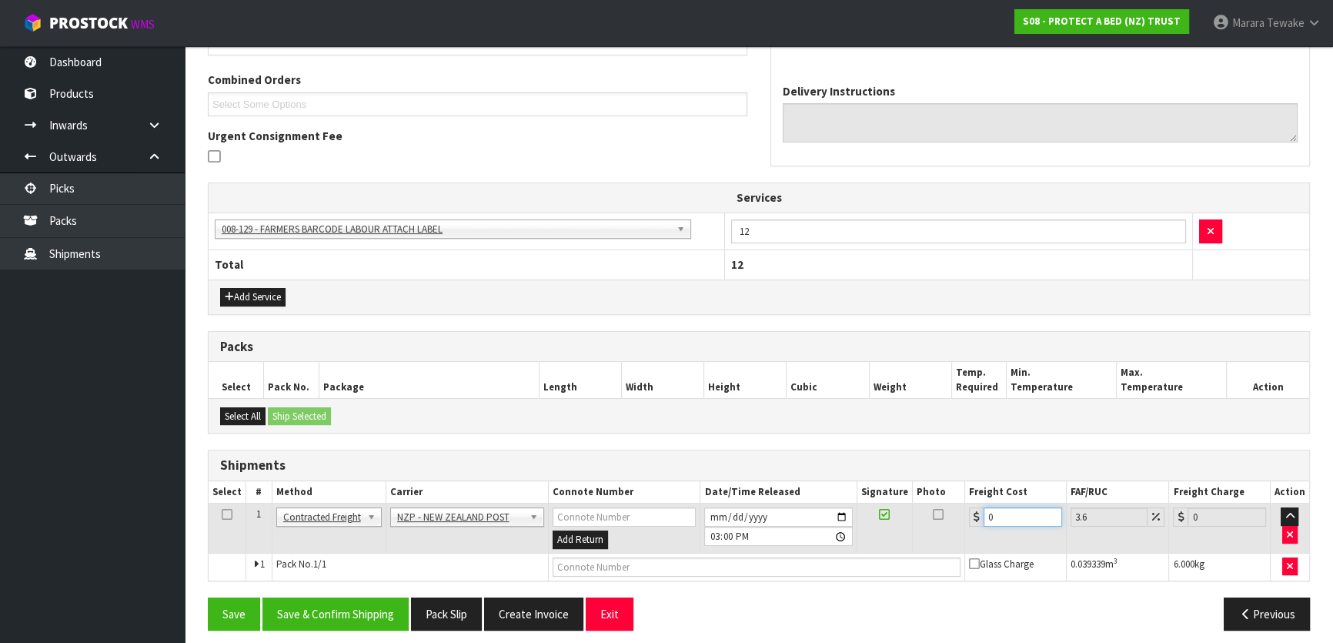
drag, startPoint x: 1008, startPoint y: 513, endPoint x: 959, endPoint y: 495, distance: 52.6
click at [968, 503] on td "0" at bounding box center [1016, 528] width 102 height 50
click at [333, 613] on button "Save & Confirm Shipping" at bounding box center [335, 613] width 146 height 33
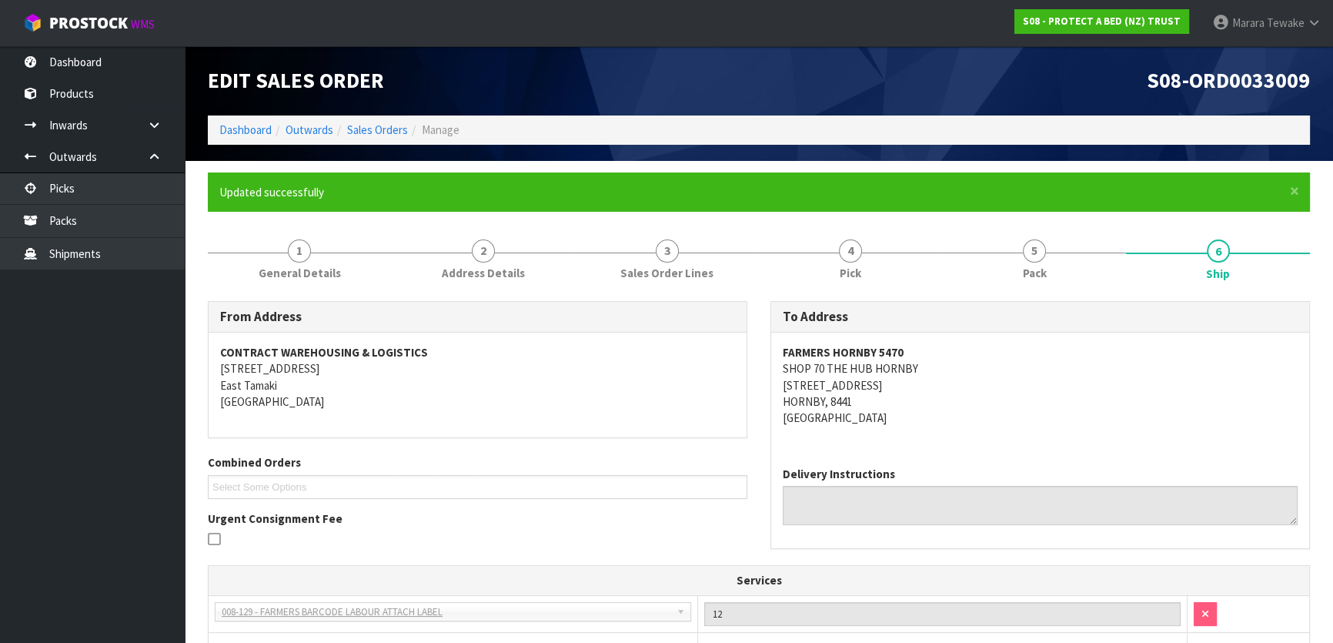
scroll to position [362, 0]
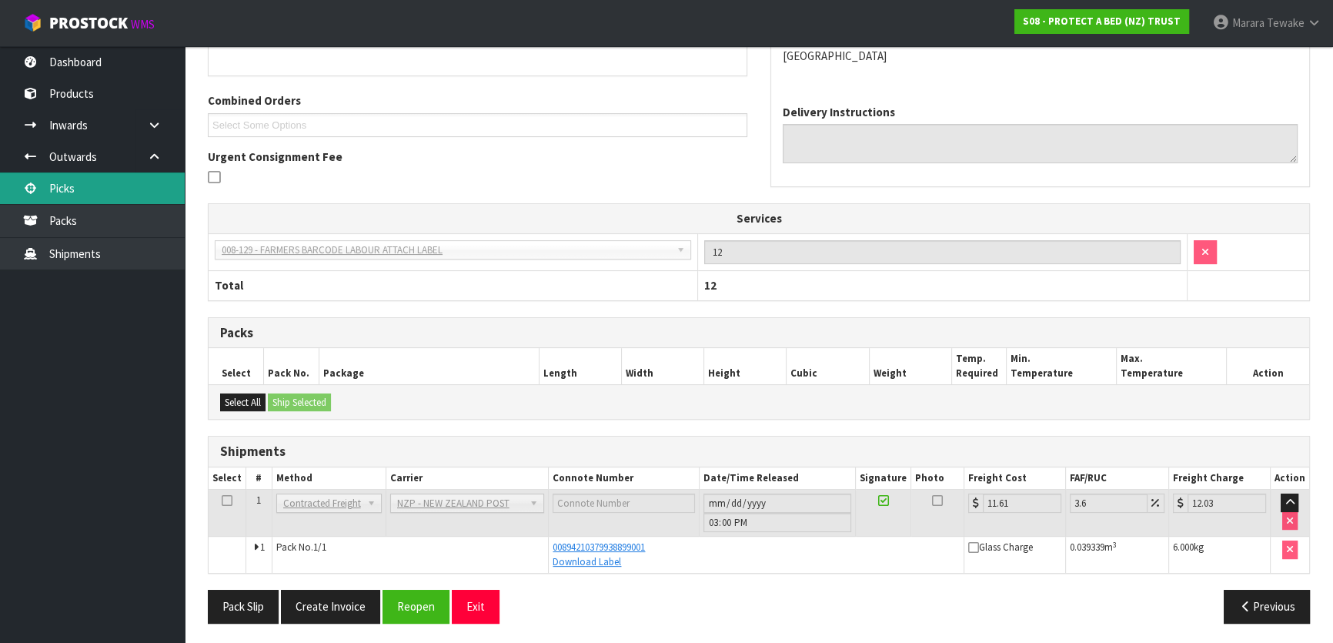
click at [159, 186] on link "Picks" at bounding box center [92, 188] width 185 height 32
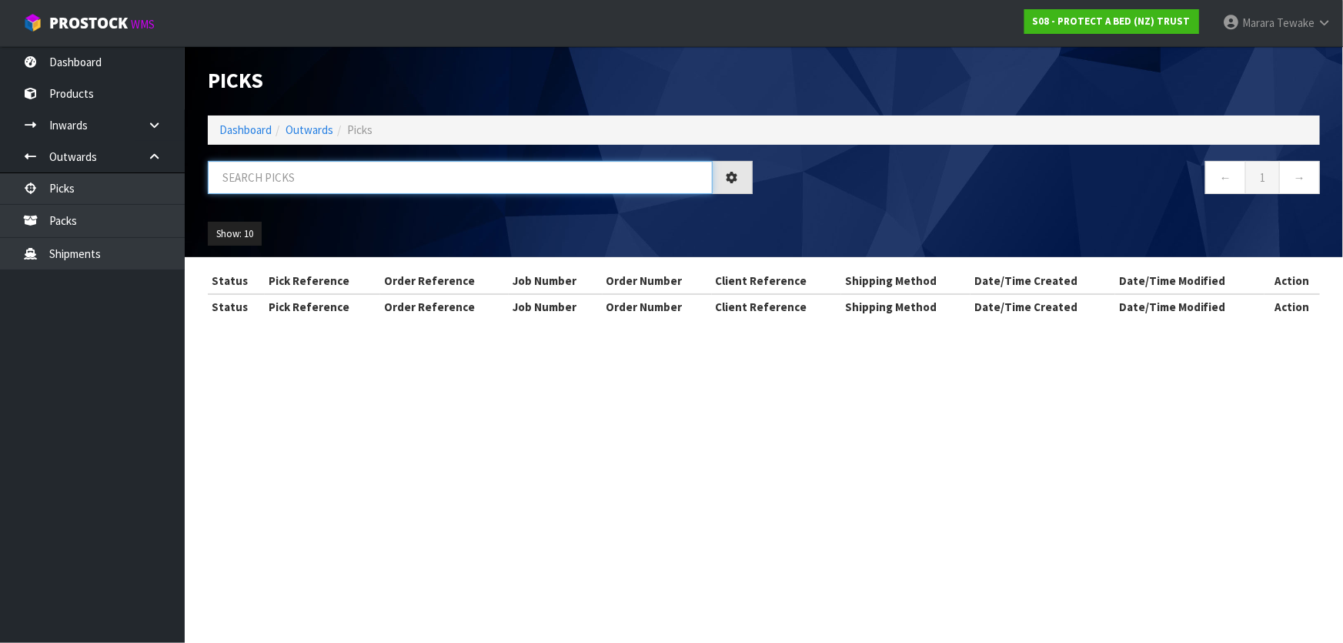
click at [249, 182] on input "text" at bounding box center [460, 177] width 505 height 33
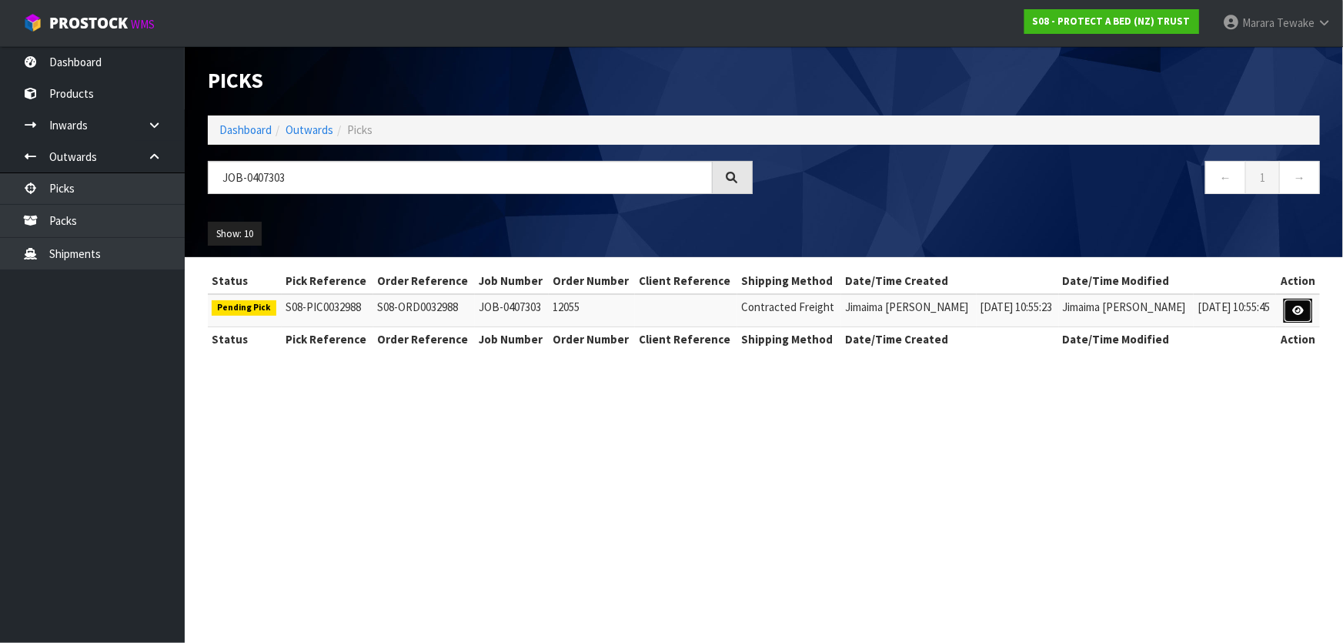
click at [1298, 303] on link at bounding box center [1298, 311] width 28 height 25
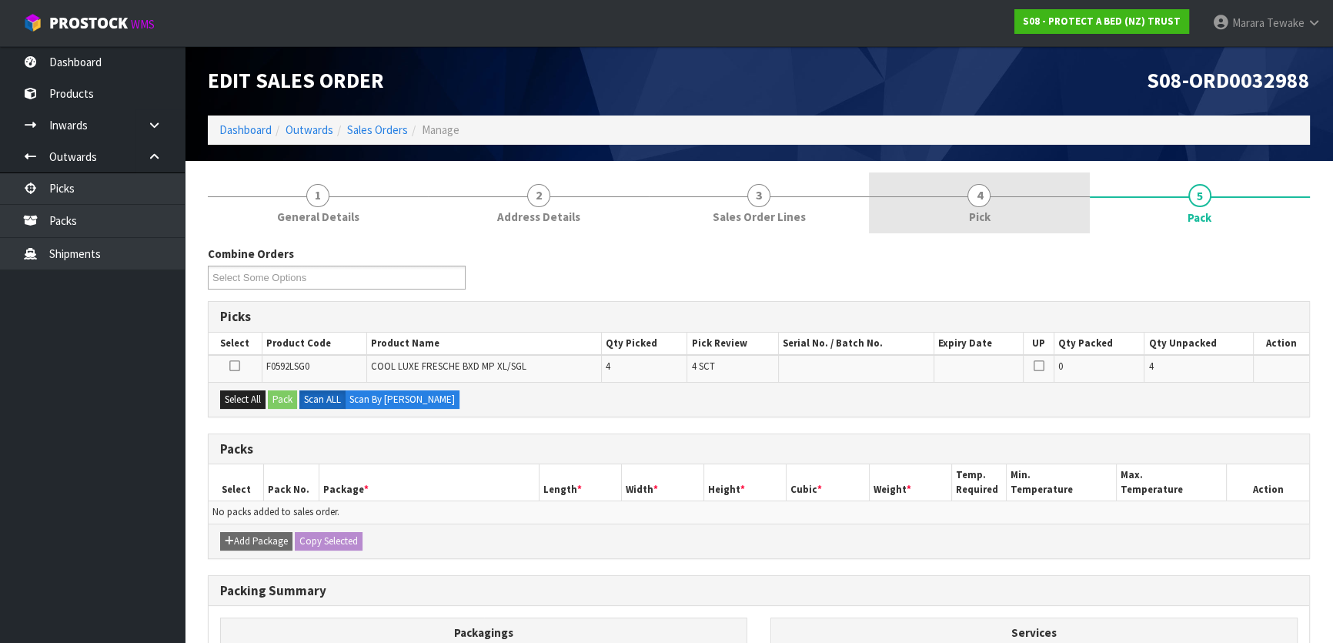
click at [1016, 213] on link "4 Pick" at bounding box center [979, 202] width 220 height 61
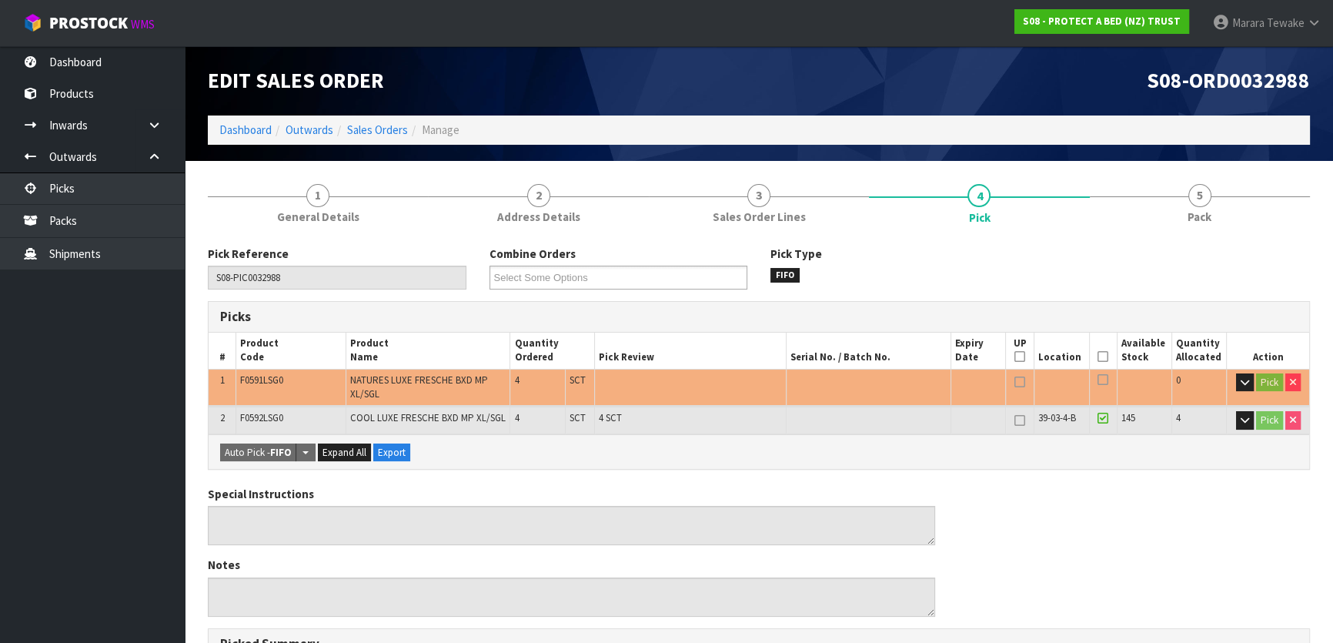
click at [1103, 356] on icon at bounding box center [1102, 356] width 11 height 1
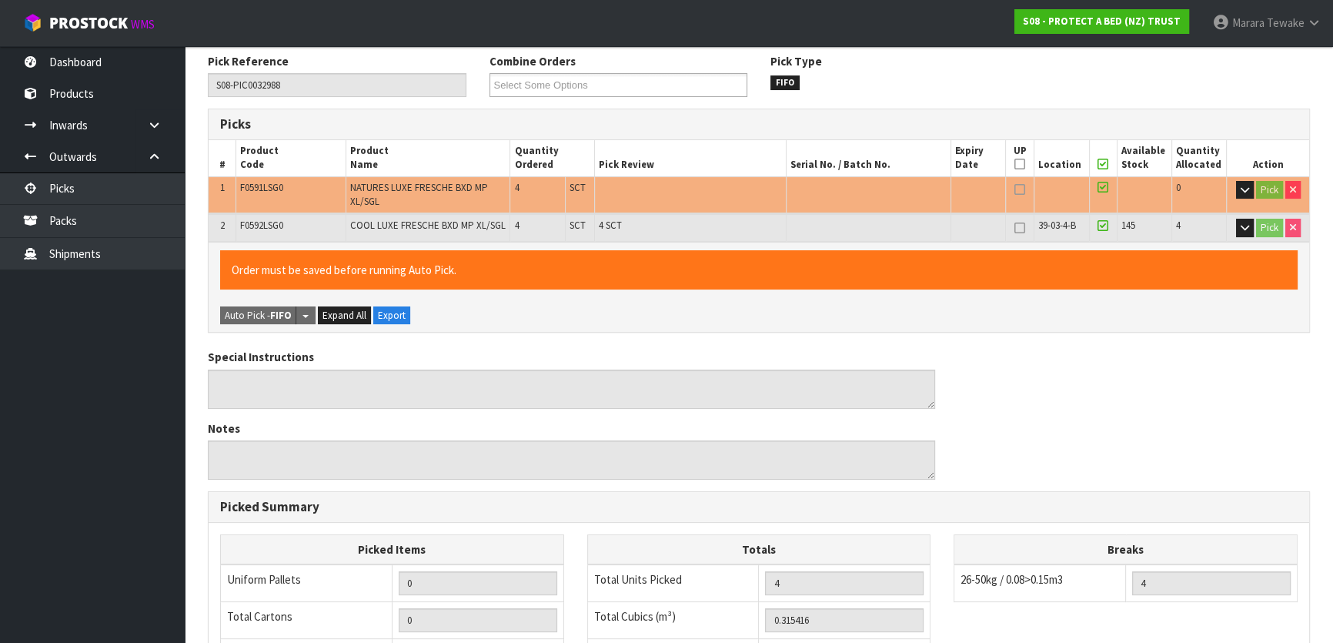
scroll to position [462, 0]
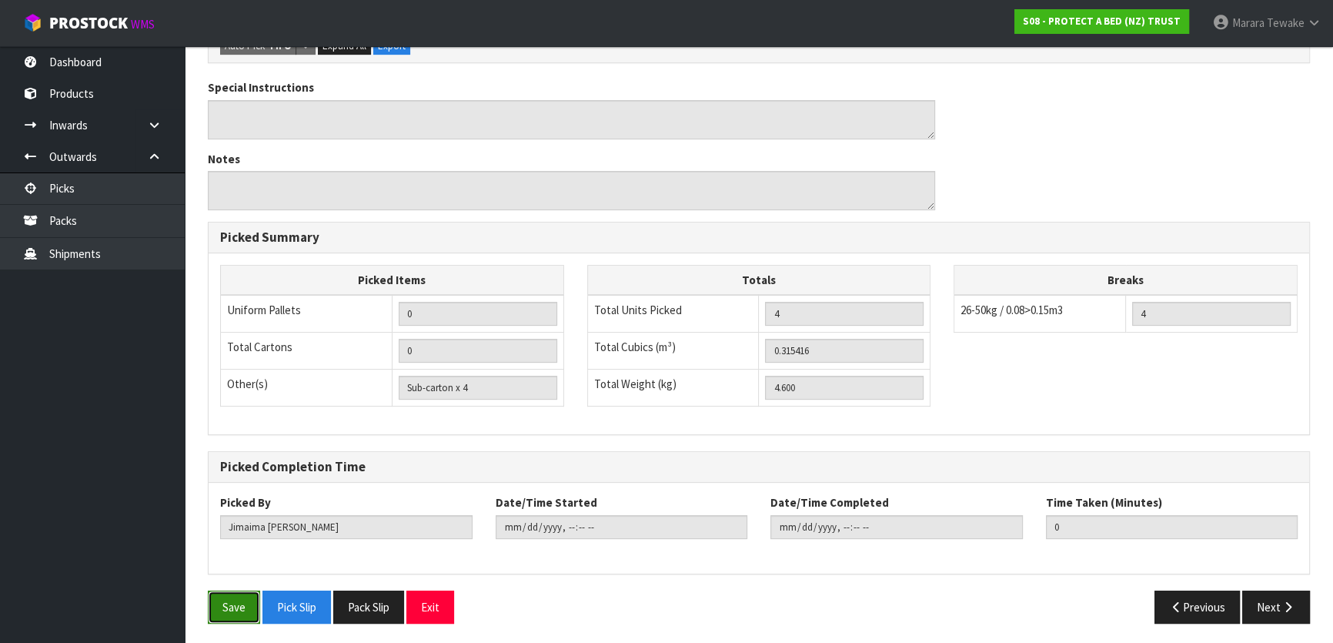
click at [220, 606] on button "Save" at bounding box center [234, 606] width 52 height 33
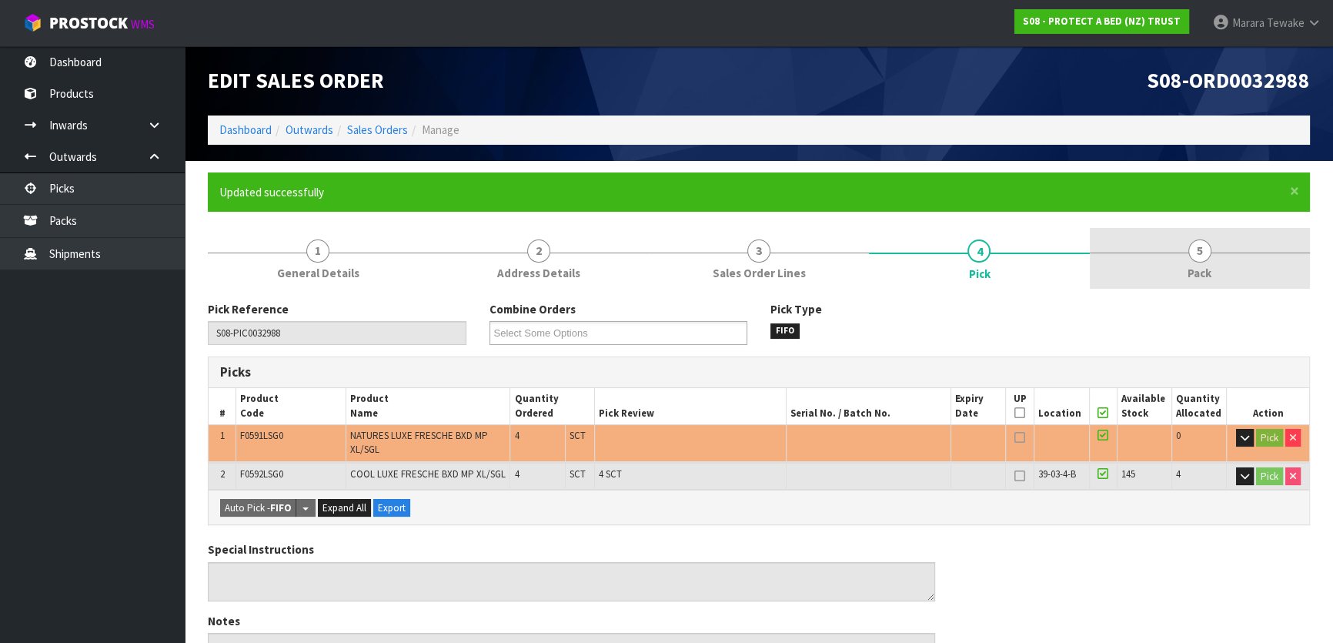
click at [1211, 259] on link "5 Pack" at bounding box center [1200, 258] width 220 height 61
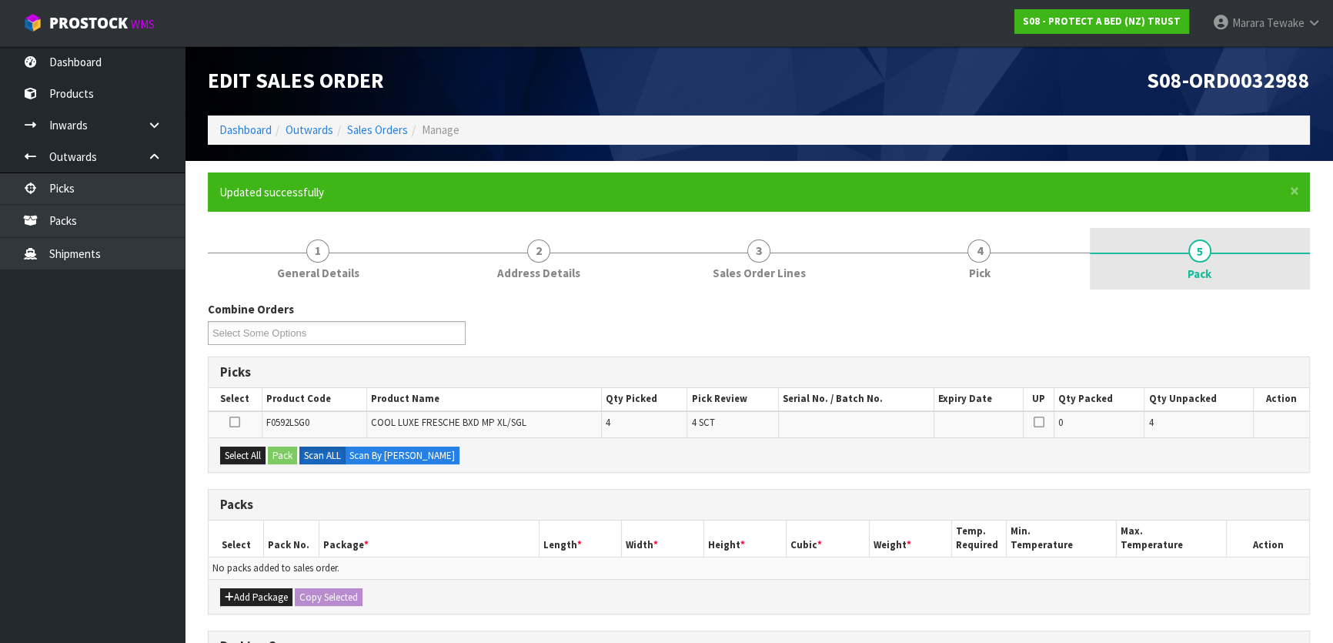
scroll to position [253, 0]
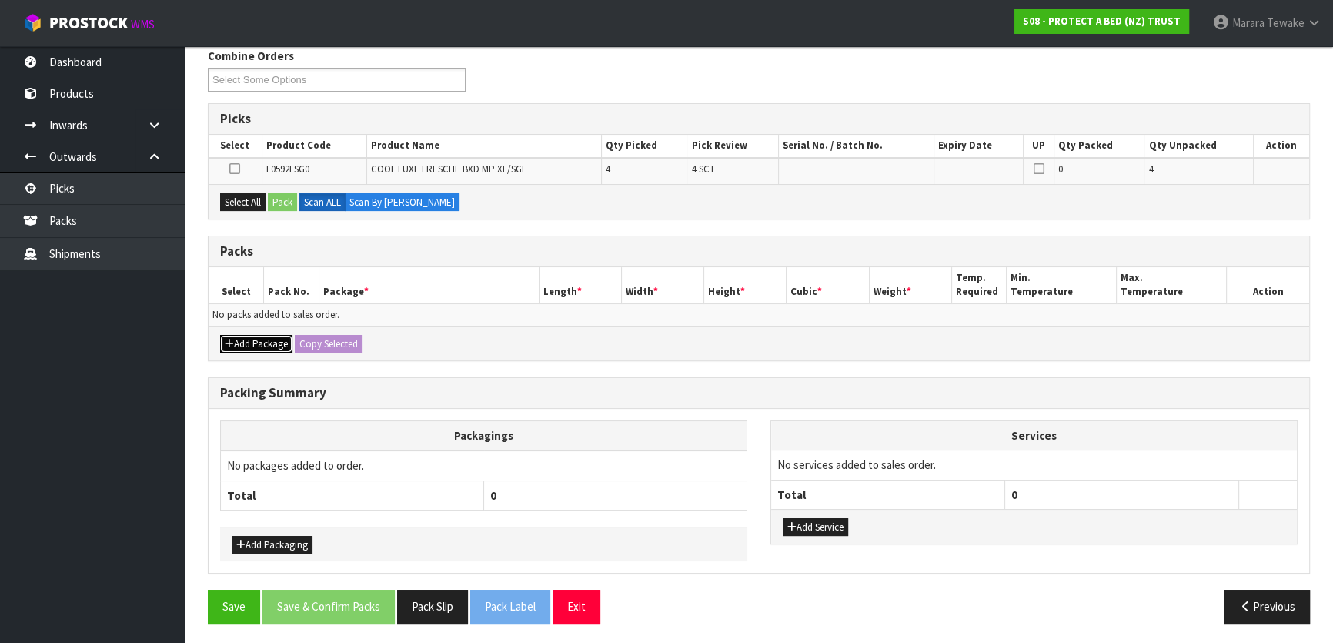
click at [272, 335] on button "Add Package" at bounding box center [256, 344] width 72 height 18
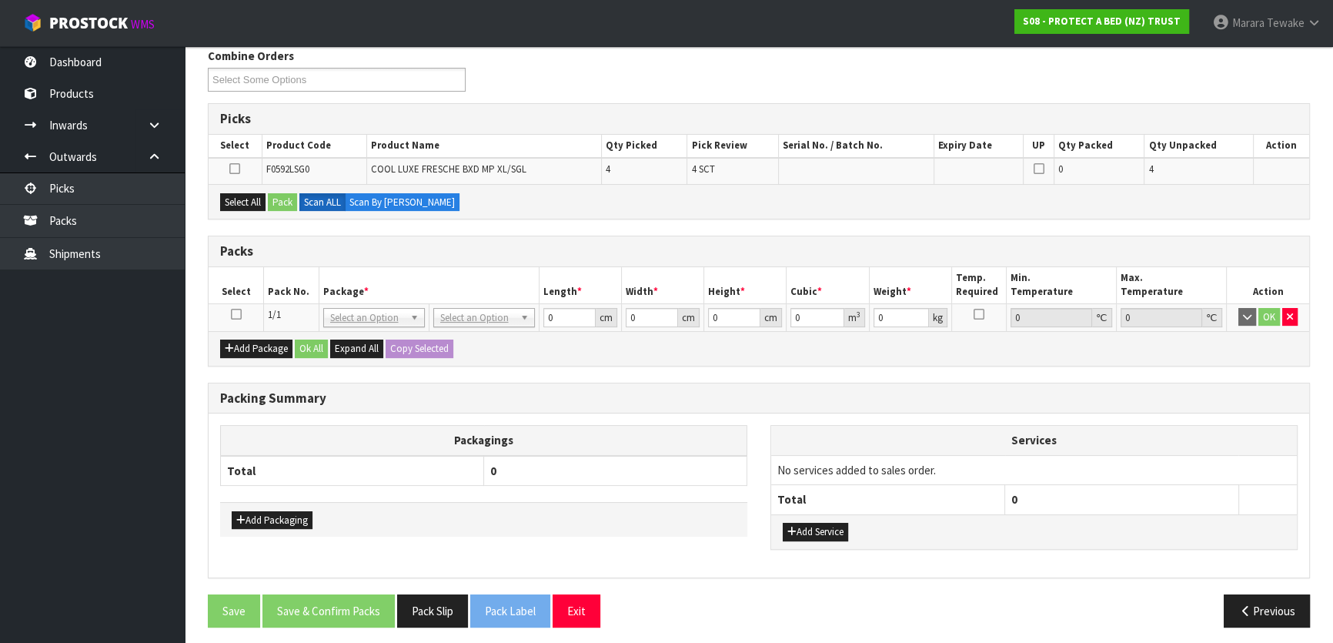
click at [242, 318] on td at bounding box center [236, 317] width 55 height 28
click at [236, 315] on icon at bounding box center [236, 314] width 11 height 1
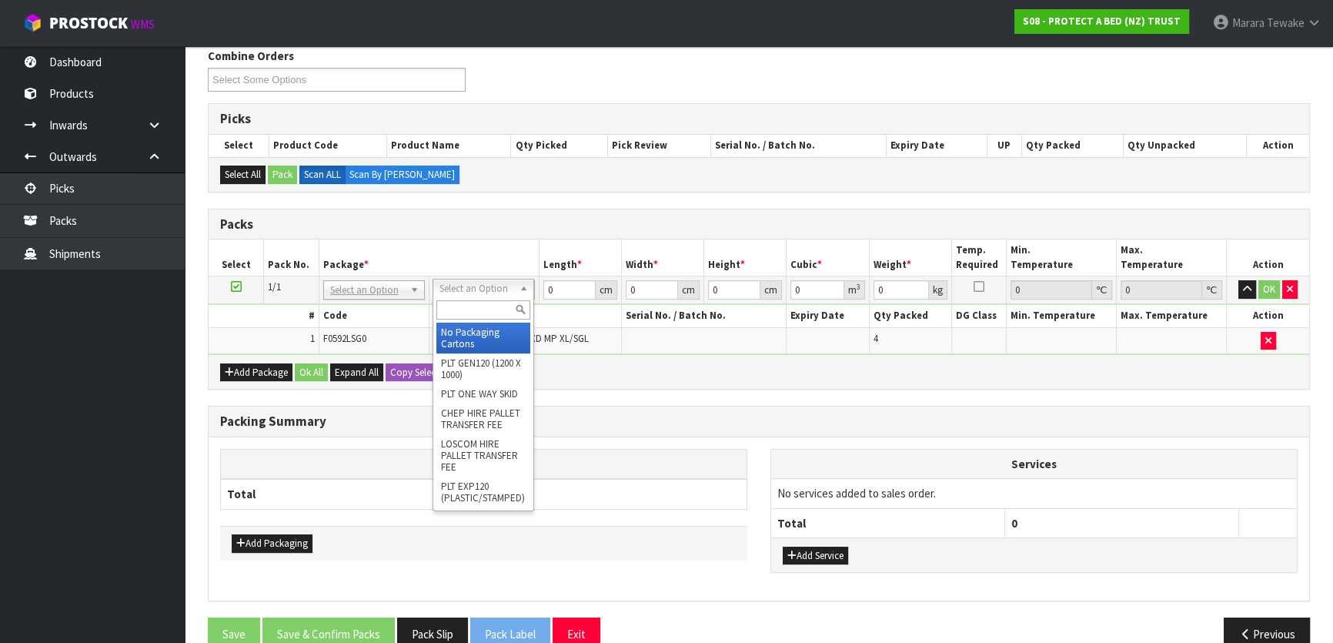
click at [442, 309] on input "text" at bounding box center [483, 309] width 94 height 19
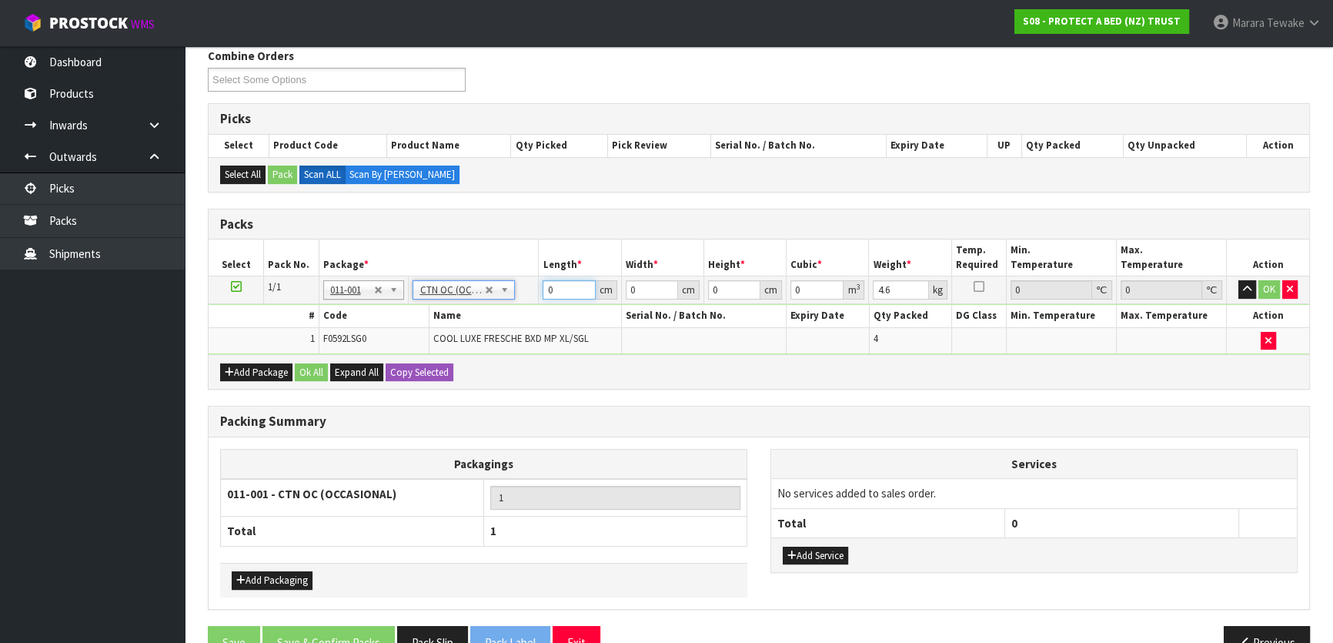
drag, startPoint x: 563, startPoint y: 295, endPoint x: 535, endPoint y: 269, distance: 38.1
click at [536, 276] on tr "1/1 NONE 007-001 007-002 007-004 007-009 007-013 007-014 007-015 007-017 007-01…" at bounding box center [759, 290] width 1100 height 28
click at [1238, 280] on button "button" at bounding box center [1247, 289] width 18 height 18
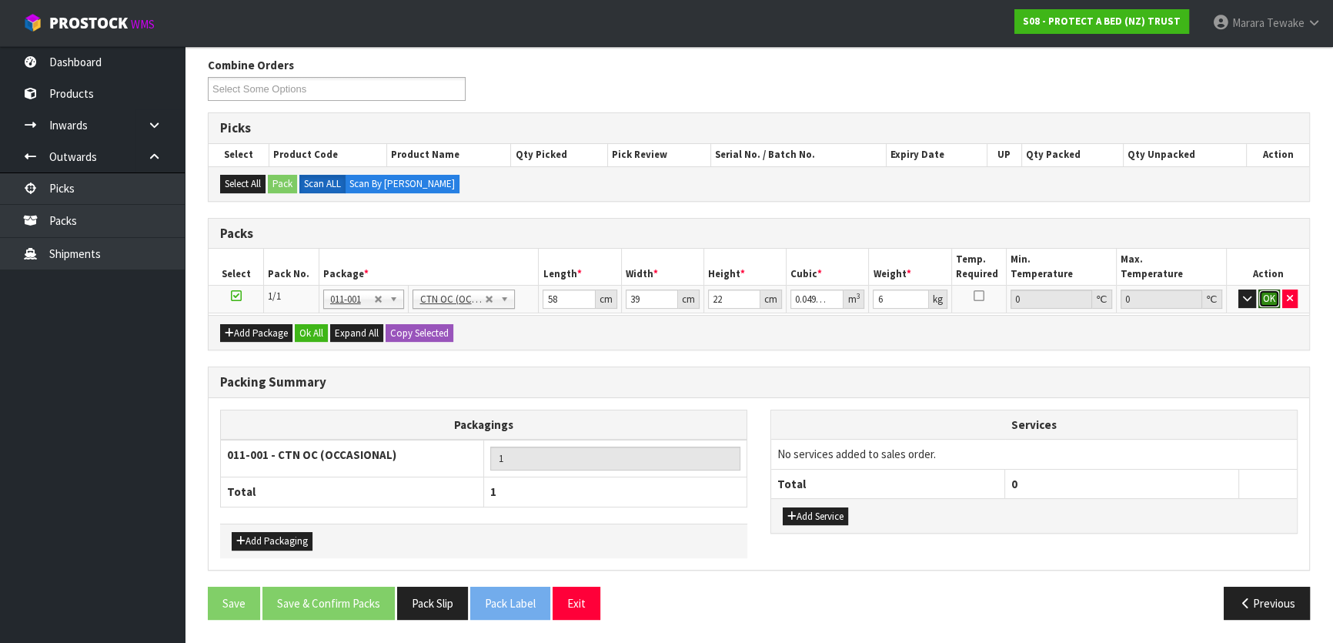
scroll to position [238, 0]
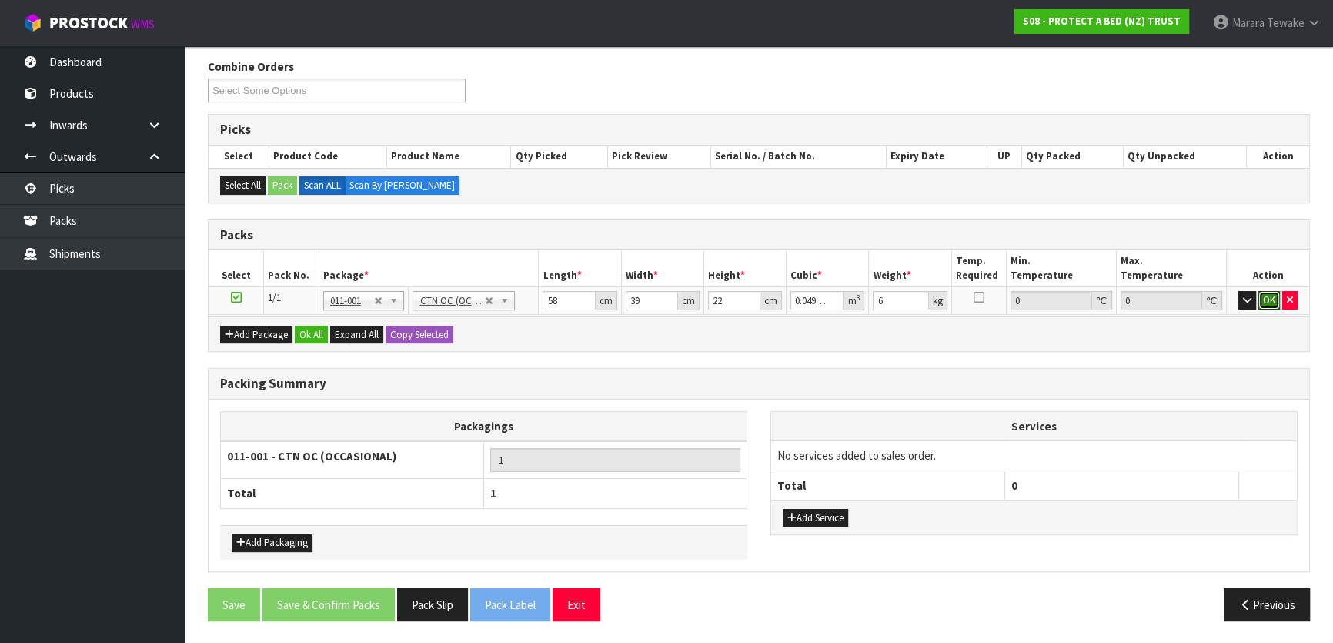
click button "OK" at bounding box center [1269, 300] width 22 height 18
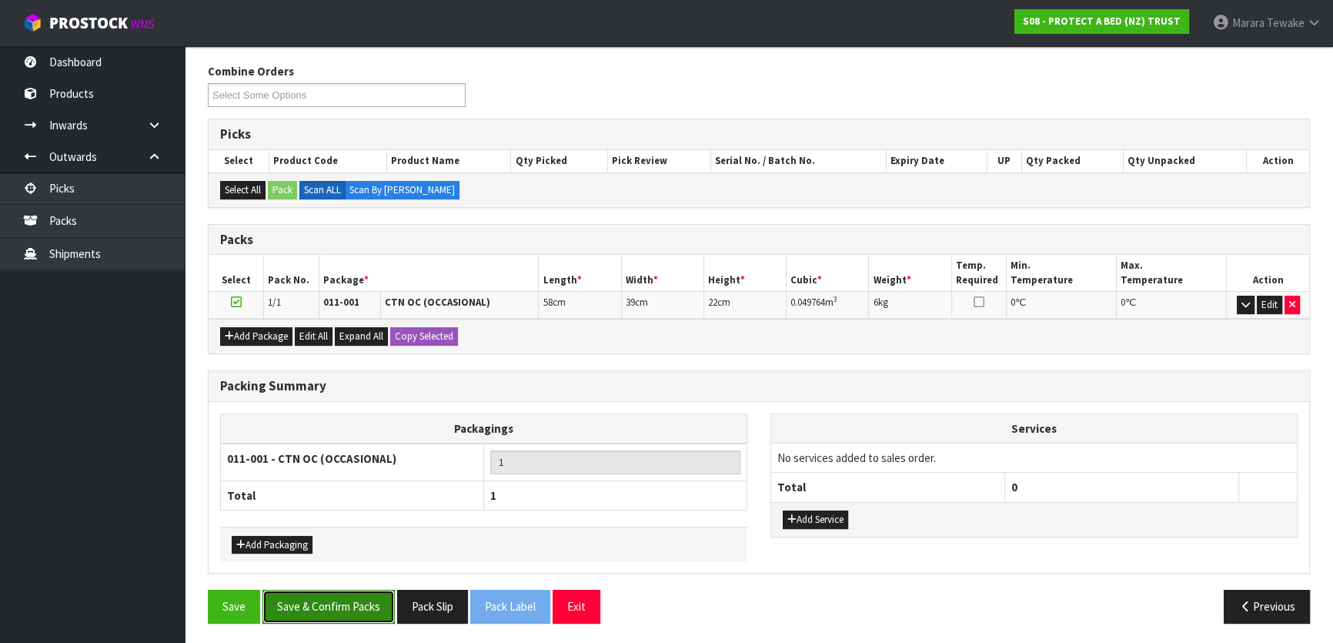
click at [368, 598] on button "Save & Confirm Packs" at bounding box center [328, 605] width 132 height 33
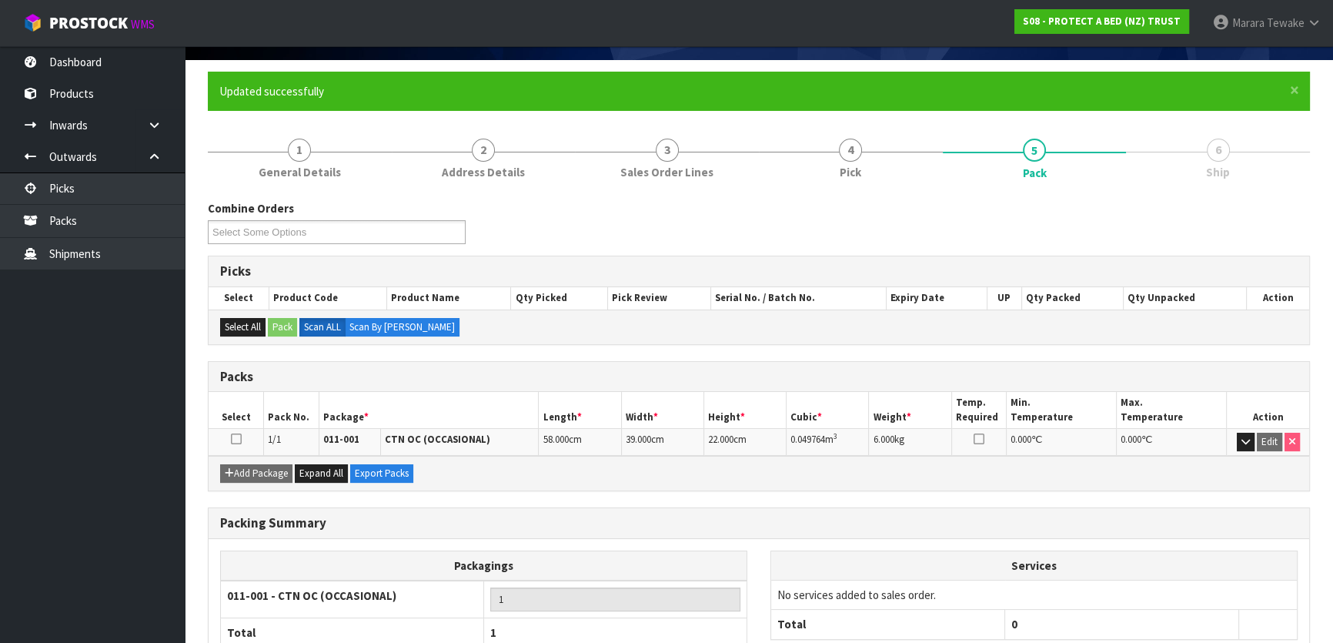
scroll to position [203, 0]
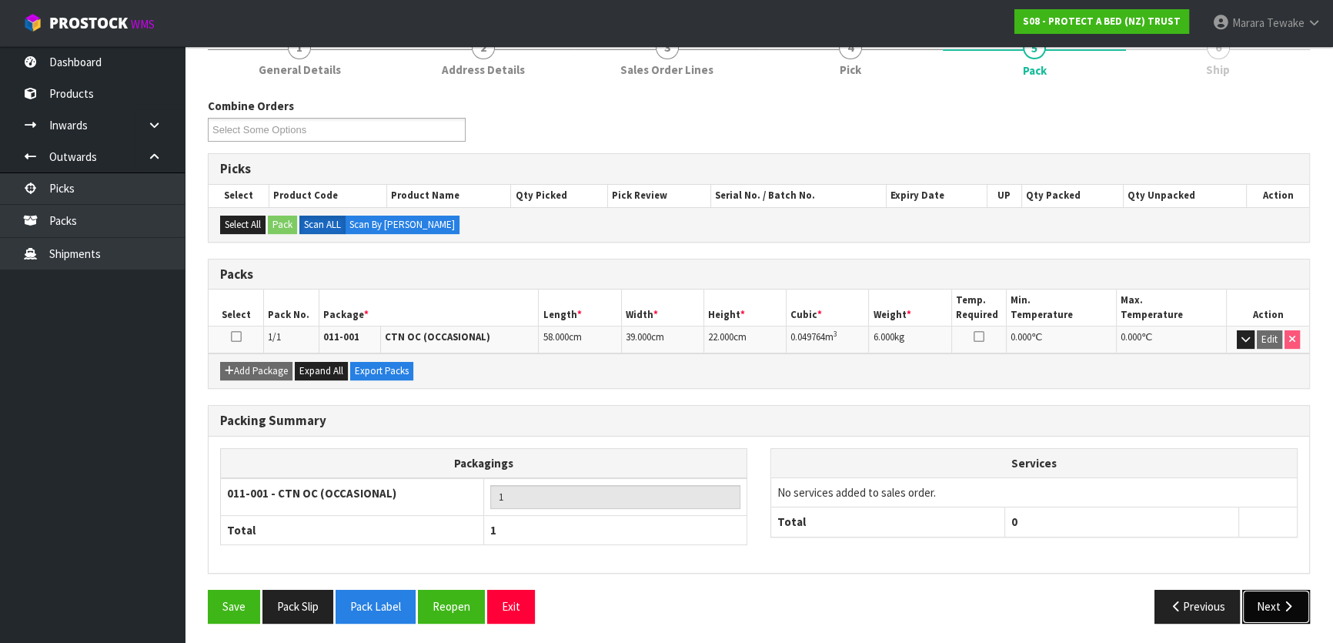
click at [1277, 607] on button "Next" at bounding box center [1276, 605] width 68 height 33
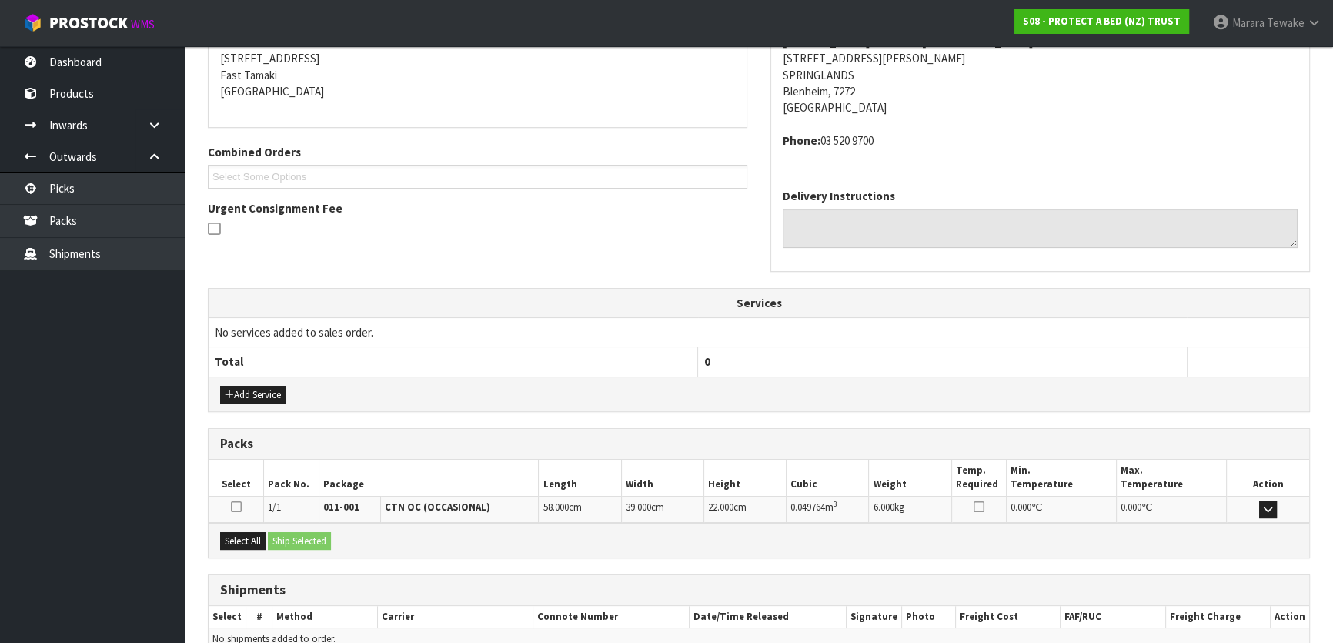
scroll to position [387, 0]
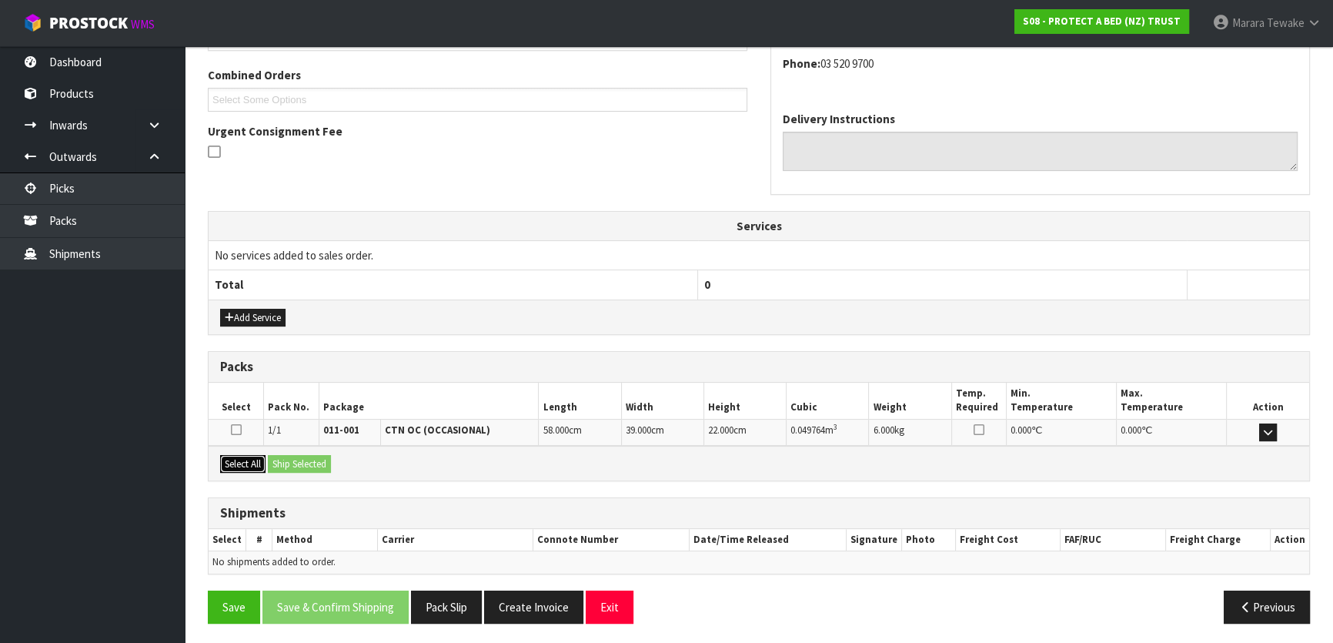
drag, startPoint x: 259, startPoint y: 457, endPoint x: 302, endPoint y: 459, distance: 43.1
click at [262, 457] on button "Select All" at bounding box center [242, 464] width 45 height 18
click at [310, 460] on button "Ship Selected" at bounding box center [299, 464] width 63 height 18
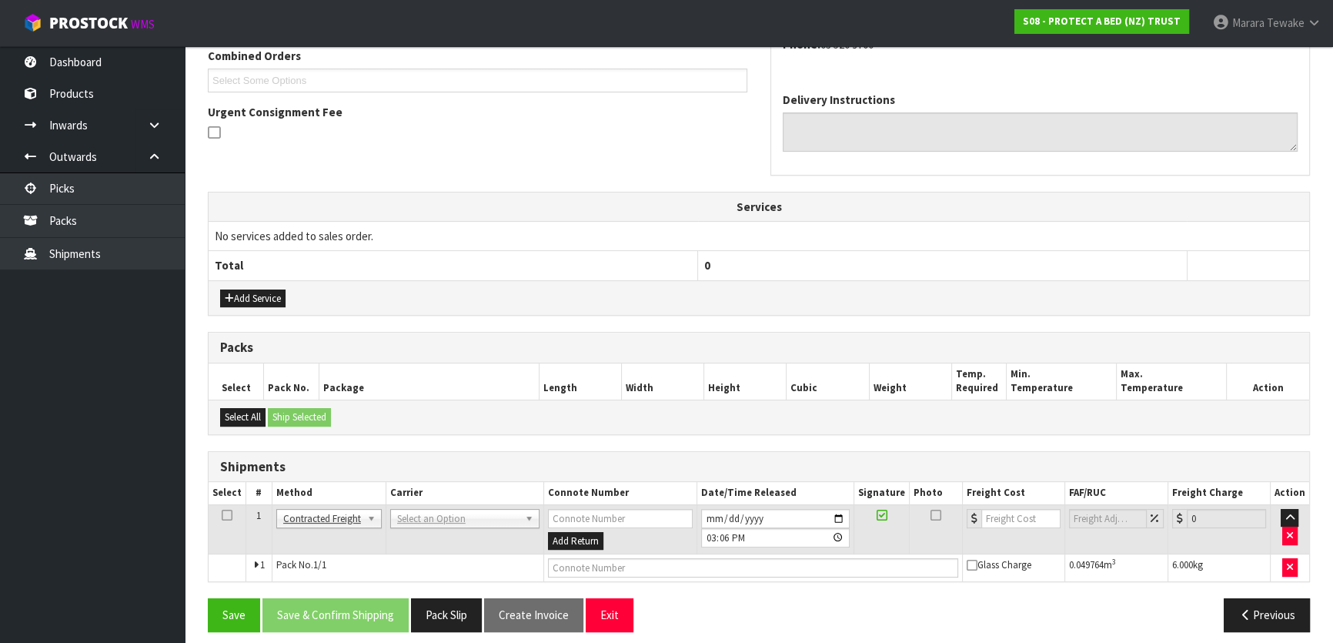
scroll to position [416, 0]
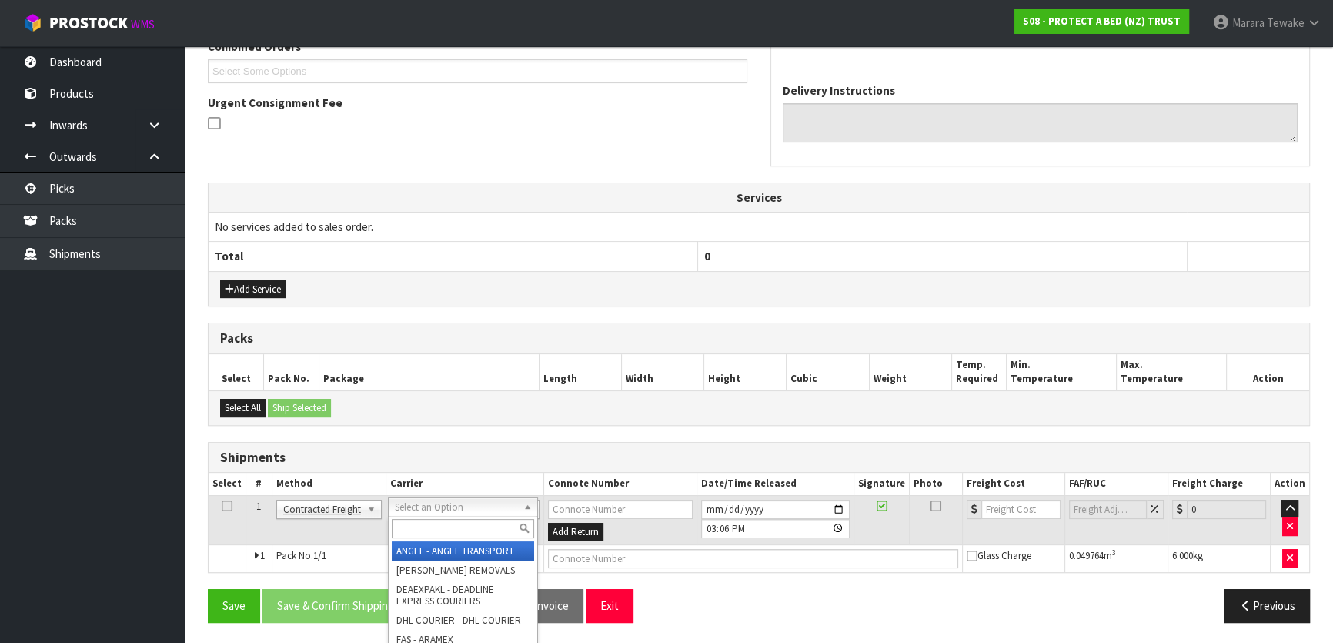
click at [459, 524] on input "text" at bounding box center [463, 528] width 142 height 19
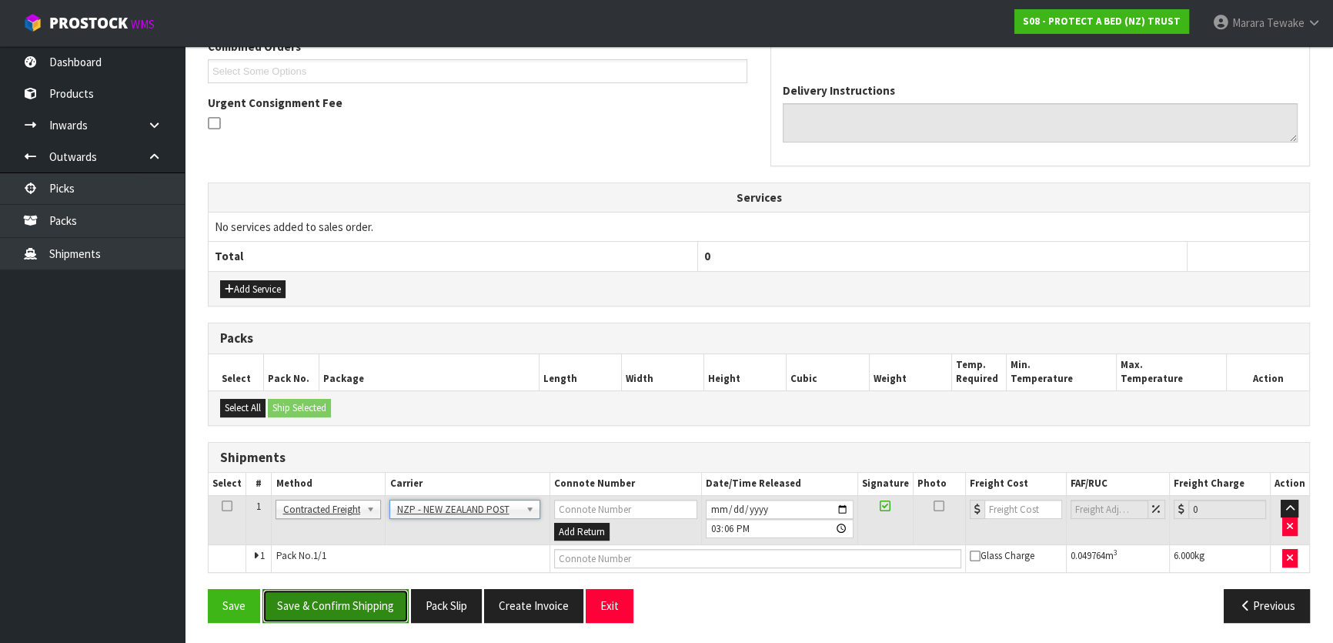
click at [355, 606] on button "Save & Confirm Shipping" at bounding box center [335, 605] width 146 height 33
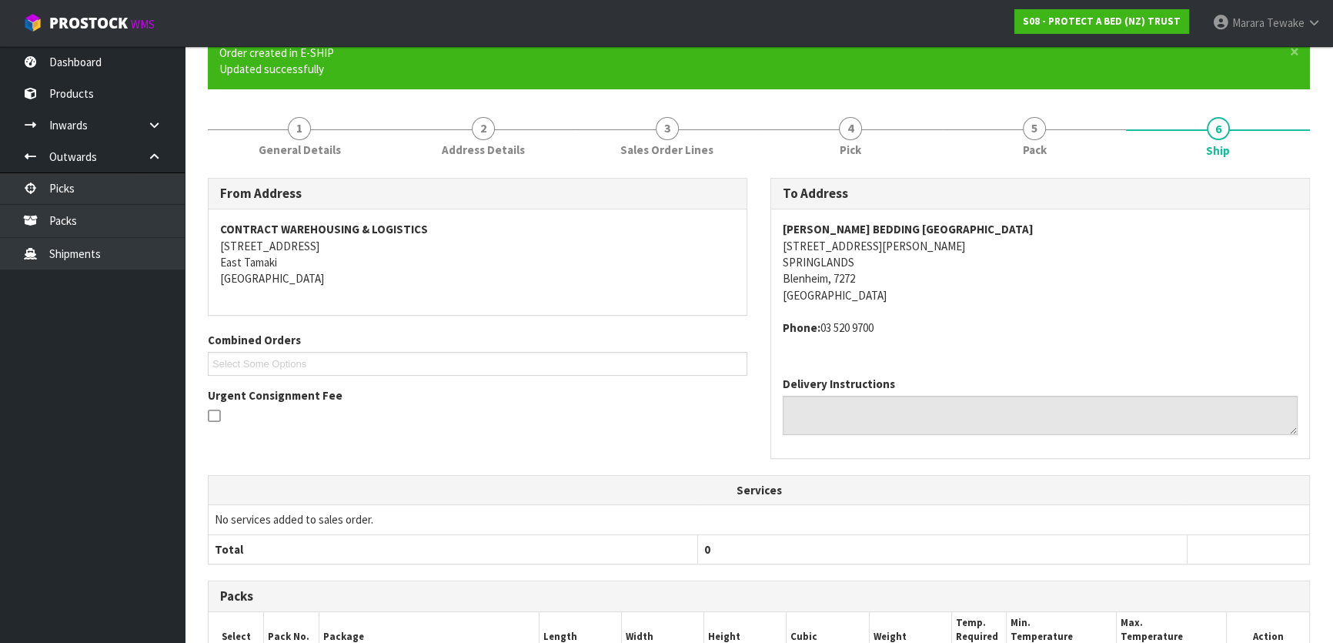
scroll to position [393, 0]
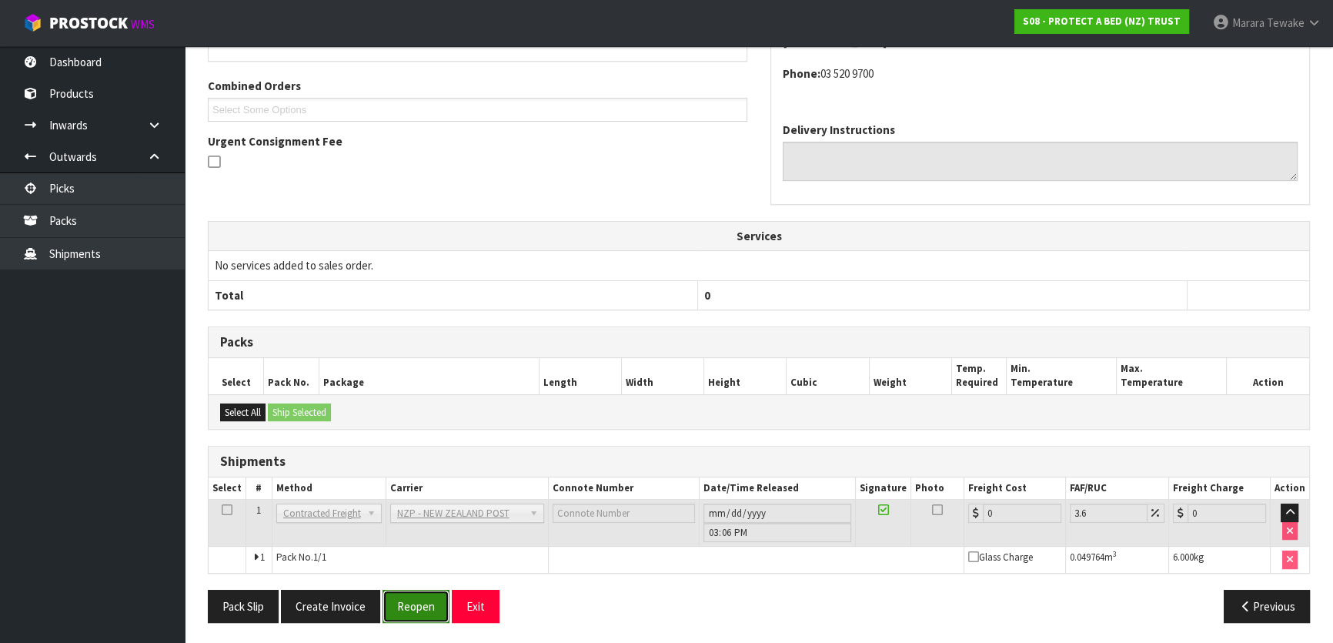
click at [402, 608] on button "Reopen" at bounding box center [415, 605] width 67 height 33
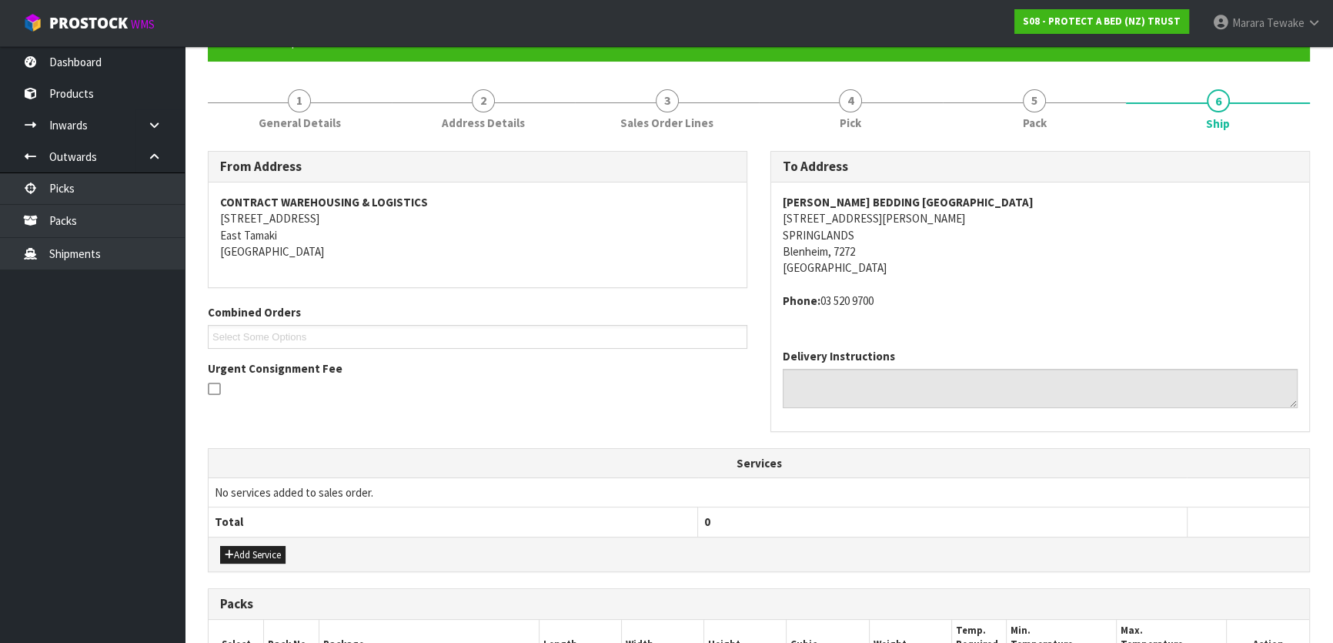
scroll to position [349, 0]
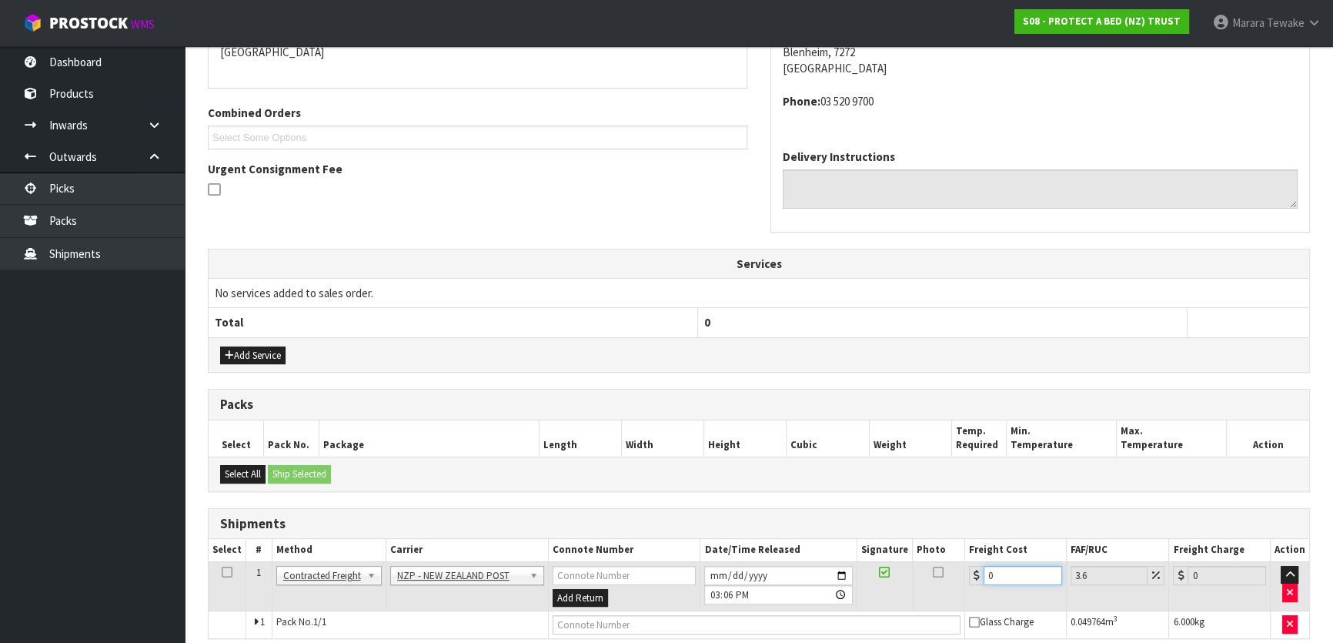
drag, startPoint x: 1010, startPoint y: 579, endPoint x: 886, endPoint y: 514, distance: 139.1
click at [897, 539] on table "Select # Method Carrier Connote Number Date/Time Released Signature Photo Freig…" at bounding box center [759, 588] width 1100 height 99
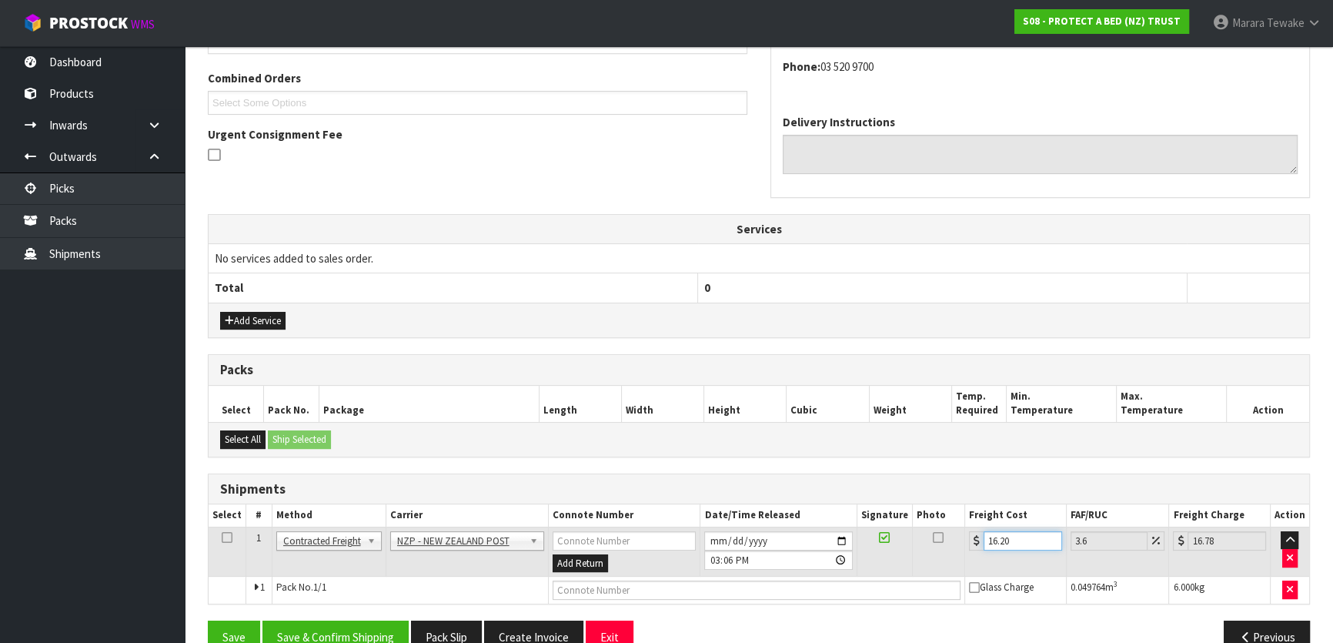
scroll to position [416, 0]
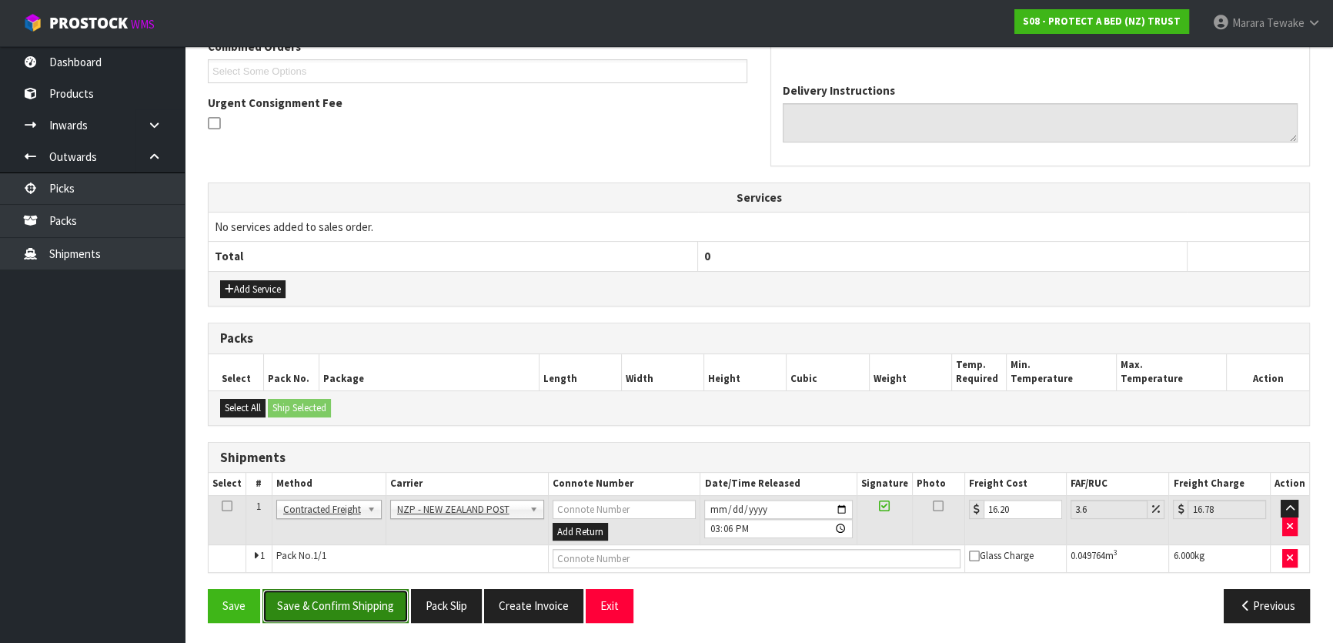
click at [309, 606] on button "Save & Confirm Shipping" at bounding box center [335, 605] width 146 height 33
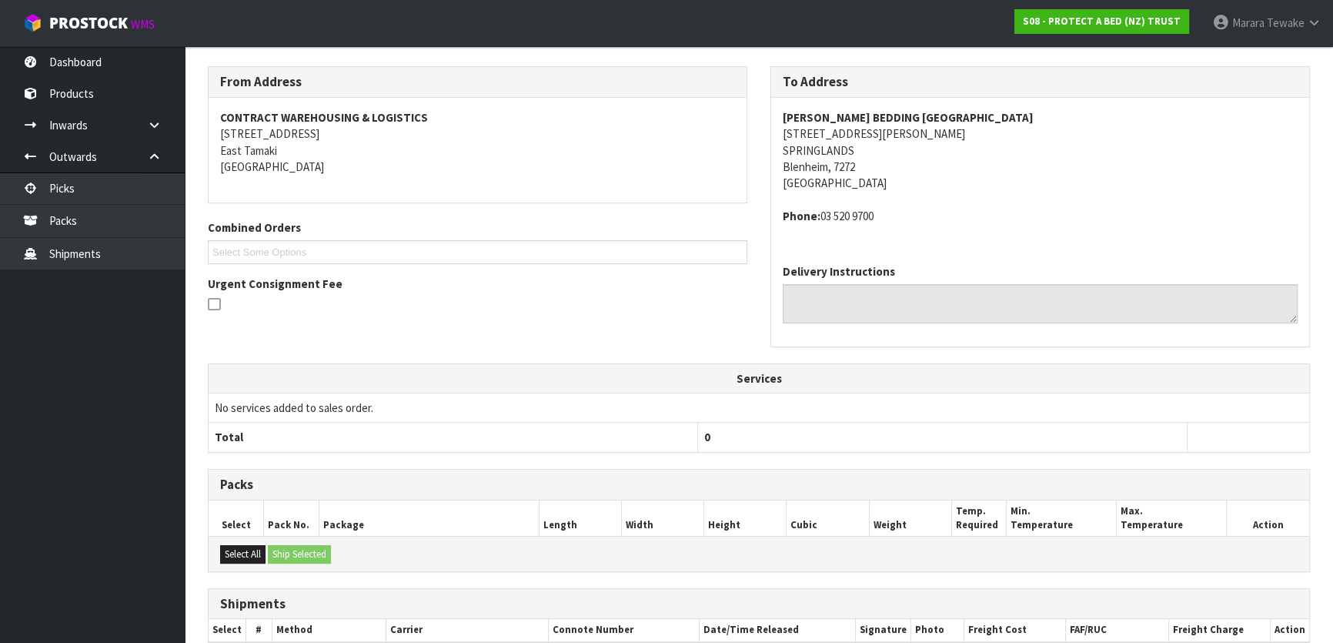
scroll to position [0, 0]
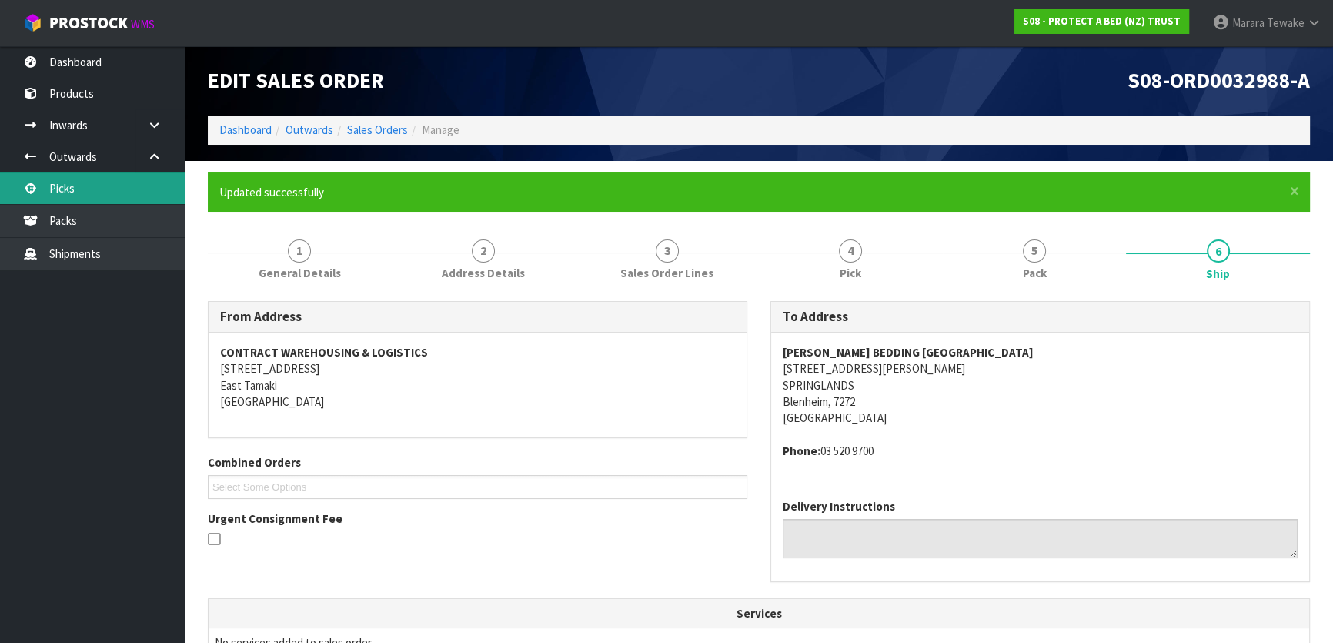
click at [107, 182] on link "Picks" at bounding box center [92, 188] width 185 height 32
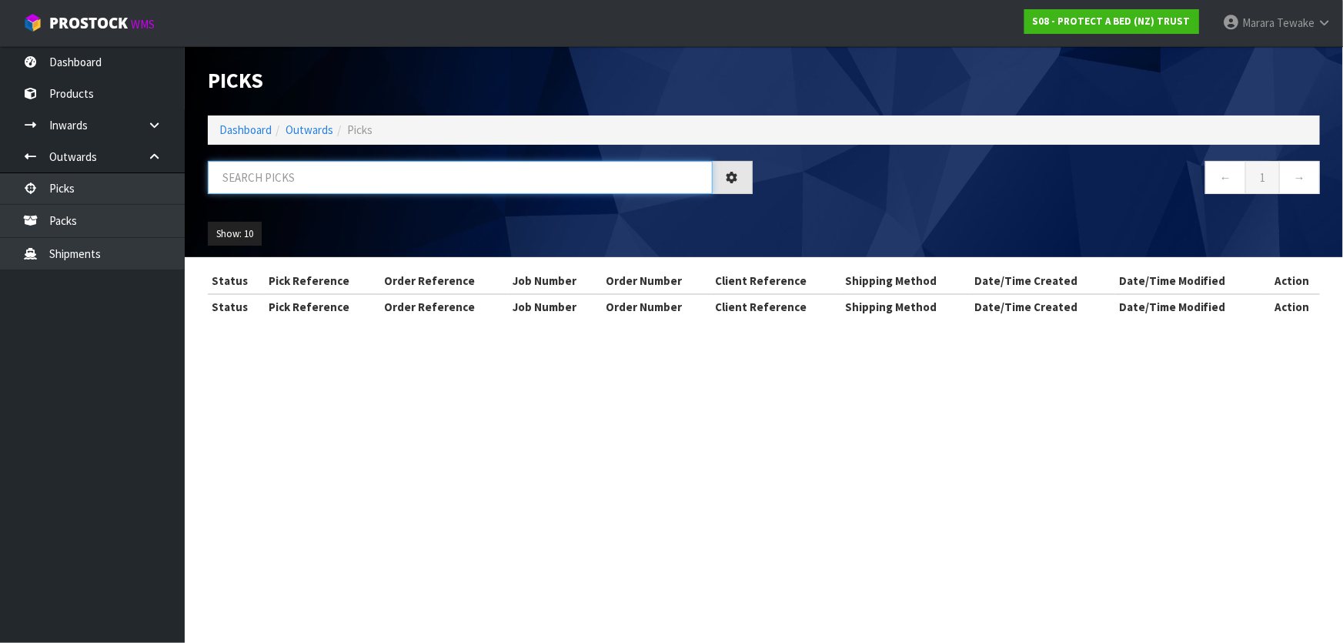
click at [223, 182] on input "text" at bounding box center [460, 177] width 505 height 33
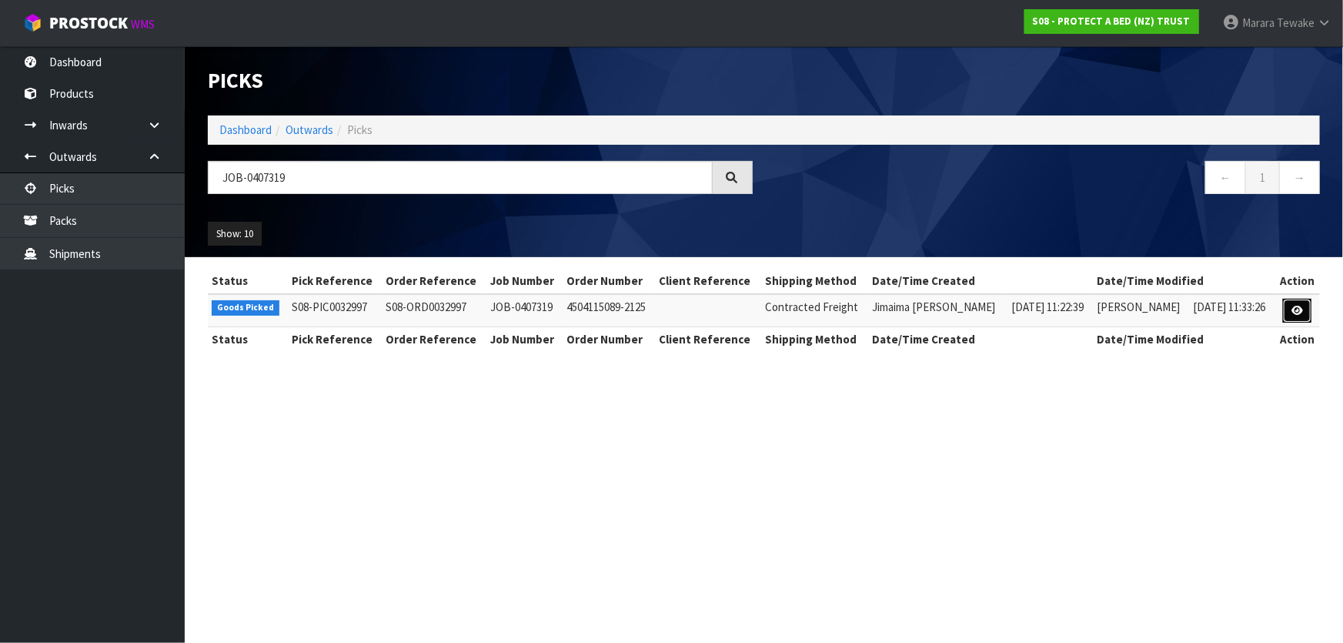
click at [1300, 312] on icon at bounding box center [1297, 311] width 12 height 10
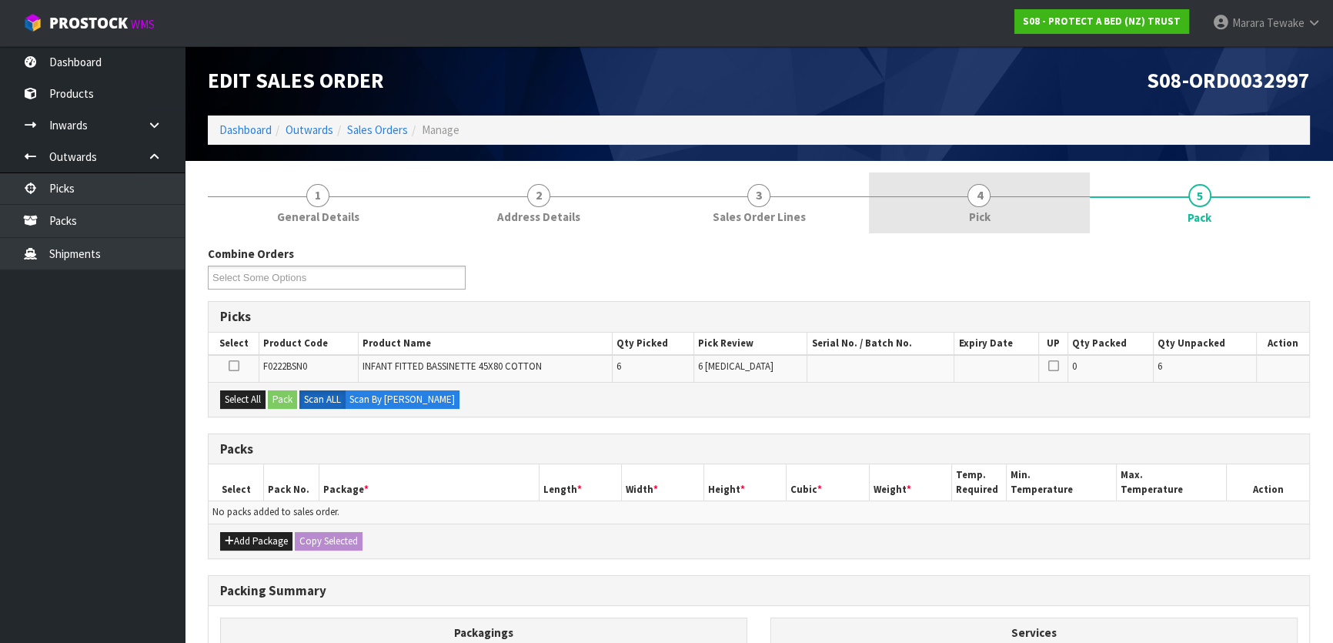
click at [1025, 219] on link "4 Pick" at bounding box center [979, 202] width 220 height 61
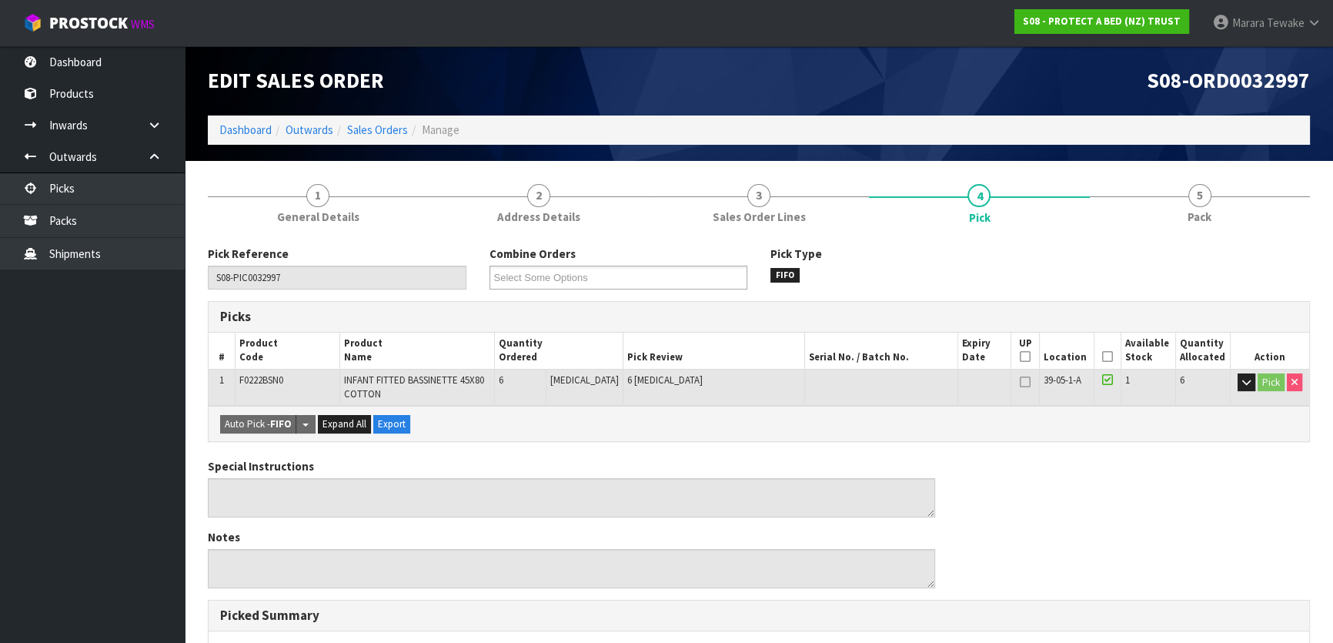
click at [1102, 356] on icon at bounding box center [1107, 356] width 11 height 1
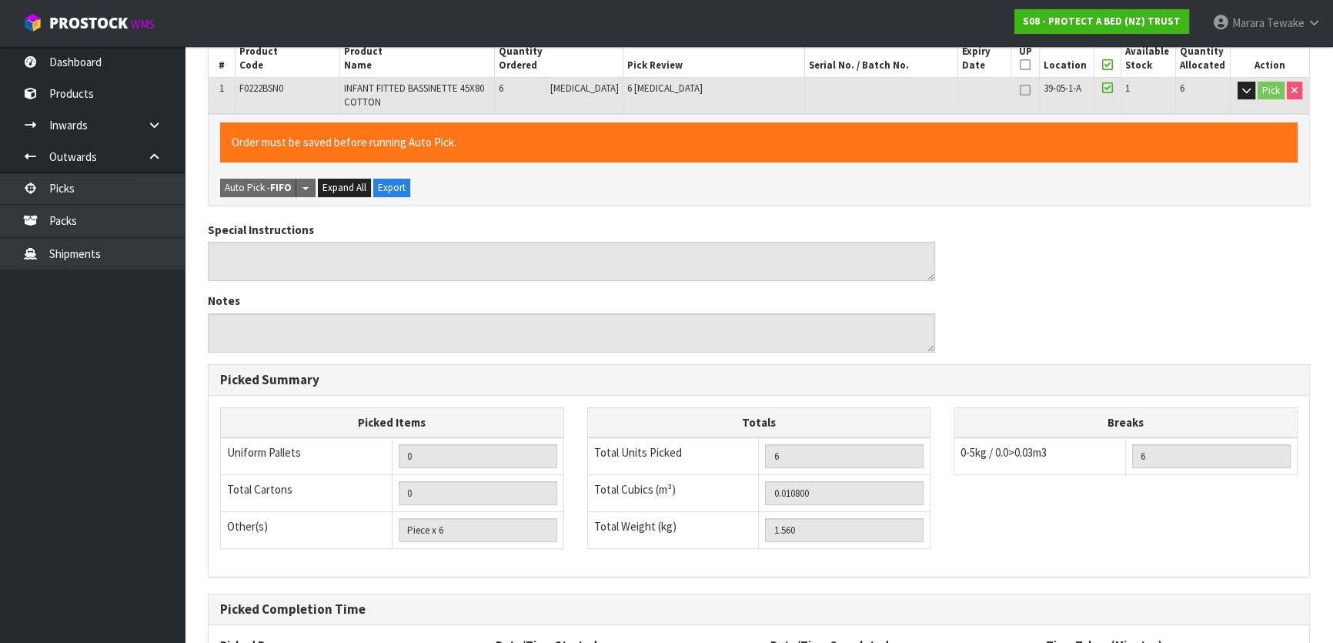
scroll to position [434, 0]
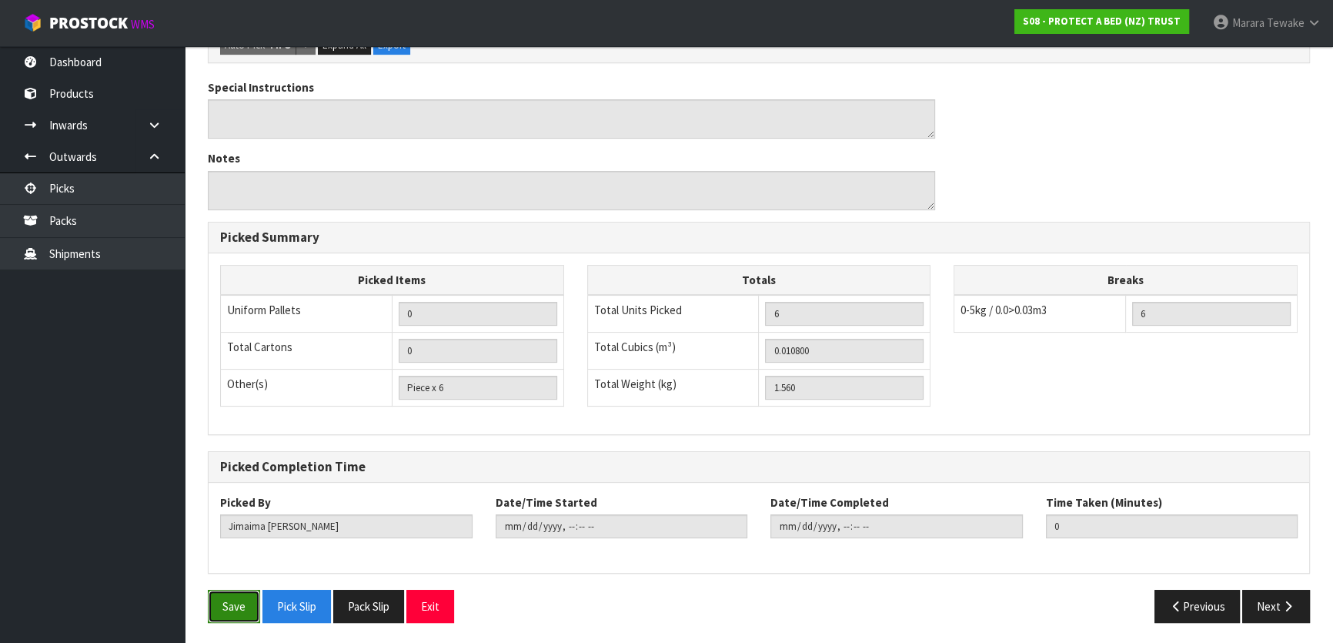
click at [236, 600] on button "Save" at bounding box center [234, 605] width 52 height 33
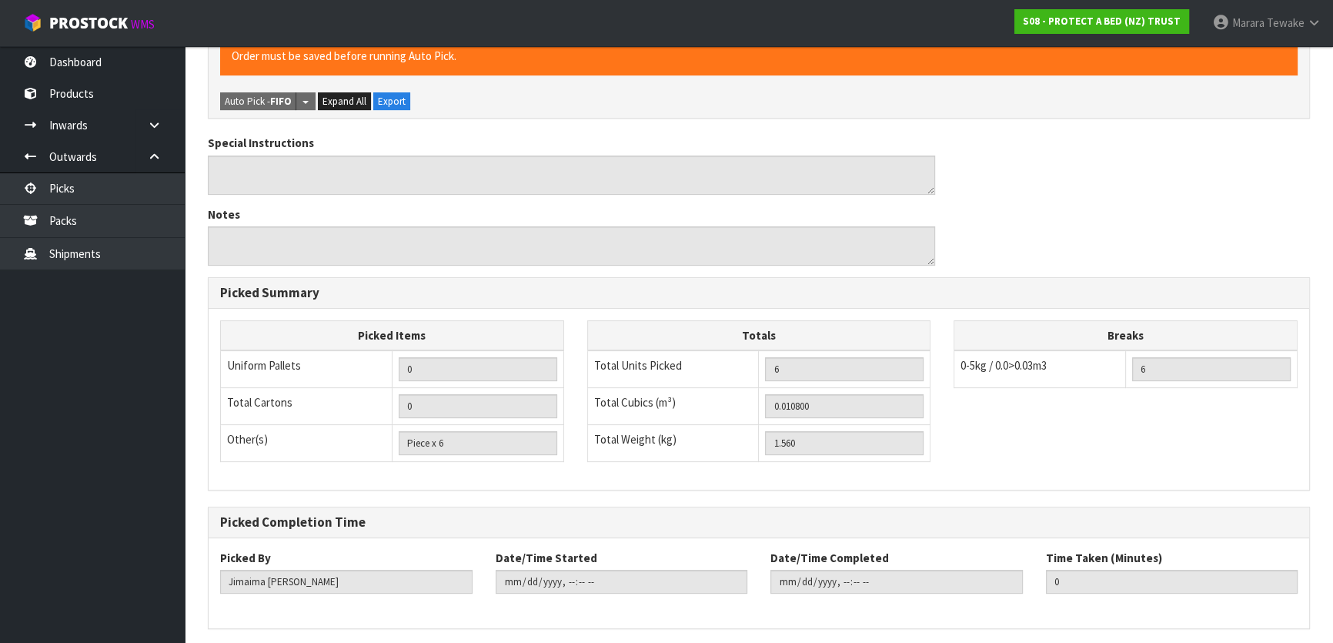
scroll to position [0, 0]
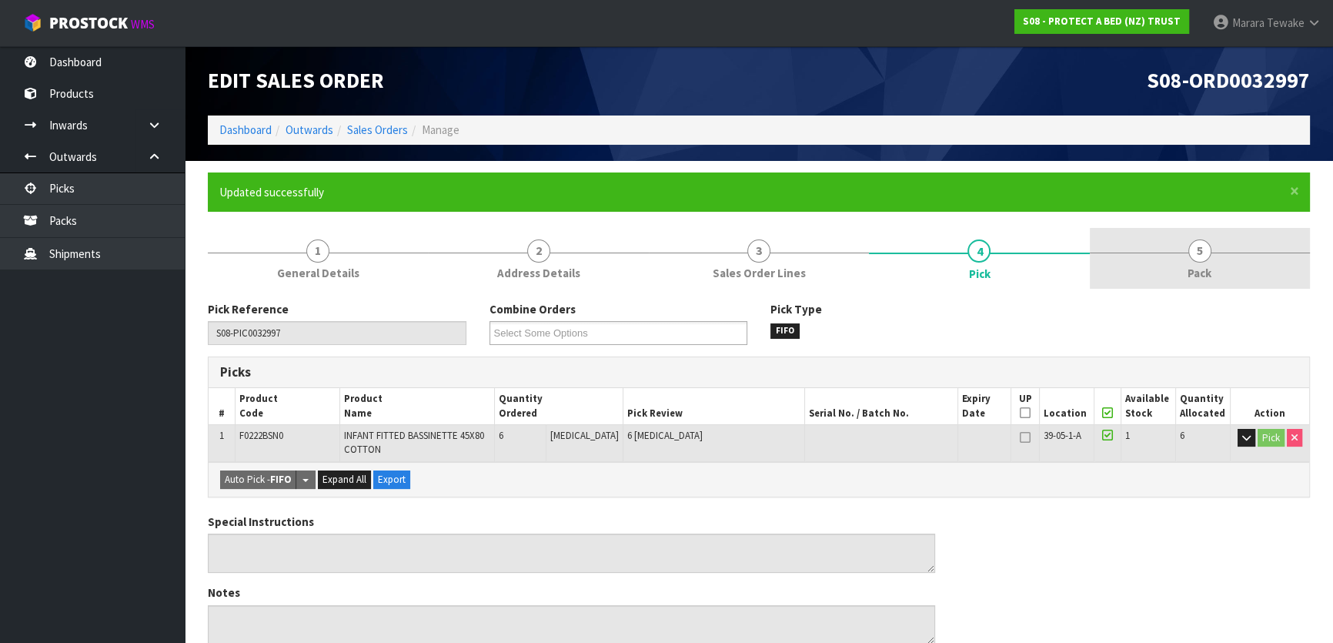
click at [1199, 252] on span "5" at bounding box center [1199, 250] width 23 height 23
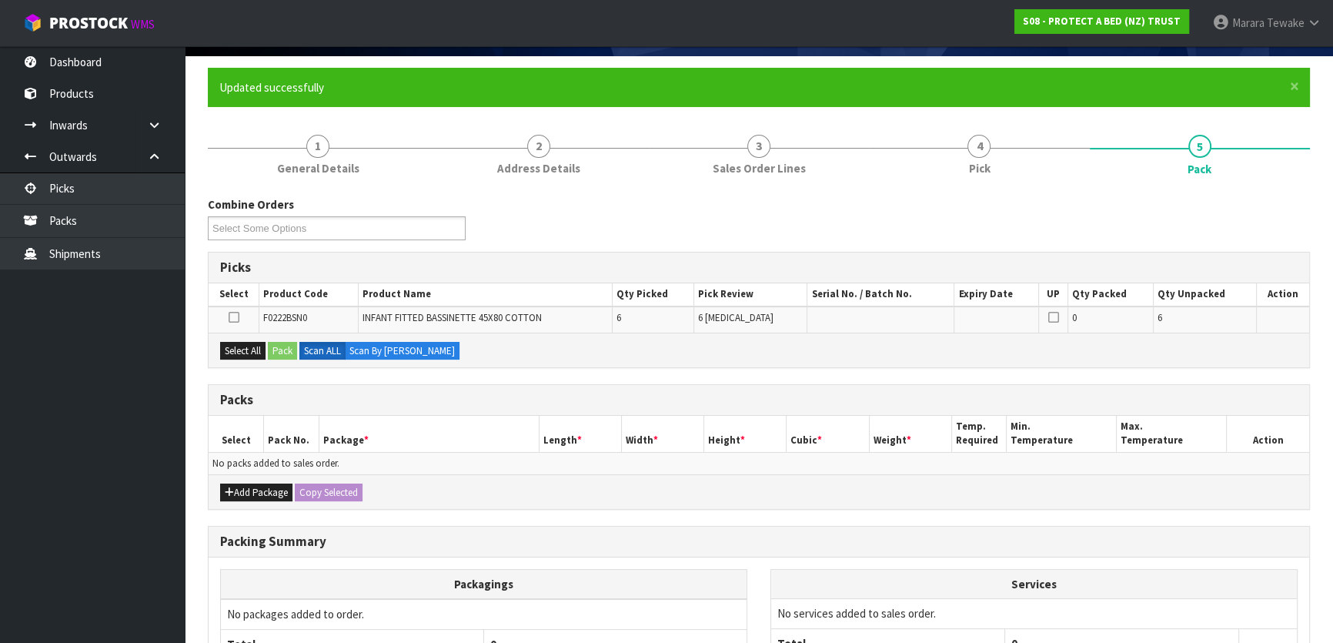
scroll to position [209, 0]
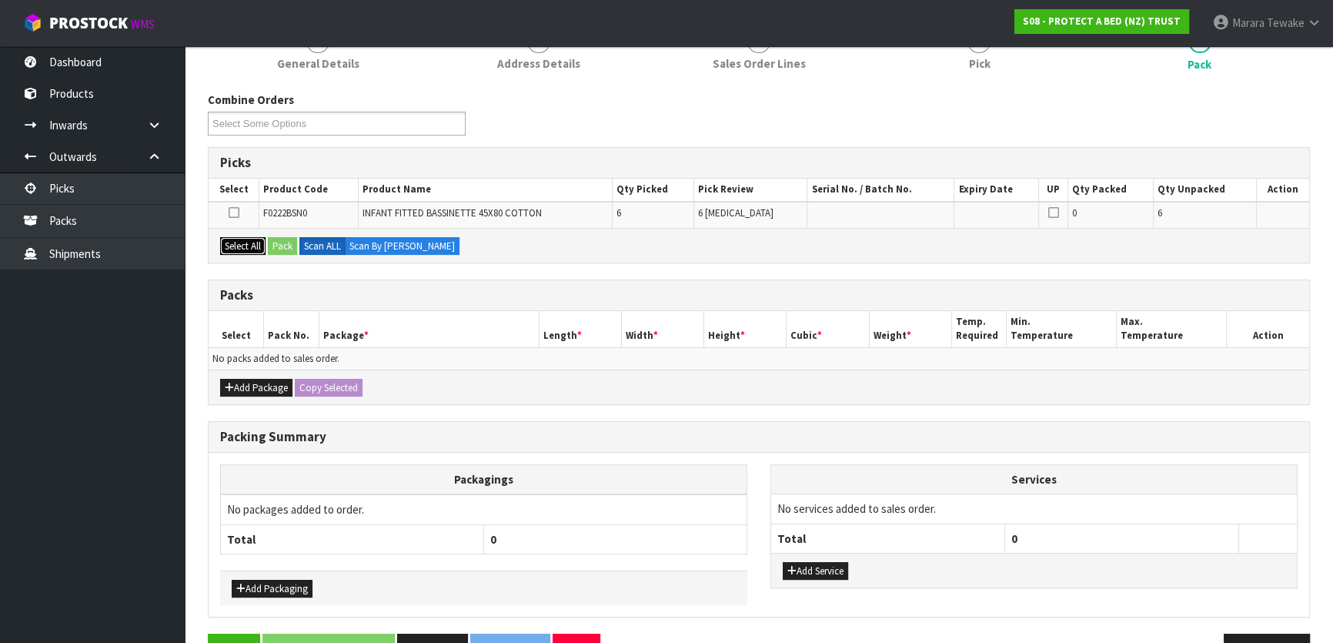
drag, startPoint x: 247, startPoint y: 242, endPoint x: 257, endPoint y: 243, distance: 10.0
click at [247, 242] on button "Select All" at bounding box center [242, 246] width 45 height 18
click at [281, 239] on button "Pack" at bounding box center [282, 246] width 29 height 18
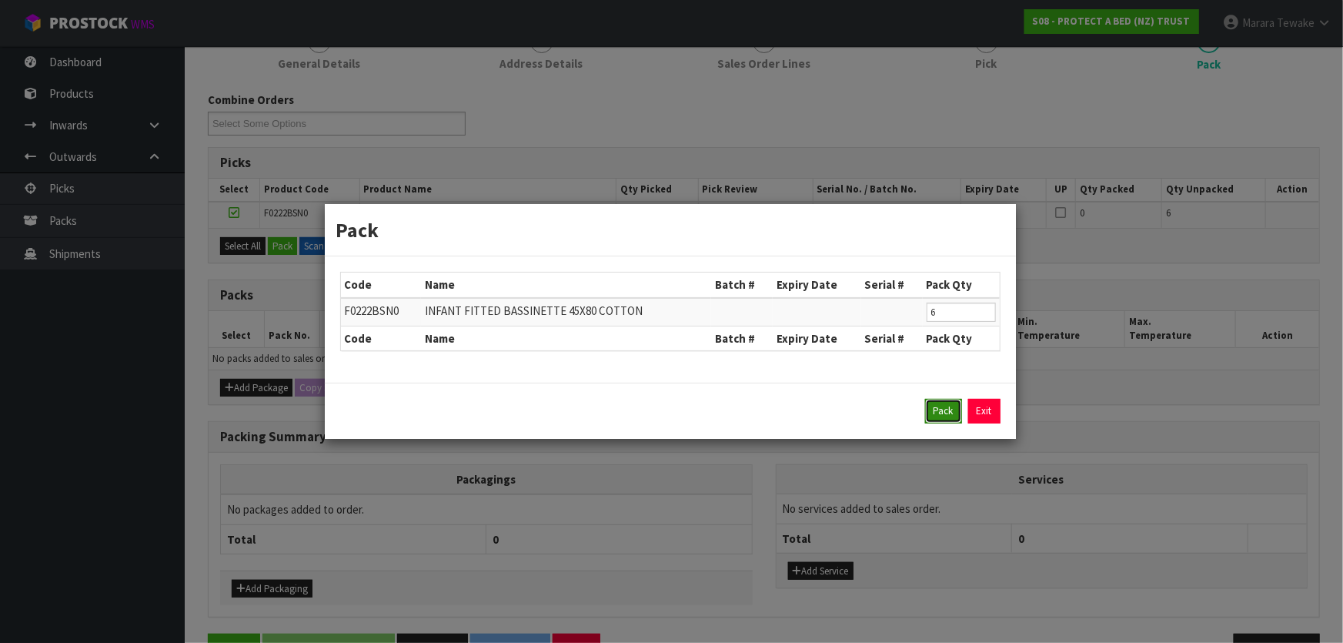
click at [946, 404] on button "Pack" at bounding box center [943, 411] width 37 height 25
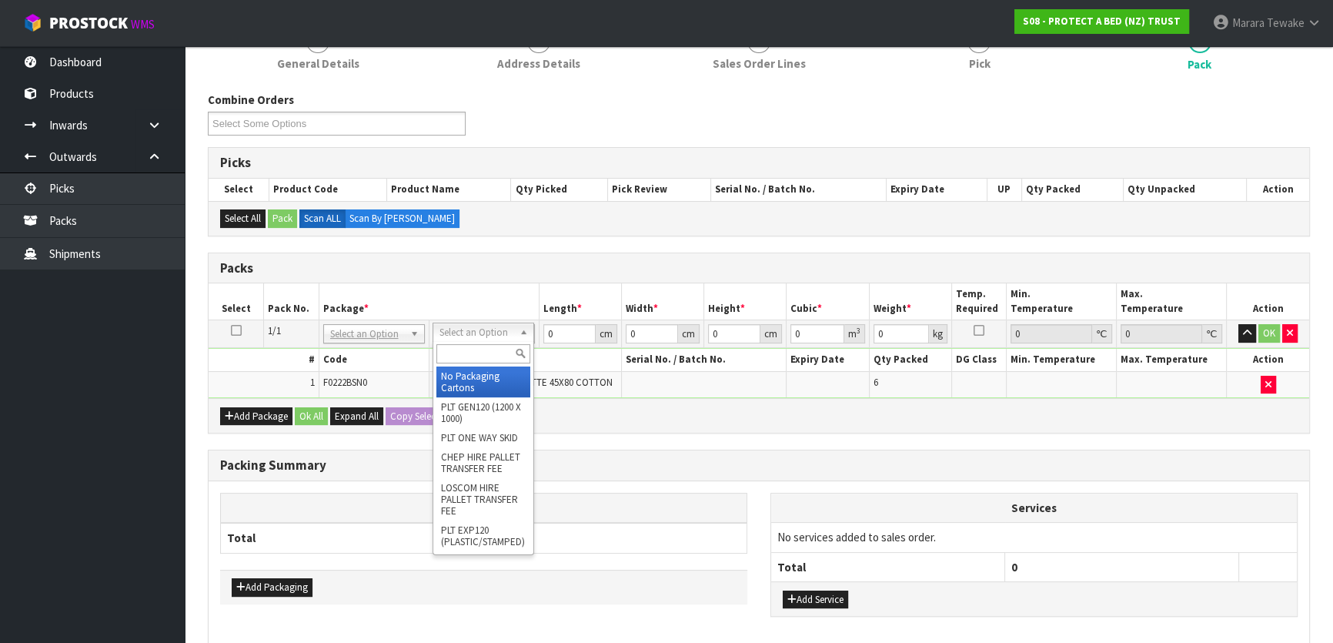
click at [485, 350] on input "text" at bounding box center [483, 353] width 94 height 19
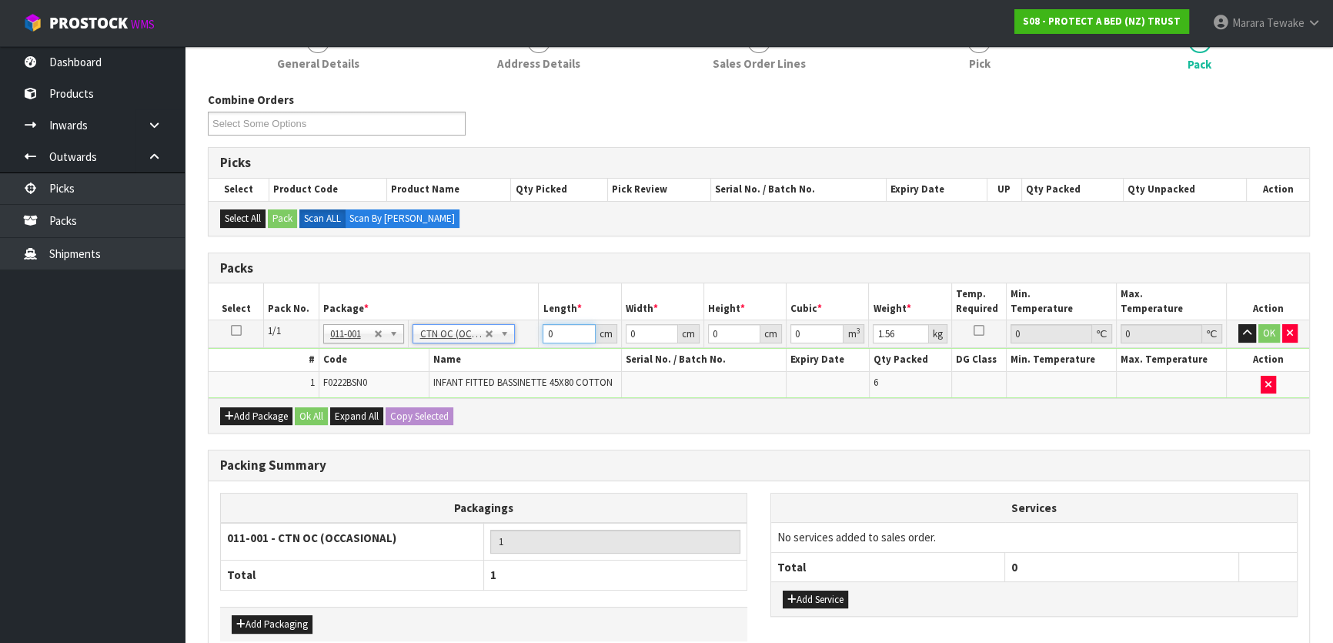
drag, startPoint x: 556, startPoint y: 329, endPoint x: 545, endPoint y: 313, distance: 19.2
click at [544, 316] on table "Select Pack No. Package * Length * Width * Height * Cubic * Weight * Temp. Requ…" at bounding box center [759, 340] width 1100 height 115
click at [1238, 324] on button "button" at bounding box center [1247, 333] width 18 height 18
click button "OK" at bounding box center [1269, 333] width 22 height 18
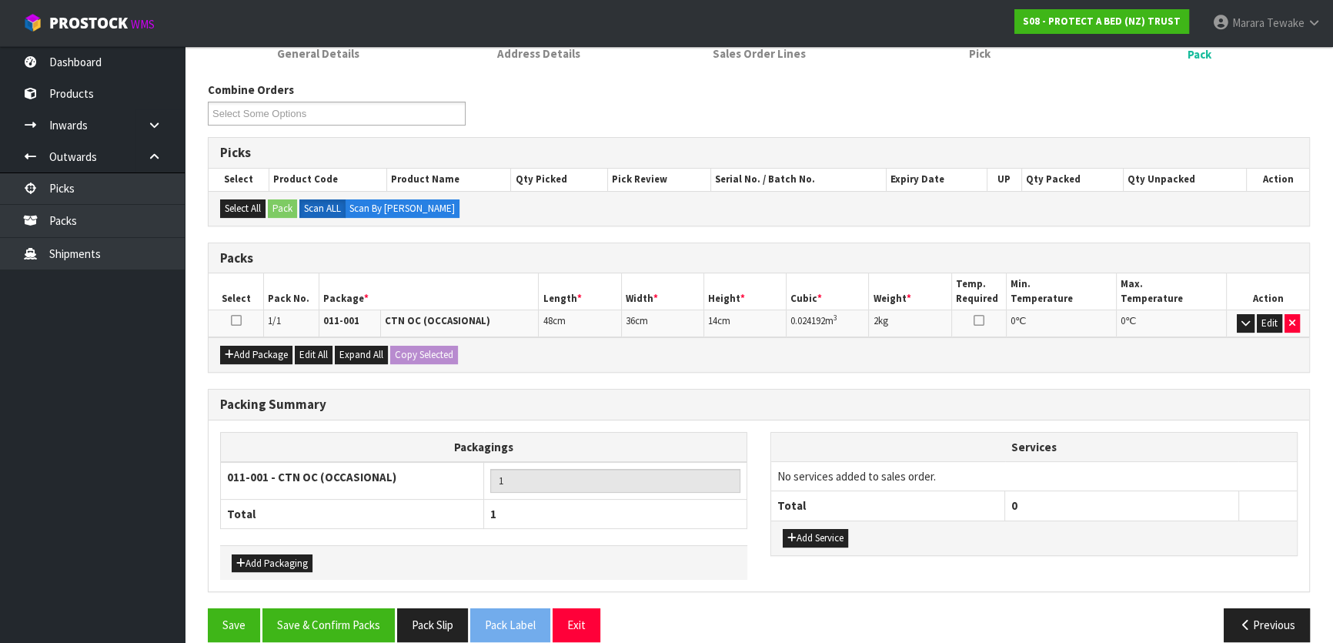
scroll to position [238, 0]
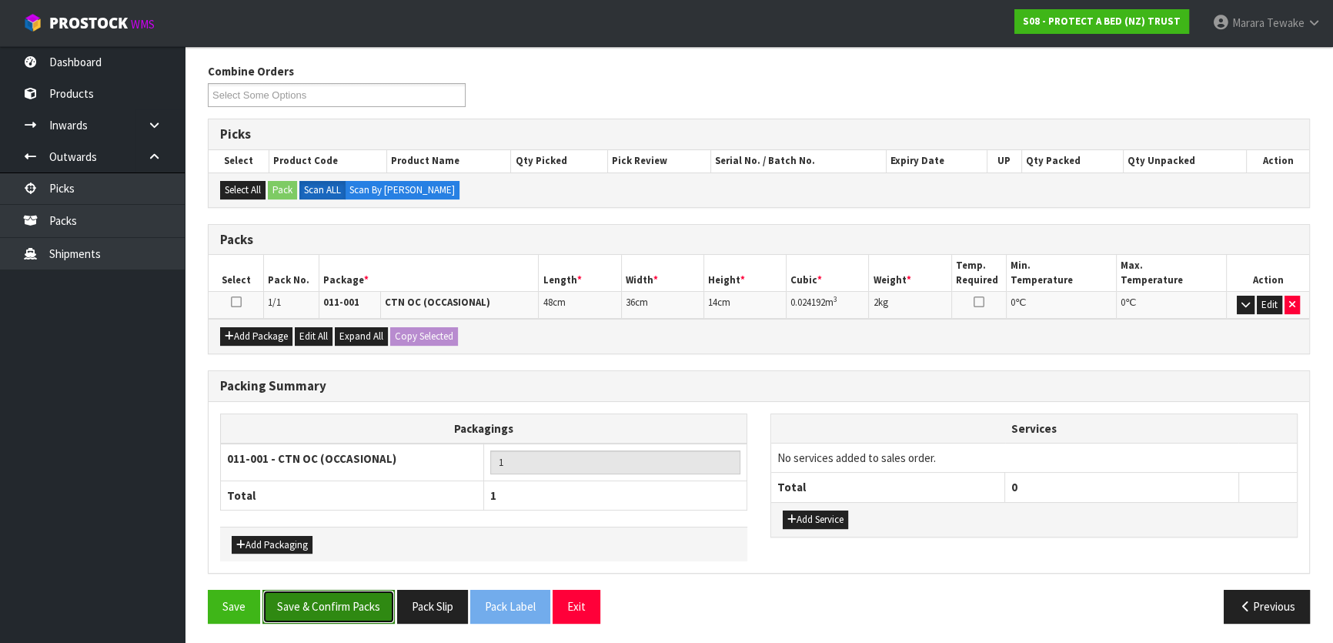
click at [389, 602] on button "Save & Confirm Packs" at bounding box center [328, 605] width 132 height 33
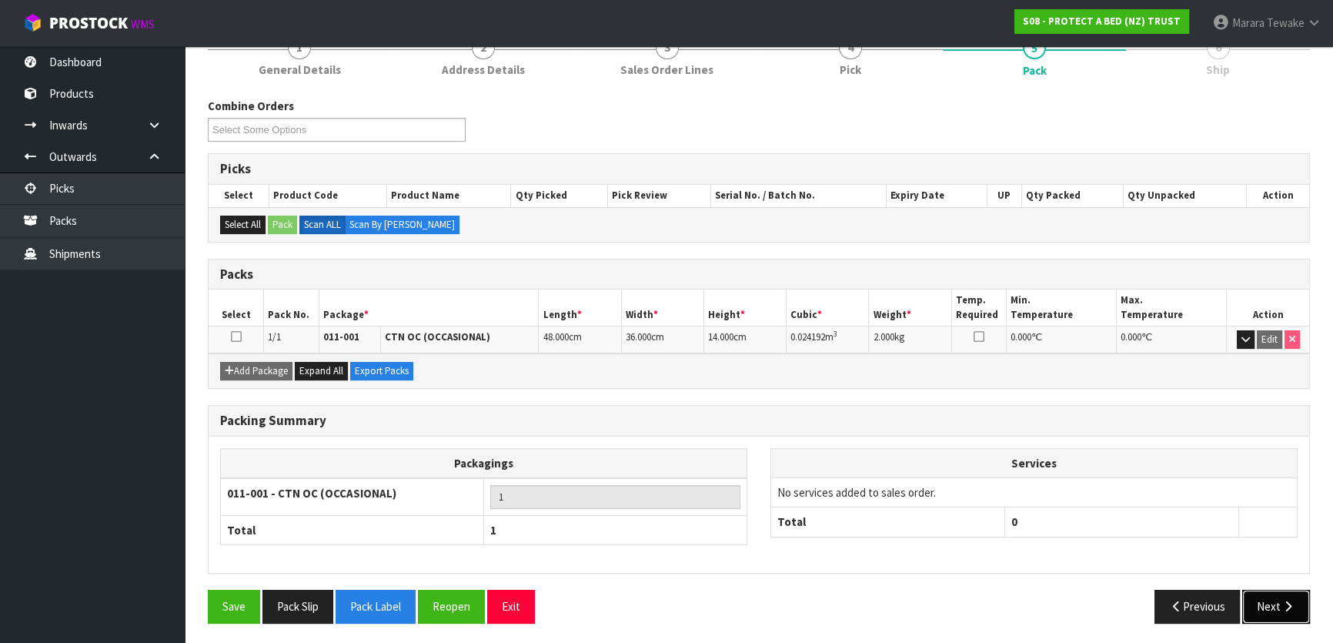
click at [1269, 615] on button "Next" at bounding box center [1276, 605] width 68 height 33
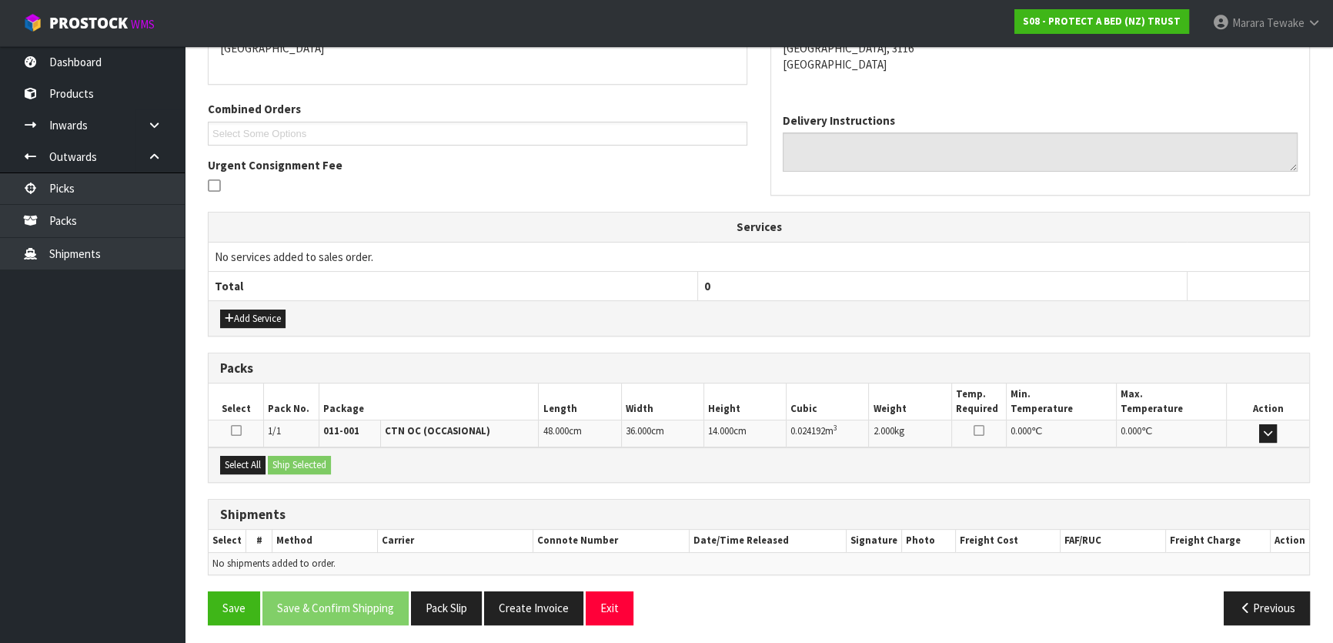
scroll to position [355, 0]
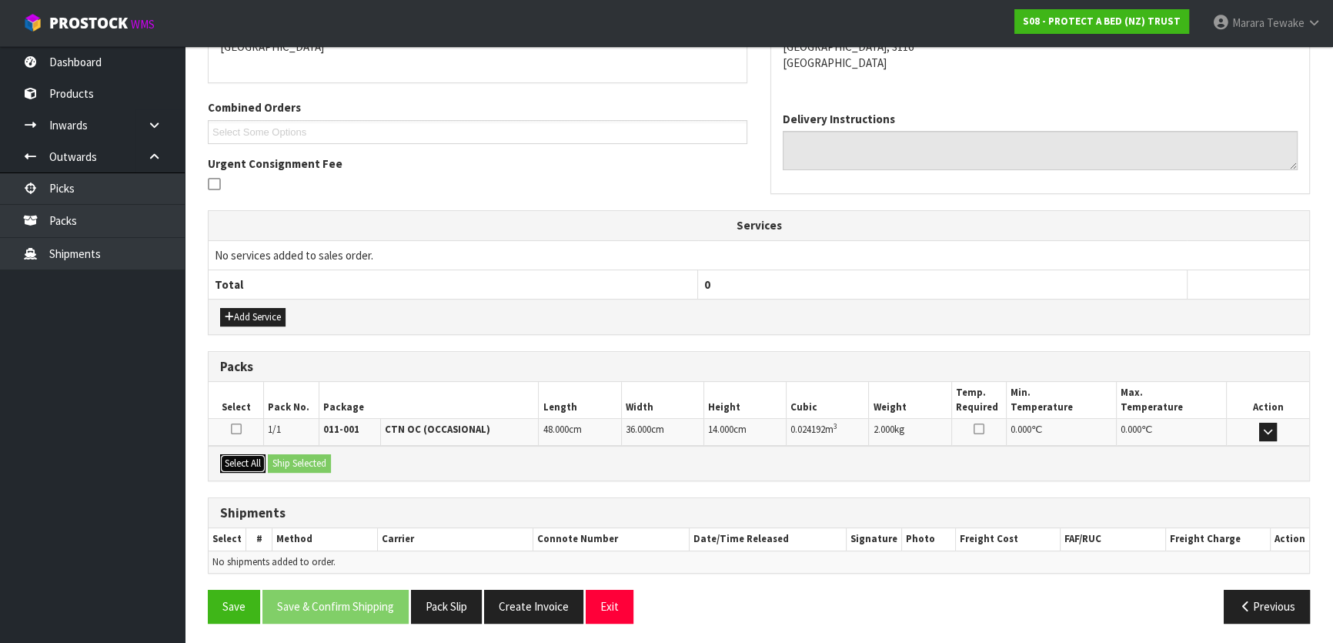
click at [256, 457] on button "Select All" at bounding box center [242, 463] width 45 height 18
click at [292, 454] on button "Ship Selected" at bounding box center [299, 463] width 63 height 18
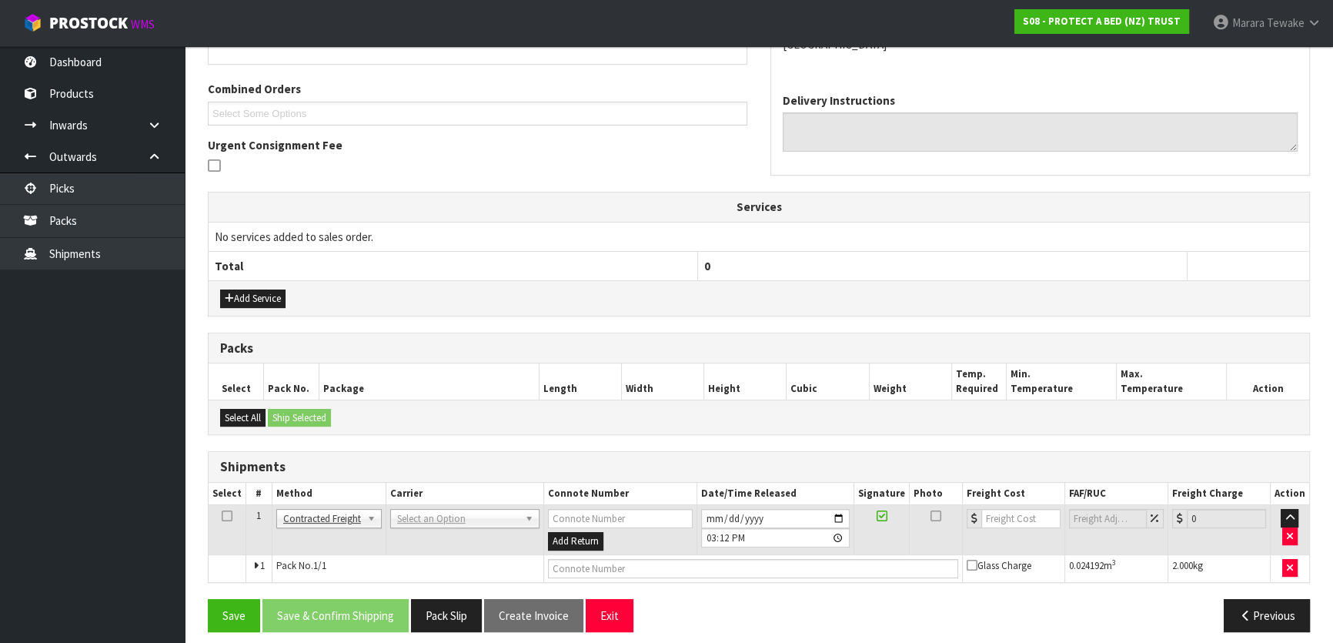
scroll to position [382, 0]
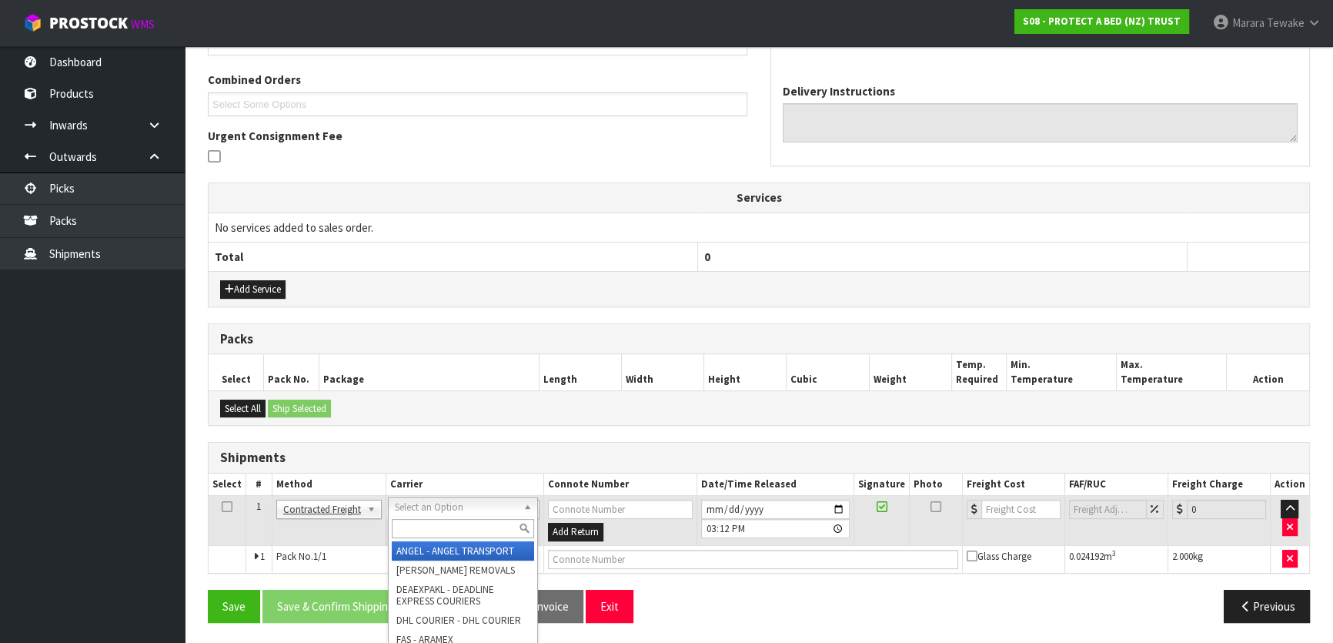
click at [439, 524] on input "text" at bounding box center [463, 528] width 142 height 19
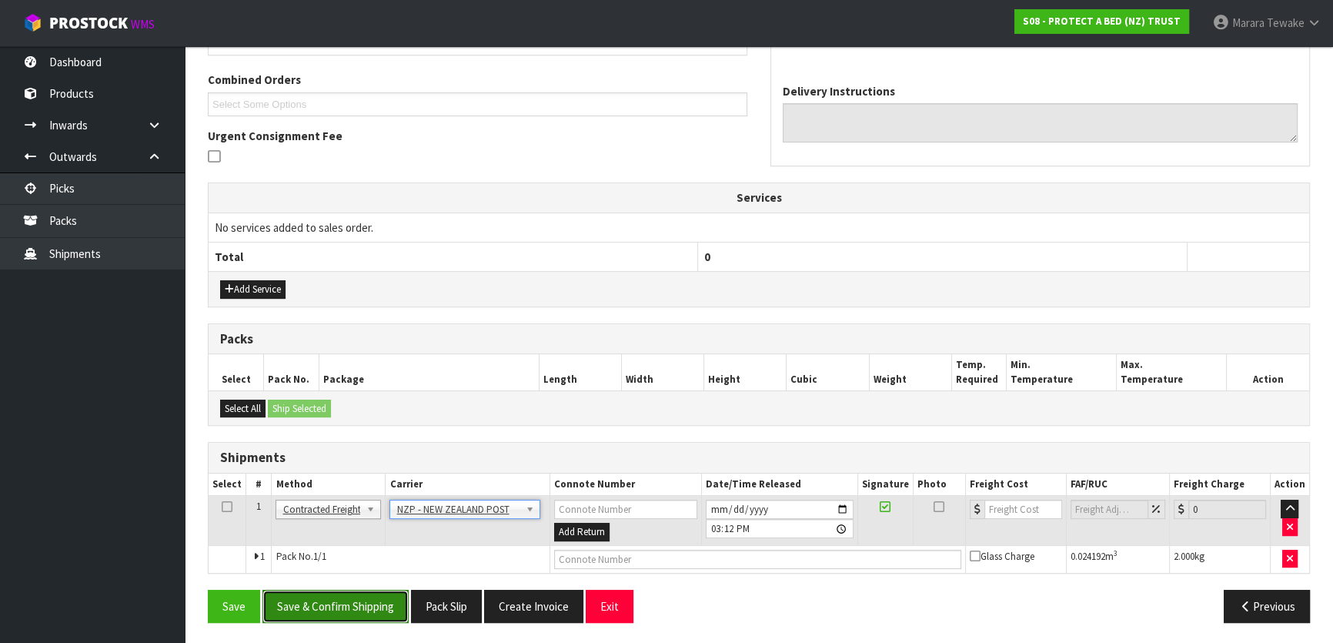
click at [362, 593] on button "Save & Confirm Shipping" at bounding box center [335, 605] width 146 height 33
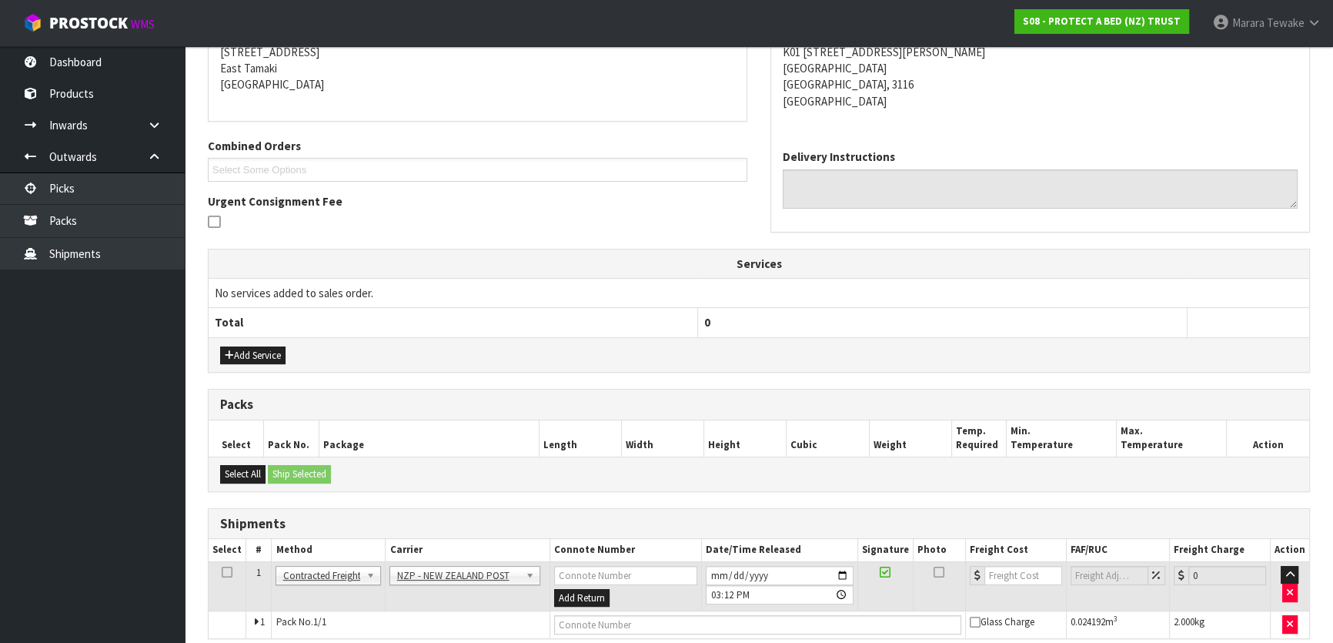
scroll to position [361, 0]
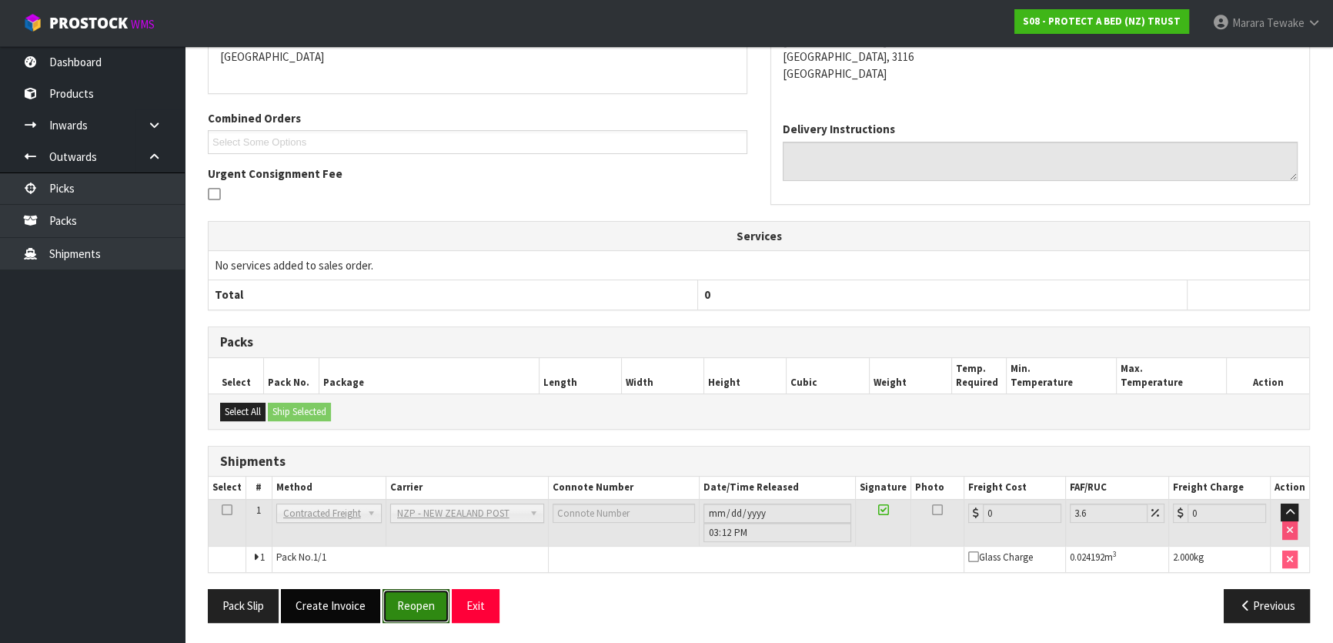
drag, startPoint x: 422, startPoint y: 607, endPoint x: 372, endPoint y: 599, distance: 50.7
click at [422, 606] on button "Reopen" at bounding box center [415, 605] width 67 height 33
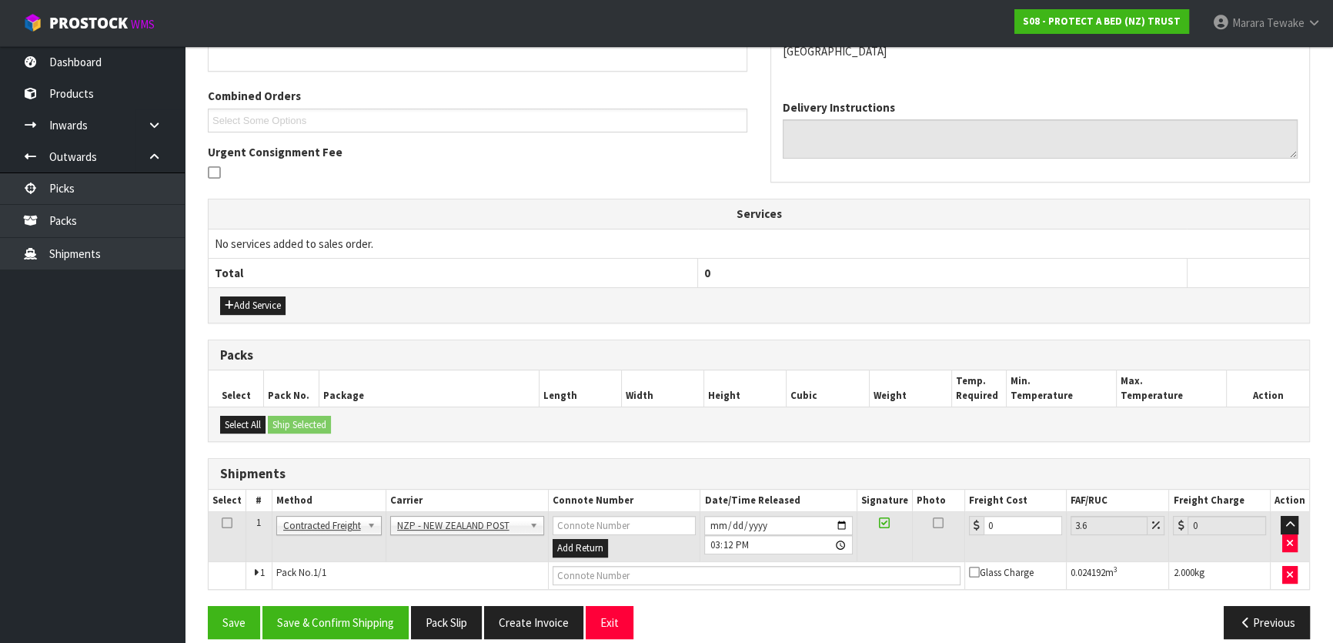
scroll to position [382, 0]
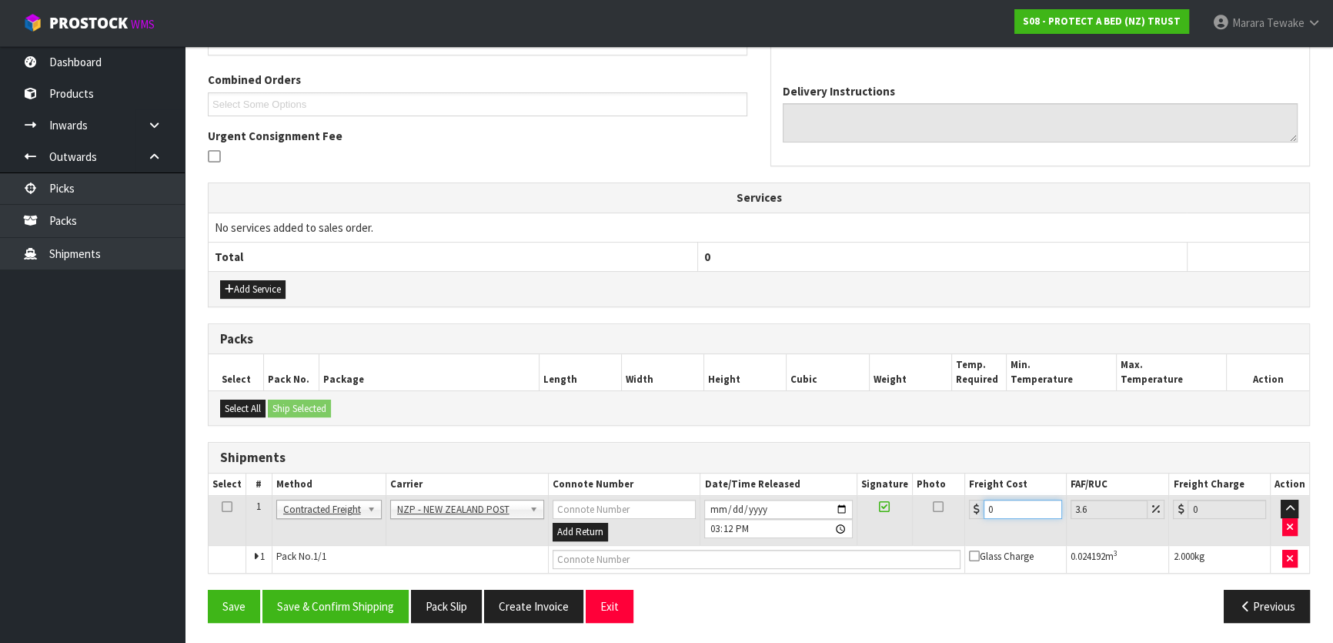
drag, startPoint x: 997, startPoint y: 513, endPoint x: 939, endPoint y: 484, distance: 64.4
click at [947, 496] on tr "1 Client Local Pickup Customer Local Pickup Company Freight Contracted Freight …" at bounding box center [759, 521] width 1100 height 50
click at [375, 599] on button "Save & Confirm Shipping" at bounding box center [335, 605] width 146 height 33
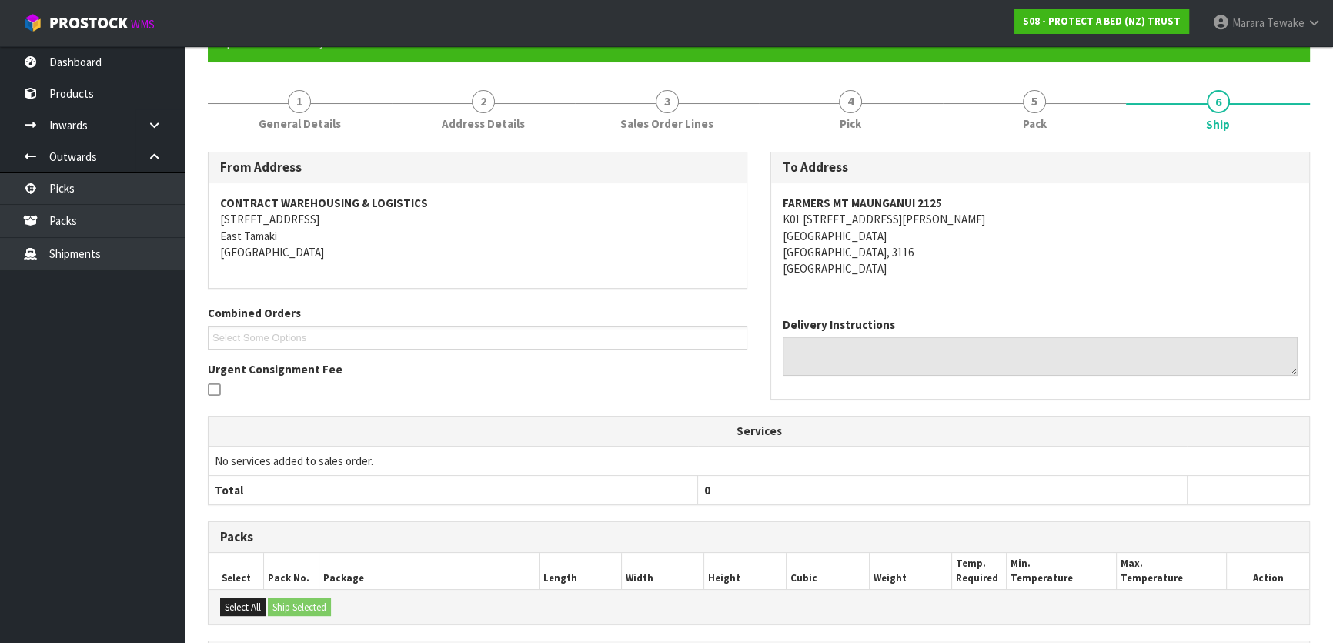
scroll to position [345, 0]
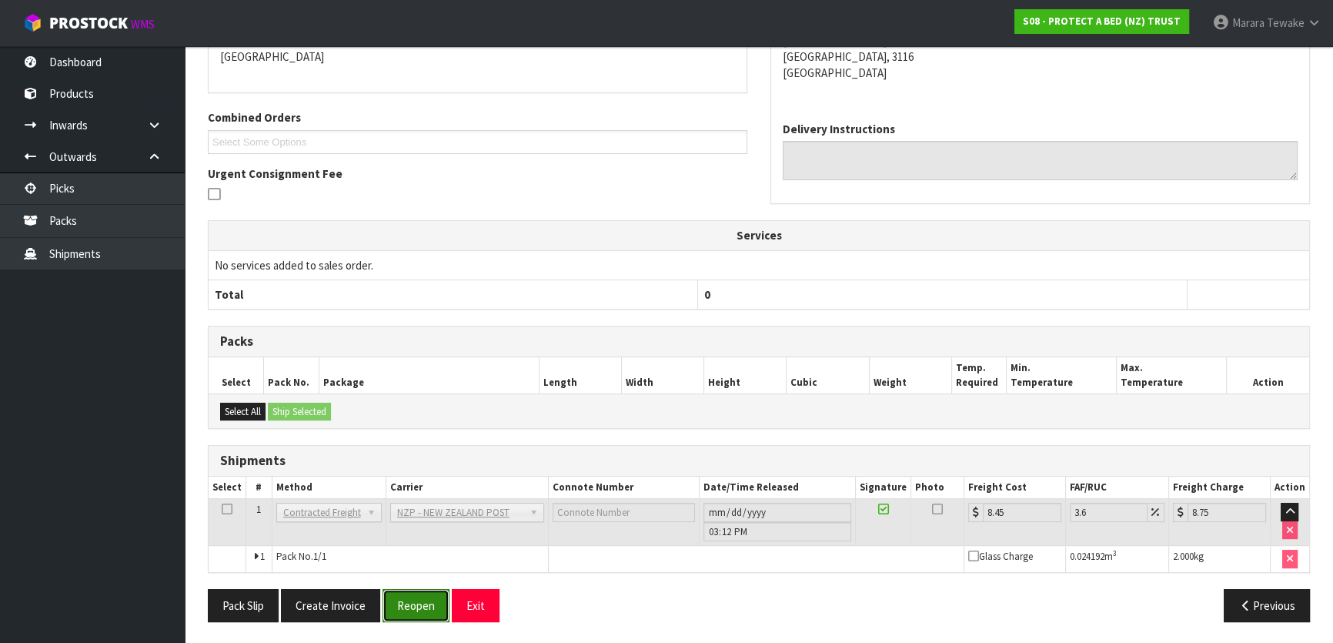
click at [418, 604] on button "Reopen" at bounding box center [415, 605] width 67 height 33
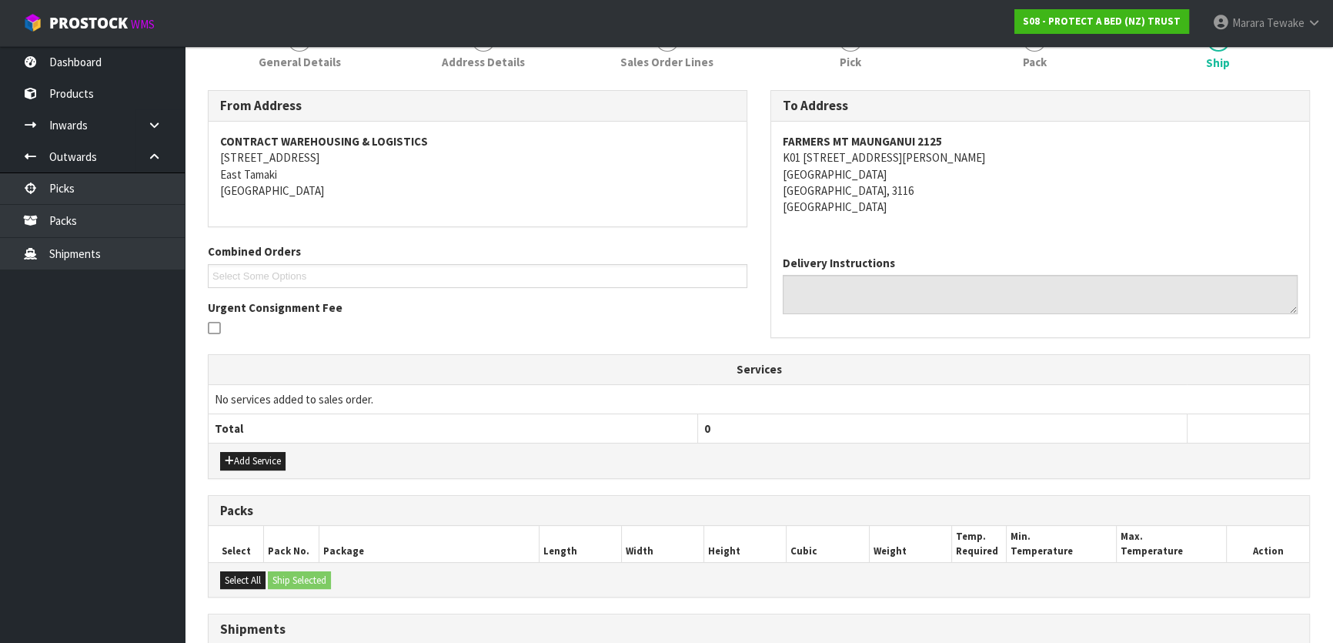
scroll to position [396, 0]
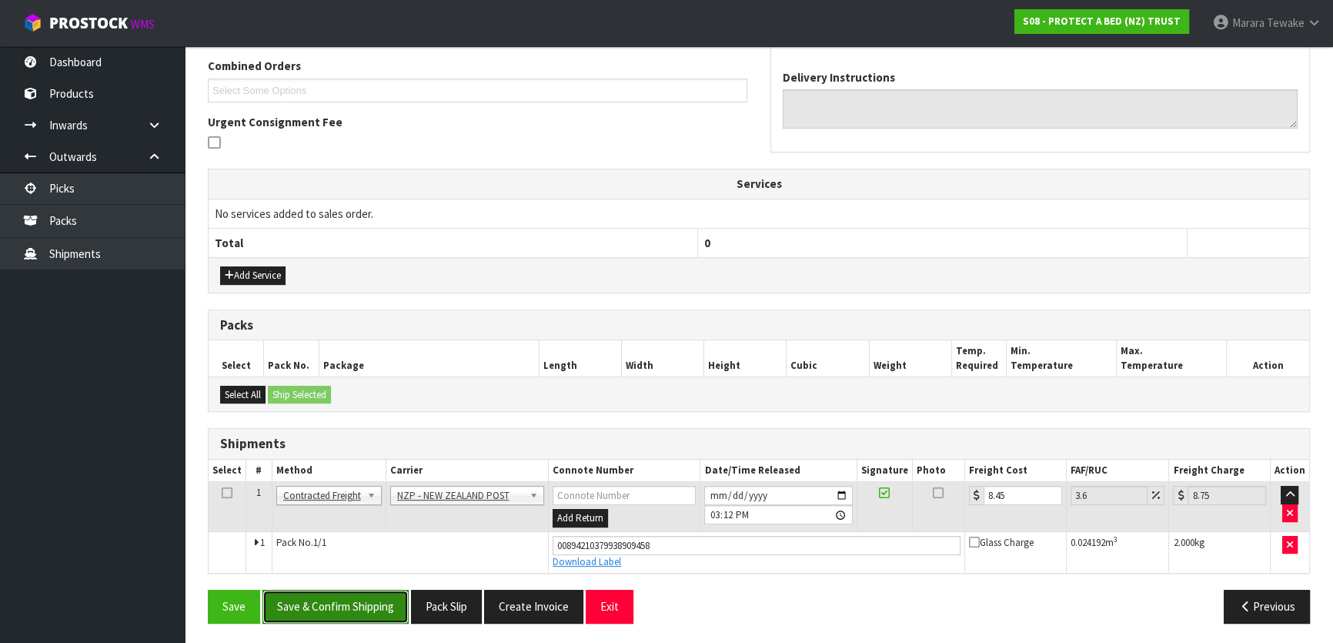
click at [362, 595] on button "Save & Confirm Shipping" at bounding box center [335, 605] width 146 height 33
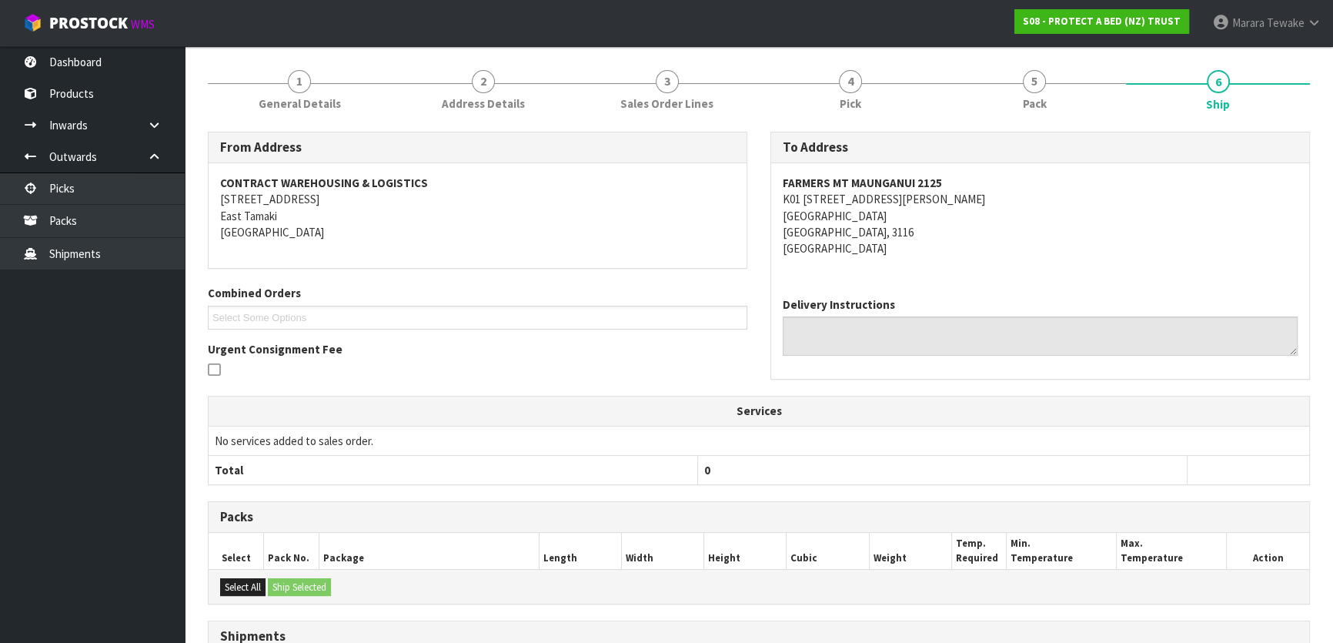
scroll to position [0, 0]
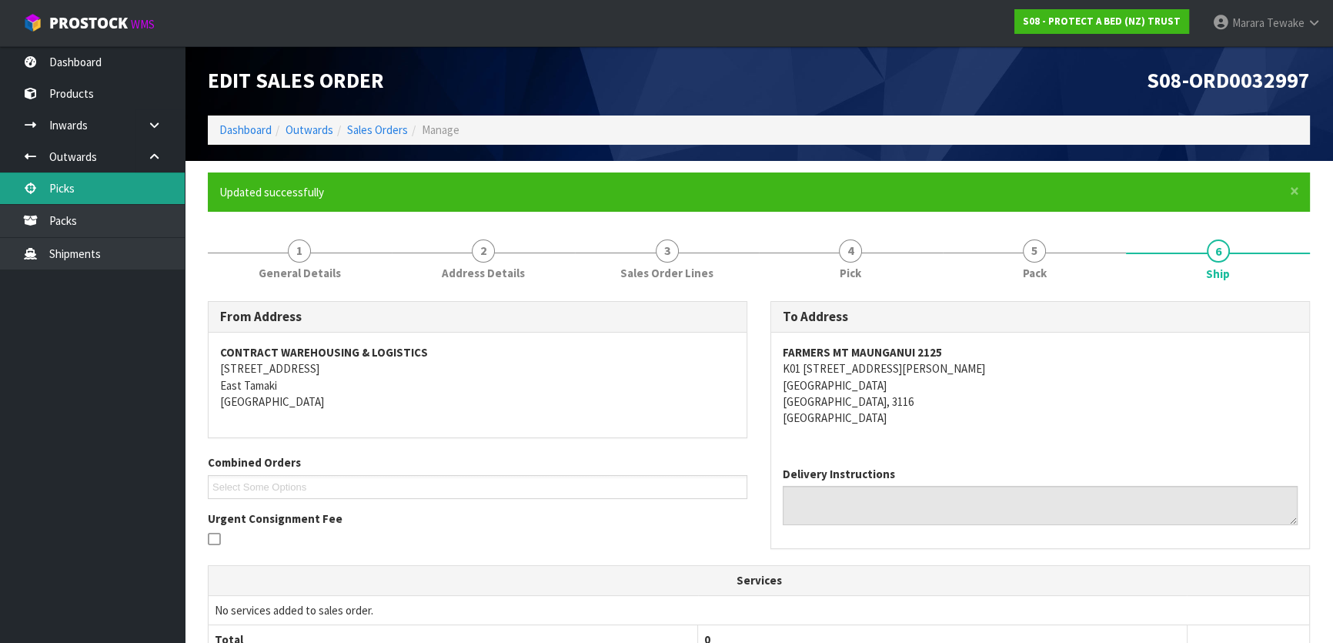
click at [128, 183] on link "Picks" at bounding box center [92, 188] width 185 height 32
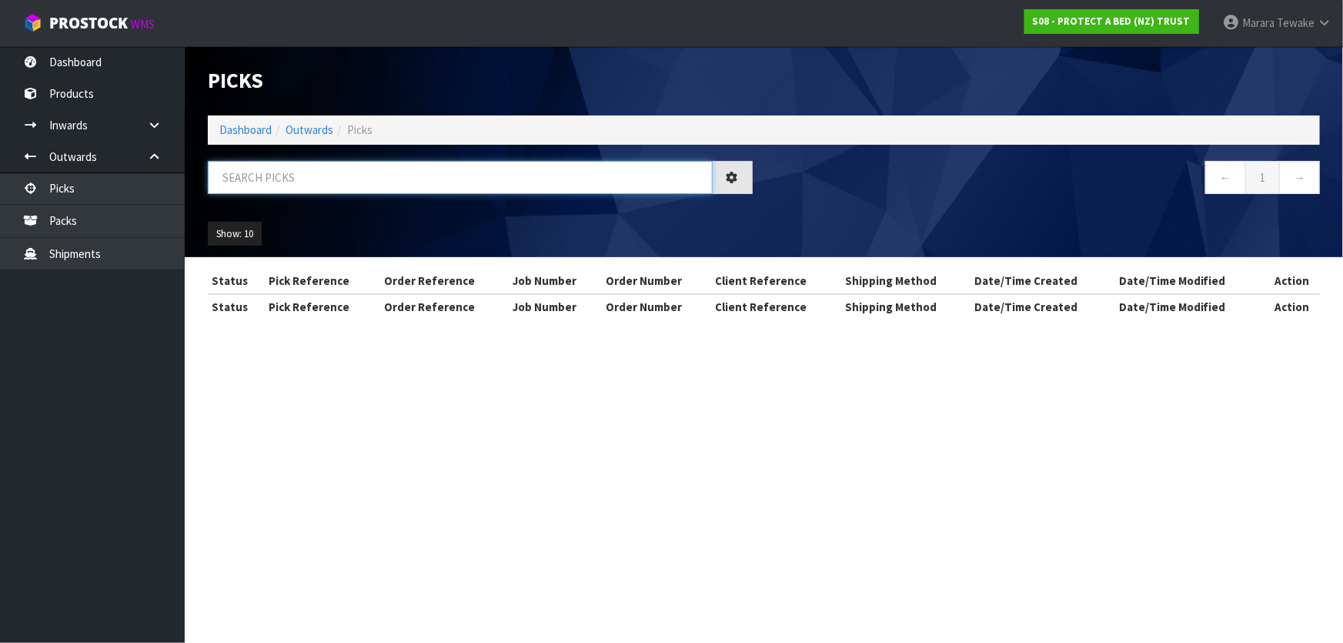
click at [227, 184] on input "text" at bounding box center [460, 177] width 505 height 33
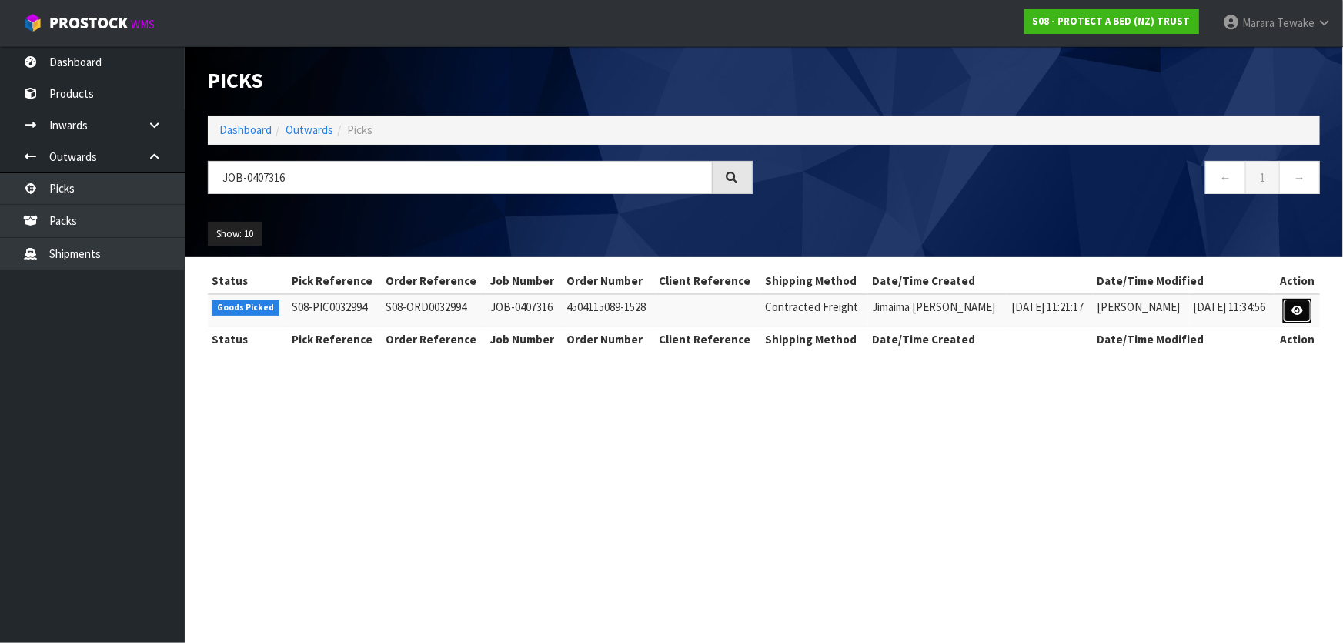
click at [1297, 306] on icon at bounding box center [1297, 311] width 12 height 10
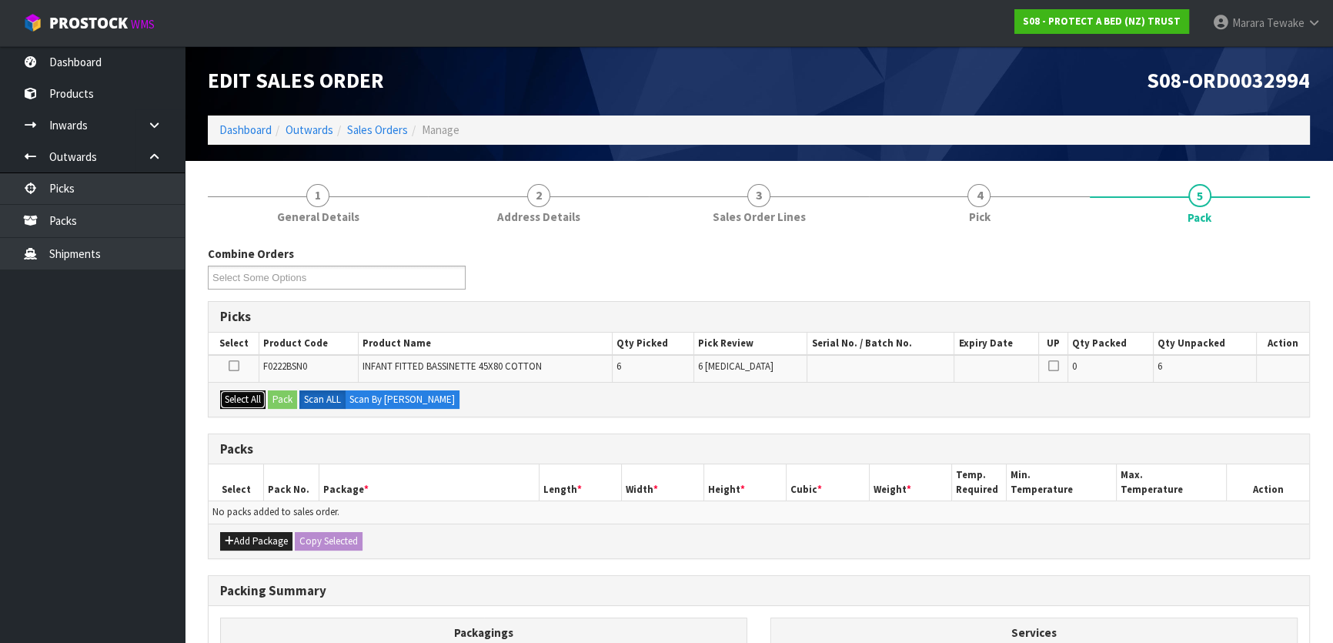
click at [257, 396] on button "Select All" at bounding box center [242, 399] width 45 height 18
click at [295, 400] on button "Pack" at bounding box center [282, 399] width 29 height 18
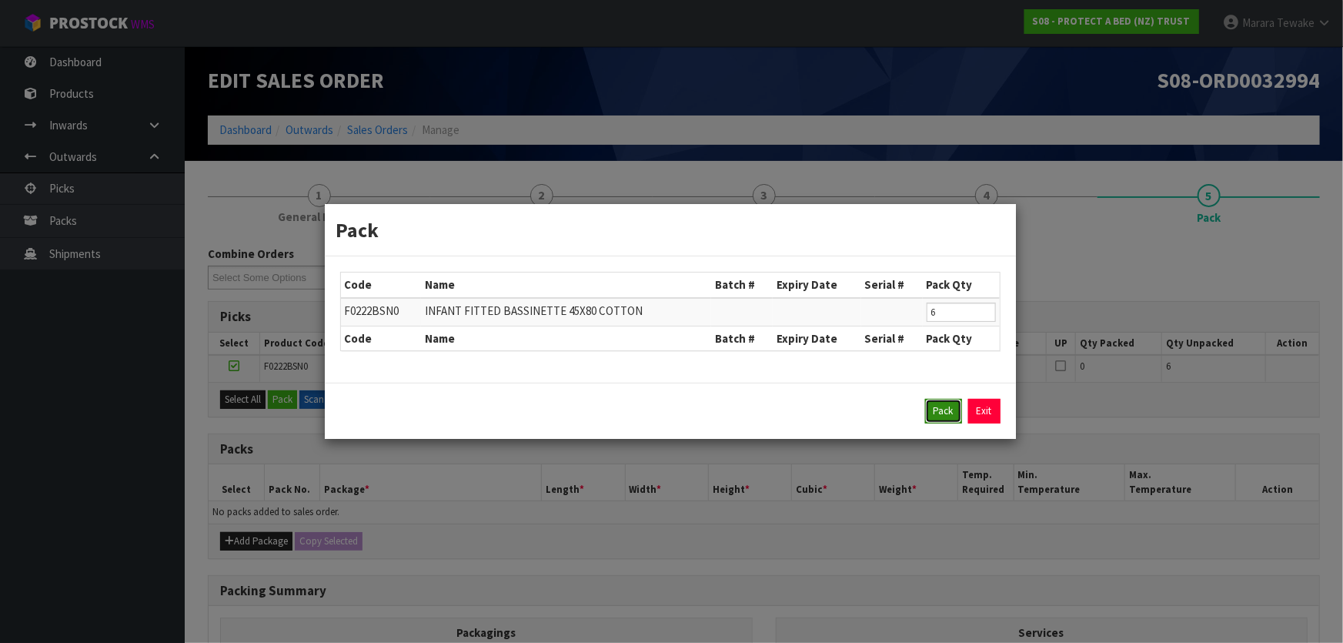
click at [940, 410] on button "Pack" at bounding box center [943, 411] width 37 height 25
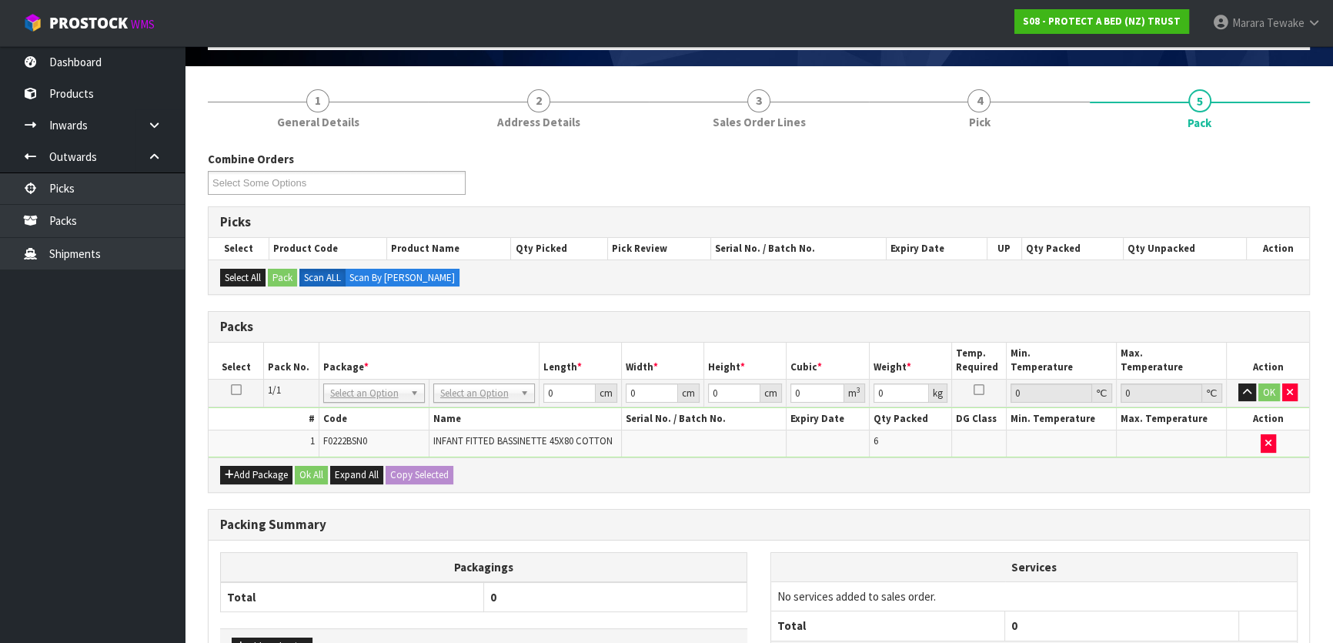
scroll to position [224, 0]
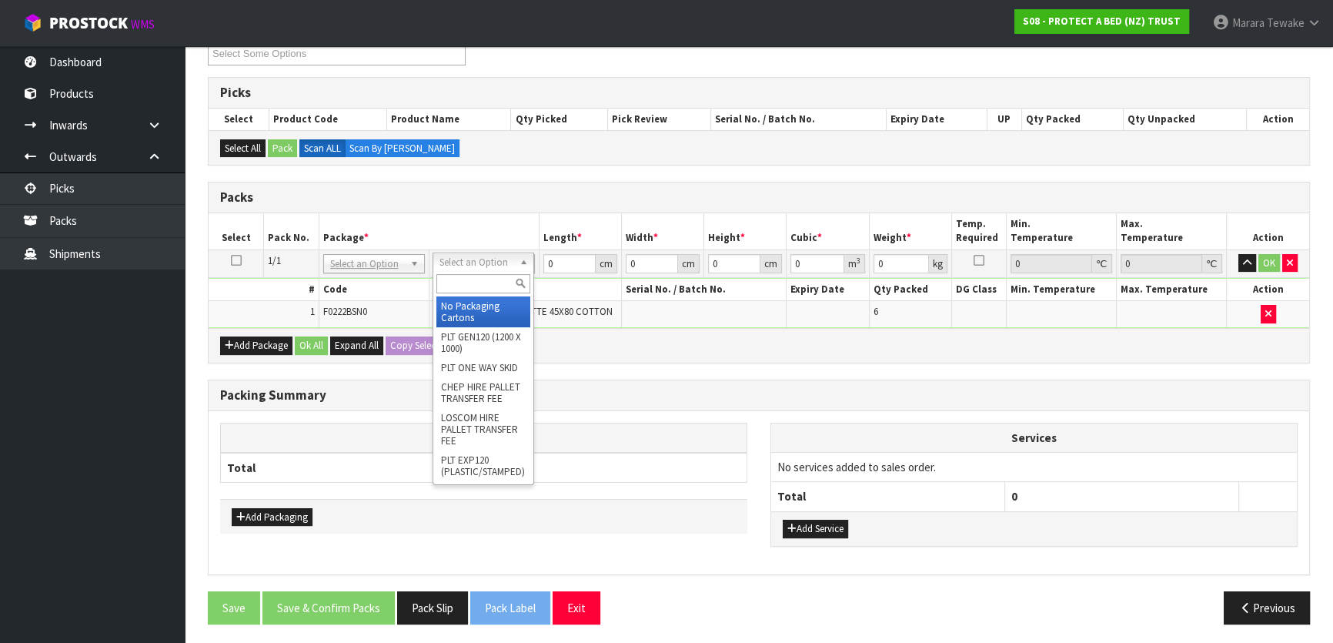
click at [493, 277] on input "text" at bounding box center [483, 283] width 94 height 19
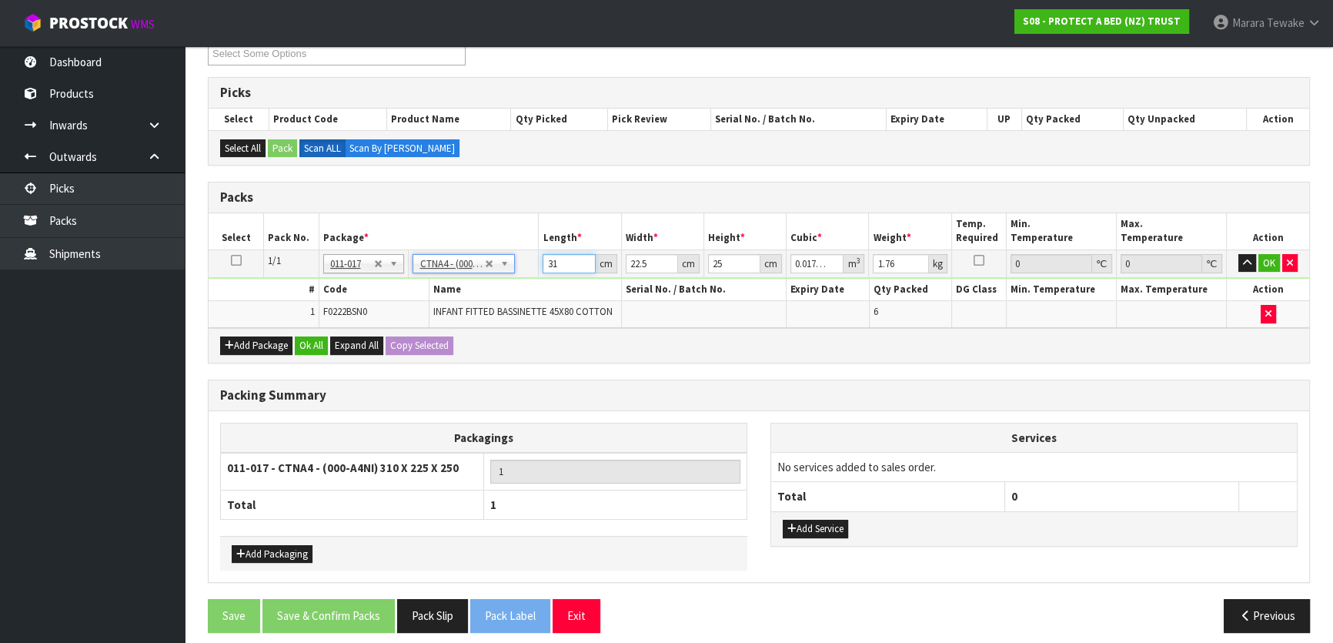
drag, startPoint x: 563, startPoint y: 268, endPoint x: 540, endPoint y: 254, distance: 26.9
click at [543, 259] on input "31" at bounding box center [569, 263] width 52 height 19
click at [1238, 254] on button "button" at bounding box center [1247, 263] width 18 height 18
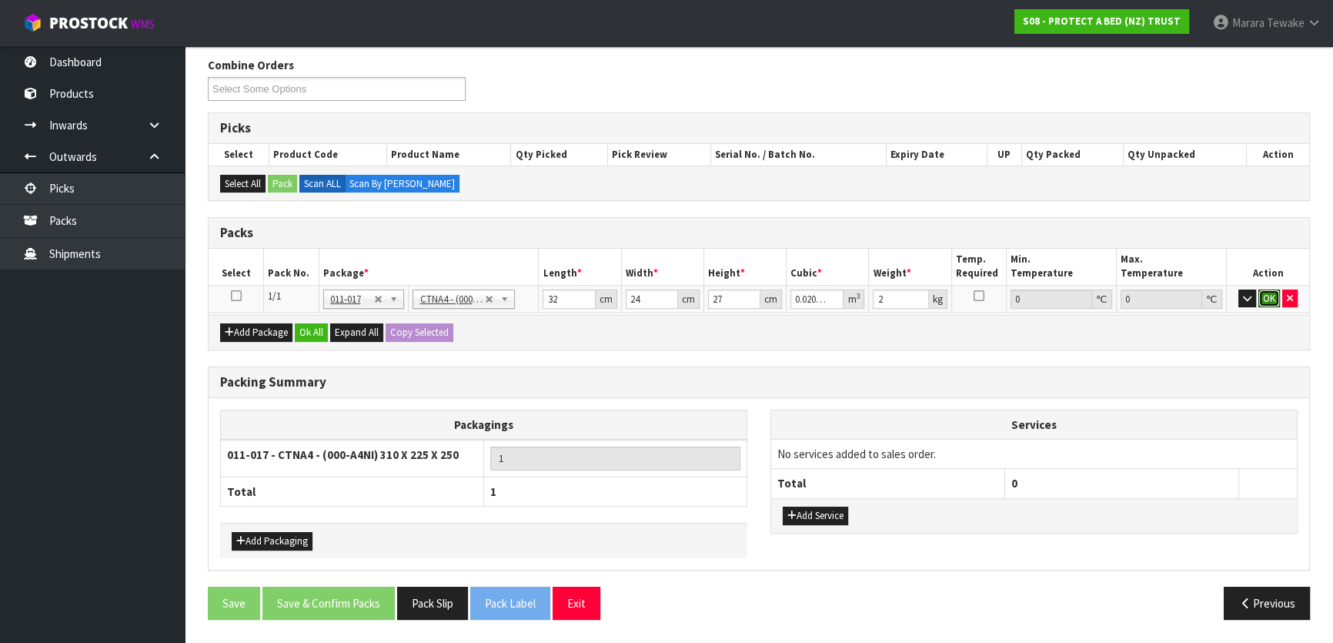
click button "OK" at bounding box center [1269, 298] width 22 height 18
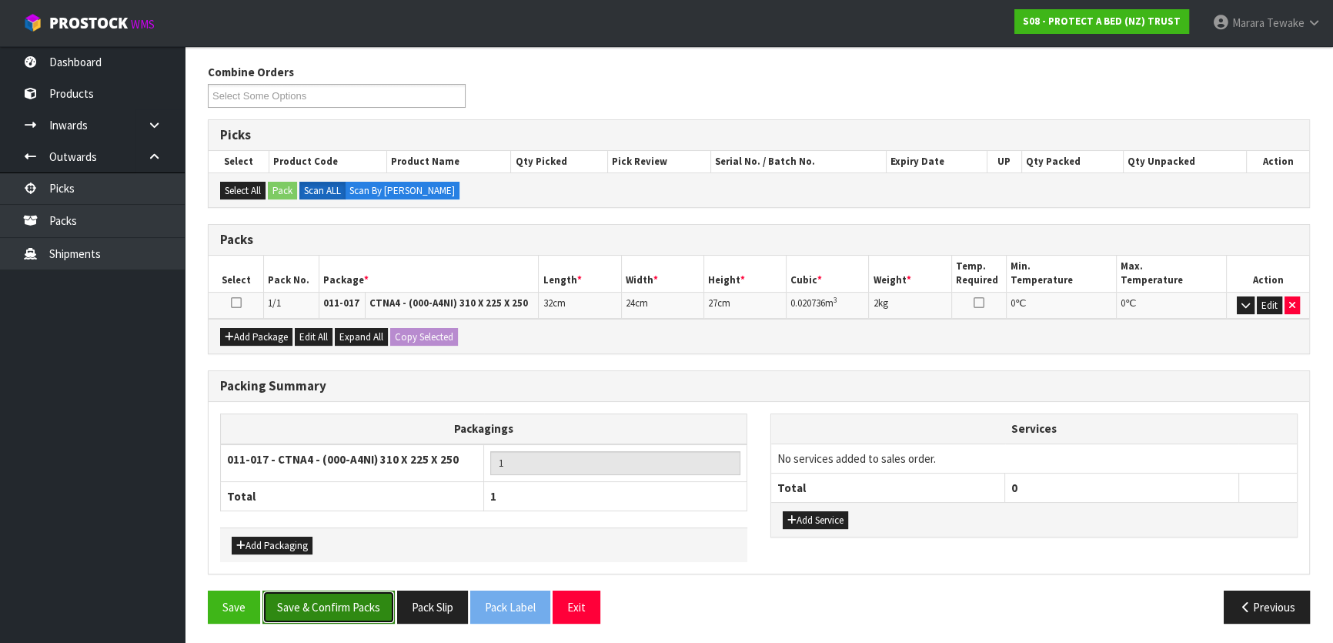
click at [319, 600] on button "Save & Confirm Packs" at bounding box center [328, 606] width 132 height 33
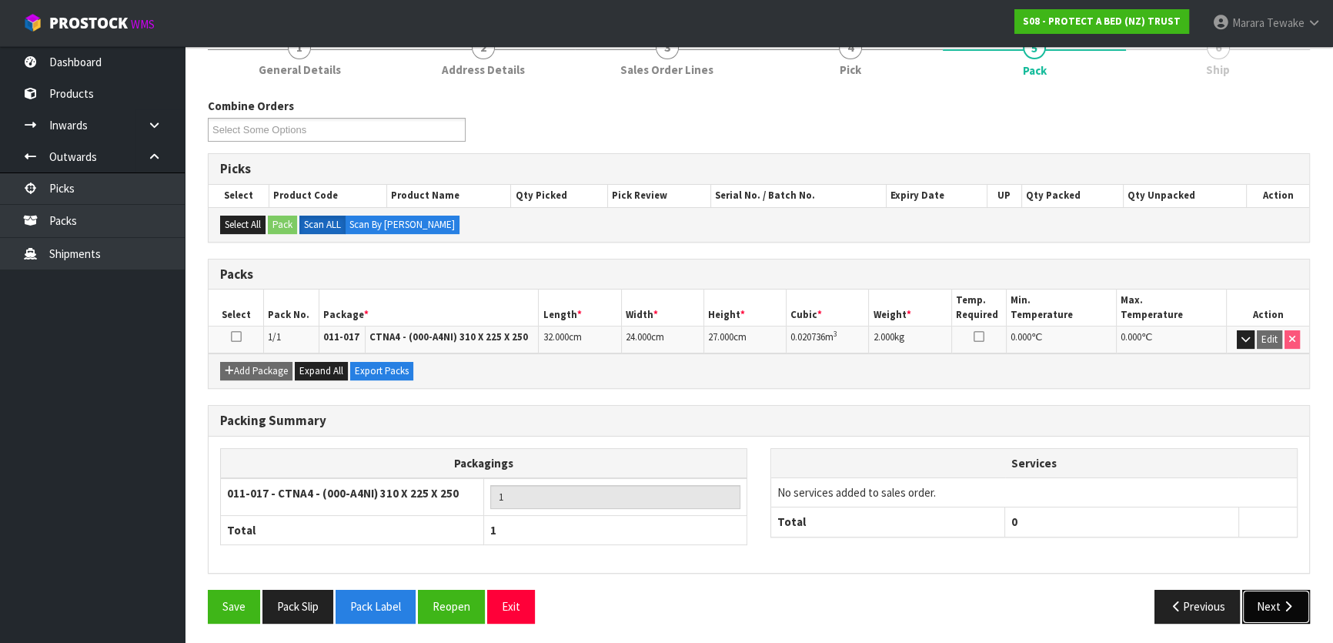
click at [1293, 598] on button "Next" at bounding box center [1276, 605] width 68 height 33
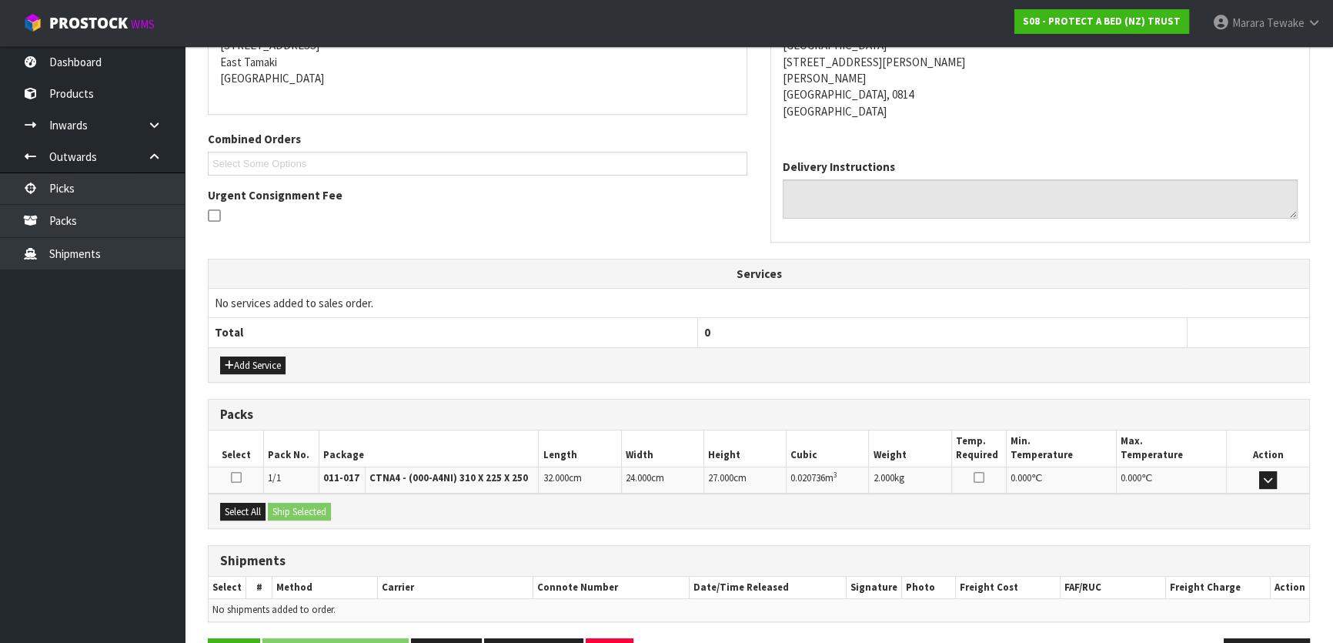
scroll to position [371, 0]
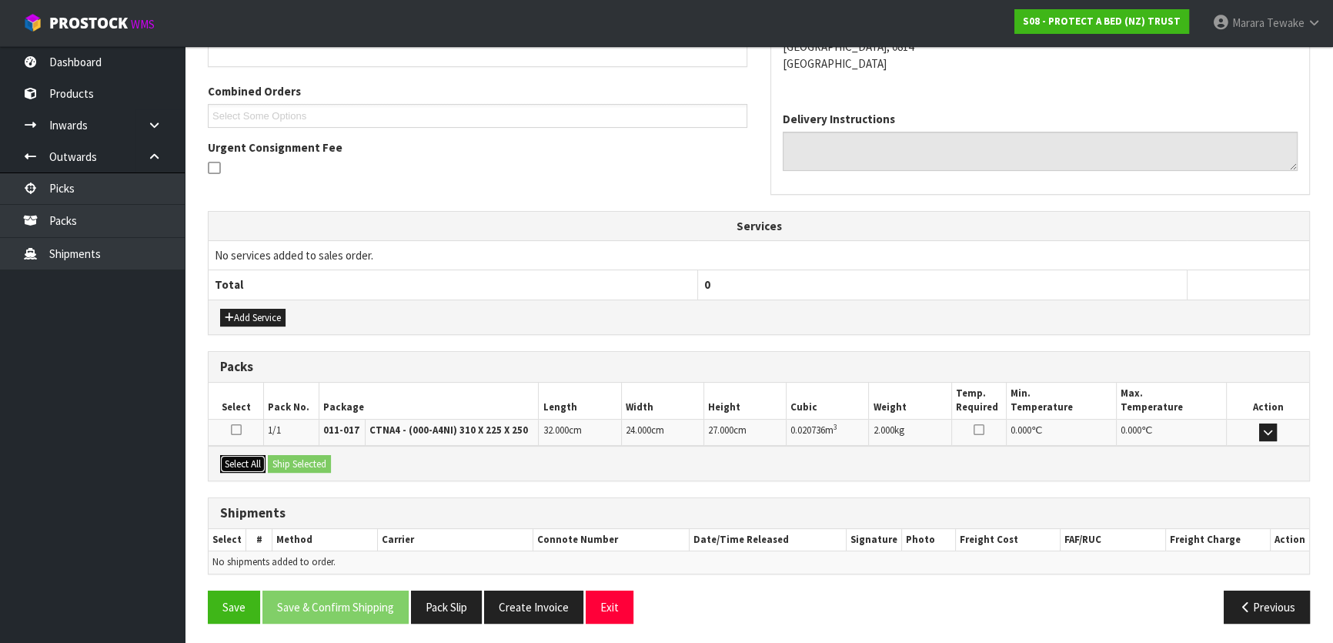
click at [254, 464] on button "Select All" at bounding box center [242, 464] width 45 height 18
drag, startPoint x: 279, startPoint y: 465, endPoint x: 320, endPoint y: 469, distance: 41.0
click at [282, 465] on button "Ship Selected" at bounding box center [299, 464] width 63 height 18
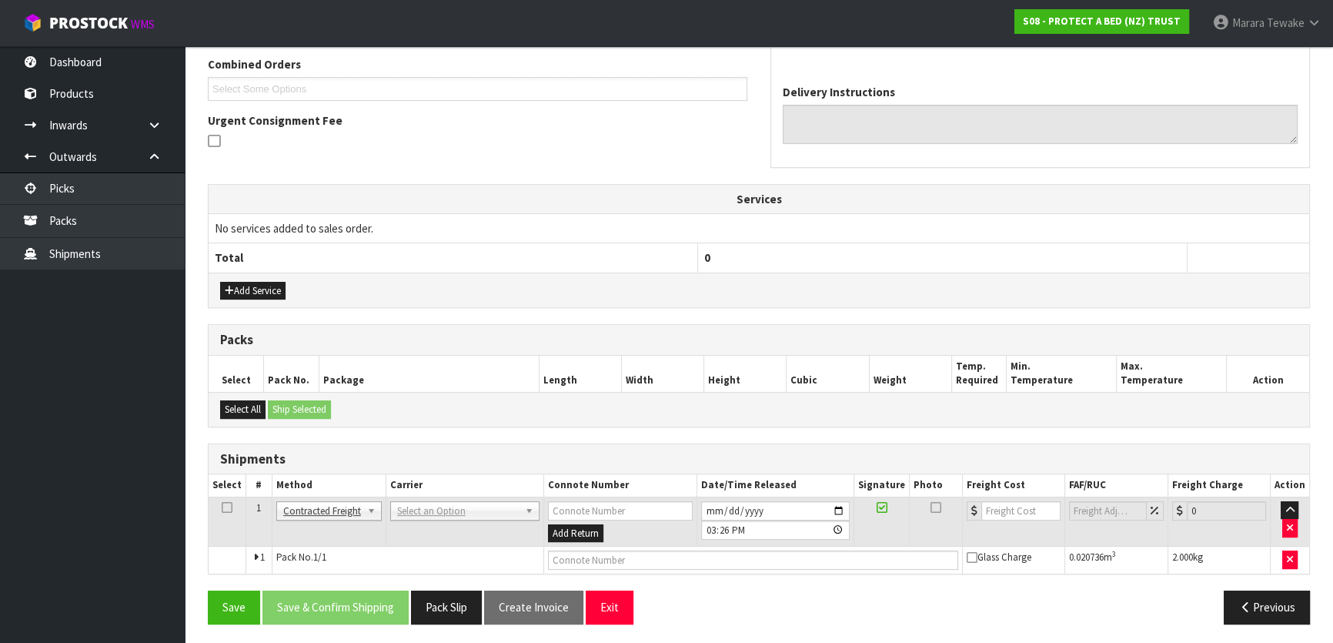
scroll to position [399, 0]
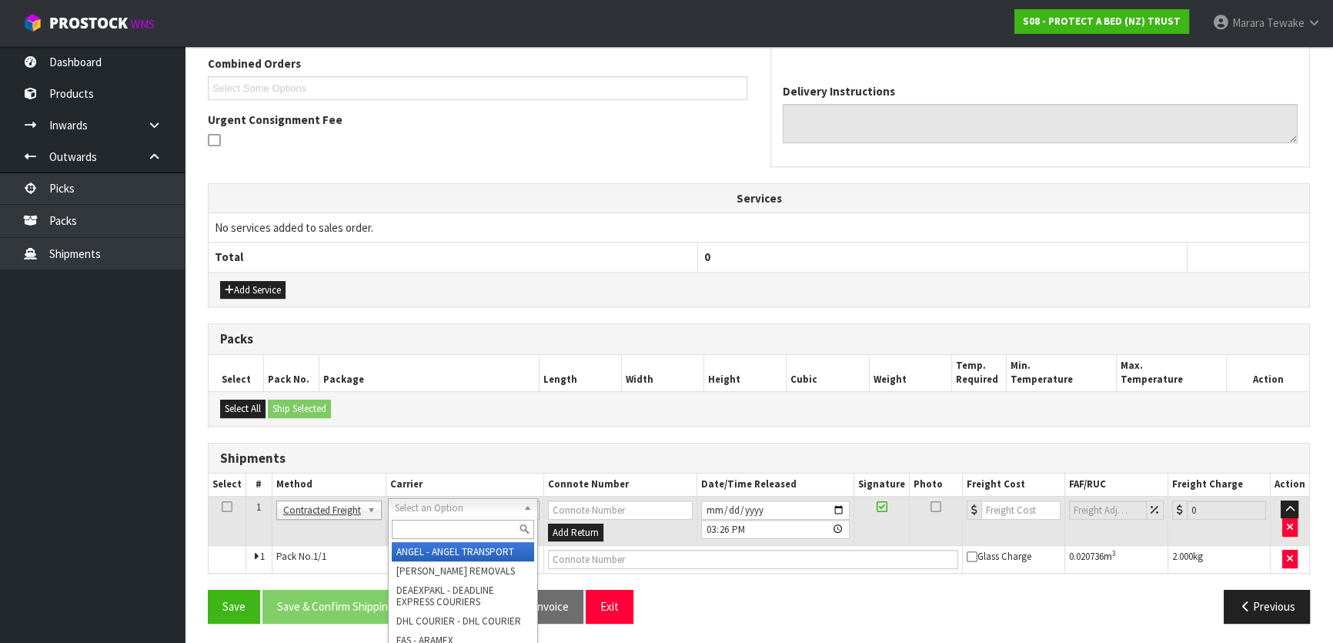
click at [429, 527] on input "text" at bounding box center [463, 528] width 142 height 19
drag, startPoint x: 427, startPoint y: 547, endPoint x: 402, endPoint y: 573, distance: 36.5
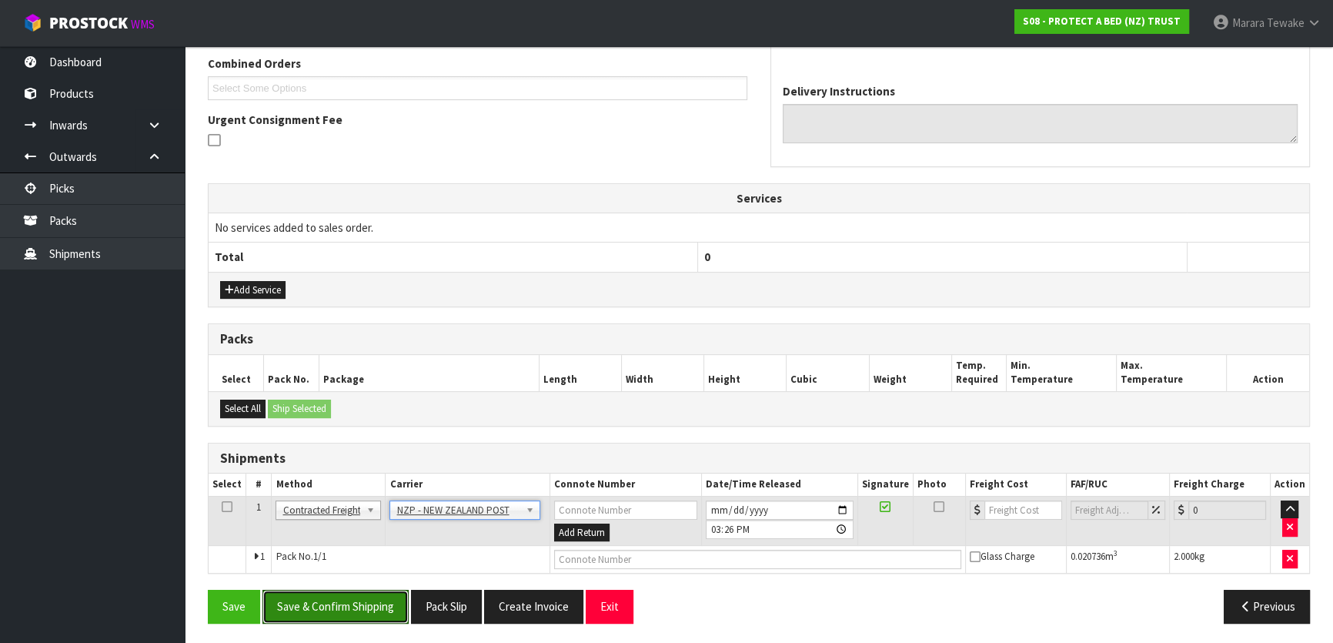
drag, startPoint x: 384, startPoint y: 608, endPoint x: 232, endPoint y: 541, distance: 165.7
click at [382, 607] on button "Save & Confirm Shipping" at bounding box center [335, 605] width 146 height 33
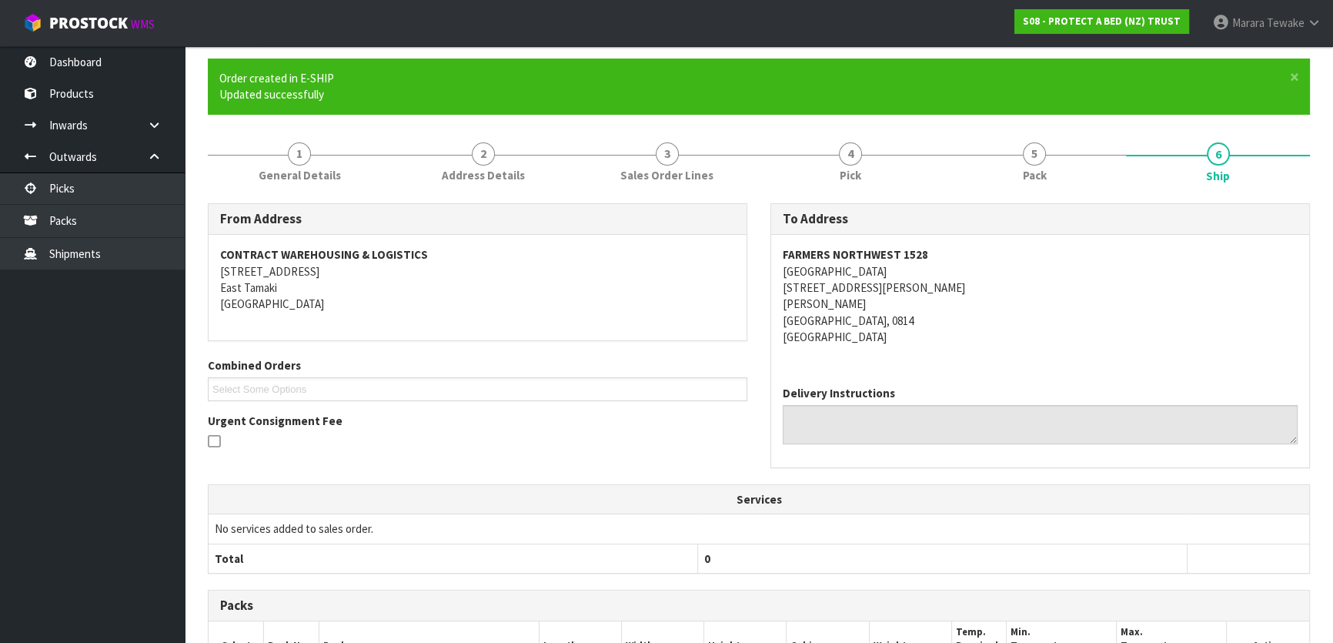
scroll to position [377, 0]
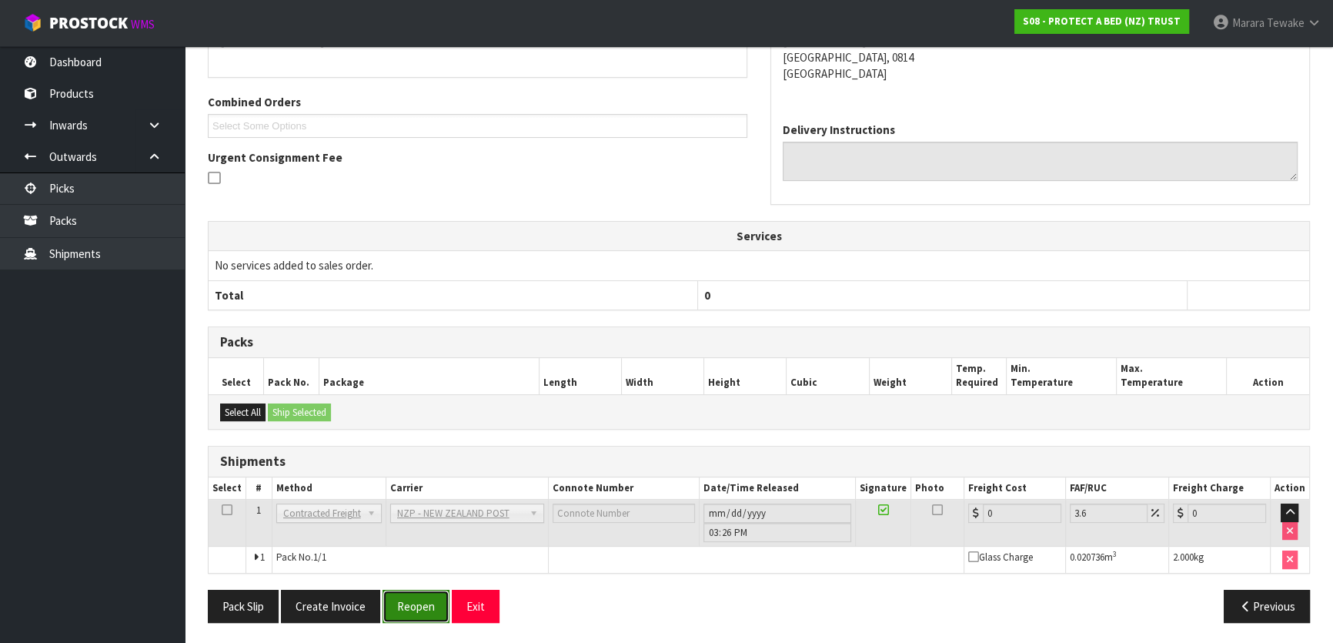
click at [409, 603] on button "Reopen" at bounding box center [415, 605] width 67 height 33
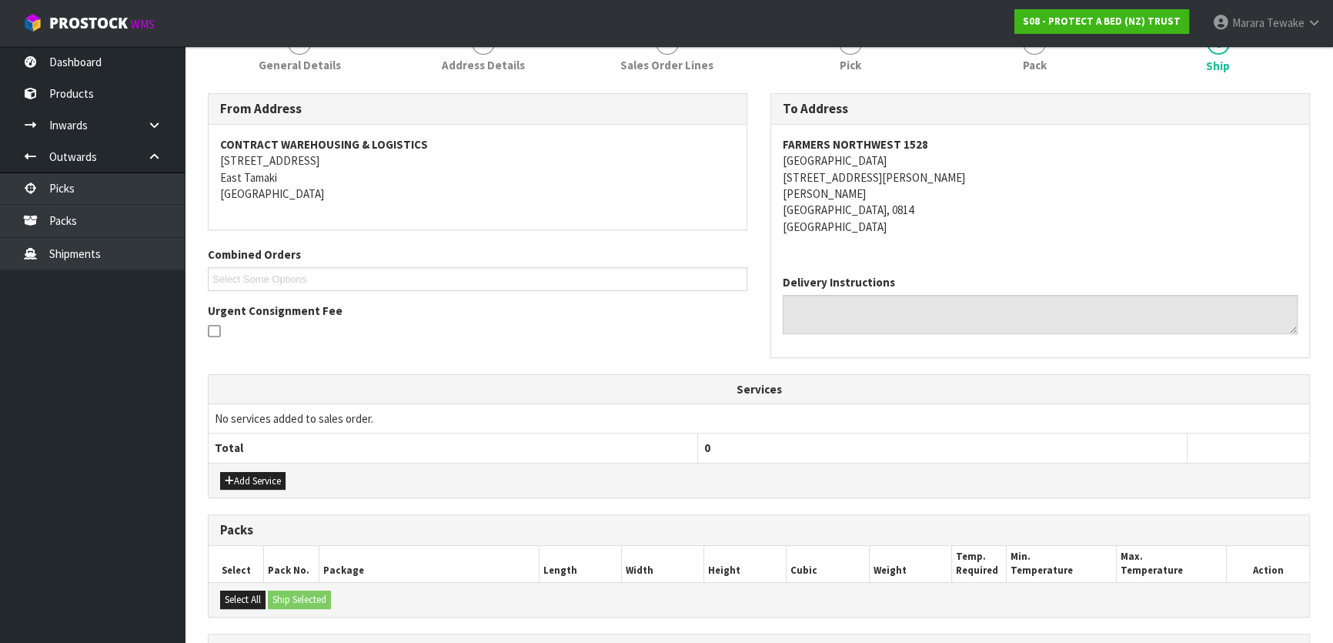
scroll to position [399, 0]
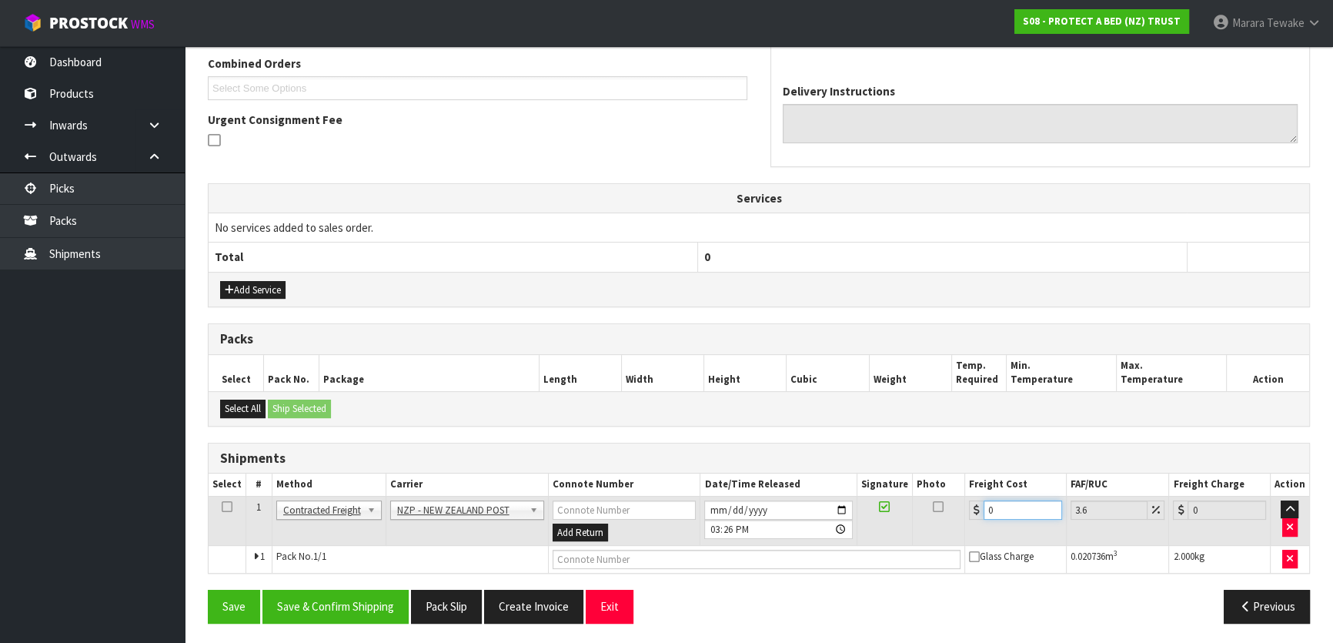
drag, startPoint x: 1008, startPoint y: 509, endPoint x: 978, endPoint y: 479, distance: 42.4
click at [983, 485] on table "Select # Method Carrier Connote Number Date/Time Released Signature Photo Freig…" at bounding box center [759, 522] width 1100 height 99
click at [372, 600] on button "Save & Confirm Shipping" at bounding box center [335, 605] width 146 height 33
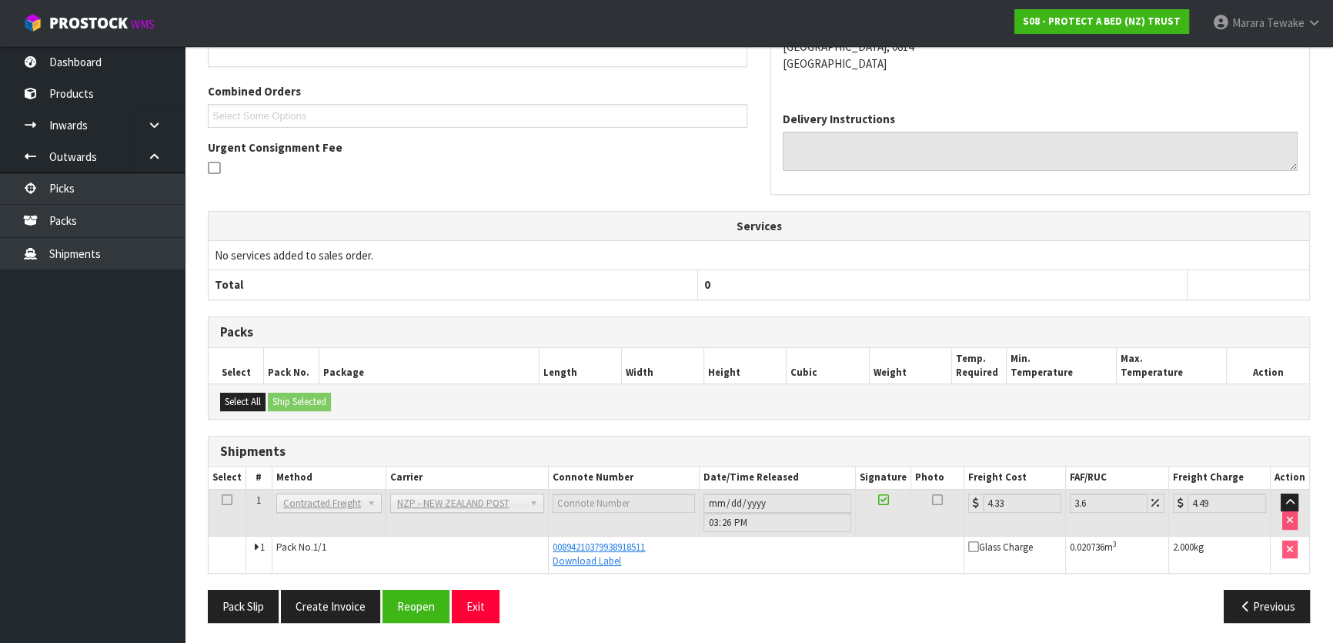
scroll to position [0, 0]
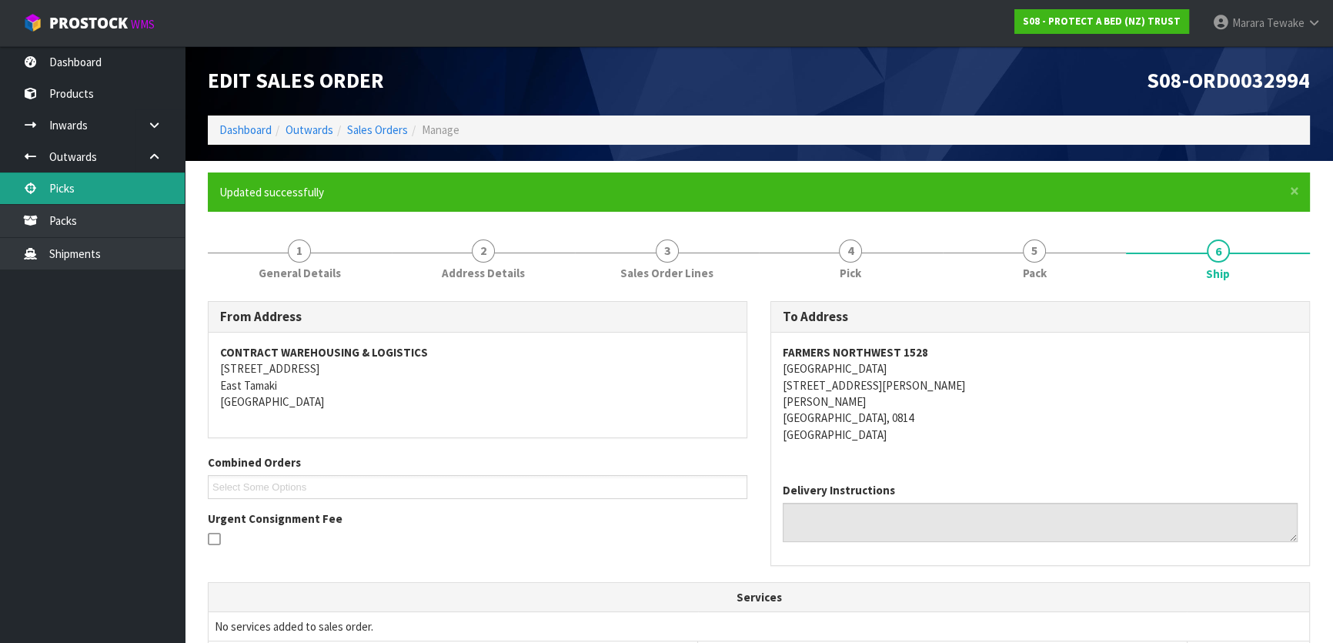
click at [151, 189] on link "Picks" at bounding box center [92, 188] width 185 height 32
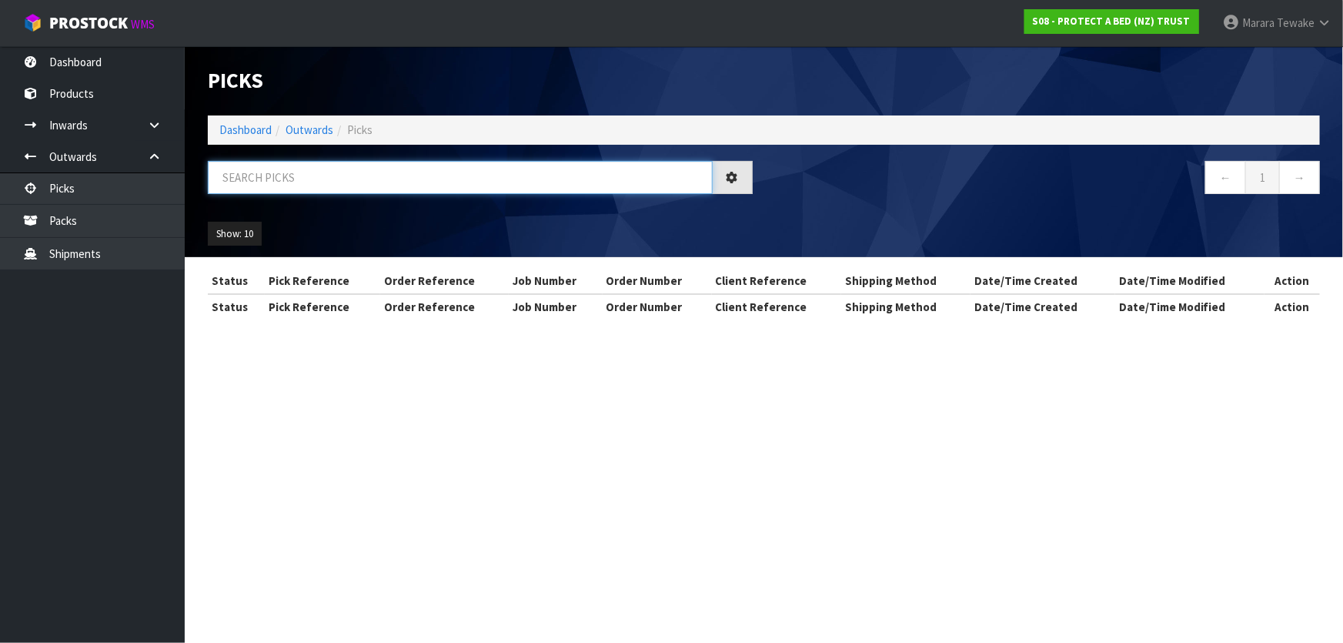
click at [233, 179] on input "text" at bounding box center [460, 177] width 505 height 33
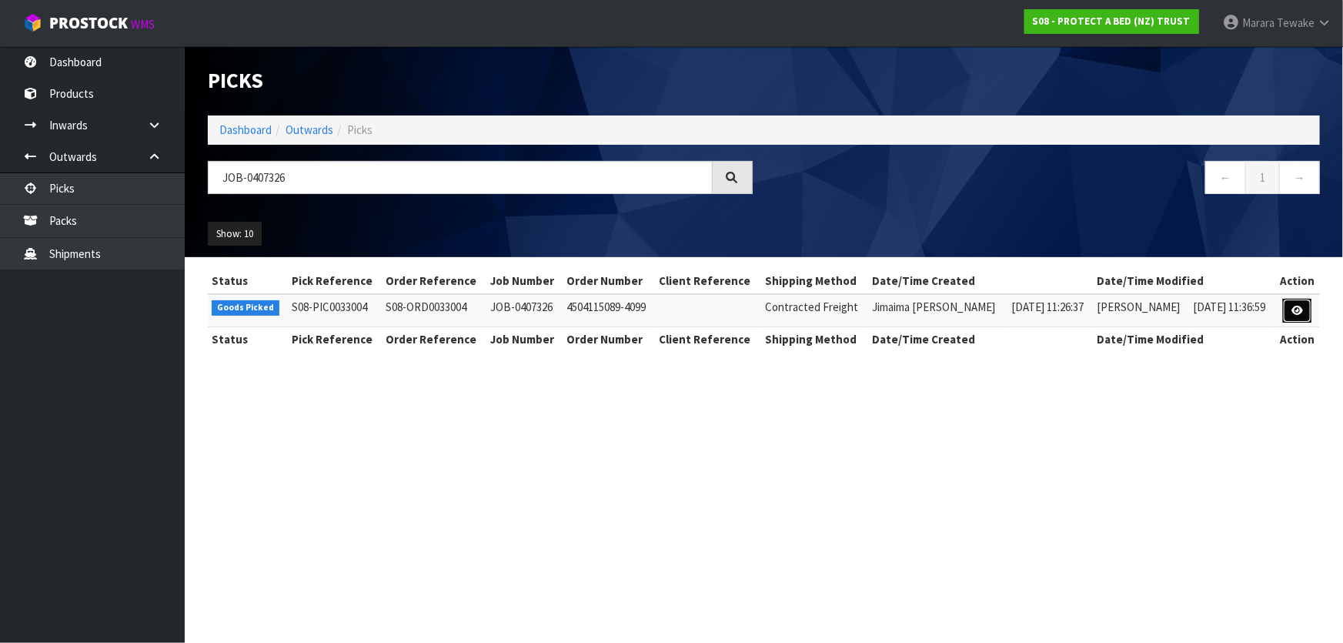
click at [1291, 308] on icon at bounding box center [1297, 311] width 12 height 10
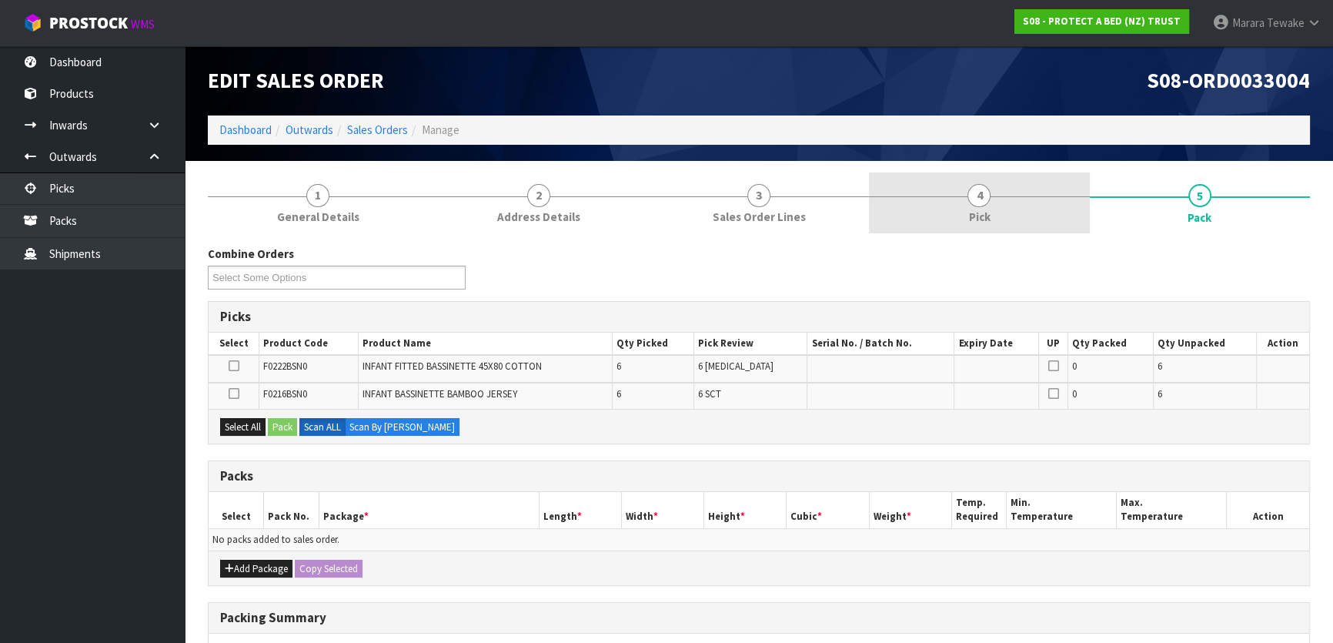
click at [991, 205] on link "4 Pick" at bounding box center [979, 202] width 220 height 61
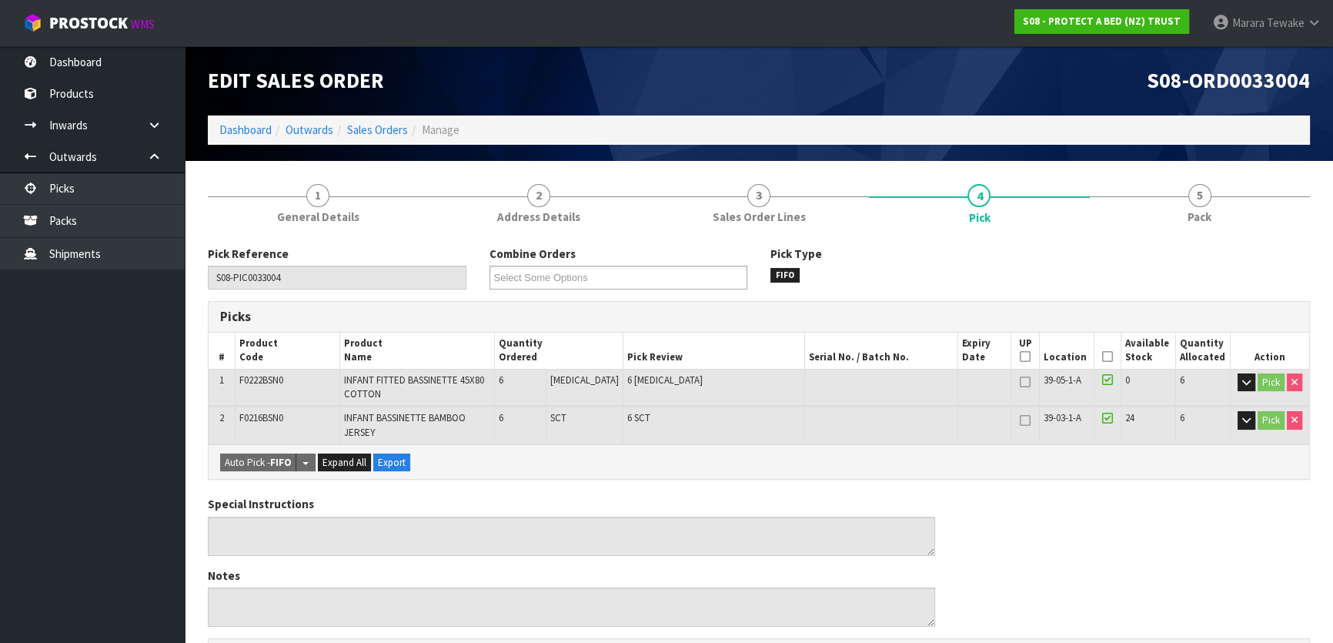
click at [1102, 356] on icon at bounding box center [1107, 356] width 11 height 1
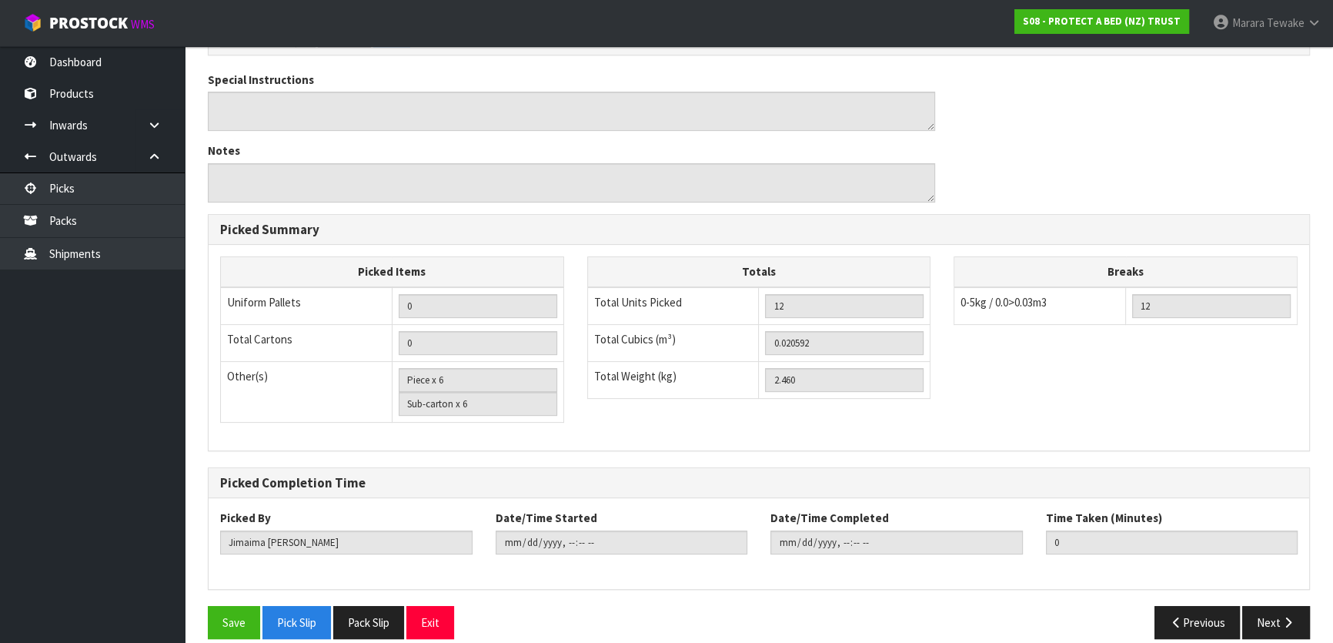
scroll to position [489, 0]
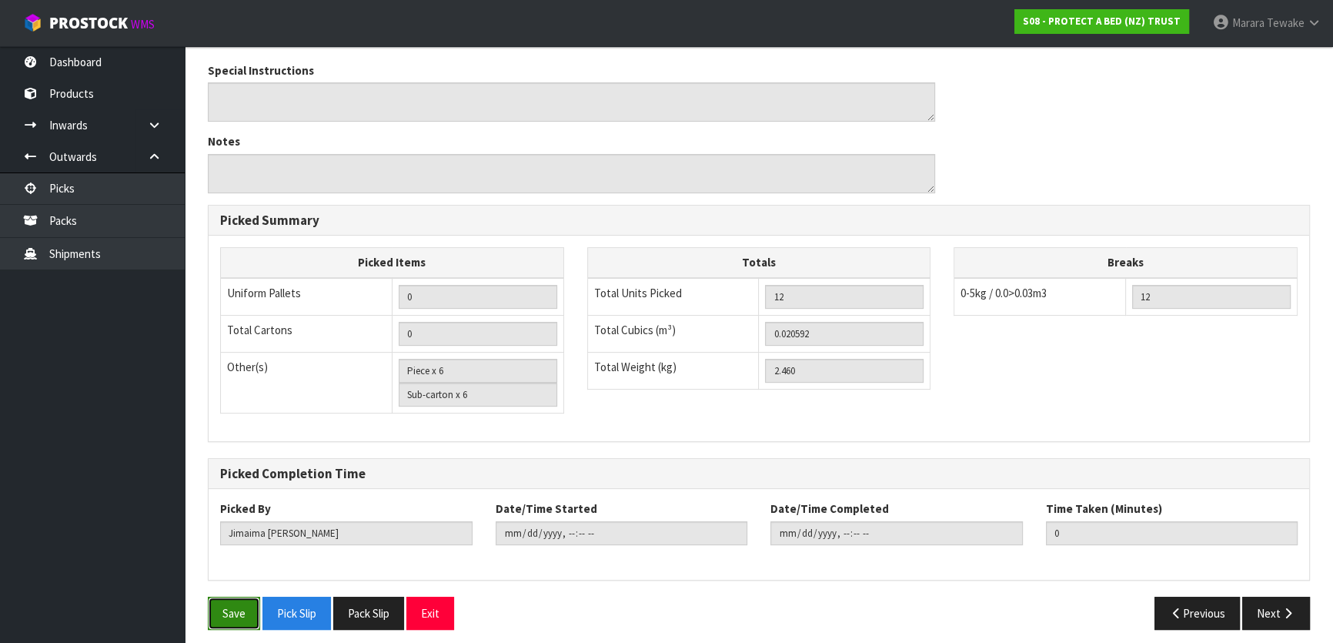
click at [232, 608] on button "Save" at bounding box center [234, 612] width 52 height 33
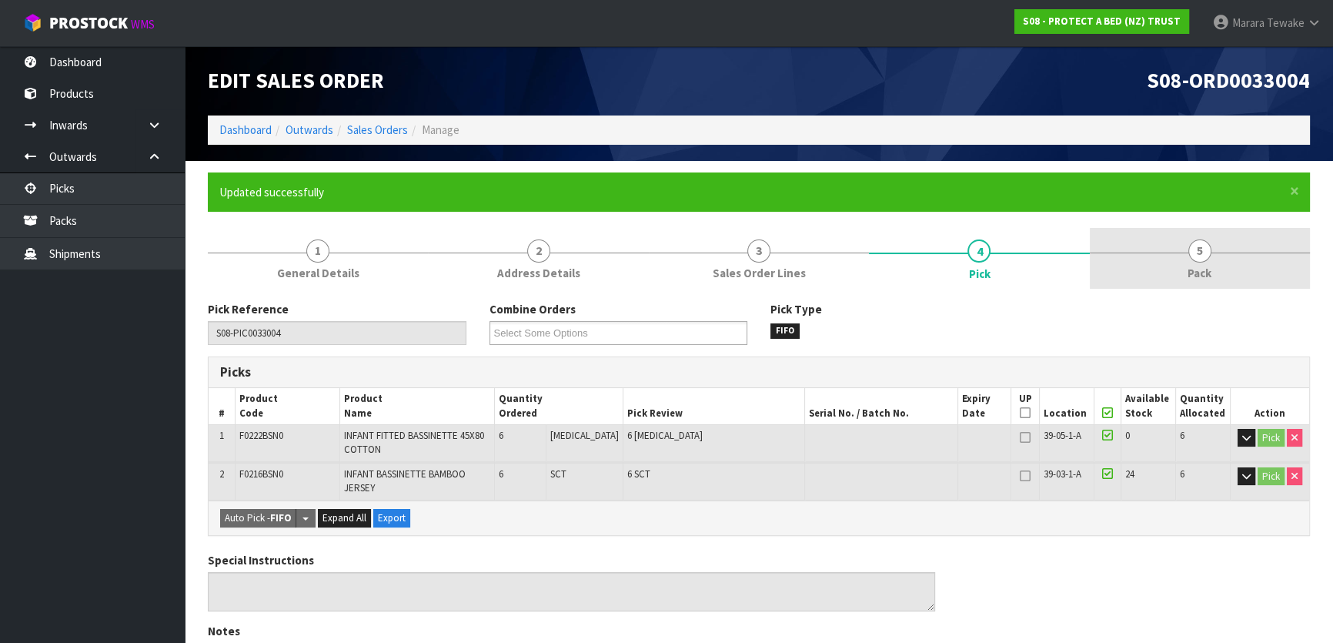
drag, startPoint x: 1210, startPoint y: 272, endPoint x: 1174, endPoint y: 279, distance: 36.8
click at [1209, 272] on span "Pack" at bounding box center [1199, 273] width 24 height 16
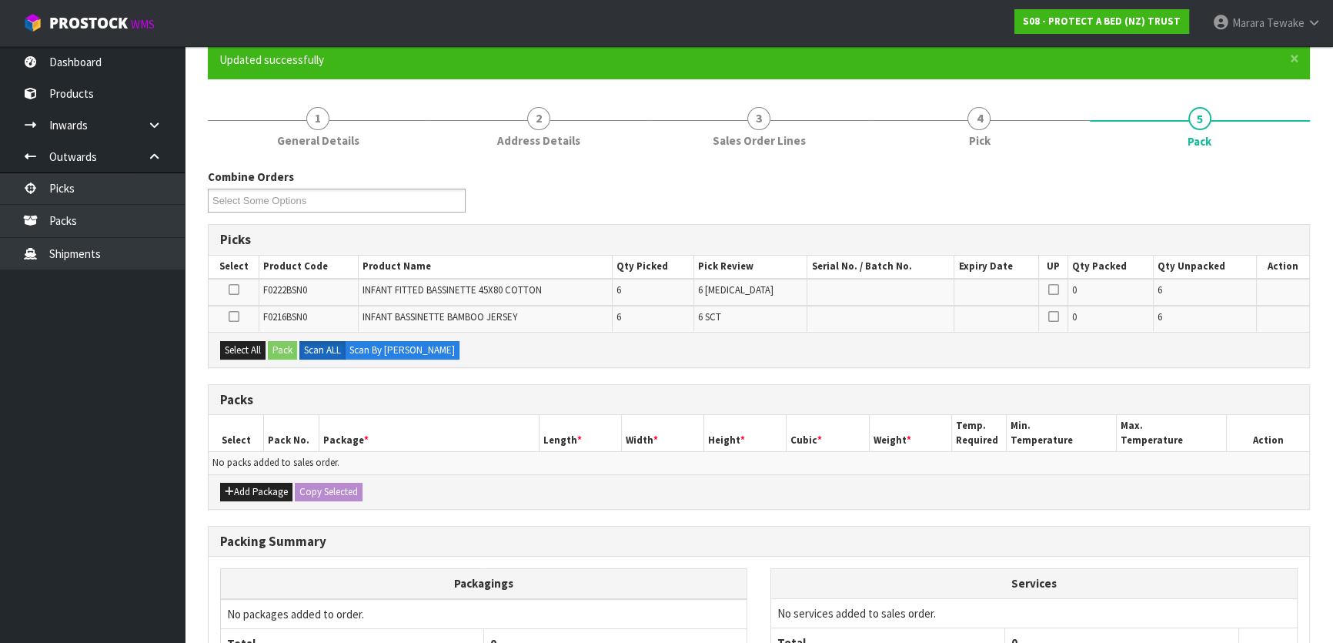
scroll to position [279, 0]
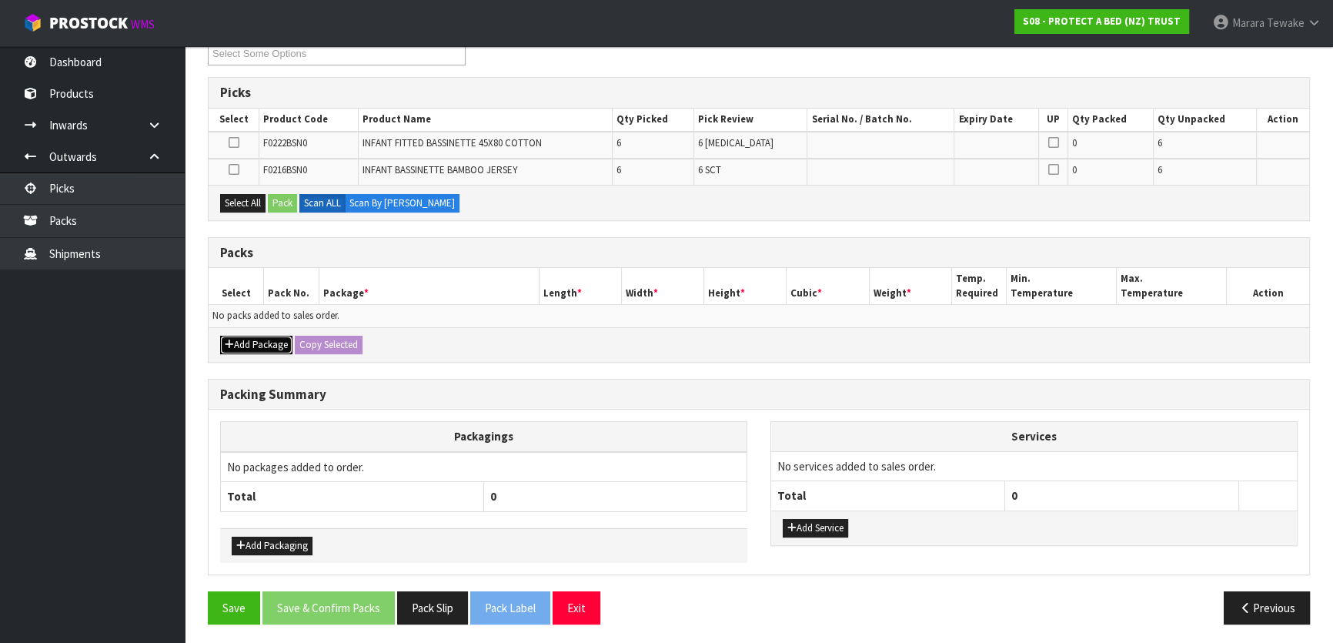
click at [255, 343] on button "Add Package" at bounding box center [256, 345] width 72 height 18
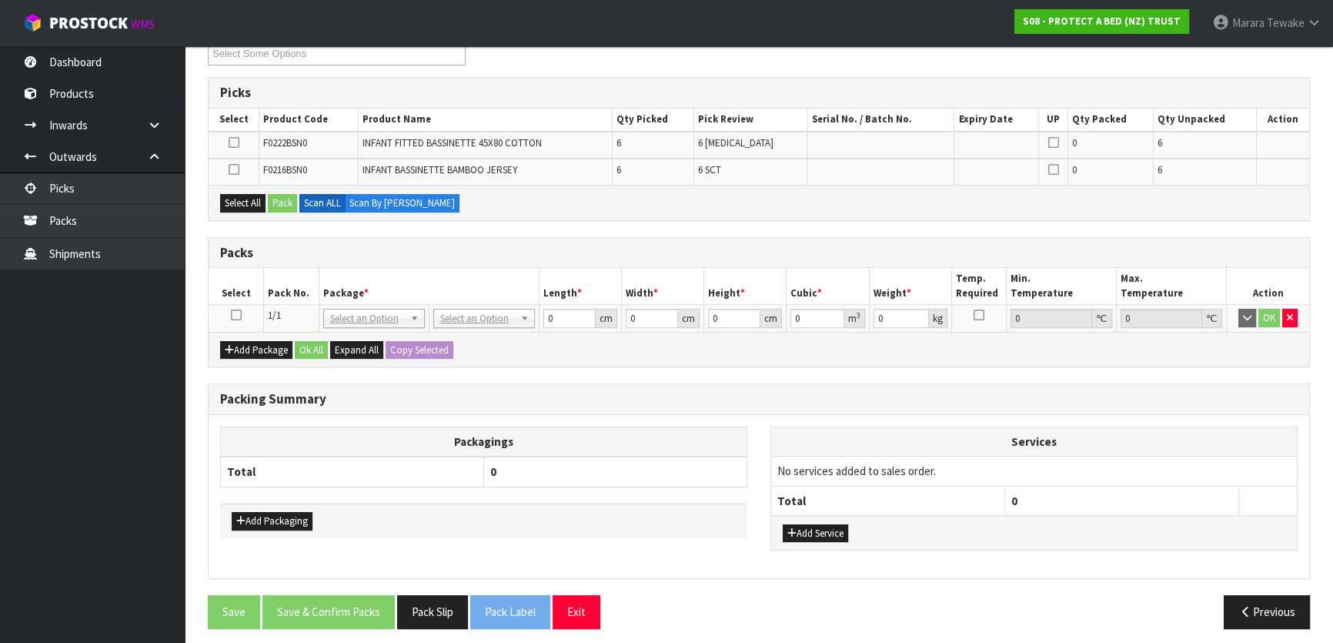
drag, startPoint x: 239, startPoint y: 316, endPoint x: 233, endPoint y: 309, distance: 8.2
click at [238, 315] on icon at bounding box center [236, 315] width 11 height 1
click at [242, 201] on button "Select All" at bounding box center [242, 203] width 45 height 18
click at [279, 199] on button "Pack" at bounding box center [282, 203] width 29 height 18
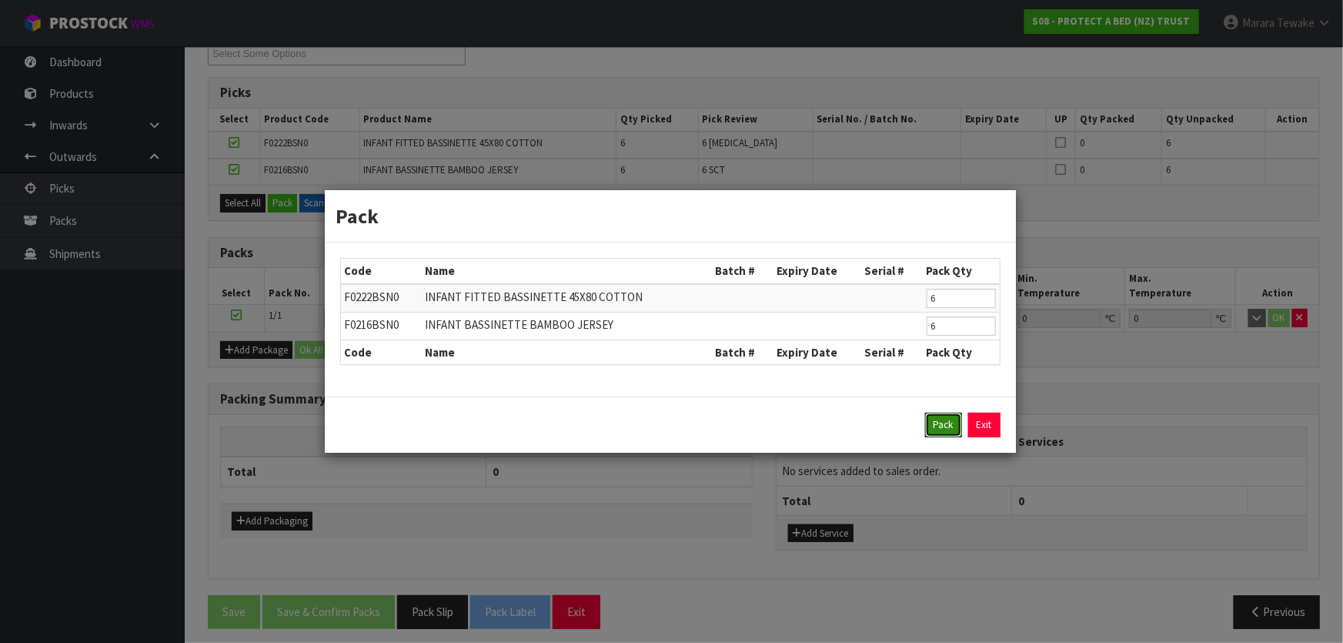
drag, startPoint x: 932, startPoint y: 426, endPoint x: 845, endPoint y: 416, distance: 87.5
click at [923, 419] on div "Pack Exit" at bounding box center [670, 424] width 660 height 25
click at [934, 426] on button "Pack" at bounding box center [943, 424] width 37 height 25
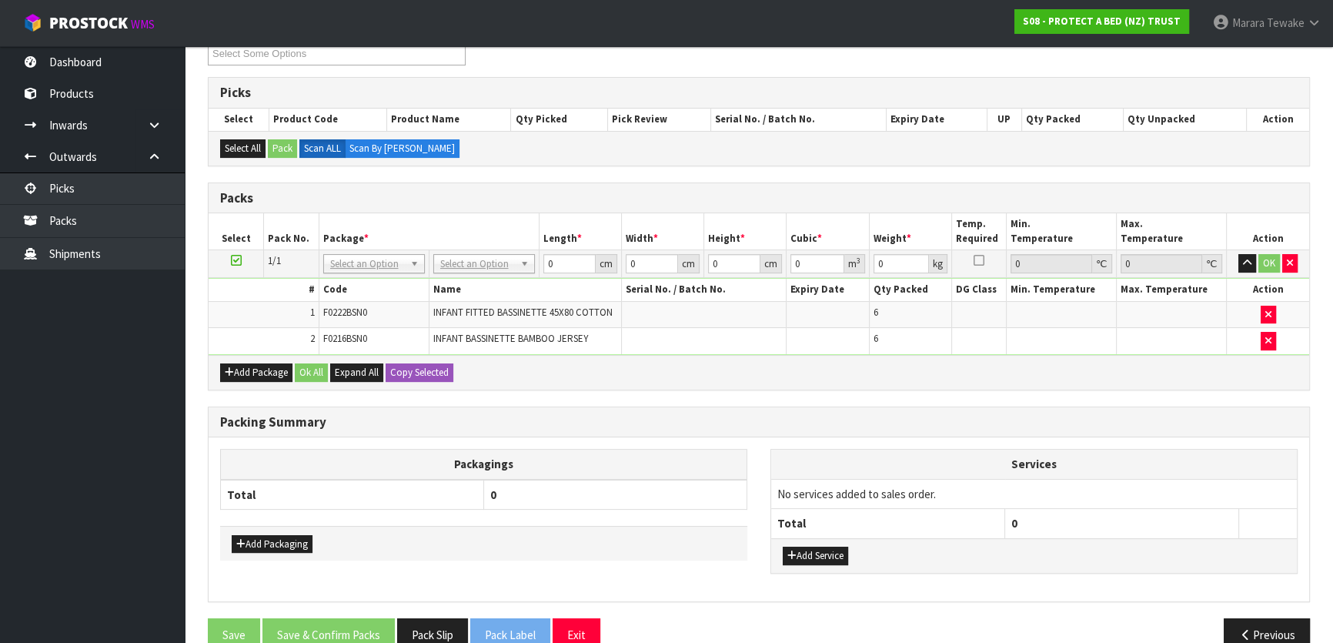
drag, startPoint x: 470, startPoint y: 254, endPoint x: 469, endPoint y: 265, distance: 11.6
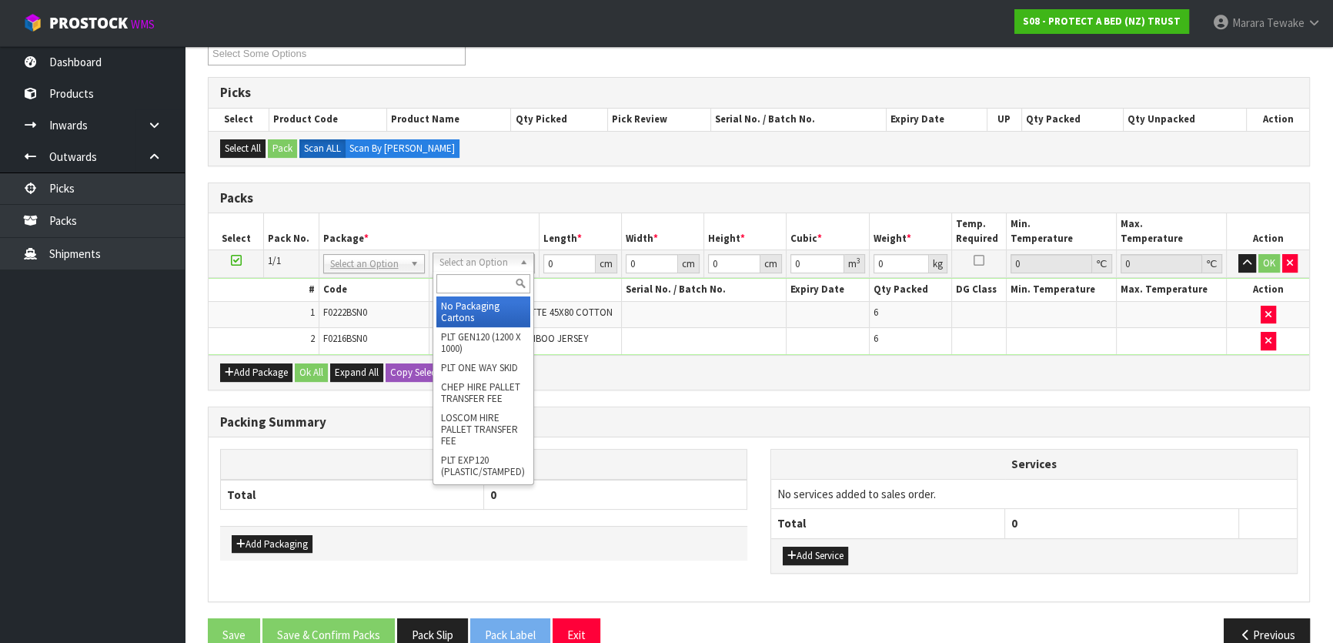
click at [471, 276] on input "text" at bounding box center [483, 283] width 94 height 19
drag, startPoint x: 465, startPoint y: 308, endPoint x: 513, endPoint y: 272, distance: 60.5
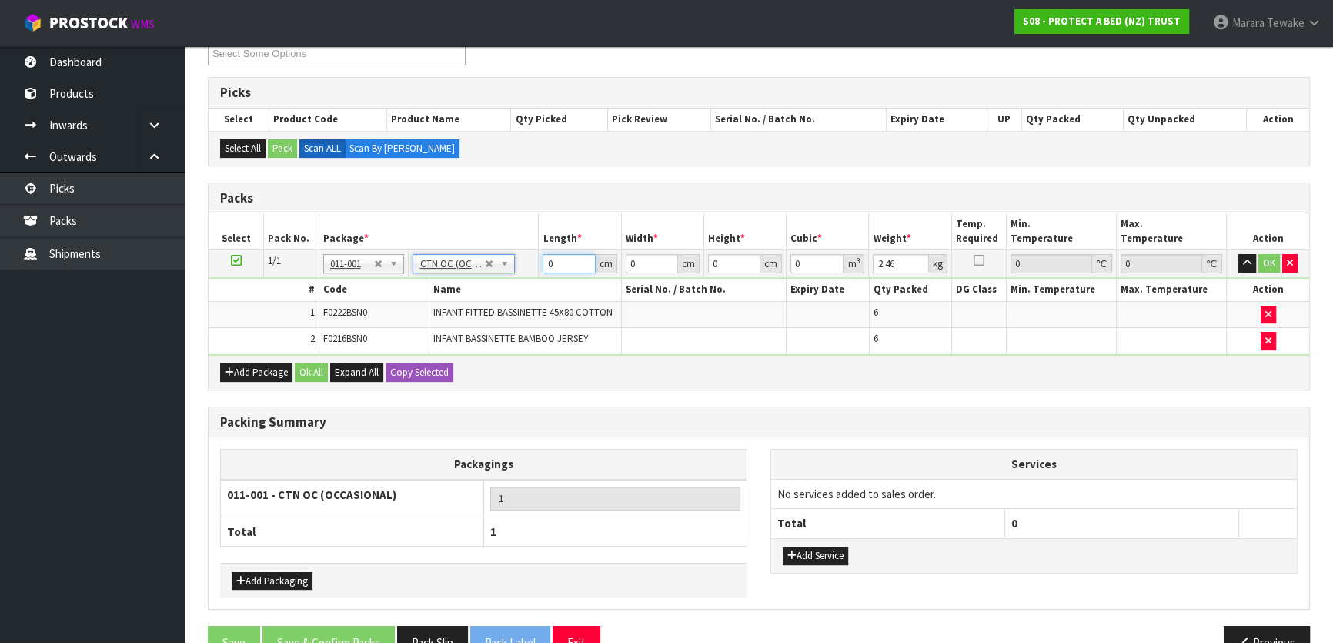
drag, startPoint x: 563, startPoint y: 254, endPoint x: 547, endPoint y: 220, distance: 37.2
click at [548, 231] on table "Select Pack No. Package * Length * Width * Height * Cubic * Weight * Temp. Requ…" at bounding box center [759, 283] width 1100 height 141
click at [1238, 254] on button "button" at bounding box center [1247, 263] width 18 height 18
click button "OK" at bounding box center [1269, 263] width 22 height 18
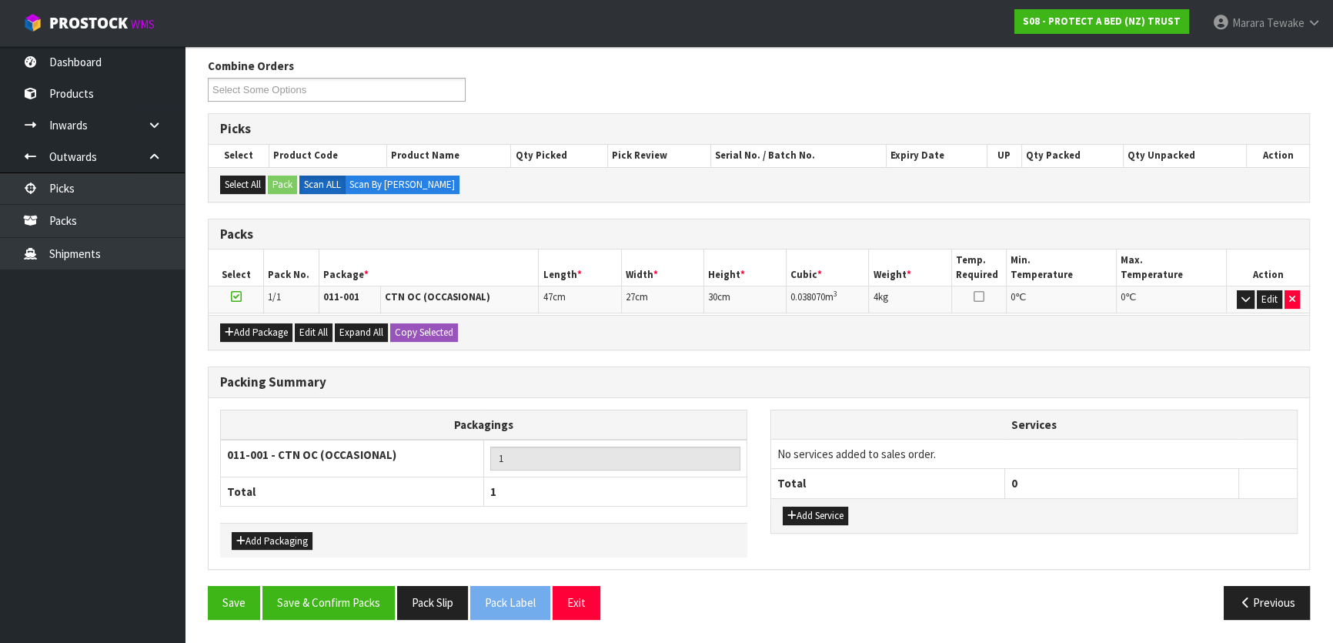
scroll to position [238, 0]
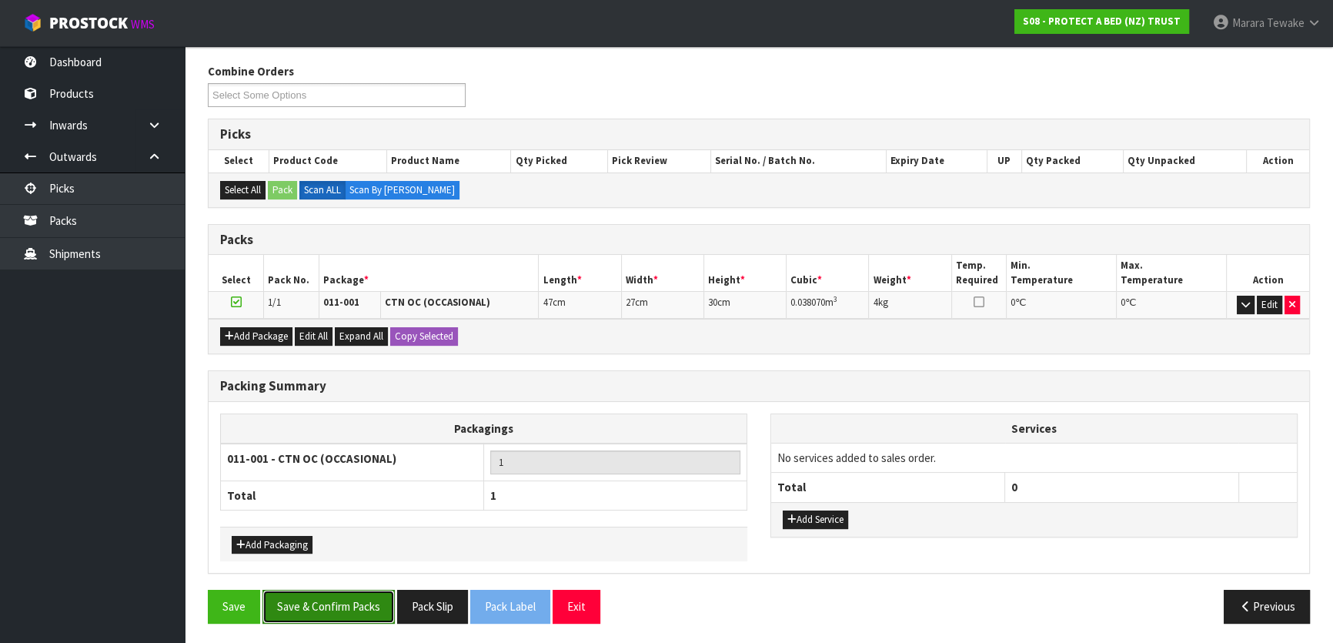
click at [326, 589] on button "Save & Confirm Packs" at bounding box center [328, 605] width 132 height 33
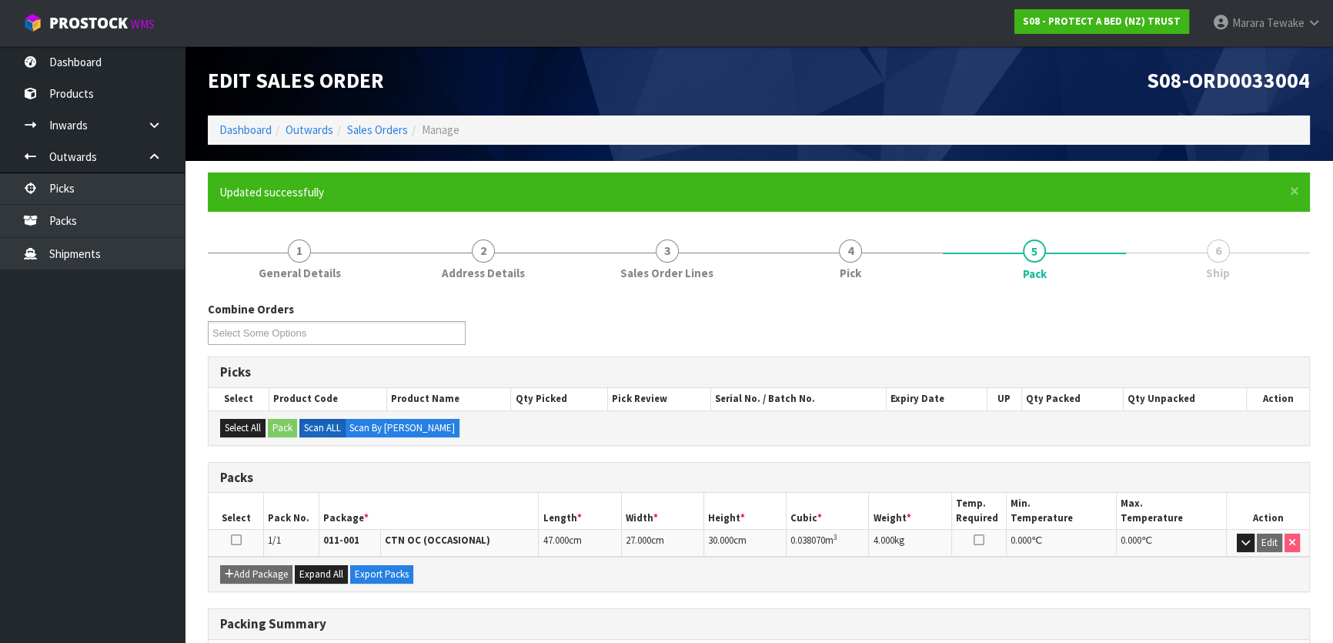
scroll to position [203, 0]
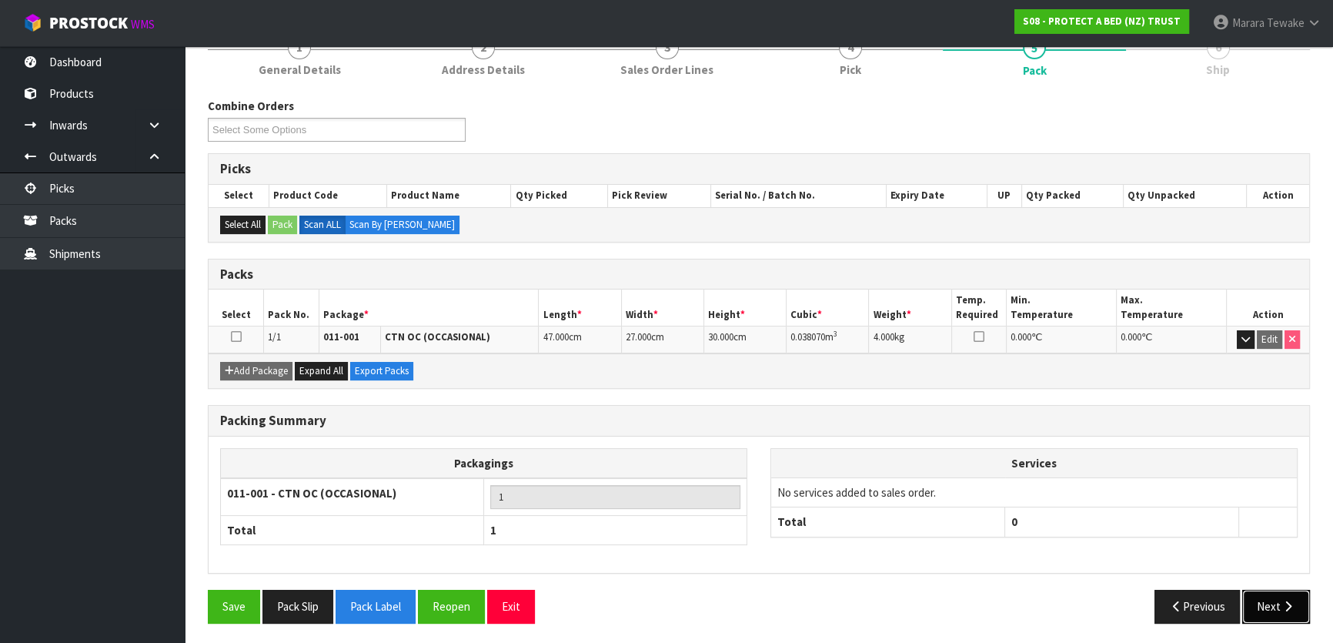
click at [1246, 606] on button "Next" at bounding box center [1276, 605] width 68 height 33
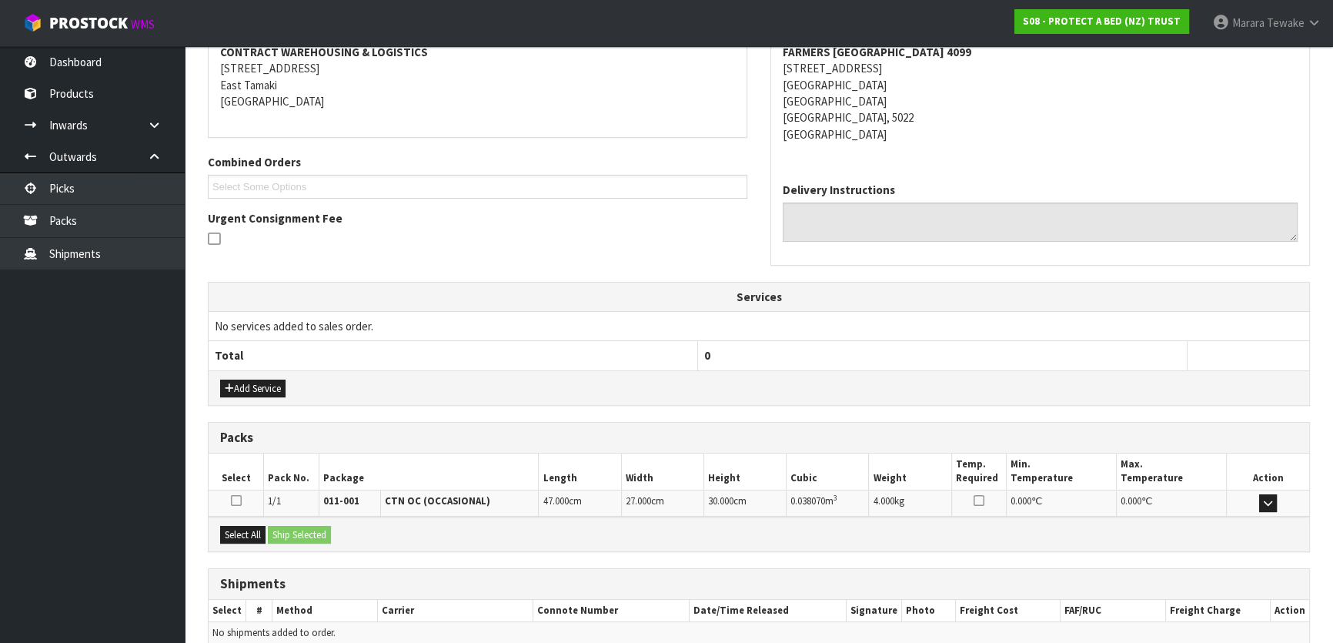
scroll to position [371, 0]
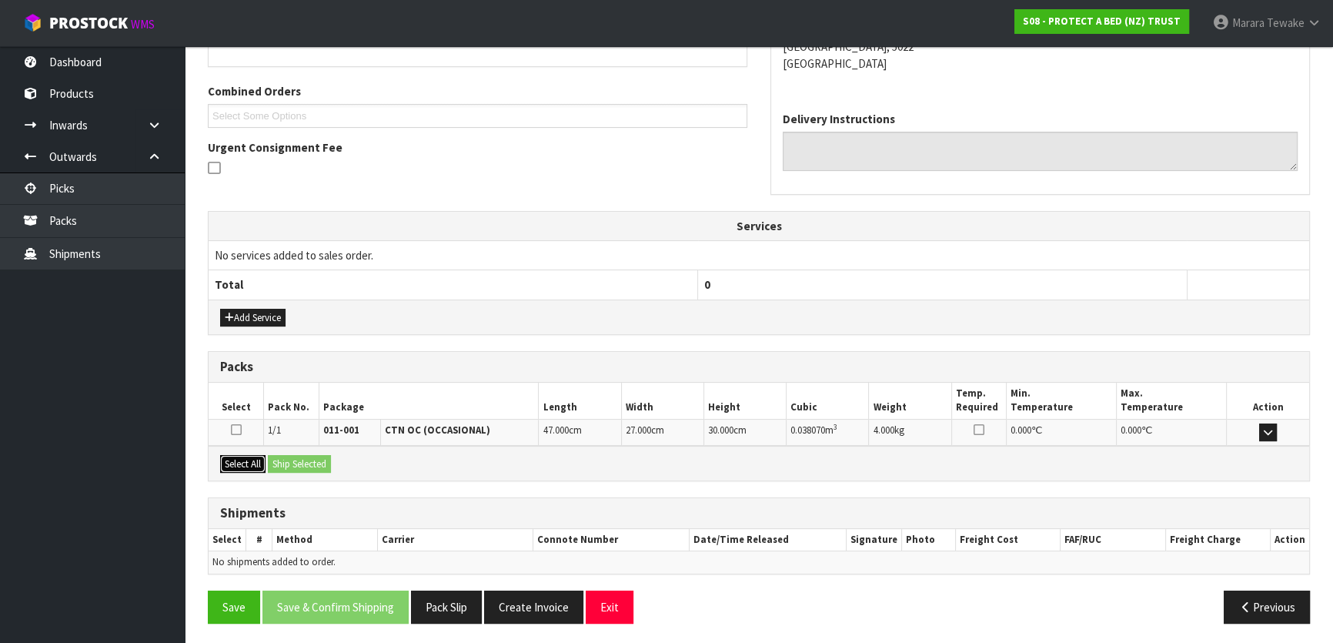
click at [235, 459] on button "Select All" at bounding box center [242, 464] width 45 height 18
click at [287, 459] on button "Ship Selected" at bounding box center [299, 464] width 63 height 18
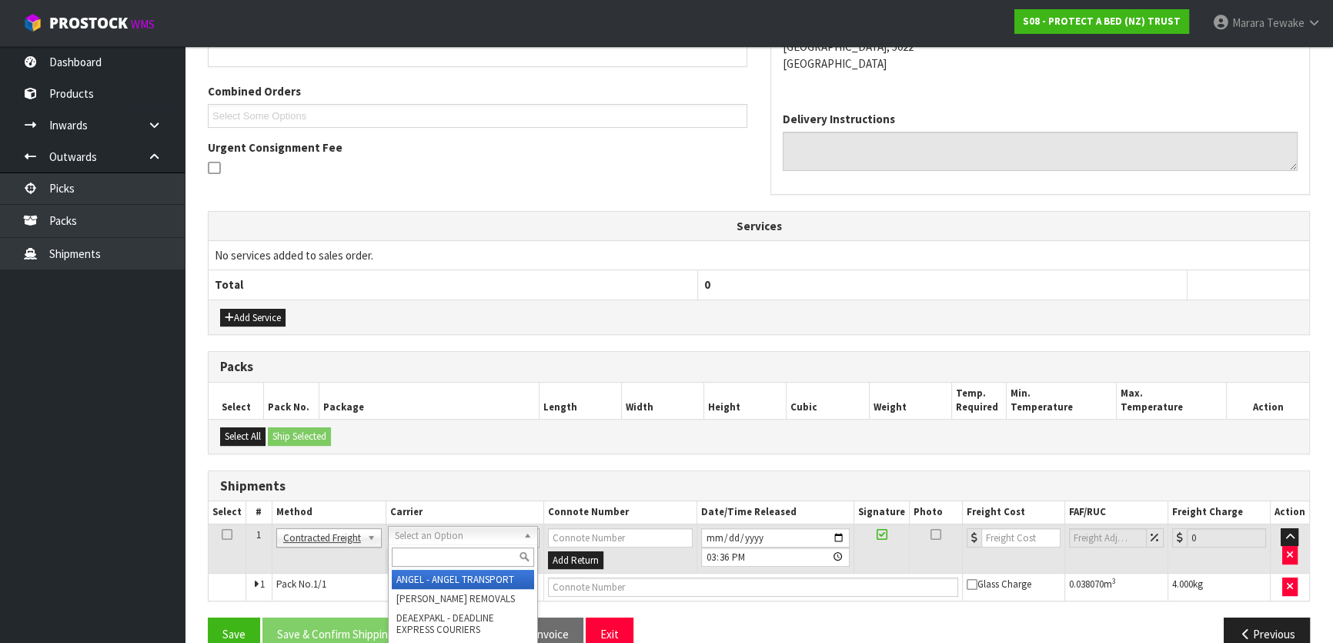
click at [424, 556] on input "text" at bounding box center [463, 556] width 142 height 19
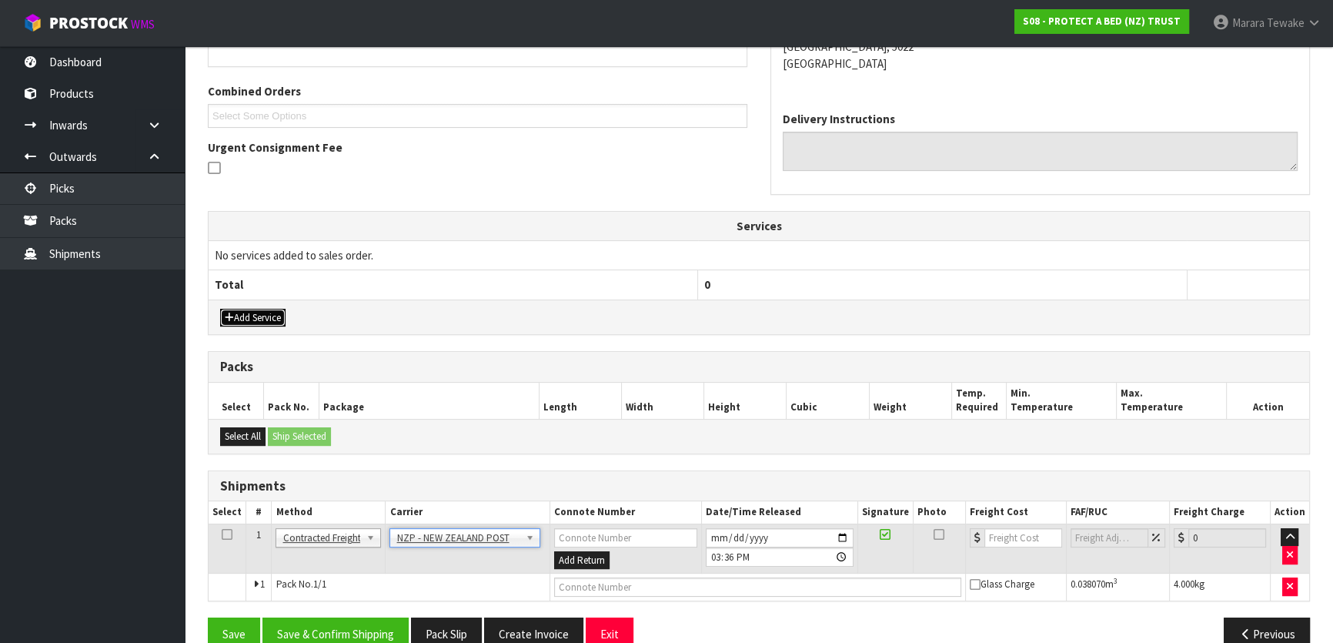
click at [249, 309] on button "Add Service" at bounding box center [252, 318] width 65 height 18
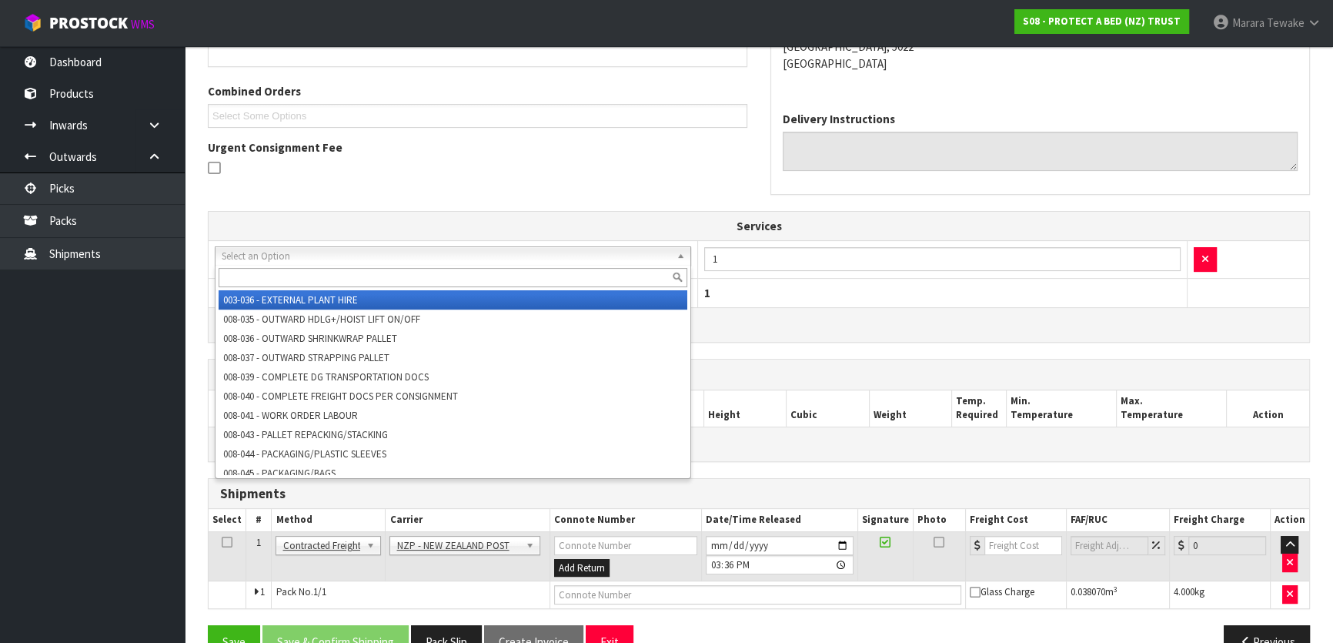
drag, startPoint x: 285, startPoint y: 252, endPoint x: 277, endPoint y: 267, distance: 16.5
click at [276, 271] on input "text" at bounding box center [453, 277] width 469 height 19
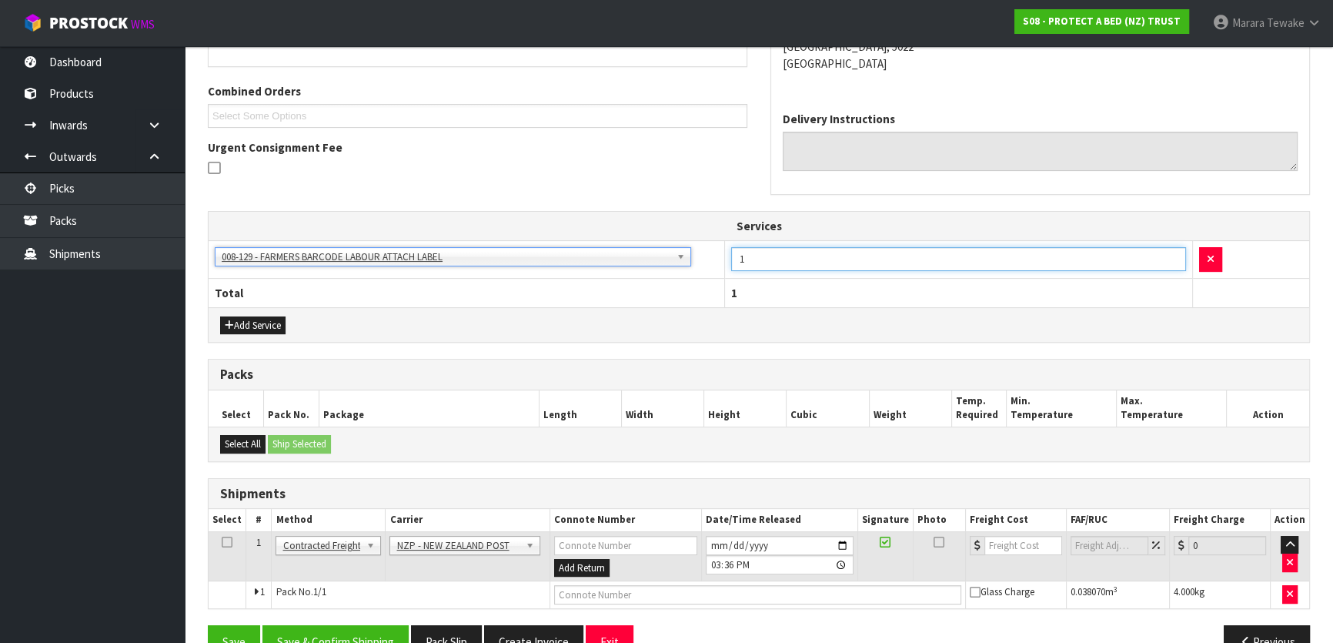
click at [755, 257] on input "1" at bounding box center [958, 259] width 454 height 24
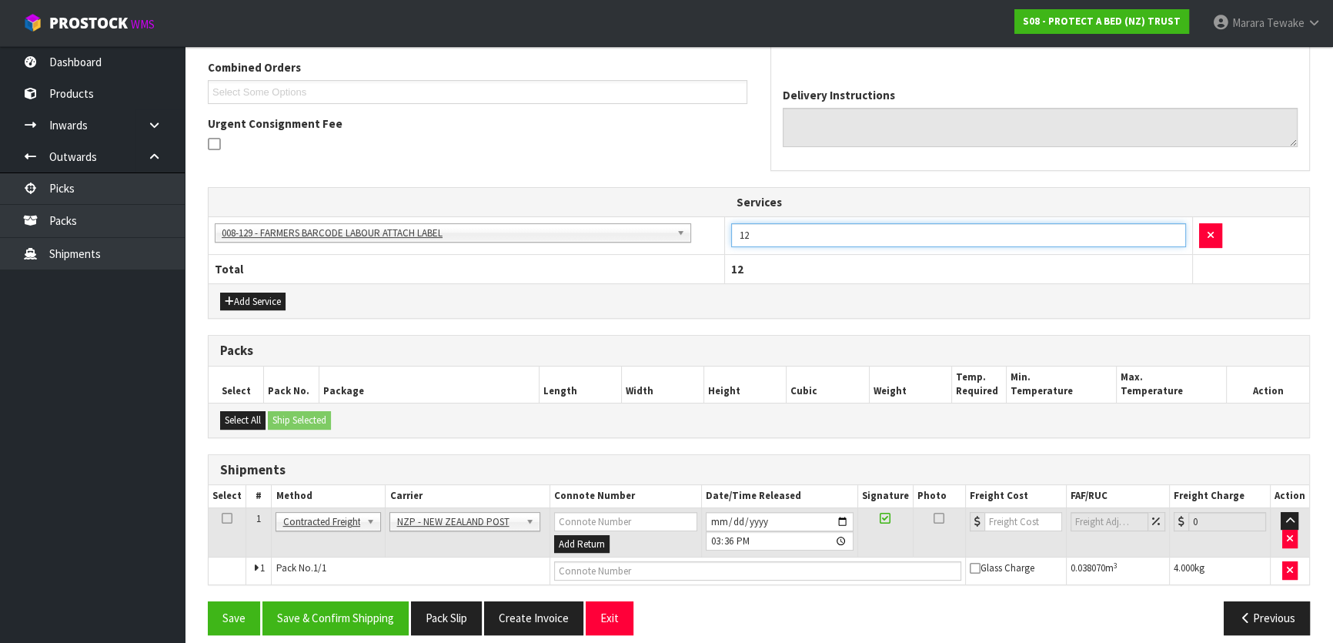
scroll to position [406, 0]
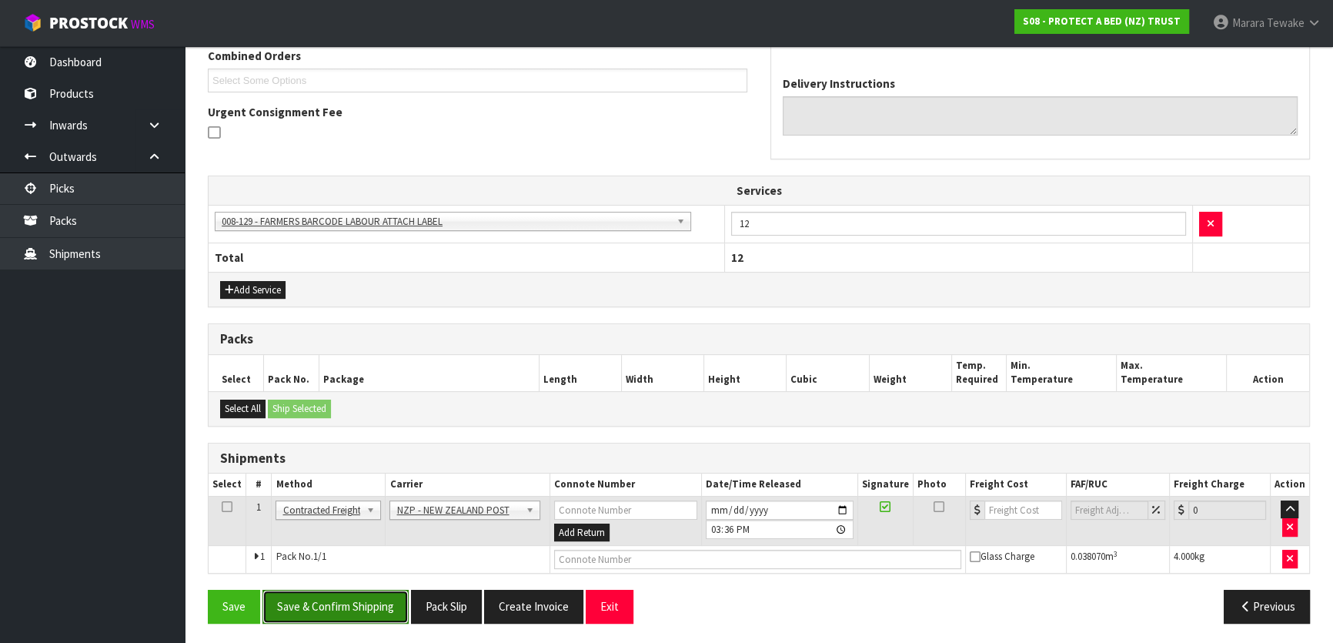
click at [370, 605] on button "Save & Confirm Shipping" at bounding box center [335, 605] width 146 height 33
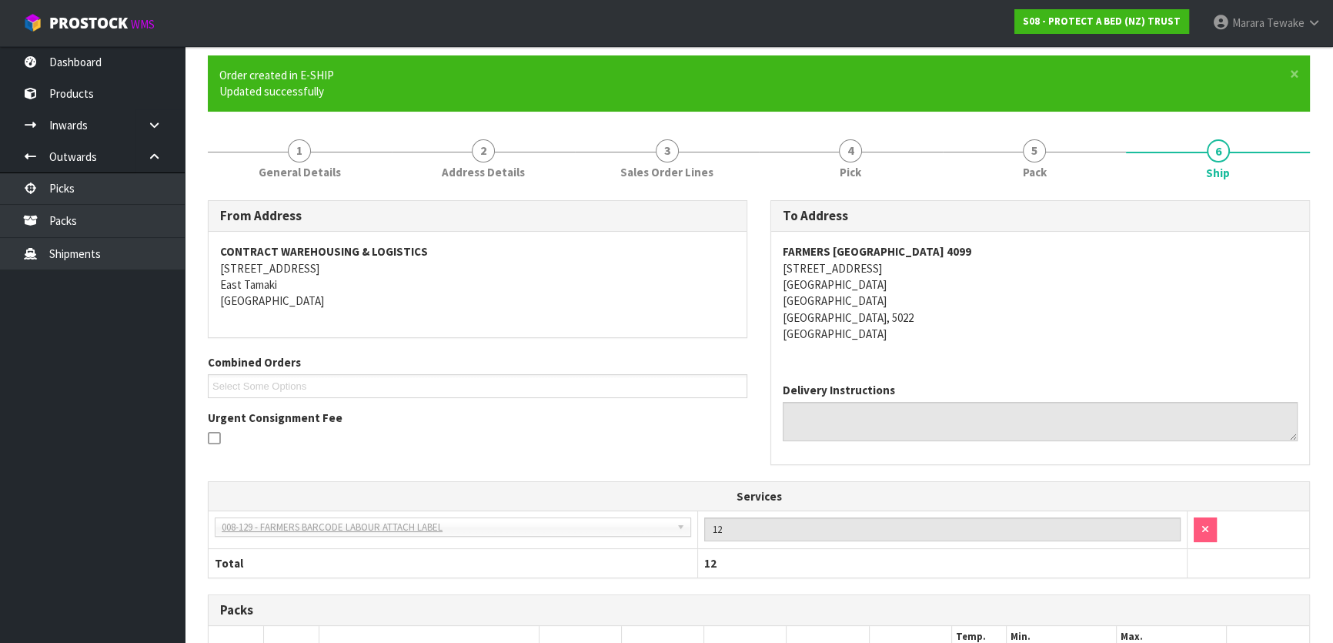
scroll to position [385, 0]
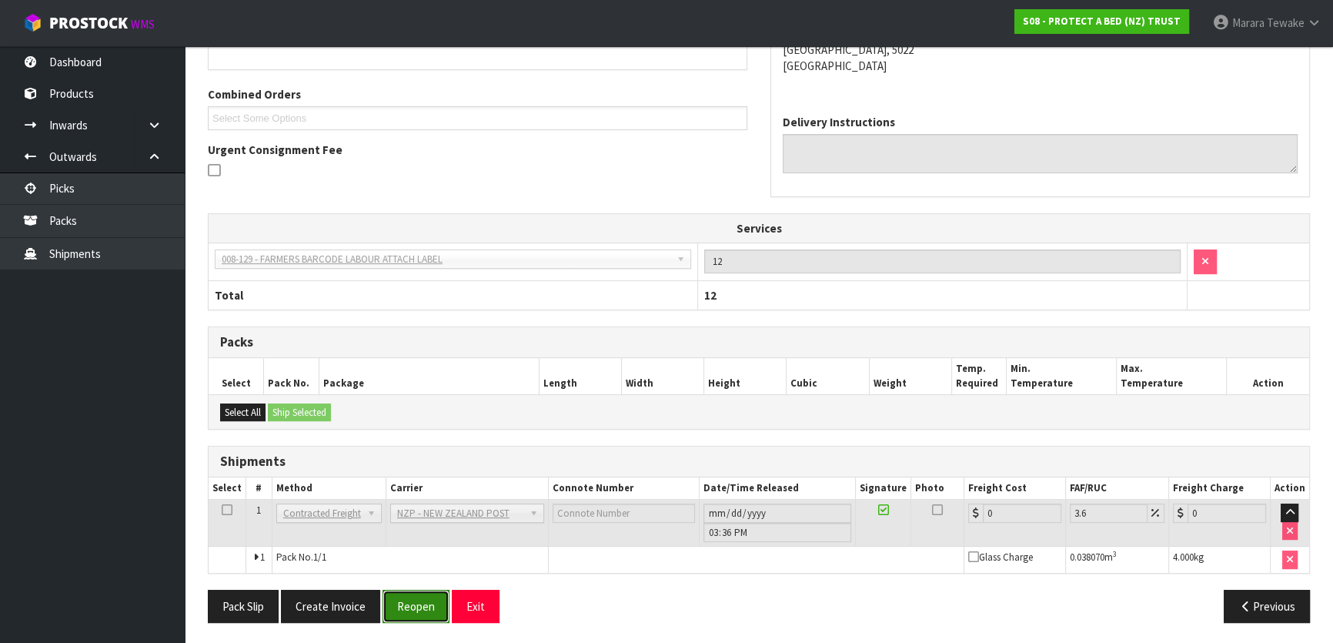
click at [428, 603] on button "Reopen" at bounding box center [415, 605] width 67 height 33
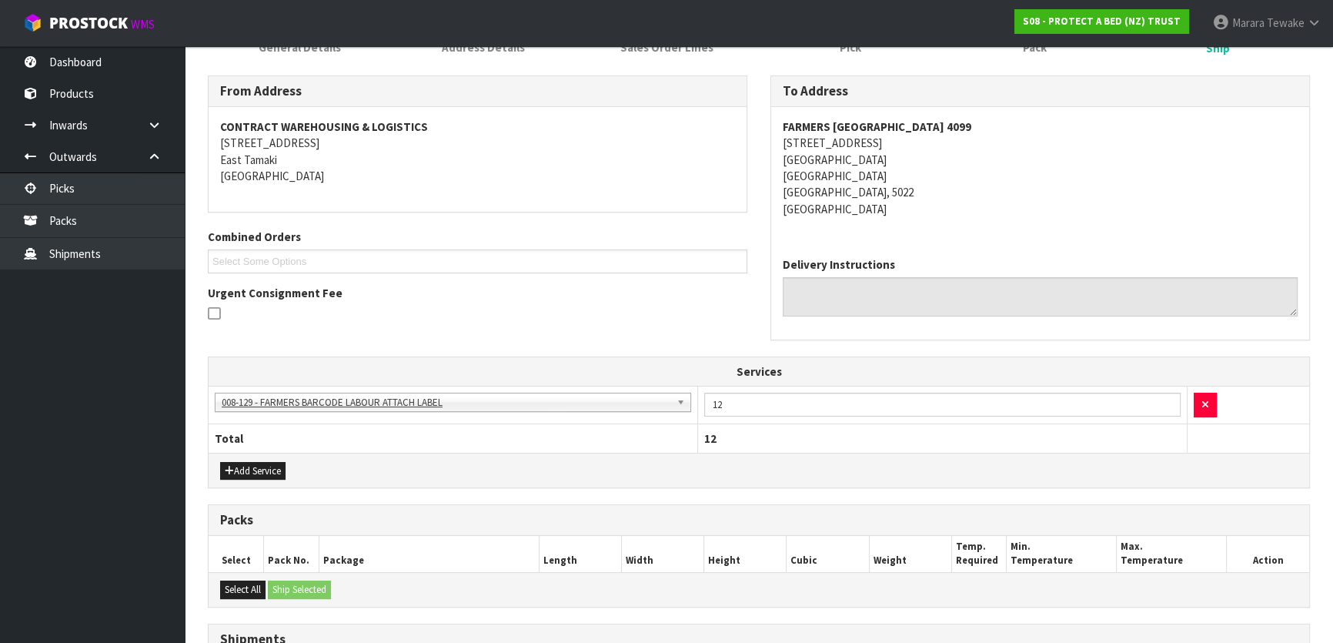
scroll to position [406, 0]
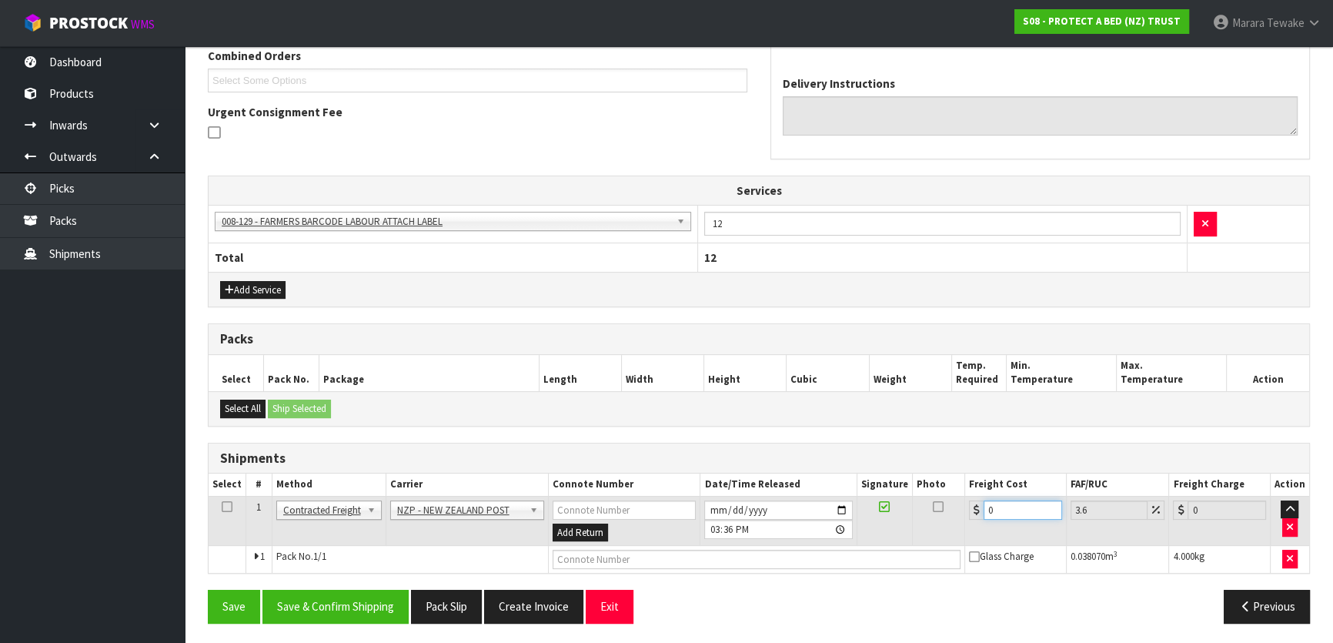
drag, startPoint x: 1017, startPoint y: 506, endPoint x: 958, endPoint y: 468, distance: 70.6
click at [971, 488] on table "Select # Method Carrier Connote Number Date/Time Released Signature Photo Freig…" at bounding box center [759, 522] width 1100 height 99
click at [336, 609] on button "Save & Confirm Shipping" at bounding box center [335, 605] width 146 height 33
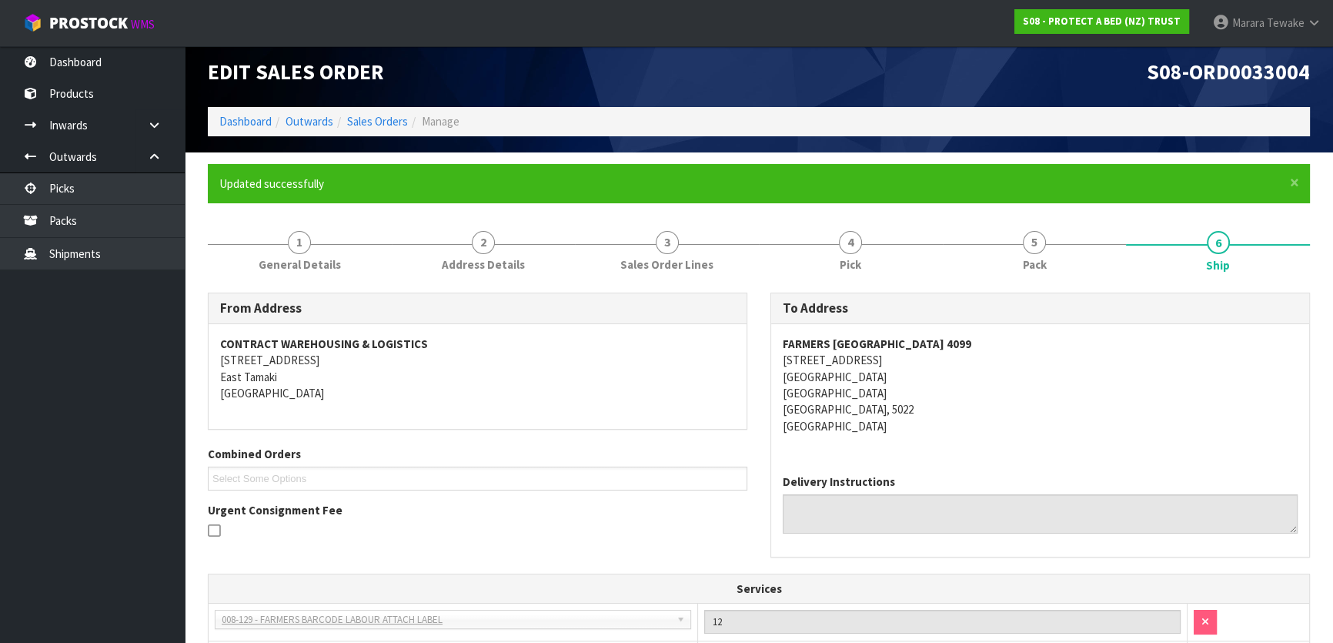
scroll to position [379, 0]
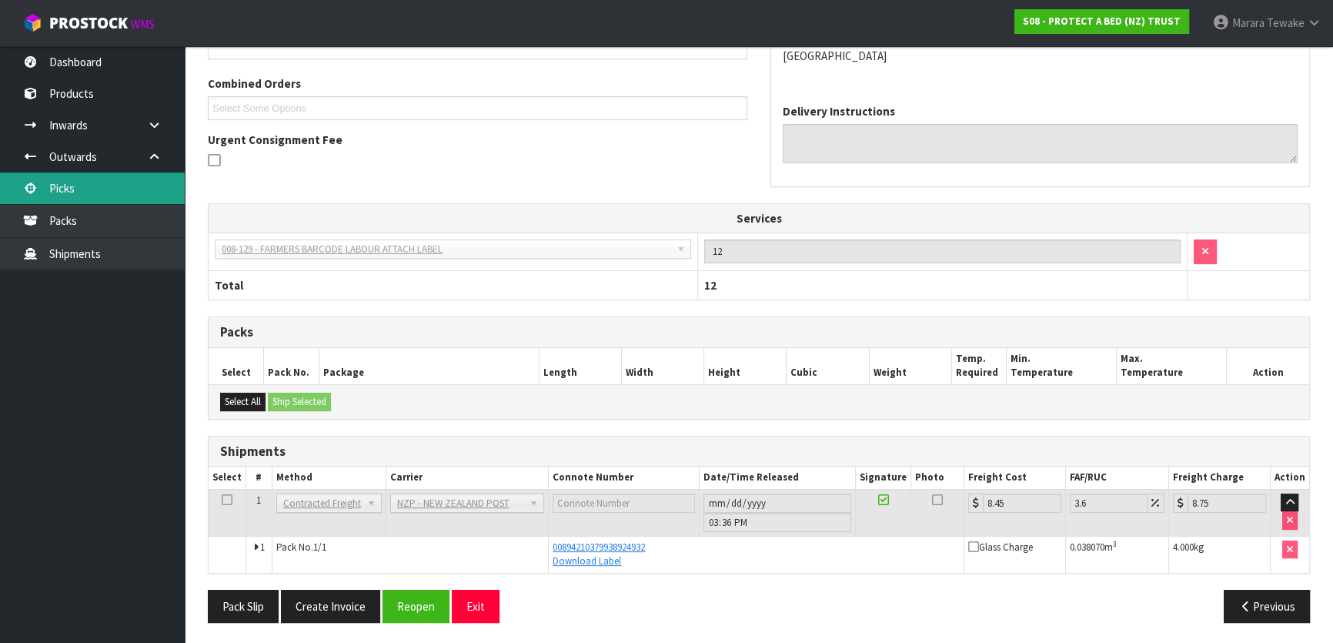
click at [115, 188] on link "Picks" at bounding box center [92, 188] width 185 height 32
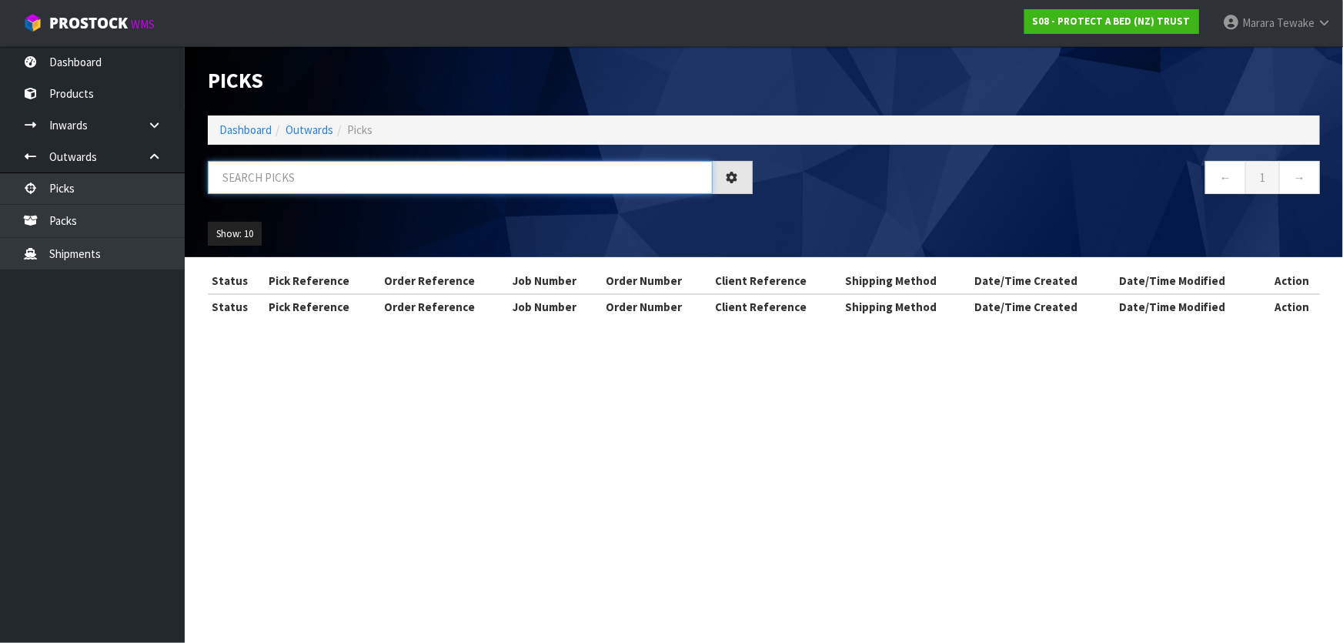
click at [436, 183] on input "text" at bounding box center [460, 177] width 505 height 33
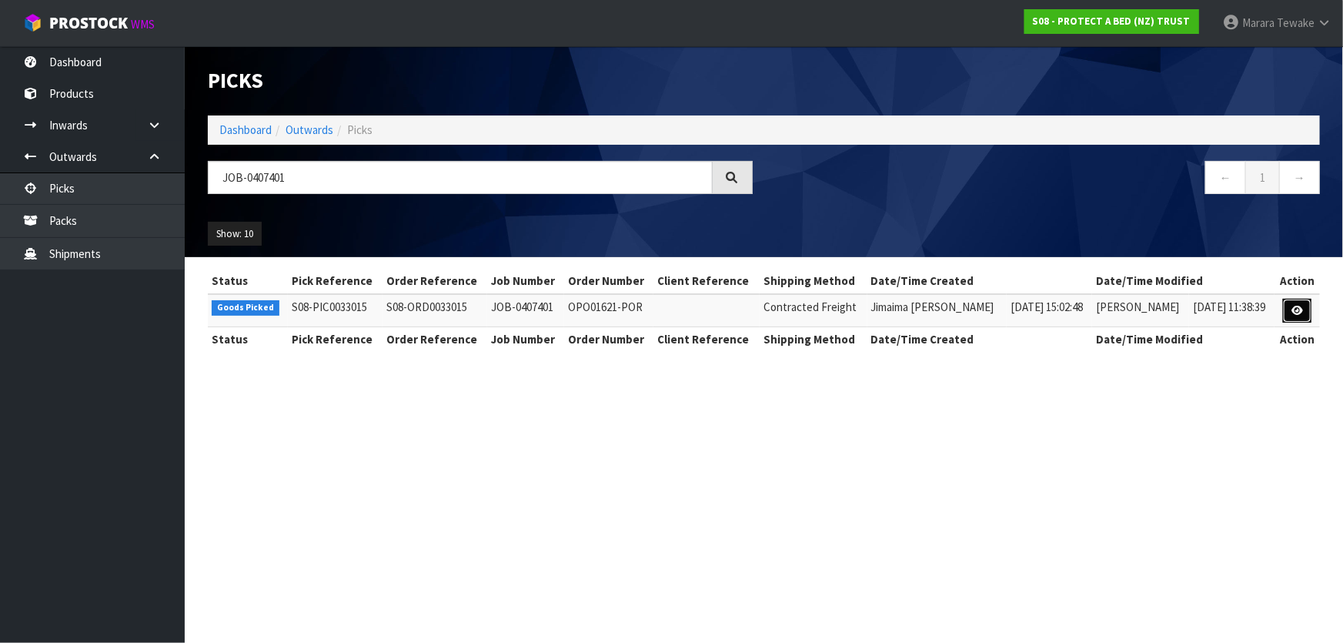
click at [1300, 306] on icon at bounding box center [1297, 311] width 12 height 10
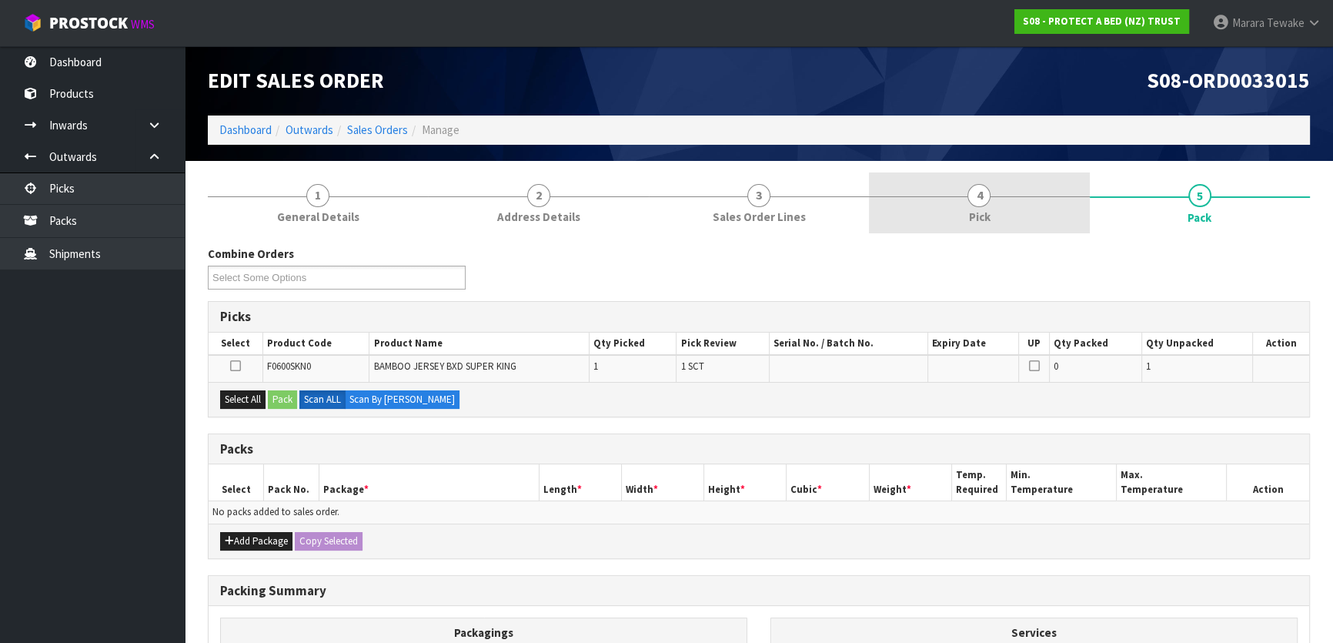
click at [962, 195] on link "4 Pick" at bounding box center [979, 202] width 220 height 61
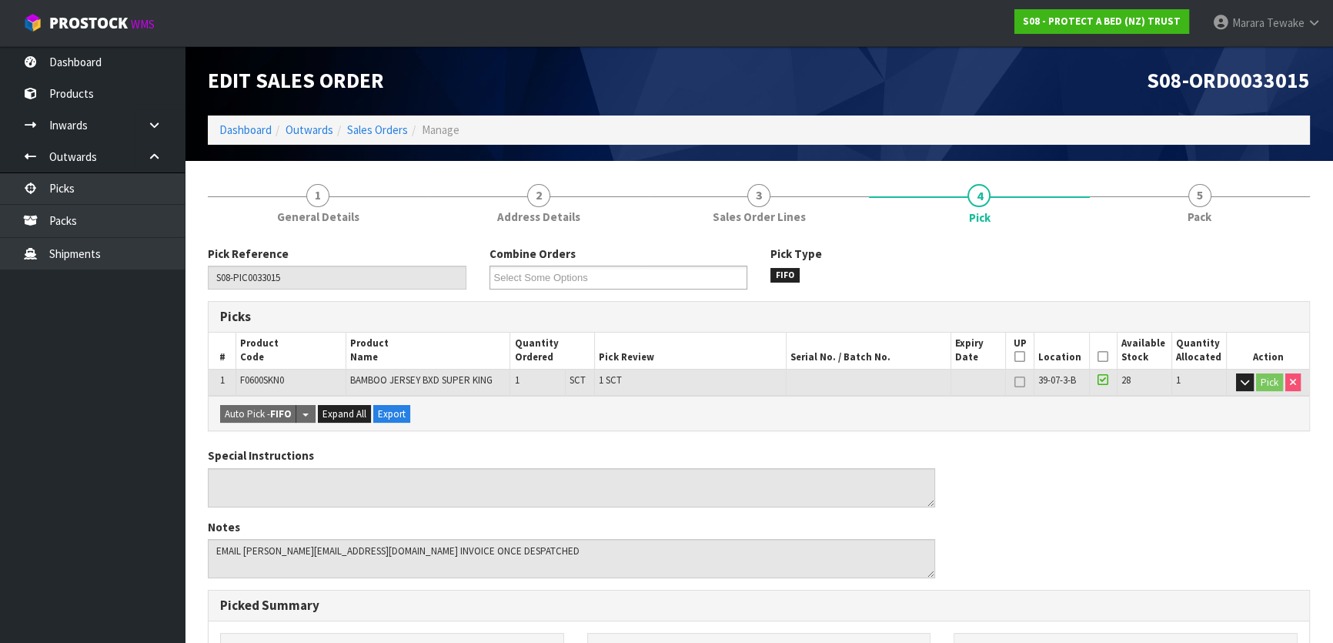
click at [1108, 357] on th "Picked" at bounding box center [1103, 350] width 28 height 36
click at [1103, 356] on icon at bounding box center [1102, 356] width 11 height 1
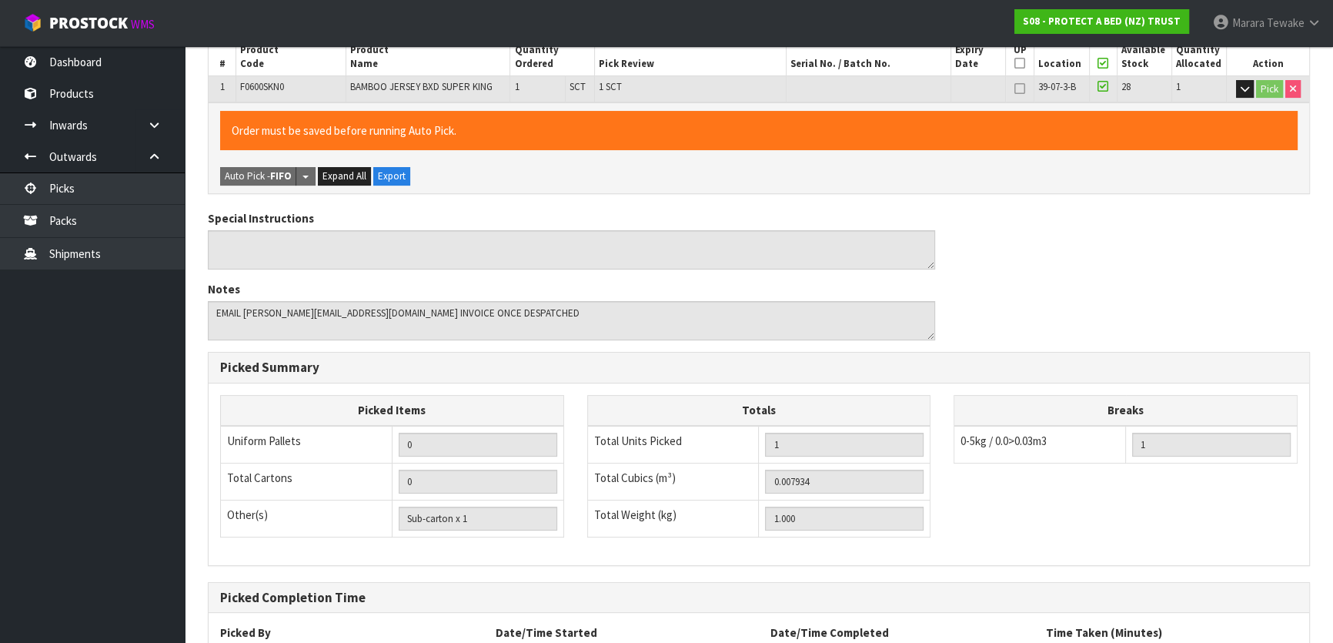
scroll to position [423, 0]
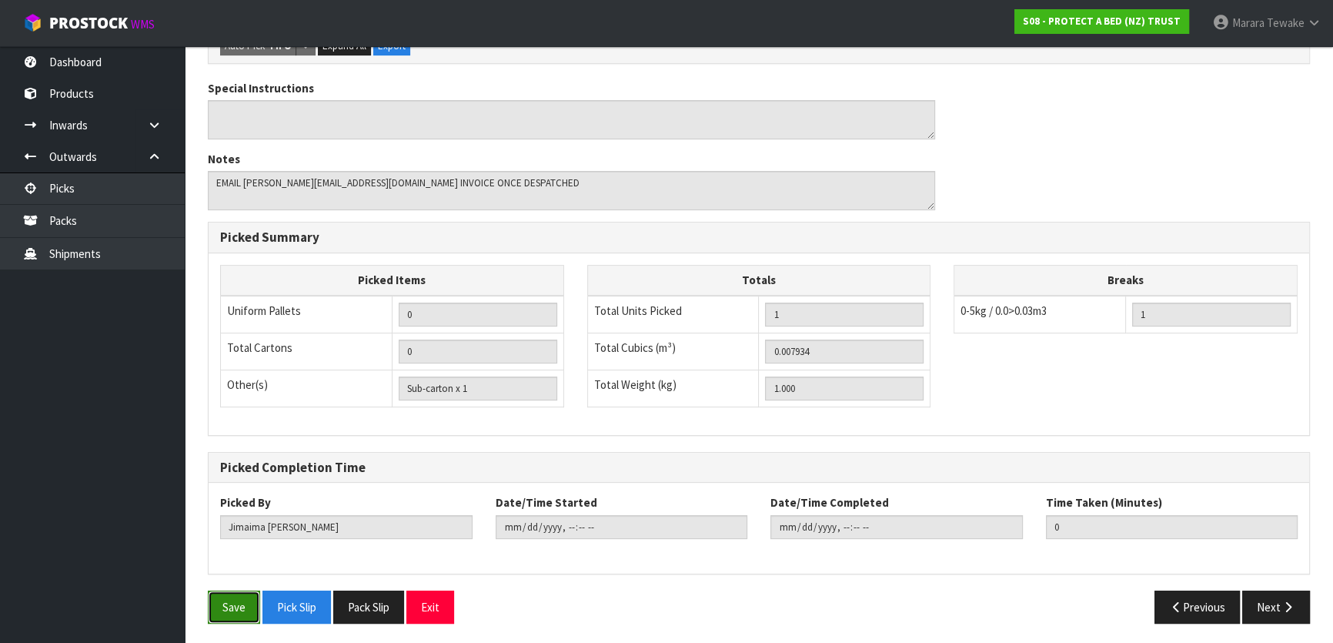
click at [255, 608] on button "Save" at bounding box center [234, 606] width 52 height 33
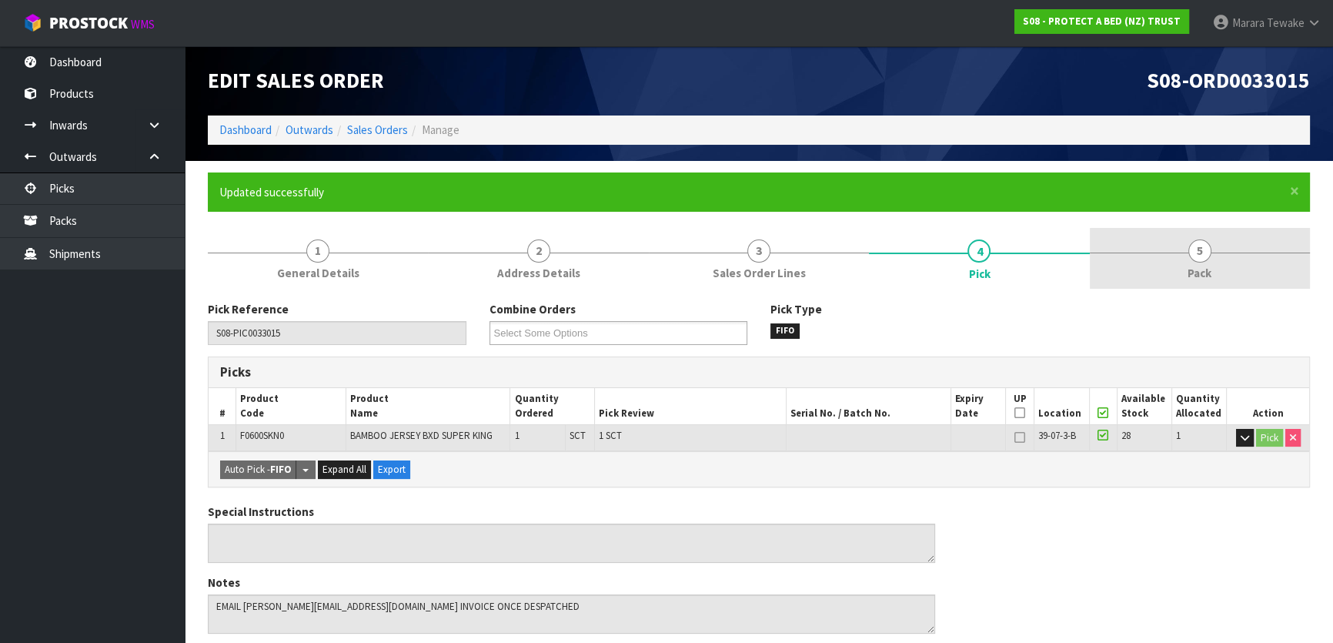
click at [1197, 252] on span "5" at bounding box center [1199, 250] width 23 height 23
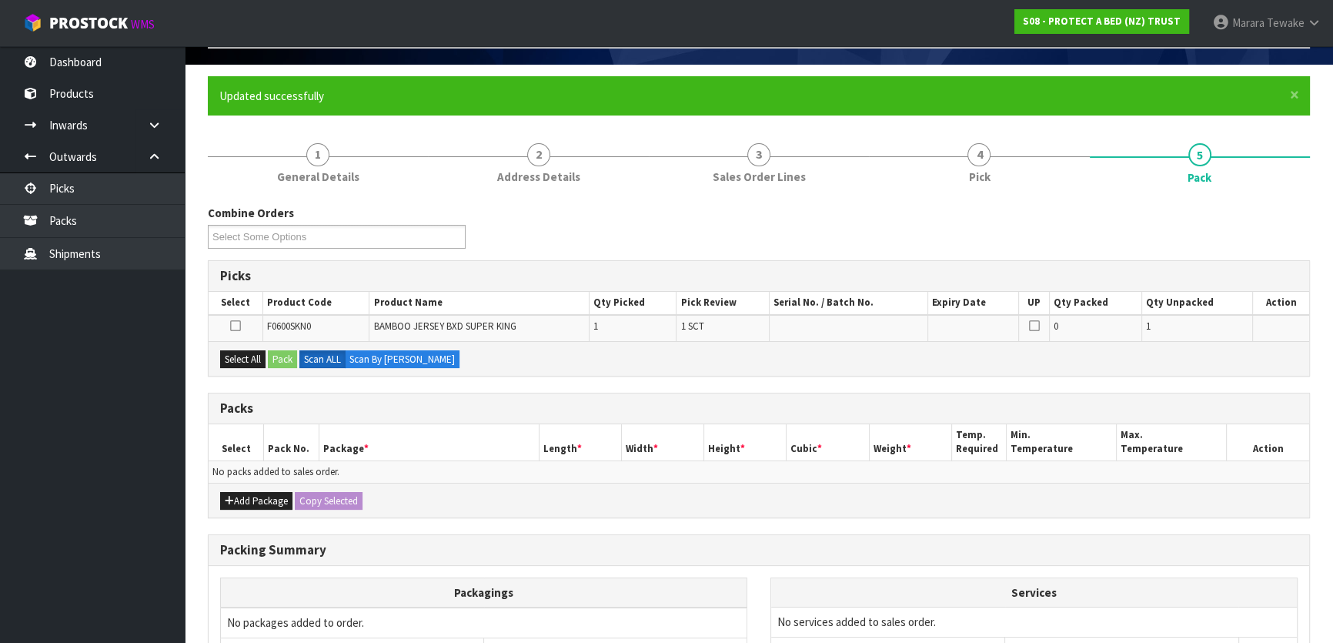
scroll to position [209, 0]
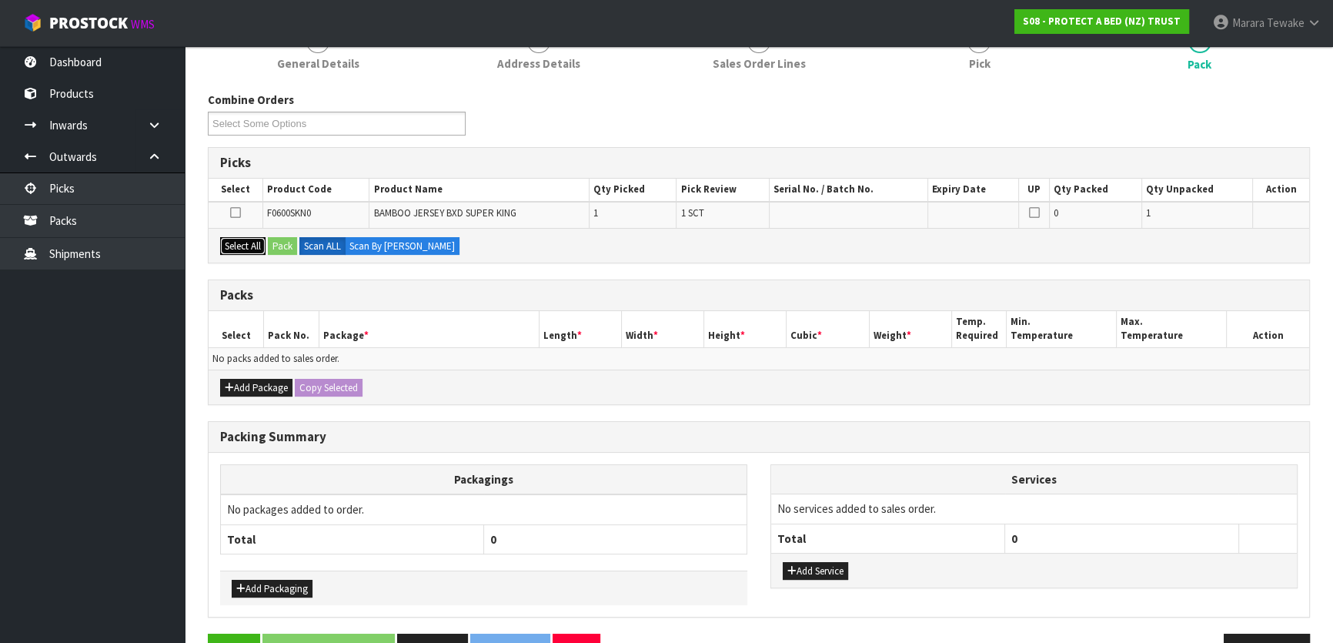
click at [239, 242] on button "Select All" at bounding box center [242, 246] width 45 height 18
click at [269, 242] on button "Pack" at bounding box center [282, 246] width 29 height 18
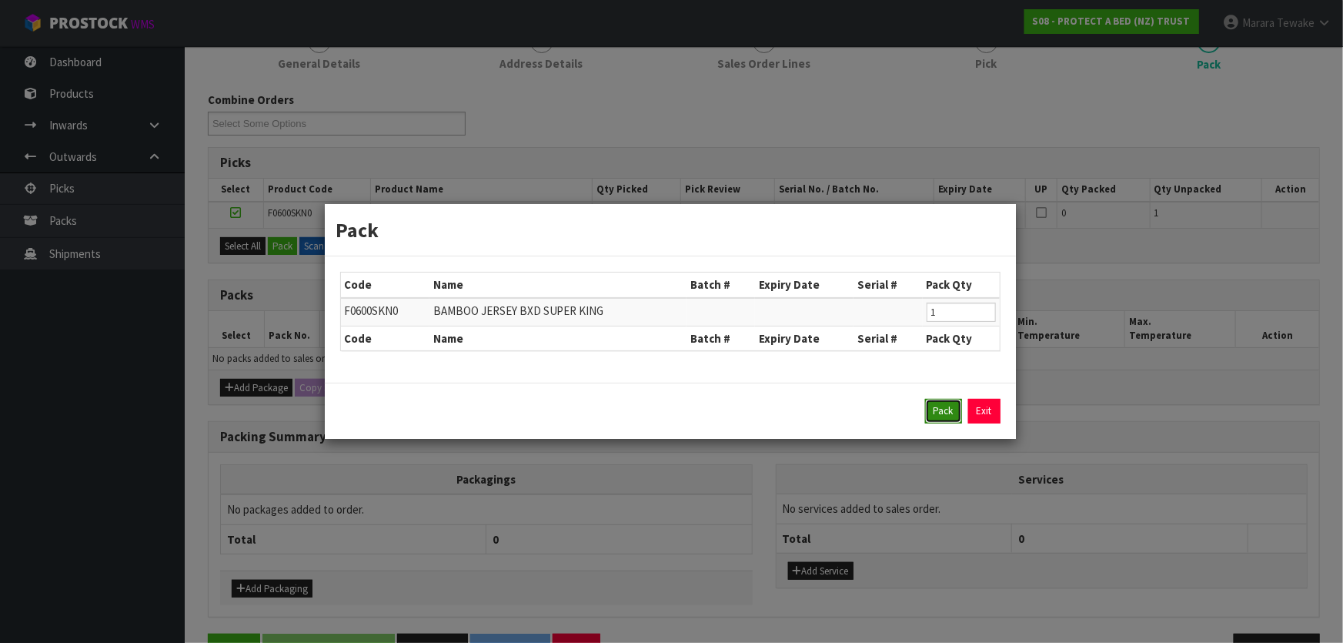
click at [946, 406] on button "Pack" at bounding box center [943, 411] width 37 height 25
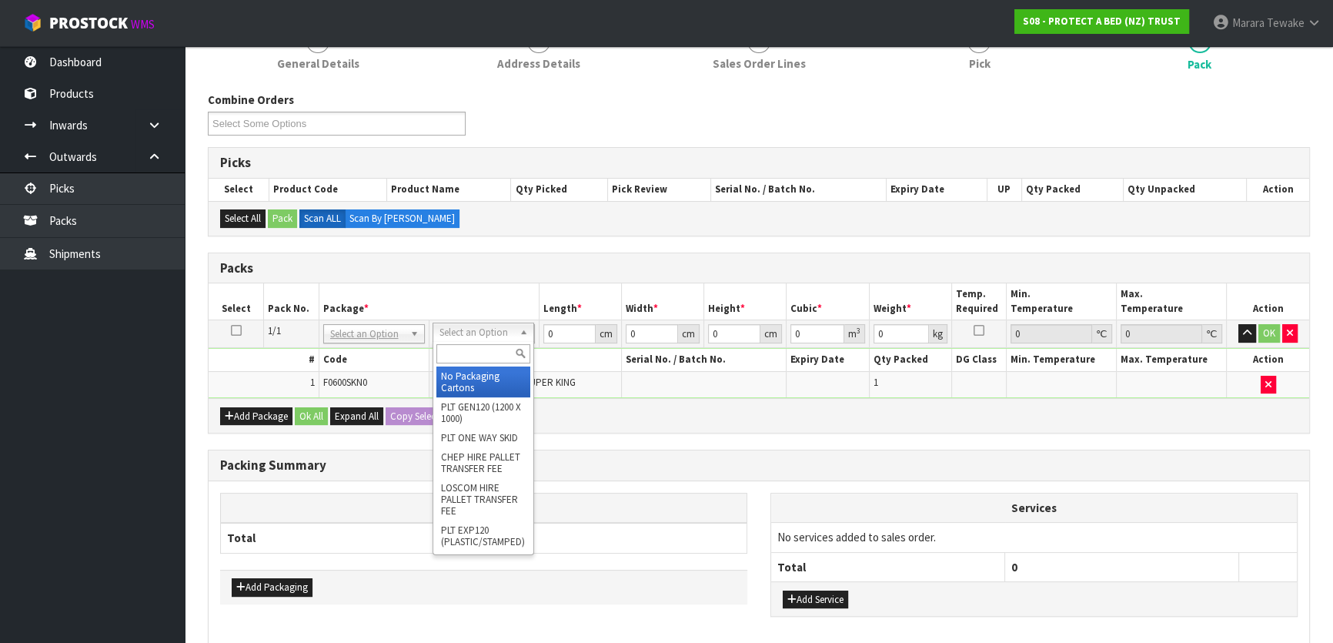
click at [484, 352] on input "text" at bounding box center [483, 353] width 94 height 19
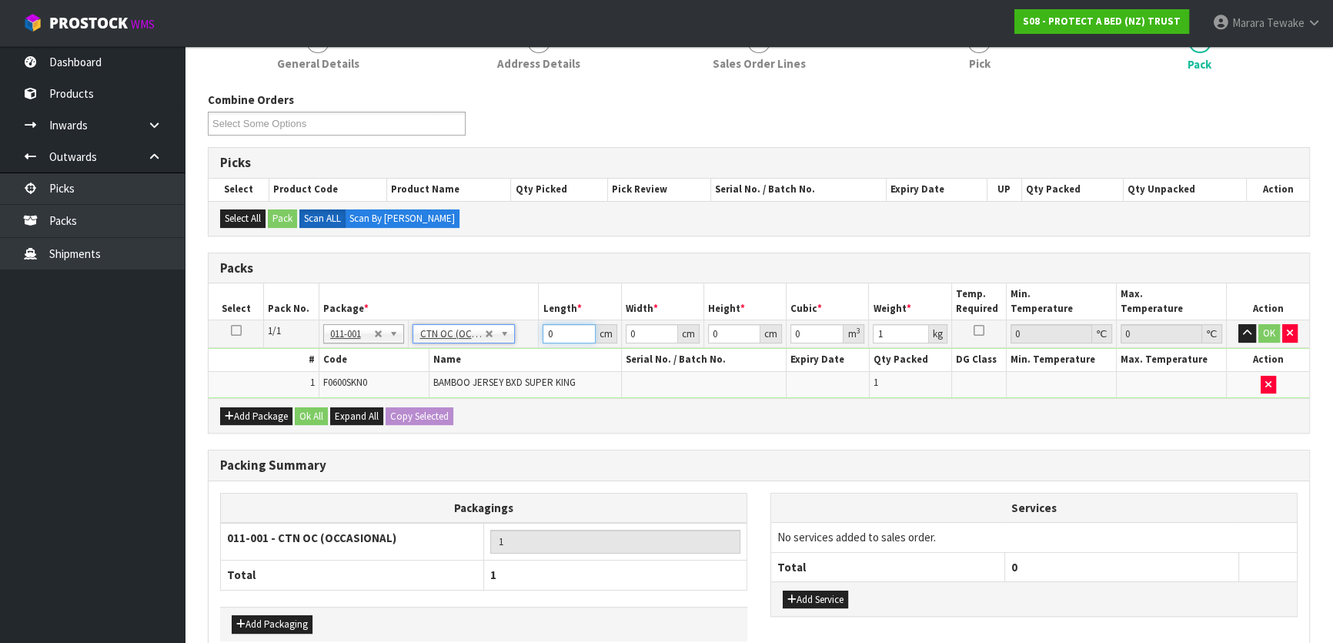
drag, startPoint x: 560, startPoint y: 330, endPoint x: 531, endPoint y: 297, distance: 44.2
click at [539, 312] on table "Select Pack No. Package * Length * Width * Height * Cubic * Weight * Temp. Requ…" at bounding box center [759, 340] width 1100 height 115
click at [1238, 324] on button "button" at bounding box center [1247, 333] width 18 height 18
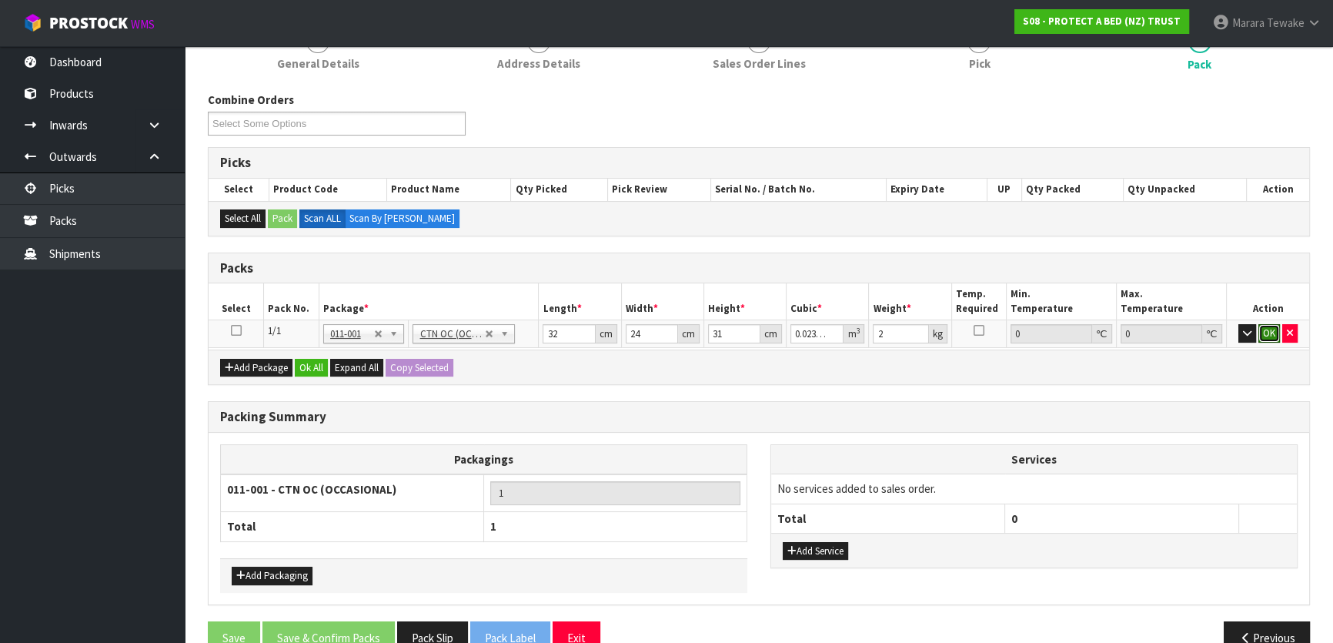
click button "OK" at bounding box center [1269, 333] width 22 height 18
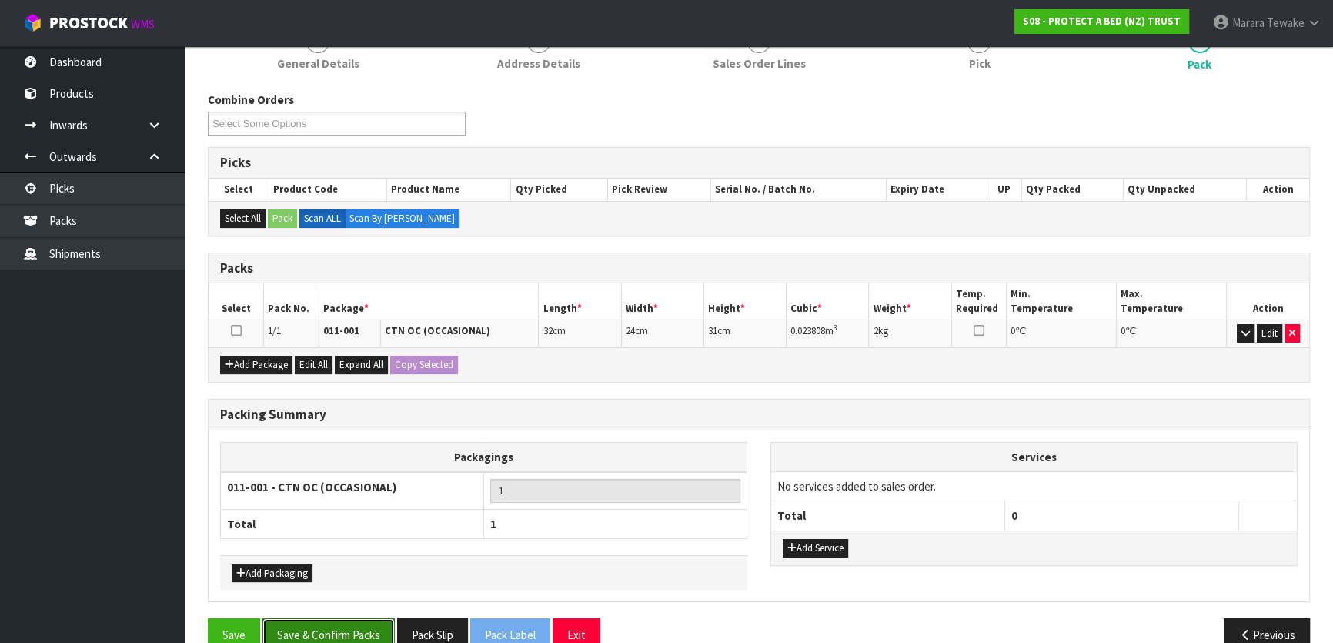
click at [374, 629] on button "Save & Confirm Packs" at bounding box center [328, 634] width 132 height 33
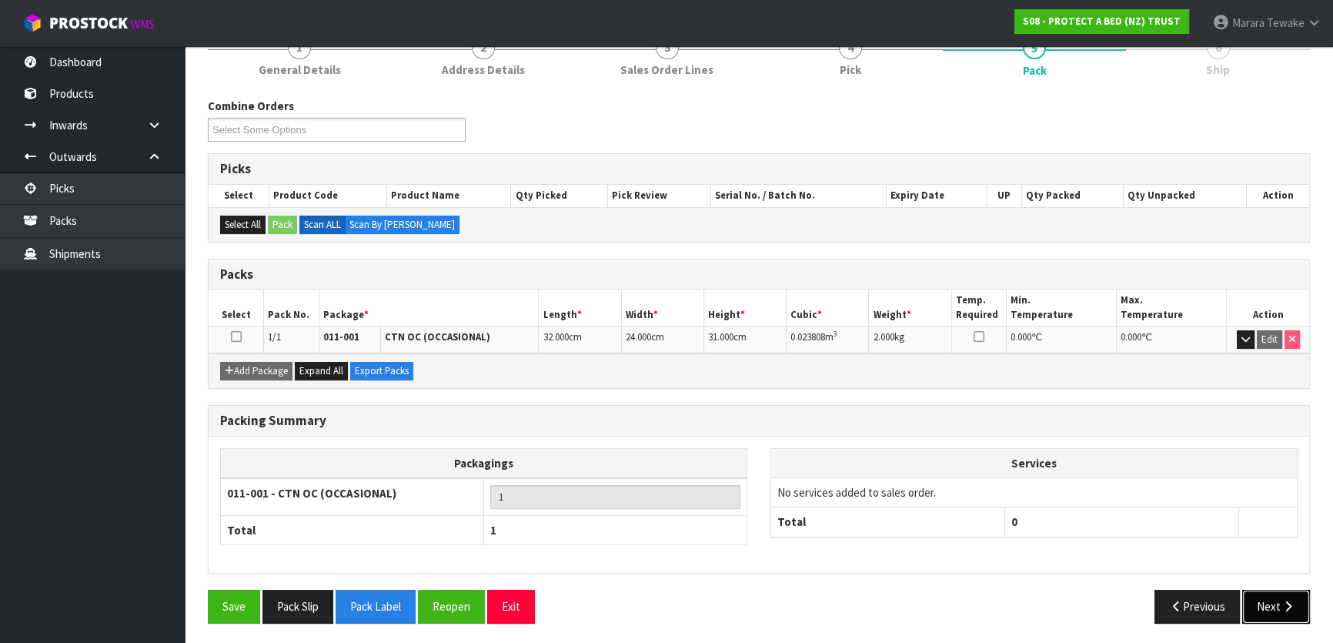
click at [1280, 600] on icon "button" at bounding box center [1287, 606] width 15 height 12
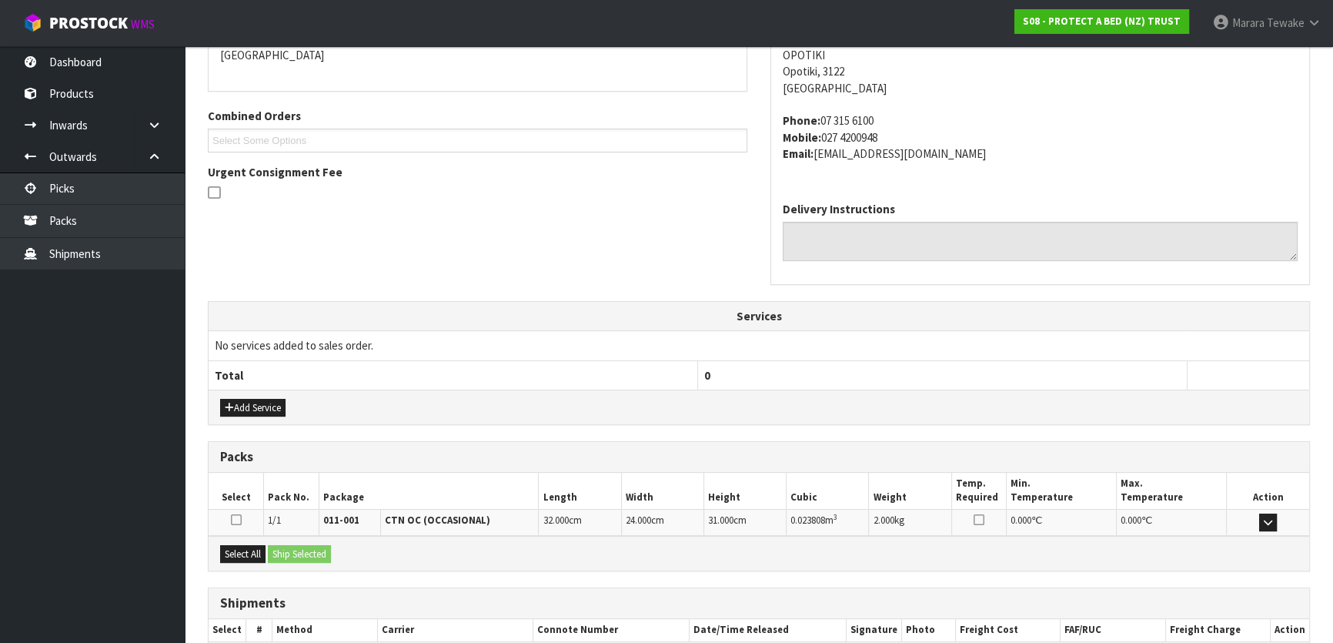
scroll to position [437, 0]
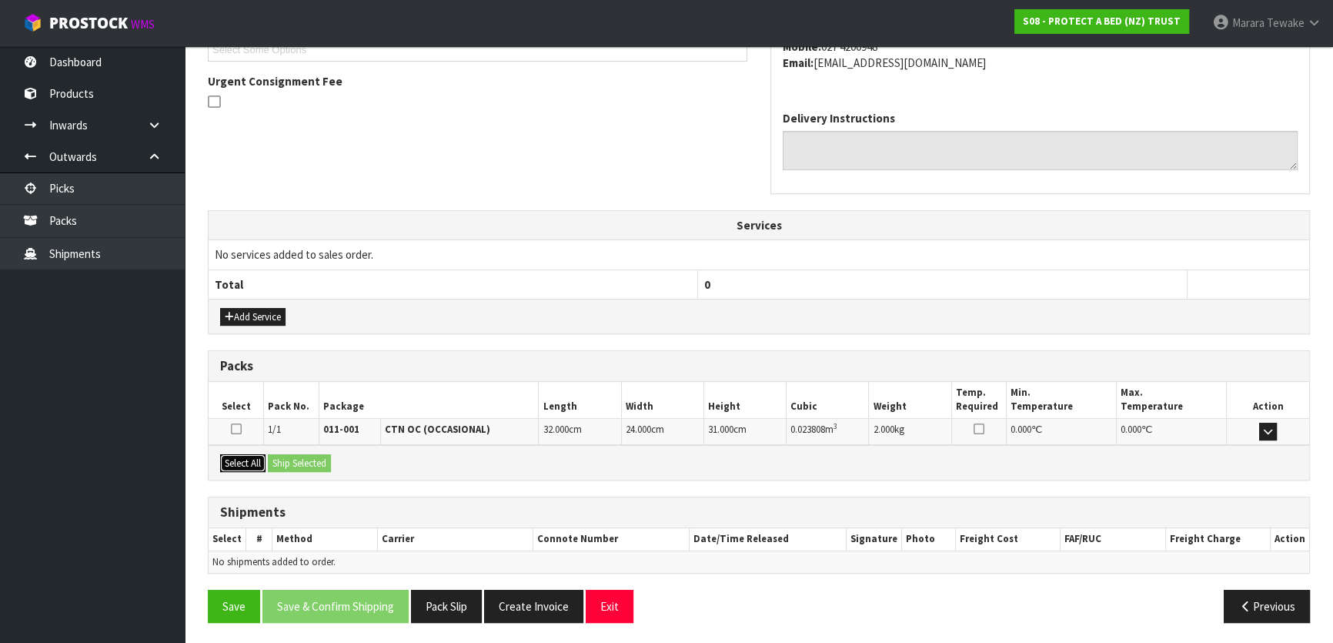
click at [242, 463] on button "Select All" at bounding box center [242, 463] width 45 height 18
click at [302, 462] on button "Ship Selected" at bounding box center [299, 463] width 63 height 18
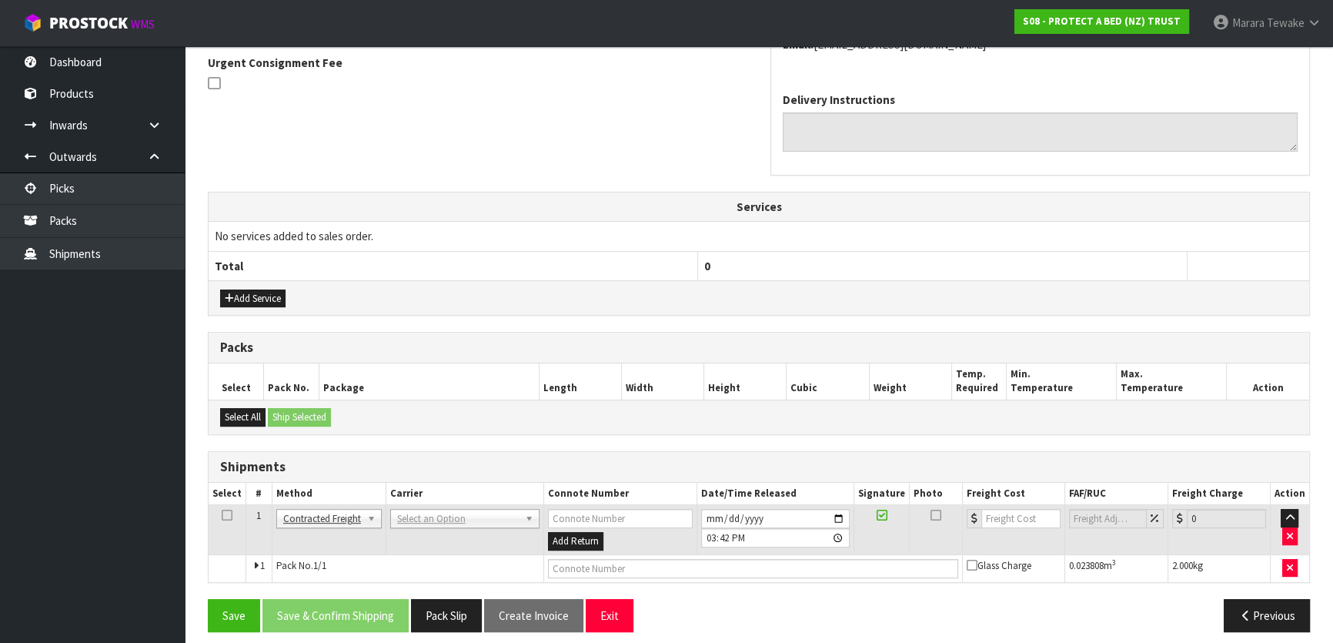
scroll to position [464, 0]
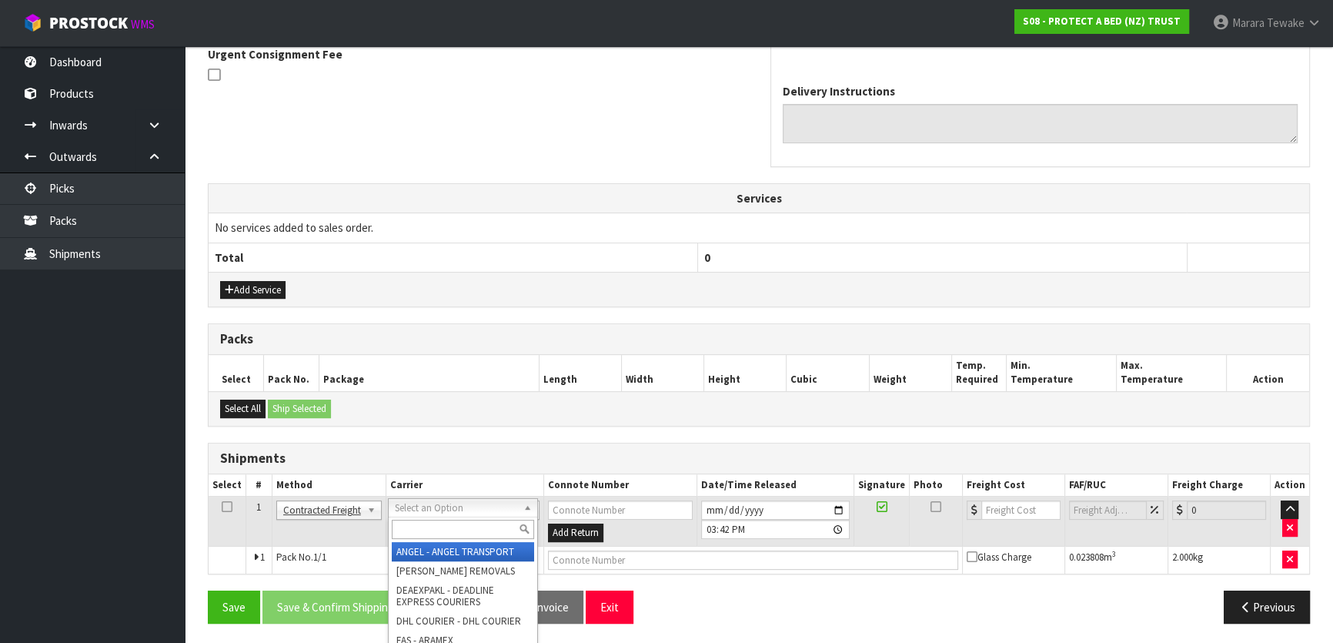
click at [429, 533] on input "text" at bounding box center [463, 528] width 142 height 19
drag, startPoint x: 436, startPoint y: 556, endPoint x: 426, endPoint y: 566, distance: 14.1
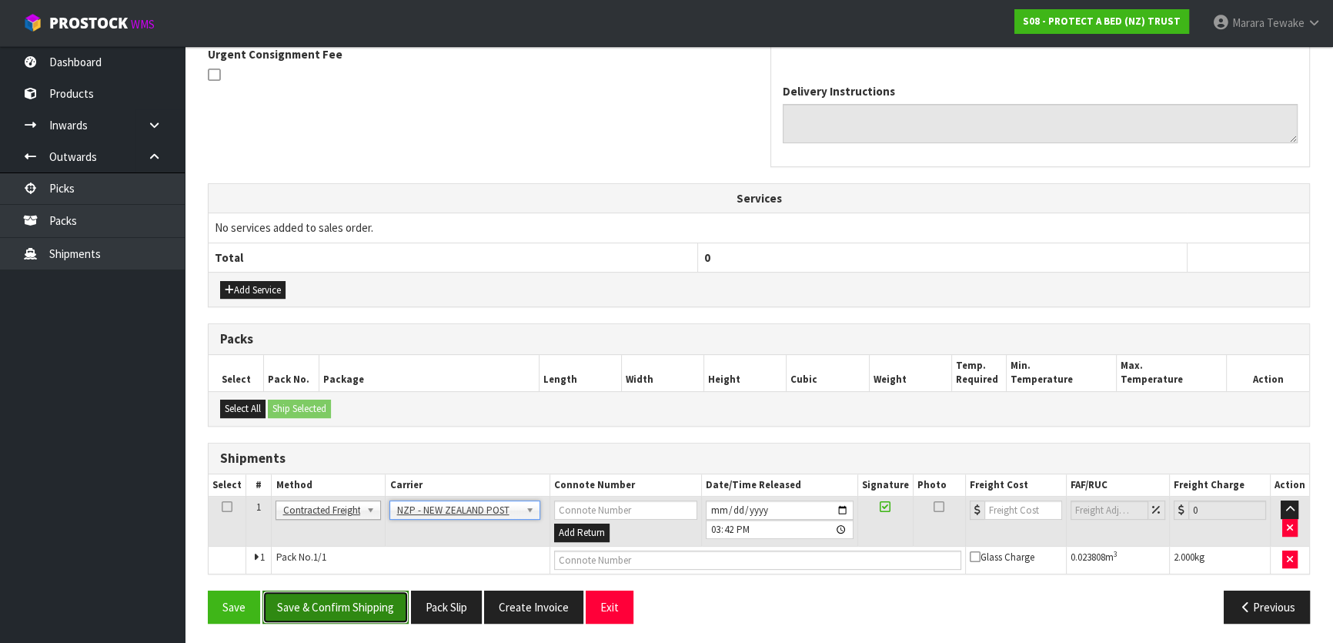
click at [387, 609] on button "Save & Confirm Shipping" at bounding box center [335, 606] width 146 height 33
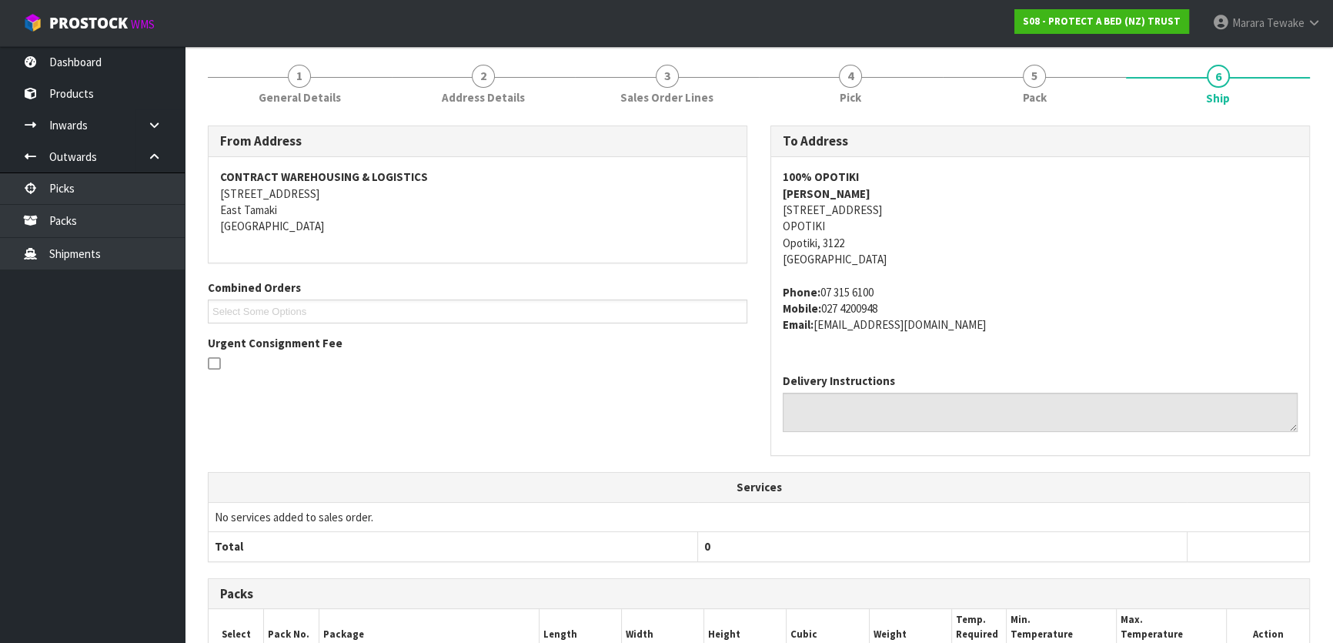
scroll to position [442, 0]
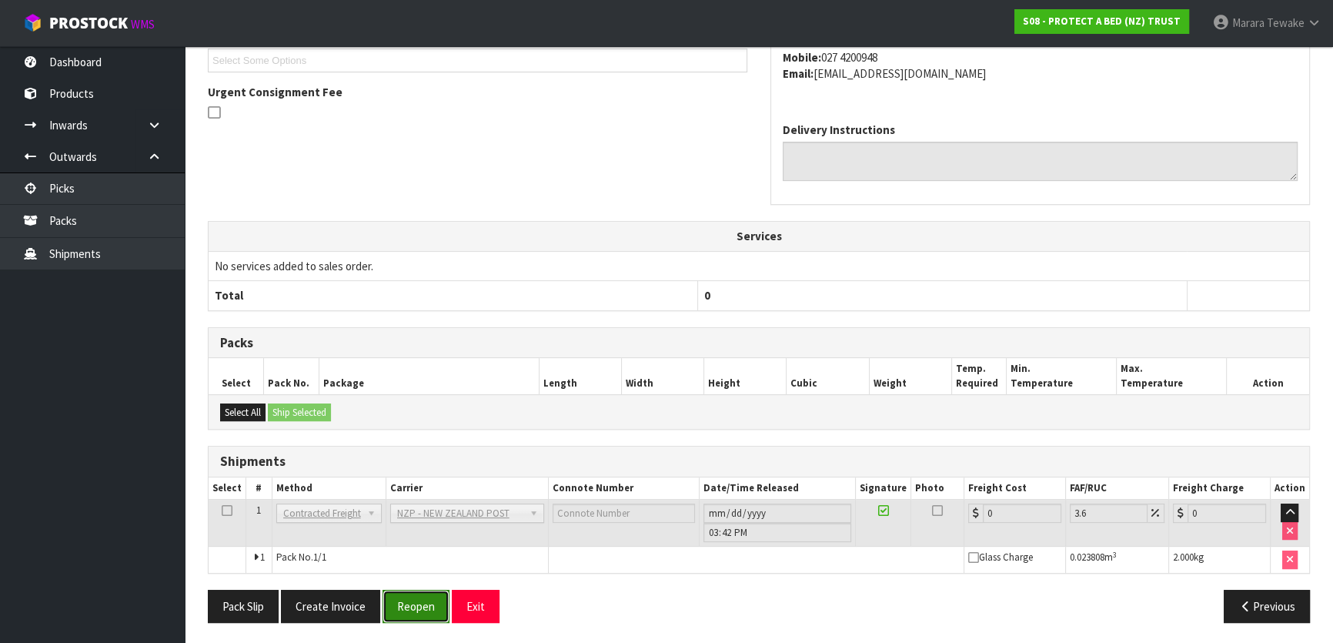
drag, startPoint x: 433, startPoint y: 593, endPoint x: 411, endPoint y: 594, distance: 22.3
click at [433, 593] on button "Reopen" at bounding box center [415, 605] width 67 height 33
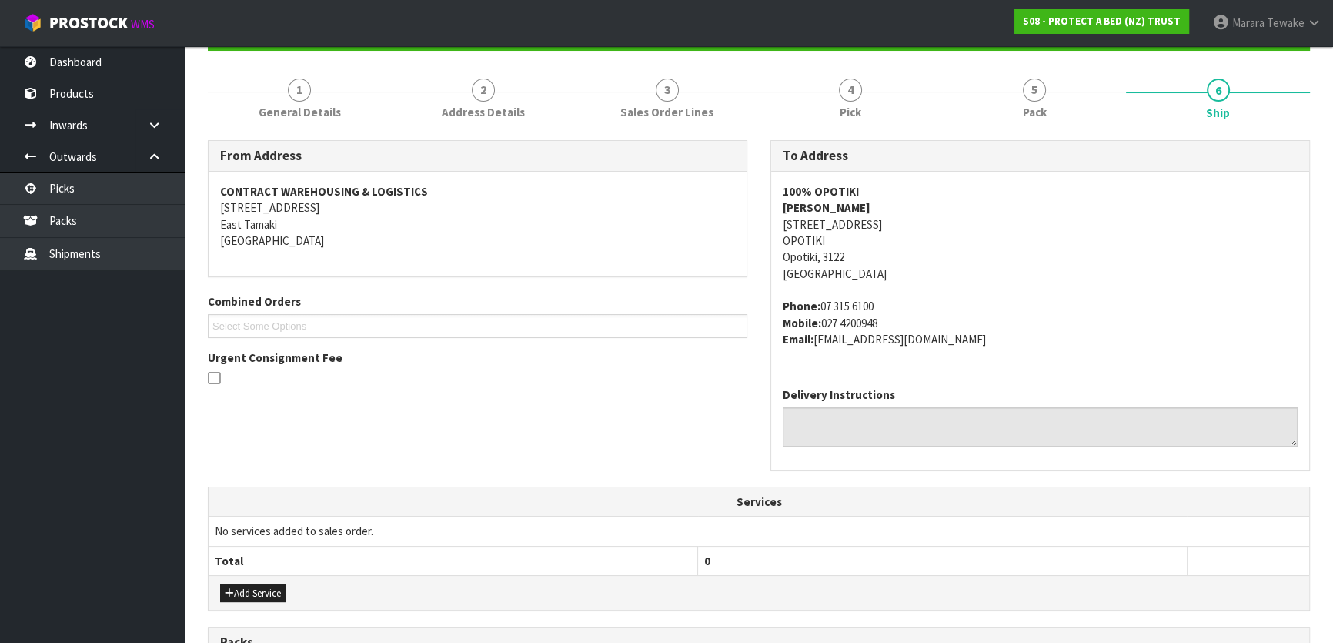
scroll to position [464, 0]
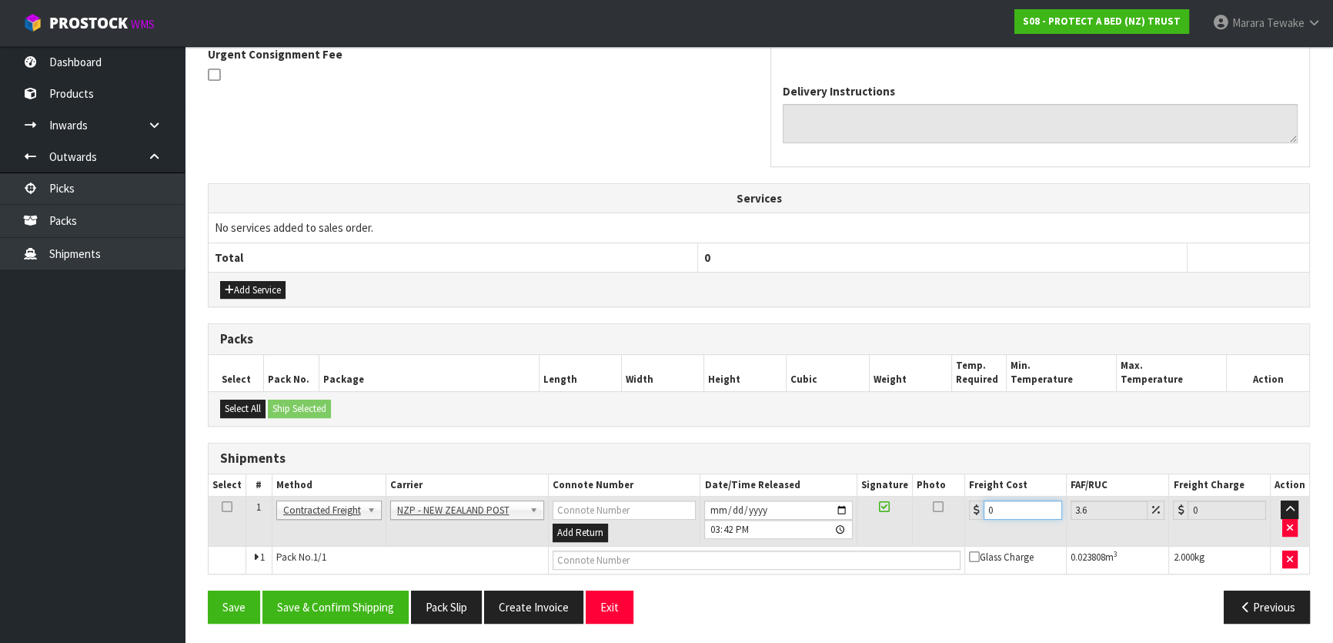
drag, startPoint x: 1003, startPoint y: 506, endPoint x: 943, endPoint y: 459, distance: 76.8
click at [941, 465] on div "Shipments Select # Method Carrier Connote Number Date/Time Released Signature P…" at bounding box center [759, 508] width 1102 height 132
click at [392, 600] on button "Save & Confirm Shipping" at bounding box center [335, 606] width 146 height 33
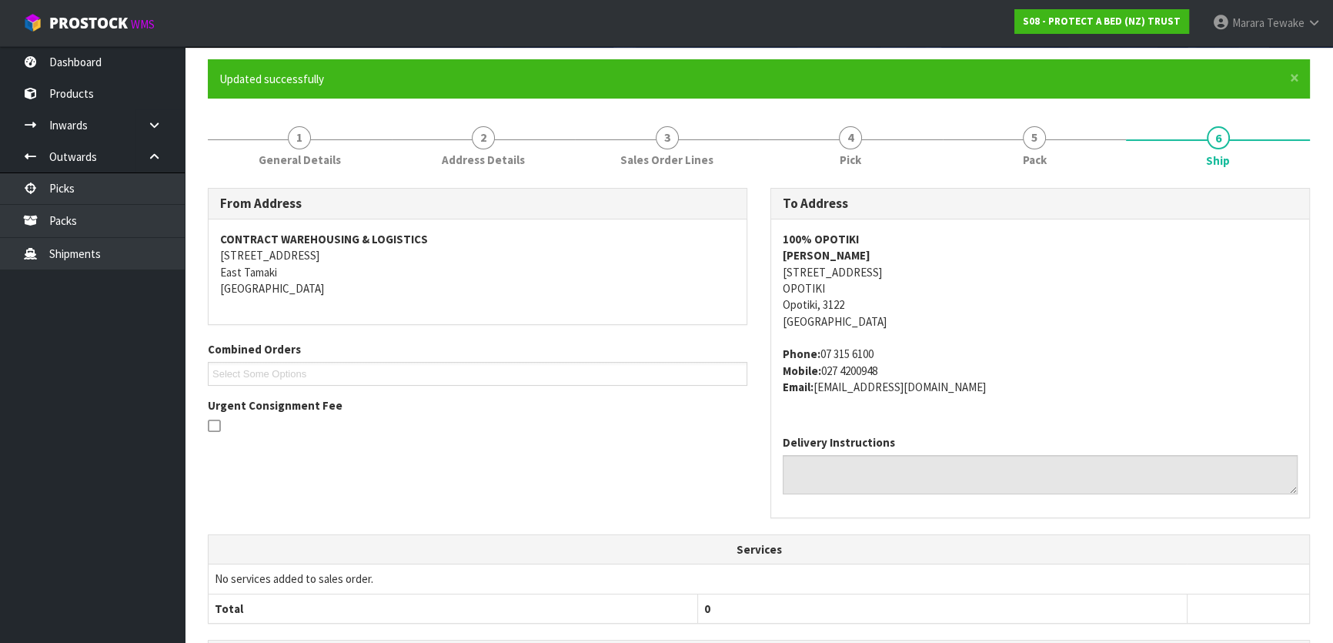
scroll to position [0, 0]
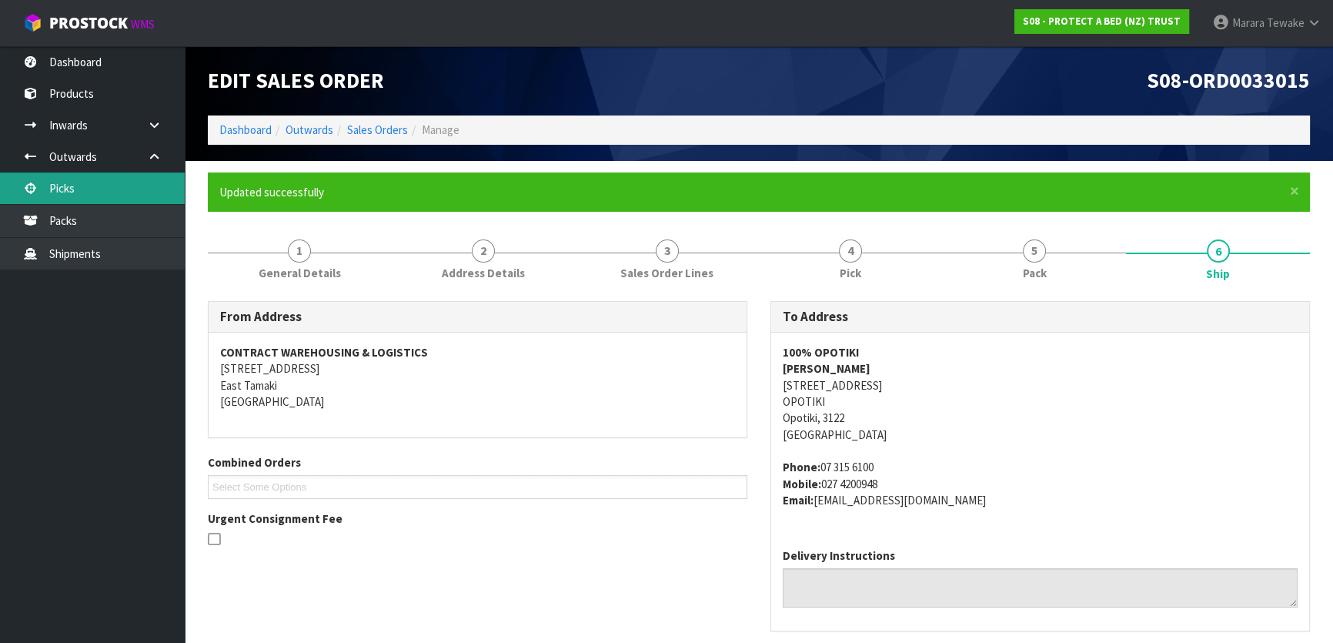
click at [85, 181] on link "Picks" at bounding box center [92, 188] width 185 height 32
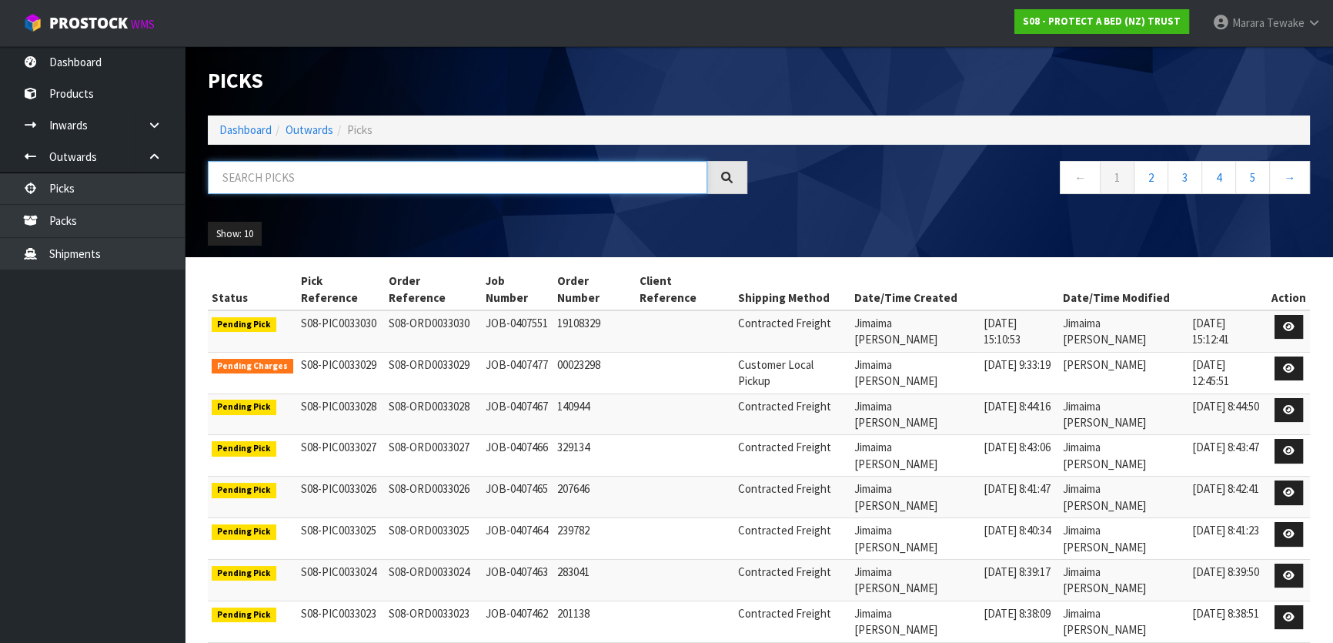
click at [276, 175] on input "text" at bounding box center [457, 177] width 499 height 33
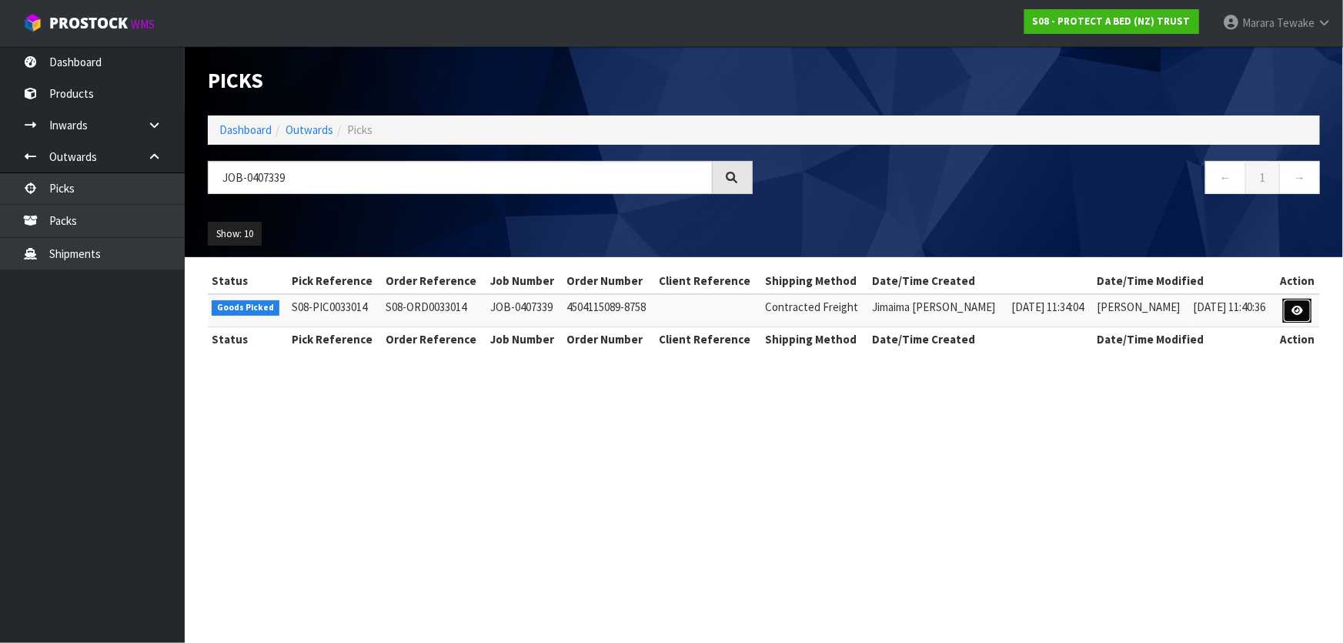
click at [1287, 305] on link at bounding box center [1297, 311] width 28 height 25
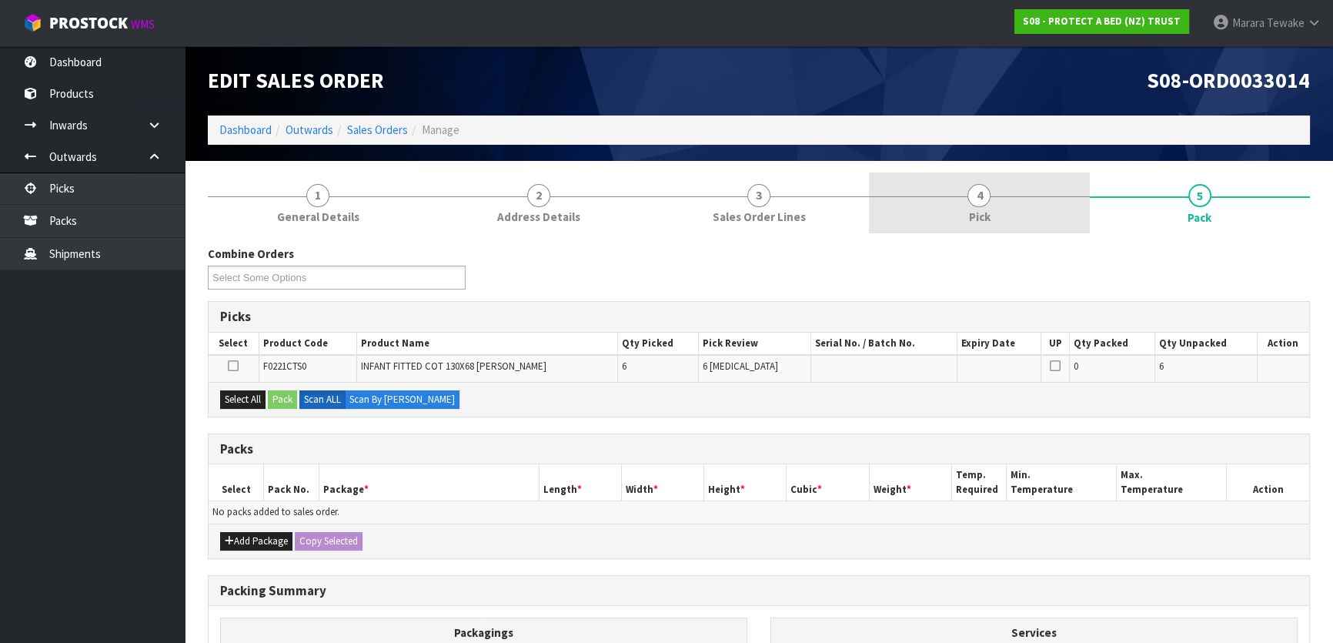
click at [990, 202] on link "4 Pick" at bounding box center [979, 202] width 220 height 61
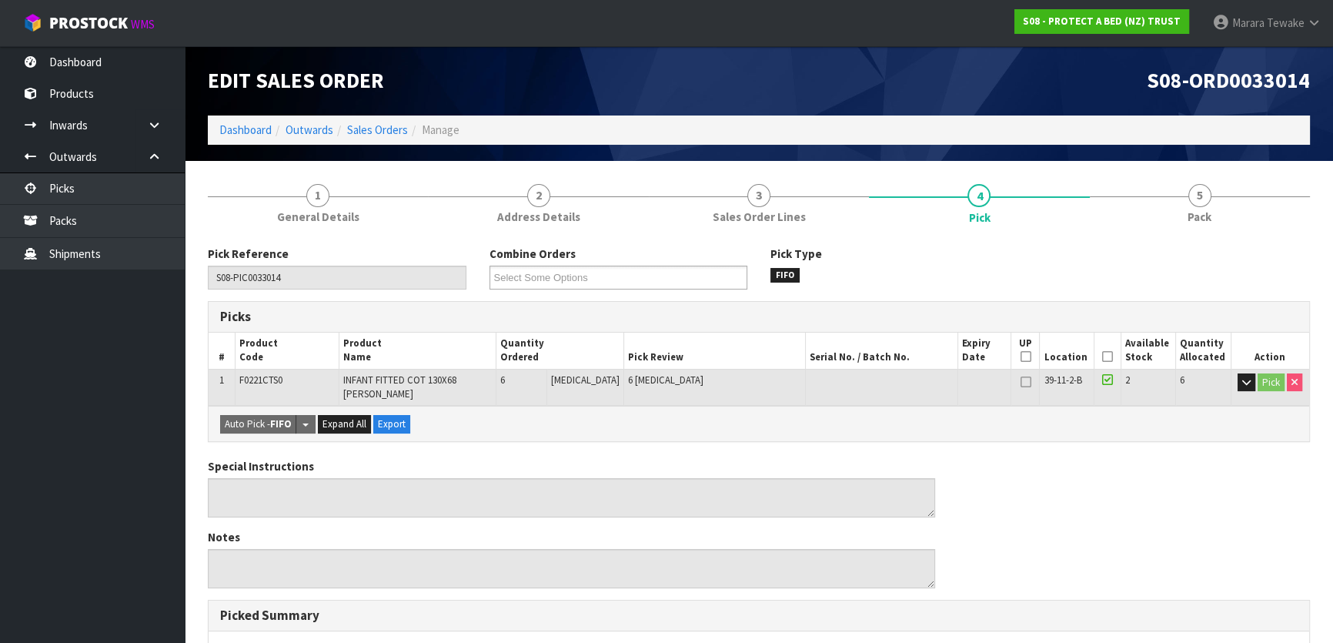
drag, startPoint x: 1105, startPoint y: 352, endPoint x: 957, endPoint y: 400, distance: 155.3
click at [1104, 356] on icon at bounding box center [1107, 356] width 11 height 1
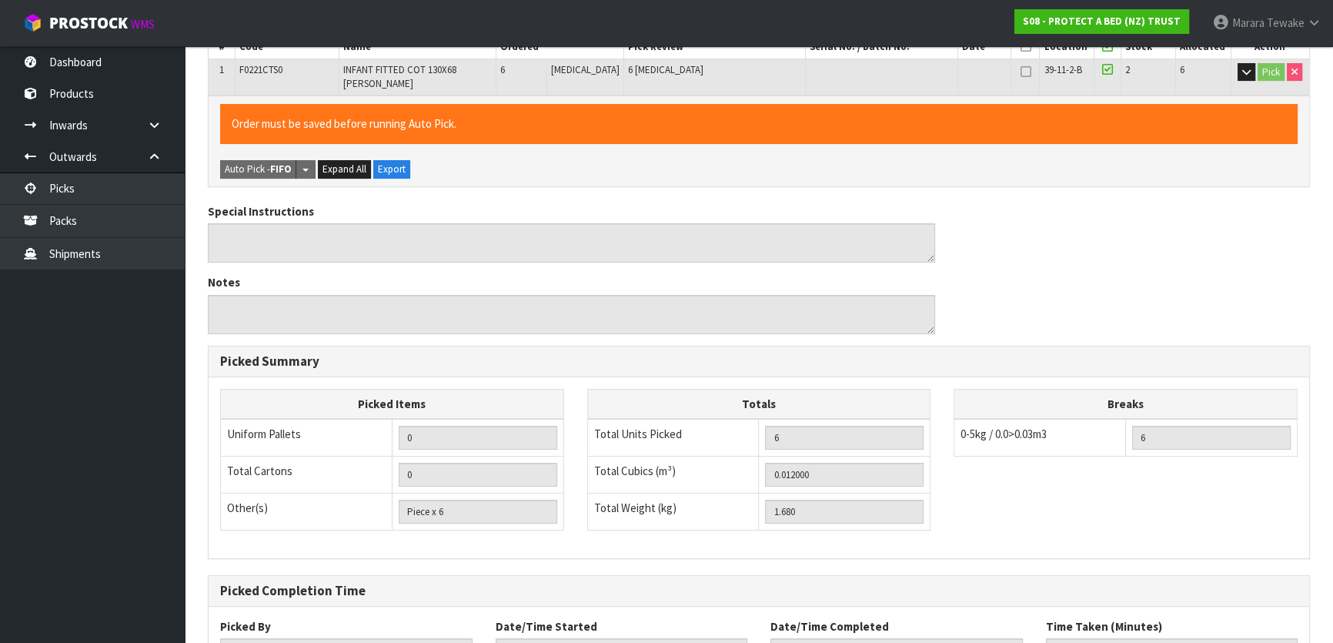
scroll to position [434, 0]
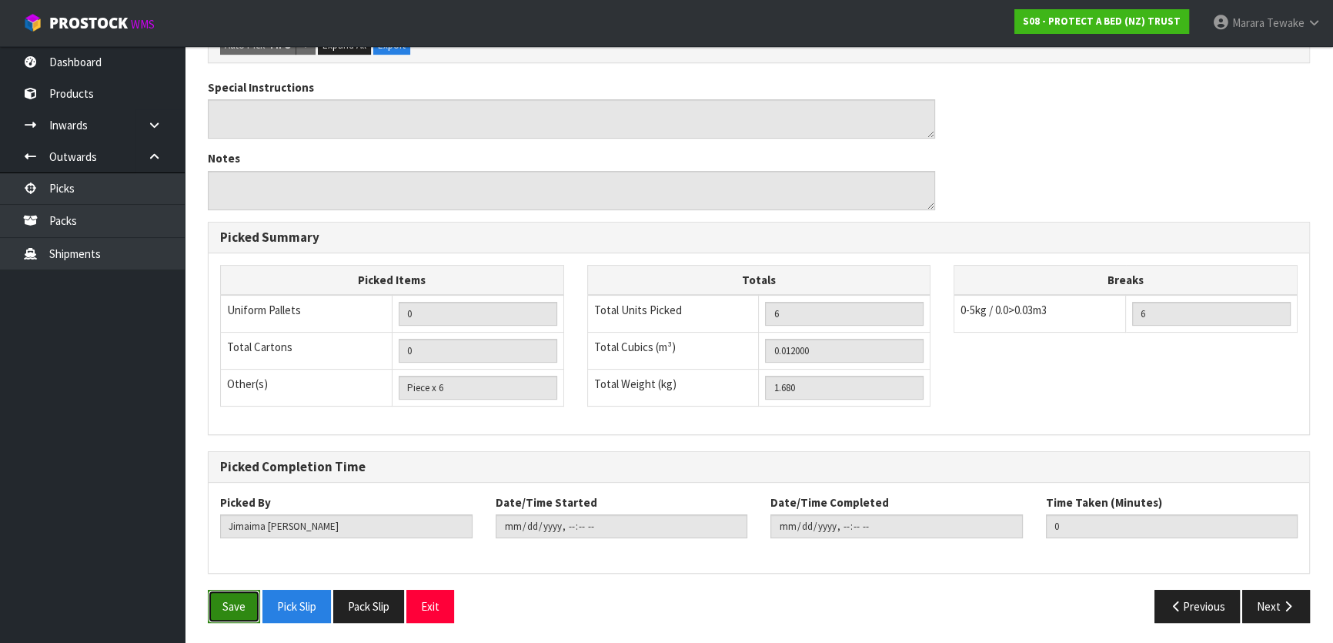
click at [234, 592] on button "Save" at bounding box center [234, 605] width 52 height 33
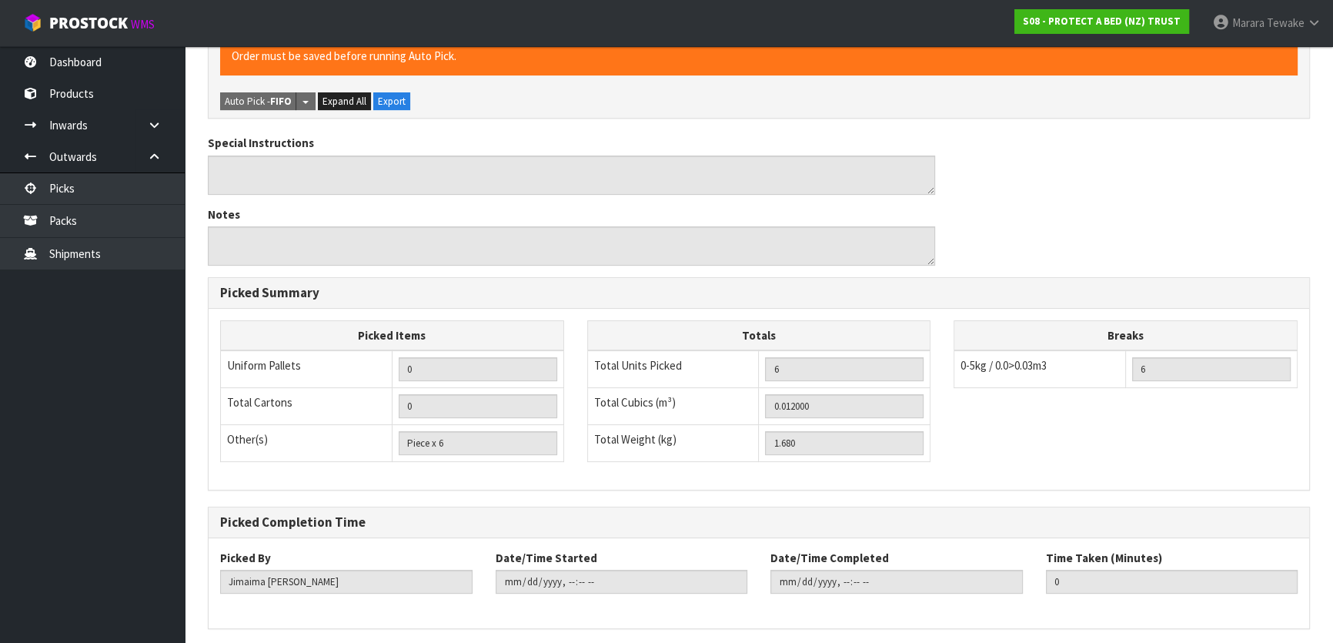
scroll to position [0, 0]
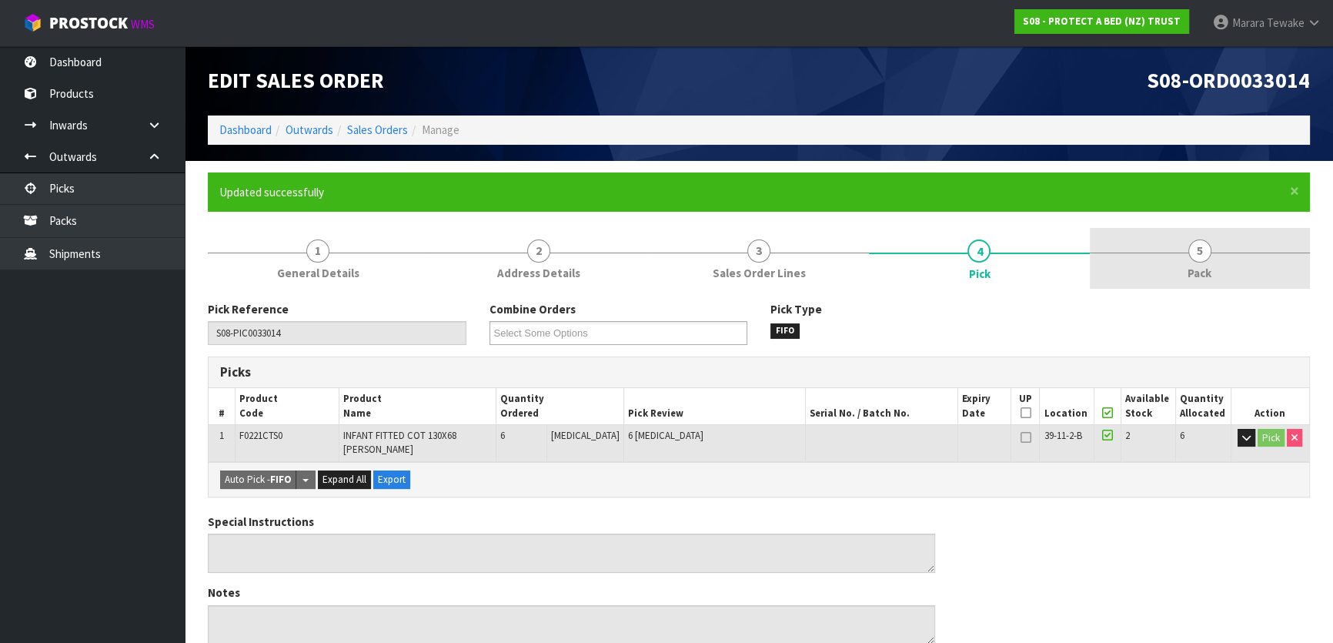
click at [1180, 258] on link "5 Pack" at bounding box center [1200, 258] width 220 height 61
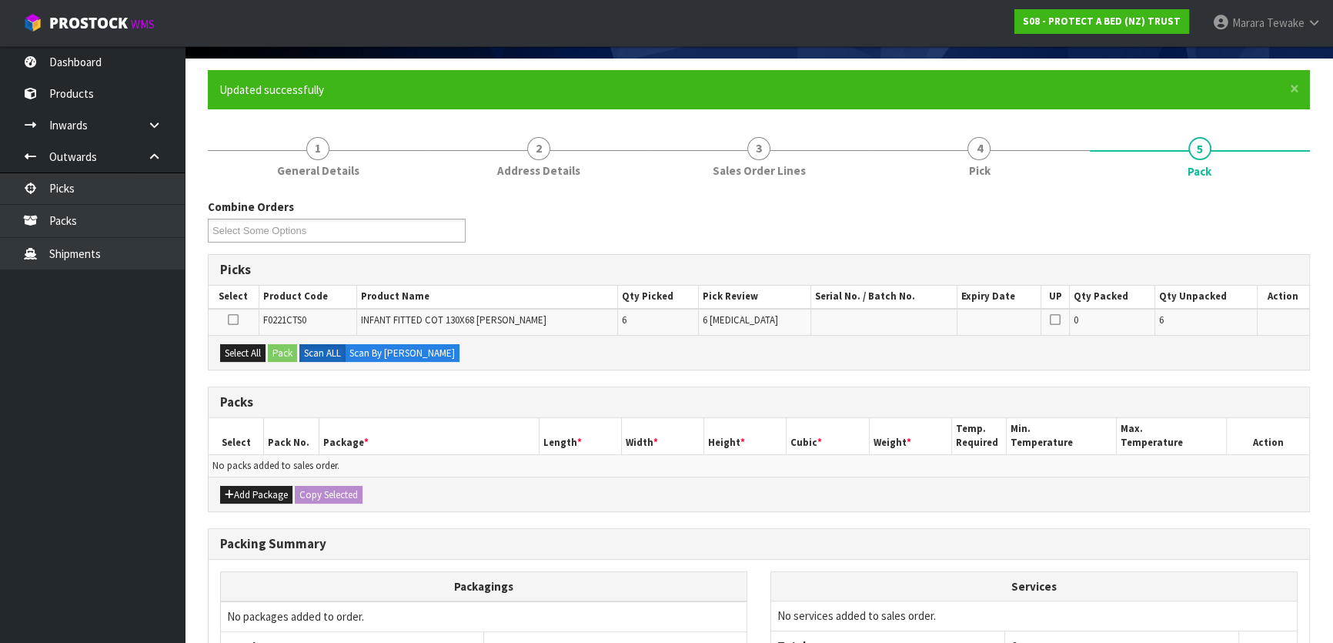
scroll to position [209, 0]
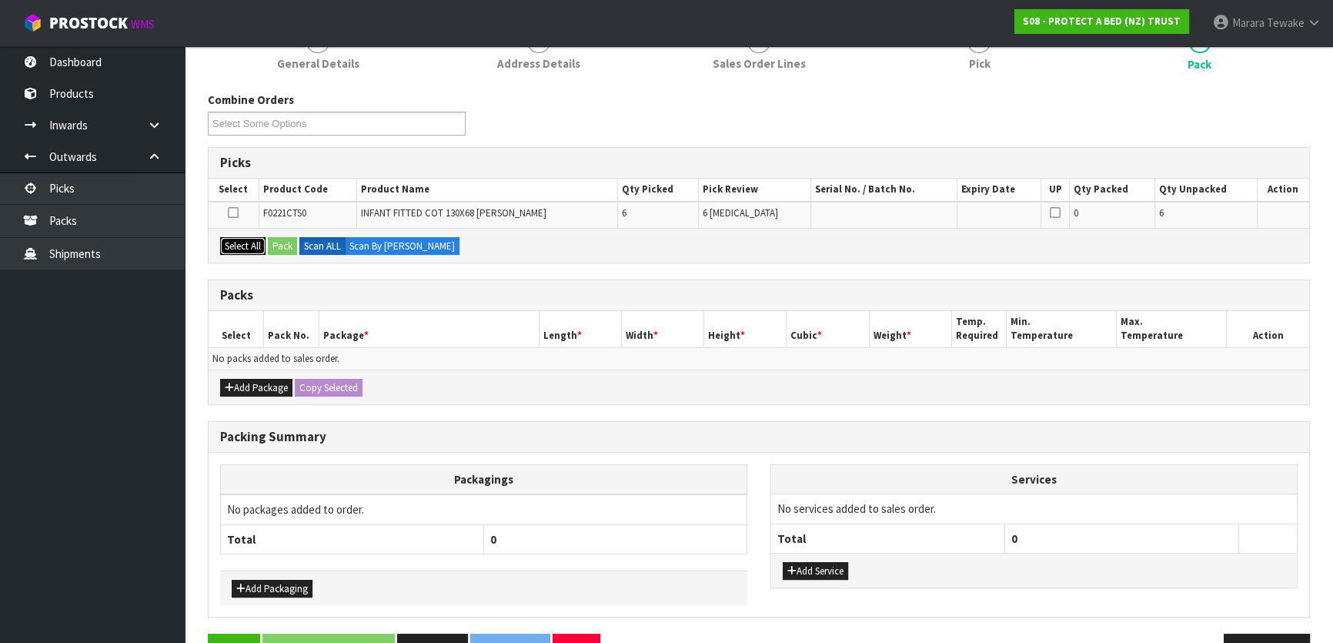
drag, startPoint x: 249, startPoint y: 246, endPoint x: 264, endPoint y: 246, distance: 14.6
click at [254, 246] on button "Select All" at bounding box center [242, 246] width 45 height 18
click at [277, 245] on button "Pack" at bounding box center [282, 246] width 29 height 18
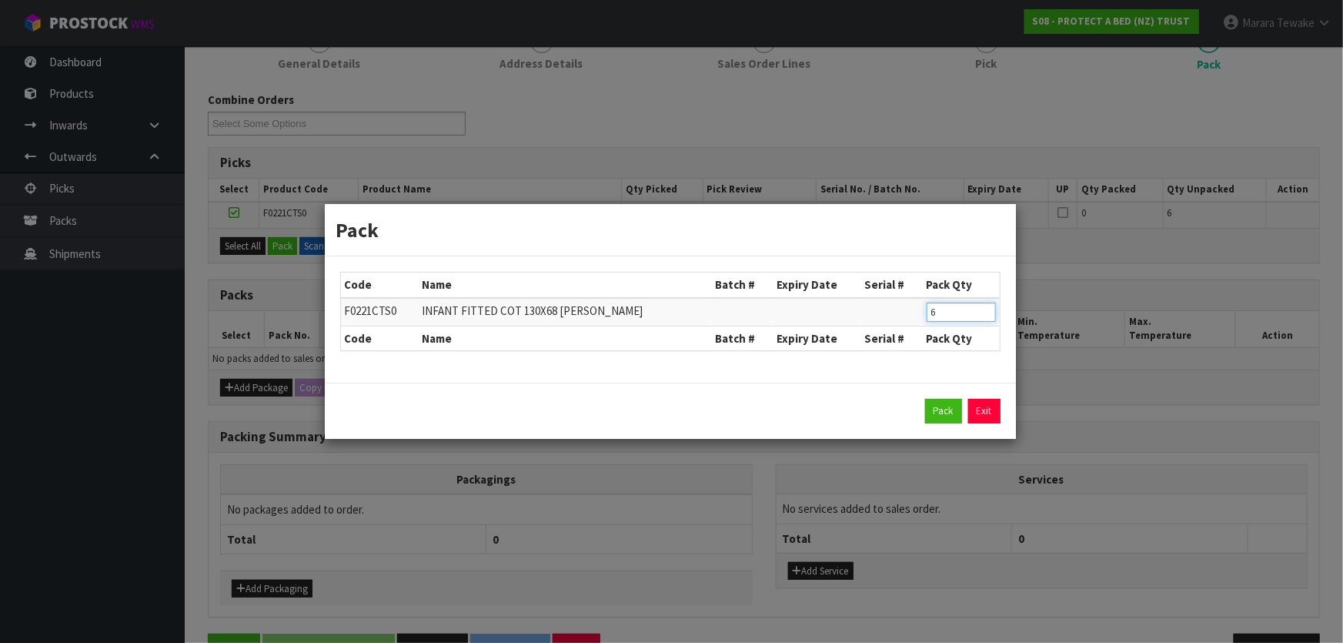
drag, startPoint x: 964, startPoint y: 309, endPoint x: 905, endPoint y: 292, distance: 61.6
click at [905, 292] on table "Code Name Batch # Expiry Date Serial # Pack Qty F0221CTS0 INFANT FITTED COT 130…" at bounding box center [670, 311] width 659 height 78
drag, startPoint x: 949, startPoint y: 409, endPoint x: 934, endPoint y: 409, distance: 14.6
click at [950, 409] on button "Pack" at bounding box center [943, 411] width 37 height 25
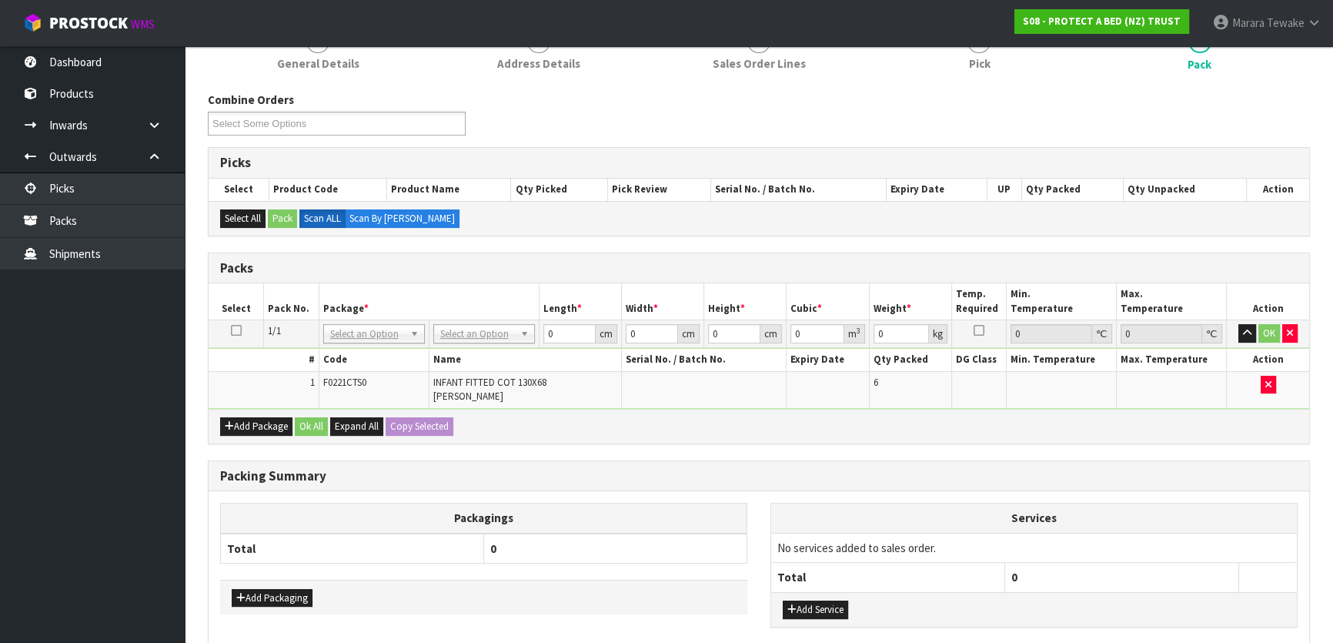
drag, startPoint x: 481, startPoint y: 330, endPoint x: 482, endPoint y: 352, distance: 22.3
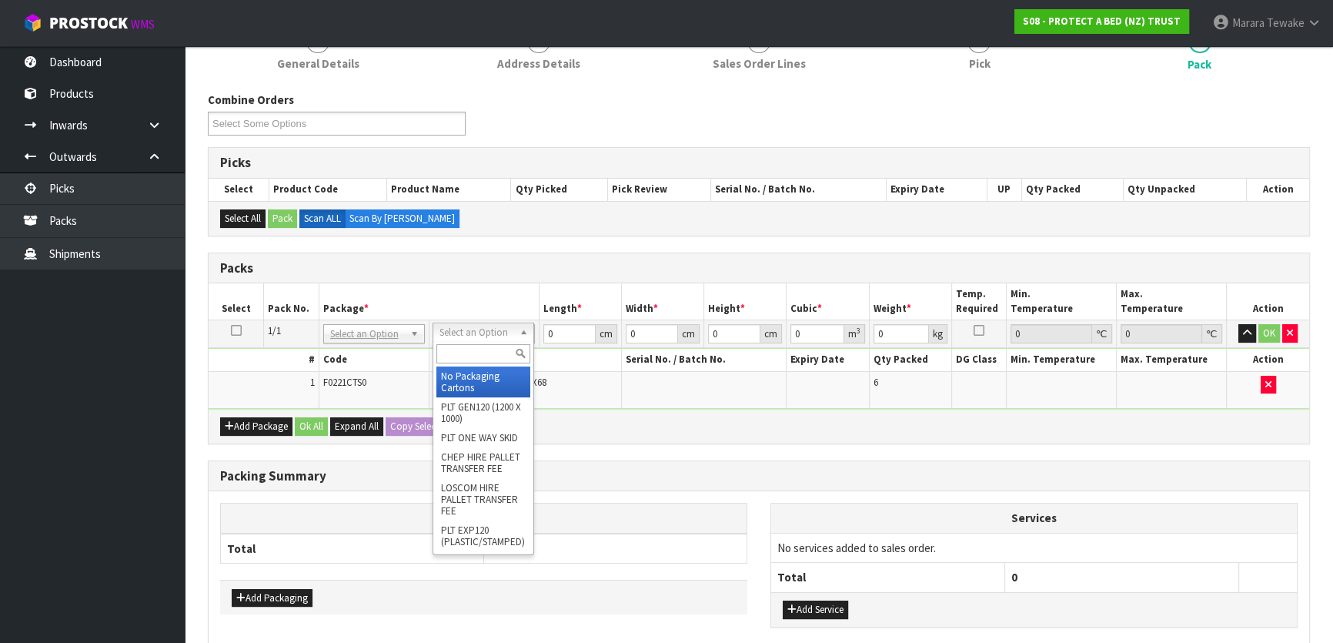
click at [486, 359] on input "text" at bounding box center [483, 353] width 94 height 19
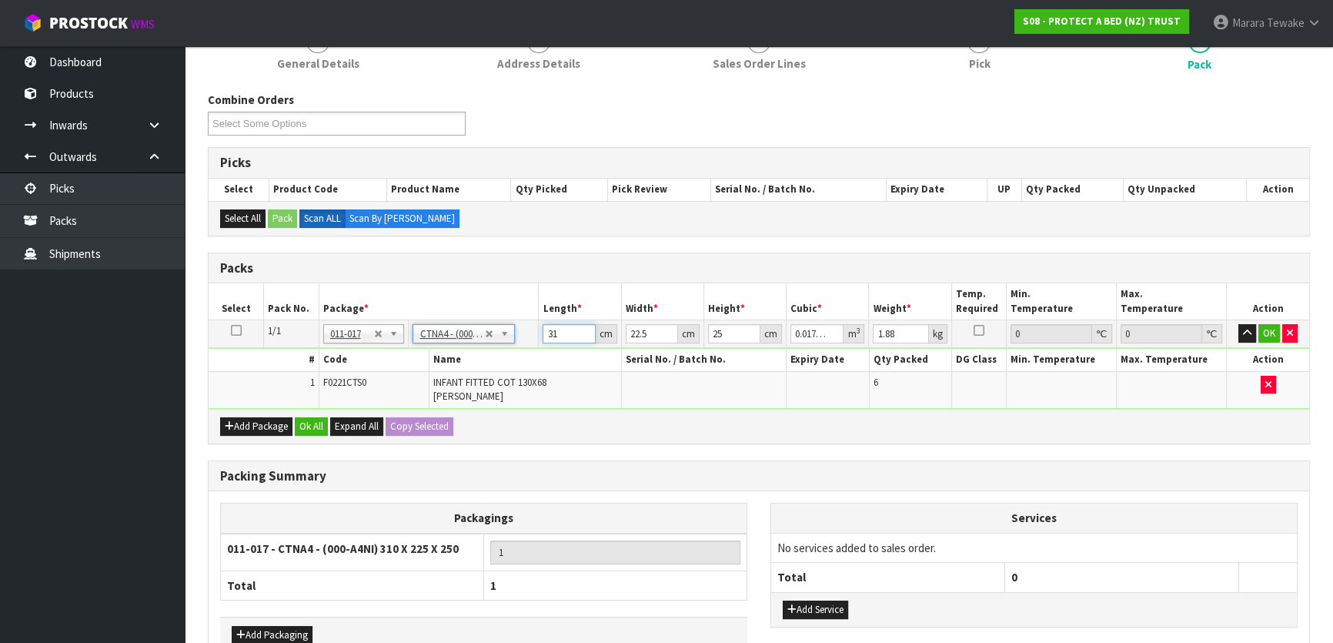
drag, startPoint x: 552, startPoint y: 326, endPoint x: 533, endPoint y: 292, distance: 38.3
click at [535, 299] on table "Select Pack No. Package * Length * Width * Height * Cubic * Weight * Temp. Requ…" at bounding box center [759, 345] width 1100 height 125
click at [1238, 324] on button "button" at bounding box center [1247, 333] width 18 height 18
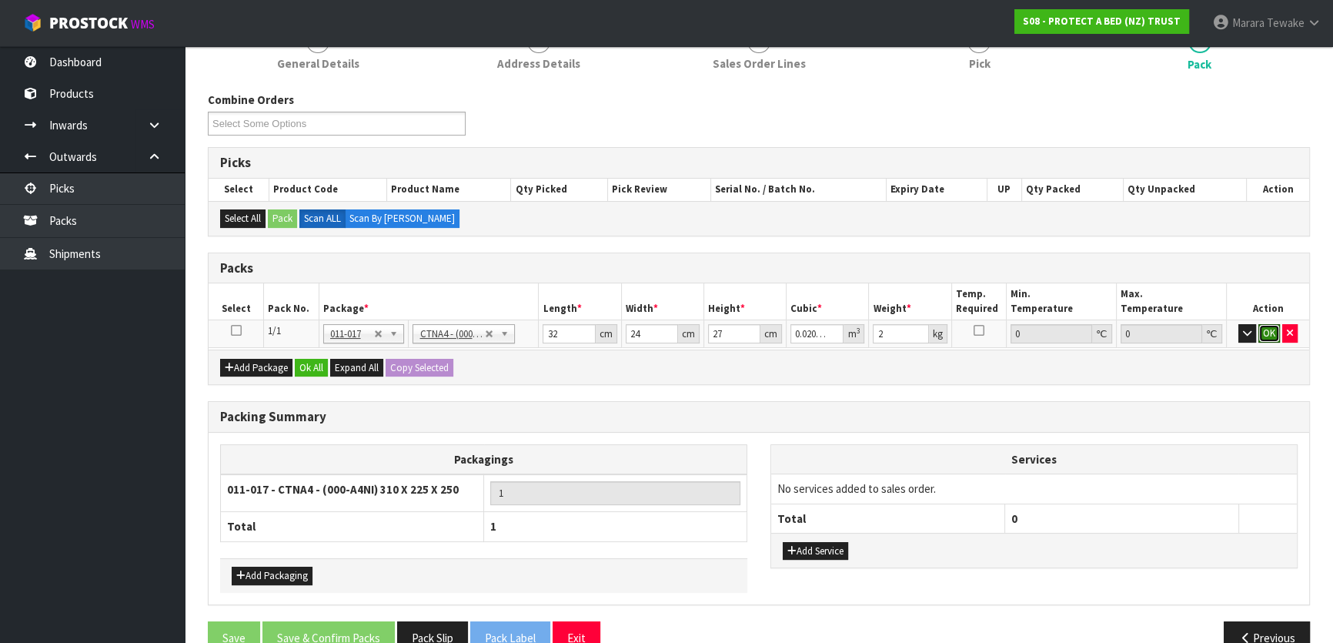
click button "OK" at bounding box center [1269, 333] width 22 height 18
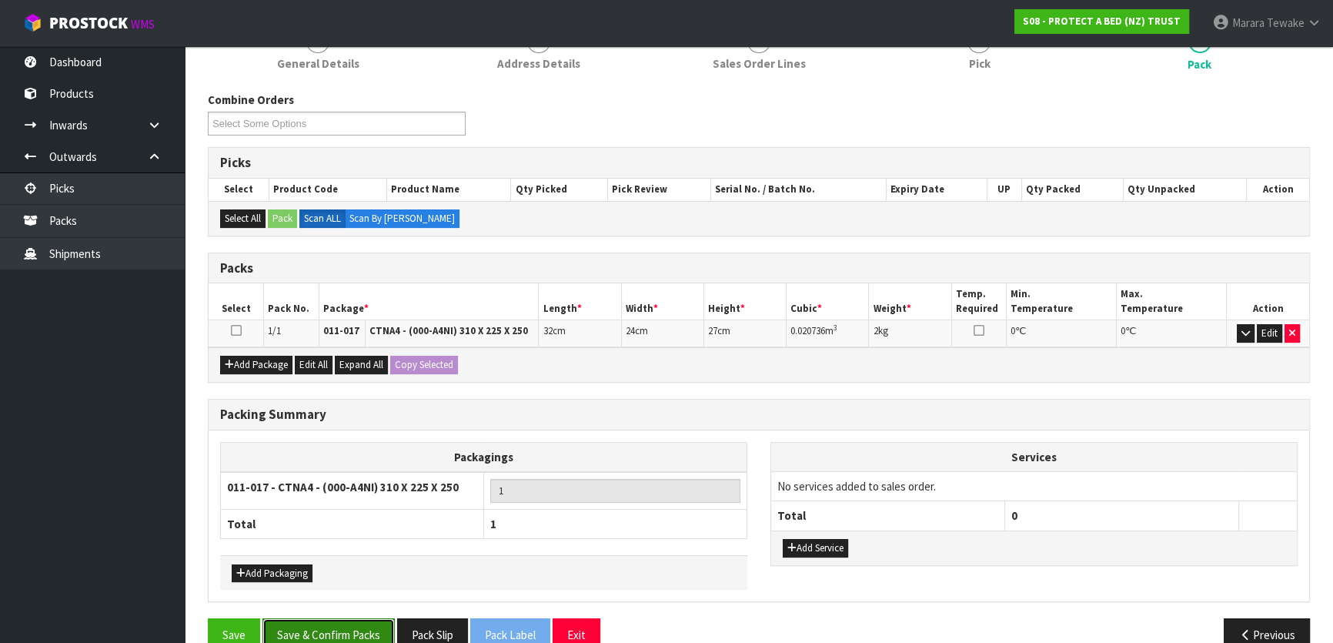
click at [338, 639] on button "Save & Confirm Packs" at bounding box center [328, 634] width 132 height 33
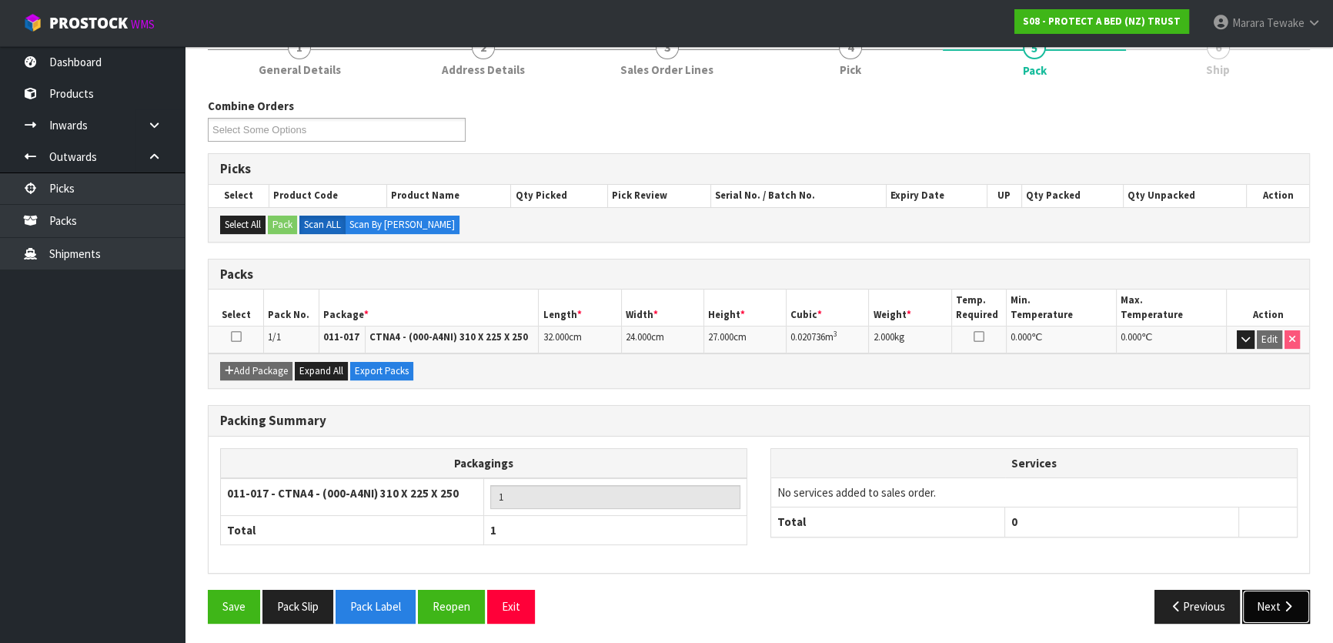
click at [1286, 601] on icon "button" at bounding box center [1287, 606] width 15 height 12
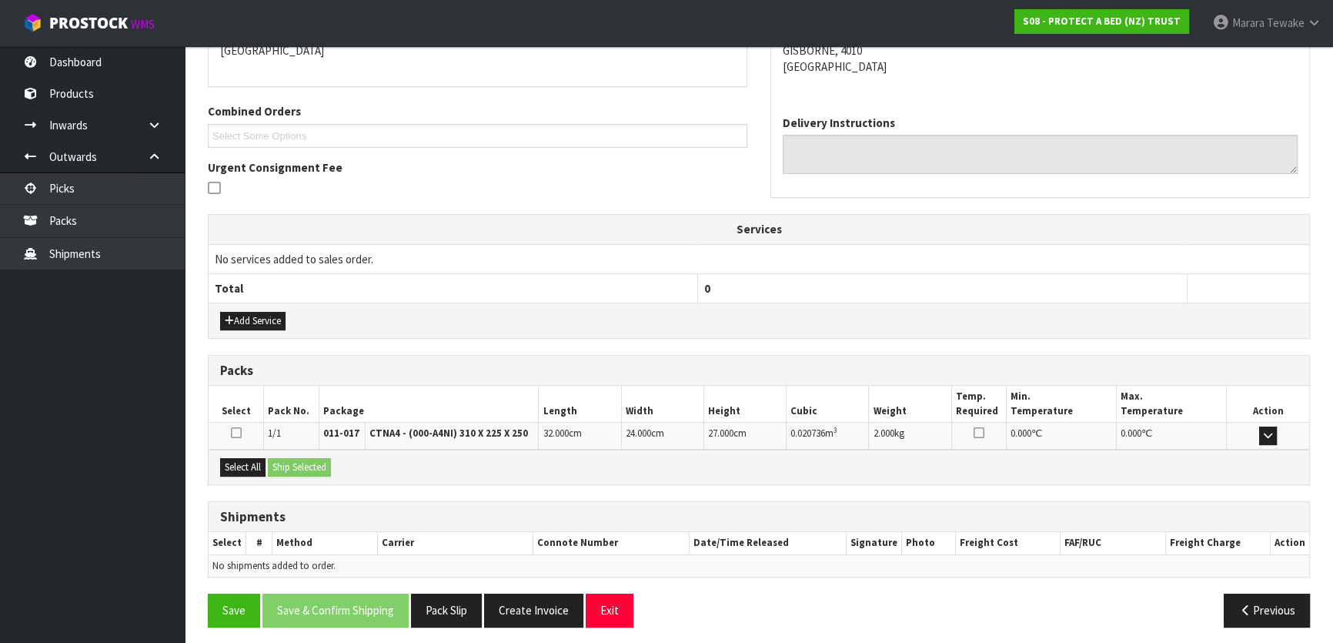
scroll to position [355, 0]
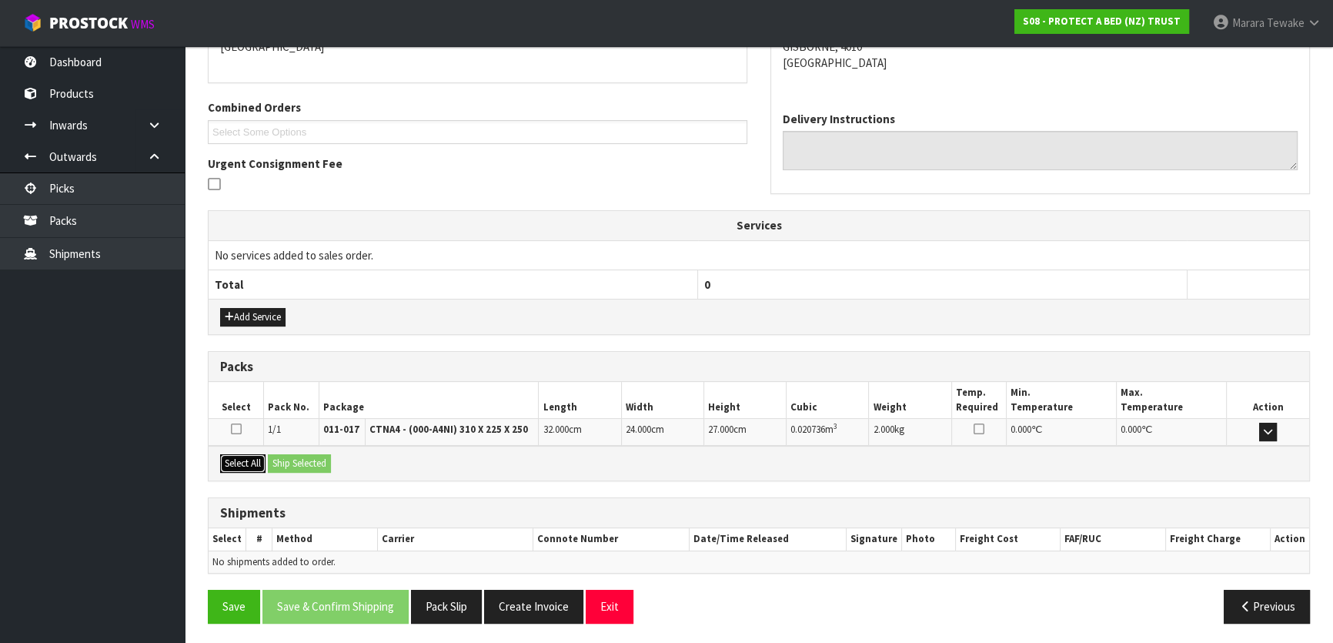
click at [255, 462] on button "Select All" at bounding box center [242, 463] width 45 height 18
click at [287, 461] on button "Ship Selected" at bounding box center [299, 463] width 63 height 18
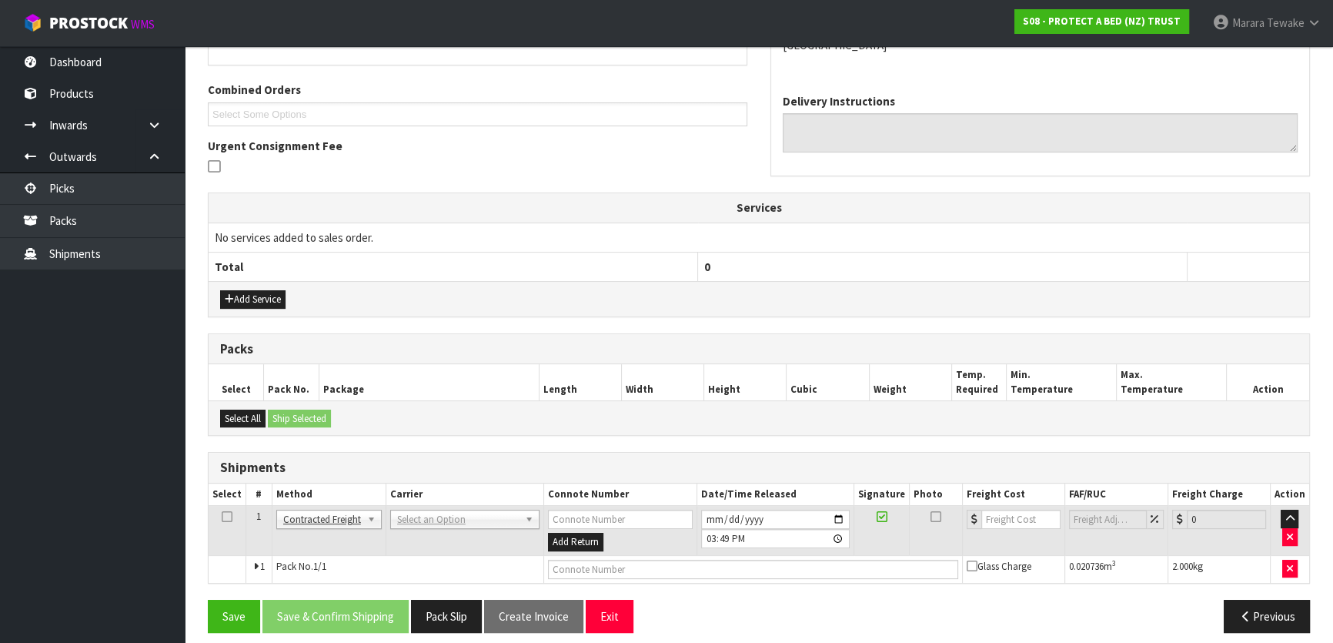
scroll to position [382, 0]
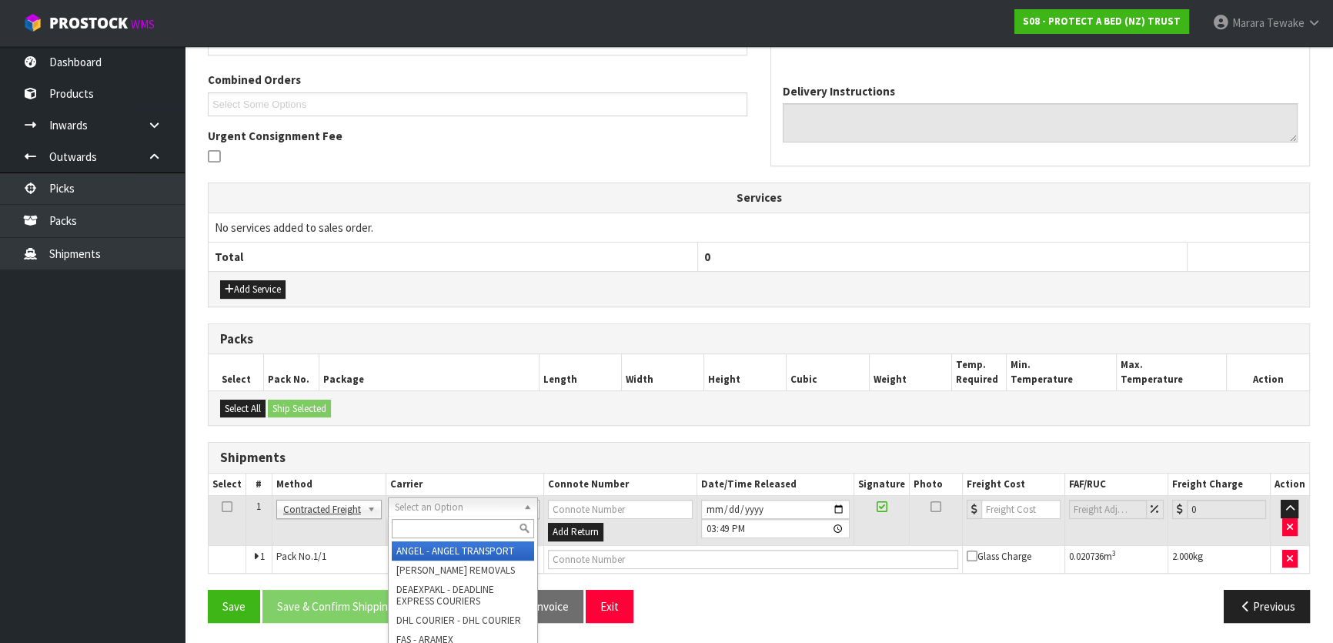
click at [415, 522] on input "text" at bounding box center [463, 528] width 142 height 19
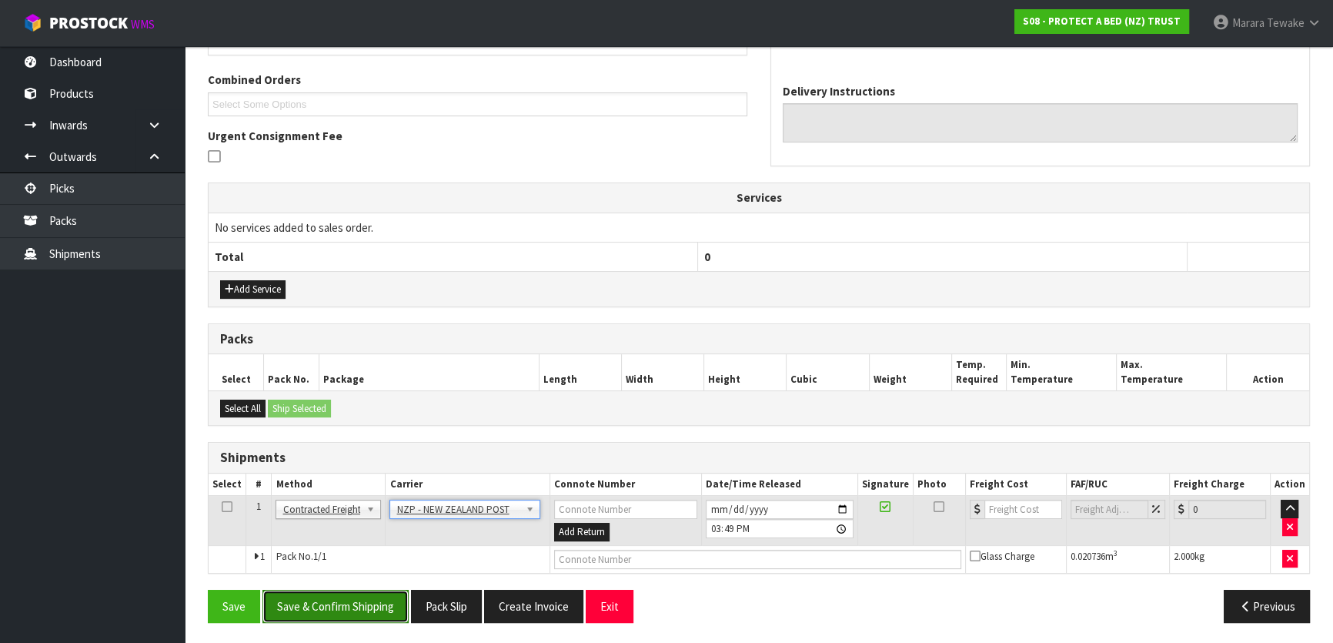
click at [375, 598] on button "Save & Confirm Shipping" at bounding box center [335, 605] width 146 height 33
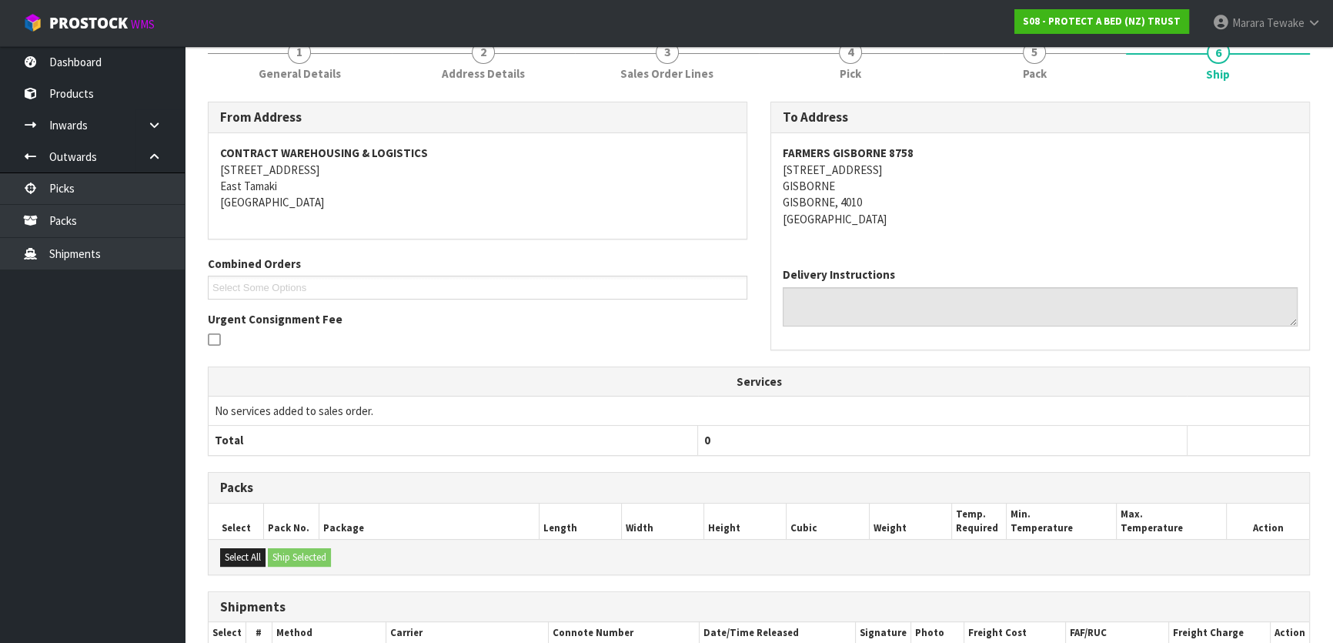
scroll to position [361, 0]
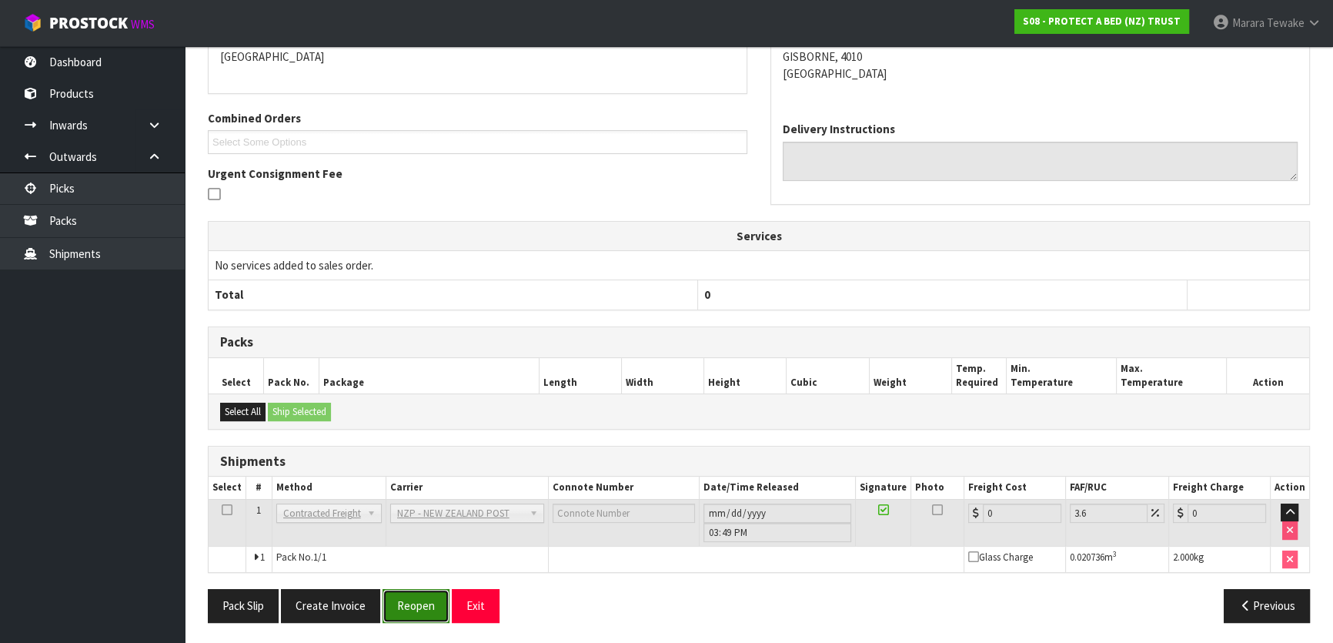
click at [410, 589] on button "Reopen" at bounding box center [415, 605] width 67 height 33
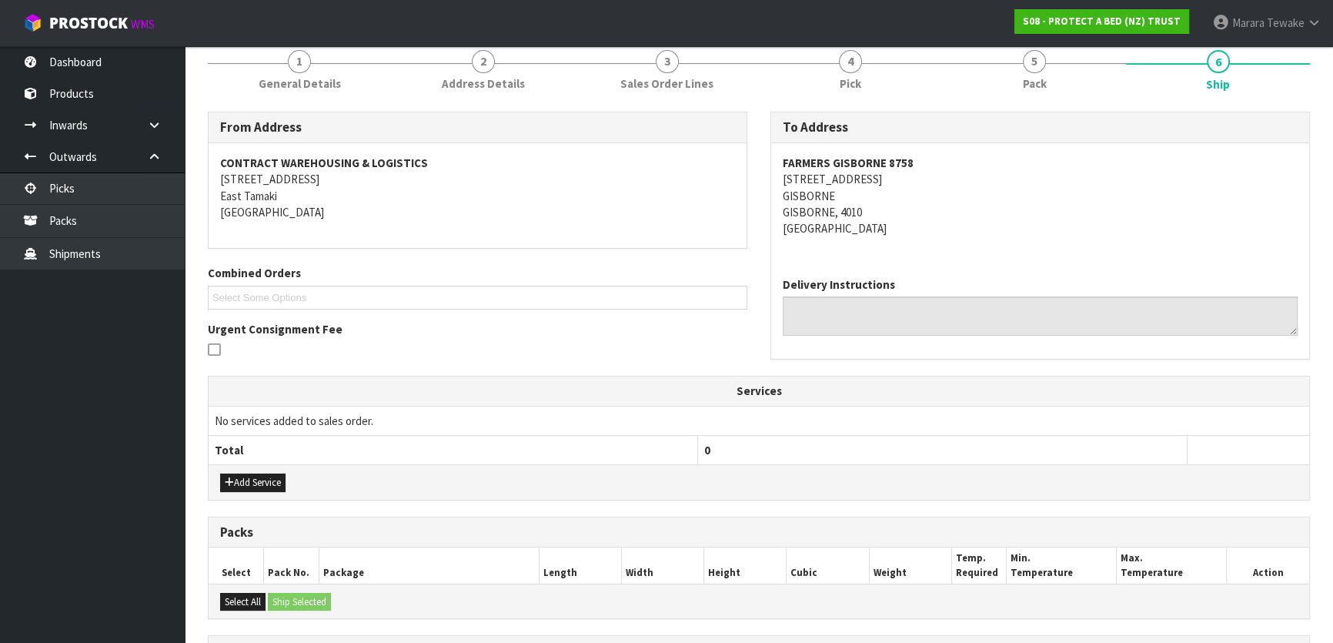
scroll to position [382, 0]
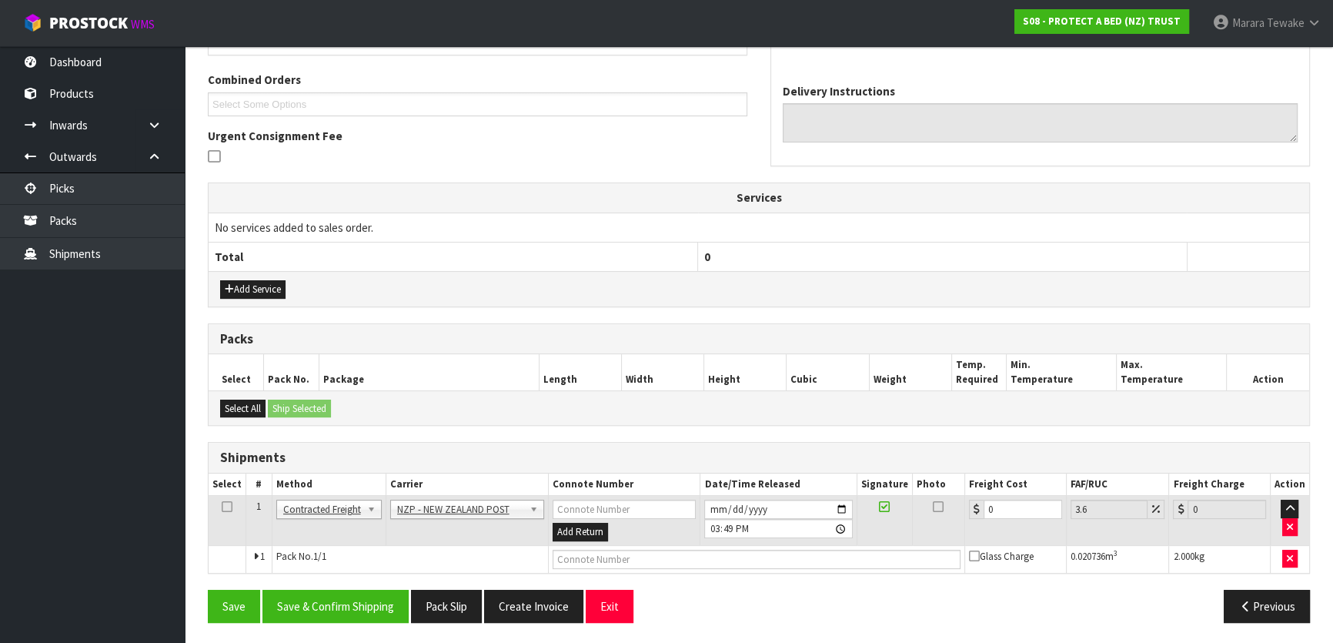
click at [260, 300] on div "Add Service" at bounding box center [759, 288] width 1100 height 35
click at [263, 291] on button "Add Service" at bounding box center [252, 289] width 65 height 18
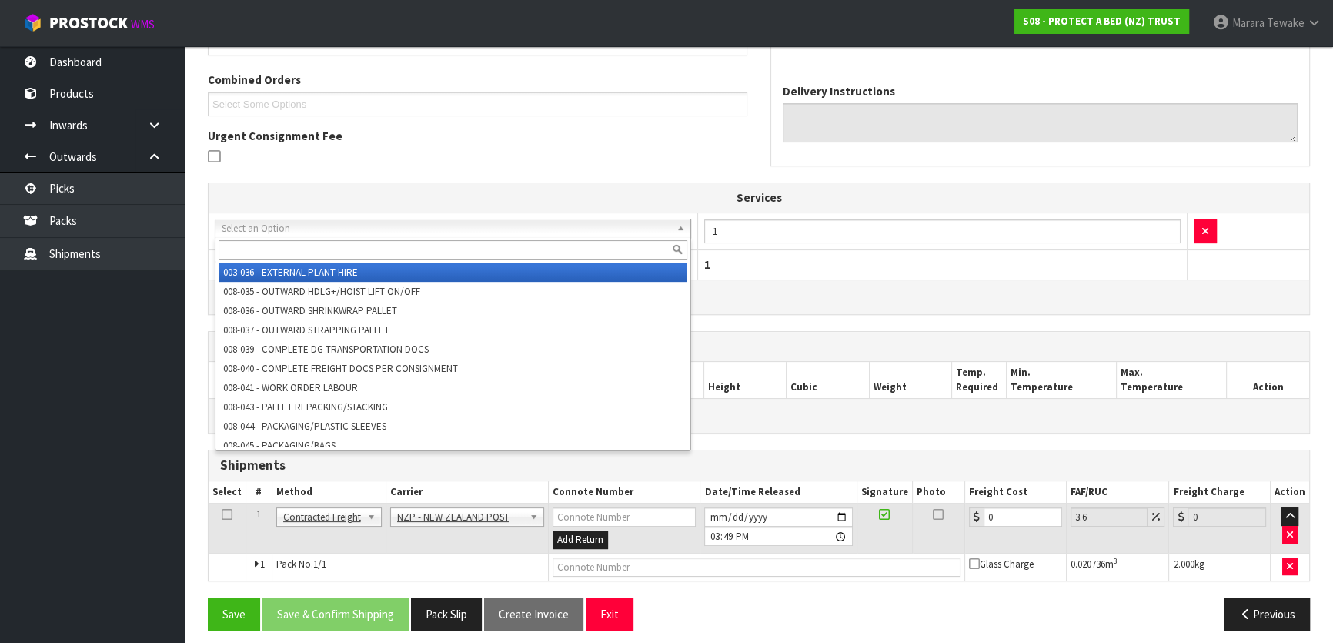
click at [324, 241] on input "text" at bounding box center [453, 249] width 469 height 19
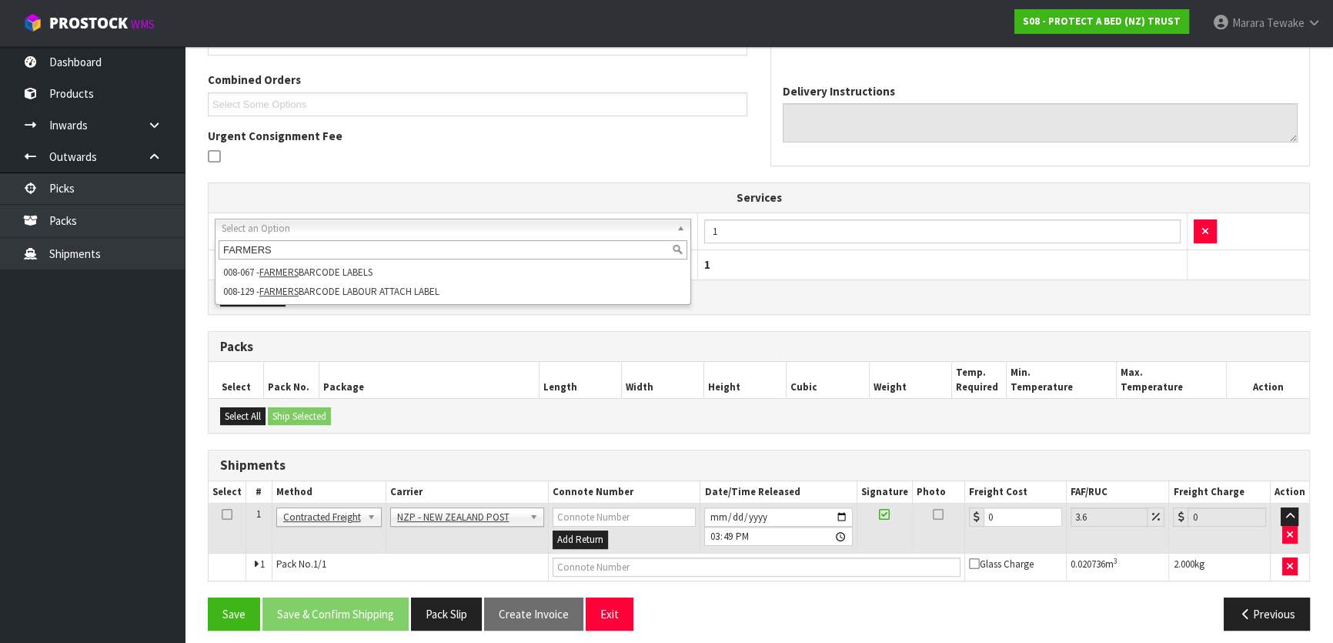
click at [478, 302] on div "FARMERS 008-067 - FARMERS BARCODE LABELS 008-129 - FARMERS BARCODE LABOUR ATTAC…" at bounding box center [453, 271] width 476 height 68
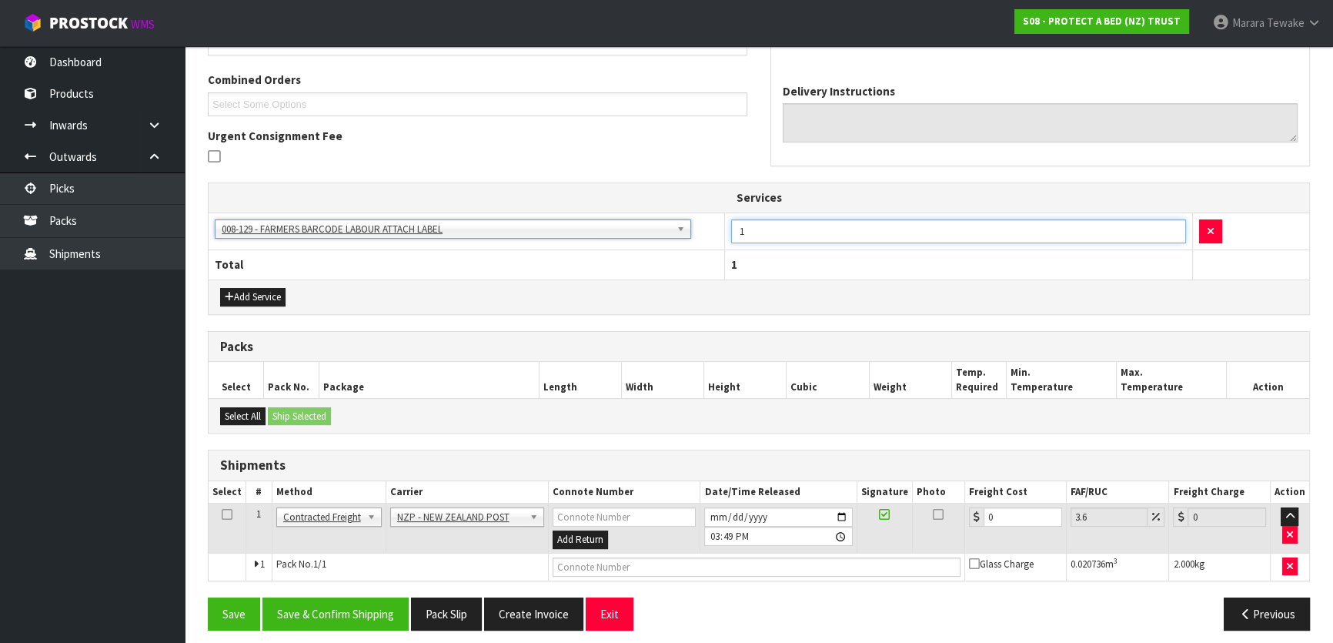
drag, startPoint x: 751, startPoint y: 232, endPoint x: 707, endPoint y: 208, distance: 49.9
click at [727, 221] on td "1" at bounding box center [958, 231] width 467 height 38
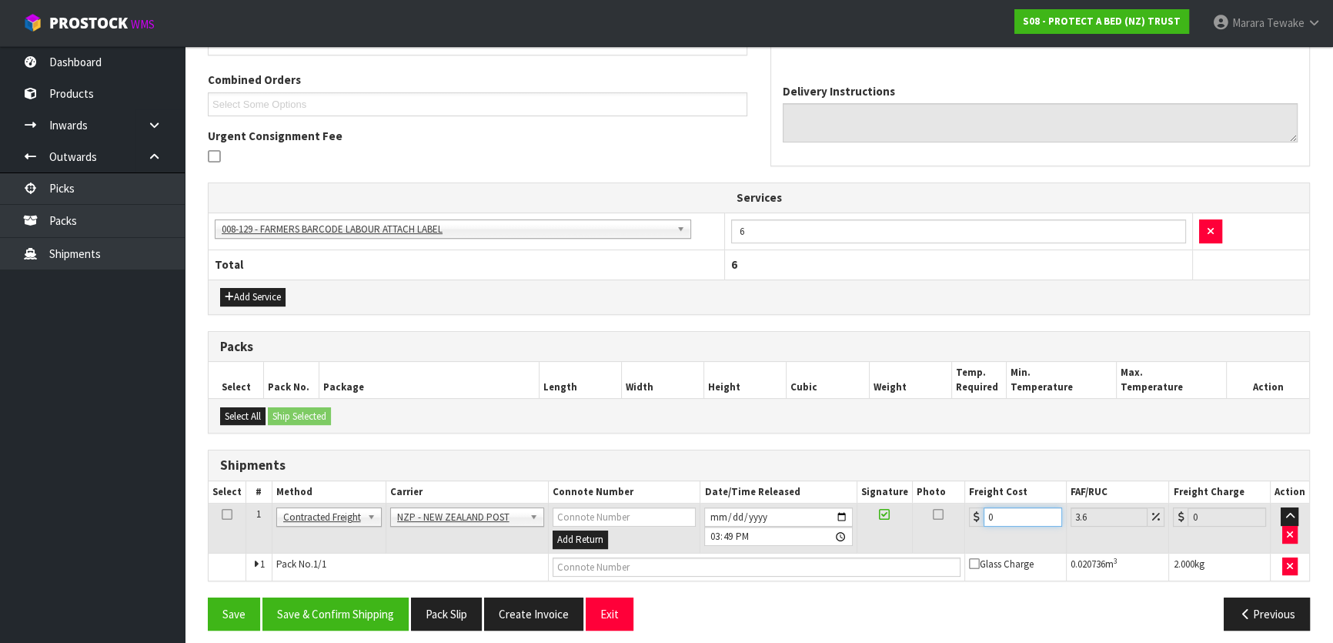
drag, startPoint x: 1011, startPoint y: 506, endPoint x: 920, endPoint y: 449, distance: 107.8
click at [916, 473] on div "Shipments Select # Method Carrier Connote Number Date/Time Released Signature P…" at bounding box center [759, 515] width 1102 height 132
click at [342, 603] on button "Save & Confirm Shipping" at bounding box center [335, 613] width 146 height 33
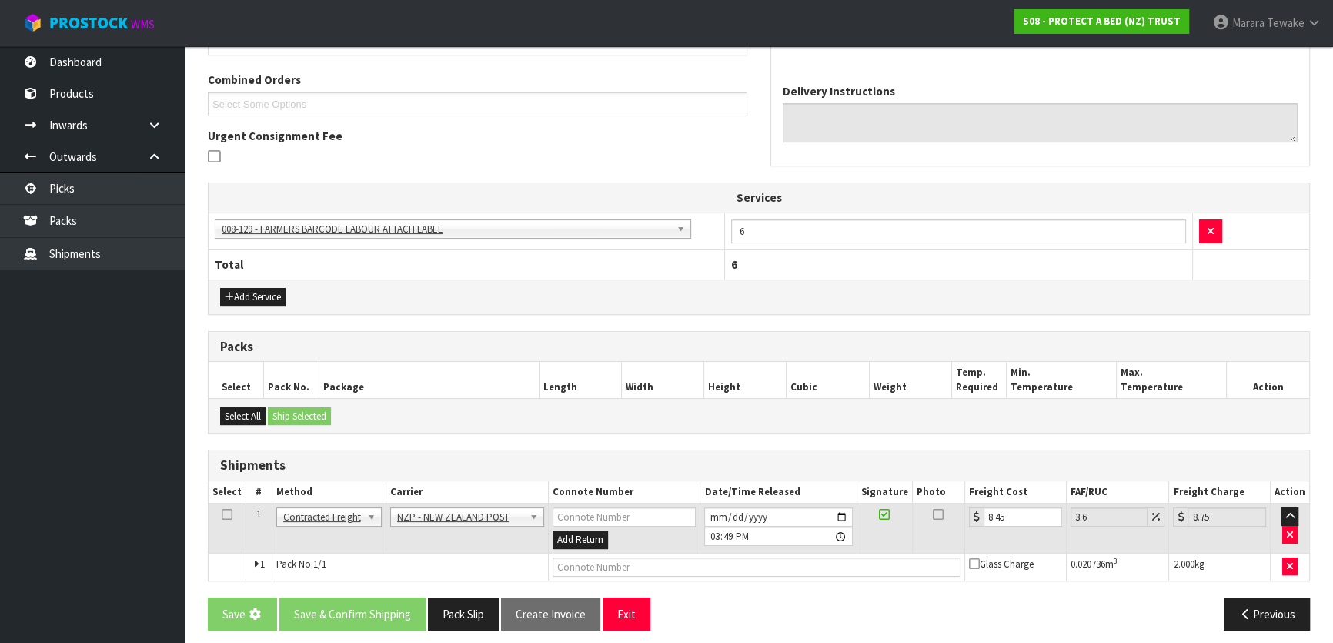
scroll to position [0, 0]
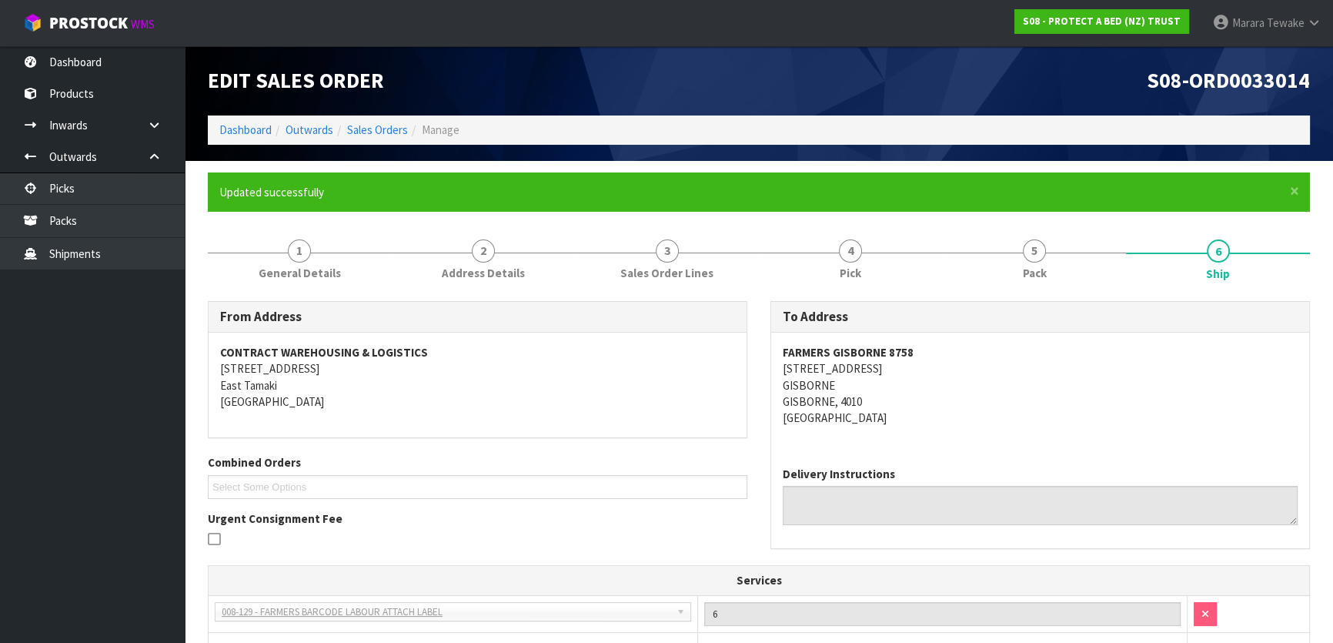
click at [131, 392] on ul "Dashboard Products Categories Serial Numbers Kitsets Packagings Inwards Purchas…" at bounding box center [92, 344] width 185 height 596
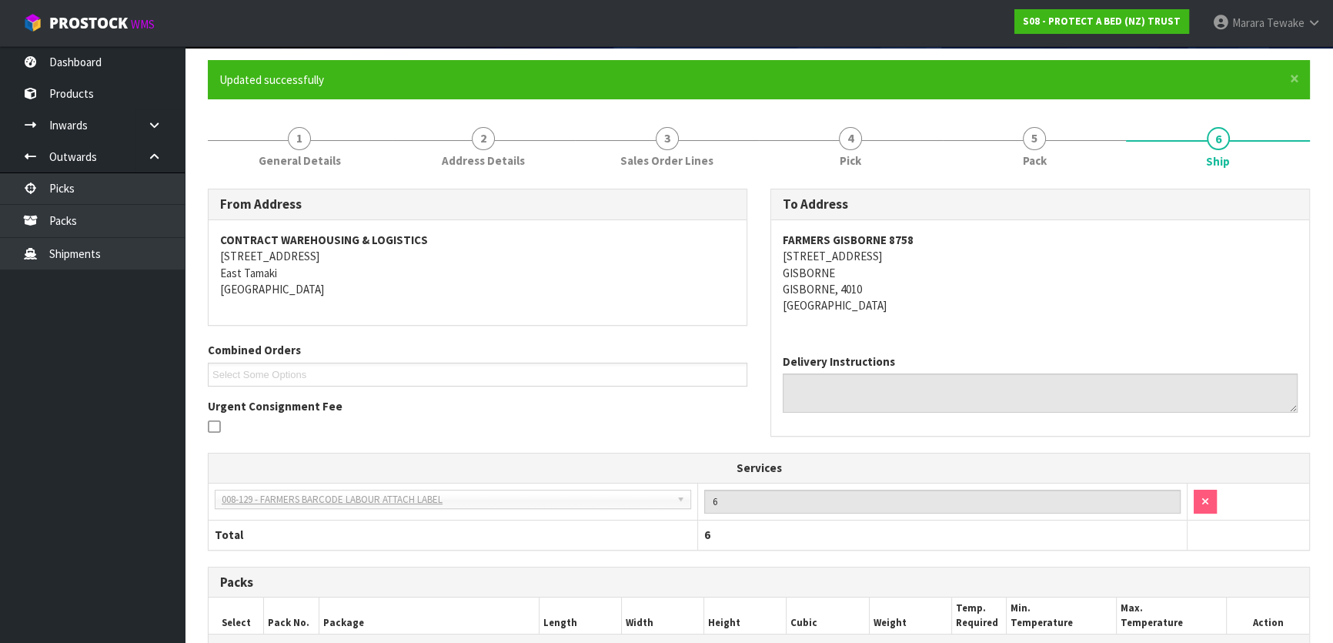
scroll to position [362, 0]
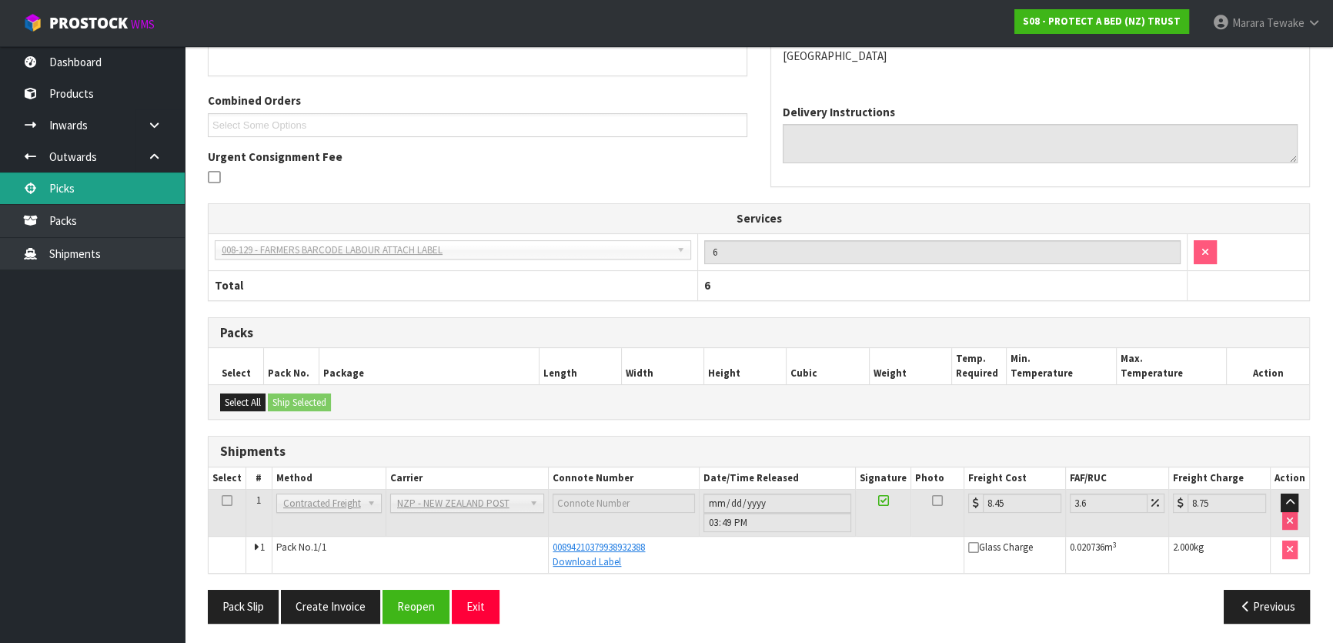
click at [139, 181] on link "Picks" at bounding box center [92, 188] width 185 height 32
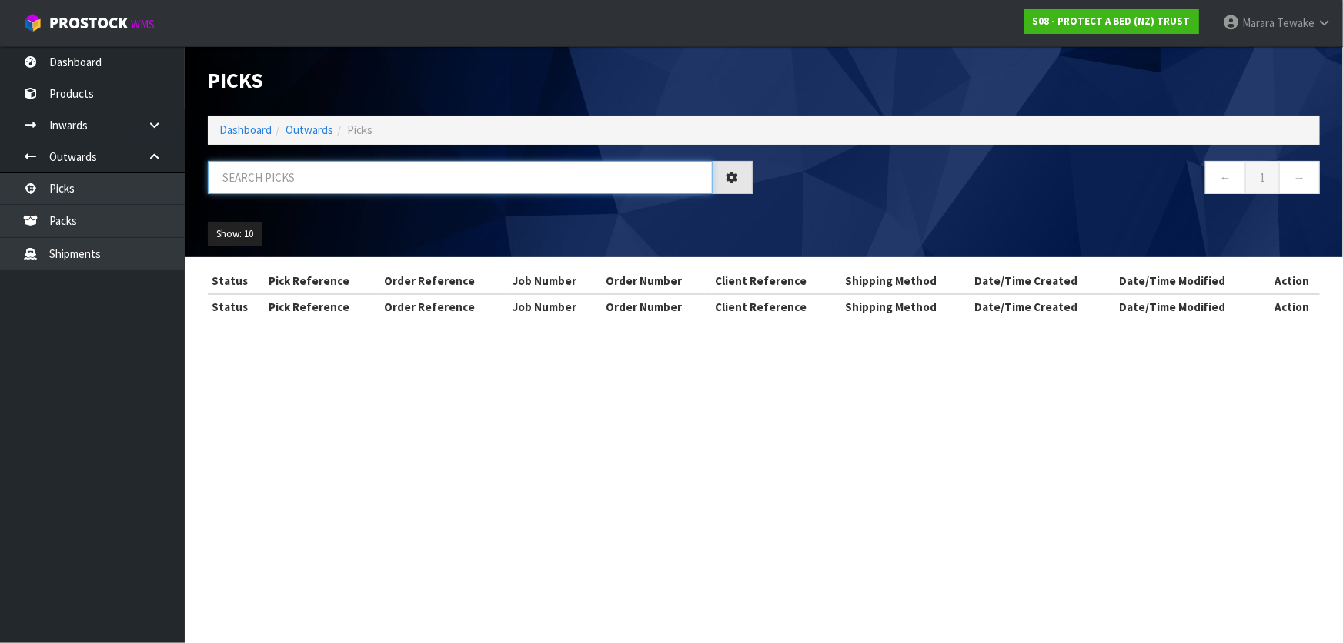
click at [277, 176] on input "text" at bounding box center [460, 177] width 505 height 33
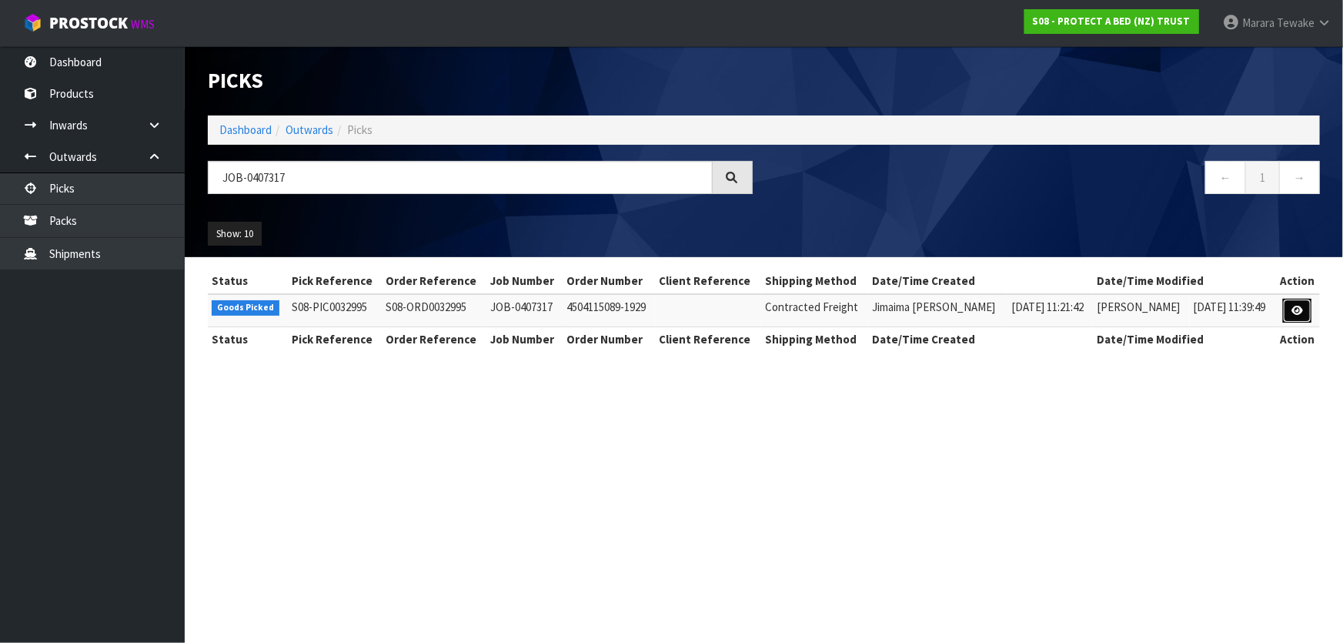
click at [1300, 315] on icon at bounding box center [1297, 311] width 12 height 10
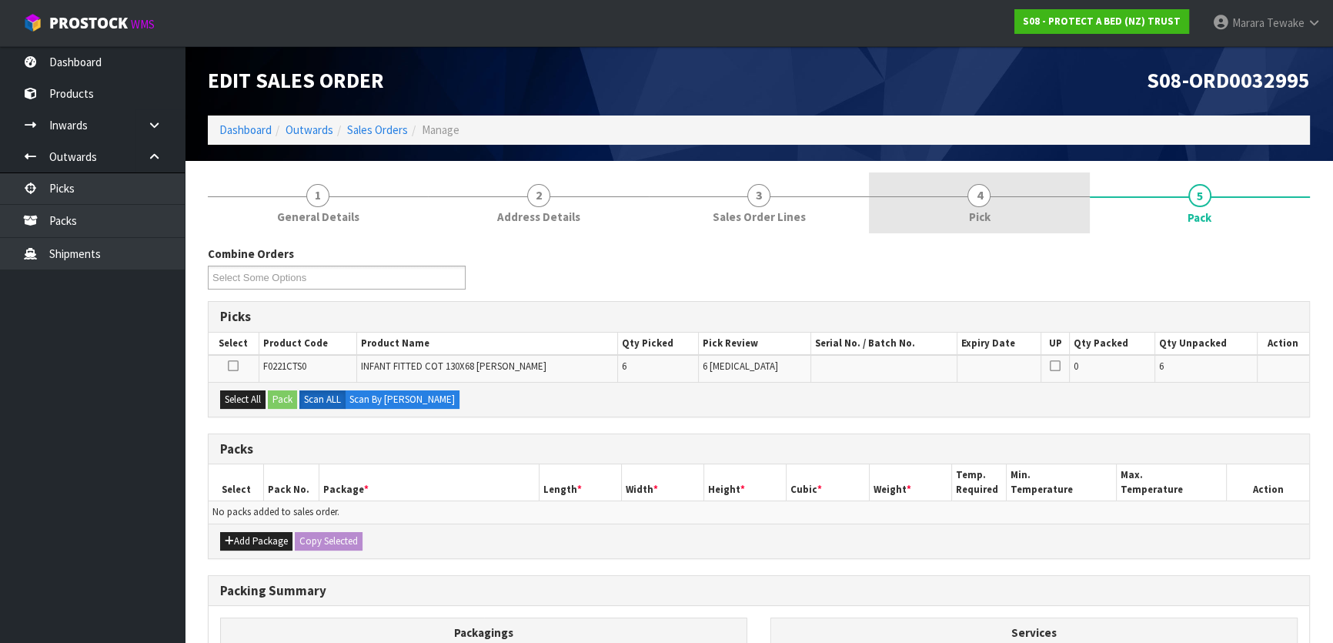
click at [1023, 201] on link "4 Pick" at bounding box center [979, 202] width 220 height 61
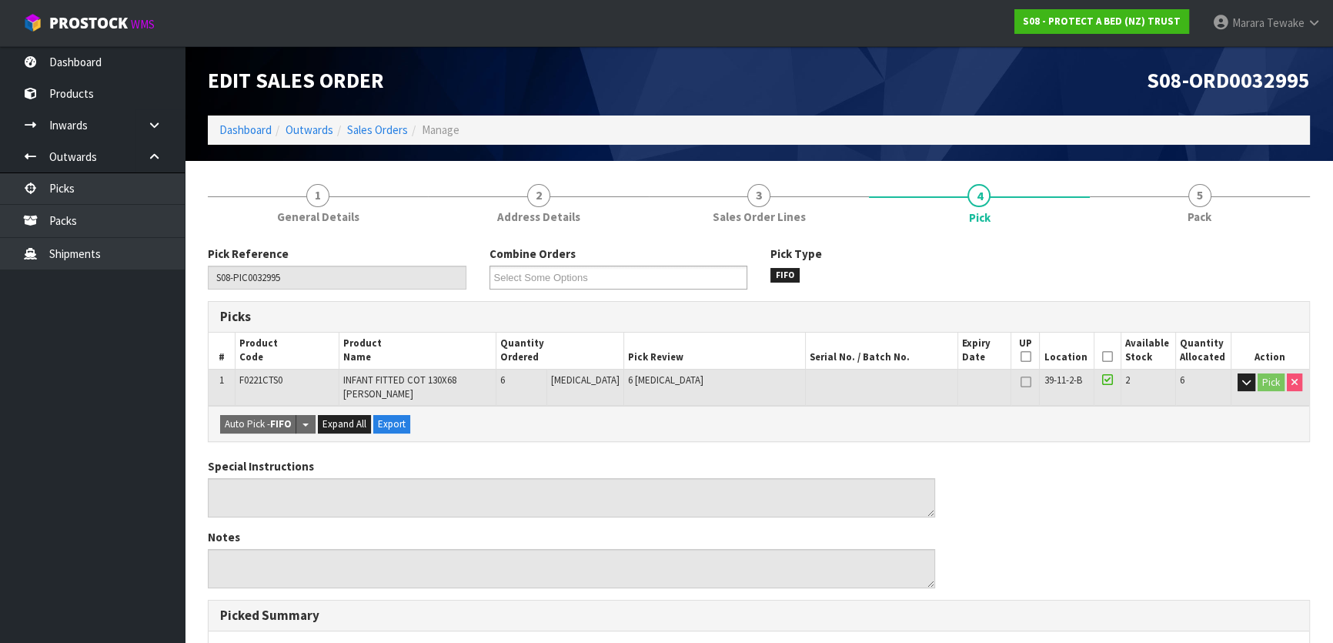
click at [1103, 356] on icon at bounding box center [1107, 356] width 11 height 1
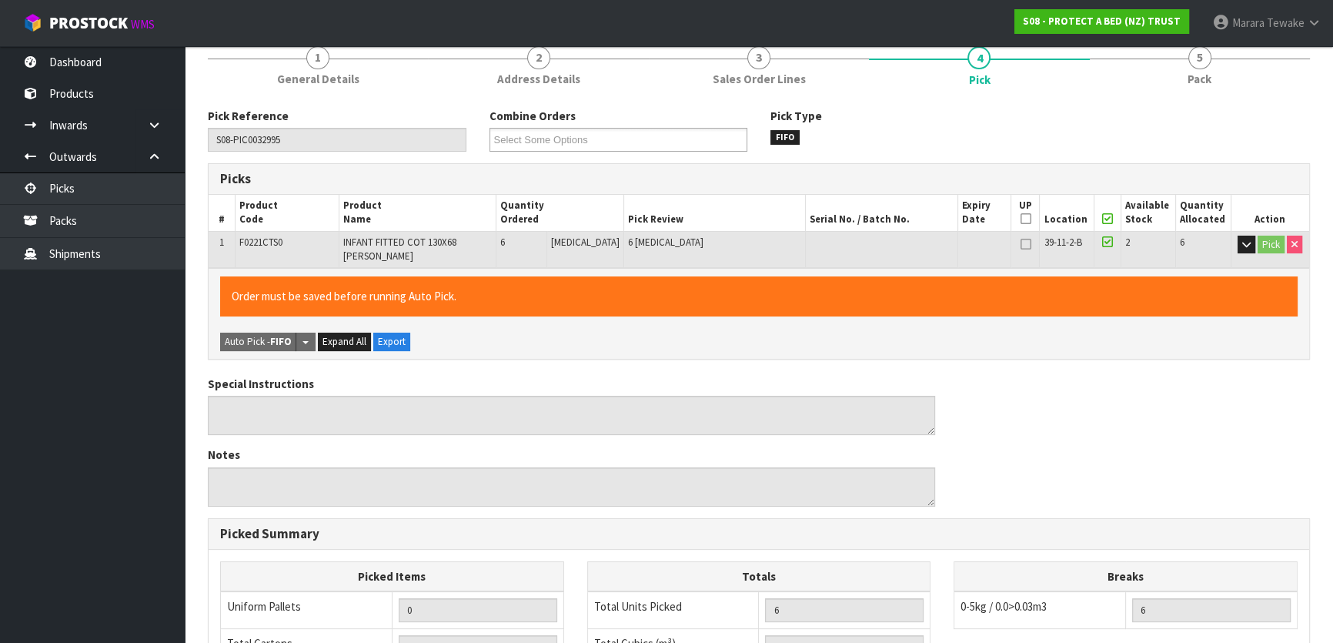
scroll to position [434, 0]
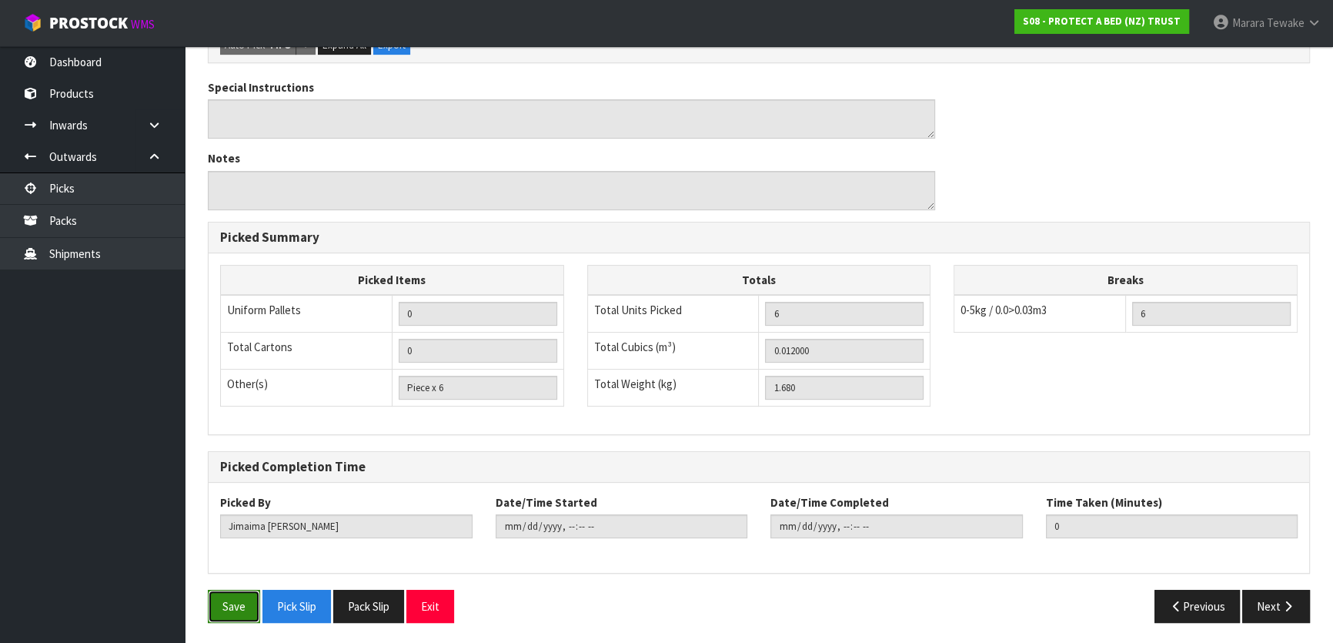
click at [221, 600] on button "Save" at bounding box center [234, 605] width 52 height 33
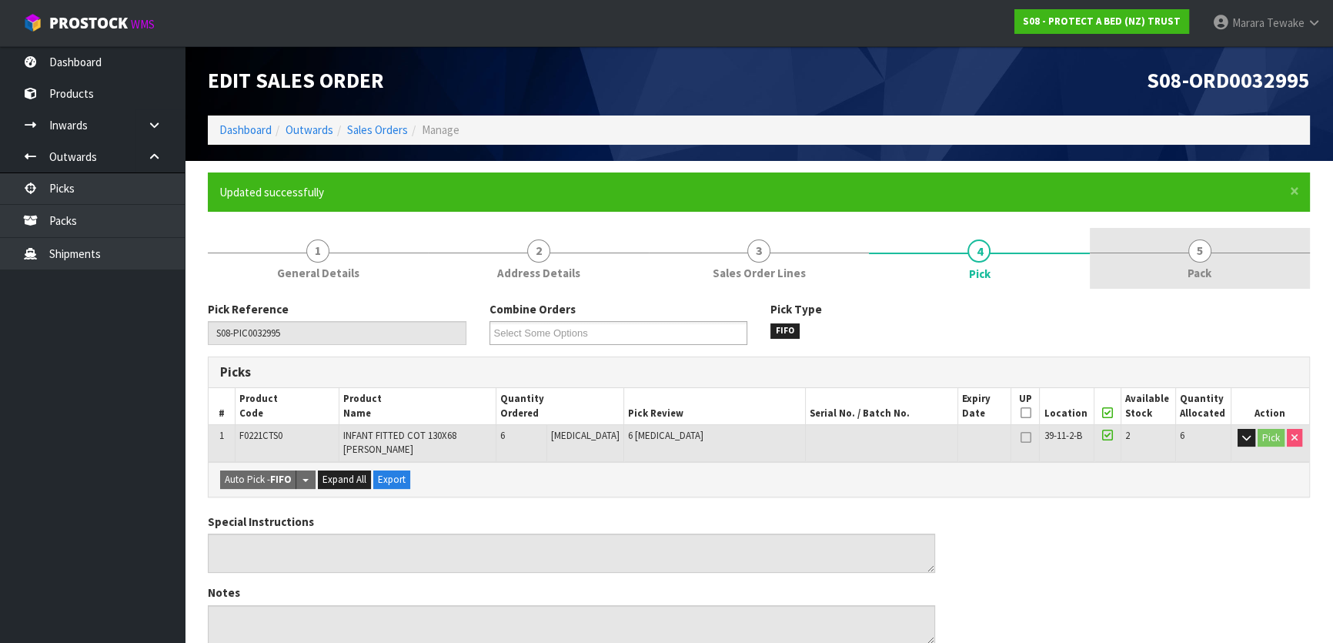
drag, startPoint x: 1214, startPoint y: 269, endPoint x: 1189, endPoint y: 281, distance: 27.2
click at [1214, 273] on link "5 Pack" at bounding box center [1200, 258] width 220 height 61
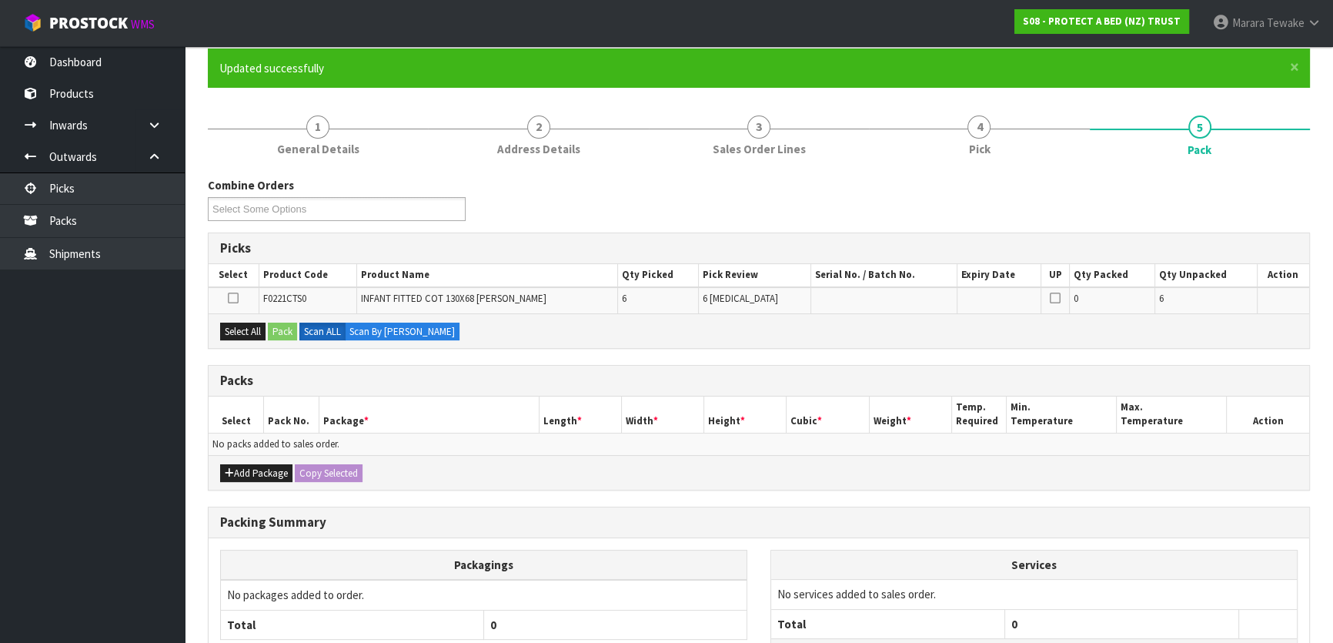
scroll to position [253, 0]
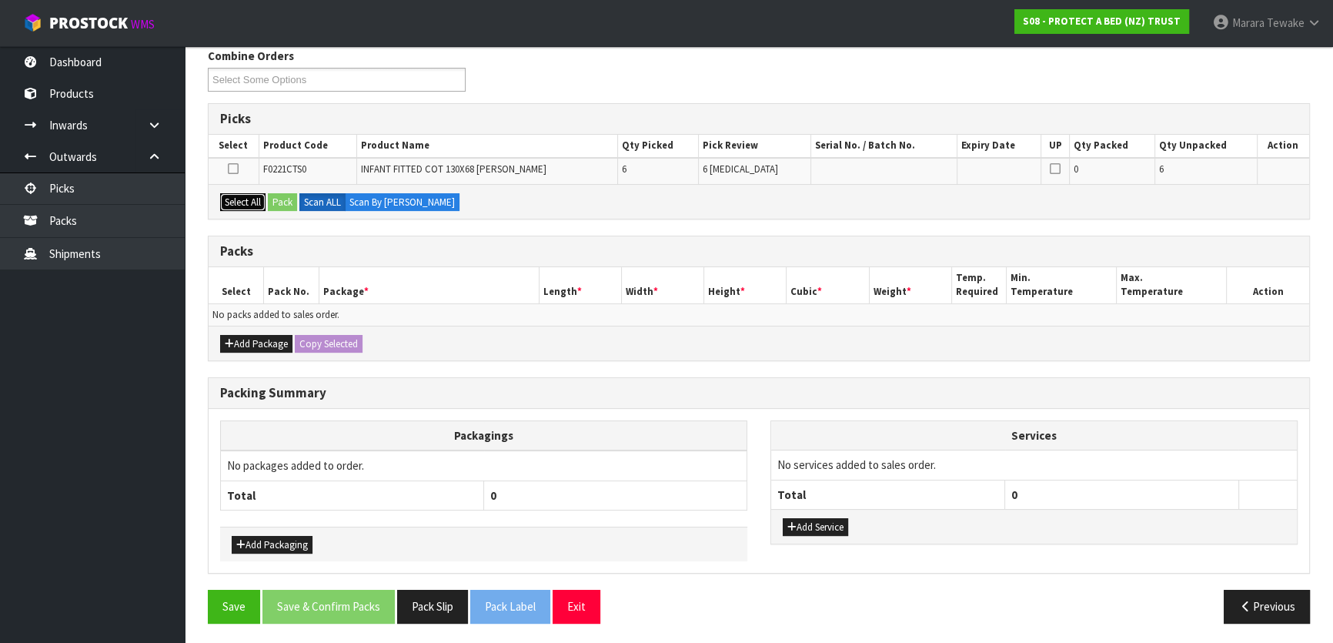
click at [252, 204] on button "Select All" at bounding box center [242, 202] width 45 height 18
click at [277, 203] on button "Pack" at bounding box center [282, 202] width 29 height 18
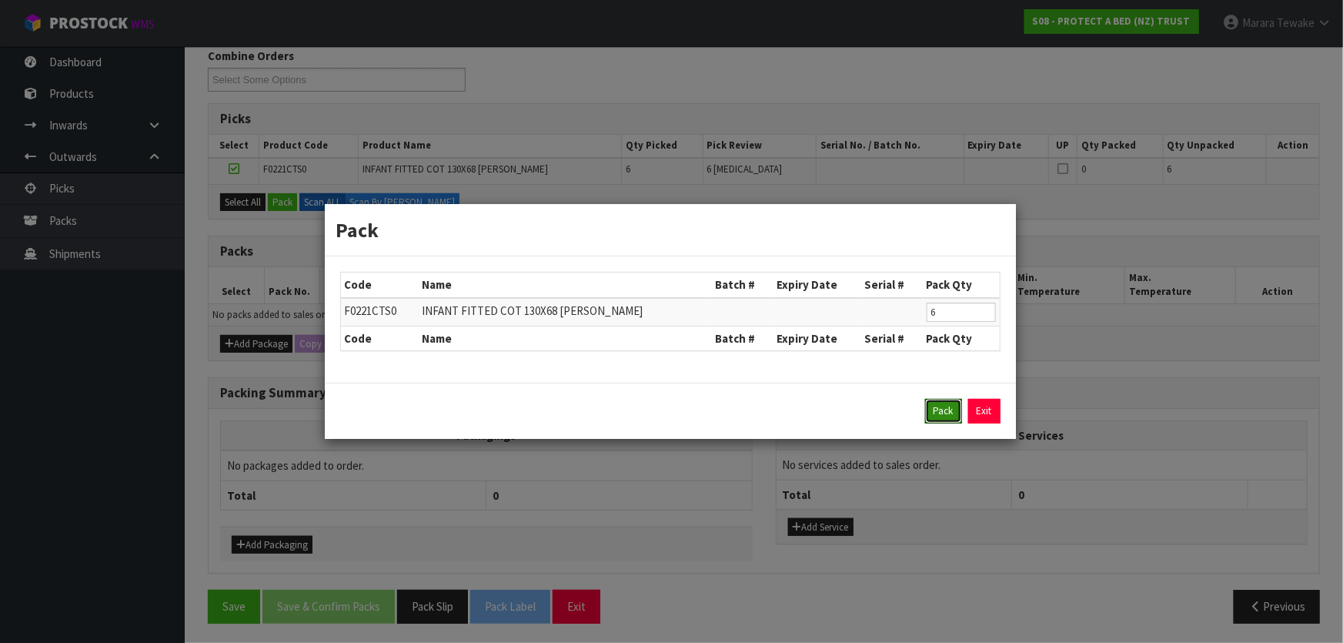
click at [935, 407] on button "Pack" at bounding box center [943, 411] width 37 height 25
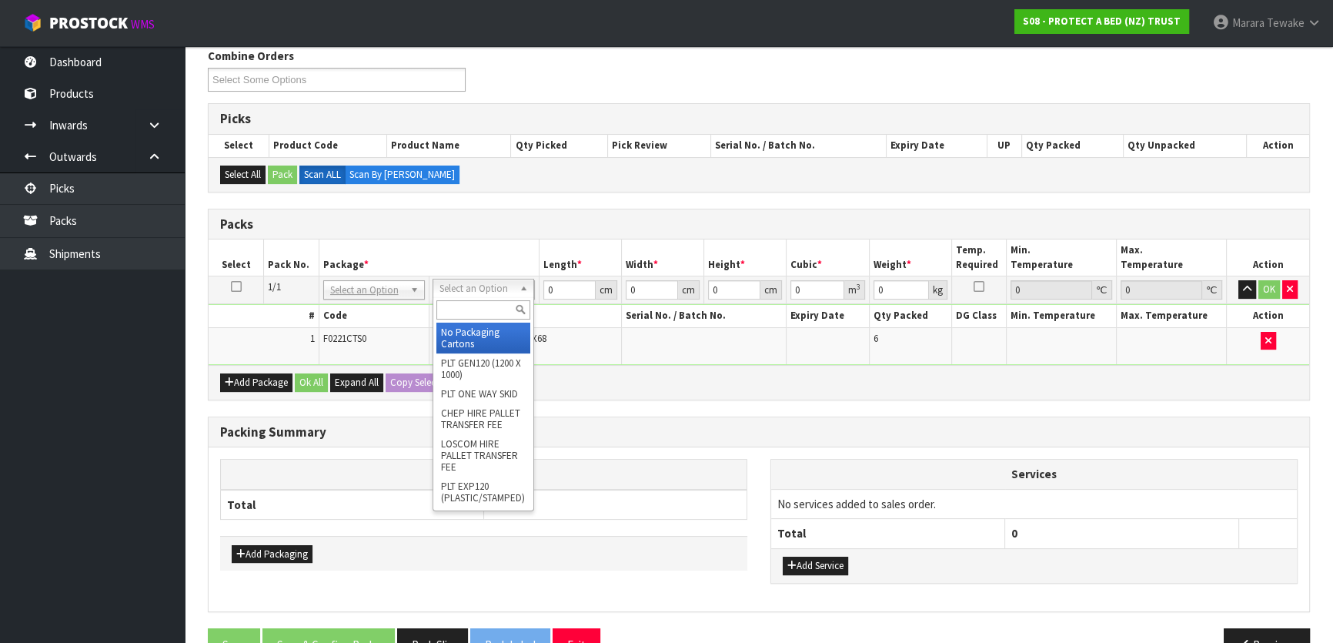
click at [492, 306] on input "text" at bounding box center [483, 309] width 94 height 19
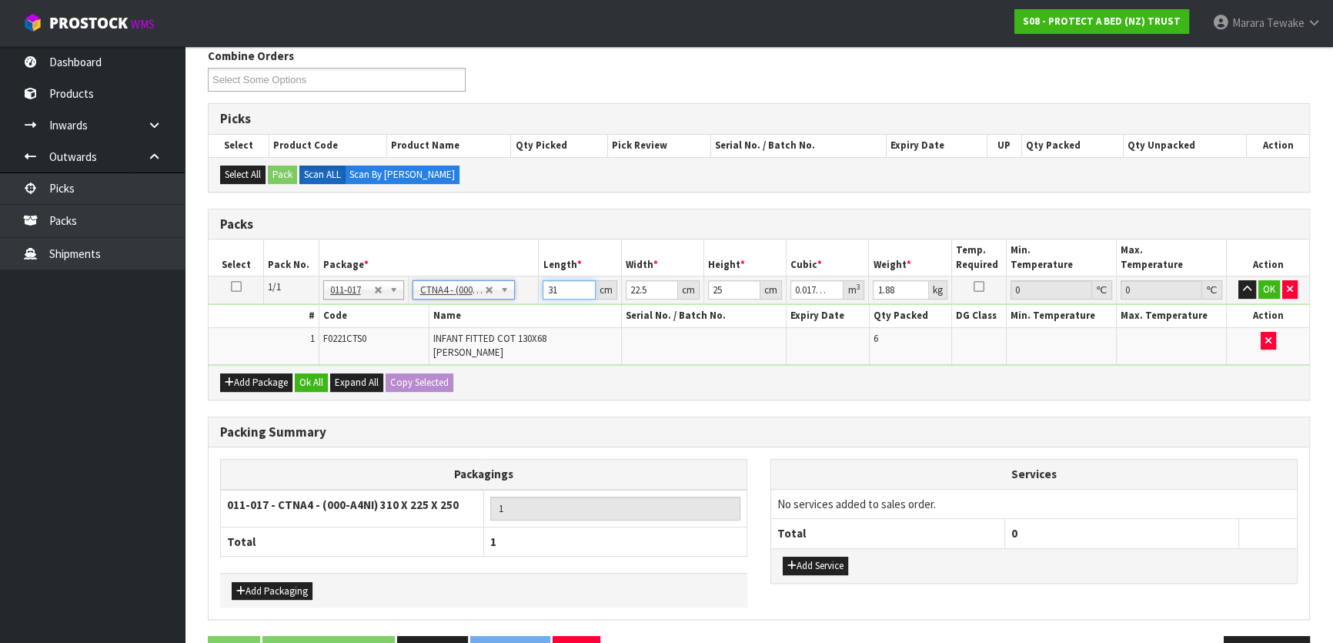
click at [529, 262] on table "Select Pack No. Package * Length * Width * Height * Cubic * Weight * Temp. Requ…" at bounding box center [759, 301] width 1100 height 125
click at [1238, 280] on button "button" at bounding box center [1247, 289] width 18 height 18
click button "OK" at bounding box center [1269, 289] width 22 height 18
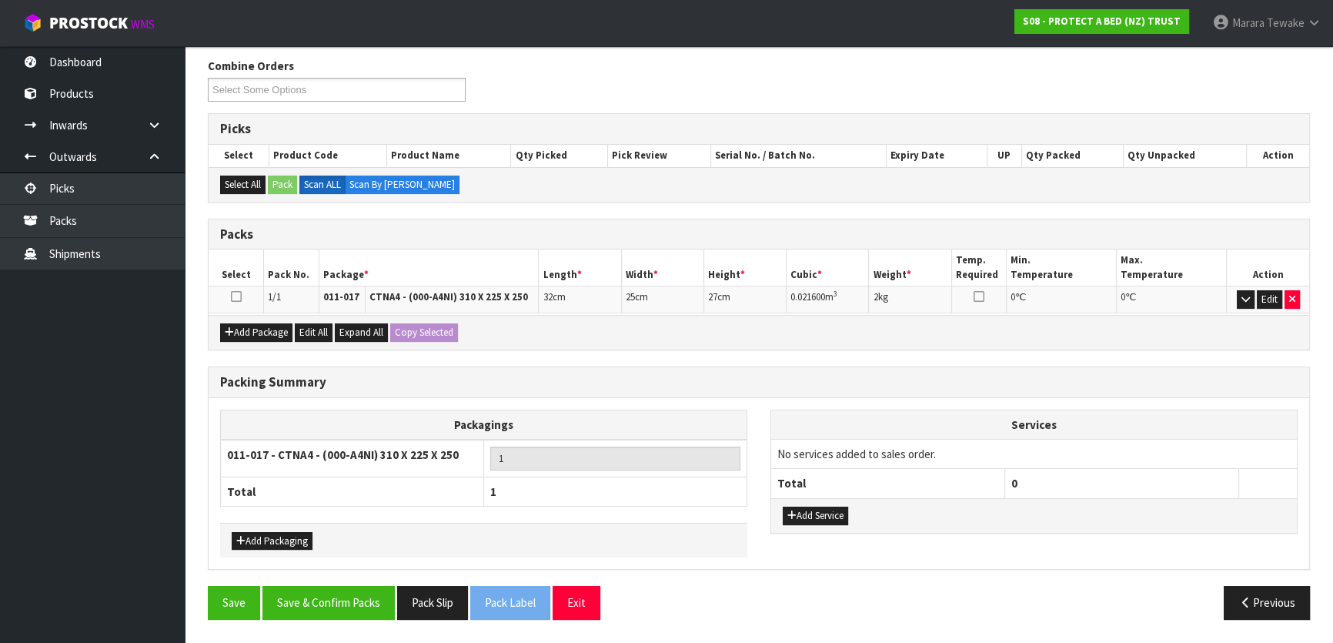
scroll to position [238, 0]
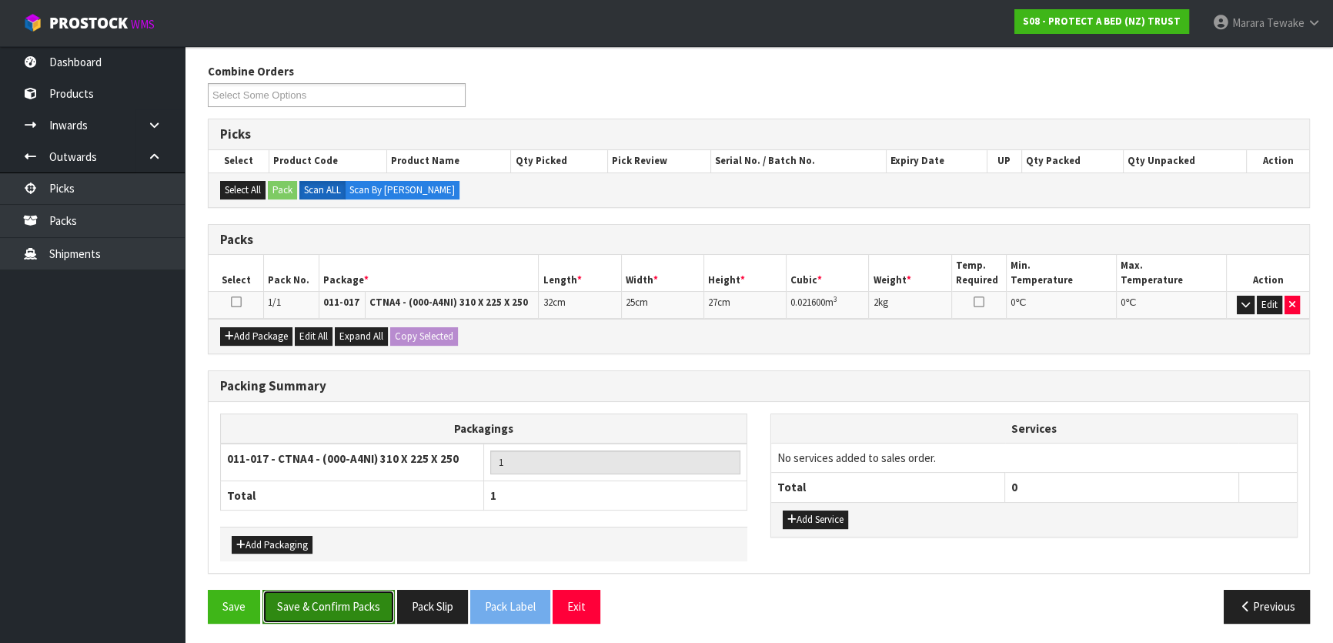
click at [370, 596] on button "Save & Confirm Packs" at bounding box center [328, 605] width 132 height 33
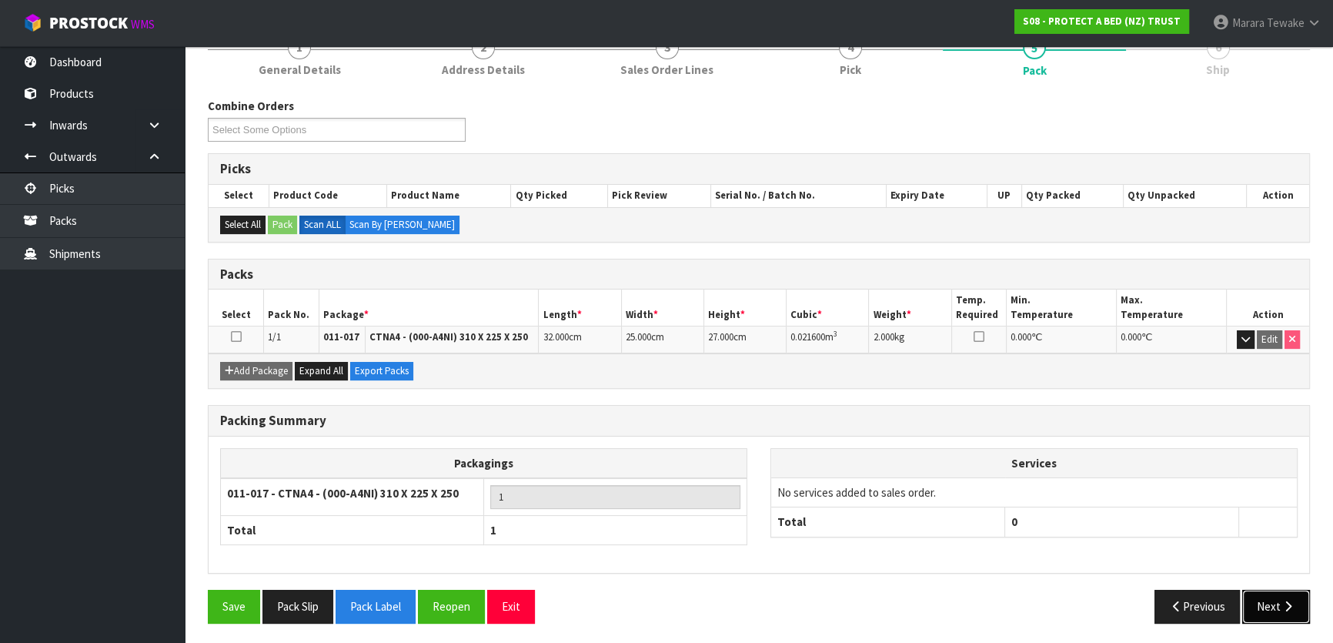
click at [1277, 603] on button "Next" at bounding box center [1276, 605] width 68 height 33
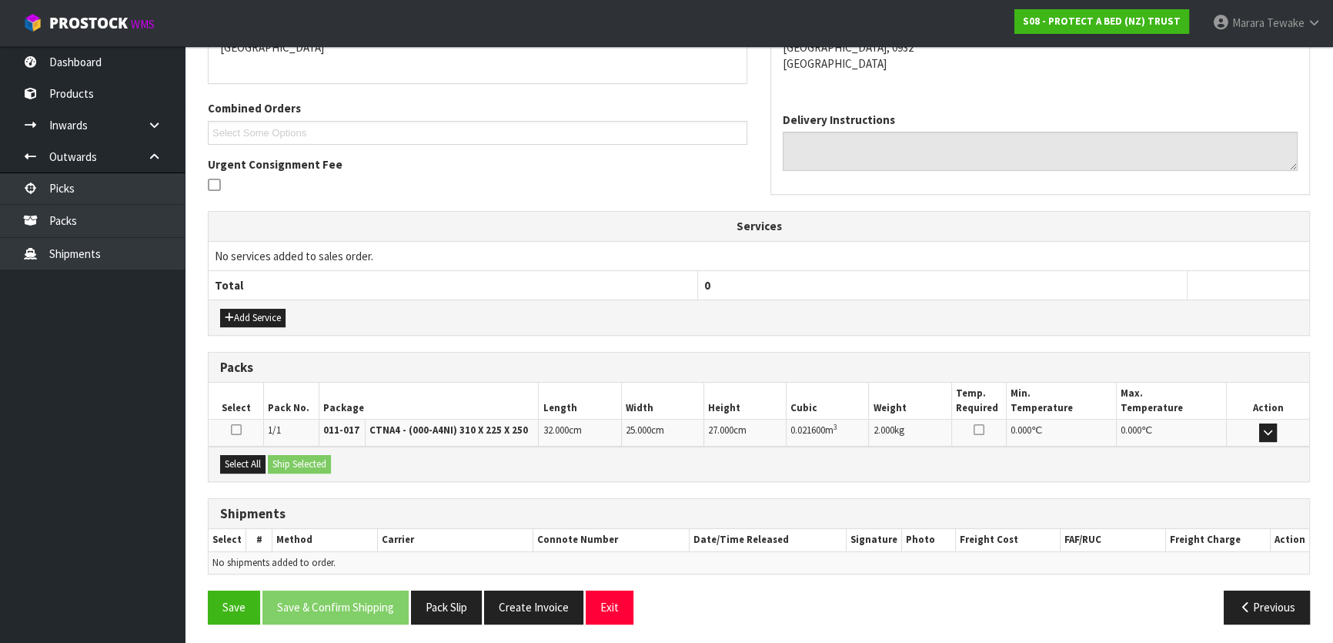
scroll to position [355, 0]
click at [259, 454] on button "Select All" at bounding box center [242, 463] width 45 height 18
click at [287, 457] on button "Ship Selected" at bounding box center [299, 463] width 63 height 18
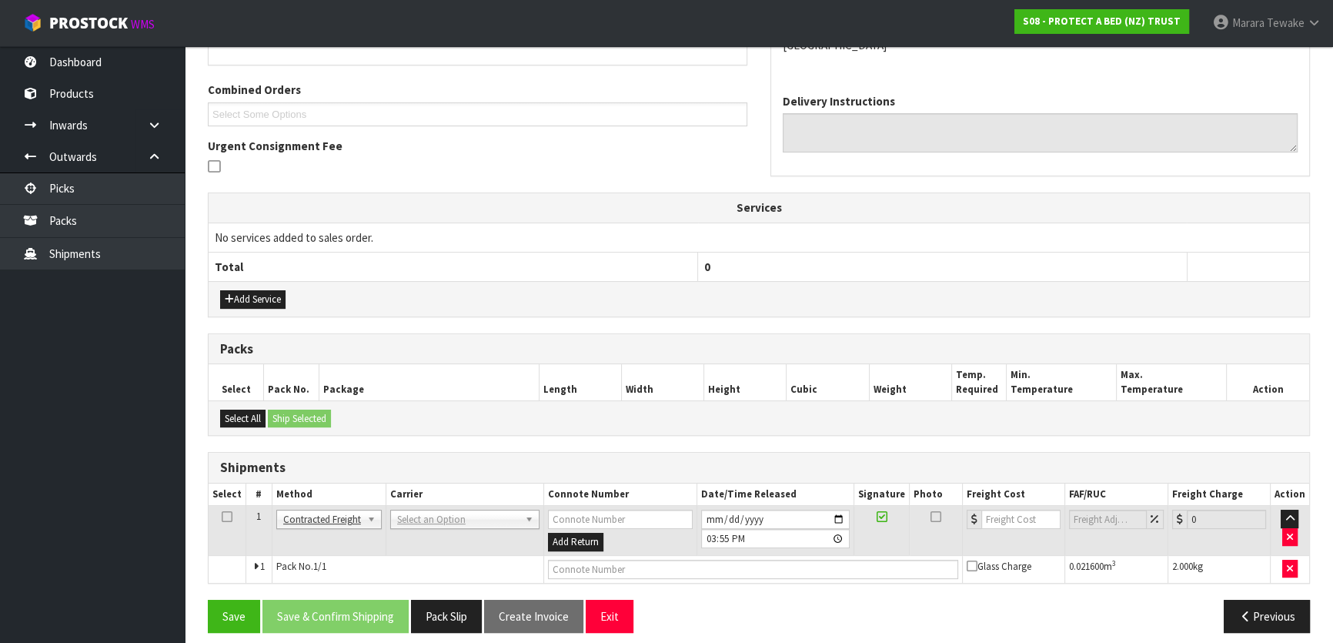
scroll to position [382, 0]
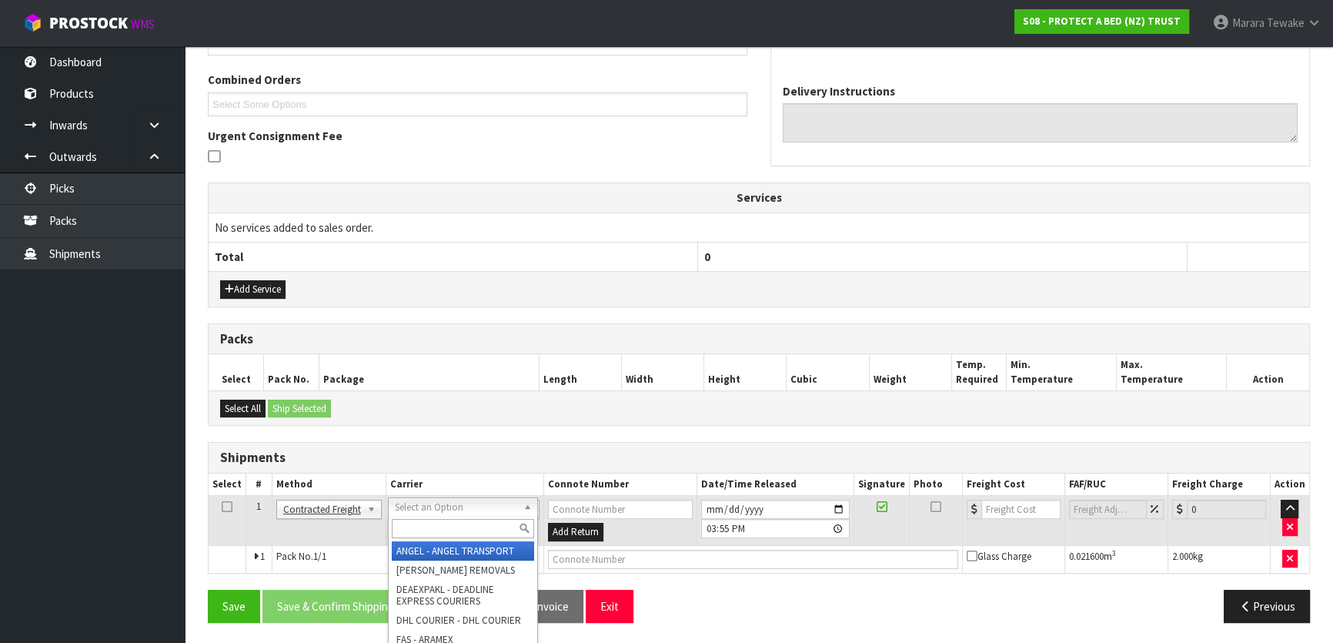
click at [423, 526] on input "text" at bounding box center [463, 528] width 142 height 19
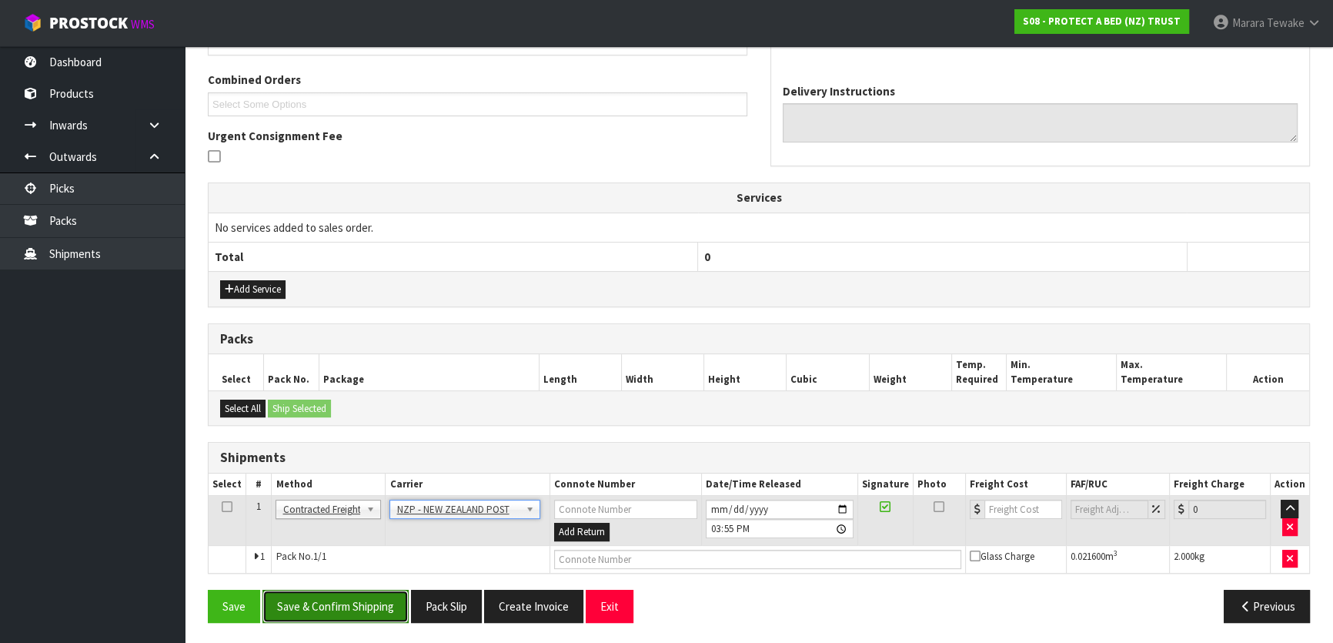
click at [361, 597] on button "Save & Confirm Shipping" at bounding box center [335, 605] width 146 height 33
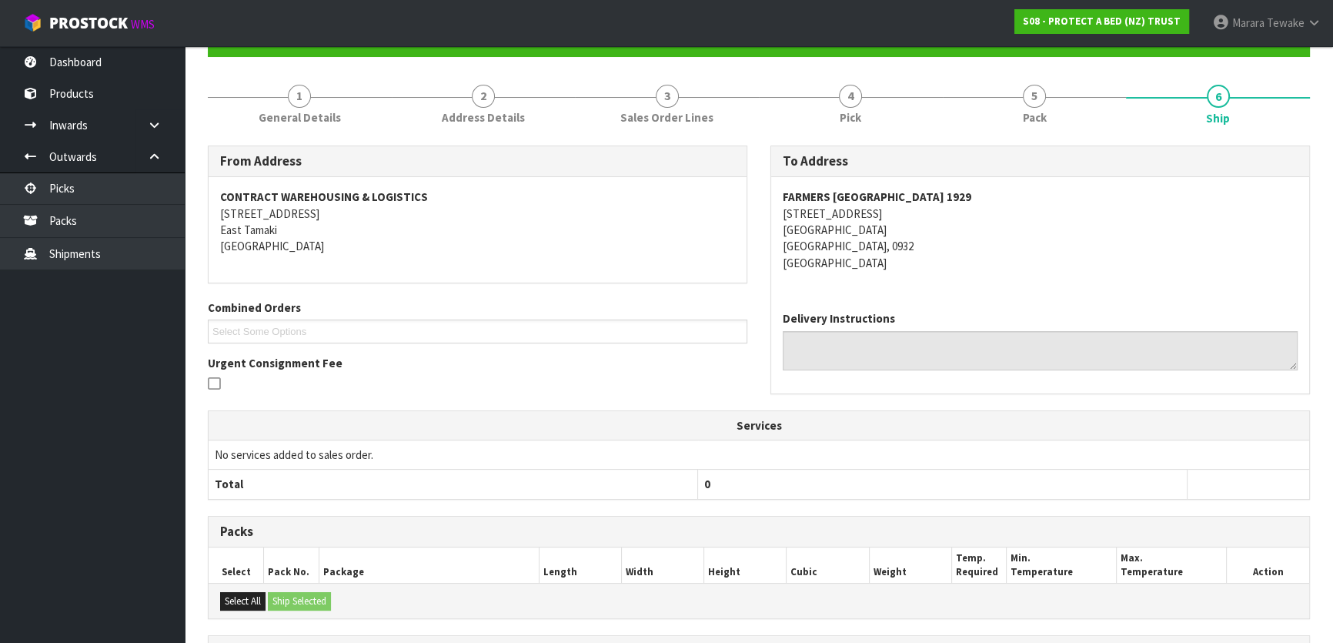
scroll to position [361, 0]
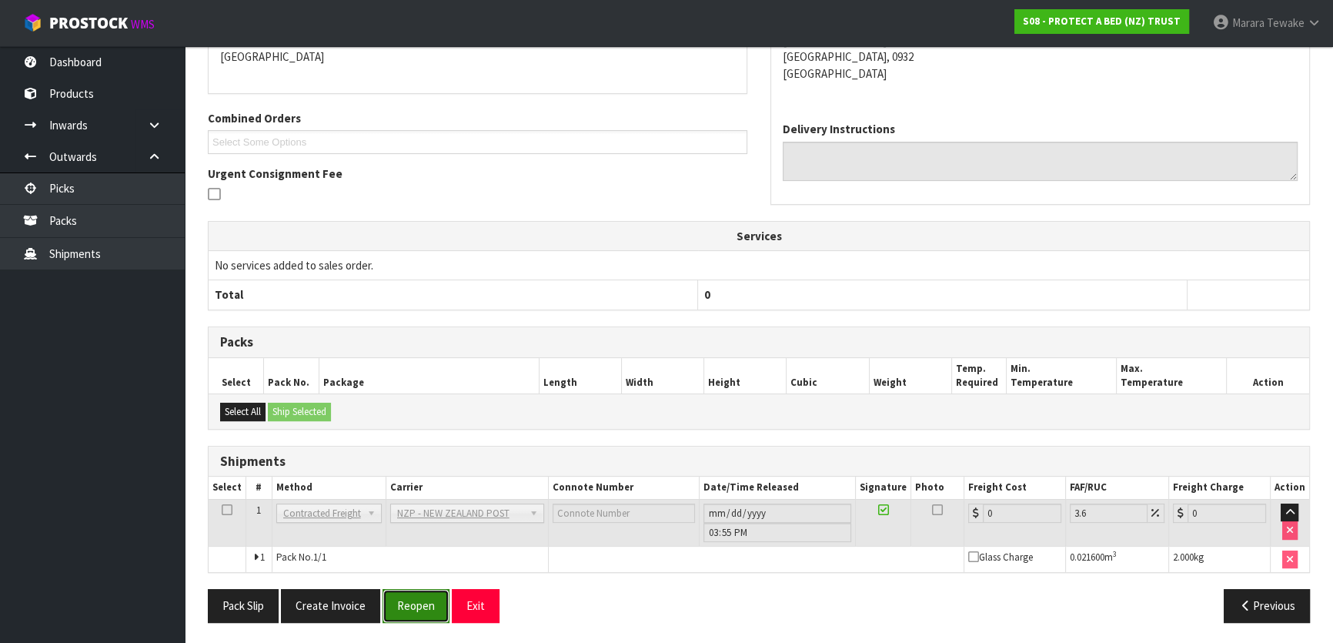
click at [417, 599] on button "Reopen" at bounding box center [415, 605] width 67 height 33
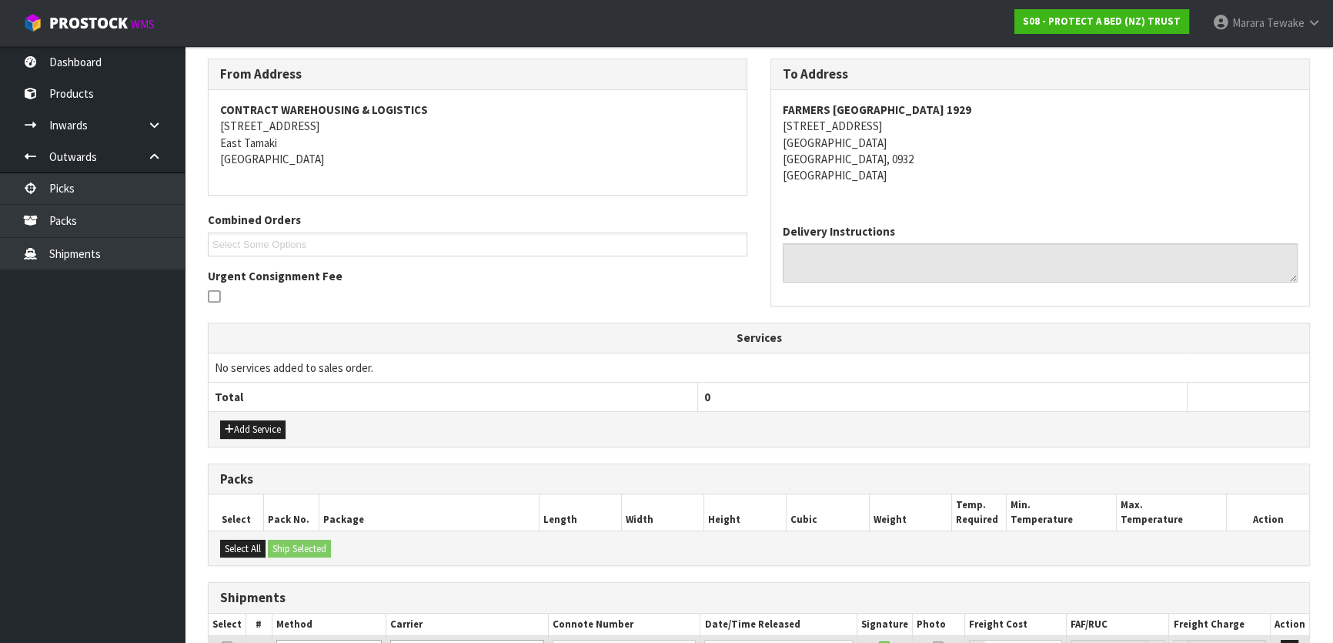
scroll to position [382, 0]
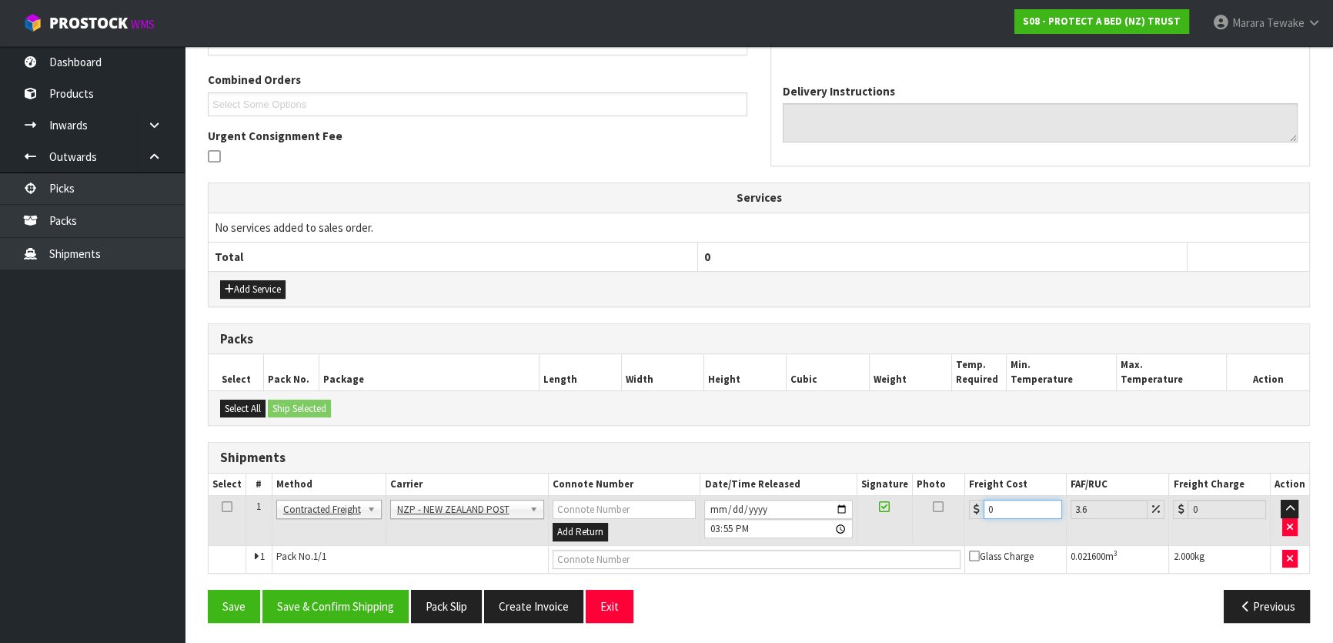
drag, startPoint x: 1006, startPoint y: 499, endPoint x: 968, endPoint y: 472, distance: 46.8
click at [972, 485] on table "Select # Method Carrier Connote Number Date/Time Released Signature Photo Freig…" at bounding box center [759, 522] width 1100 height 99
click at [383, 609] on button "Save & Confirm Shipping" at bounding box center [335, 605] width 146 height 33
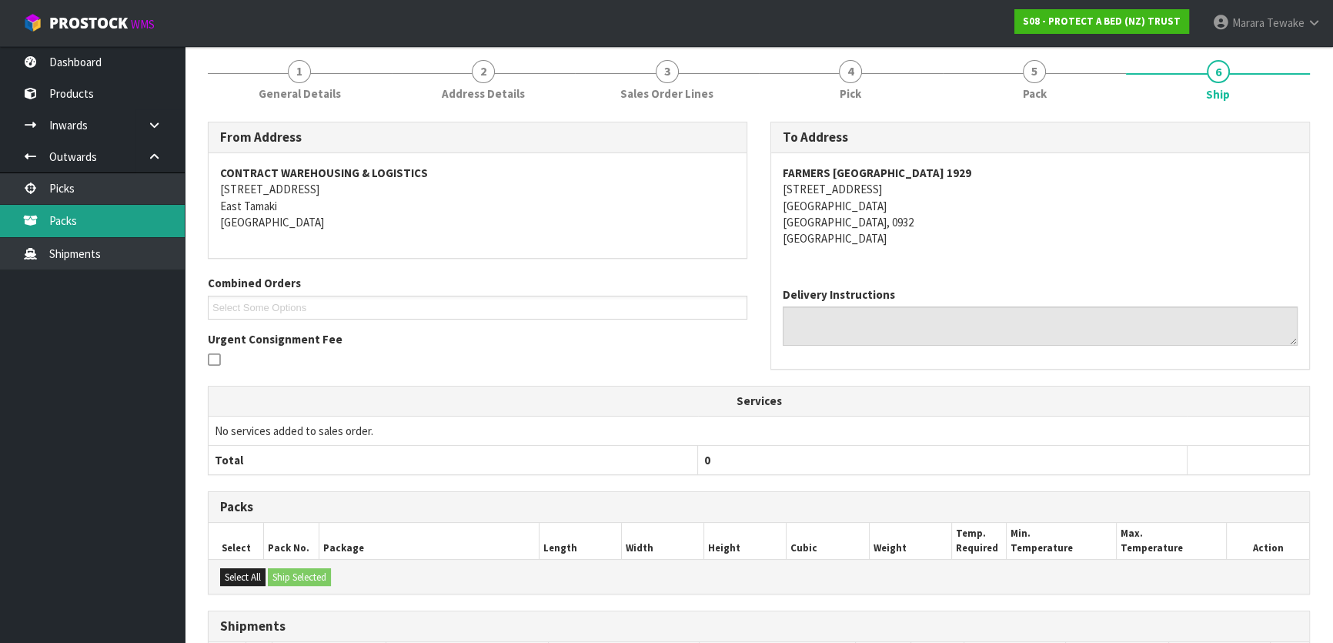
scroll to position [0, 0]
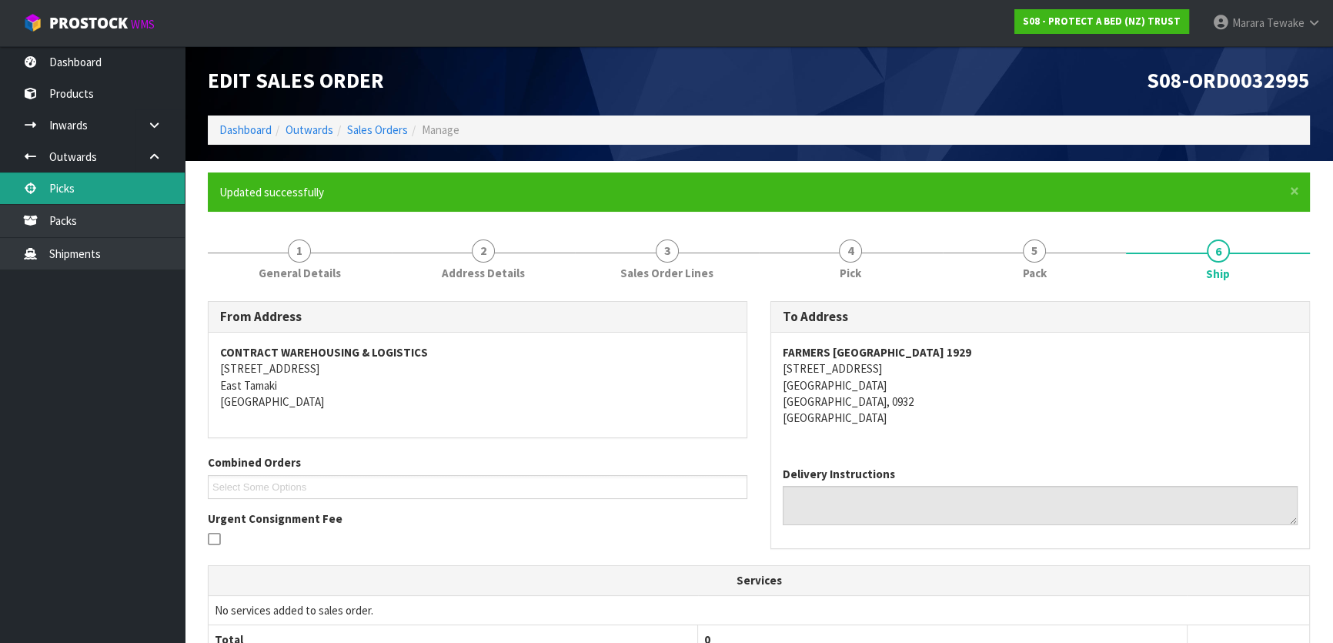
click at [115, 180] on link "Picks" at bounding box center [92, 188] width 185 height 32
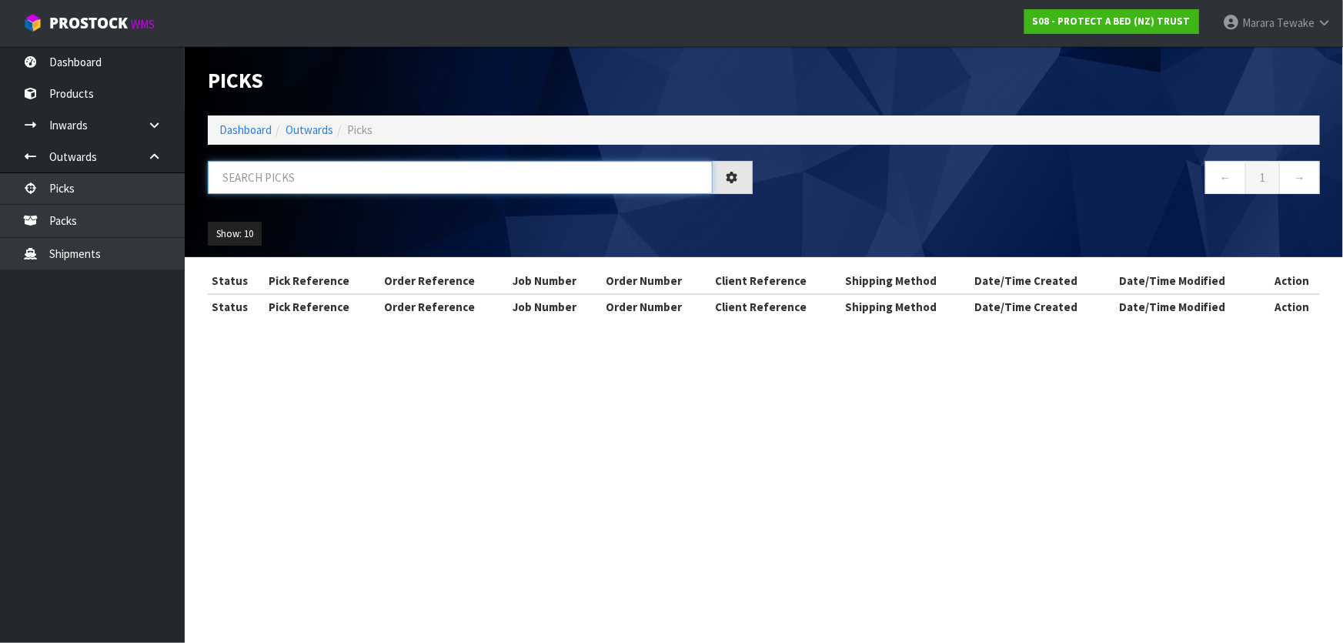
click at [239, 172] on input "text" at bounding box center [460, 177] width 505 height 33
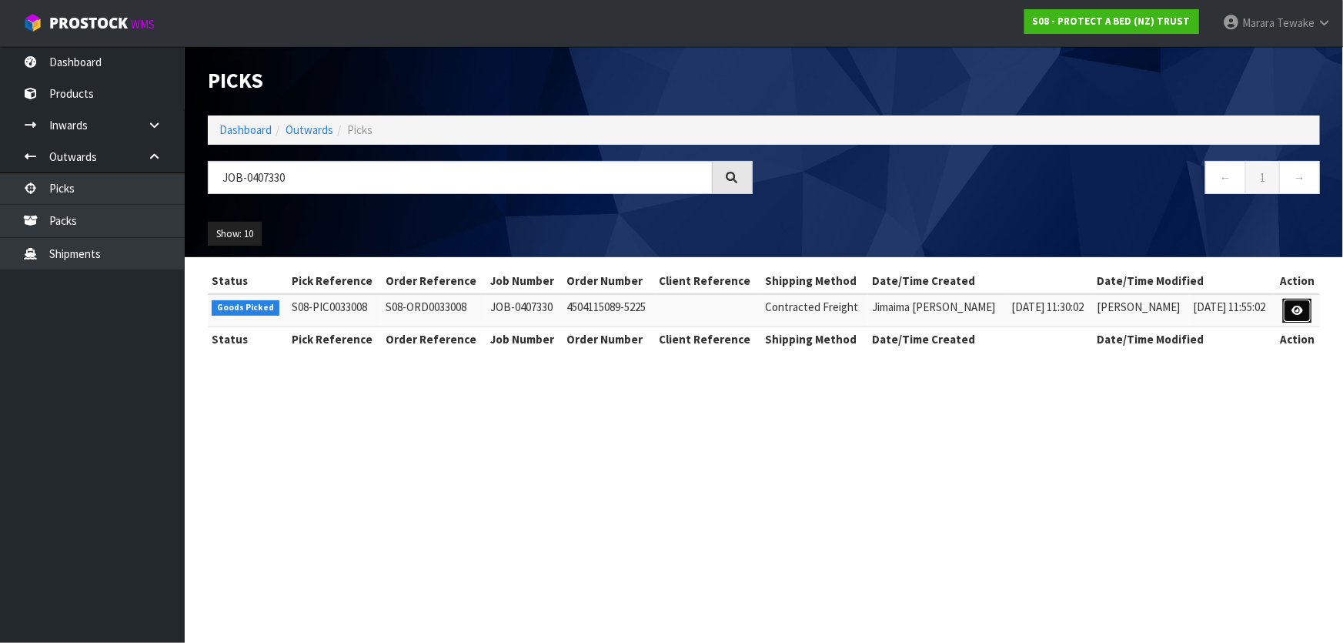
click at [1300, 308] on icon at bounding box center [1297, 311] width 12 height 10
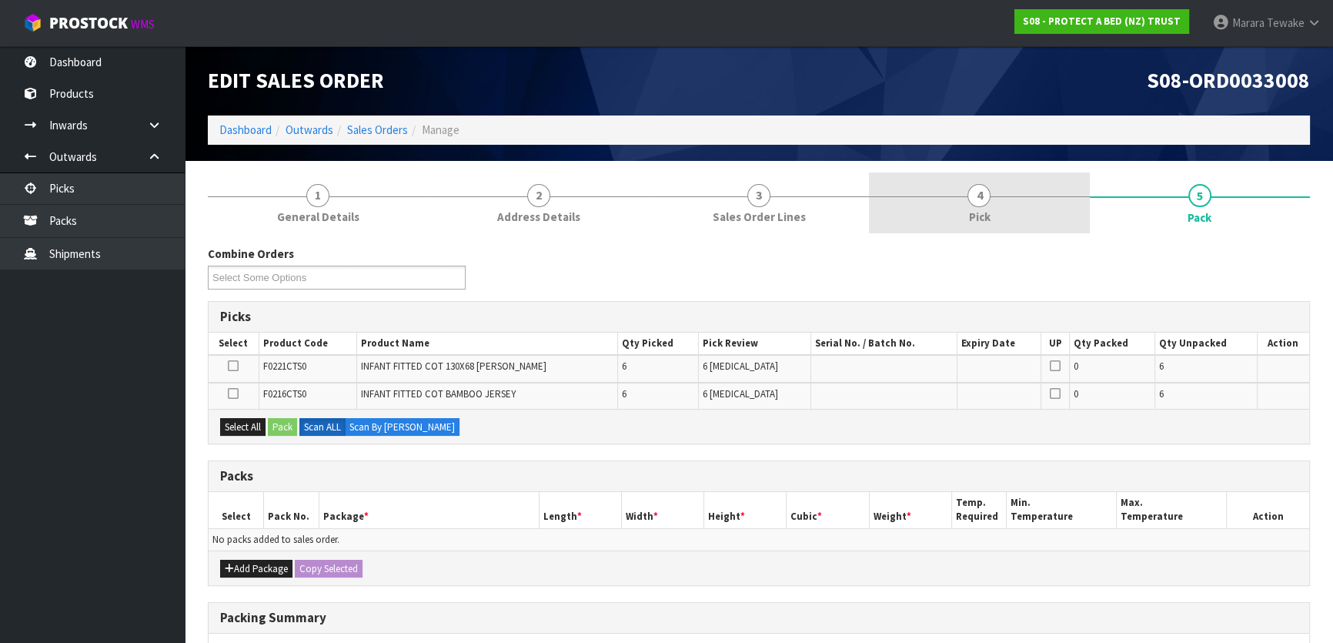
click at [990, 220] on span "Pick" at bounding box center [979, 217] width 22 height 16
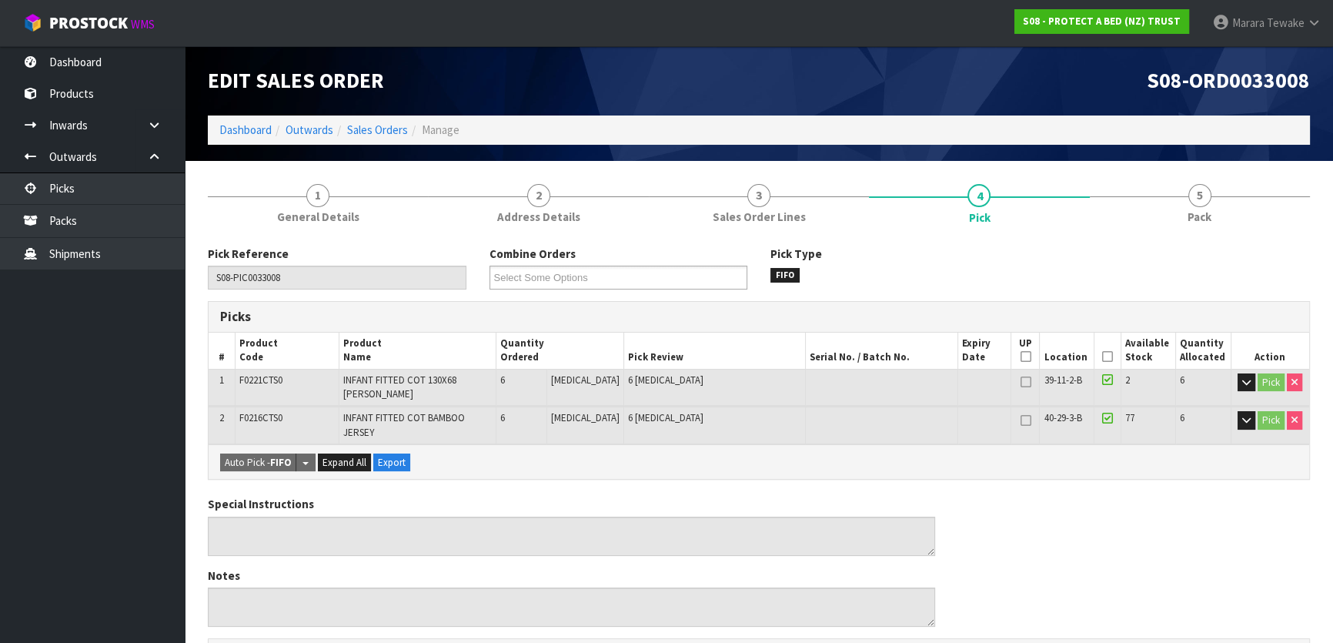
drag, startPoint x: 1102, startPoint y: 359, endPoint x: 958, endPoint y: 419, distance: 156.2
click at [1102, 357] on icon at bounding box center [1107, 356] width 11 height 1
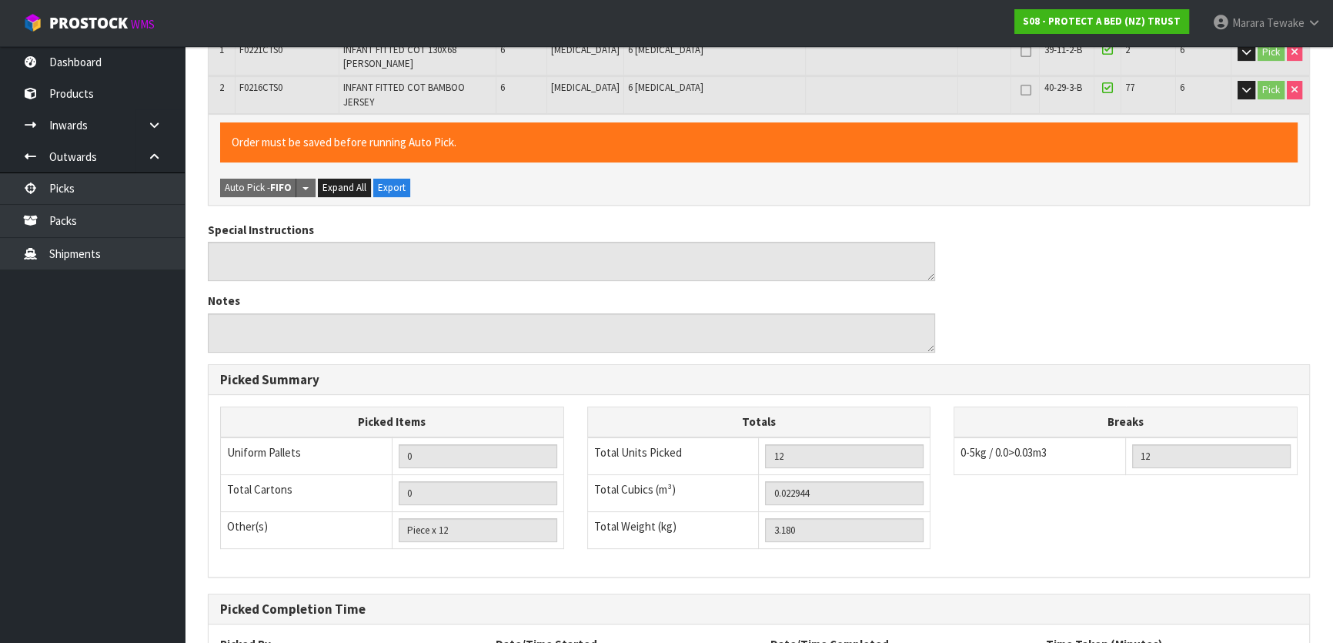
scroll to position [462, 0]
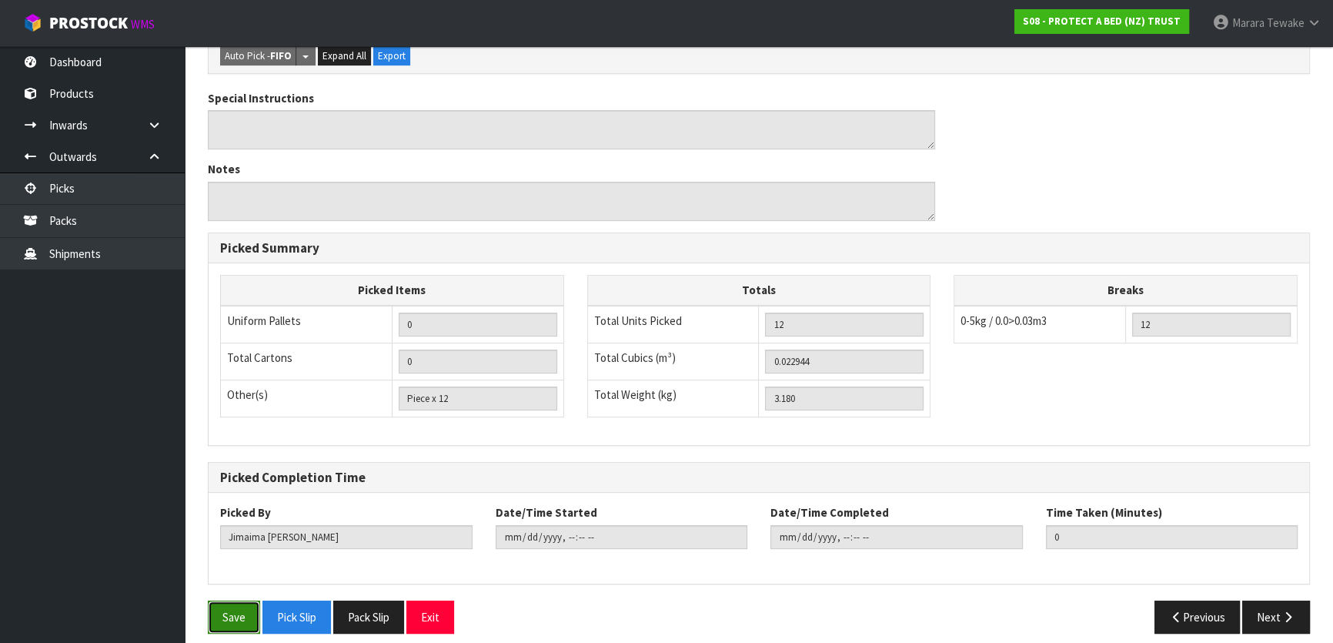
click at [229, 606] on button "Save" at bounding box center [234, 616] width 52 height 33
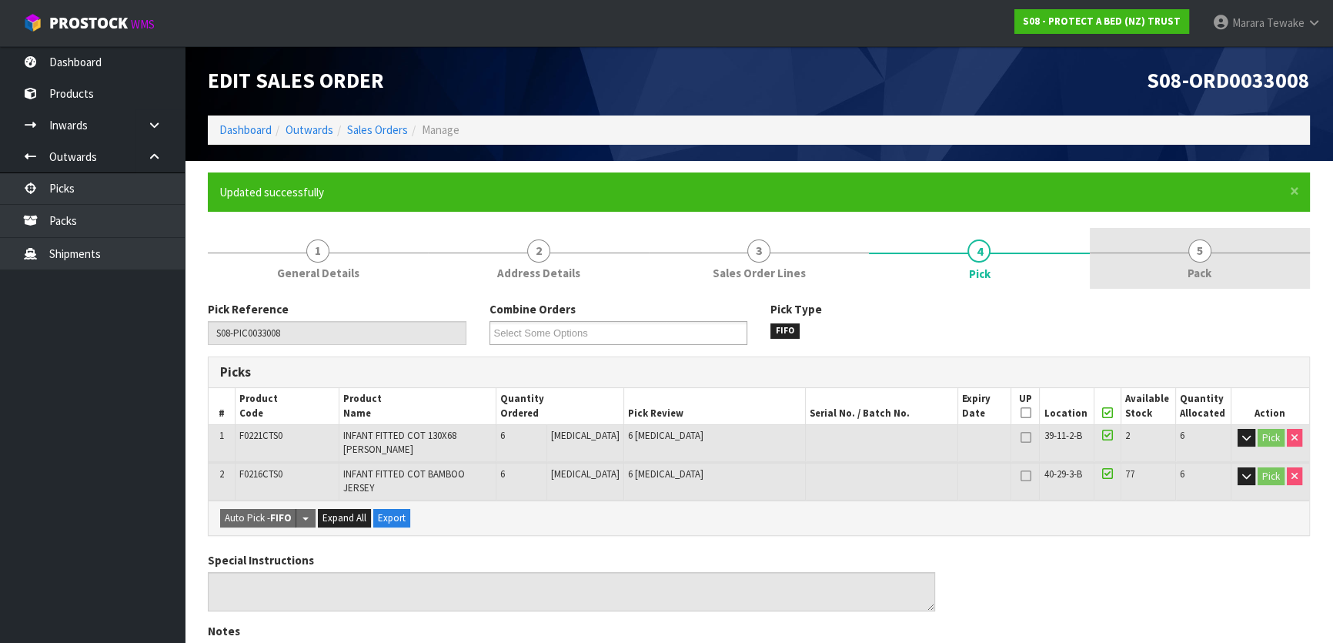
click at [1188, 252] on span "5" at bounding box center [1199, 250] width 23 height 23
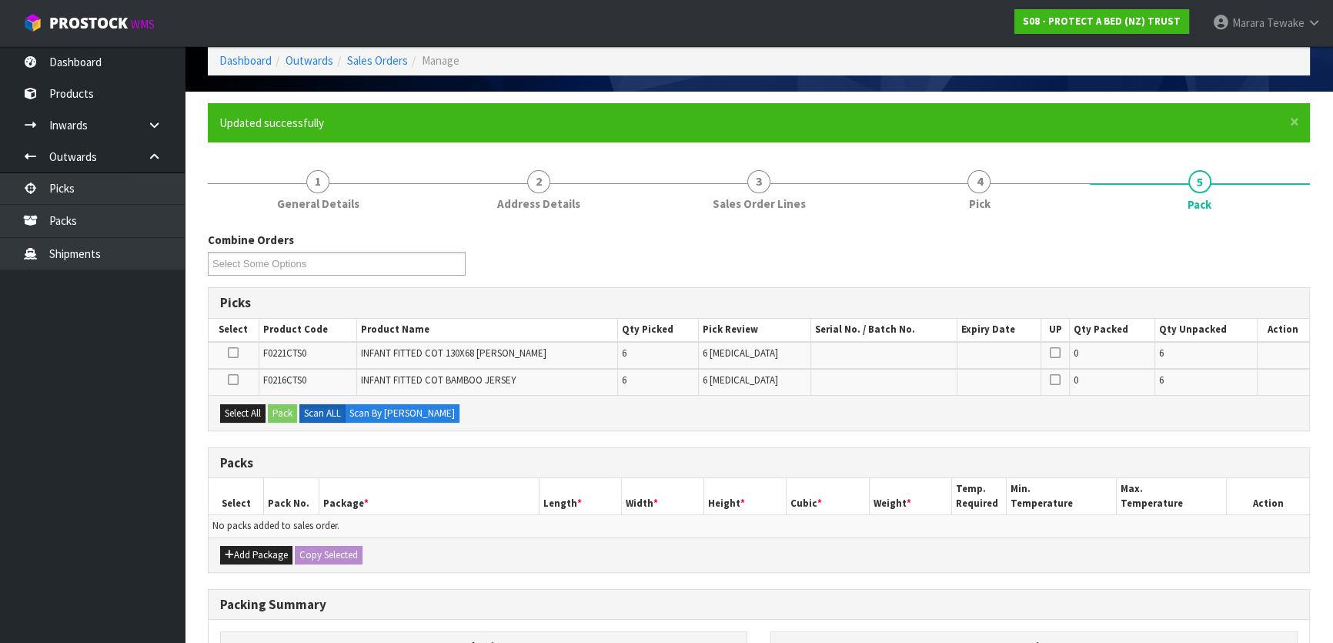
scroll to position [209, 0]
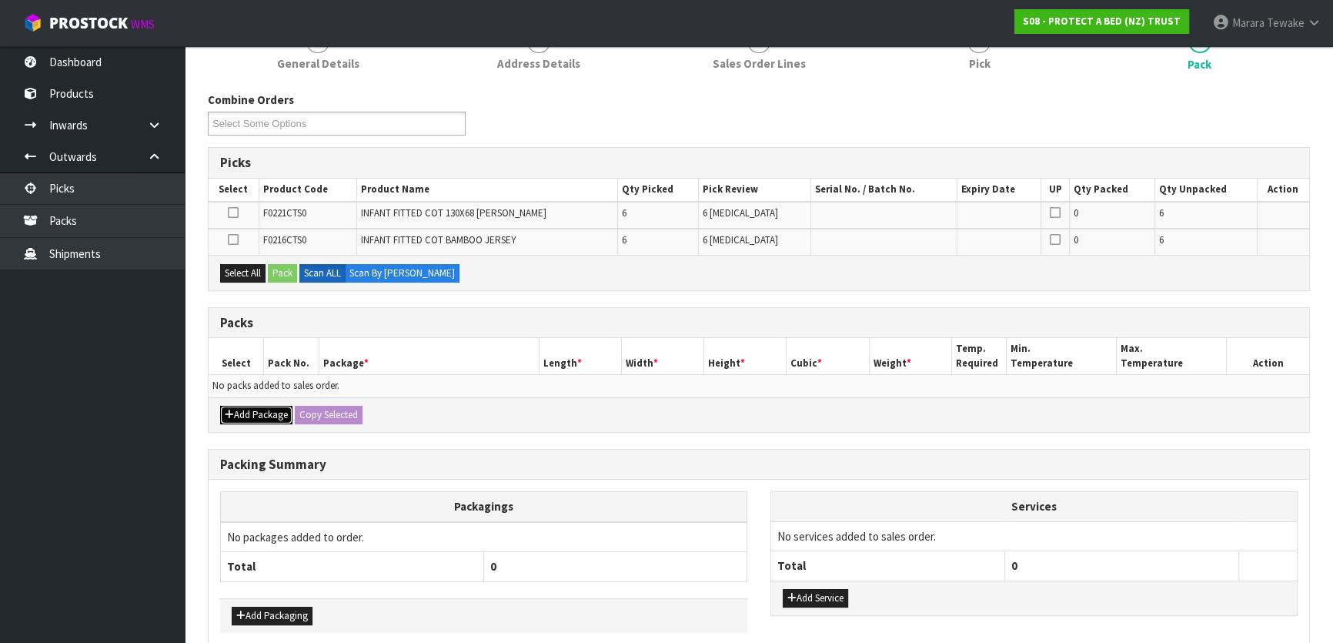
click at [265, 410] on button "Add Package" at bounding box center [256, 415] width 72 height 18
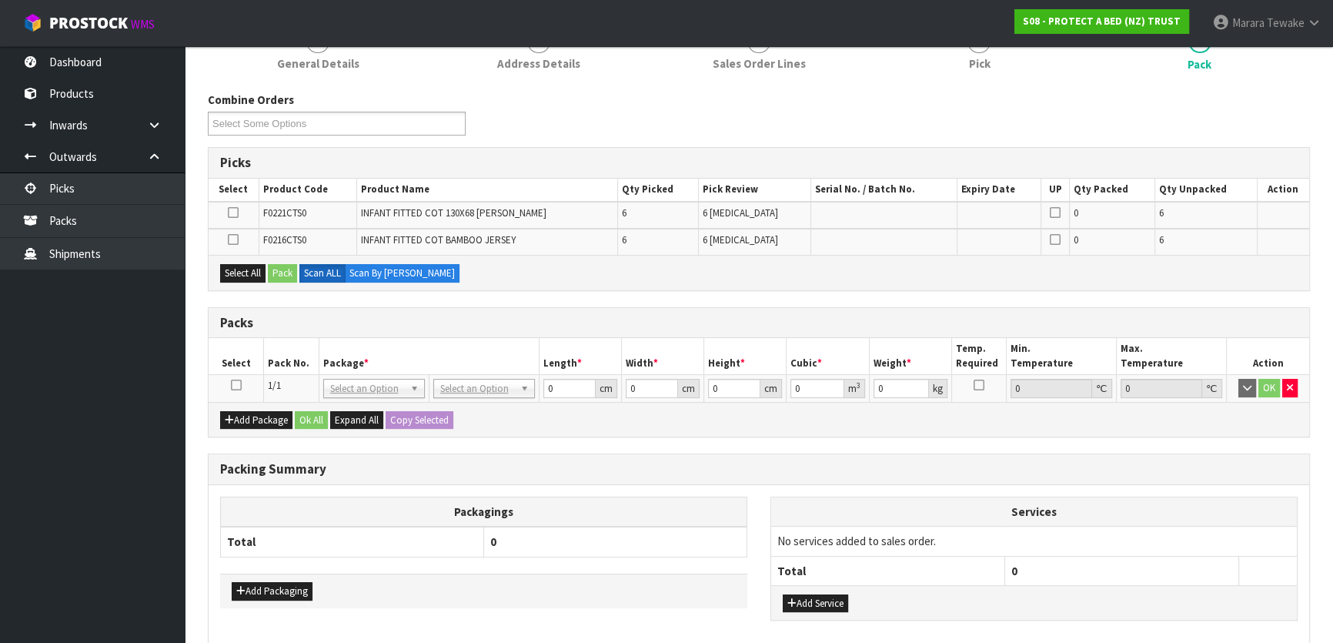
click at [233, 385] on icon at bounding box center [236, 385] width 11 height 1
drag, startPoint x: 250, startPoint y: 265, endPoint x: 282, endPoint y: 265, distance: 32.3
click at [252, 265] on button "Select All" at bounding box center [242, 273] width 45 height 18
click at [284, 265] on button "Pack" at bounding box center [282, 273] width 29 height 18
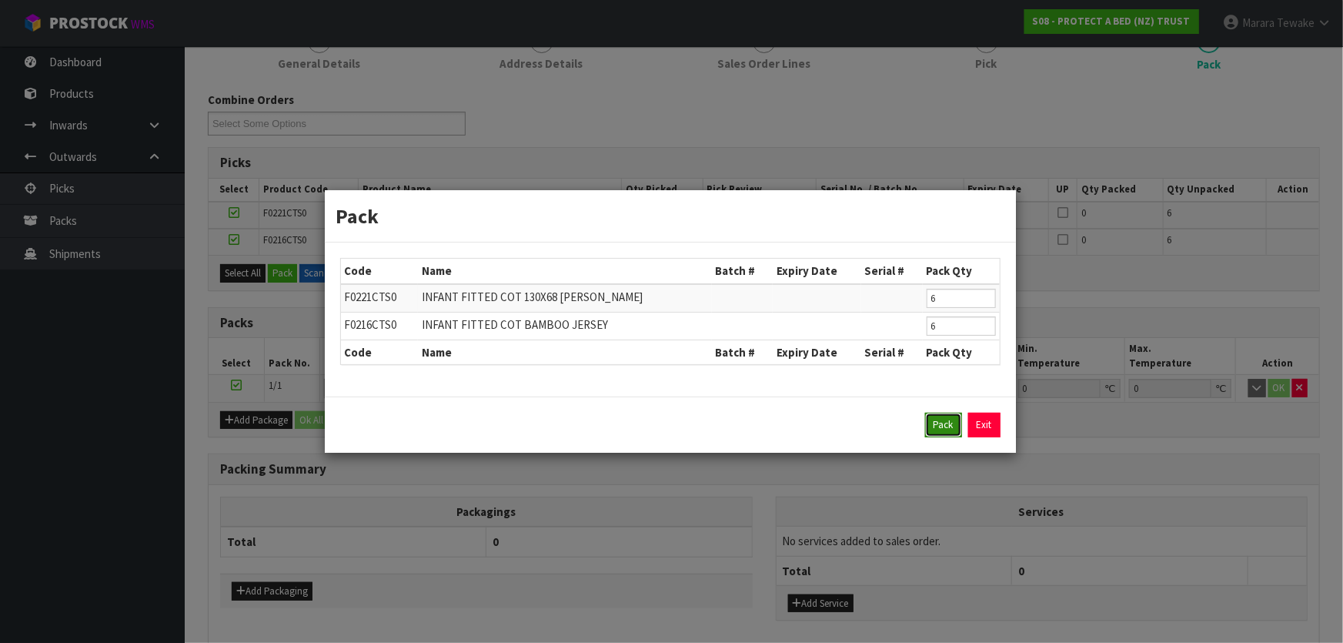
click at [943, 418] on button "Pack" at bounding box center [943, 424] width 37 height 25
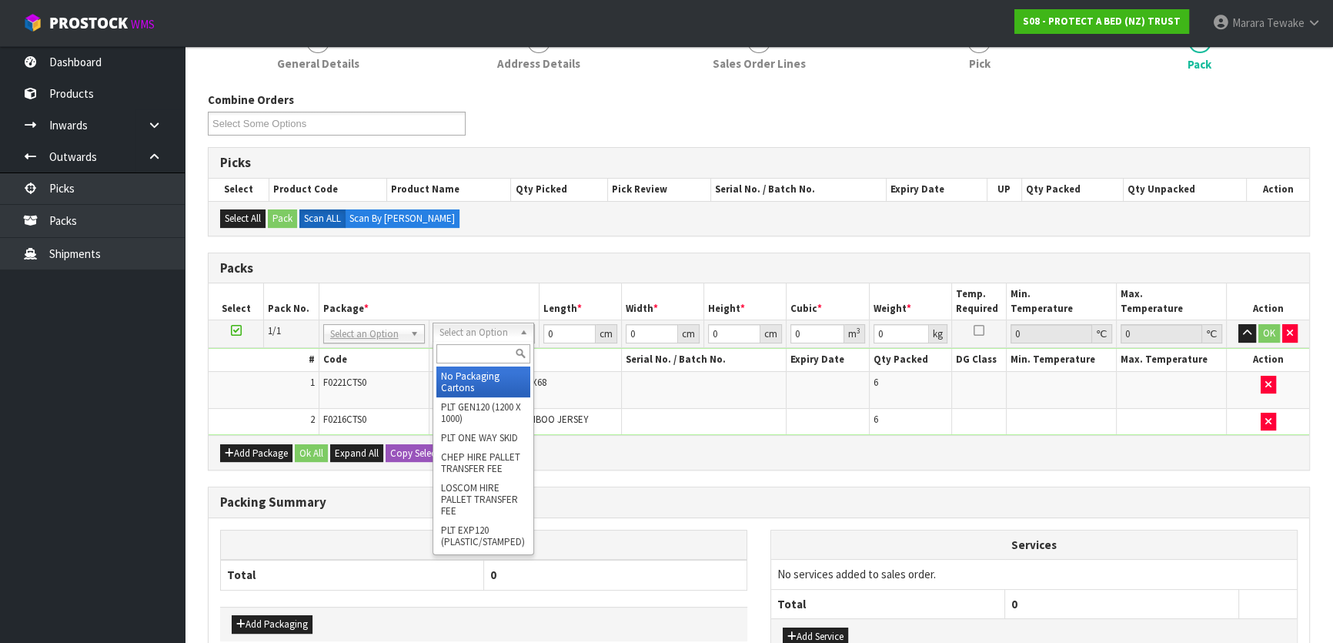
click at [472, 353] on input "text" at bounding box center [483, 353] width 94 height 19
drag, startPoint x: 509, startPoint y: 378, endPoint x: 553, endPoint y: 344, distance: 56.0
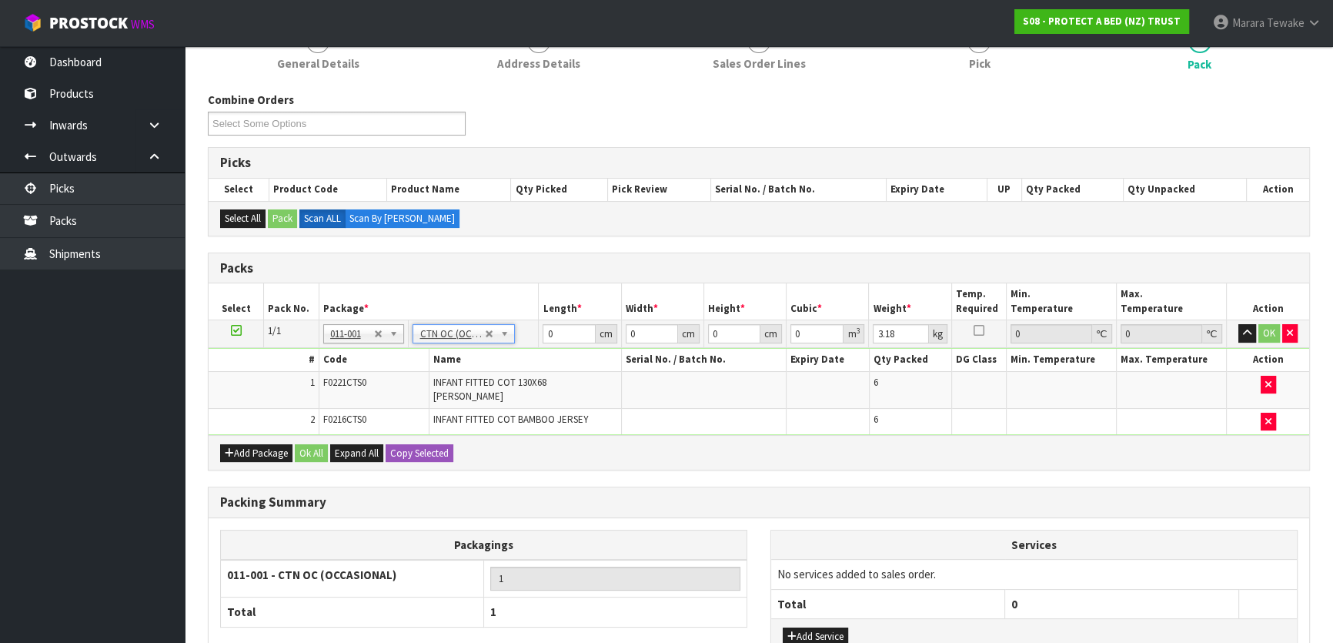
drag, startPoint x: 559, startPoint y: 339, endPoint x: 539, endPoint y: 294, distance: 48.9
click at [532, 309] on table "Select Pack No. Package * Length * Width * Height * Cubic * Weight * Temp. Requ…" at bounding box center [759, 359] width 1100 height 152
drag, startPoint x: 560, startPoint y: 329, endPoint x: 529, endPoint y: 303, distance: 40.4
click at [529, 303] on table "Select Pack No. Package * Length * Width * Height * Cubic * Weight * Temp. Requ…" at bounding box center [759, 359] width 1100 height 152
click at [1238, 324] on button "button" at bounding box center [1247, 333] width 18 height 18
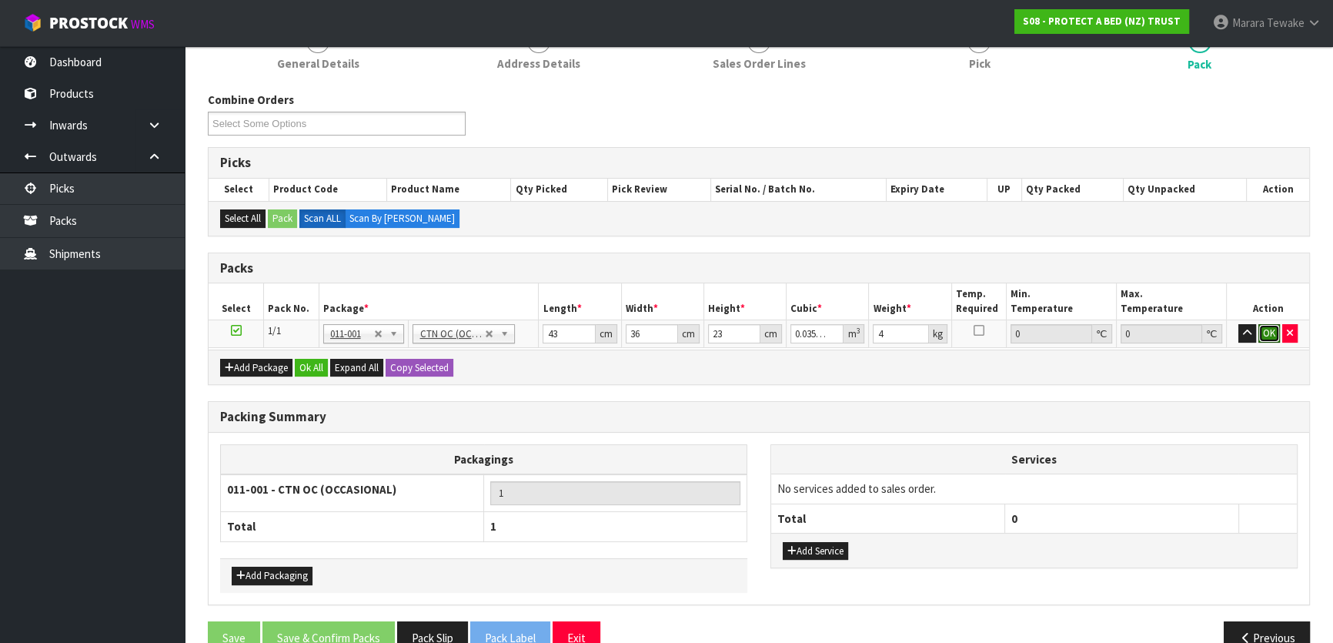
click button "OK" at bounding box center [1269, 333] width 22 height 18
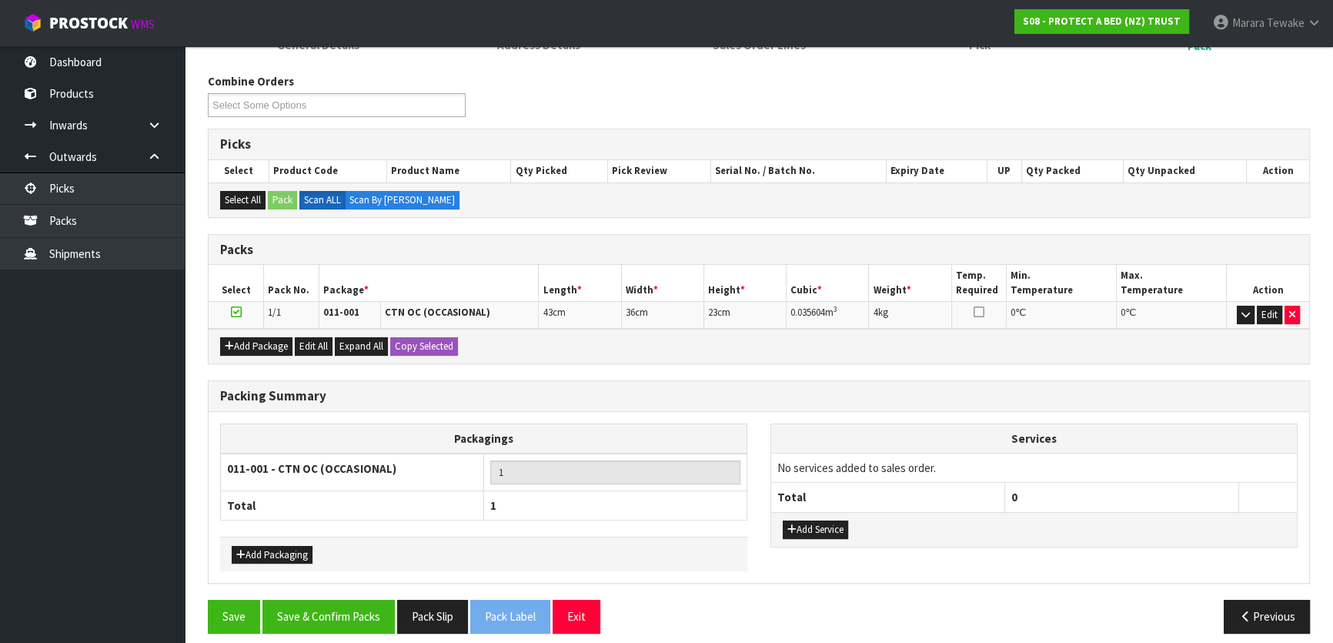
scroll to position [238, 0]
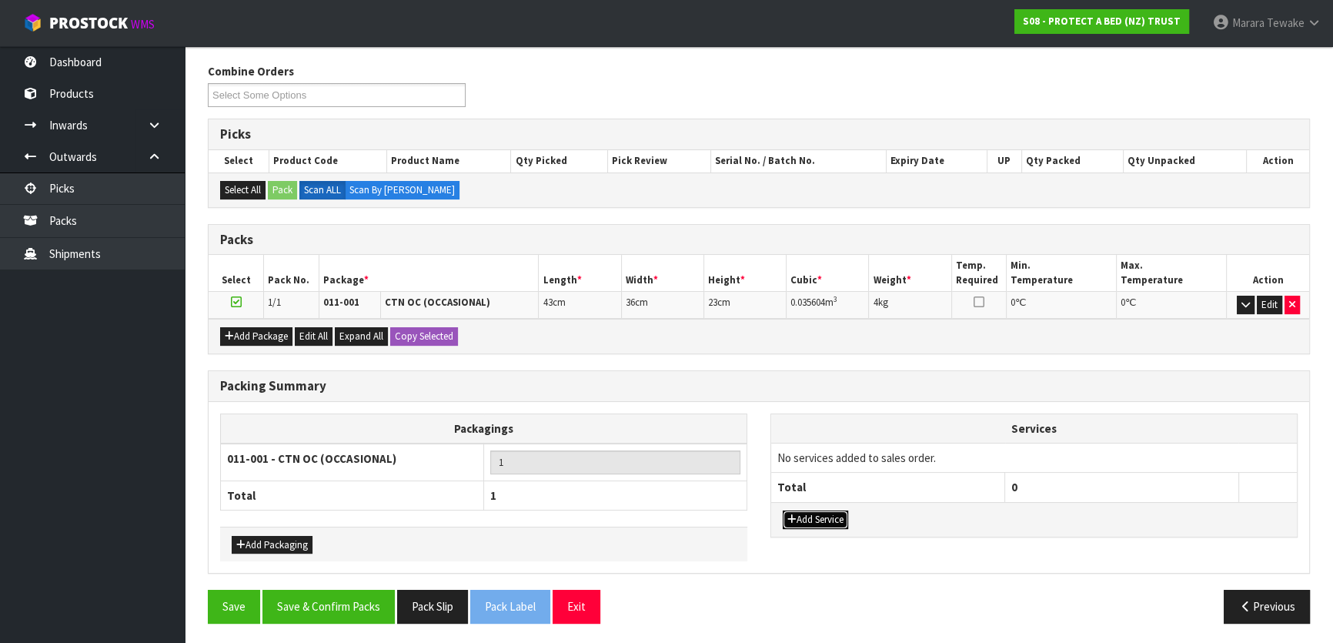
click at [829, 513] on button "Add Service" at bounding box center [815, 519] width 65 height 18
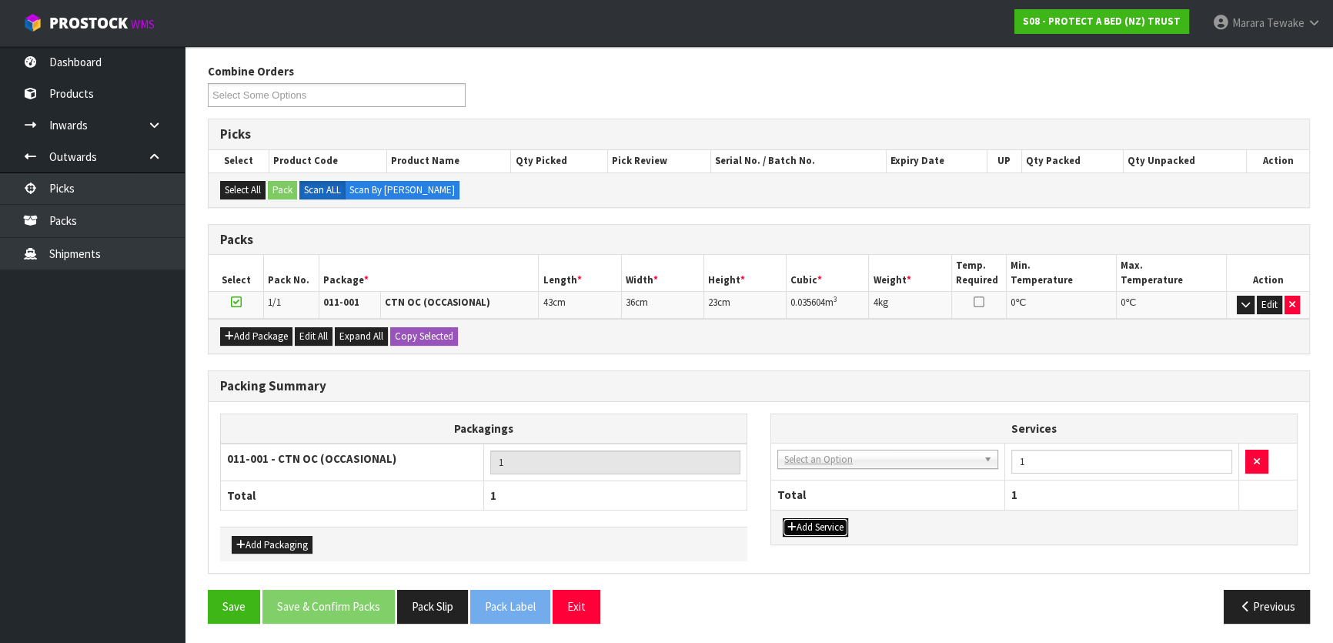
drag, startPoint x: 845, startPoint y: 460, endPoint x: 841, endPoint y: 476, distance: 16.6
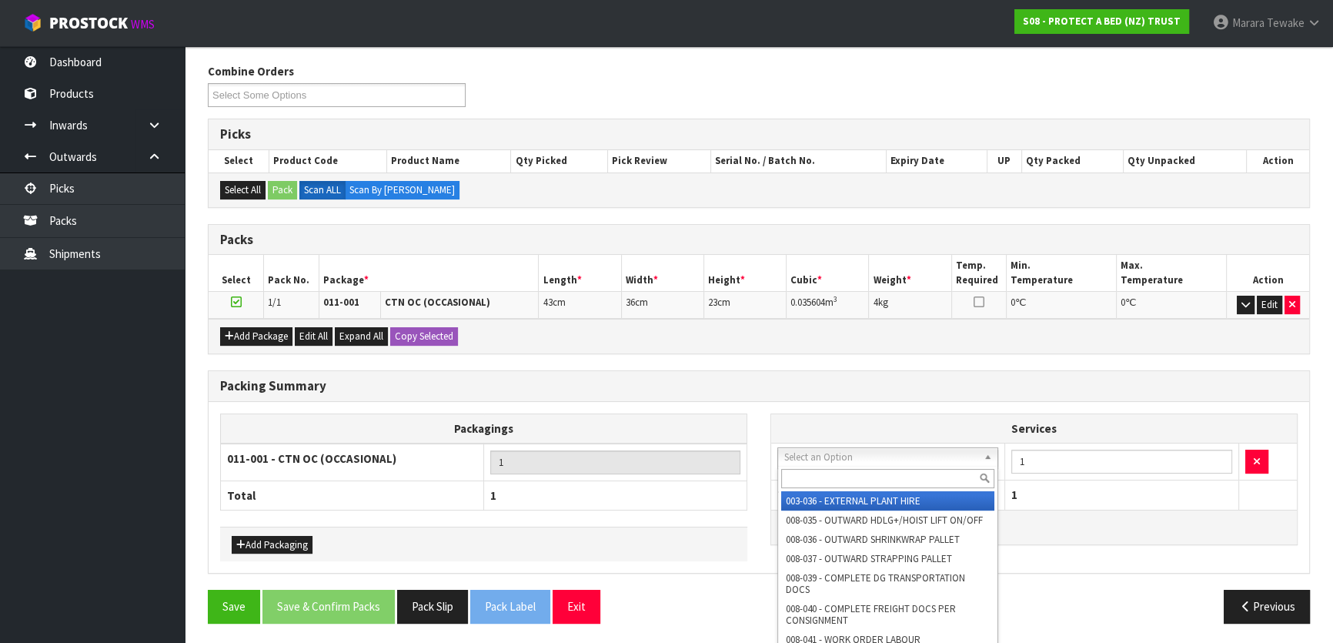
click at [842, 477] on input "text" at bounding box center [887, 478] width 213 height 19
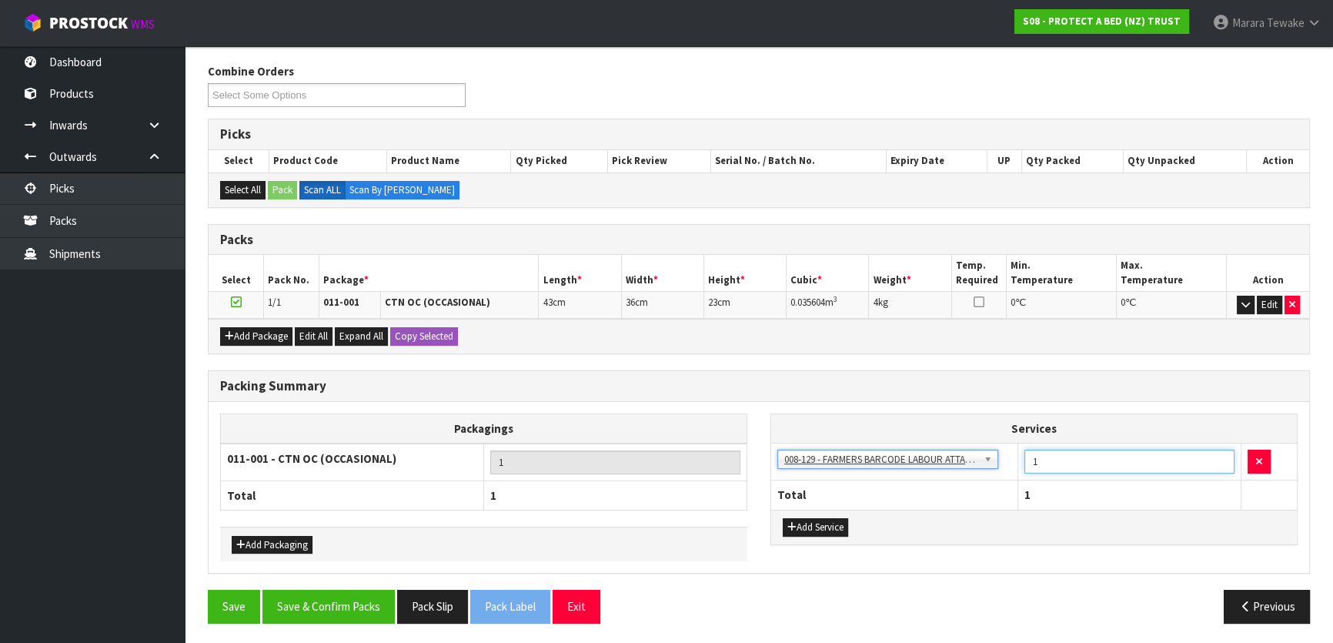
click at [1041, 462] on input "1" at bounding box center [1129, 461] width 210 height 24
click at [366, 608] on button "Save & Confirm Packs" at bounding box center [328, 605] width 132 height 33
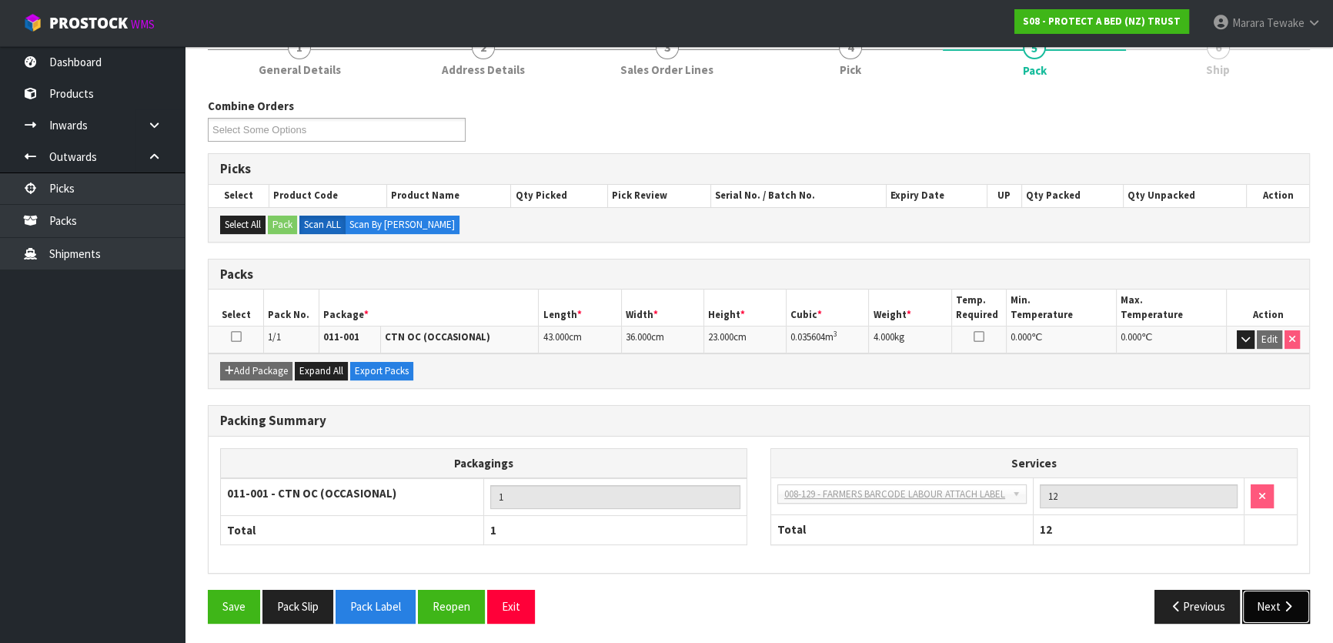
click at [1271, 596] on button "Next" at bounding box center [1276, 605] width 68 height 33
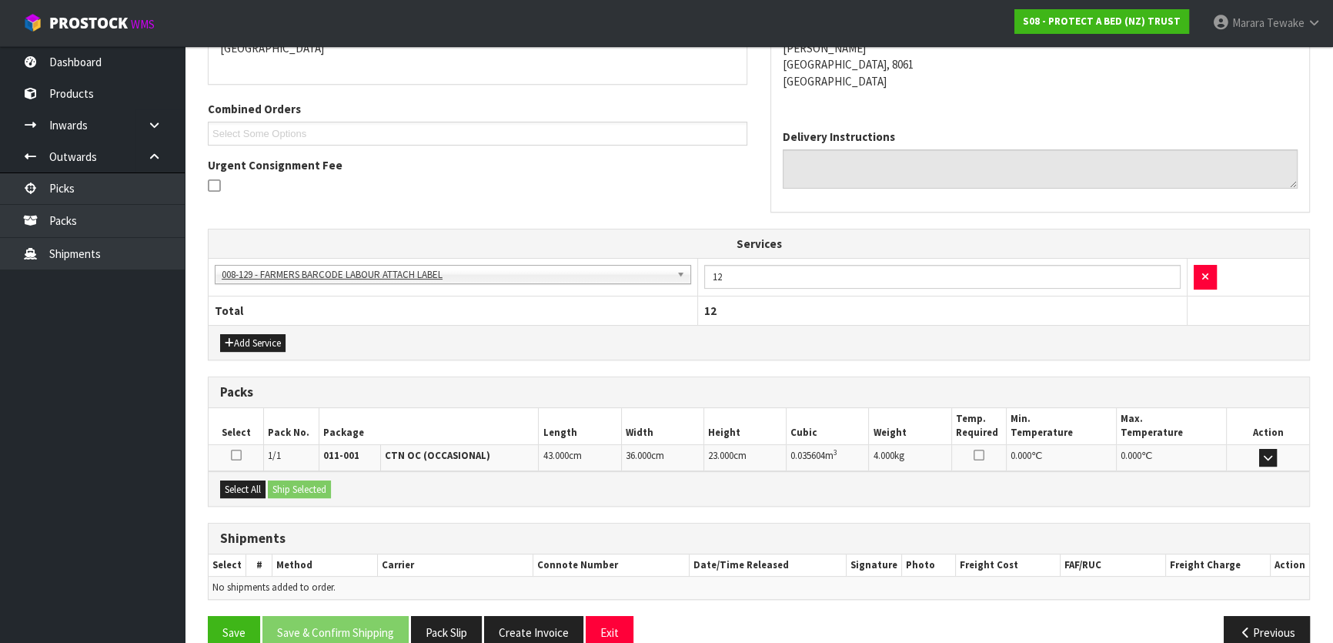
scroll to position [309, 0]
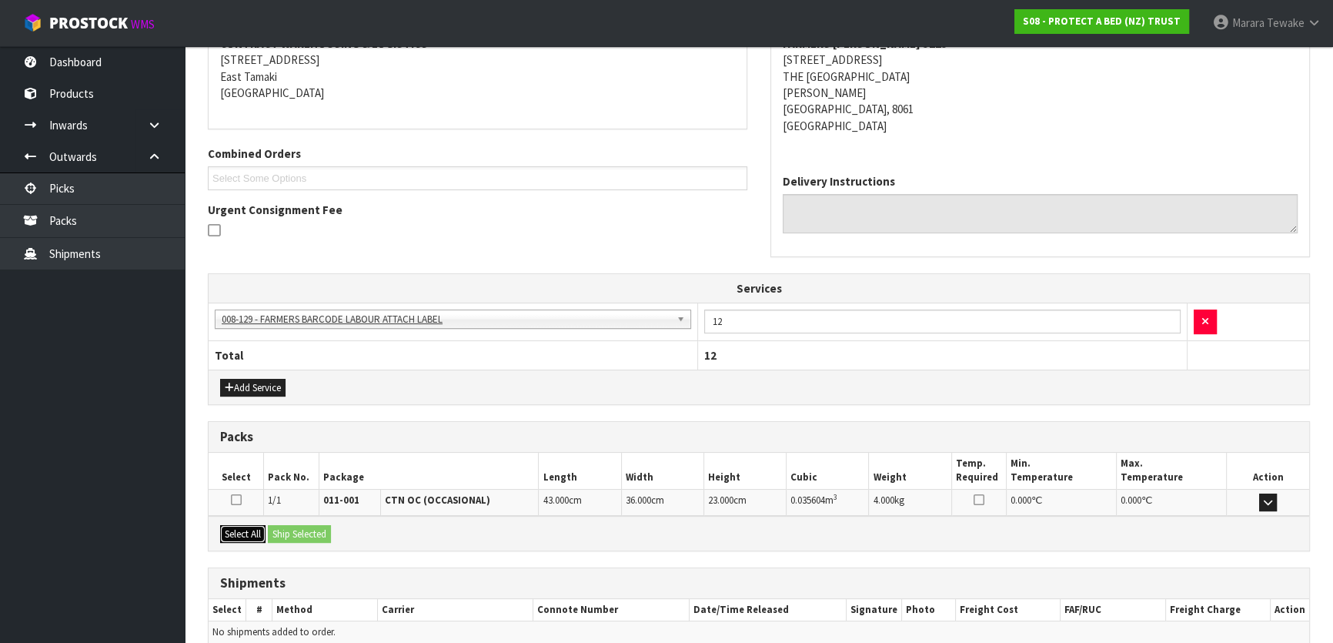
click at [246, 525] on button "Select All" at bounding box center [242, 534] width 45 height 18
click at [307, 529] on button "Ship Selected" at bounding box center [299, 534] width 63 height 18
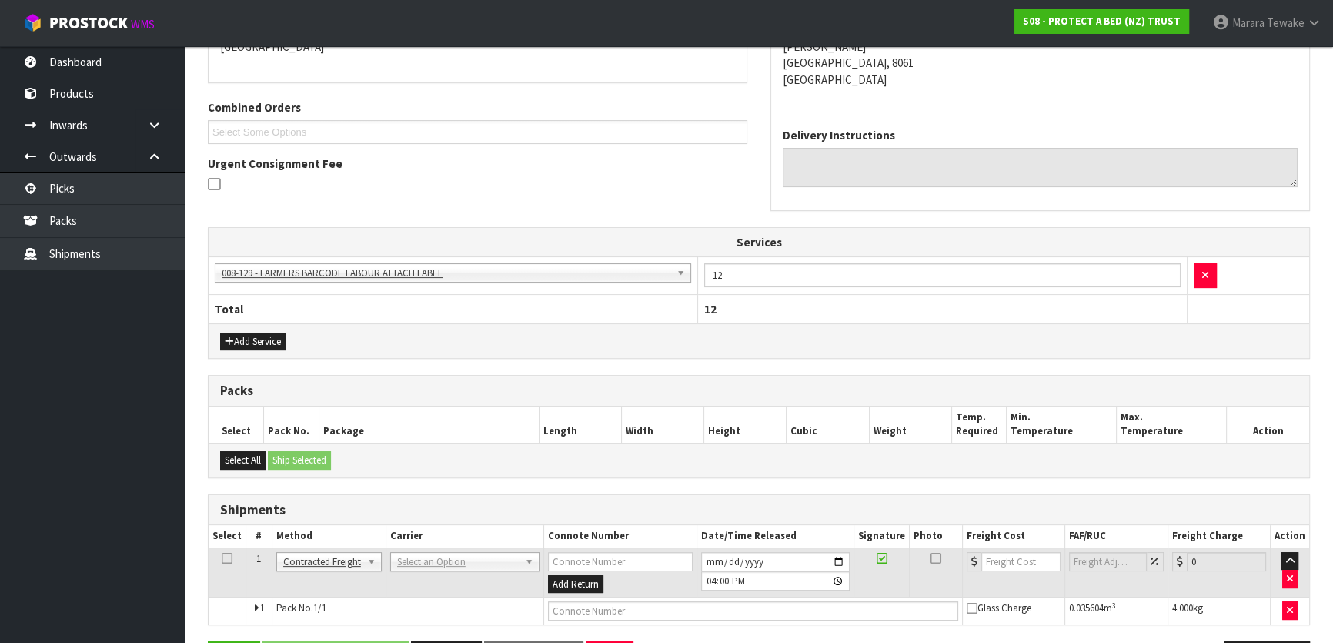
scroll to position [406, 0]
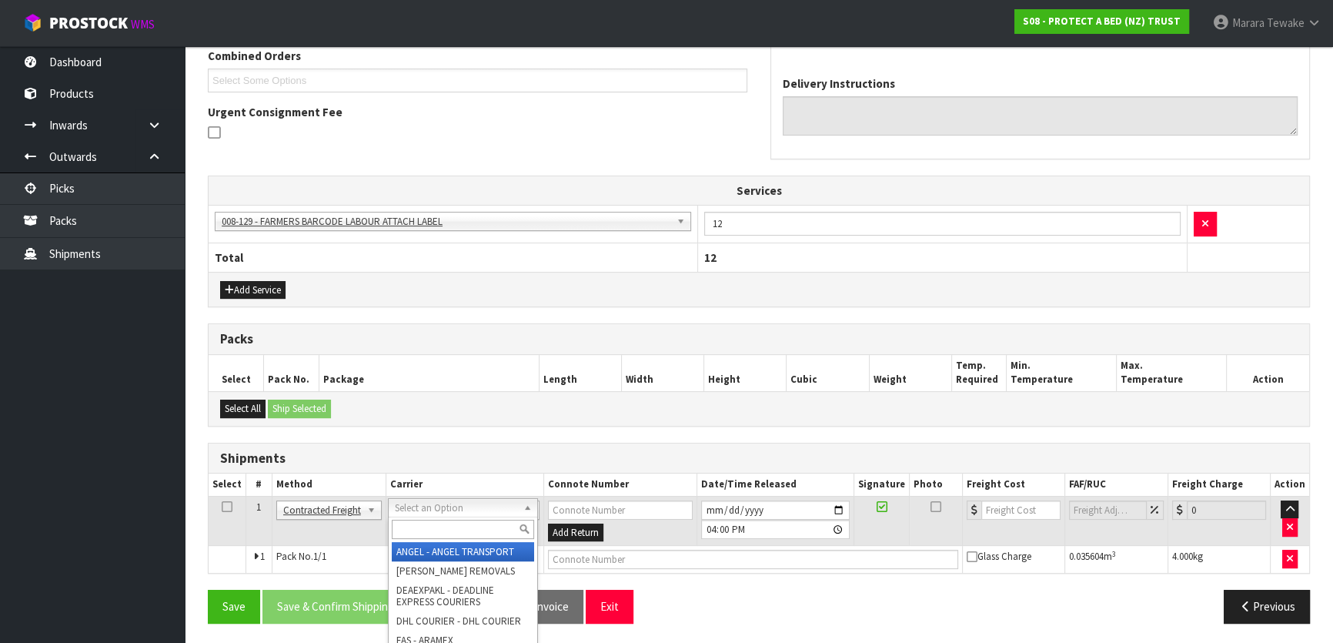
click at [436, 533] on input "text" at bounding box center [463, 528] width 142 height 19
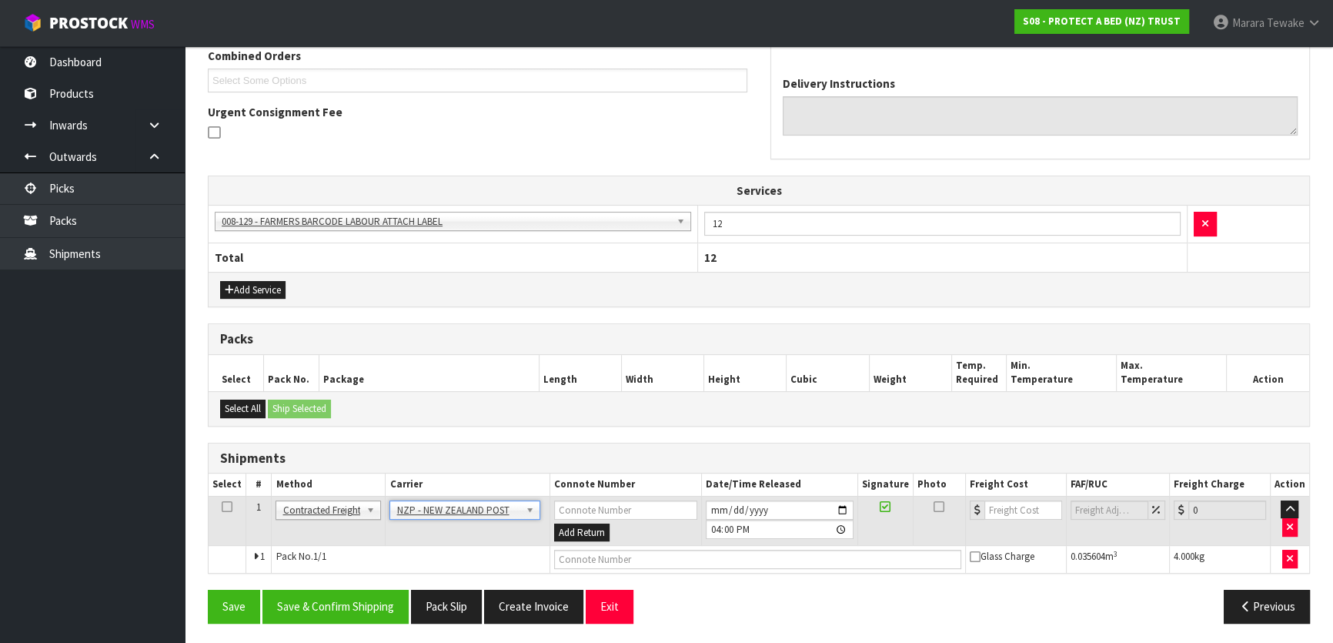
click at [366, 582] on div "From Address CONTRACT WAREHOUSING & LOGISTICS [STREET_ADDRESS] Combined Orders …" at bounding box center [759, 265] width 1102 height 740
click at [369, 596] on button "Save & Confirm Shipping" at bounding box center [335, 605] width 146 height 33
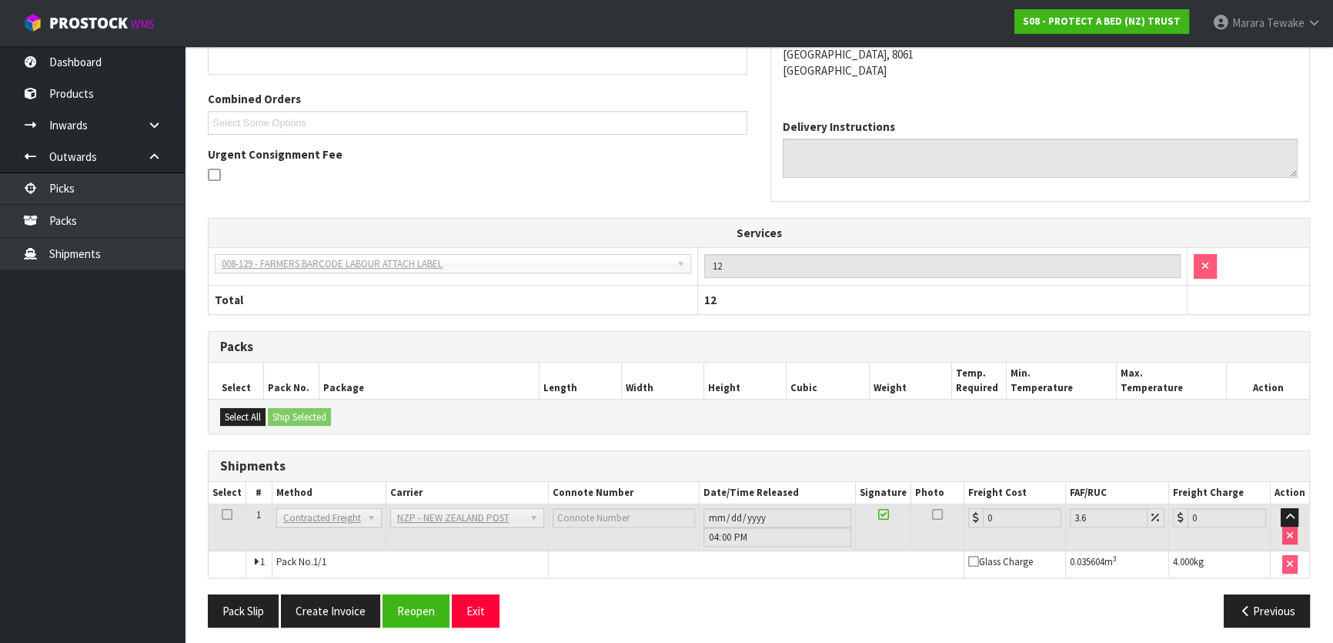
scroll to position [385, 0]
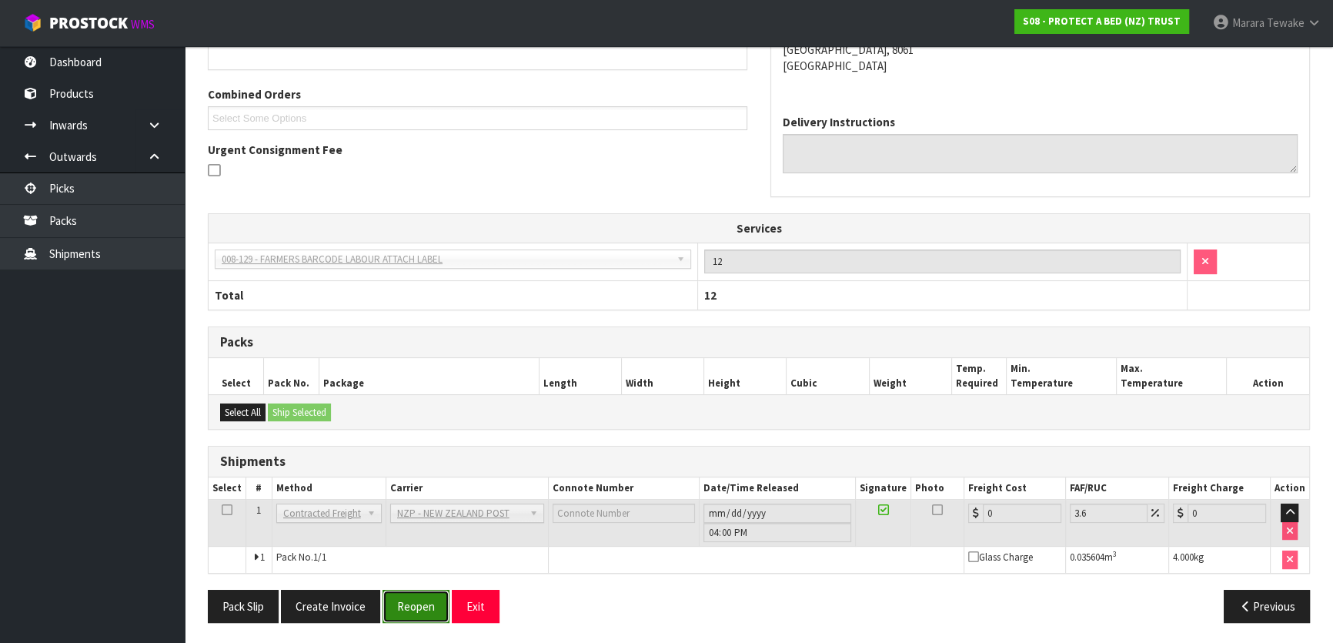
click at [422, 599] on button "Reopen" at bounding box center [415, 605] width 67 height 33
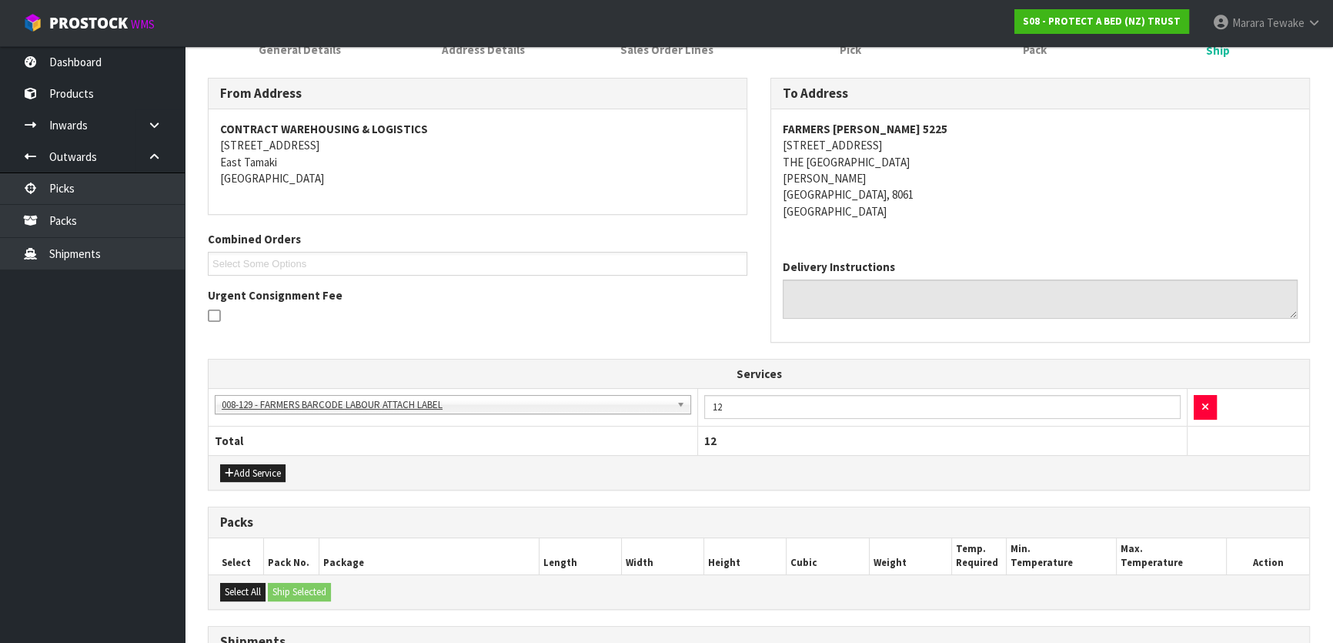
scroll to position [406, 0]
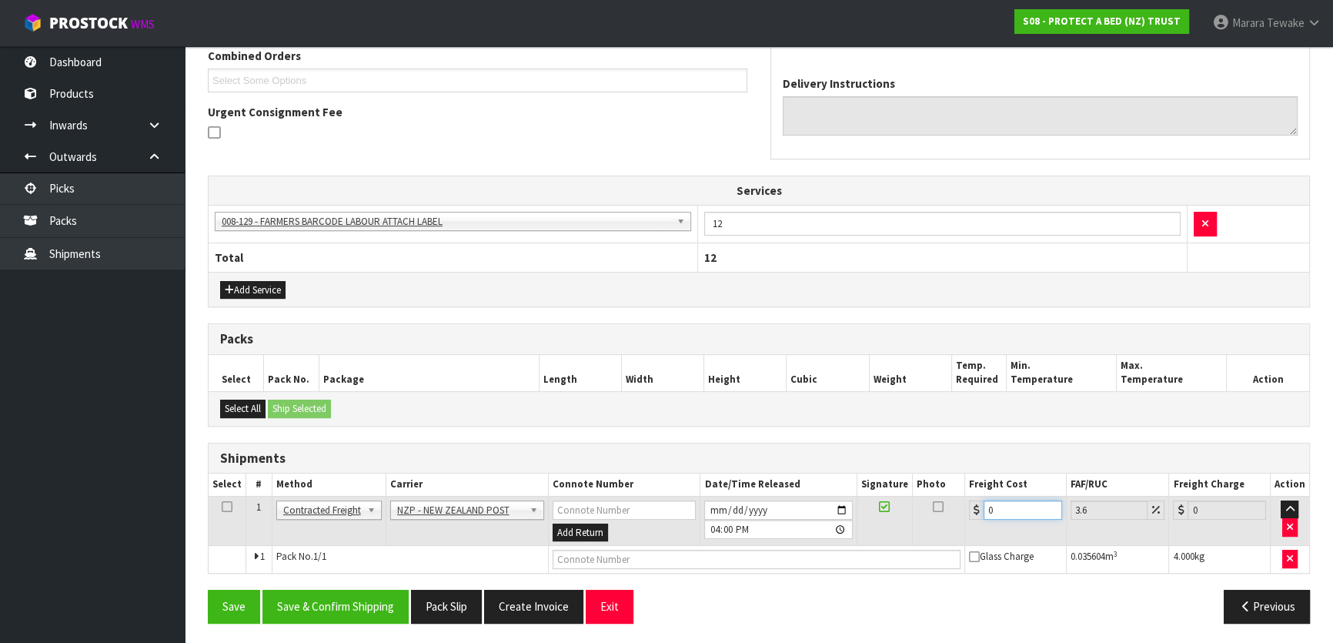
drag, startPoint x: 991, startPoint y: 506, endPoint x: 931, endPoint y: 457, distance: 77.6
click at [933, 473] on table "Select # Method Carrier Connote Number Date/Time Released Signature Photo Freig…" at bounding box center [759, 522] width 1100 height 99
click at [349, 618] on button "Save & Confirm Shipping" at bounding box center [335, 605] width 146 height 33
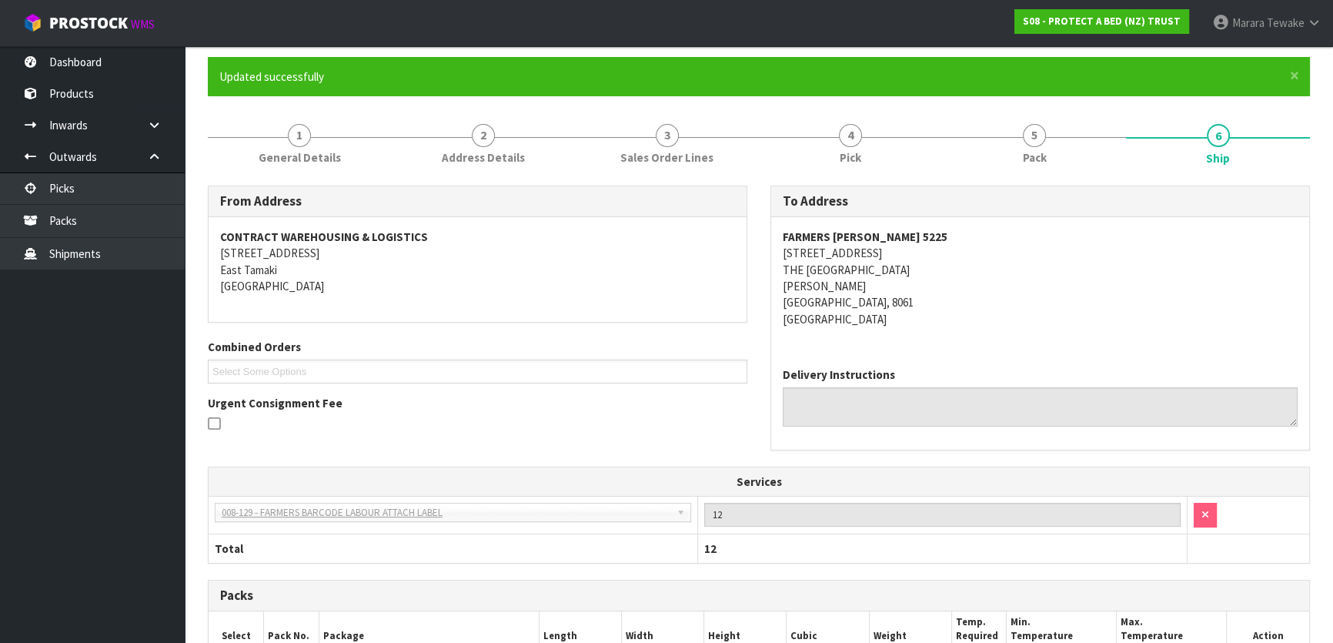
scroll to position [0, 0]
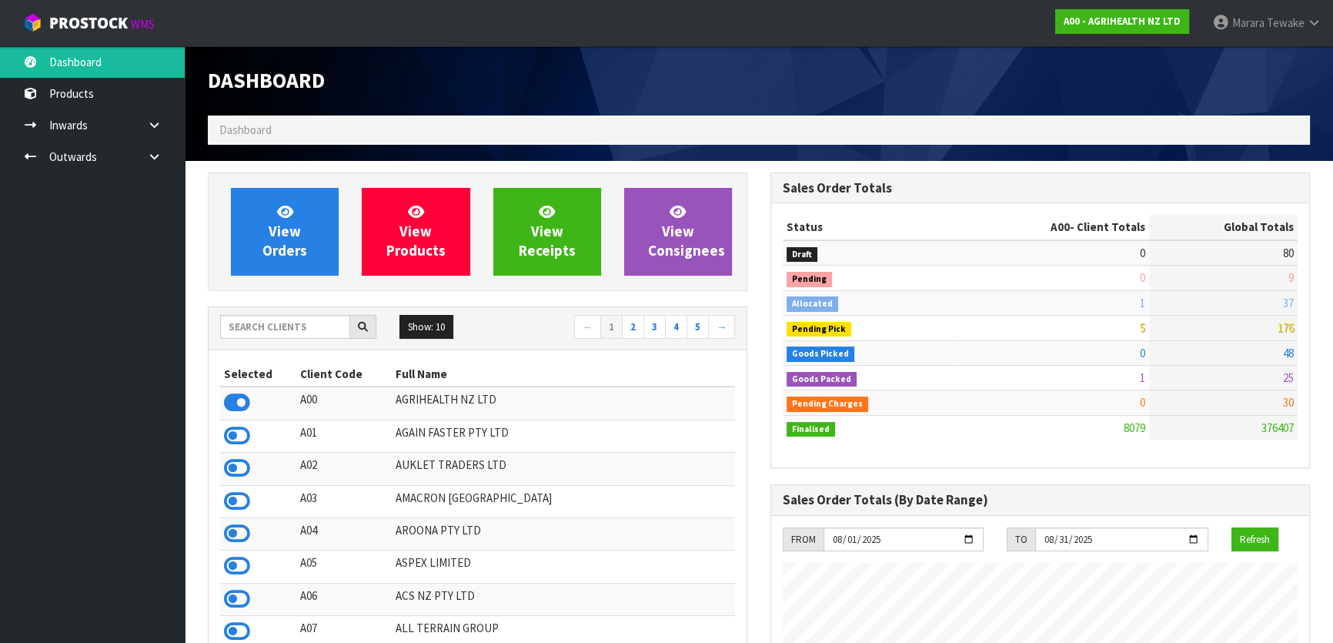
scroll to position [1164, 562]
click at [308, 326] on input "text" at bounding box center [285, 327] width 130 height 24
click at [243, 600] on icon at bounding box center [237, 598] width 26 height 23
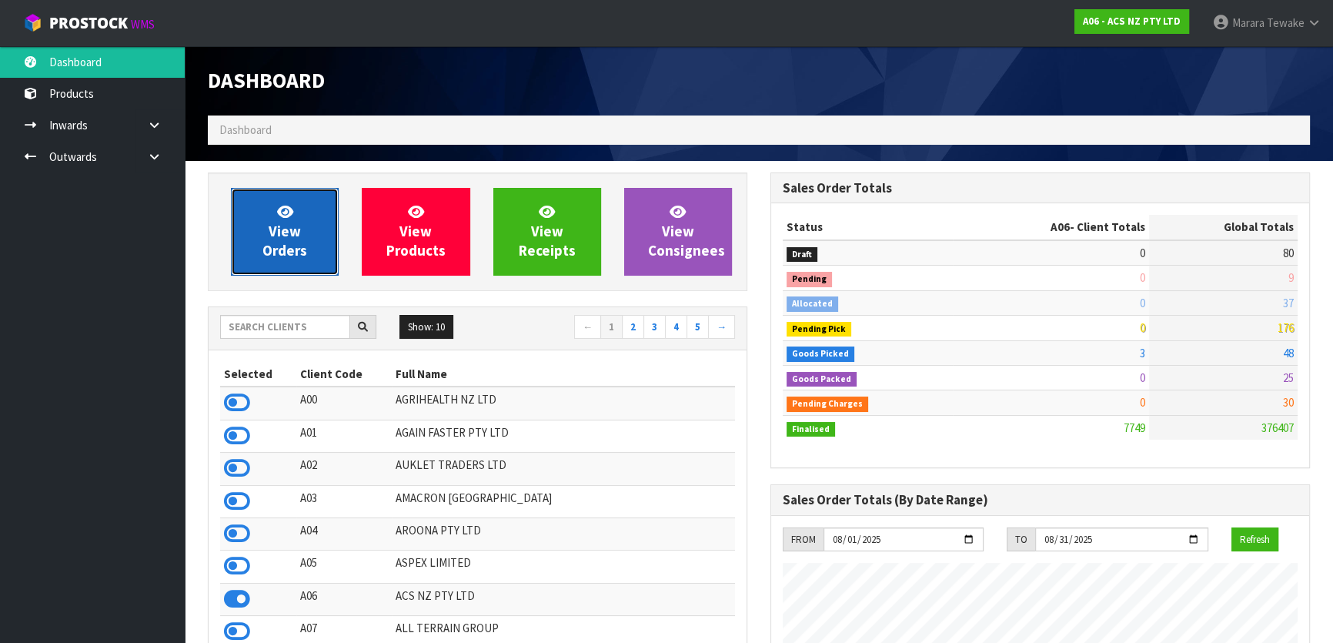
click at [288, 228] on span "View Orders" at bounding box center [284, 231] width 45 height 58
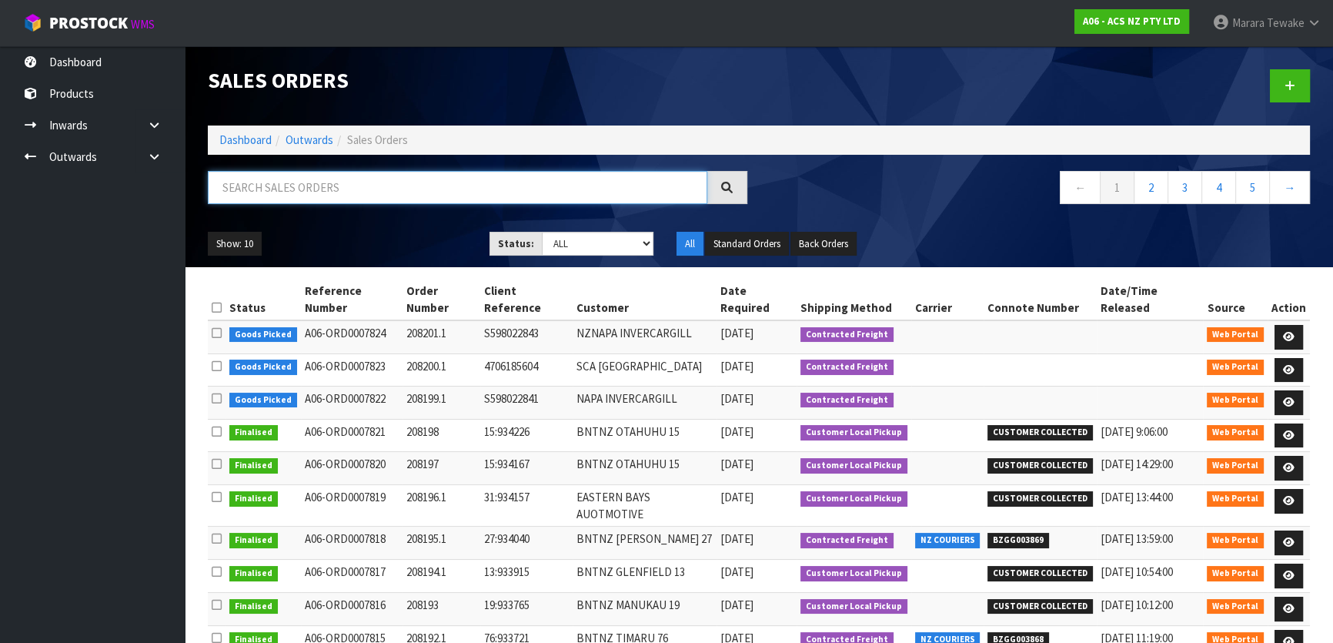
click at [277, 188] on input "text" at bounding box center [457, 187] width 499 height 33
type input "JOB-0407403"
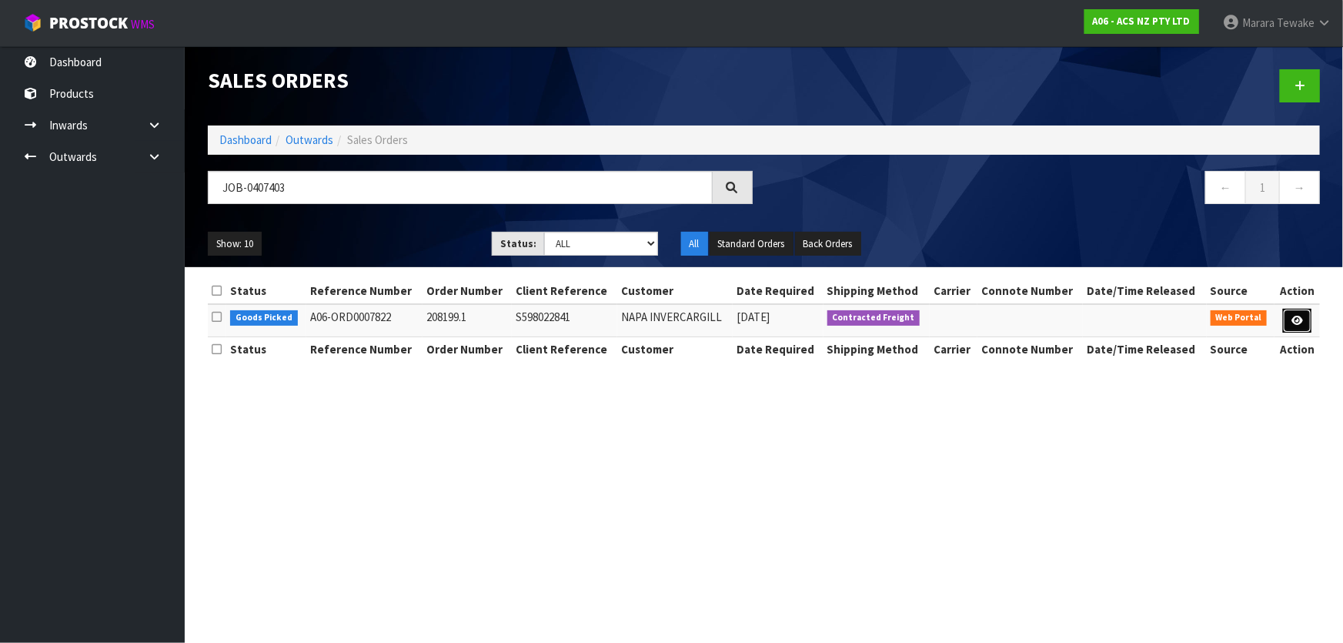
click at [1299, 316] on icon at bounding box center [1297, 321] width 12 height 10
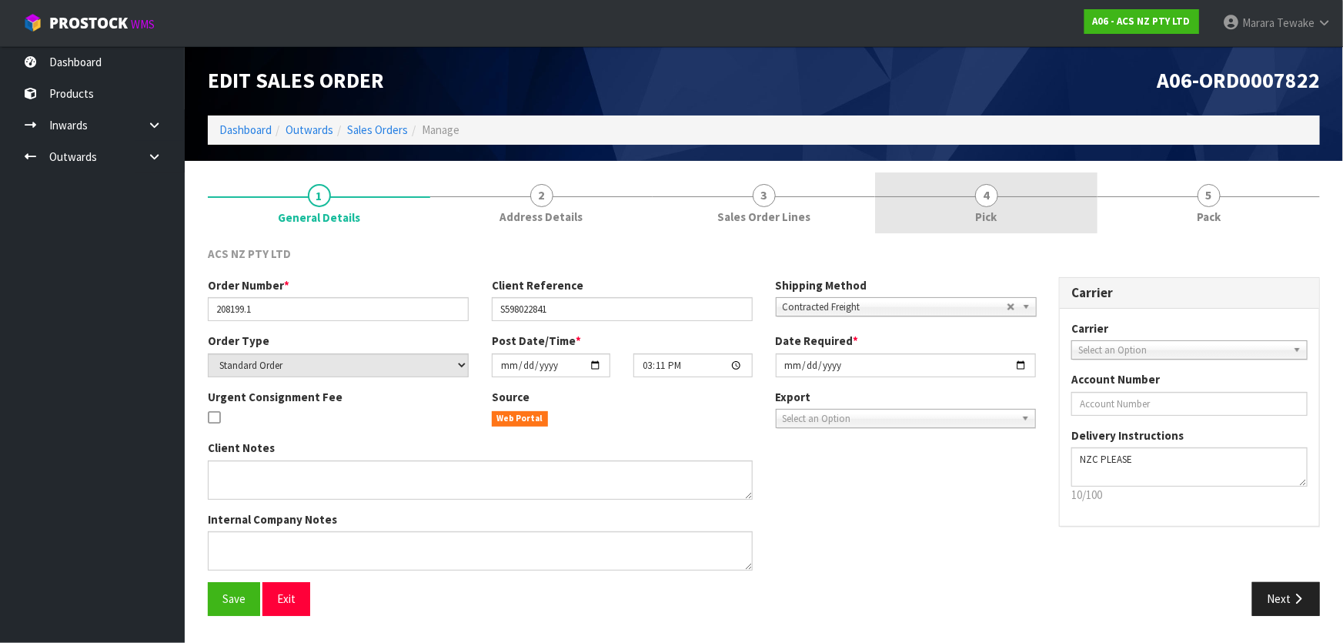
click at [1019, 205] on link "4 Pick" at bounding box center [986, 202] width 222 height 61
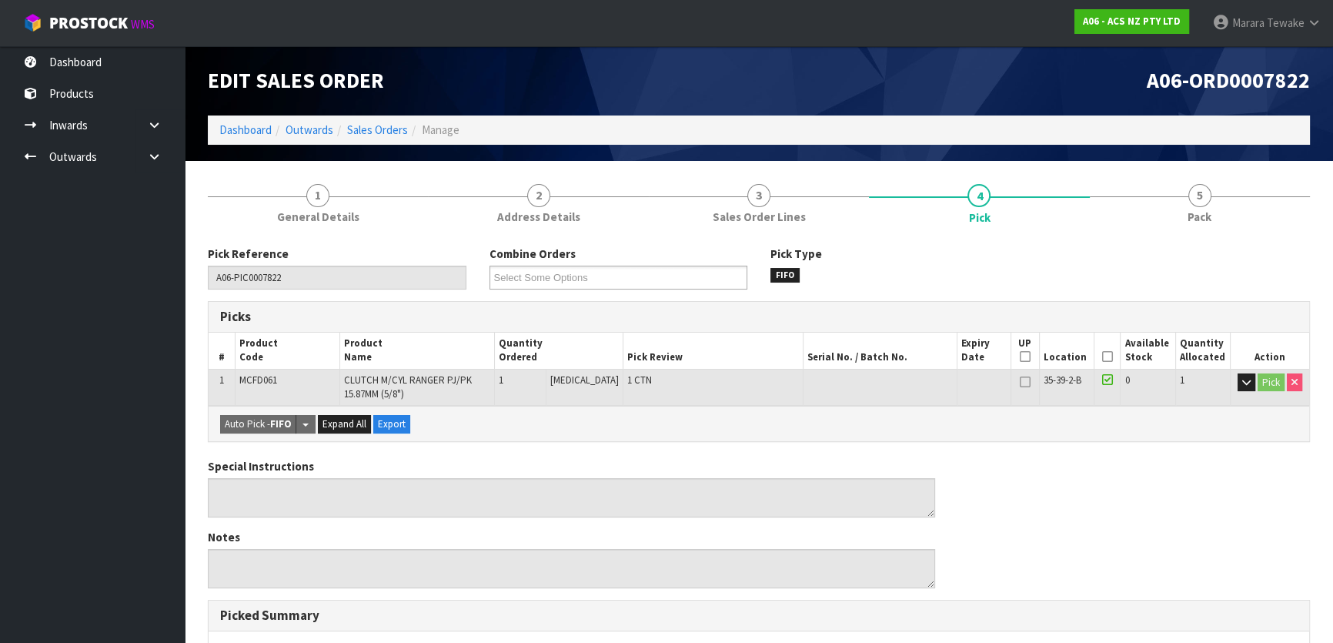
click at [1102, 356] on icon at bounding box center [1107, 356] width 11 height 1
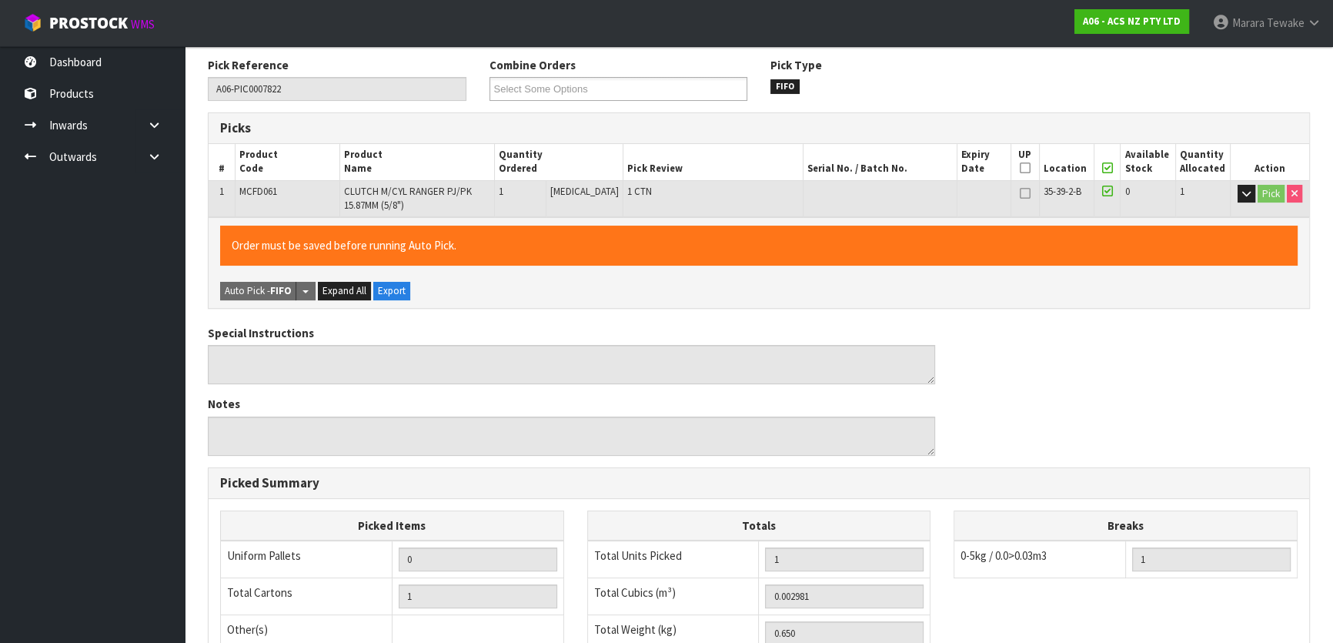
scroll to position [434, 0]
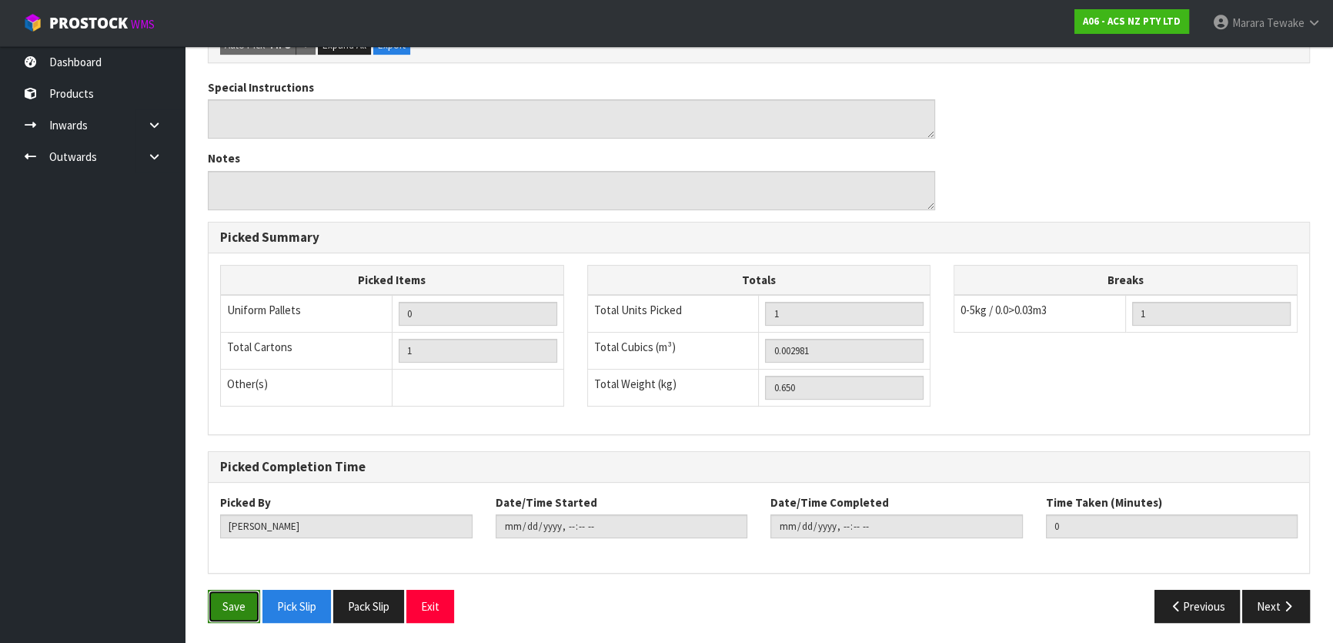
click at [235, 607] on button "Save" at bounding box center [234, 605] width 52 height 33
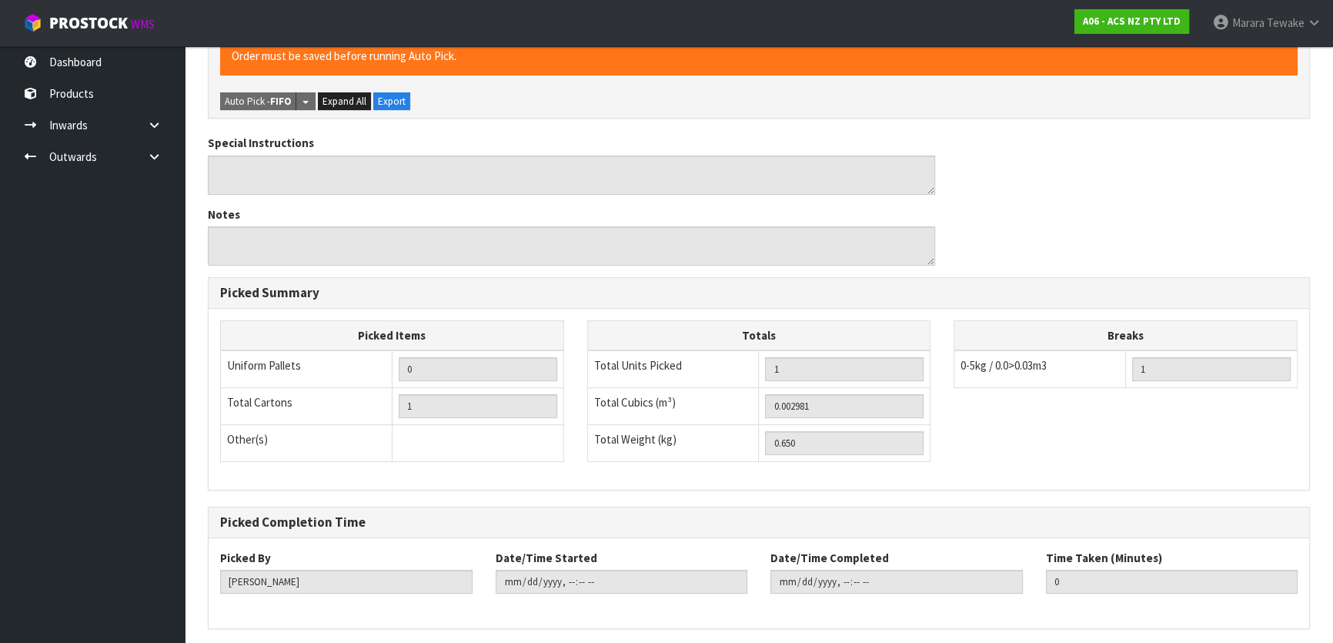
scroll to position [0, 0]
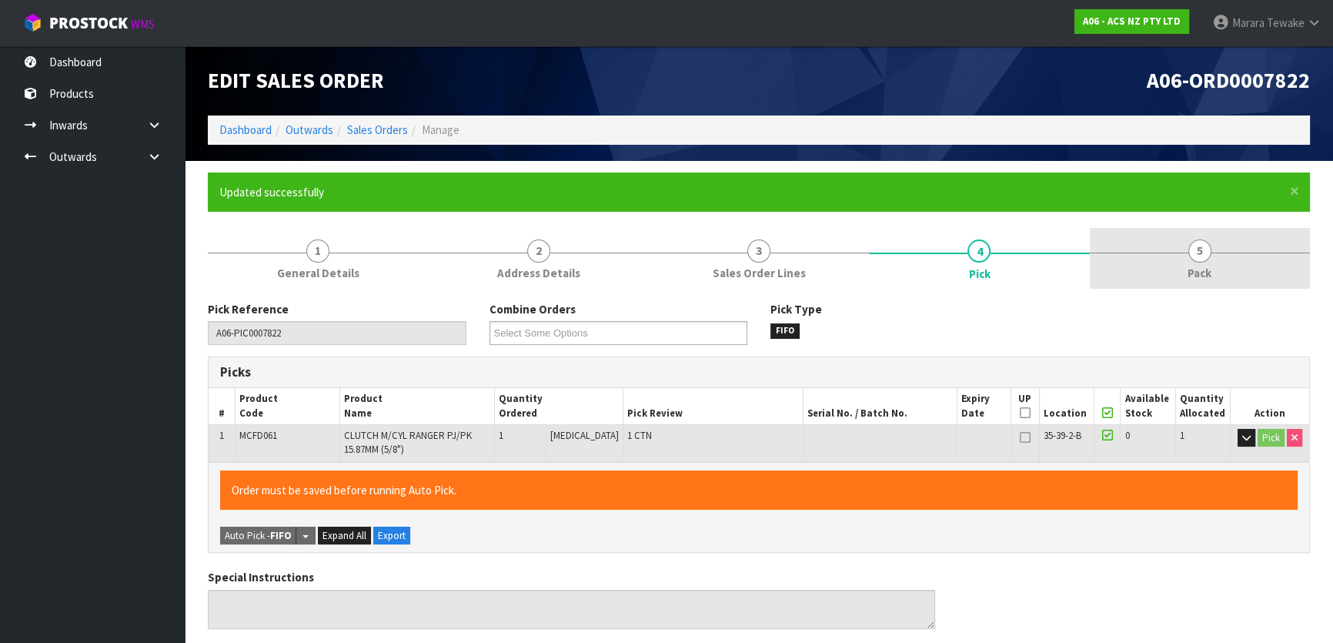
type input "[PERSON_NAME]"
type input "2025-08-13T12:50:22"
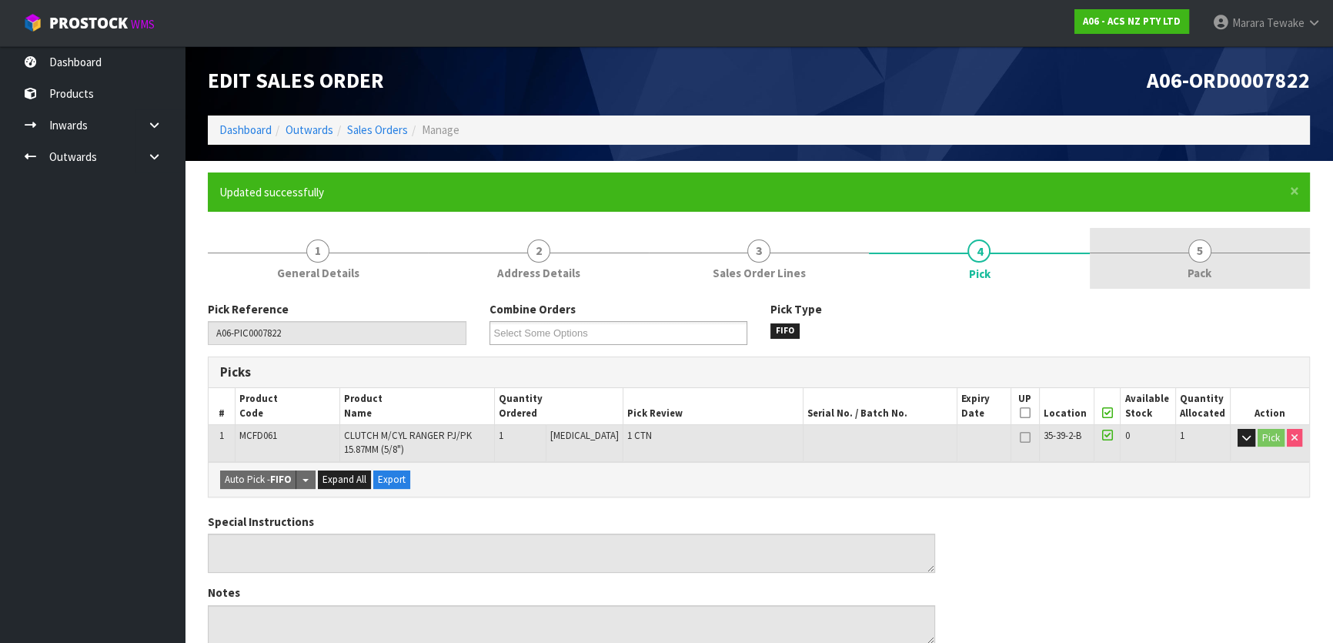
click at [1212, 259] on link "5 Pack" at bounding box center [1200, 258] width 220 height 61
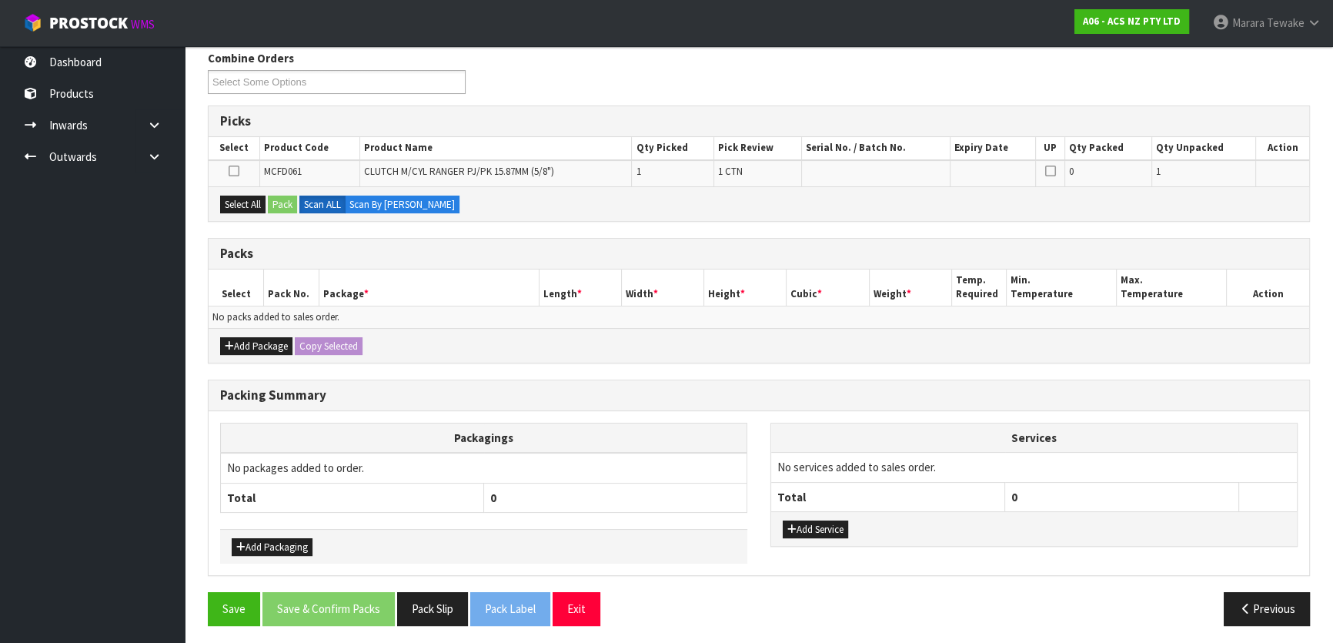
scroll to position [253, 0]
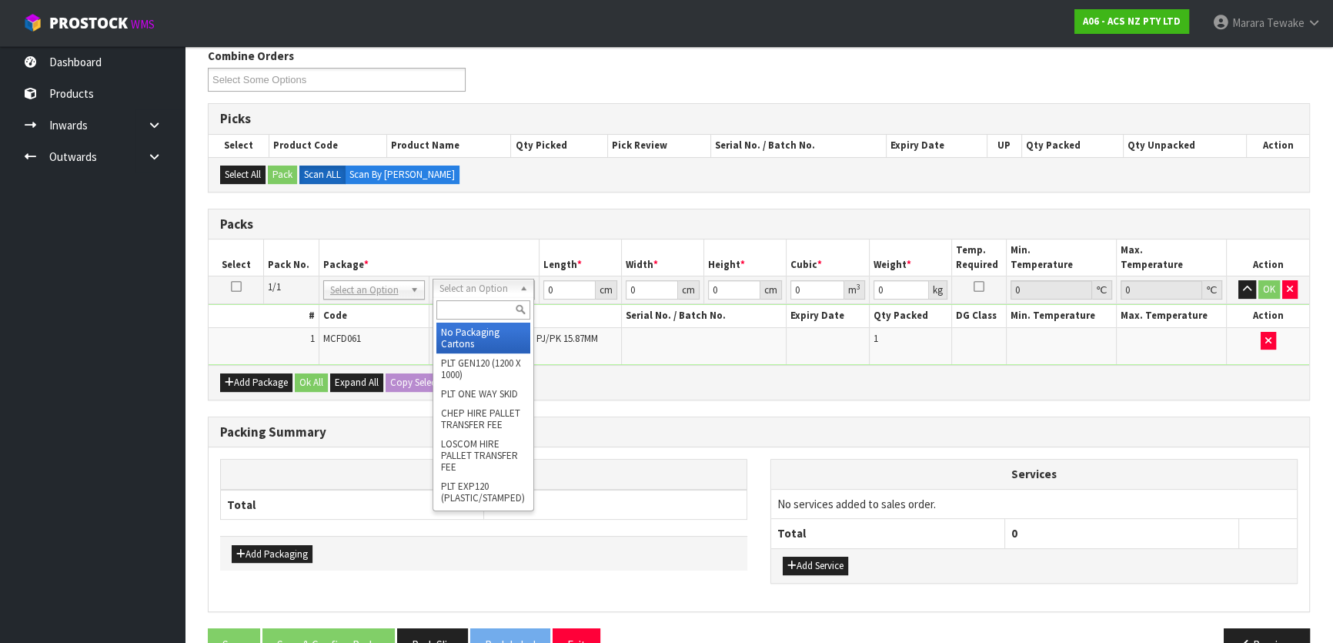
click at [478, 320] on div at bounding box center [483, 309] width 100 height 25
click at [485, 316] on input "text" at bounding box center [483, 309] width 94 height 19
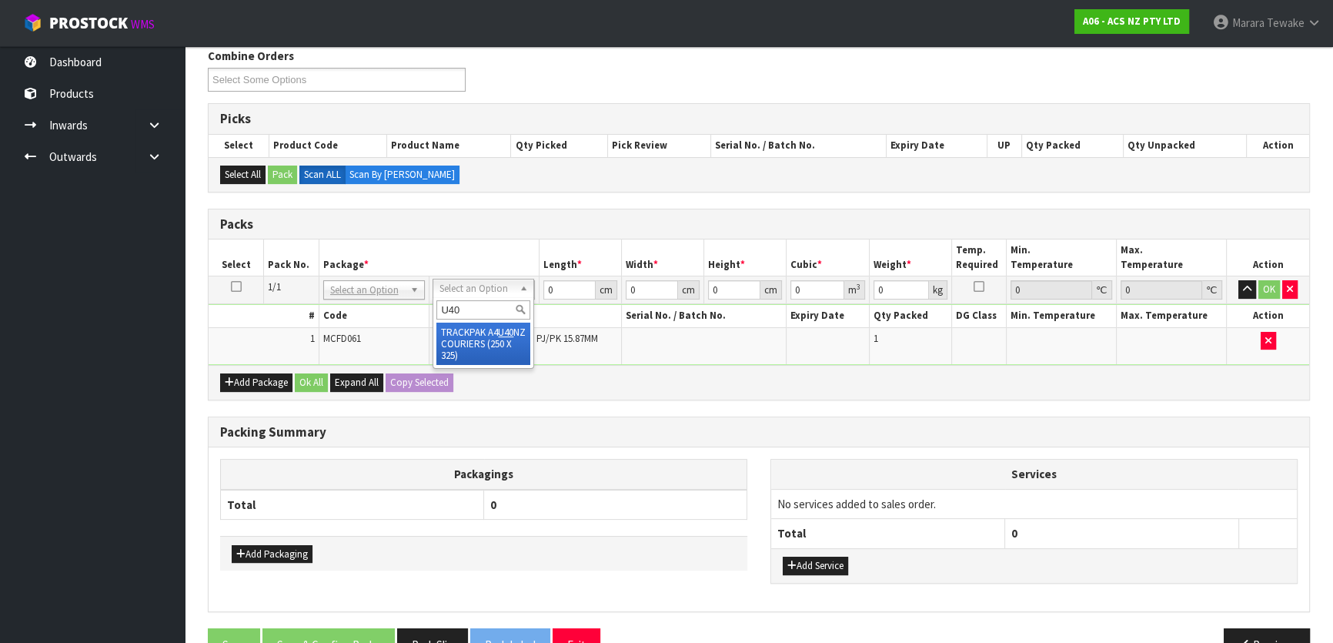
type input "U40"
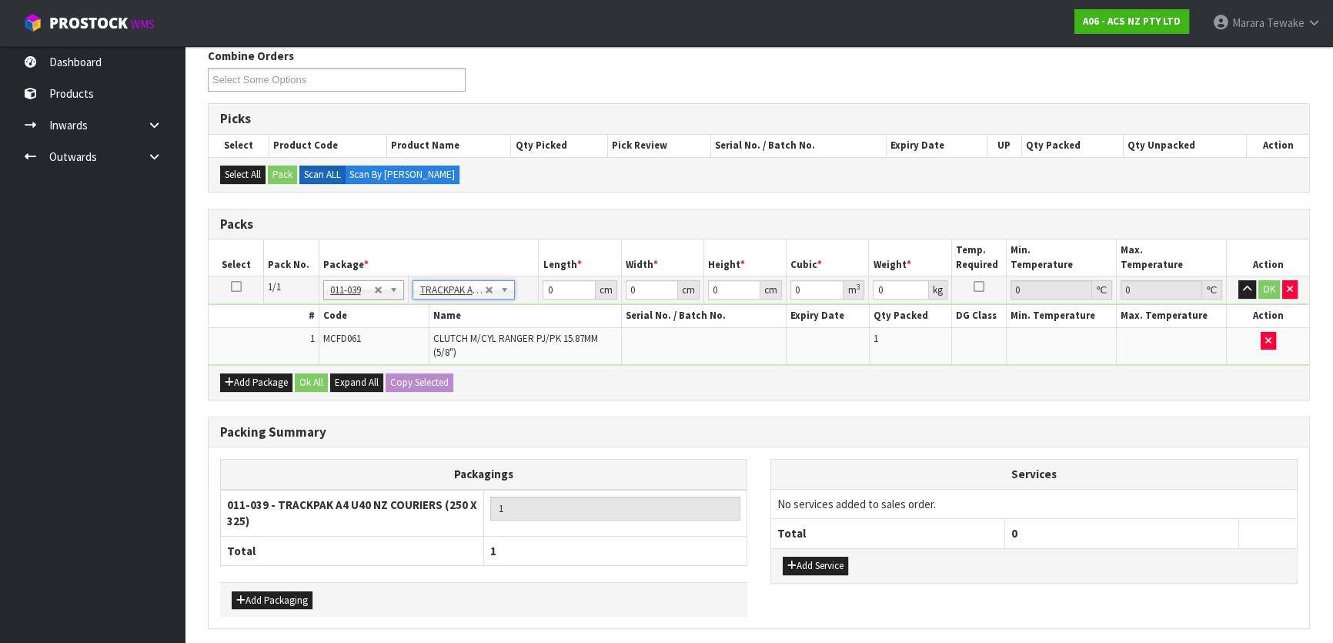
type input "25"
type input "32.5"
type input "0.01"
type input "0.000008"
type input "0.66"
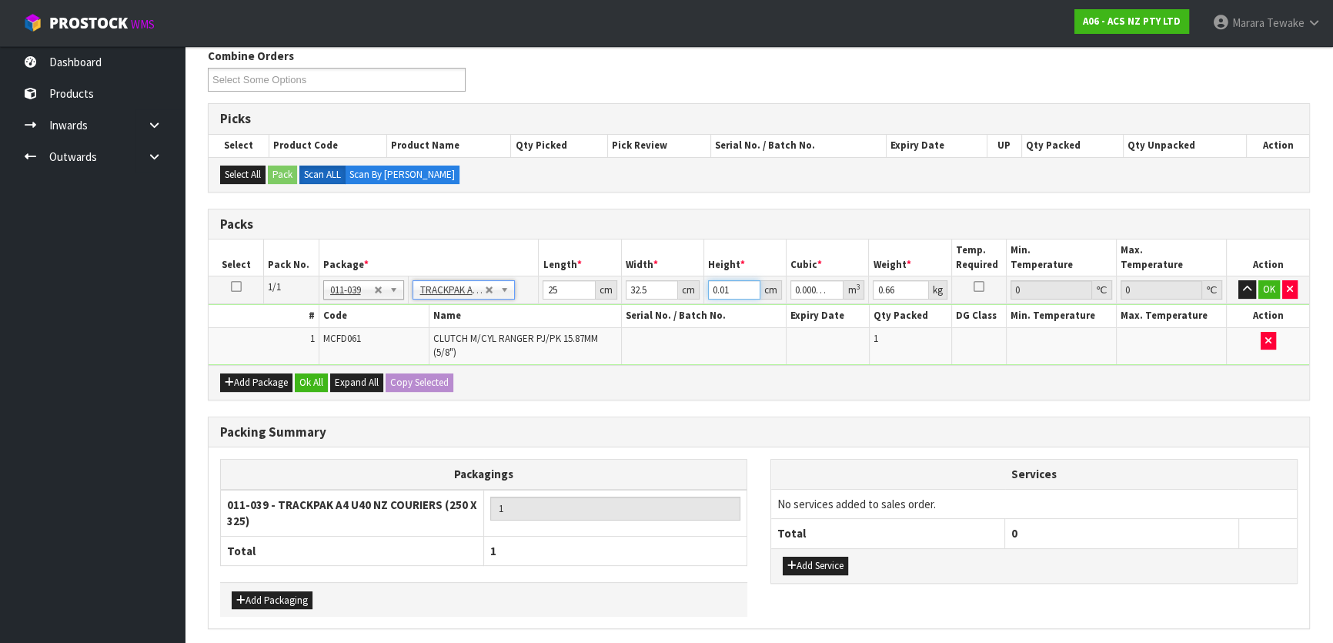
drag, startPoint x: 730, startPoint y: 290, endPoint x: 711, endPoint y: 265, distance: 30.8
click at [711, 269] on table "Select Pack No. Package * Length * Width * Height * Cubic * Weight * Temp. Requ…" at bounding box center [759, 301] width 1100 height 125
type input "1"
type input "0.000813"
type input "10"
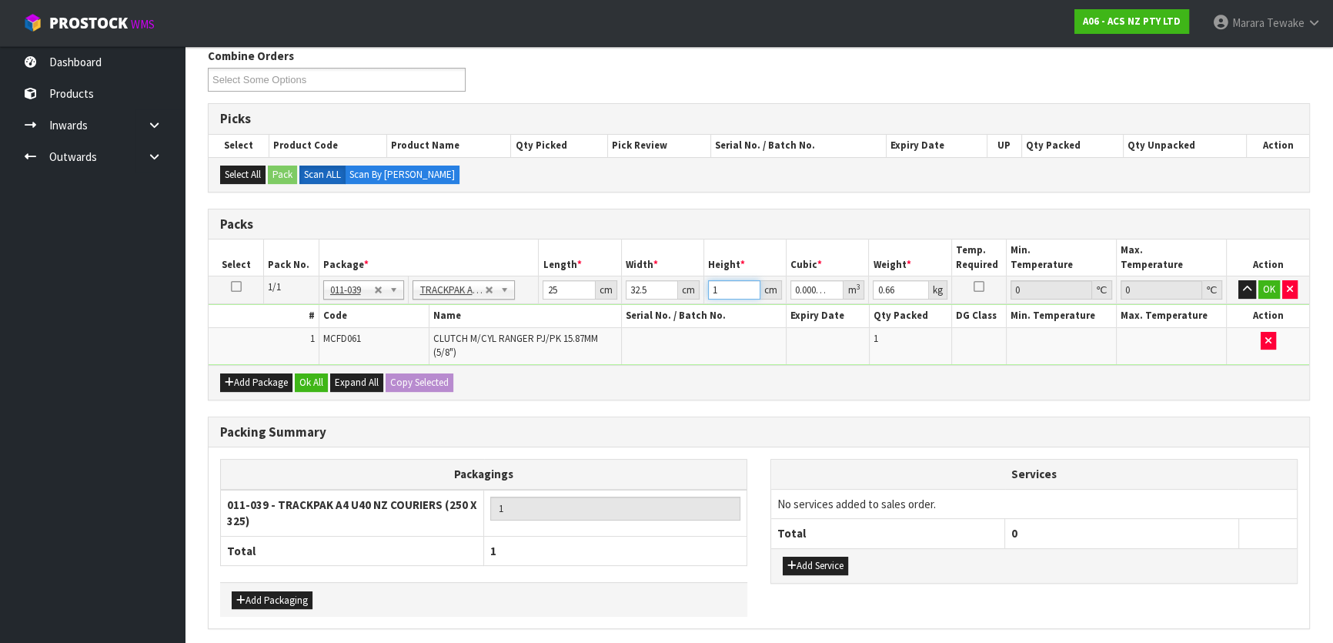
type input "0.008125"
type input "10"
click at [1273, 284] on button "OK" at bounding box center [1269, 289] width 22 height 18
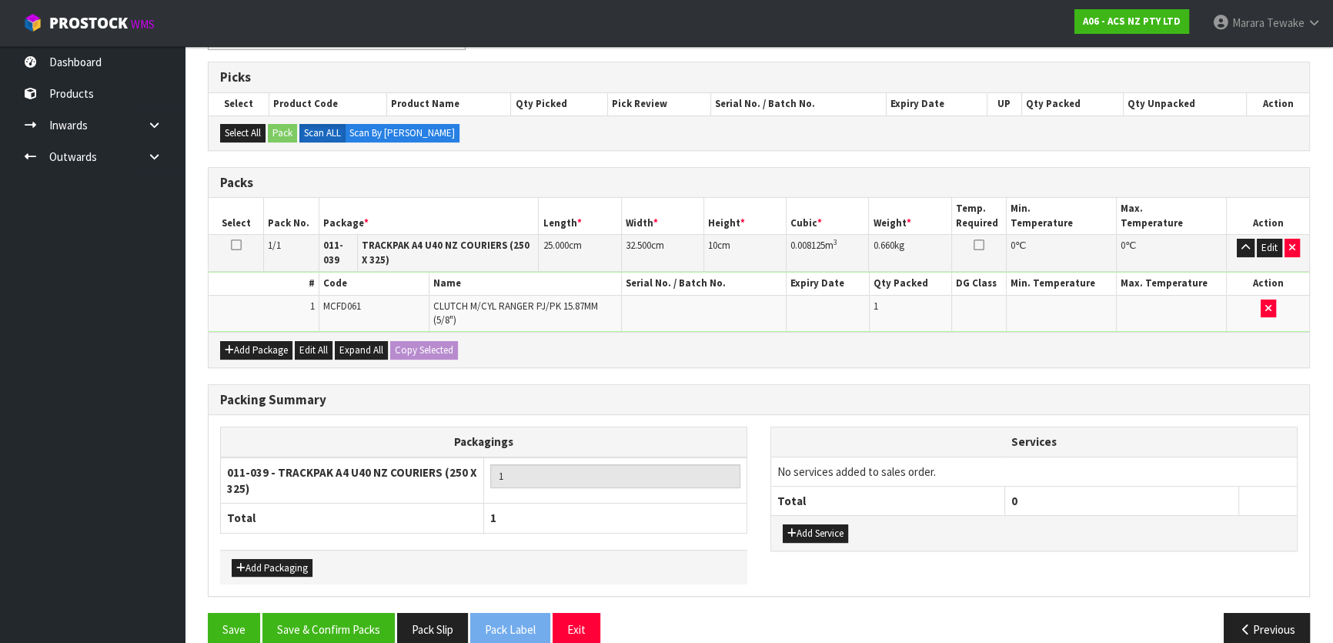
scroll to position [317, 0]
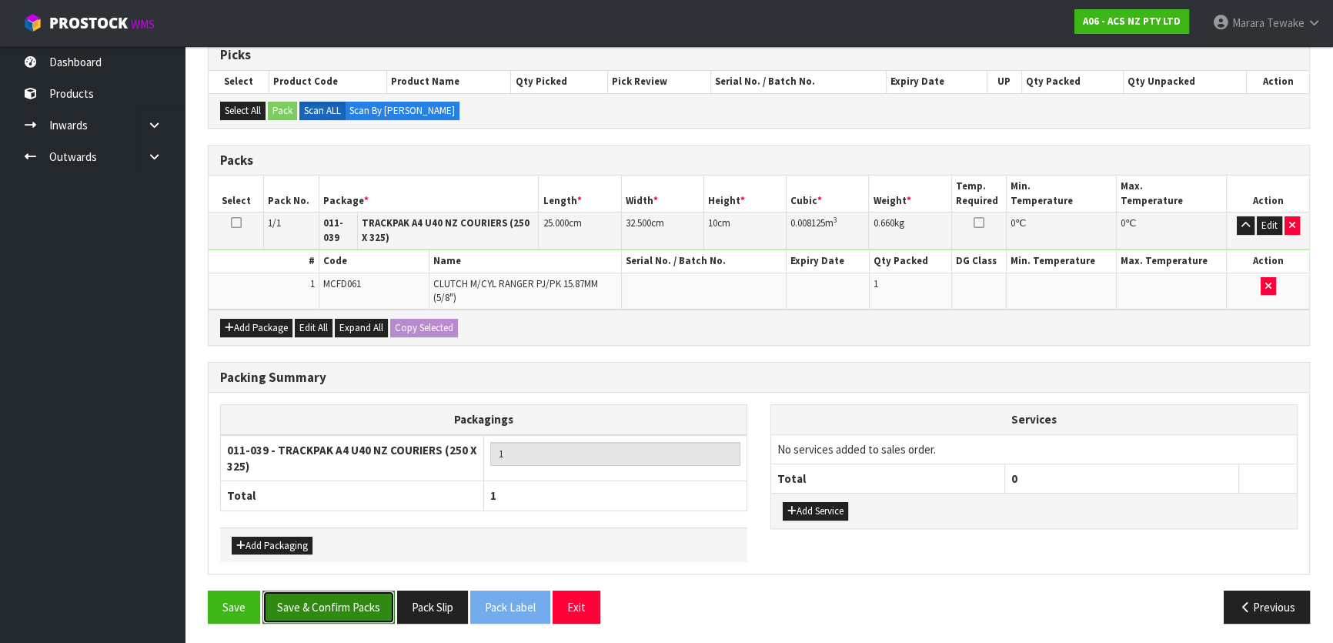
click at [342, 598] on button "Save & Confirm Packs" at bounding box center [328, 606] width 132 height 33
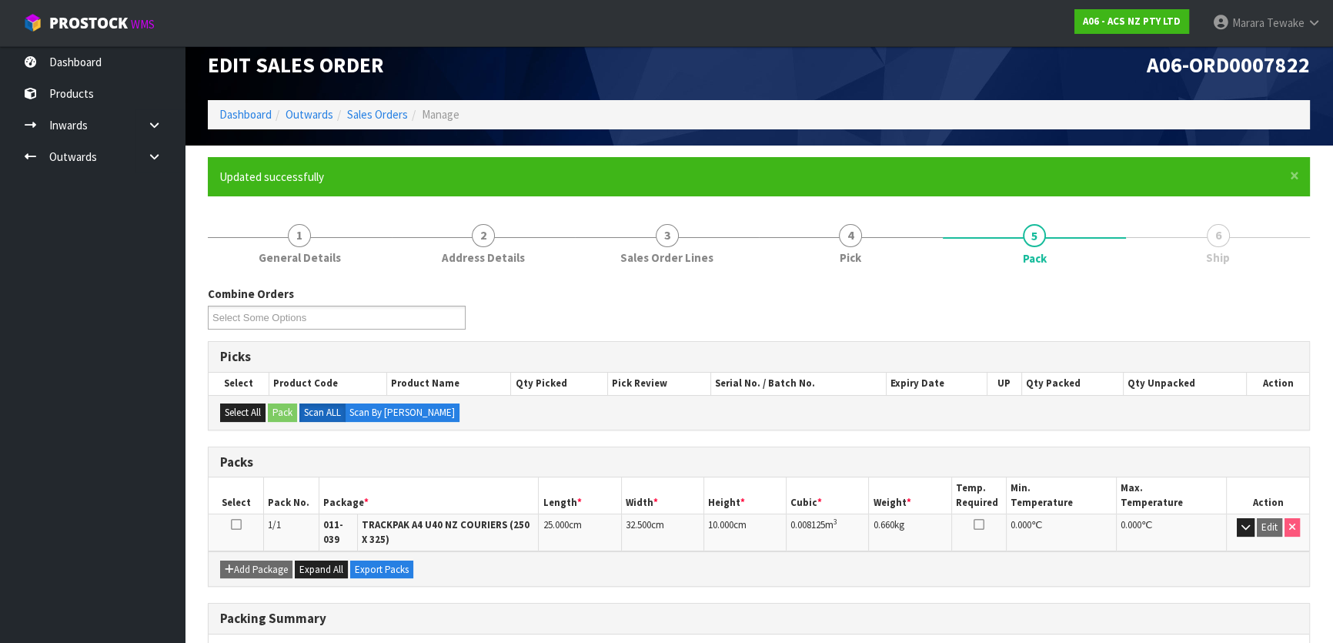
scroll to position [0, 0]
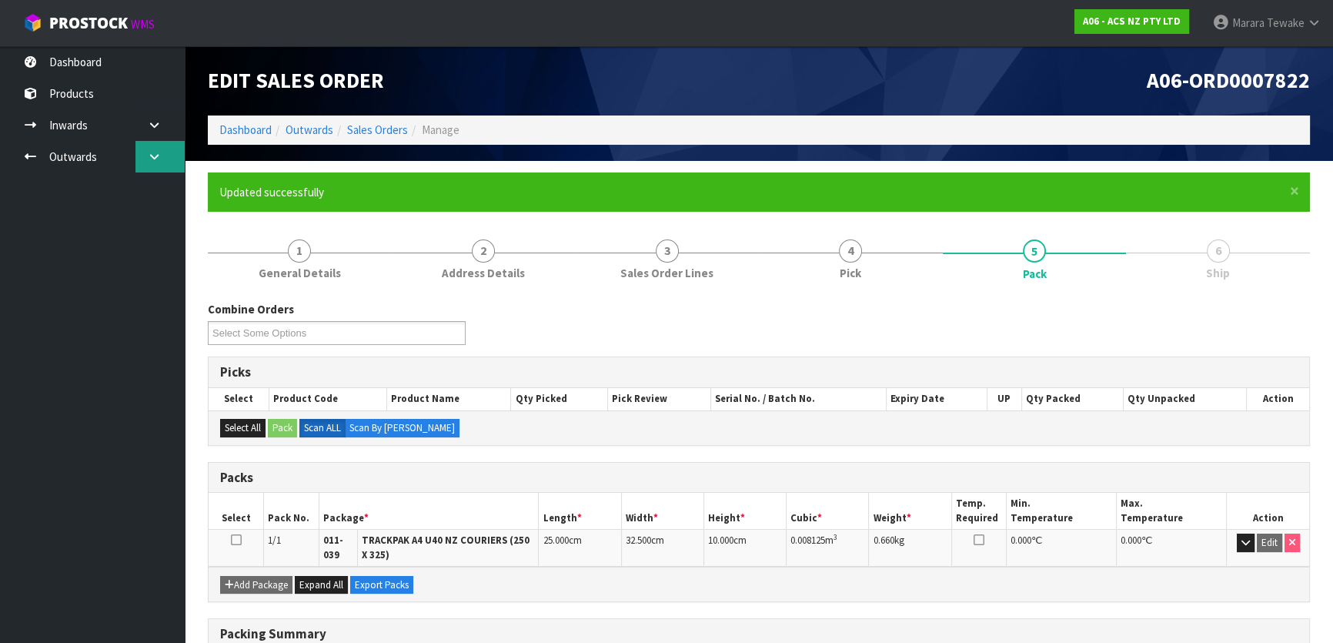
click at [139, 154] on link at bounding box center [159, 157] width 49 height 32
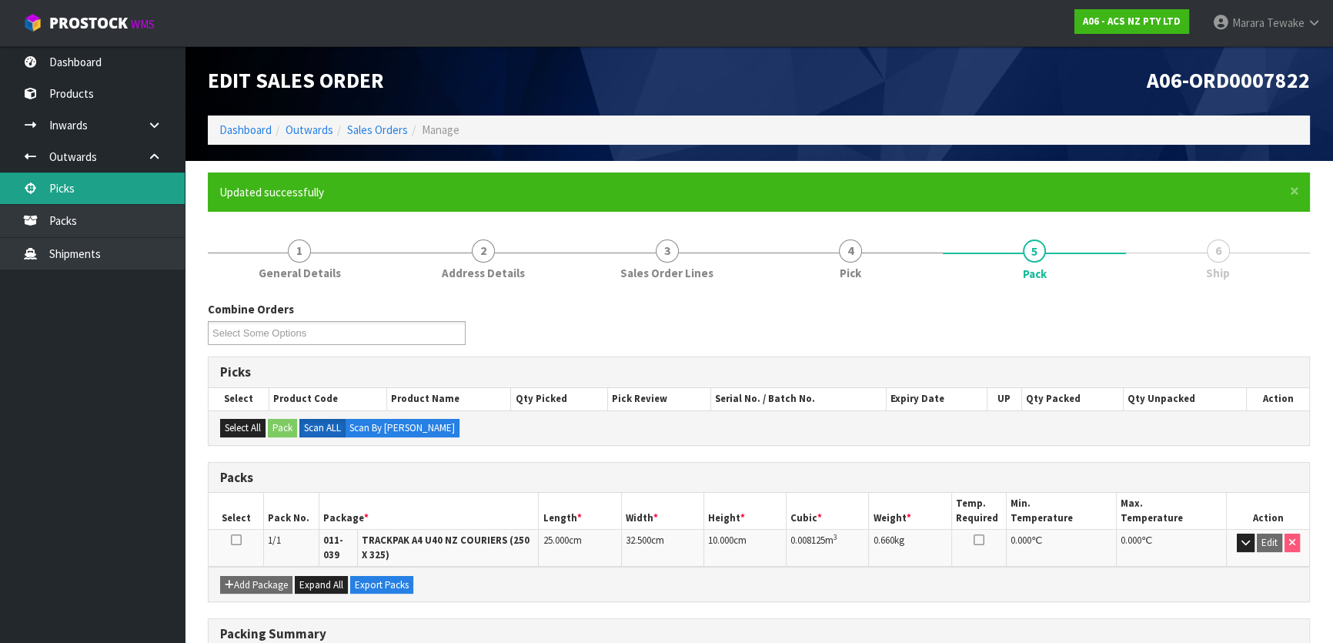
click at [133, 182] on link "Picks" at bounding box center [92, 188] width 185 height 32
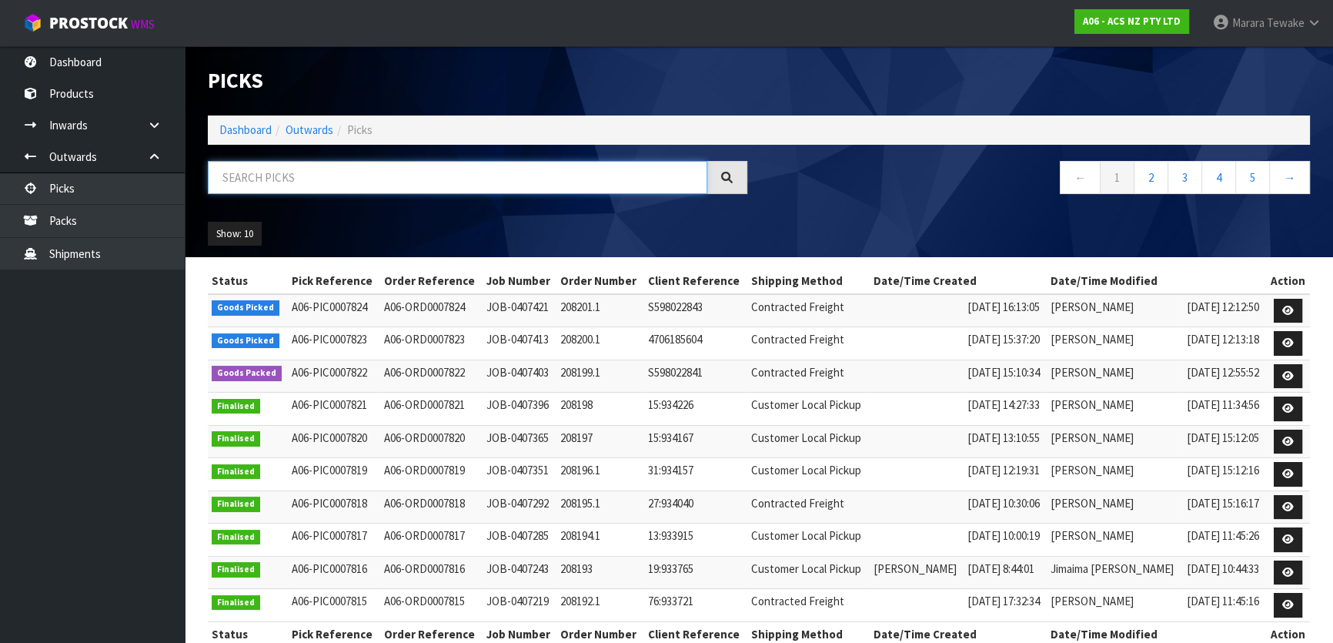
click at [309, 175] on input "text" at bounding box center [457, 177] width 499 height 33
type input "JOB-0407421"
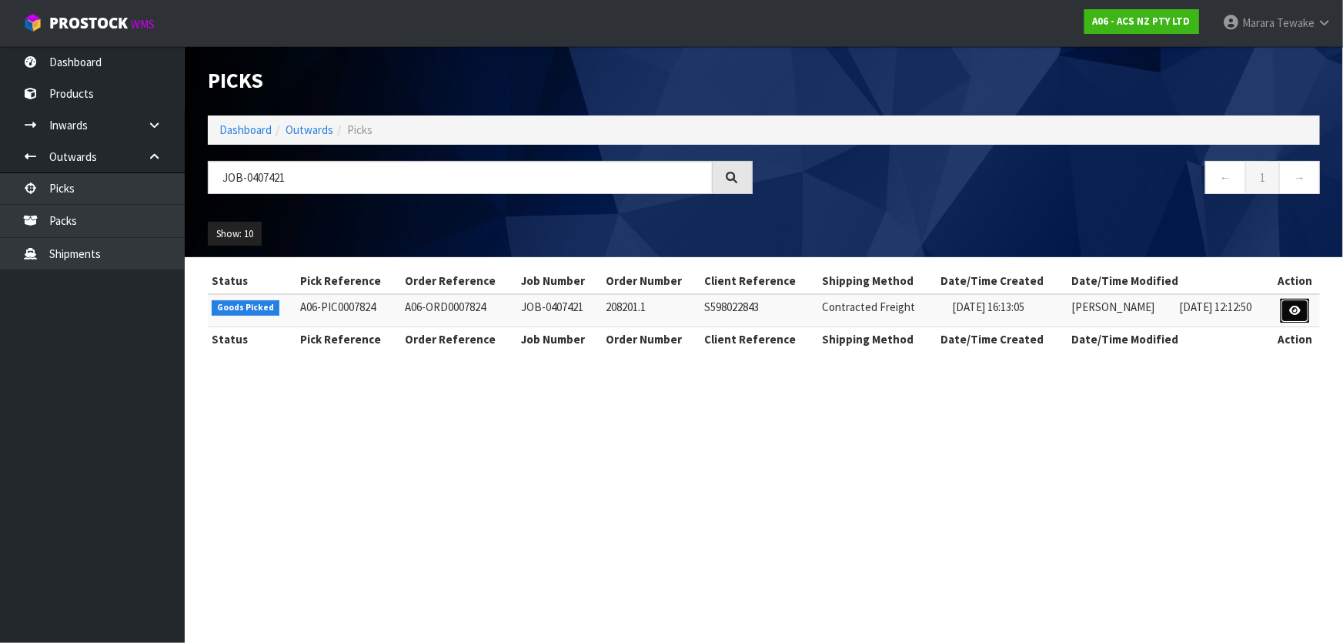
click at [1297, 313] on icon at bounding box center [1295, 311] width 12 height 10
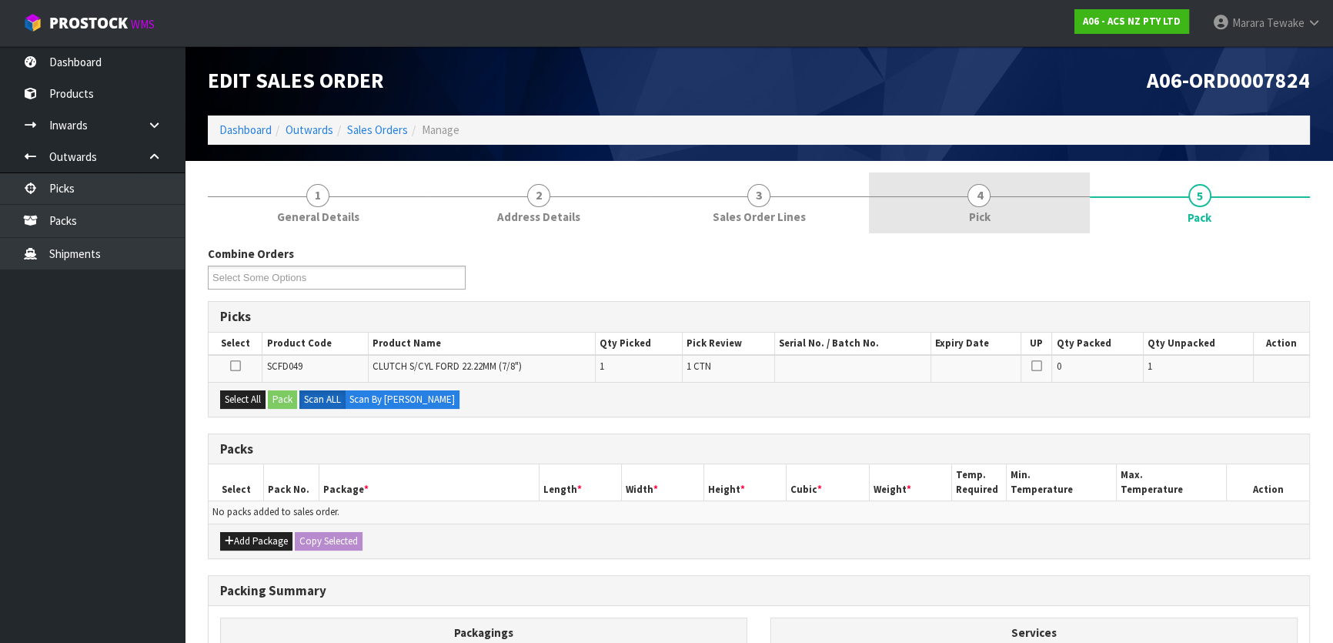
click at [1008, 209] on link "4 Pick" at bounding box center [979, 202] width 220 height 61
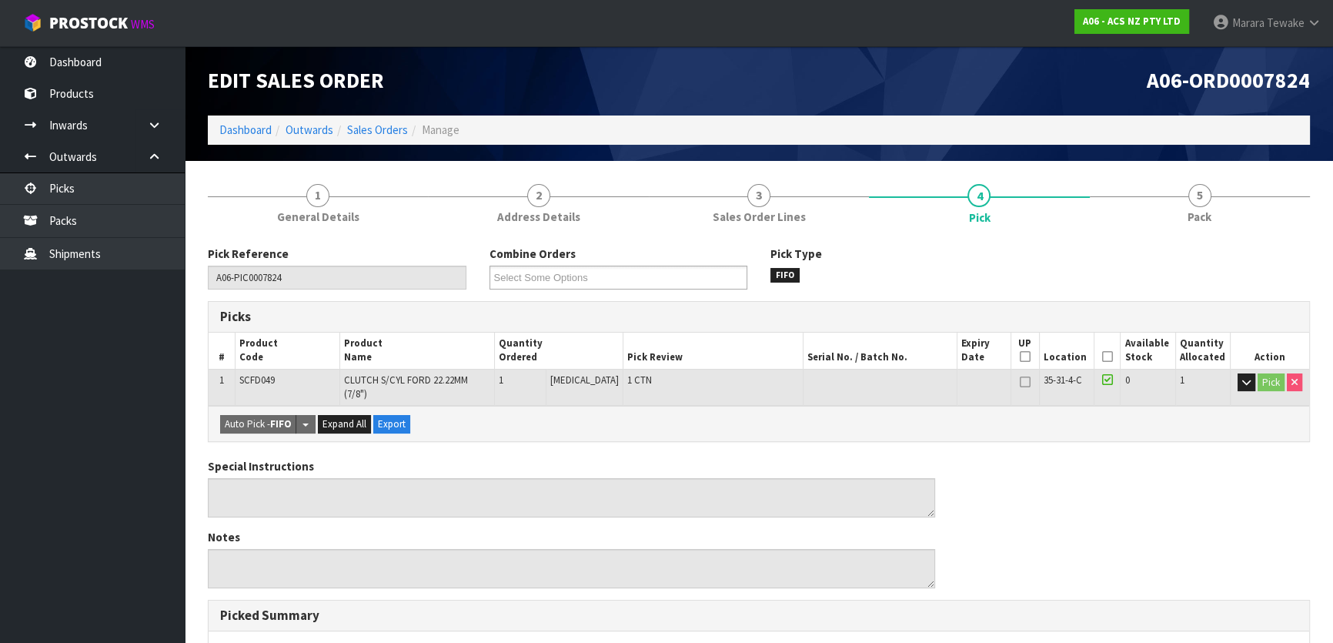
click at [1102, 357] on icon at bounding box center [1107, 356] width 11 height 1
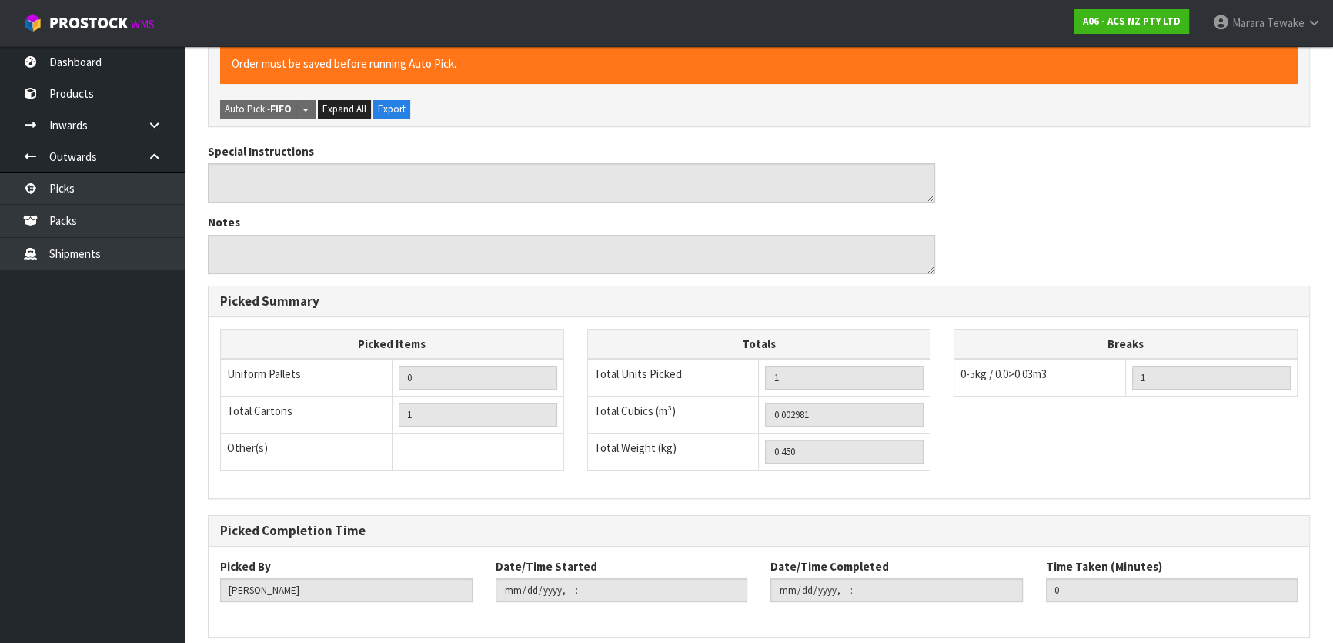
scroll to position [423, 0]
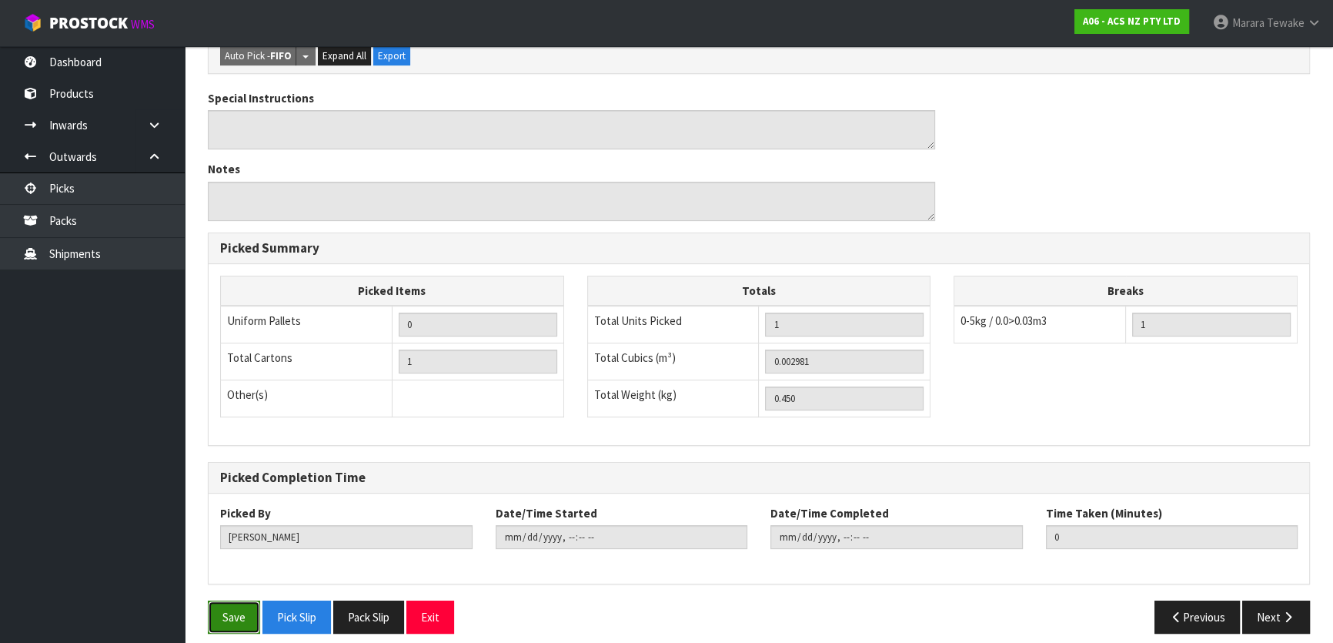
click at [229, 604] on button "Save" at bounding box center [234, 616] width 52 height 33
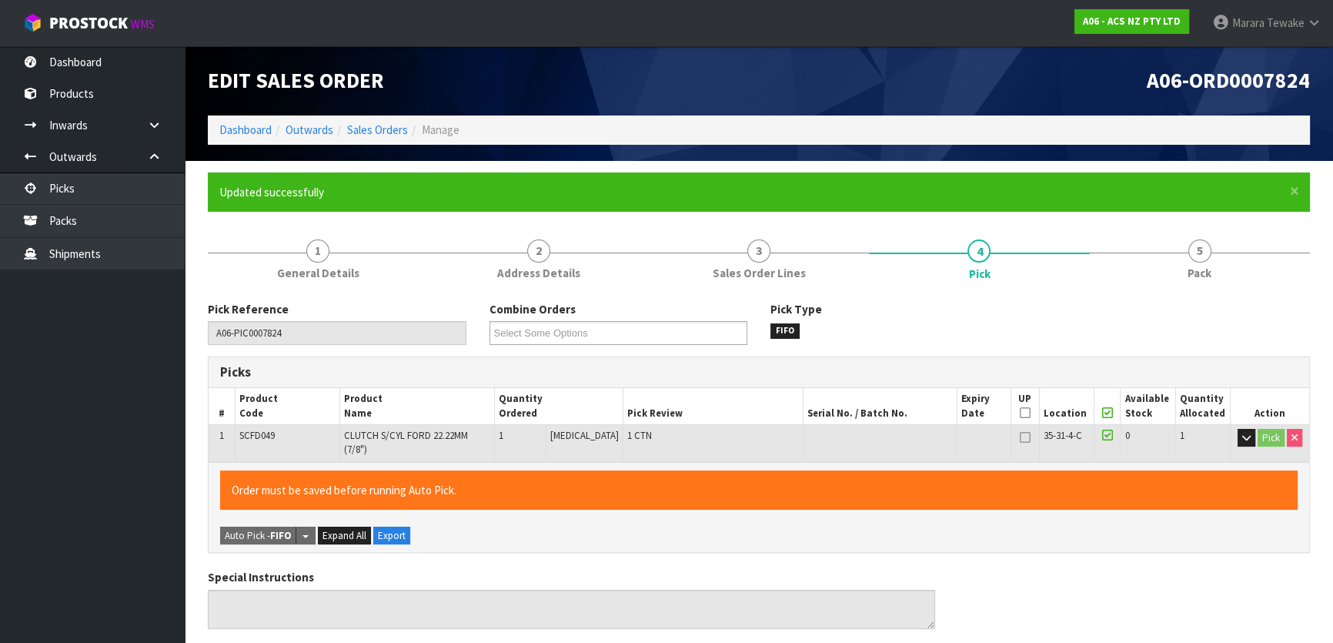
type input "[PERSON_NAME]"
type input "2025-08-13T12:57:40"
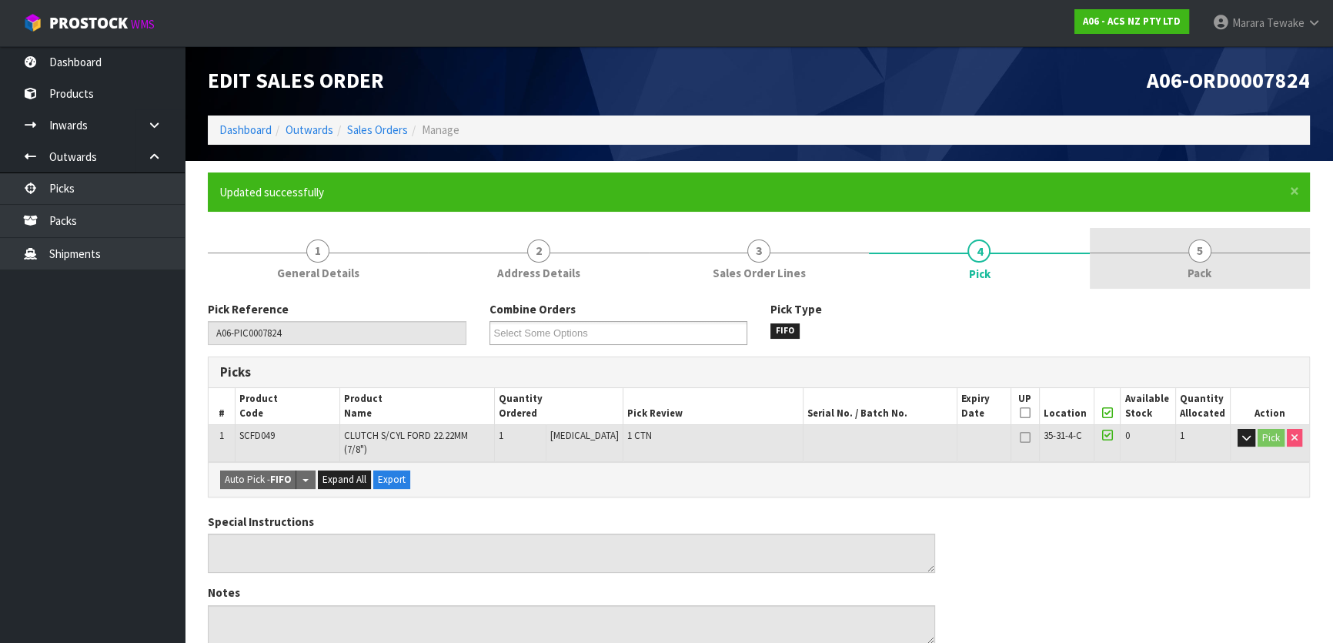
click at [1152, 264] on link "5 Pack" at bounding box center [1200, 258] width 220 height 61
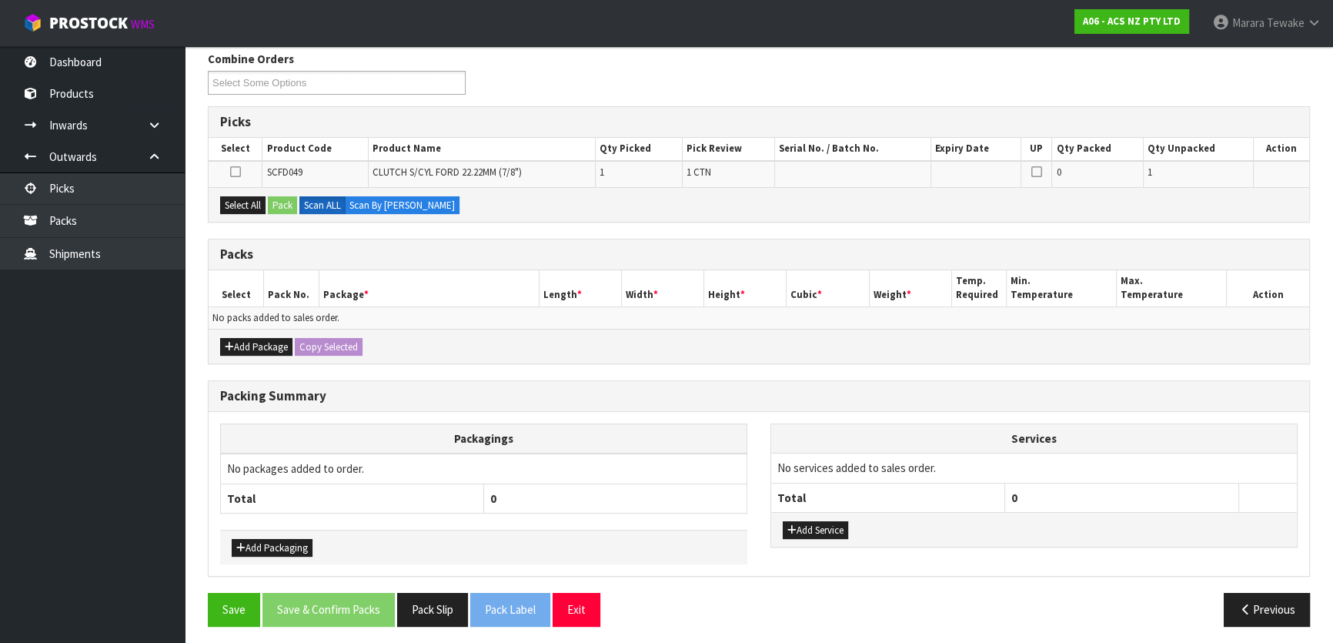
scroll to position [253, 0]
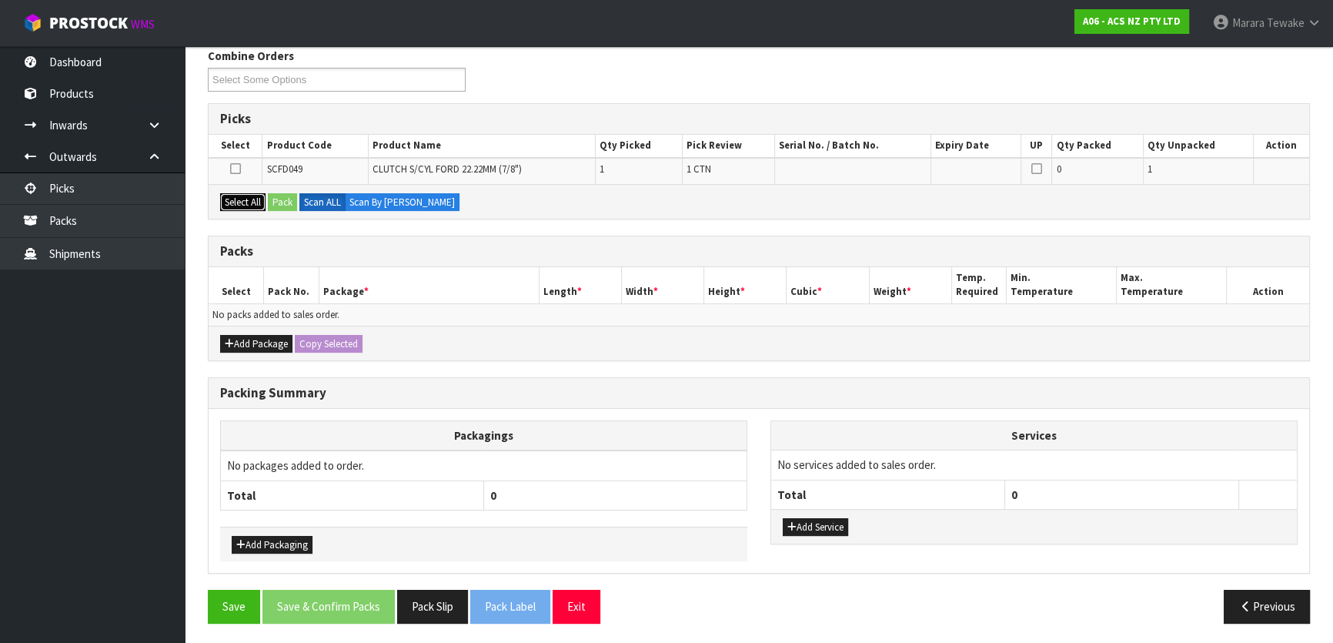
drag, startPoint x: 254, startPoint y: 200, endPoint x: 283, endPoint y: 203, distance: 29.4
click at [258, 199] on button "Select All" at bounding box center [242, 202] width 45 height 18
drag, startPoint x: 284, startPoint y: 203, endPoint x: 300, endPoint y: 212, distance: 18.6
click at [285, 203] on button "Pack" at bounding box center [282, 202] width 29 height 18
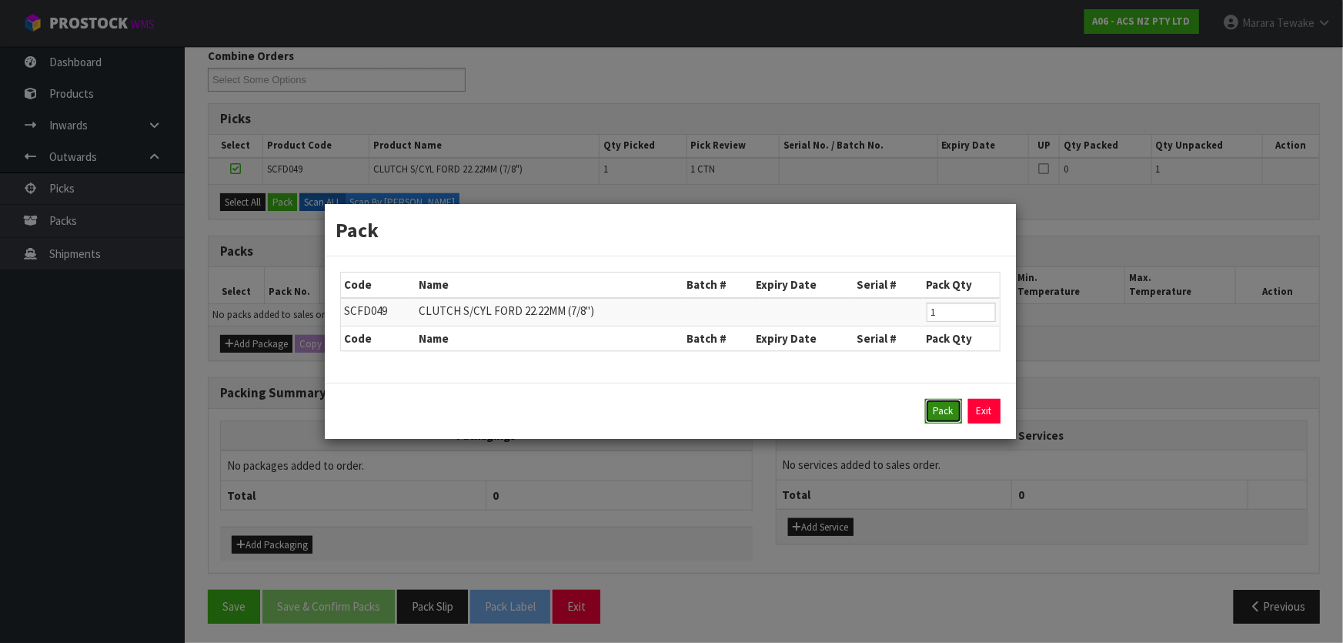
drag, startPoint x: 938, startPoint y: 409, endPoint x: 916, endPoint y: 407, distance: 22.4
click at [938, 408] on button "Pack" at bounding box center [943, 411] width 37 height 25
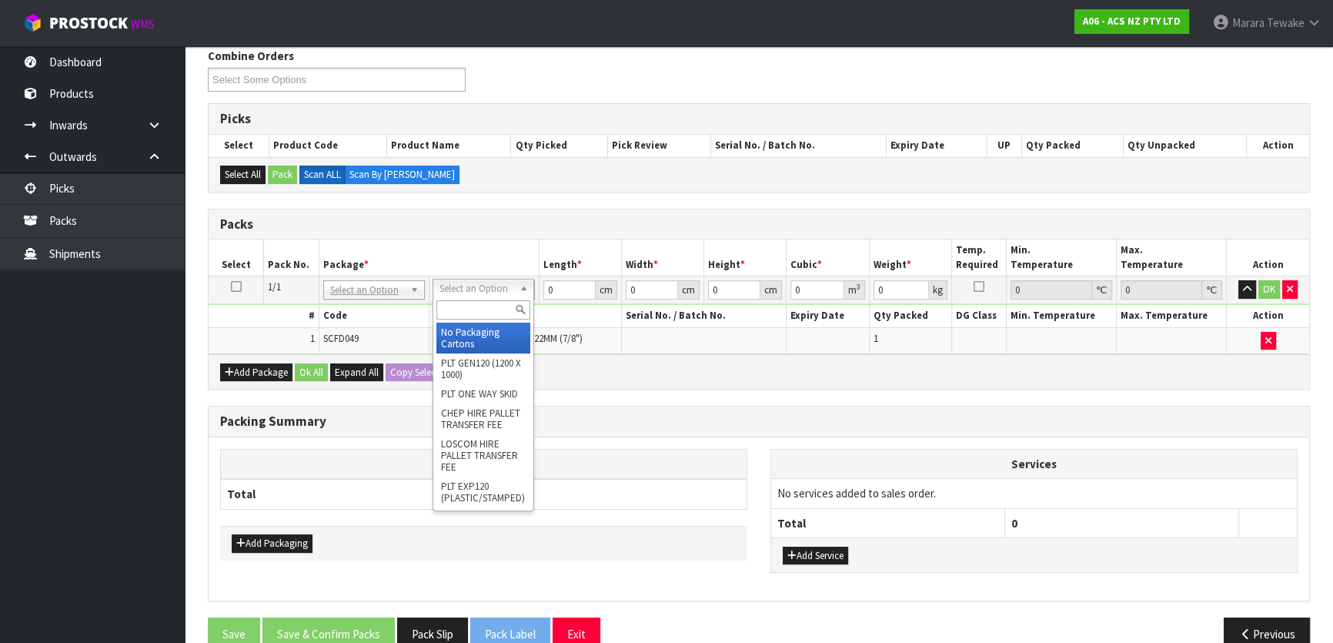
click at [477, 308] on input "text" at bounding box center [483, 309] width 94 height 19
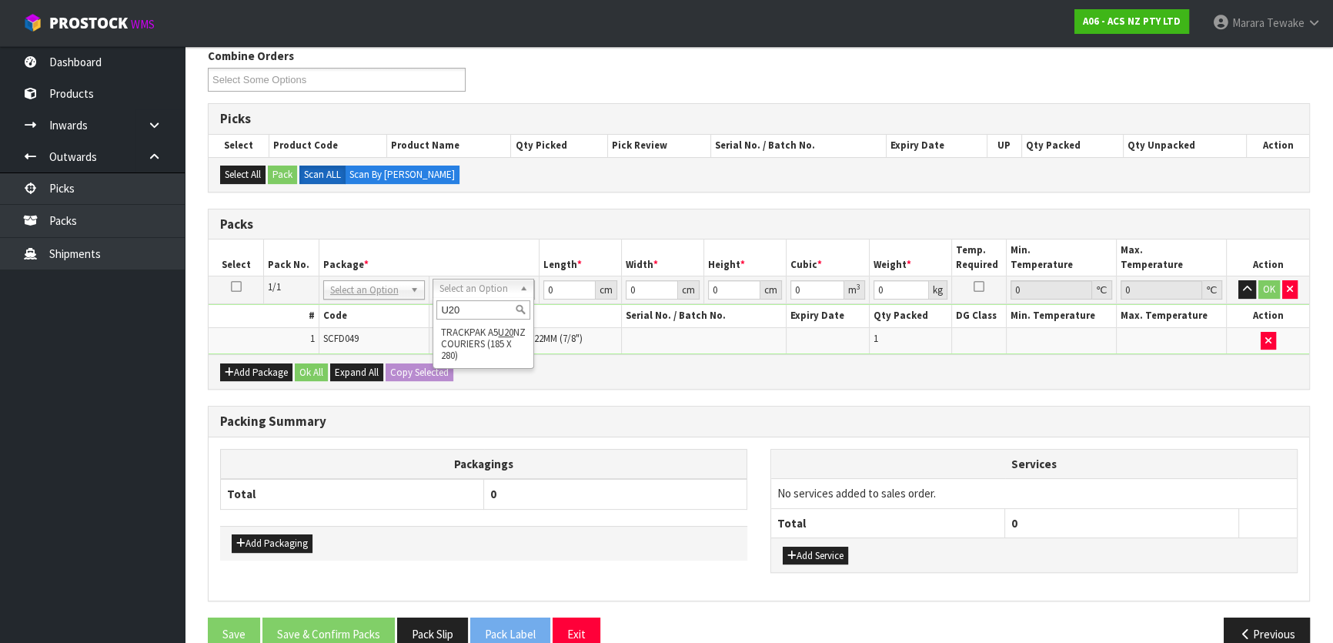
type input "U20"
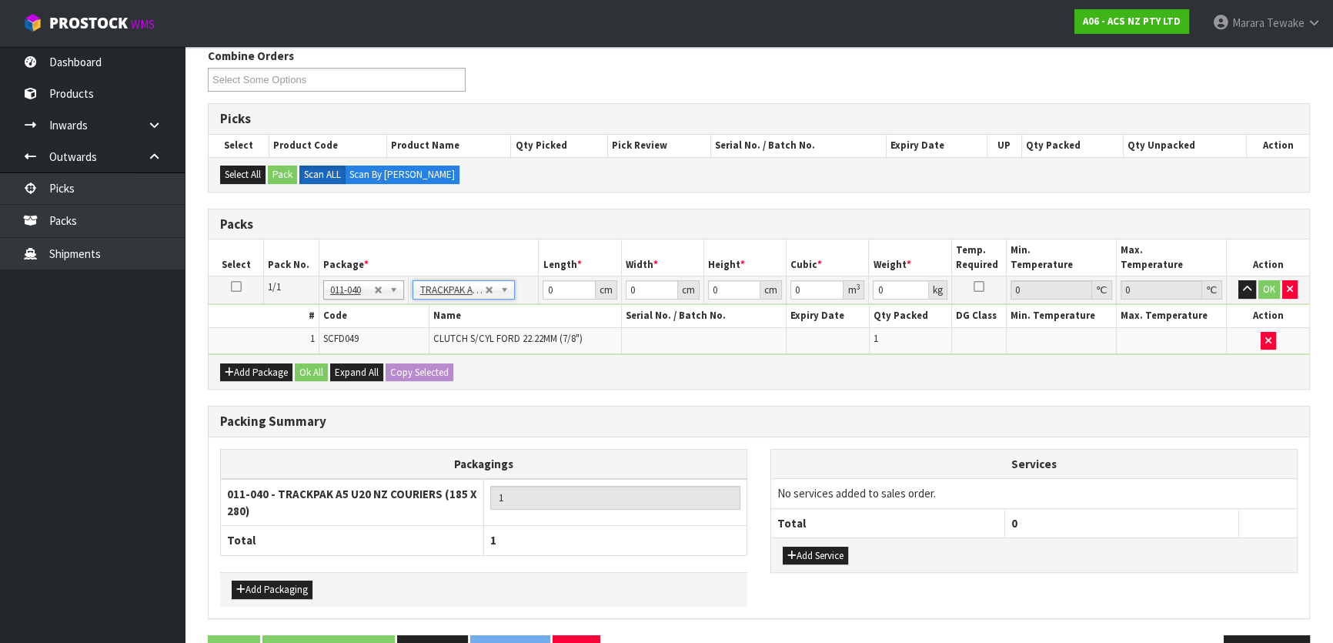
type input "18.5"
type input "28"
type input "0.01"
type input "0.000005"
type input "0.46"
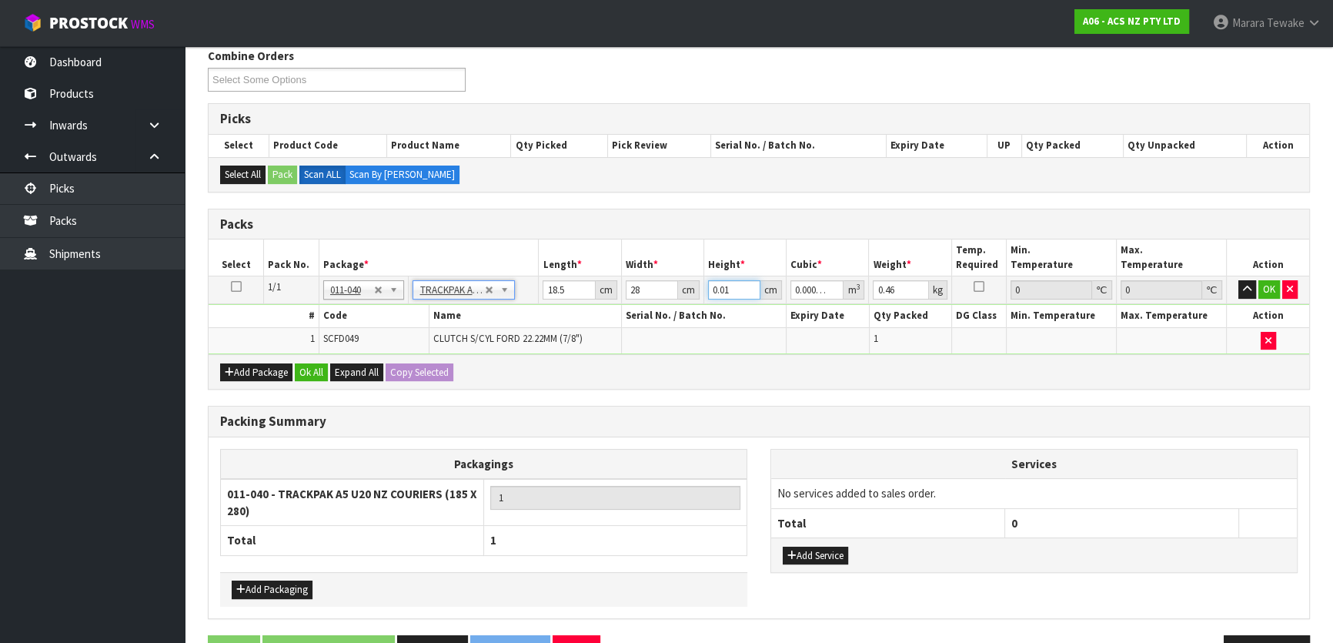
click at [704, 280] on td "0.01 cm" at bounding box center [744, 290] width 82 height 28
type input "8"
type input "0.004144"
type input "8"
click at [1265, 286] on button "OK" at bounding box center [1269, 289] width 22 height 18
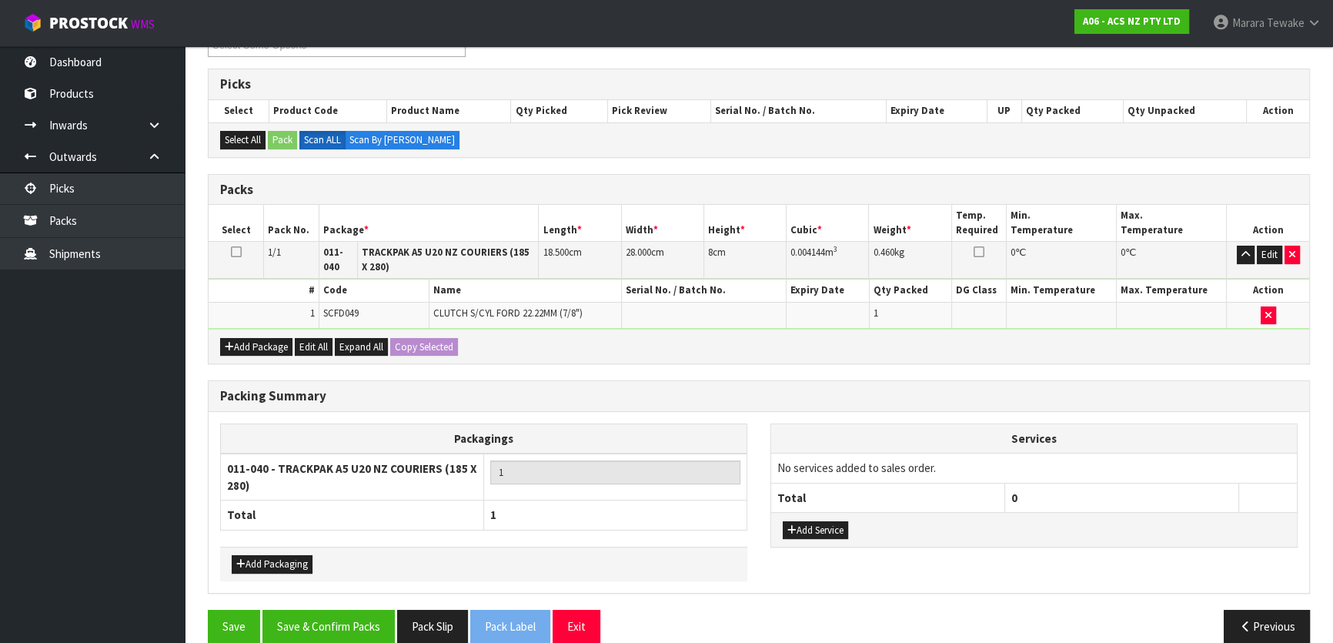
scroll to position [307, 0]
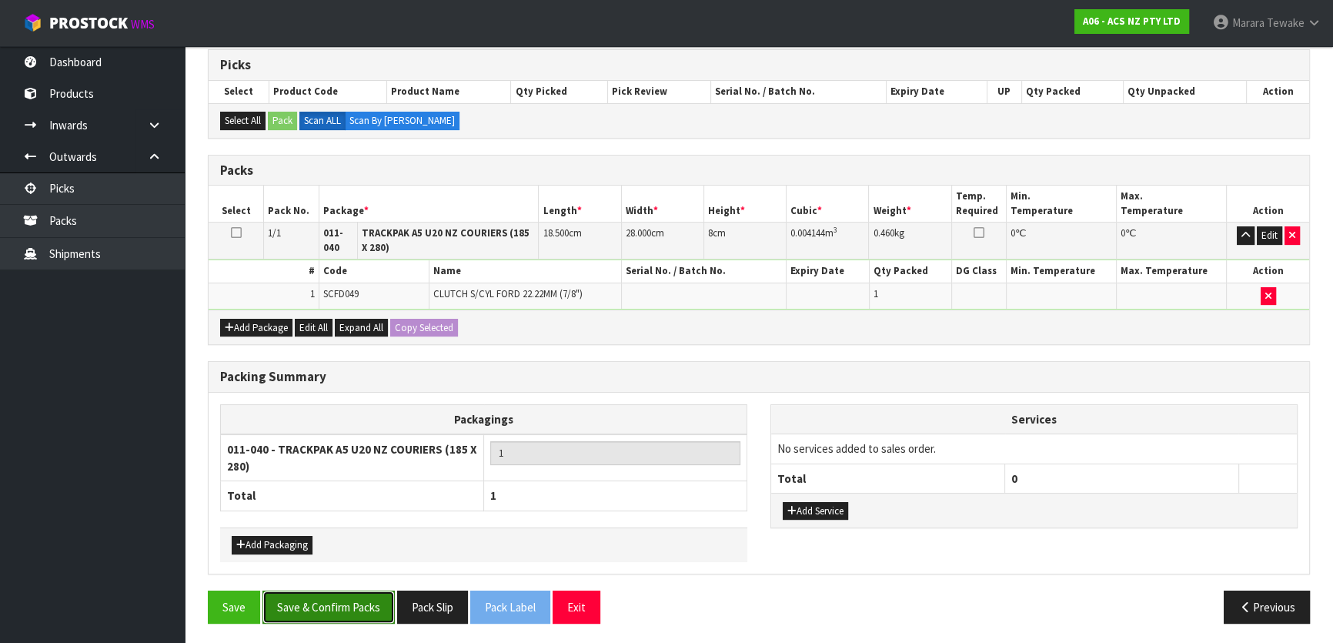
click at [367, 590] on button "Save & Confirm Packs" at bounding box center [328, 606] width 132 height 33
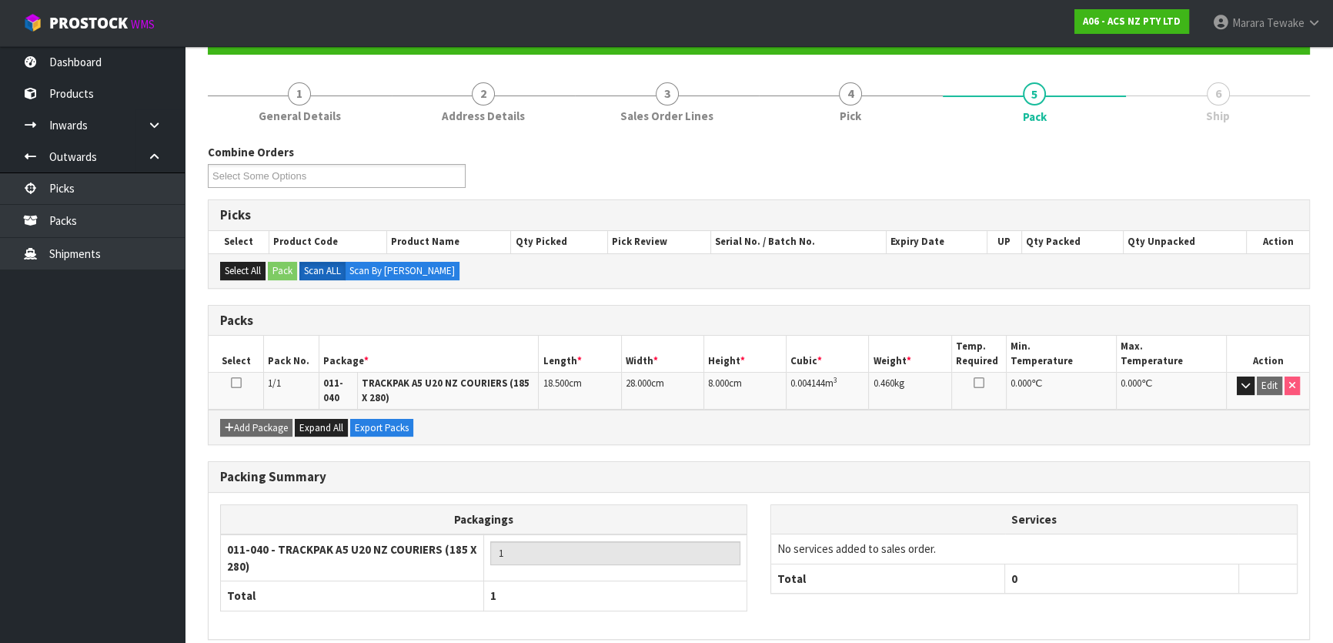
scroll to position [223, 0]
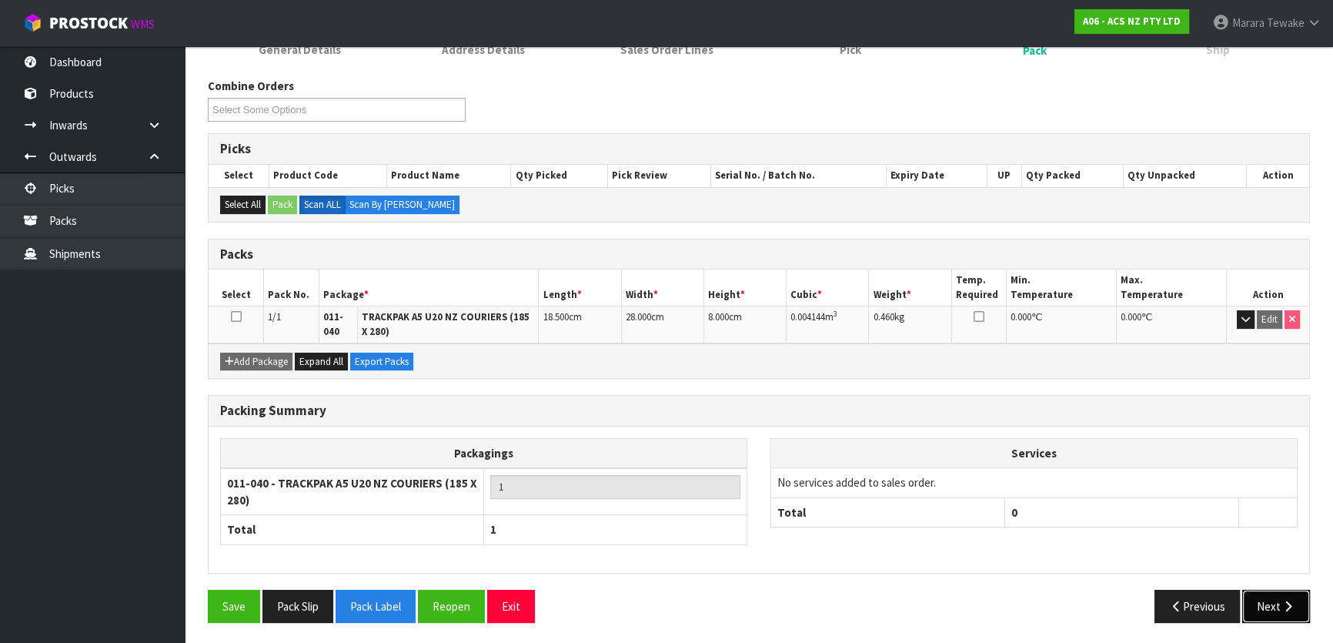
click at [1277, 609] on button "Next" at bounding box center [1276, 605] width 68 height 33
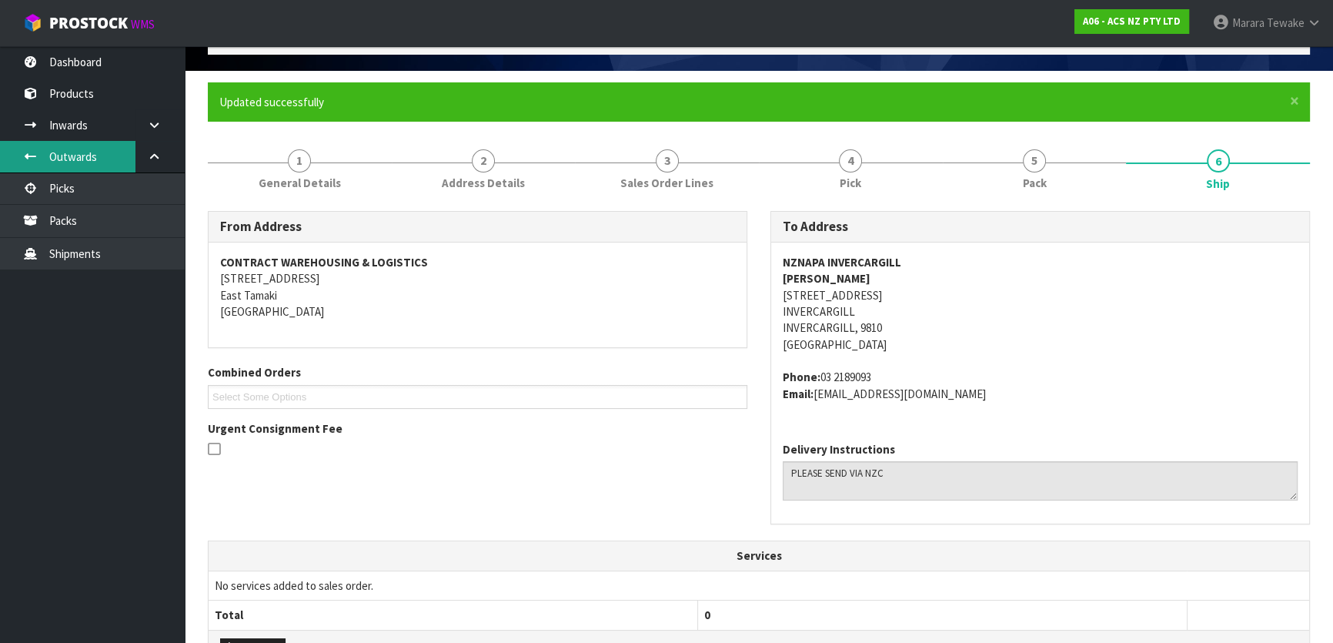
scroll to position [81, 0]
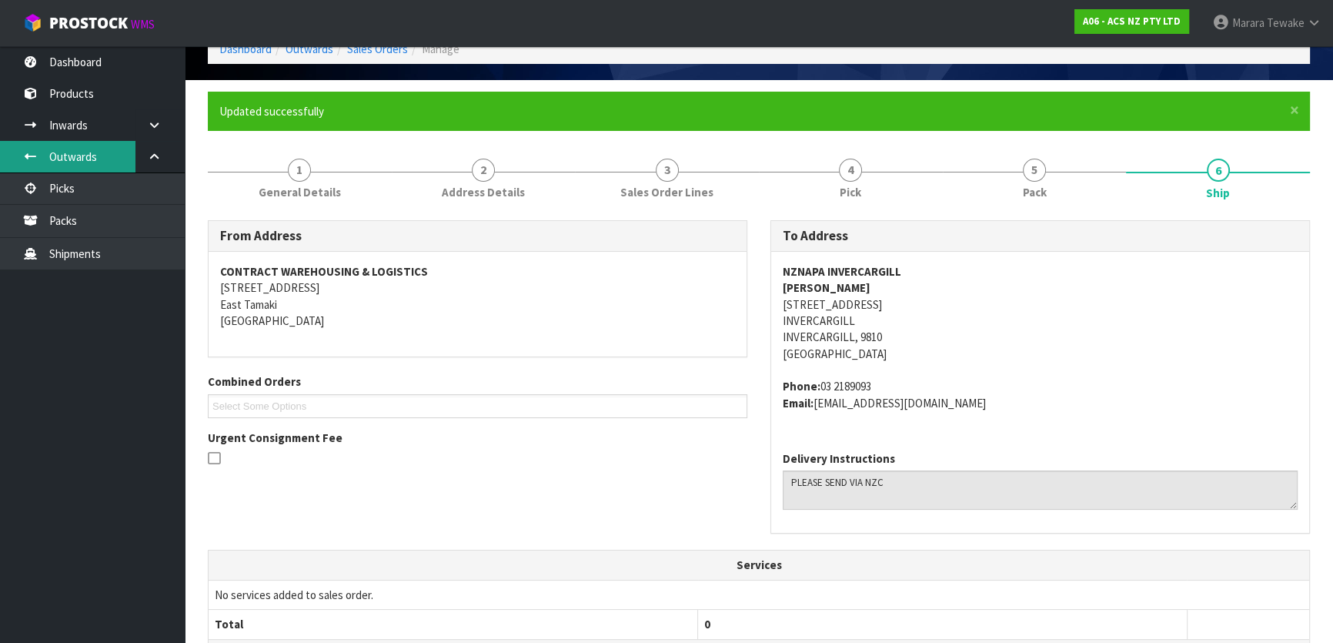
click at [129, 172] on link "Outwards" at bounding box center [92, 157] width 185 height 32
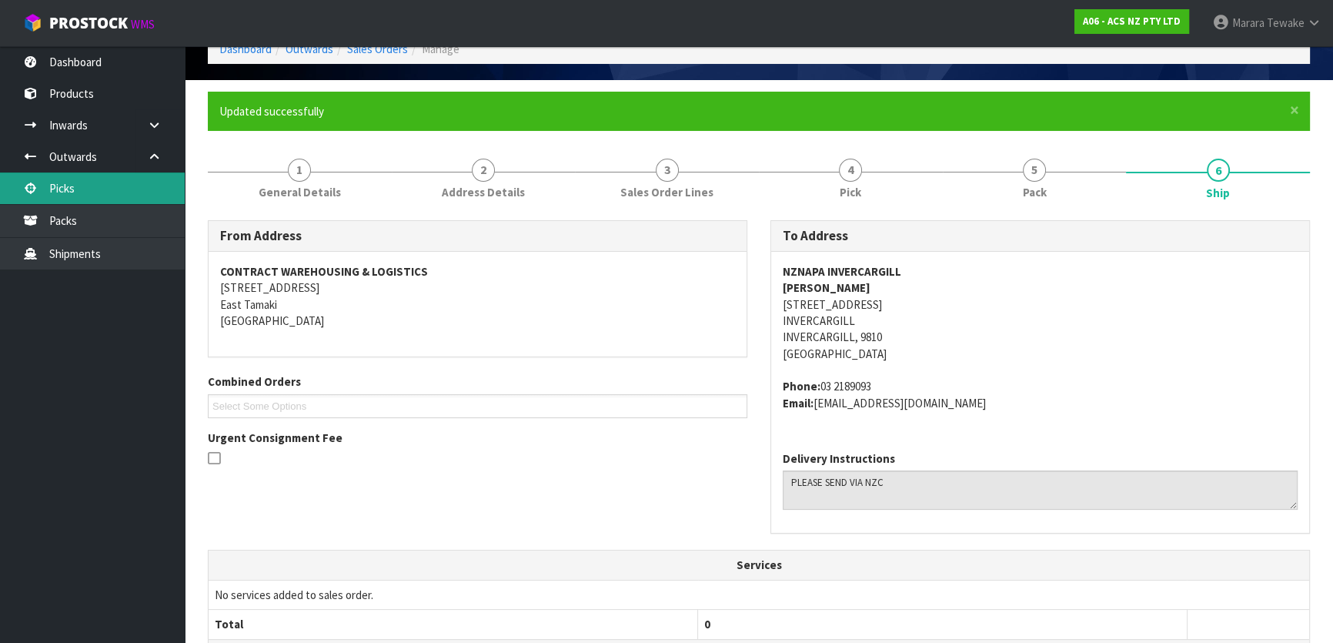
click at [135, 194] on link "Picks" at bounding box center [92, 188] width 185 height 32
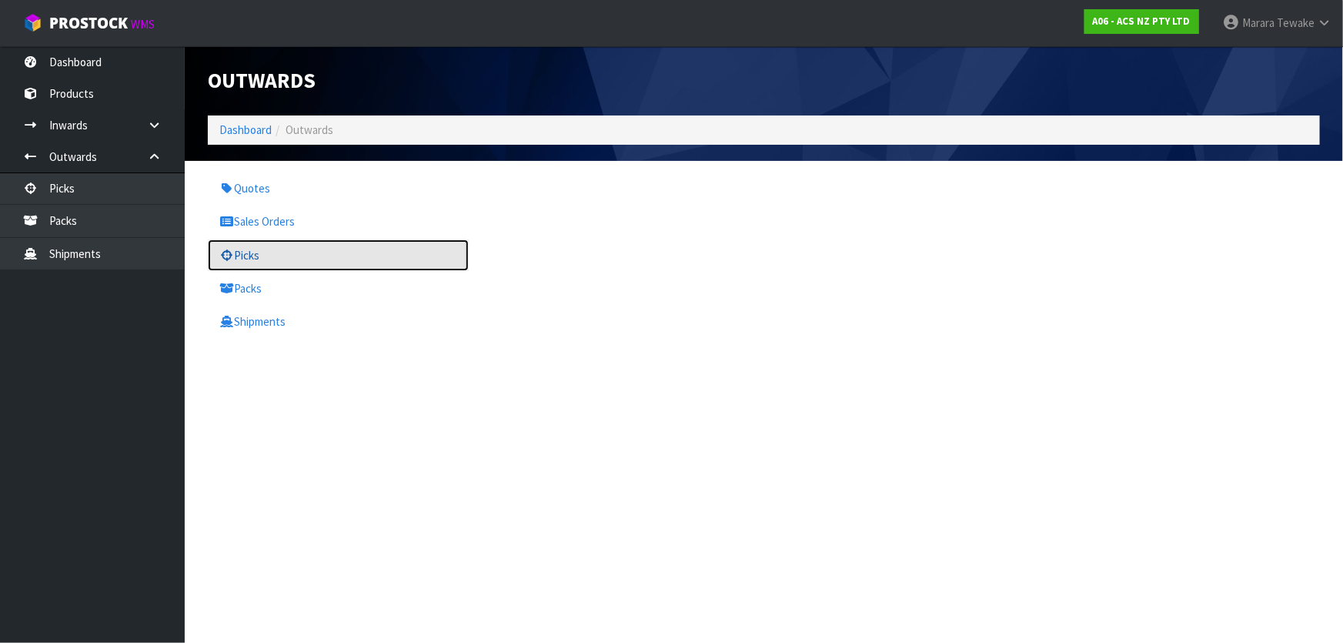
click at [364, 245] on link "Picks" at bounding box center [338, 255] width 261 height 32
click at [282, 252] on link "Picks" at bounding box center [338, 255] width 261 height 32
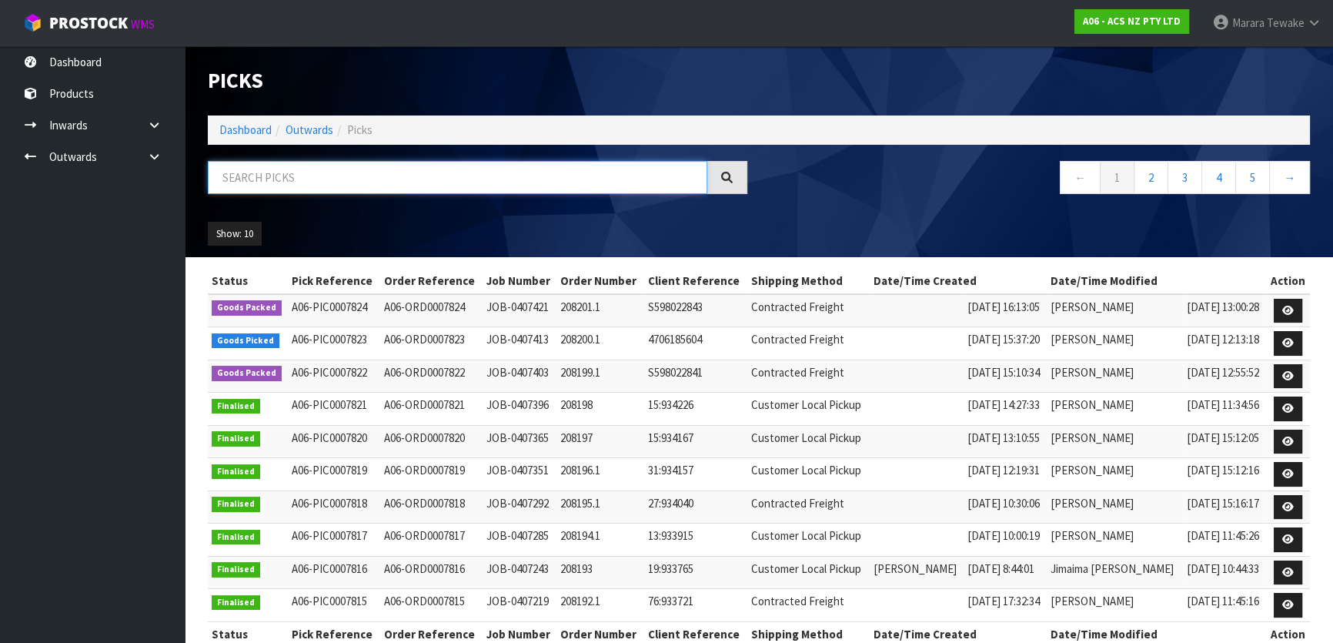
click at [345, 178] on input "text" at bounding box center [457, 177] width 499 height 33
type input "JOB-0407413"
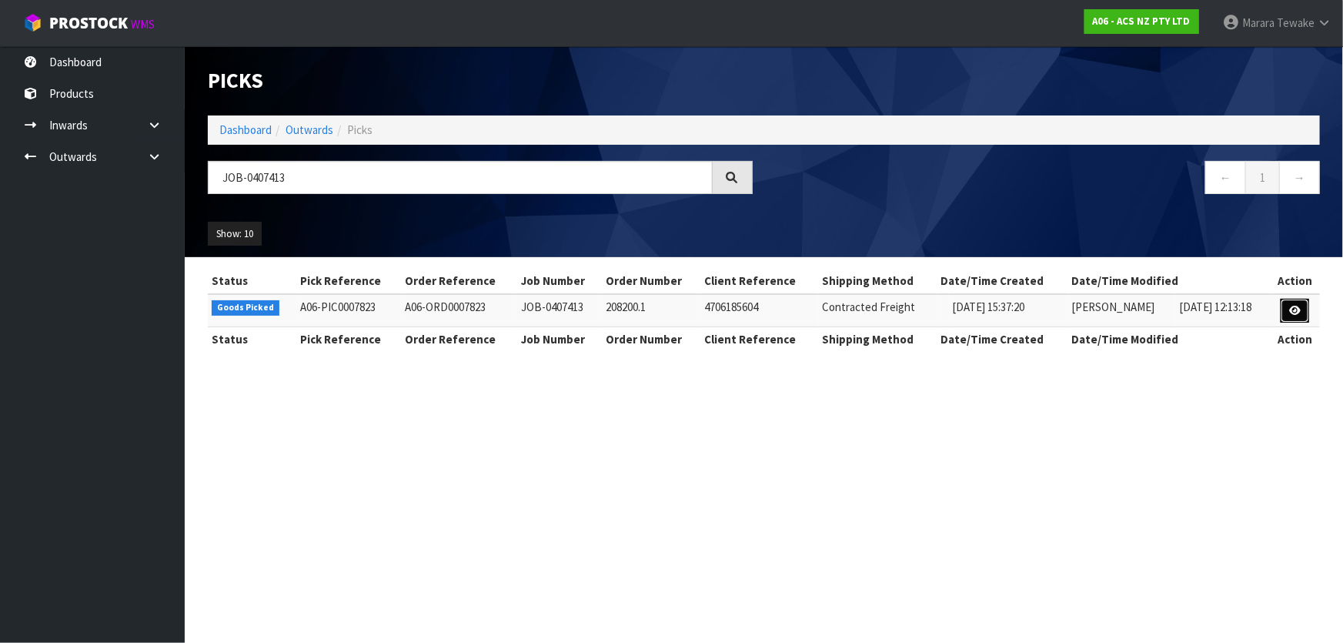
click at [1295, 312] on icon at bounding box center [1295, 311] width 12 height 10
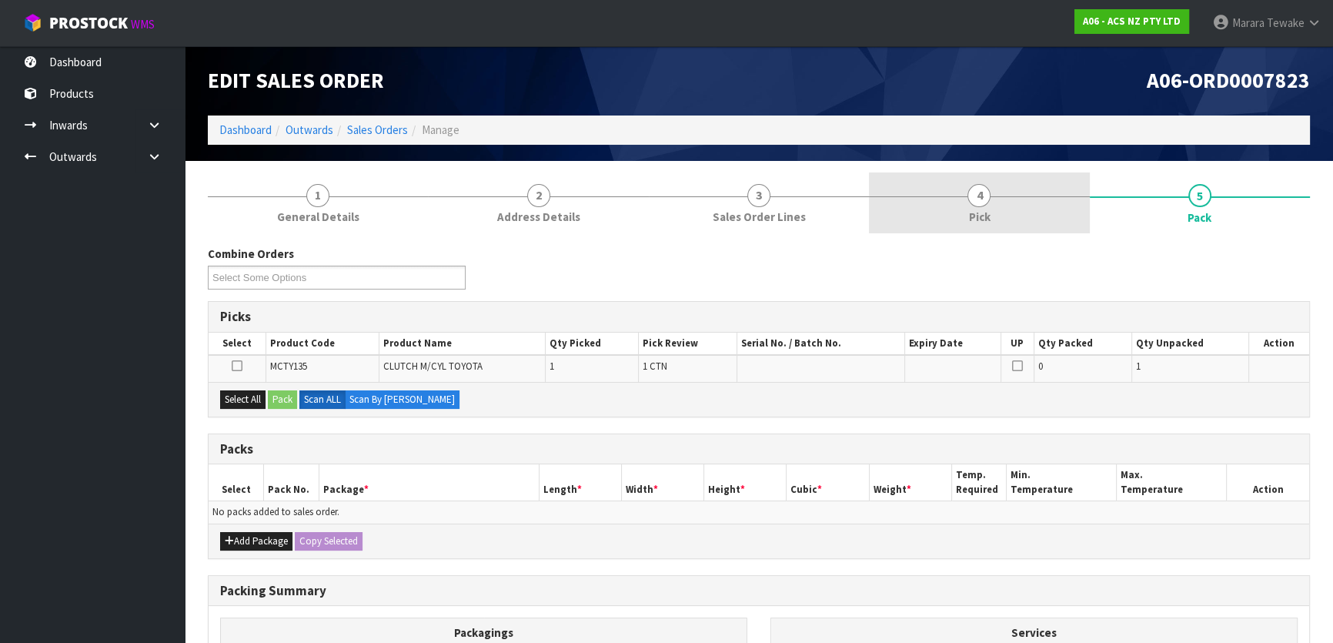
click at [1037, 210] on link "4 Pick" at bounding box center [979, 202] width 220 height 61
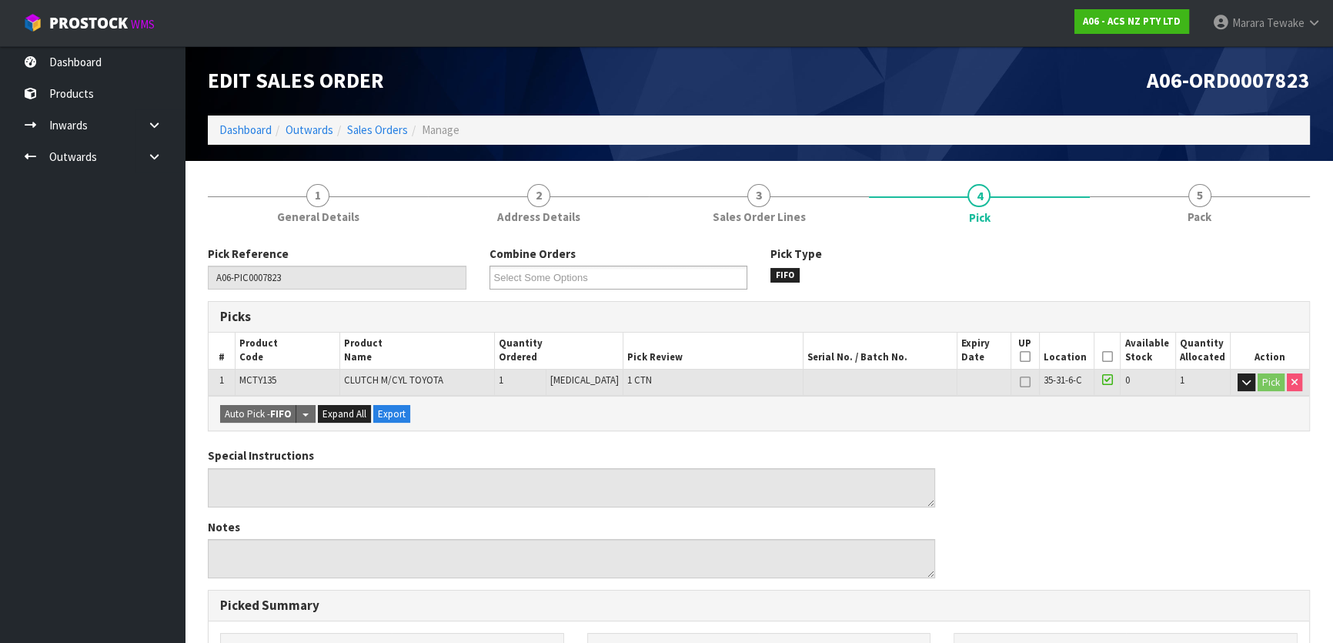
click at [1104, 357] on icon at bounding box center [1107, 356] width 11 height 1
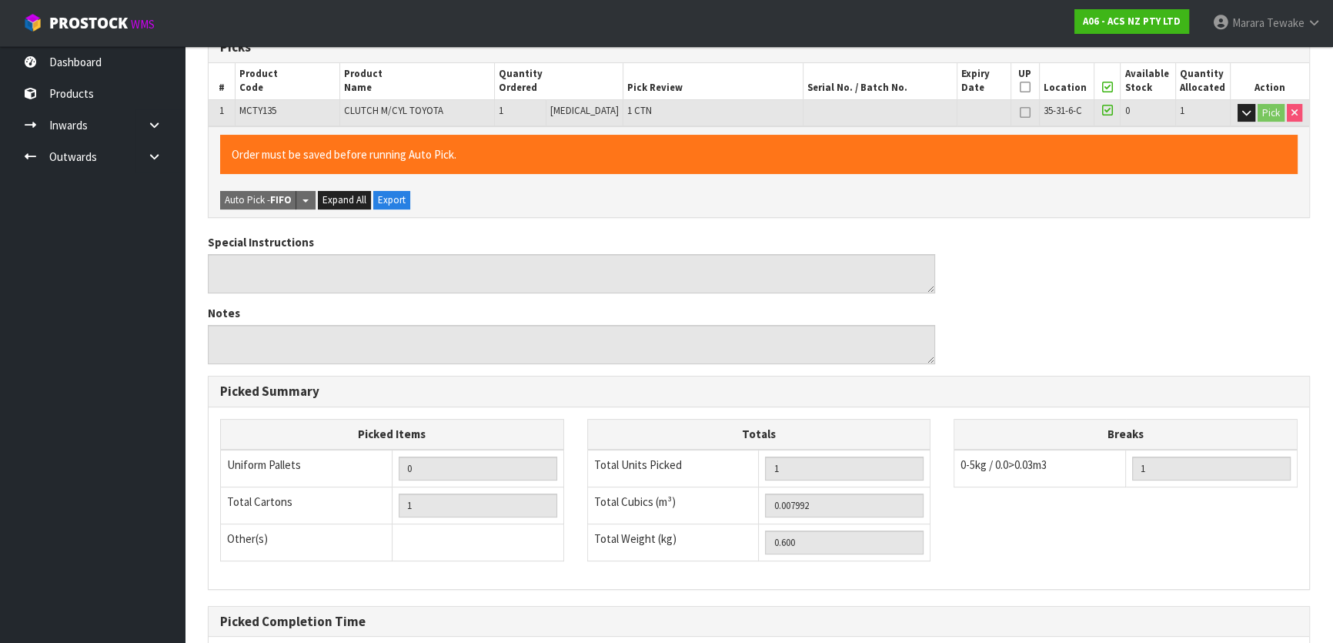
scroll to position [423, 0]
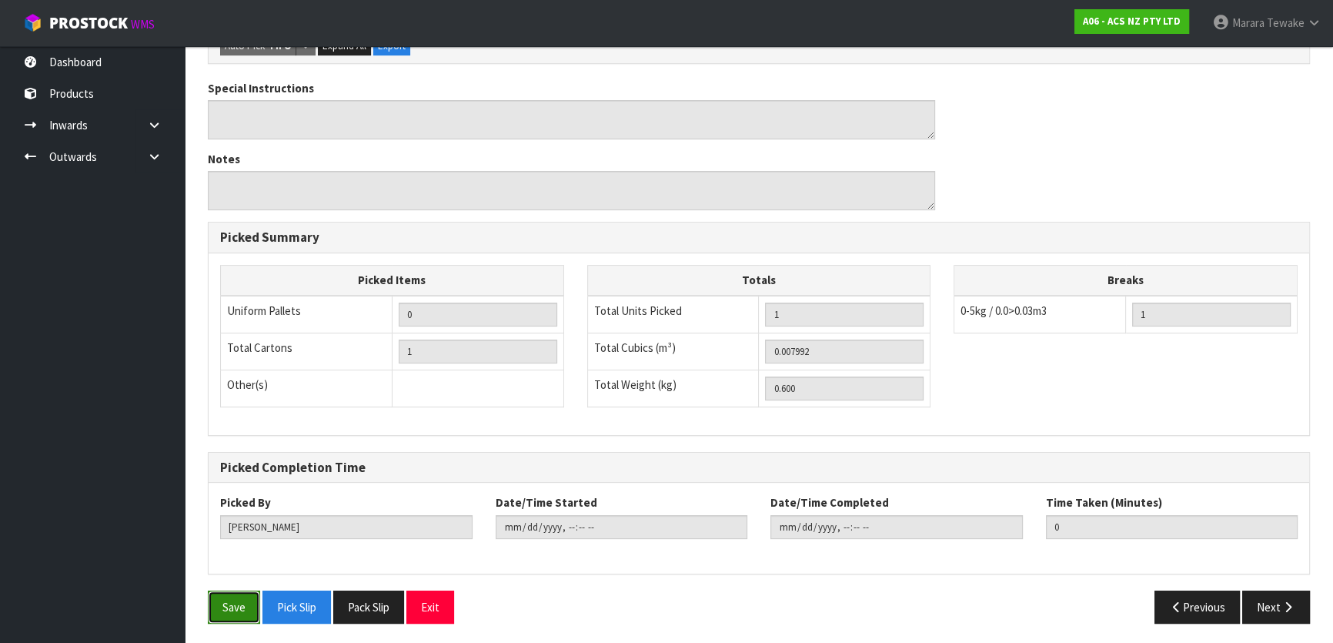
click at [229, 600] on button "Save" at bounding box center [234, 606] width 52 height 33
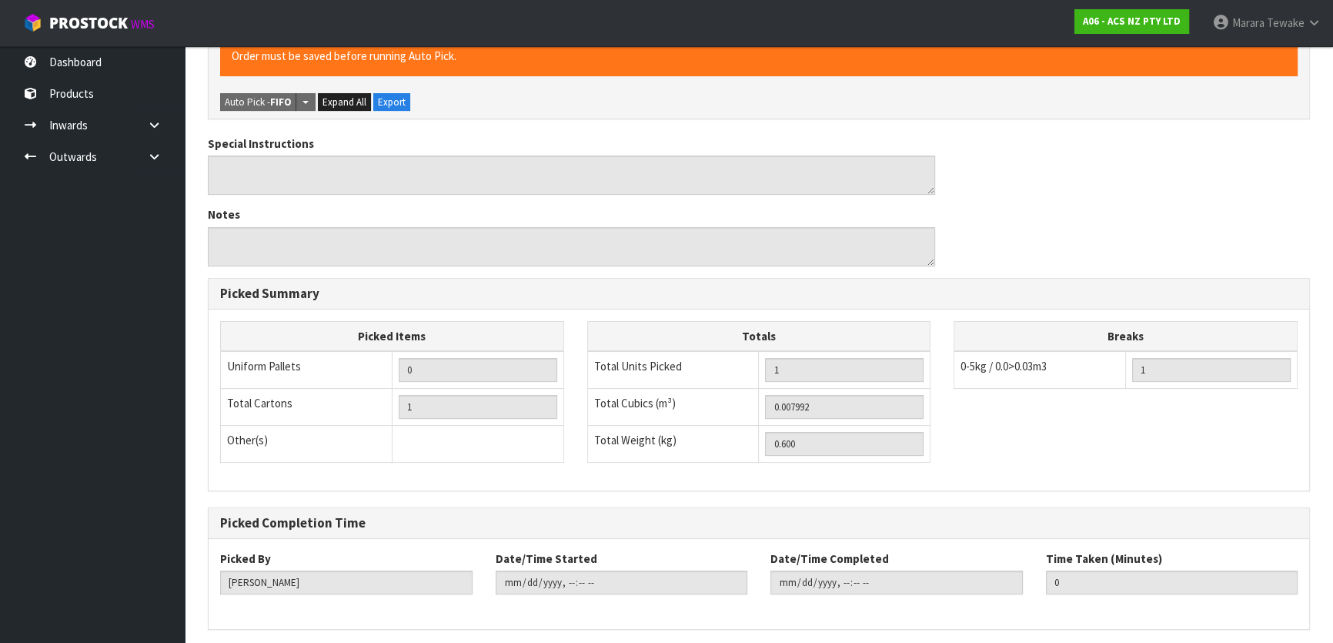
scroll to position [0, 0]
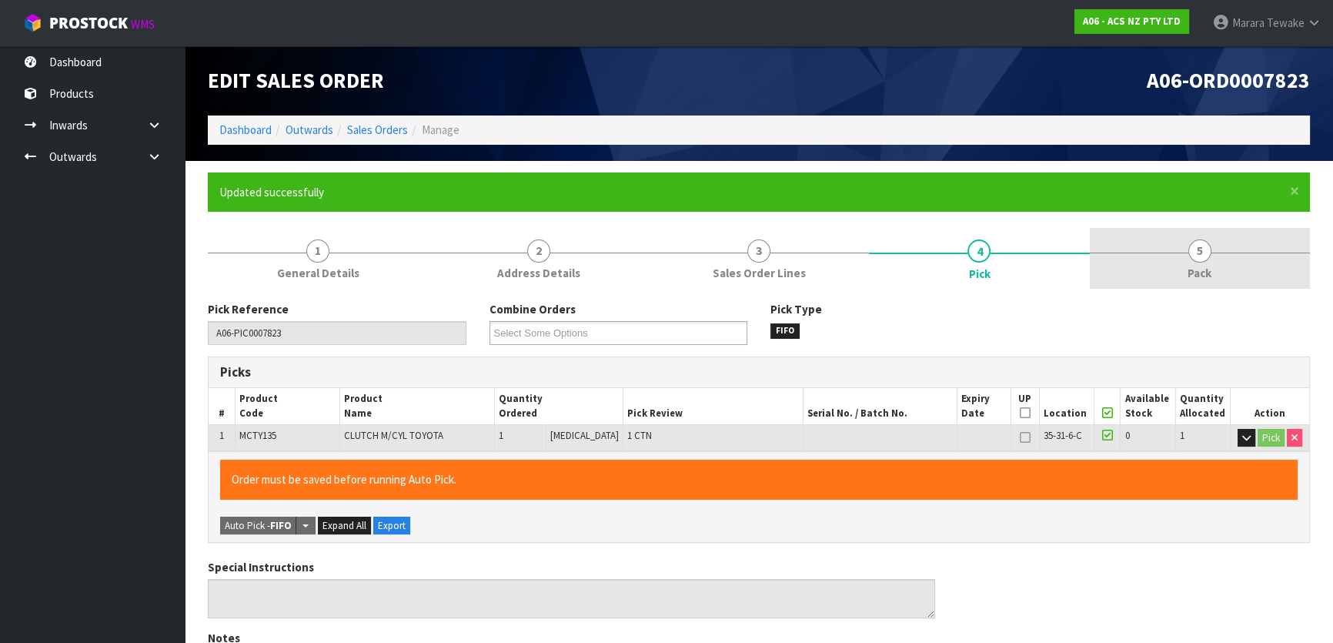
type input "[PERSON_NAME]"
type input "2025-08-13T13:02:15"
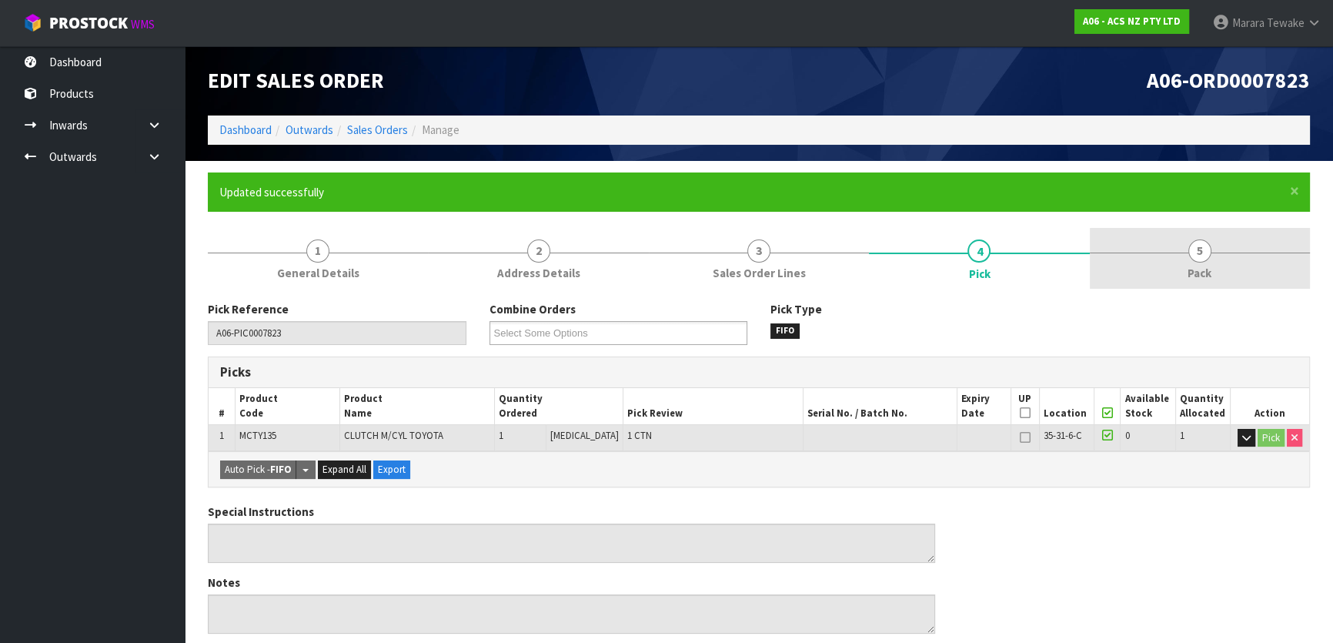
click at [1190, 252] on span "5" at bounding box center [1199, 250] width 23 height 23
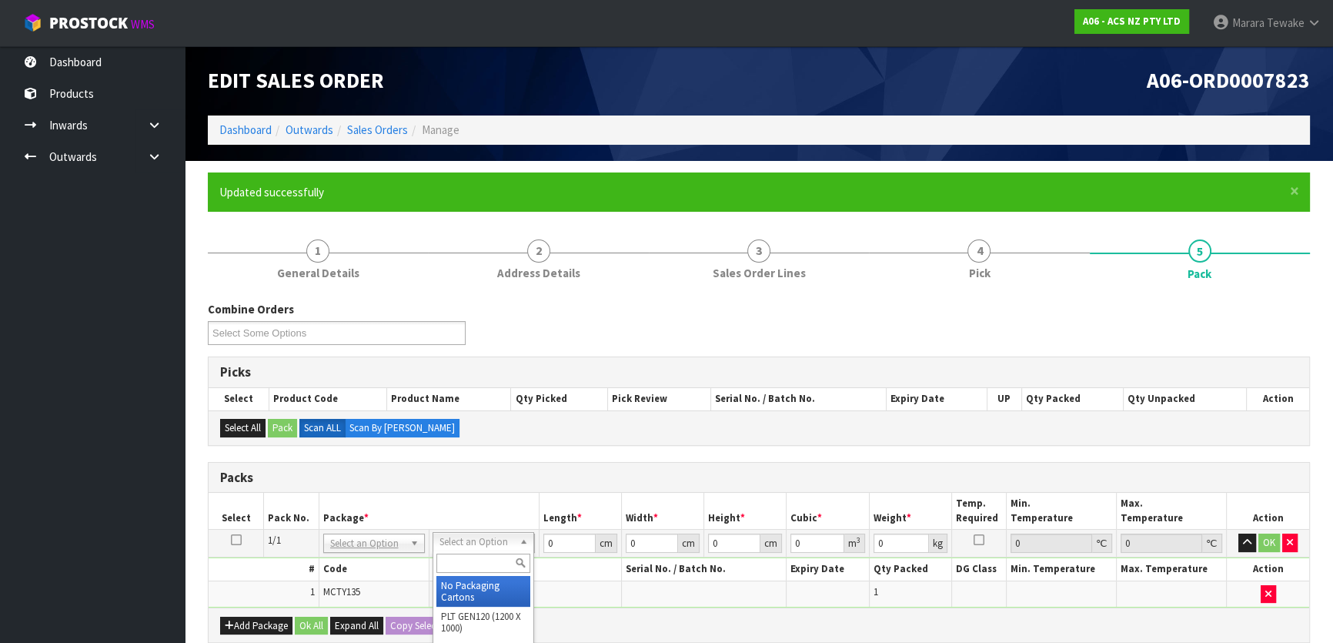
click at [458, 562] on input "text" at bounding box center [483, 562] width 94 height 19
drag, startPoint x: 568, startPoint y: 547, endPoint x: 515, endPoint y: 530, distance: 55.7
click at [516, 533] on tr "1/1 NONE 007-001 007-002 007-004 007-009 007-013 007-014 007-015 007-017 007-01…" at bounding box center [759, 543] width 1100 height 28
type input "38"
type input "19"
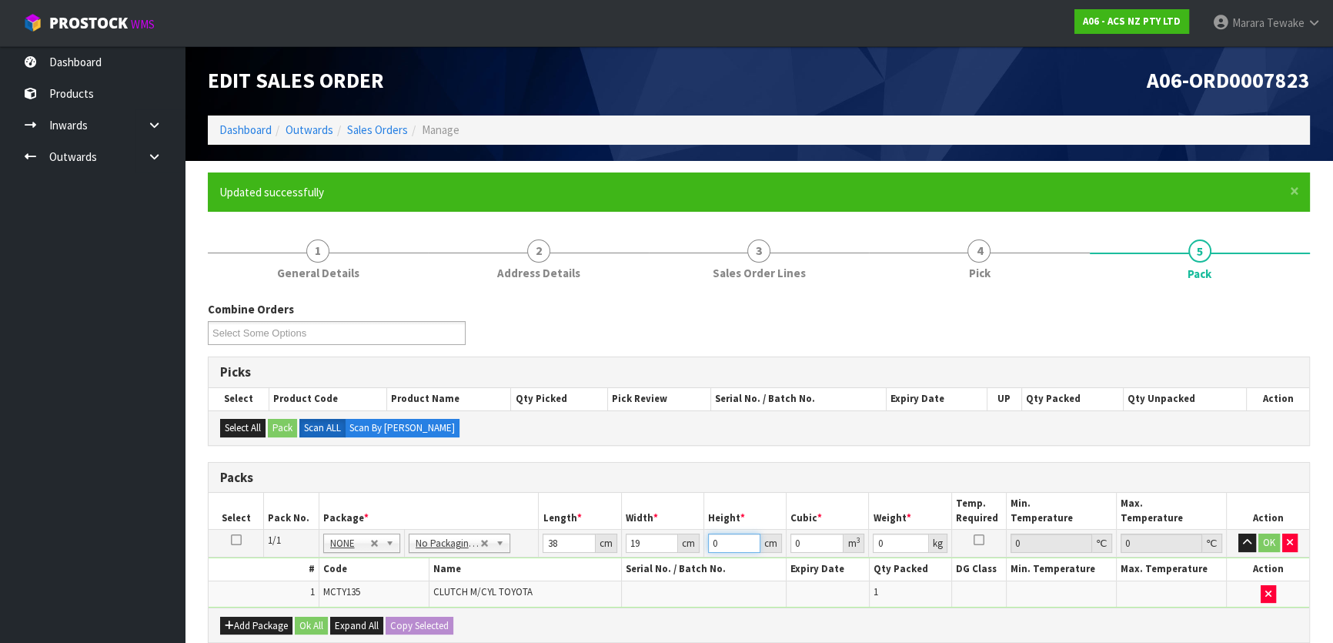
type input "1"
type input "0.000722"
type input "12"
type input "0.008664"
type input "12"
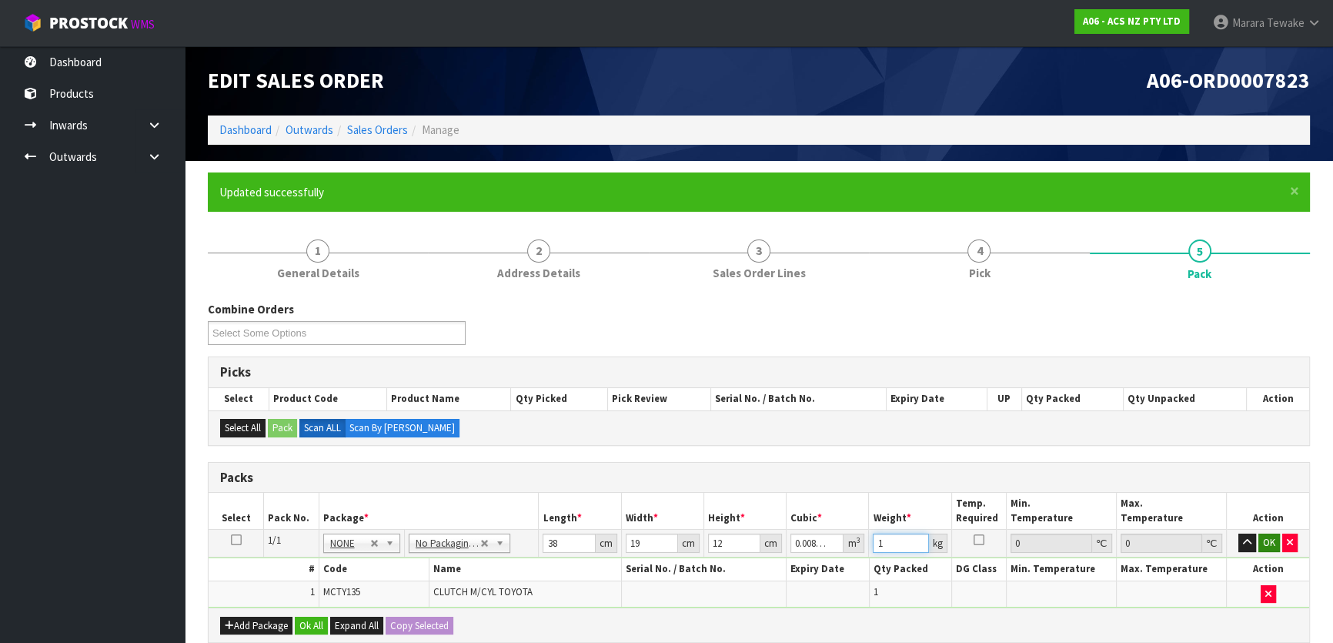
type input "1"
click at [1267, 539] on button "OK" at bounding box center [1269, 542] width 22 height 18
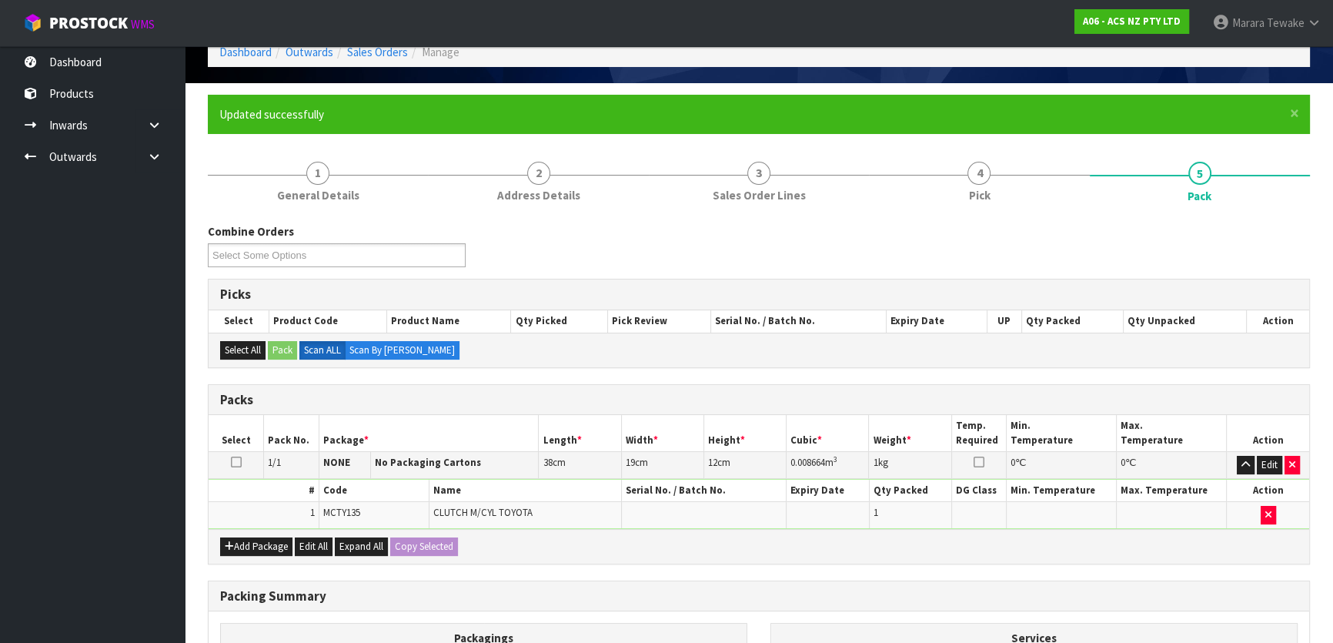
scroll to position [287, 0]
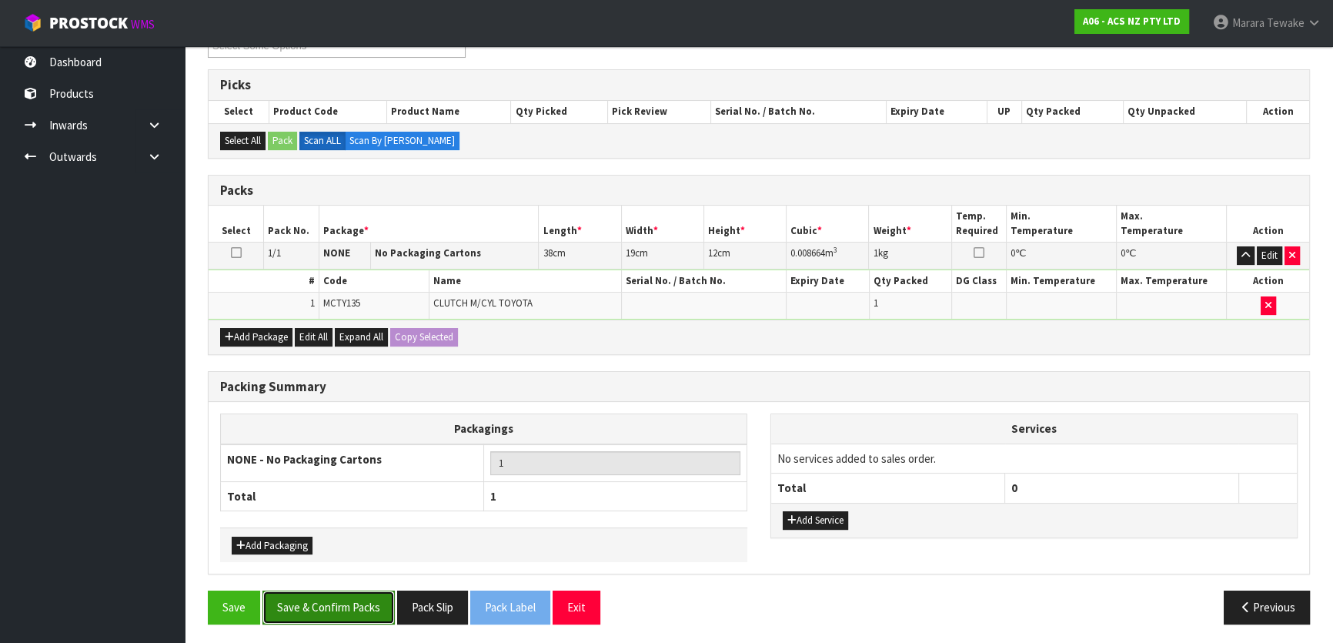
click at [348, 610] on button "Save & Confirm Packs" at bounding box center [328, 606] width 132 height 33
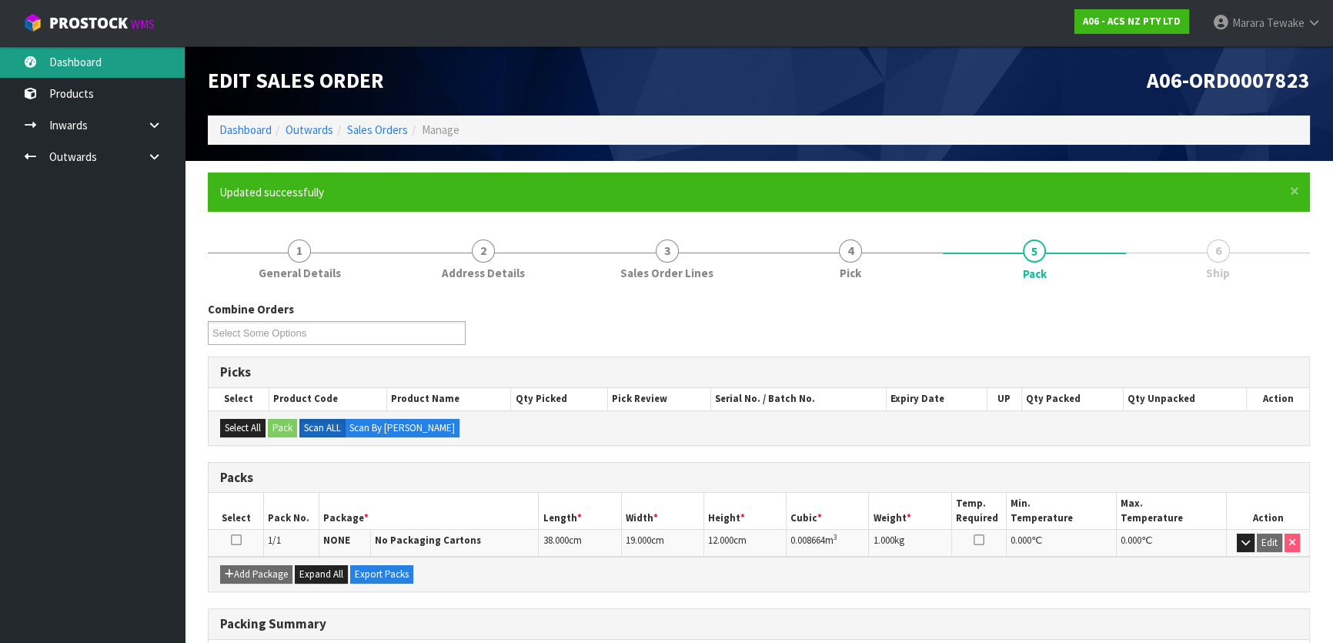
click at [78, 52] on link "Dashboard" at bounding box center [92, 62] width 185 height 32
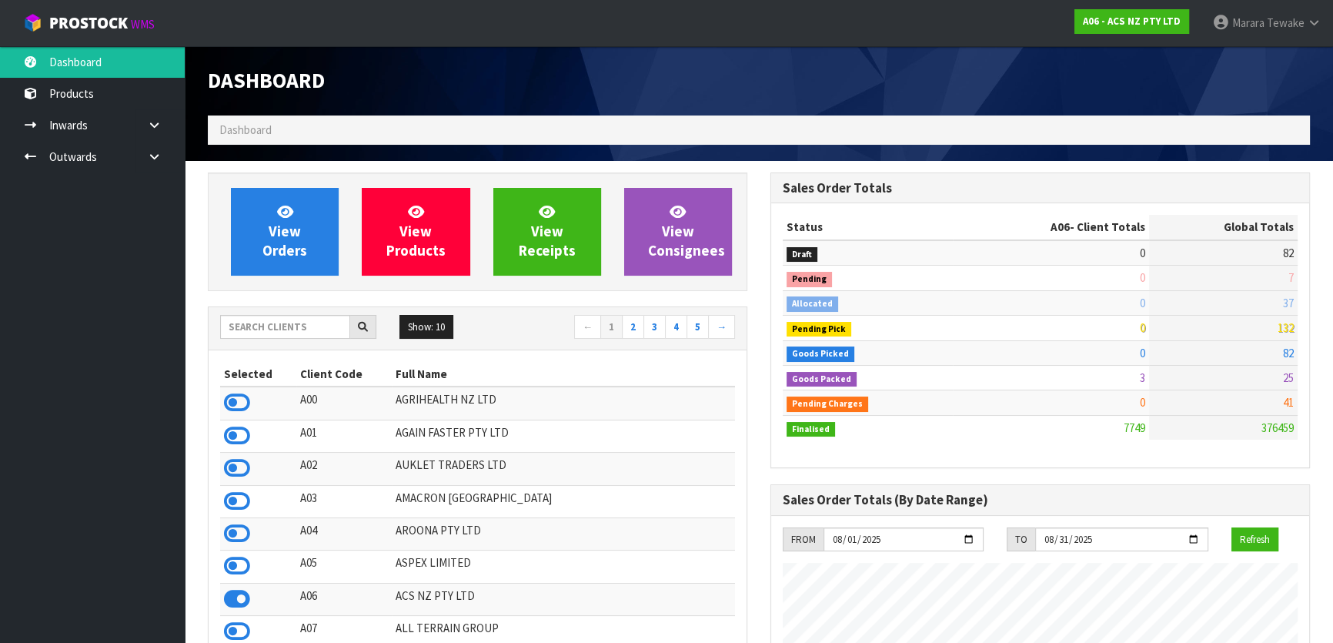
scroll to position [1164, 562]
